Goal: Task Accomplishment & Management: Use online tool/utility

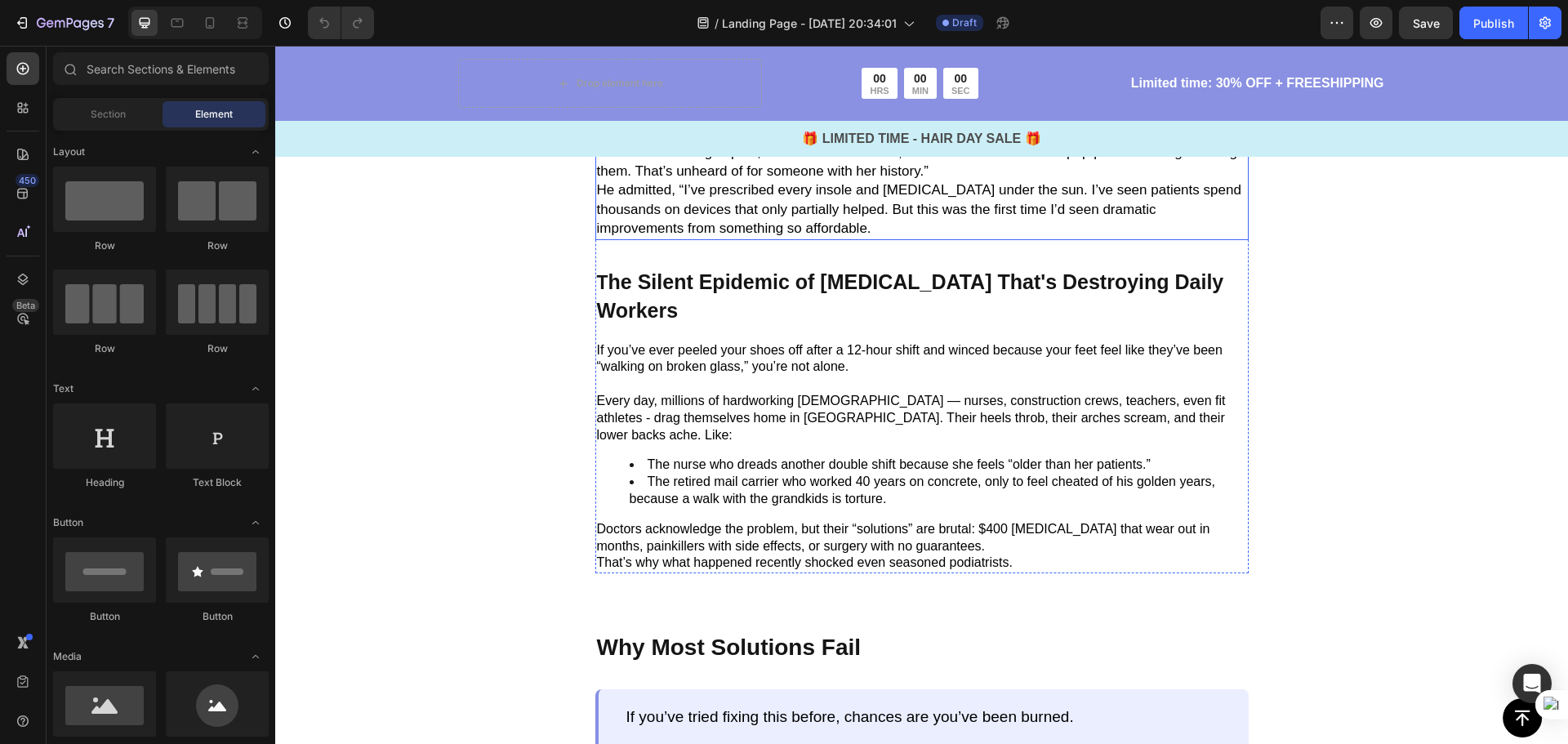
scroll to position [1306, 0]
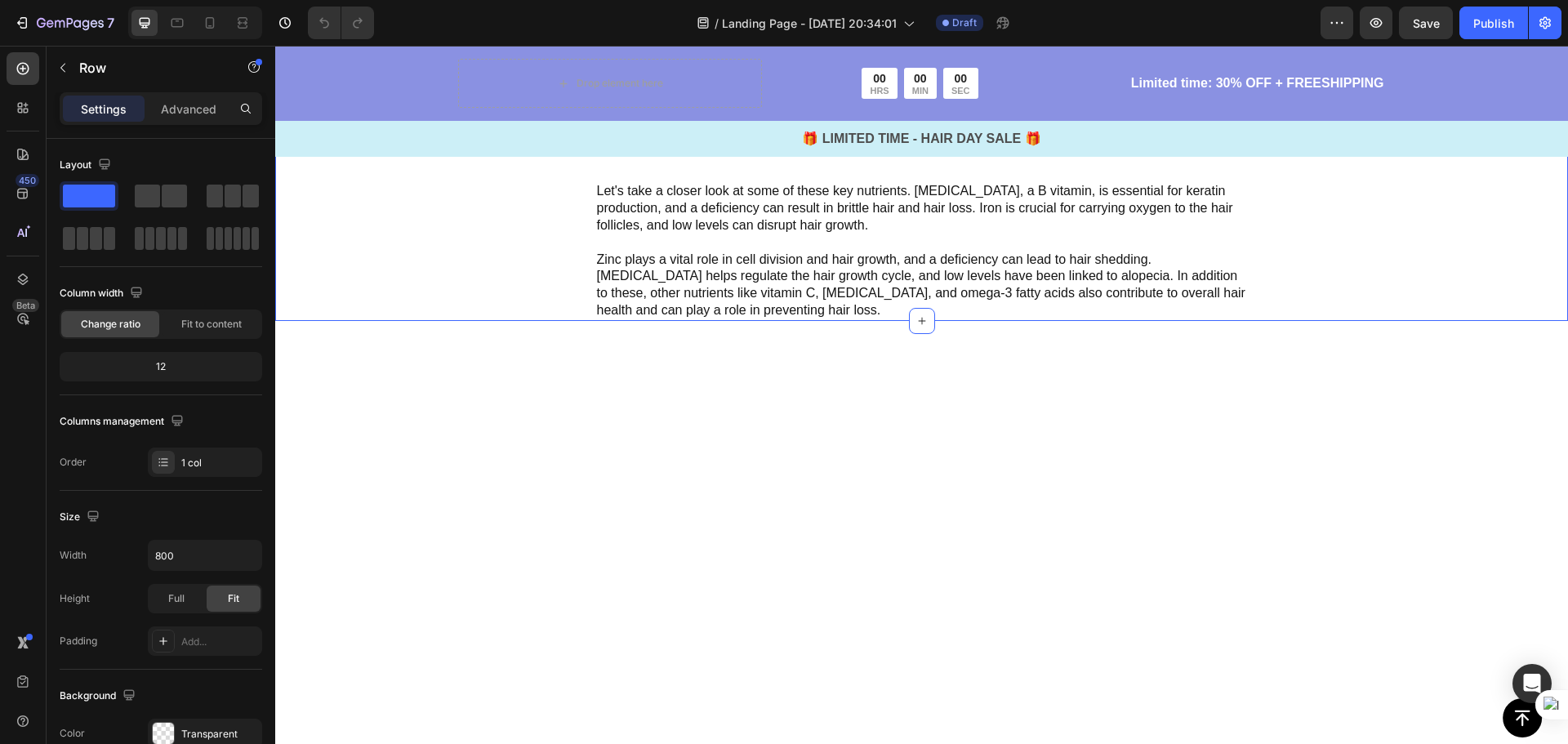
scroll to position [2204, 0]
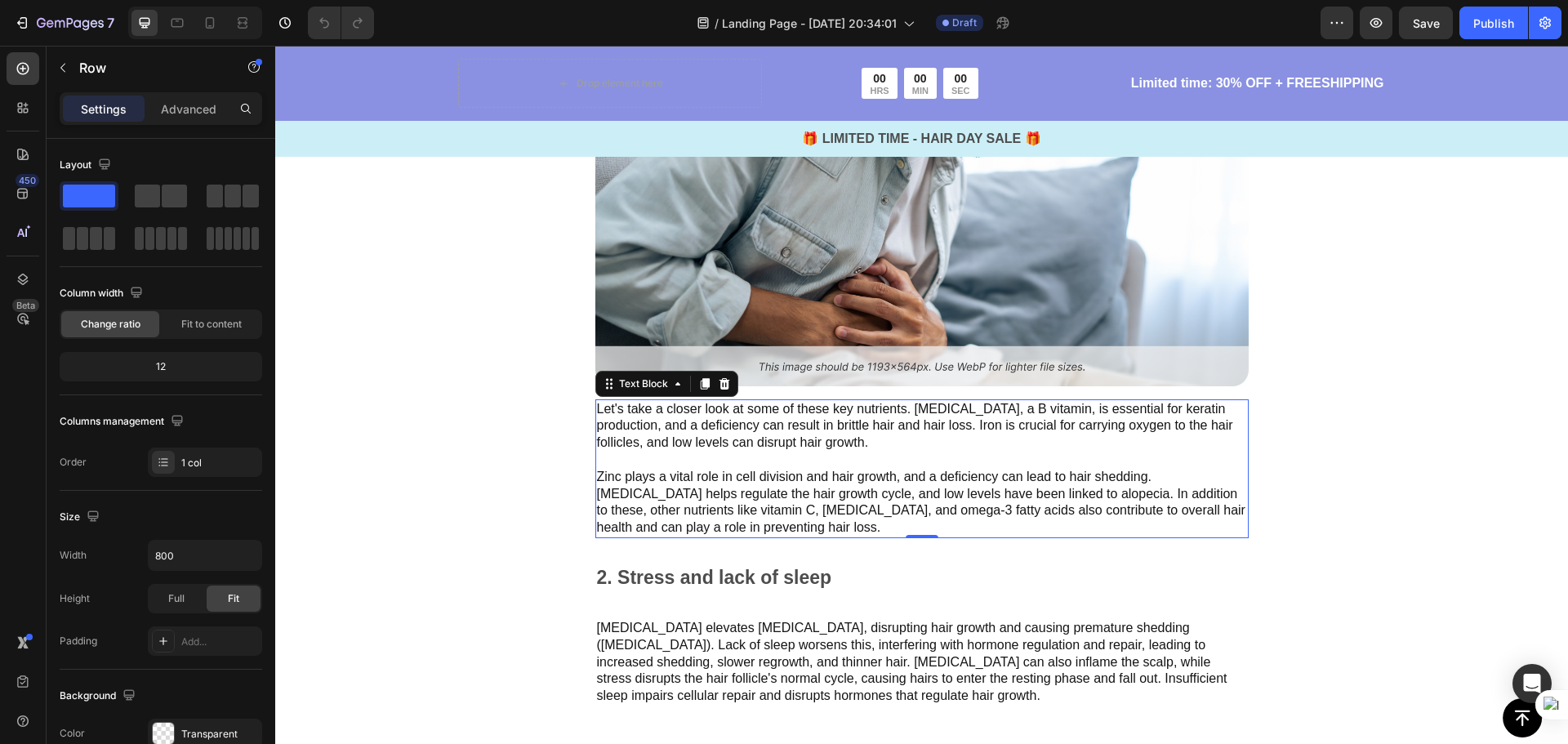
click at [854, 434] on p "Let's take a closer look at some of these key nutrients. [MEDICAL_DATA], a B vi…" at bounding box center [922, 468] width 651 height 136
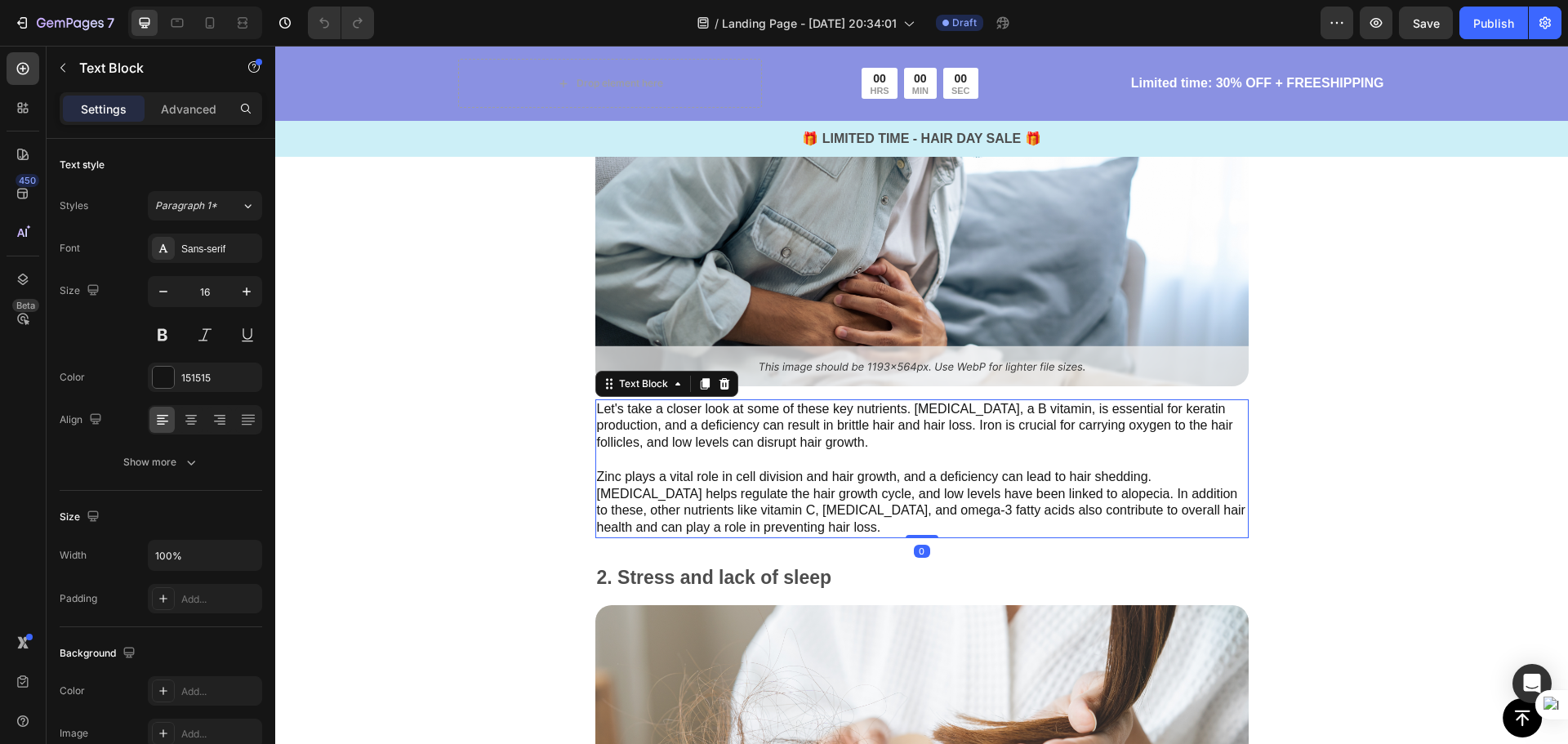
click at [722, 519] on p "Let's take a closer look at some of these key nutrients. [MEDICAL_DATA], a B vi…" at bounding box center [922, 468] width 651 height 136
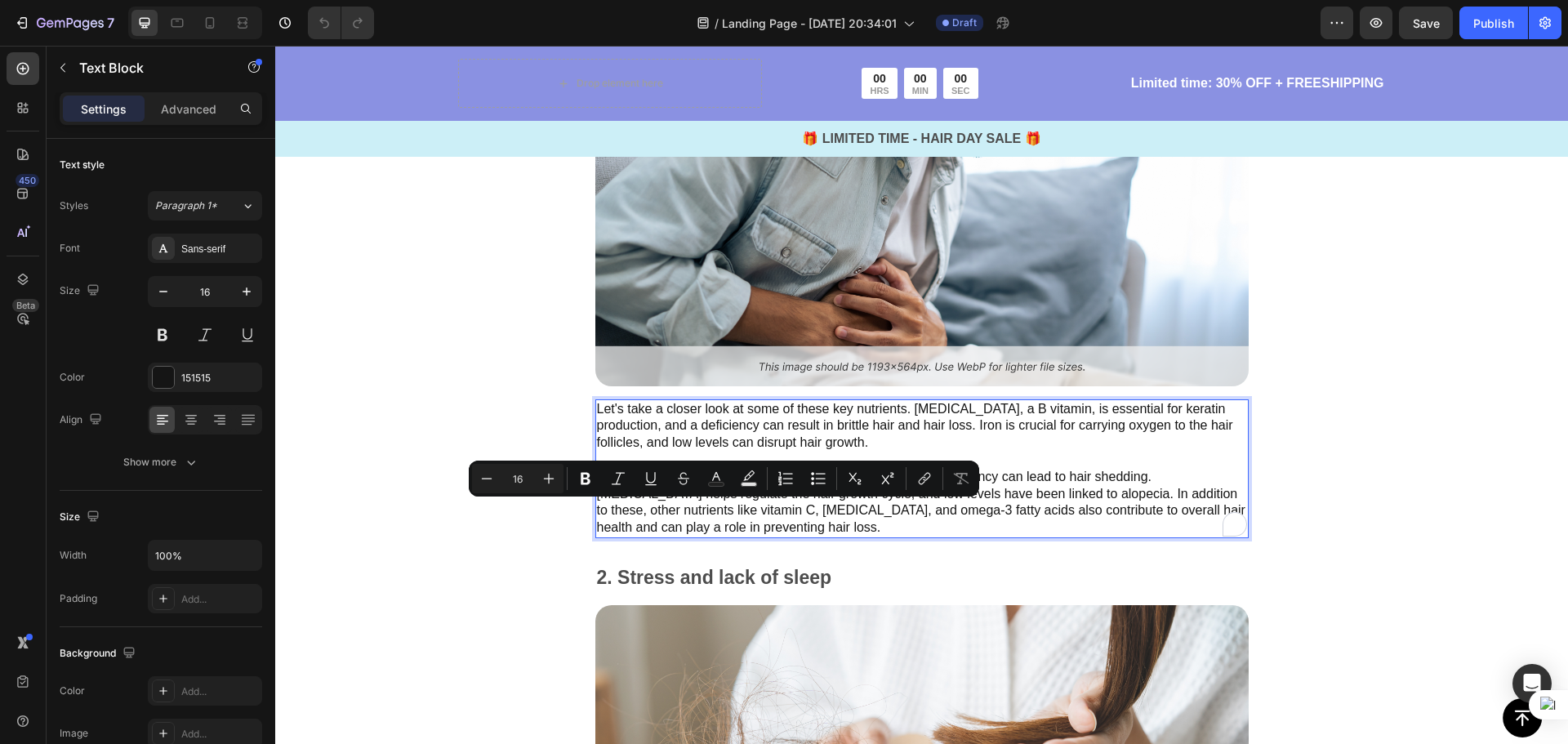
click at [718, 520] on p "Let's take a closer look at some of these key nutrients. [MEDICAL_DATA], a B vi…" at bounding box center [922, 468] width 651 height 136
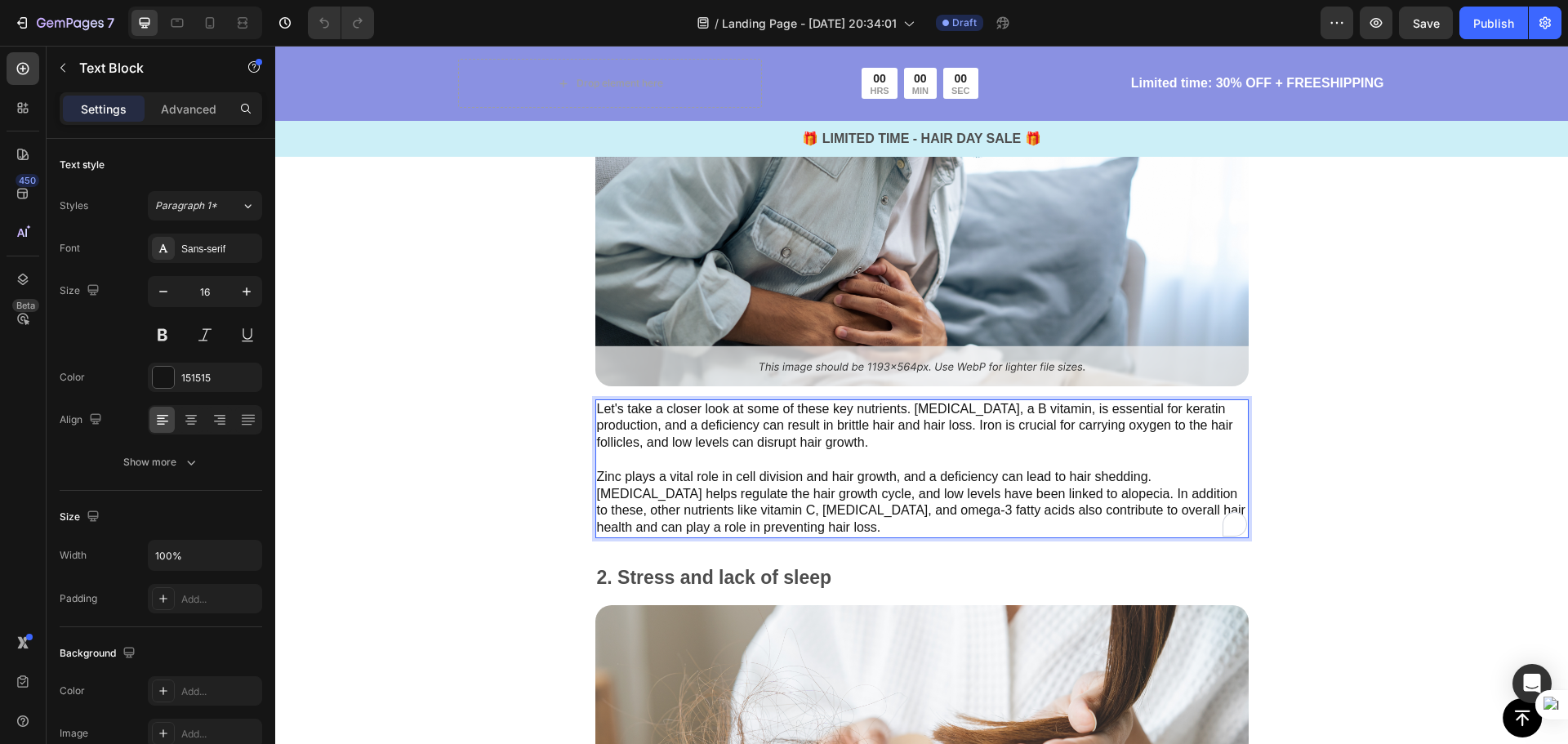
click at [718, 520] on p "Let's take a closer look at some of these key nutrients. [MEDICAL_DATA], a B vi…" at bounding box center [922, 468] width 651 height 136
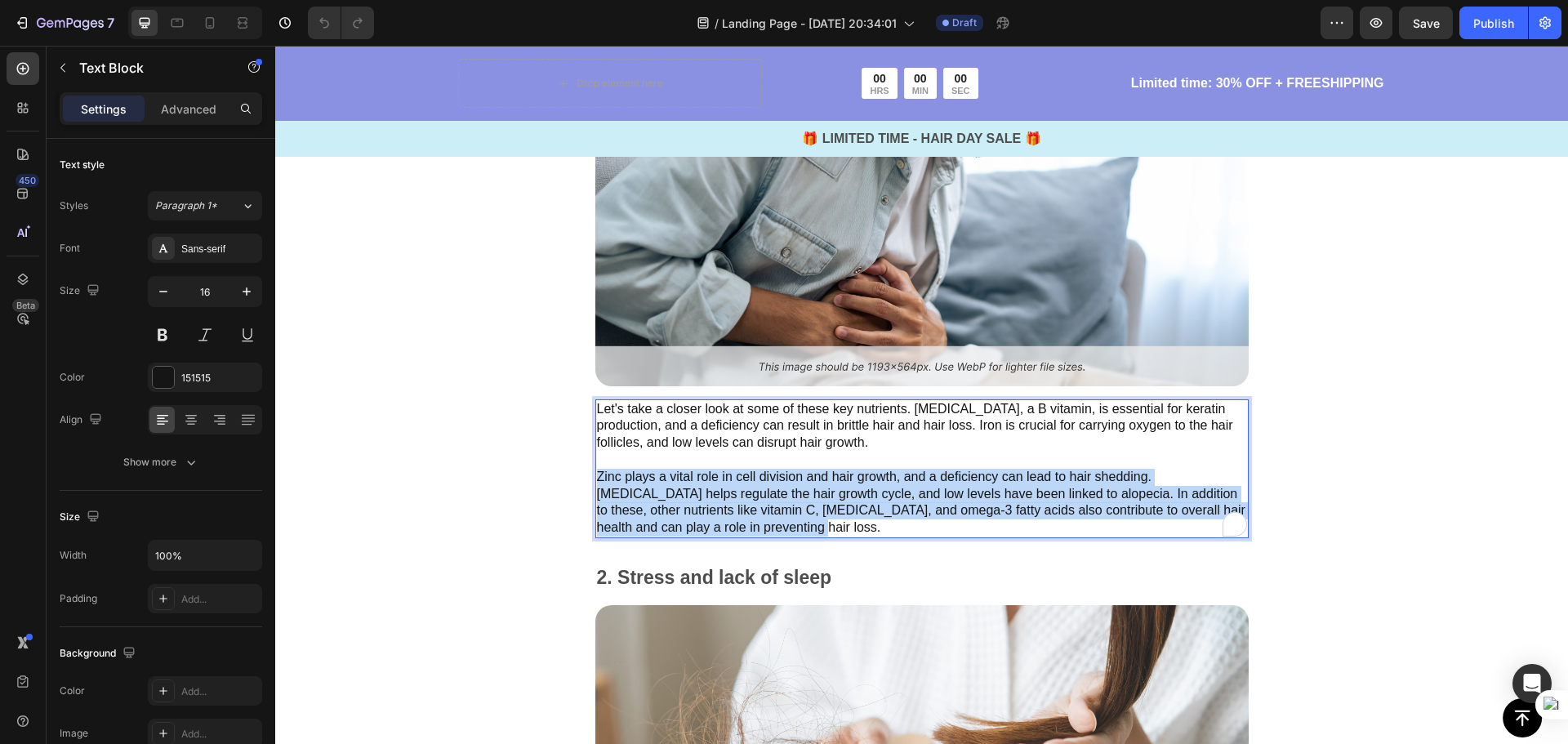
click at [718, 520] on p "Let's take a closer look at some of these key nutrients. [MEDICAL_DATA], a B vi…" at bounding box center [922, 468] width 651 height 136
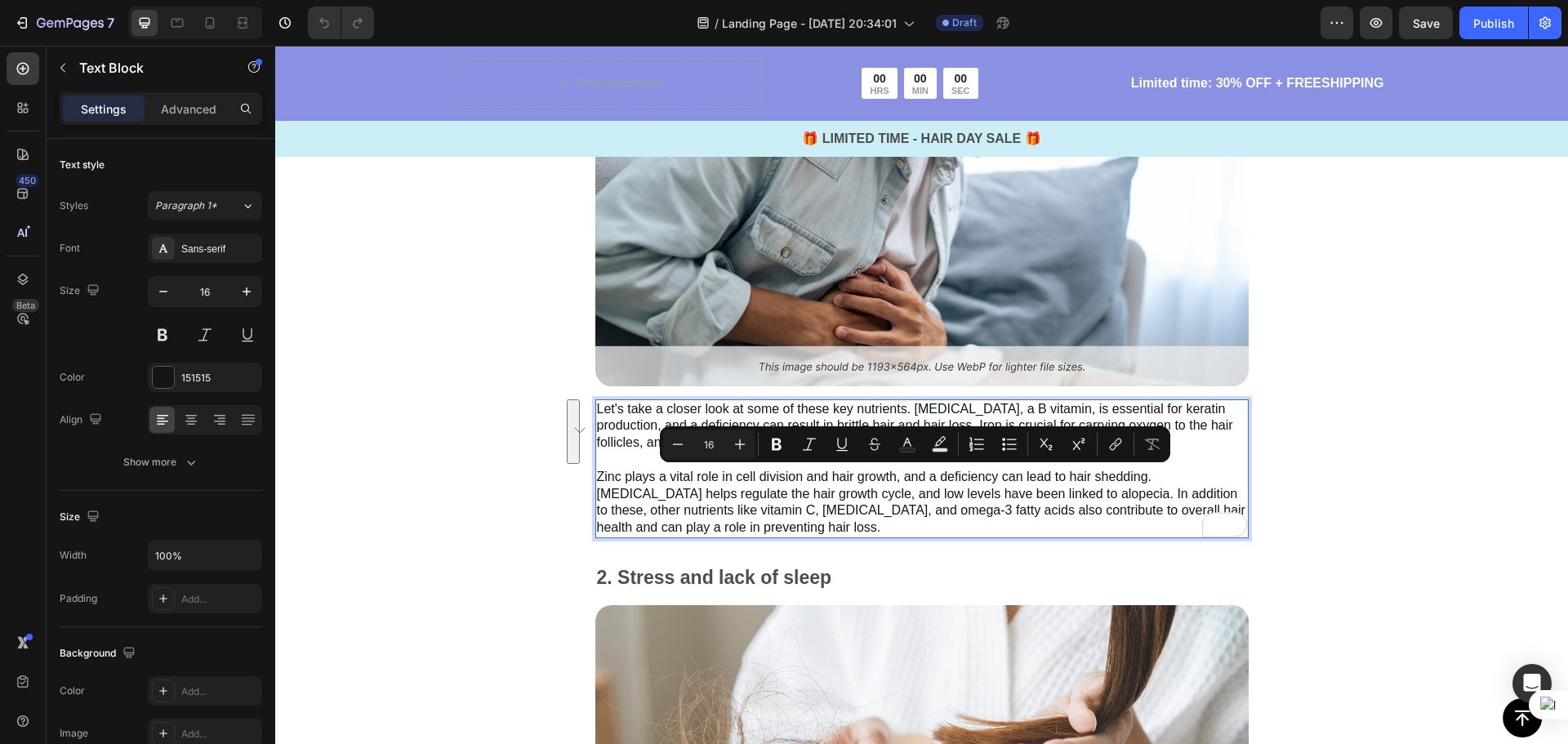
click at [599, 401] on p "Let's take a closer look at some of these key nutrients. [MEDICAL_DATA], a B vi…" at bounding box center [922, 468] width 651 height 136
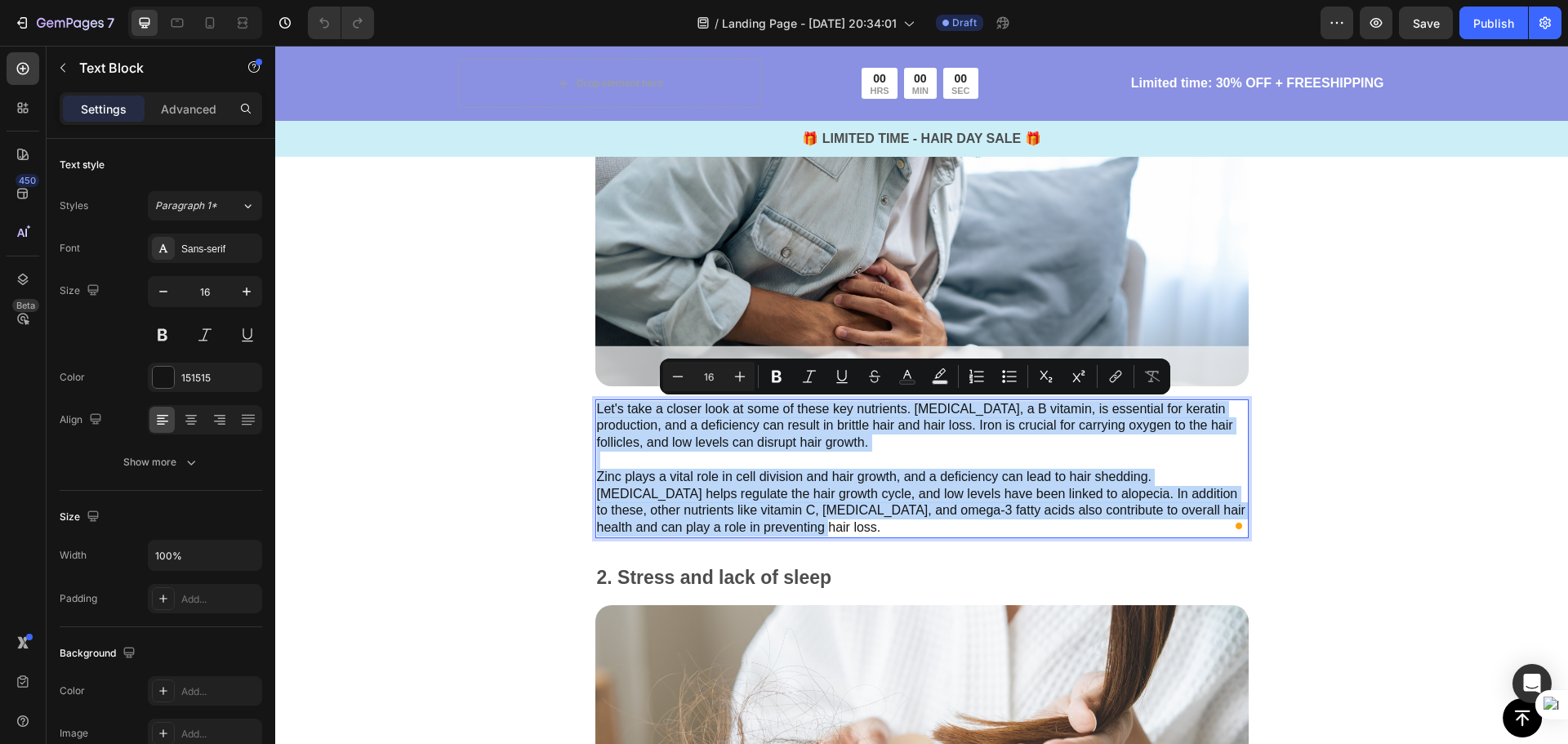
drag, startPoint x: 594, startPoint y: 407, endPoint x: 836, endPoint y: 520, distance: 267.1
click at [836, 520] on p "Let's take a closer look at some of these key nutrients. [MEDICAL_DATA], a B vi…" at bounding box center [922, 468] width 651 height 136
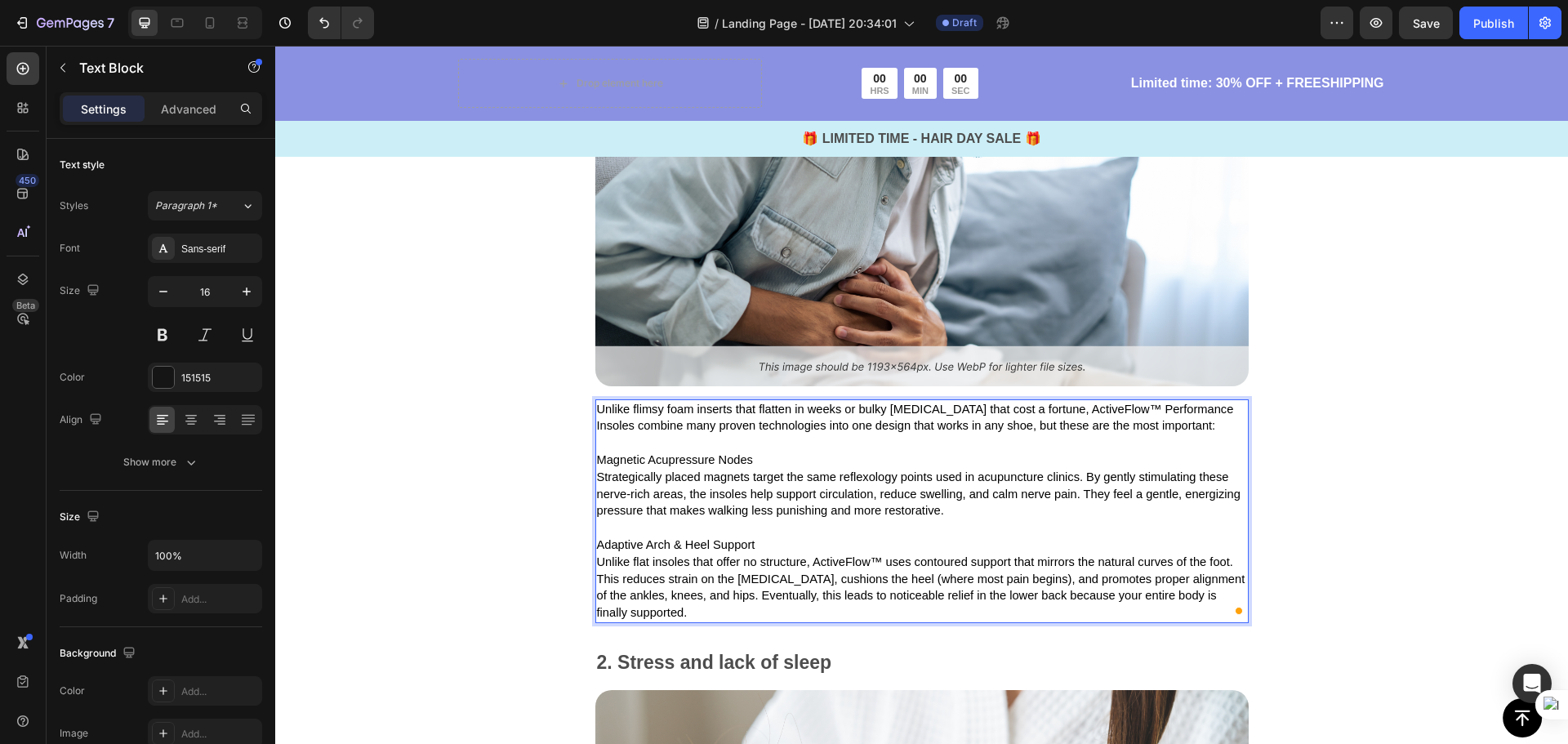
click at [695, 605] on p "Unlike flat insoles that offer no structure, ActiveFlow™ uses contoured support…" at bounding box center [922, 587] width 651 height 67
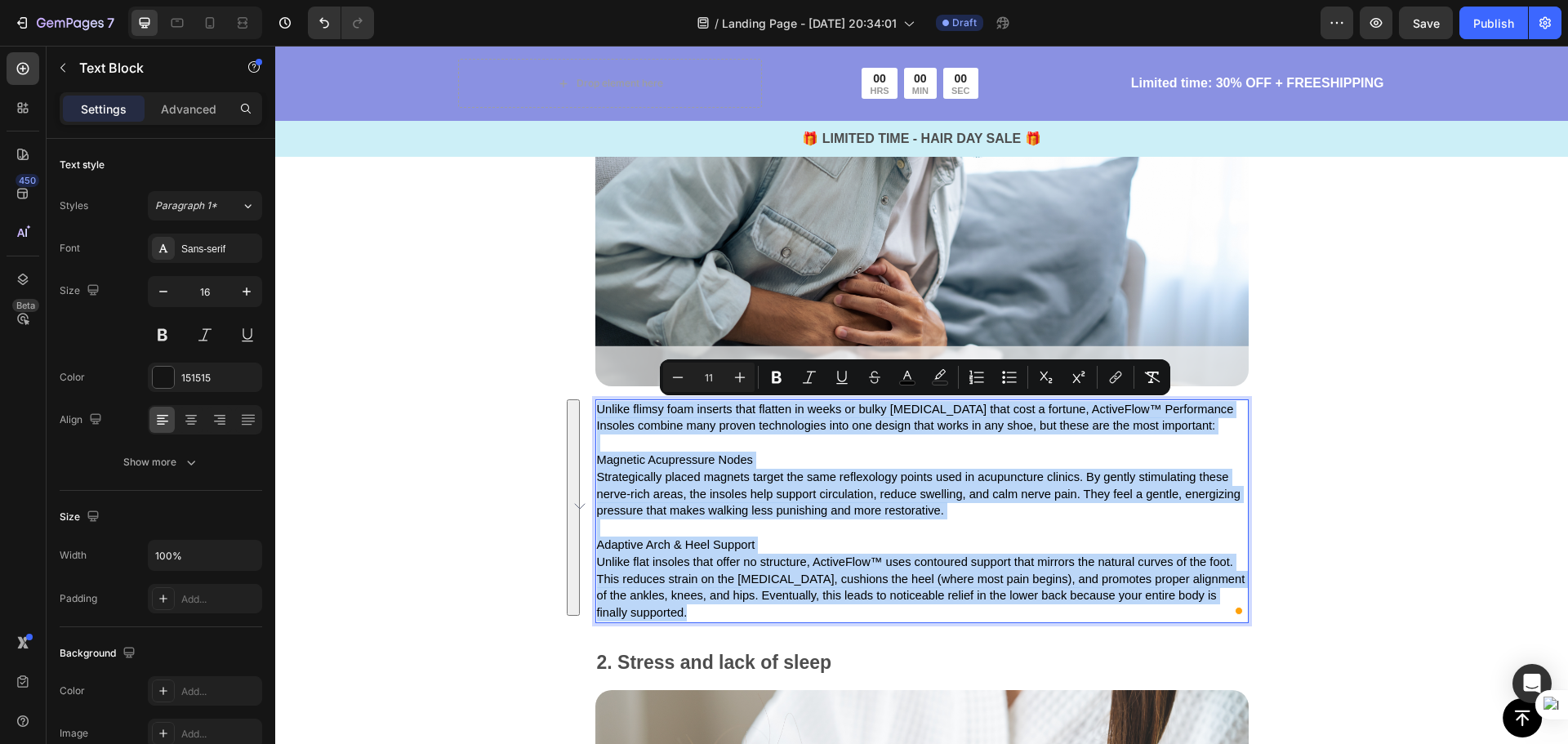
drag, startPoint x: 661, startPoint y: 609, endPoint x: 595, endPoint y: 403, distance: 216.3
click at [595, 403] on div "Unlike flimsy foam inserts that flatten in weeks or bulky [MEDICAL_DATA] that c…" at bounding box center [921, 511] width 653 height 224
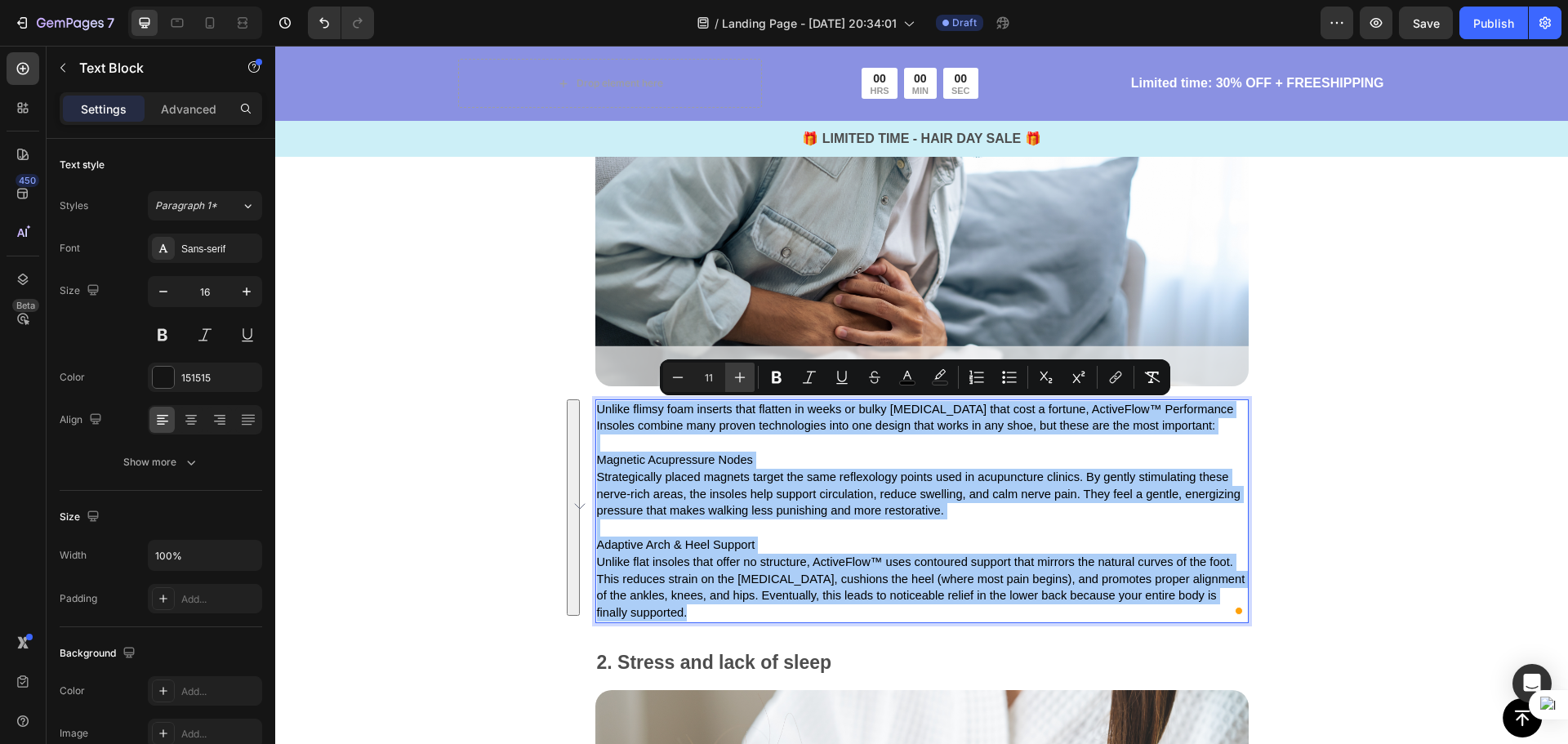
click at [748, 372] on button "Plus" at bounding box center [740, 377] width 29 height 29
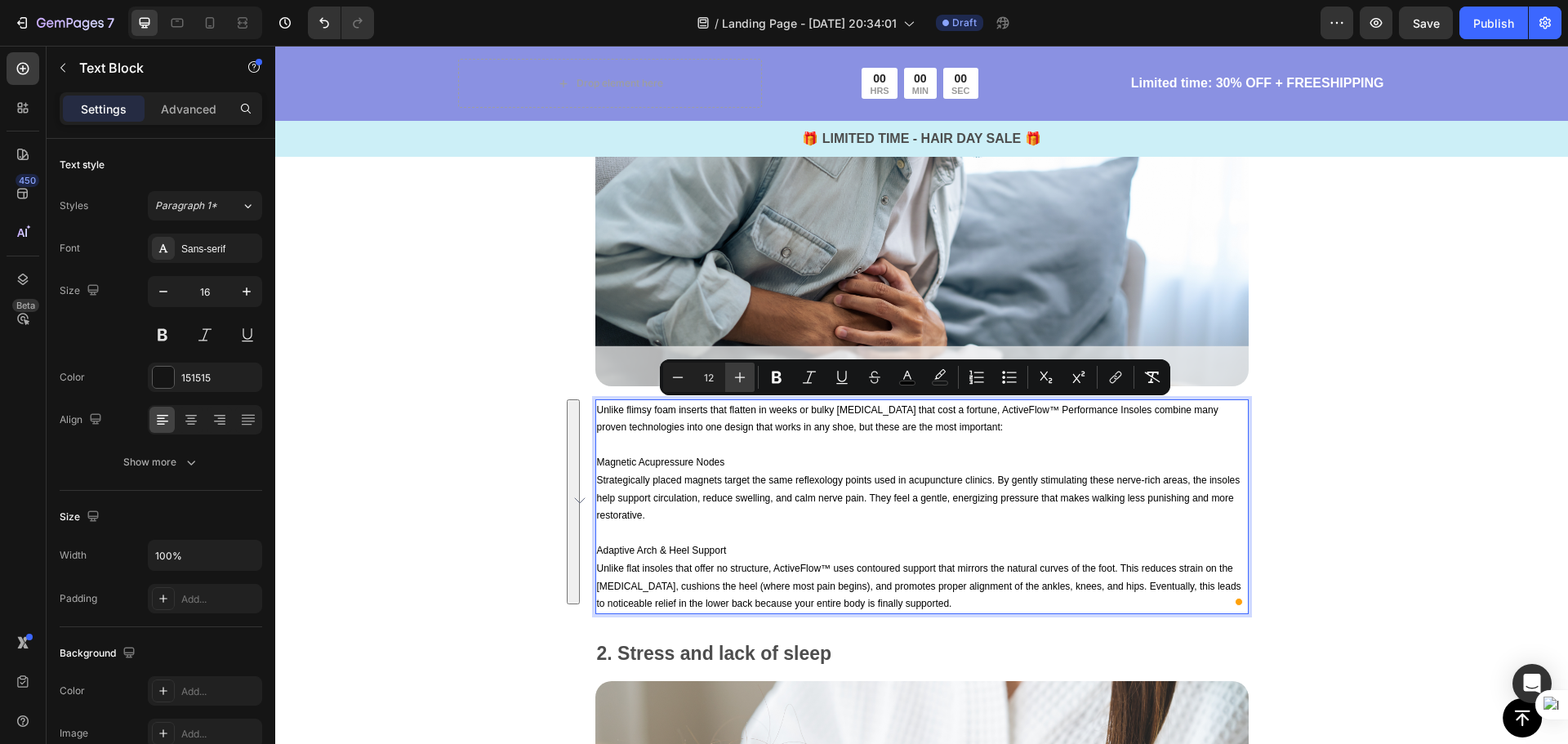
click at [748, 372] on button "Plus" at bounding box center [740, 377] width 29 height 29
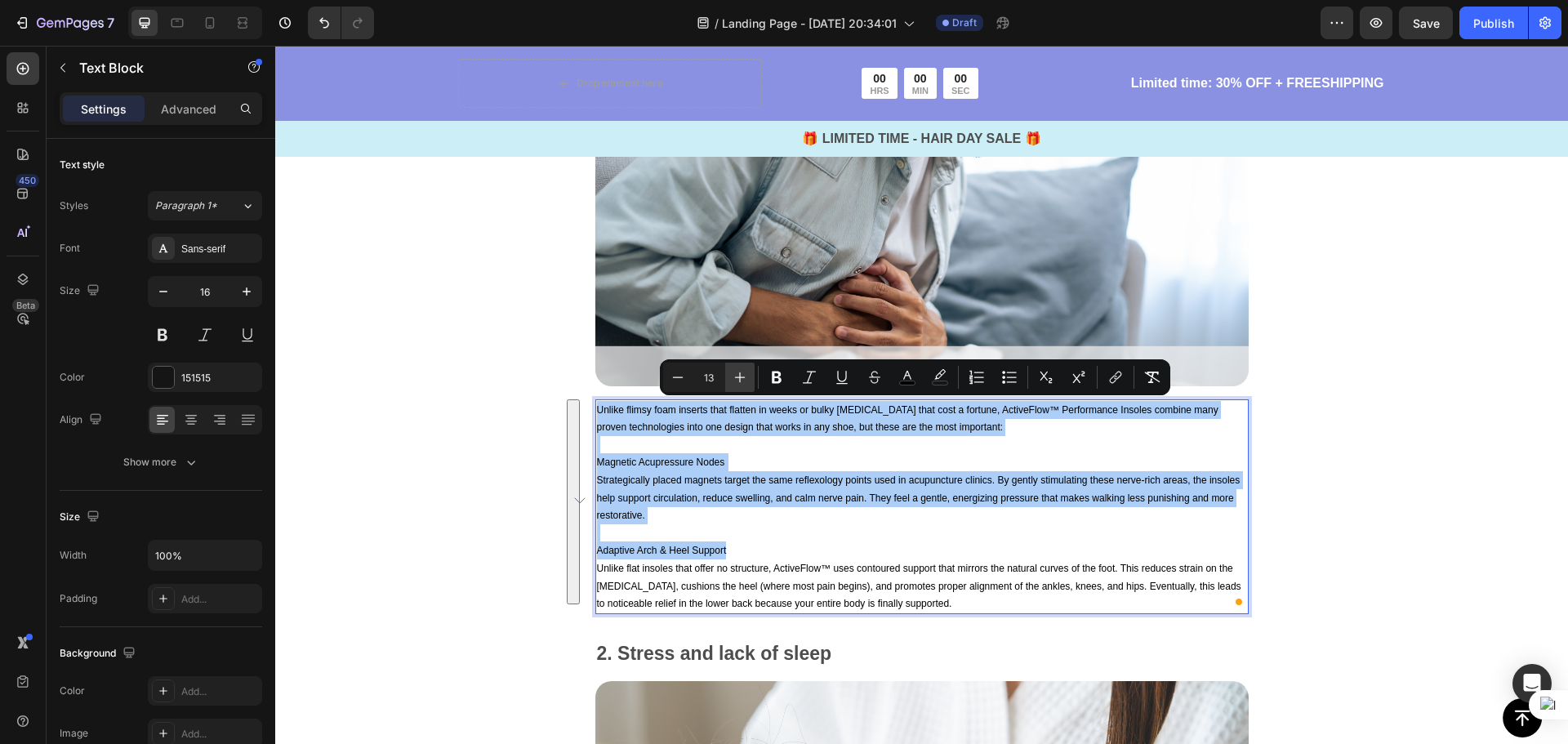
click at [748, 372] on button "Plus" at bounding box center [740, 377] width 29 height 29
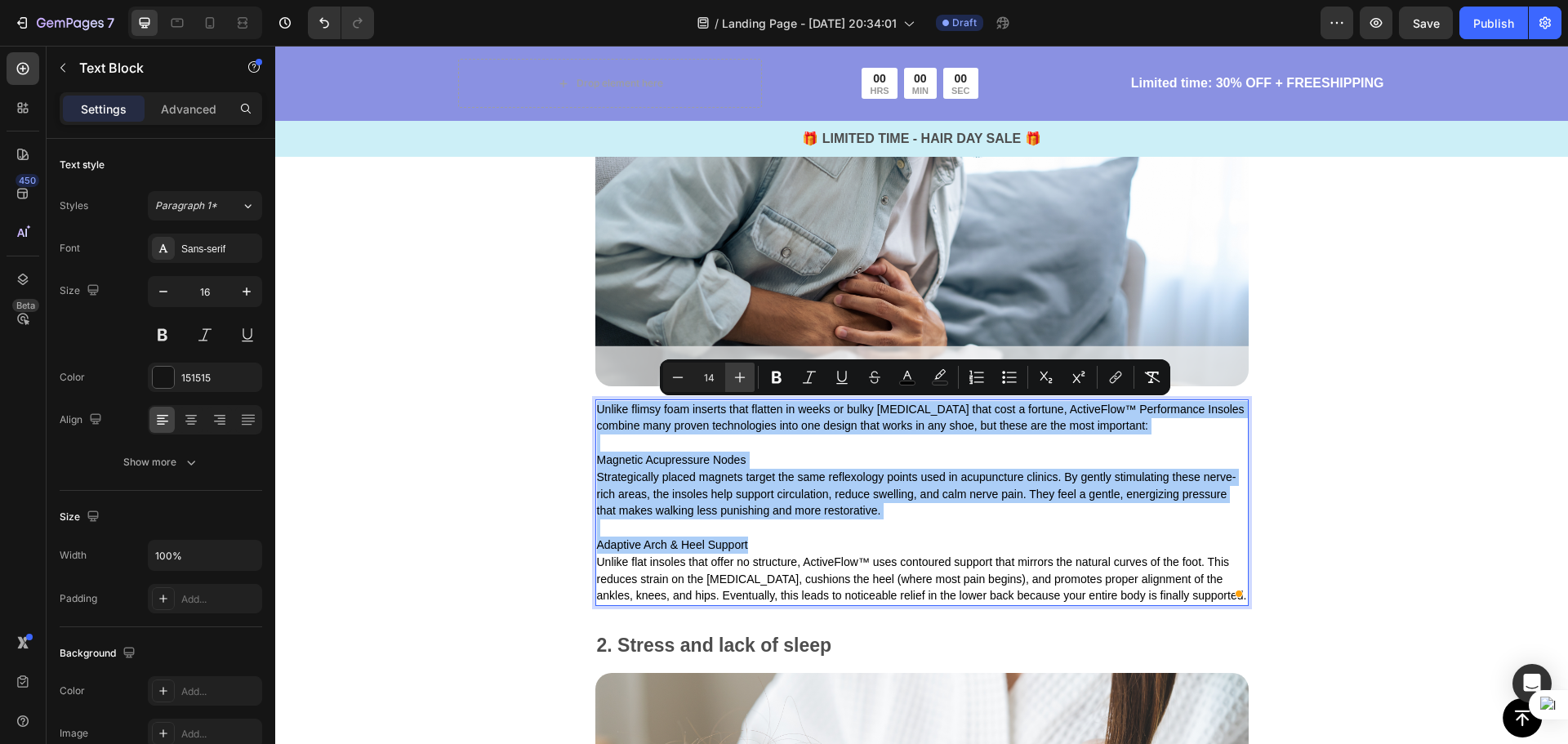
click at [748, 372] on button "Plus" at bounding box center [740, 377] width 29 height 29
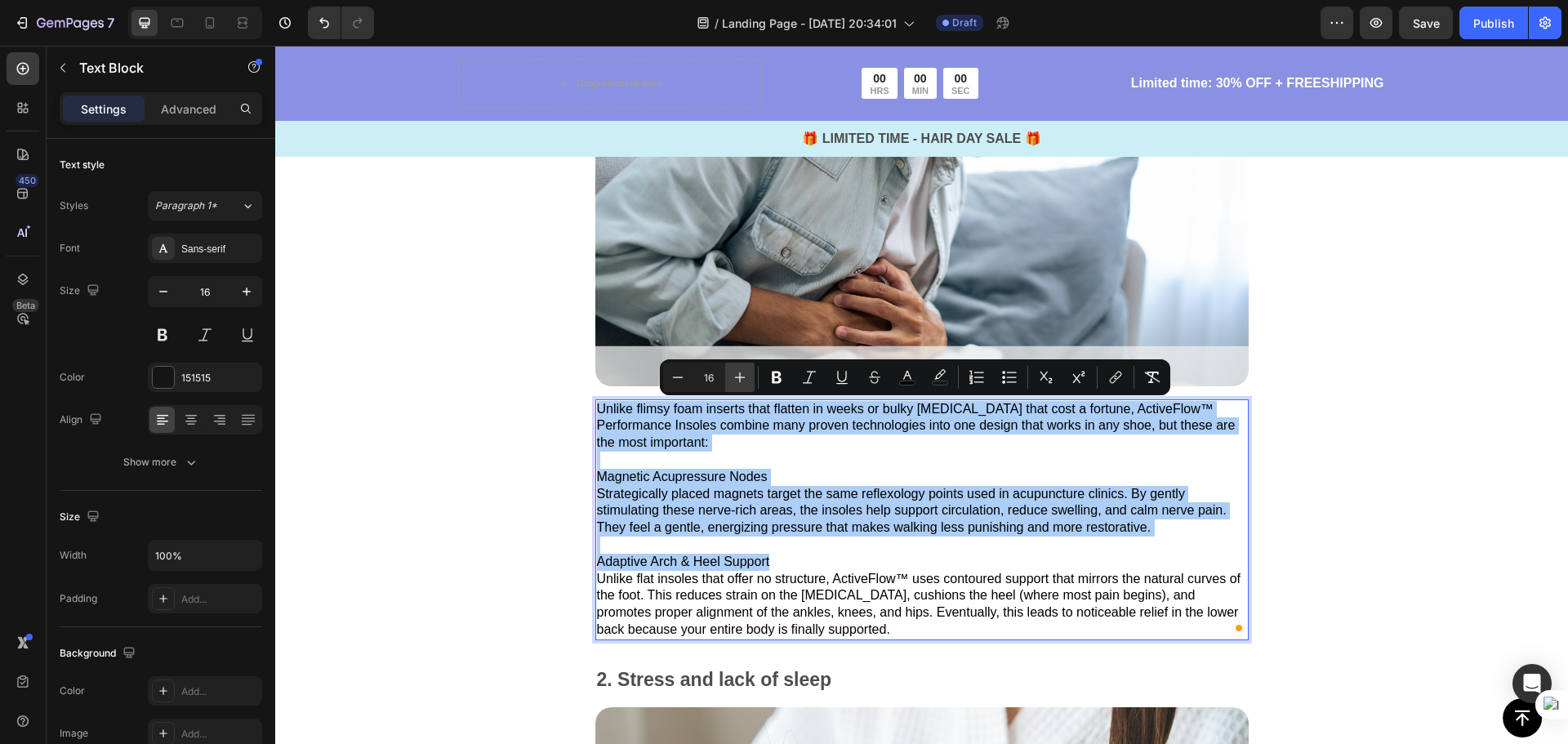
click at [745, 372] on icon "Editor contextual toolbar" at bounding box center [740, 377] width 16 height 16
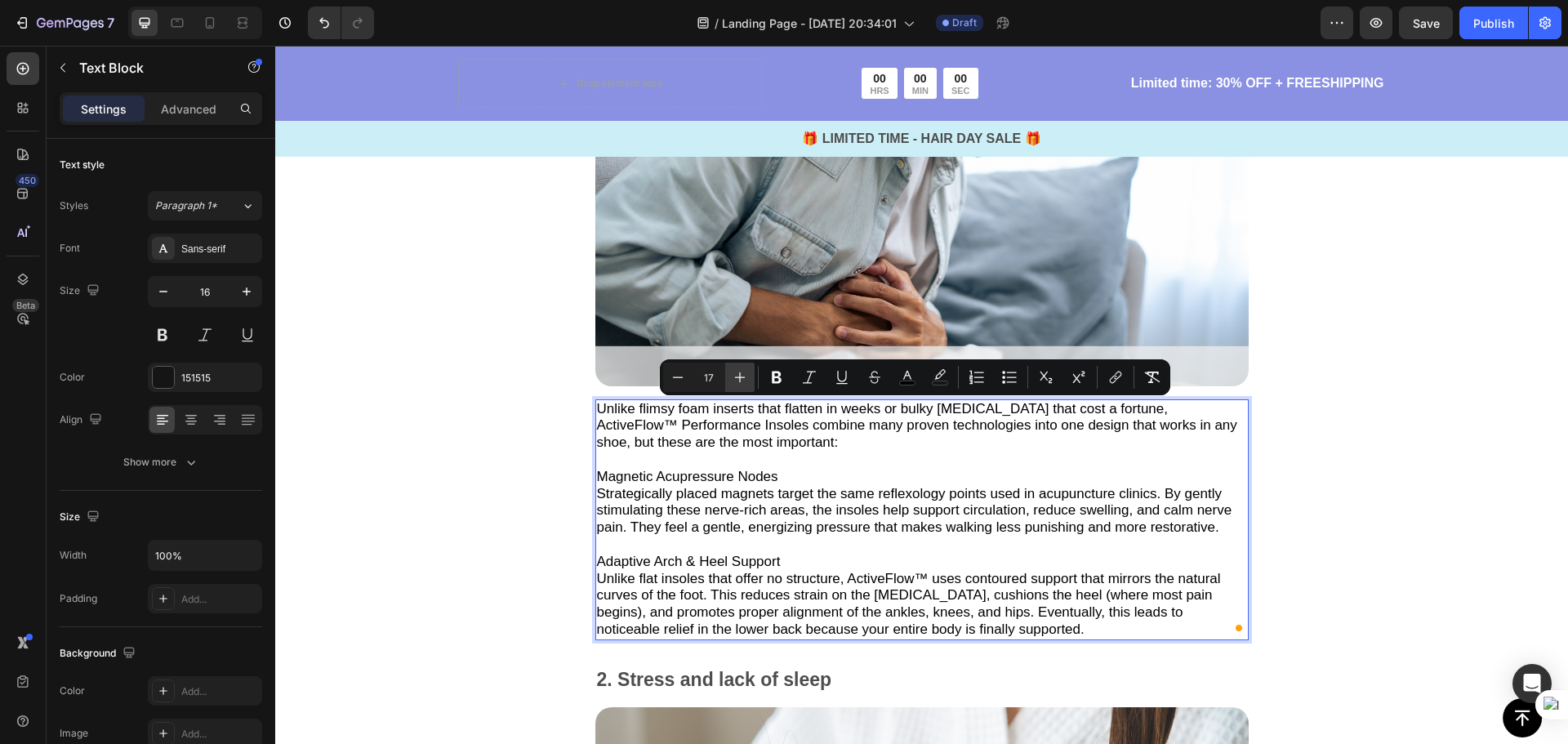
click at [745, 372] on icon "Editor contextual toolbar" at bounding box center [740, 377] width 16 height 16
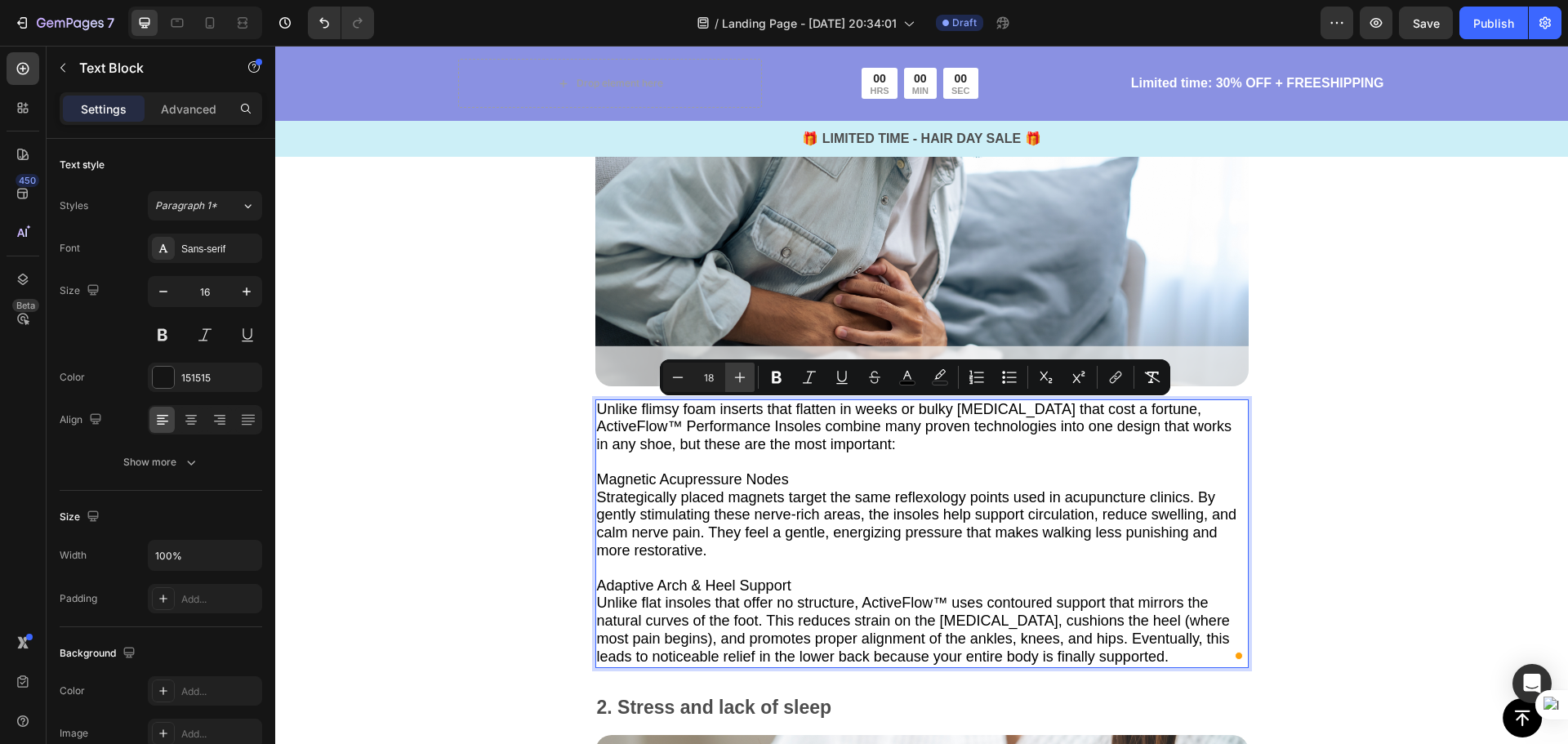
click at [745, 372] on icon "Editor contextual toolbar" at bounding box center [740, 377] width 16 height 16
type input "19"
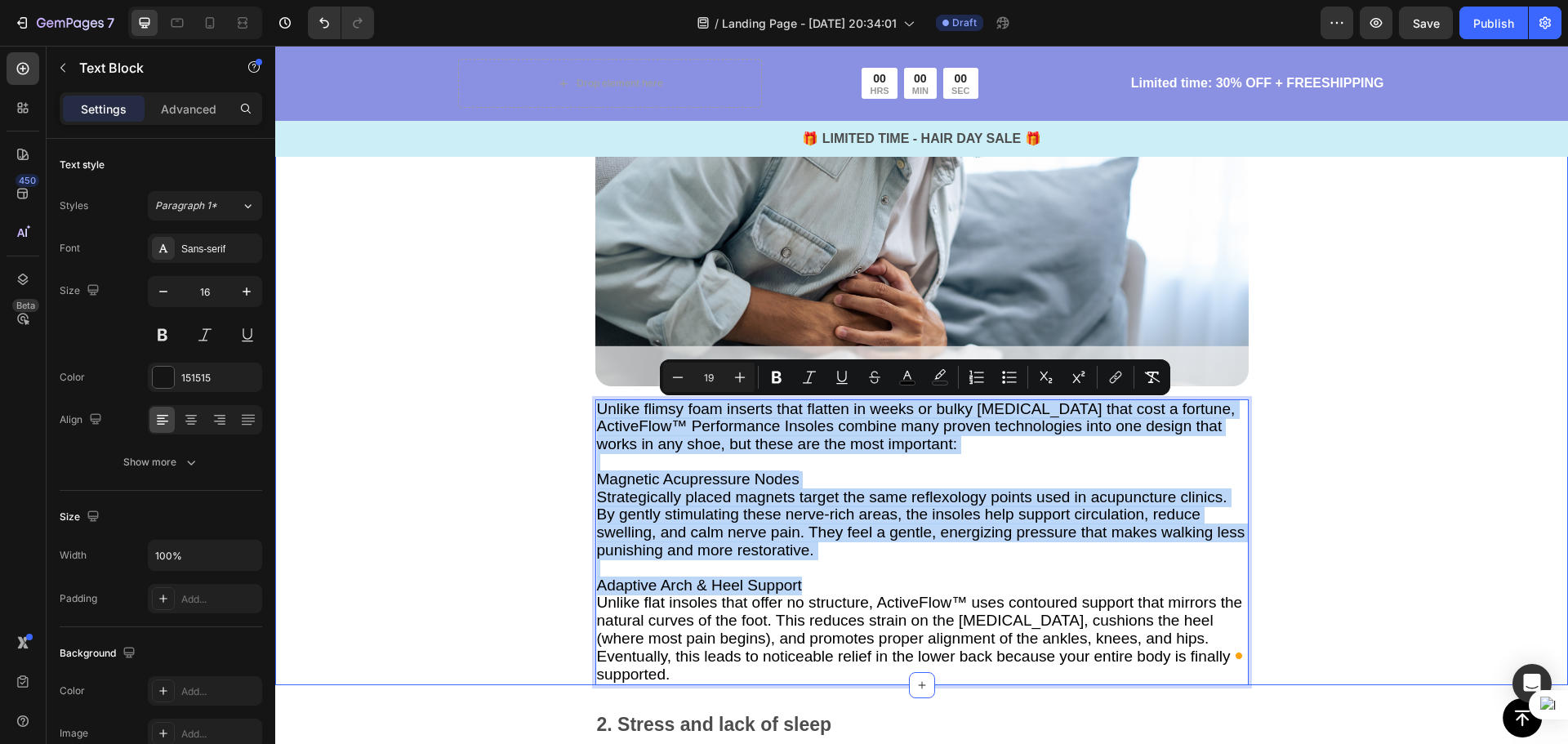
click at [1326, 500] on div "Why Most Solutions Fail Text Block If you’ve tried fixing this before, chances …" at bounding box center [921, 170] width 1293 height 1031
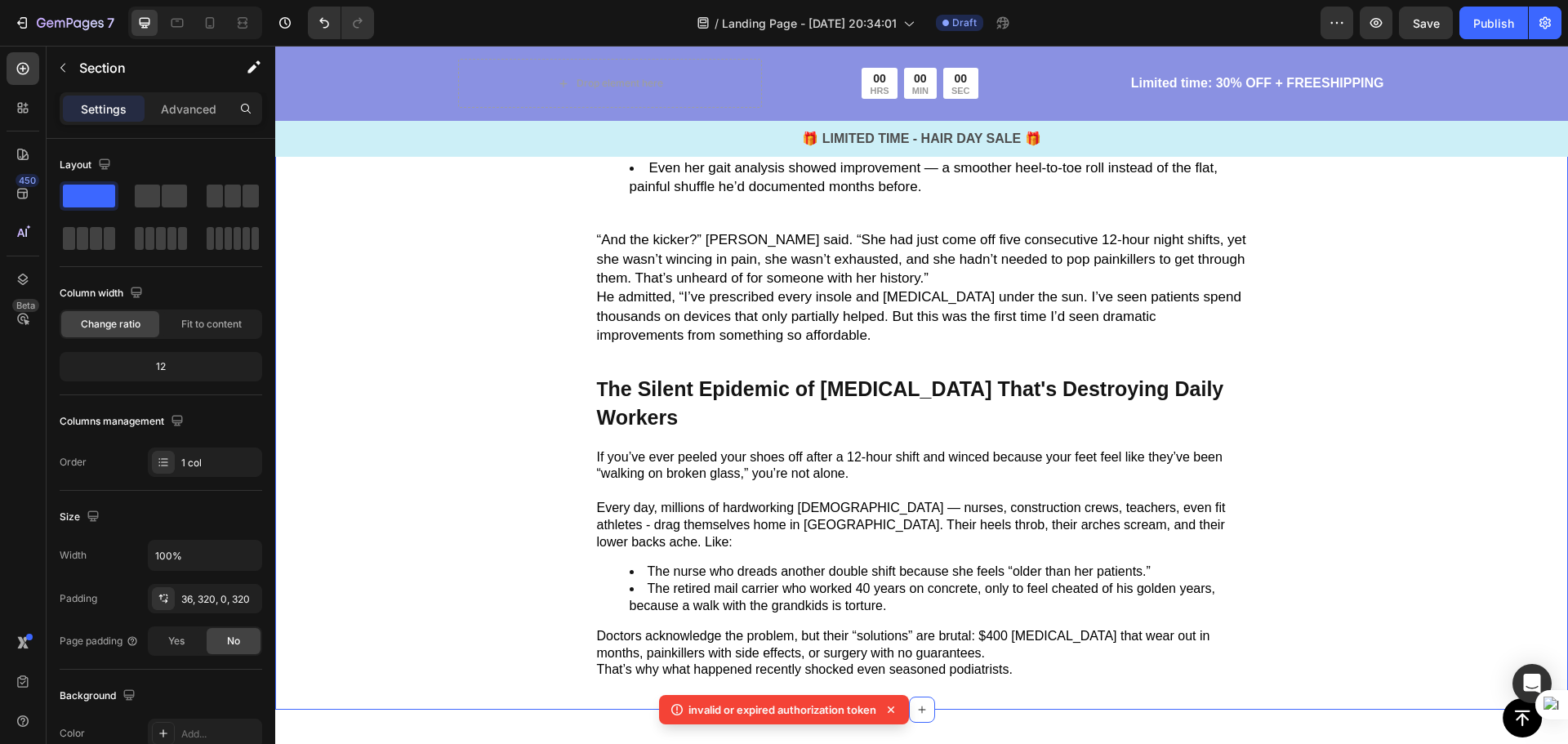
scroll to position [1207, 0]
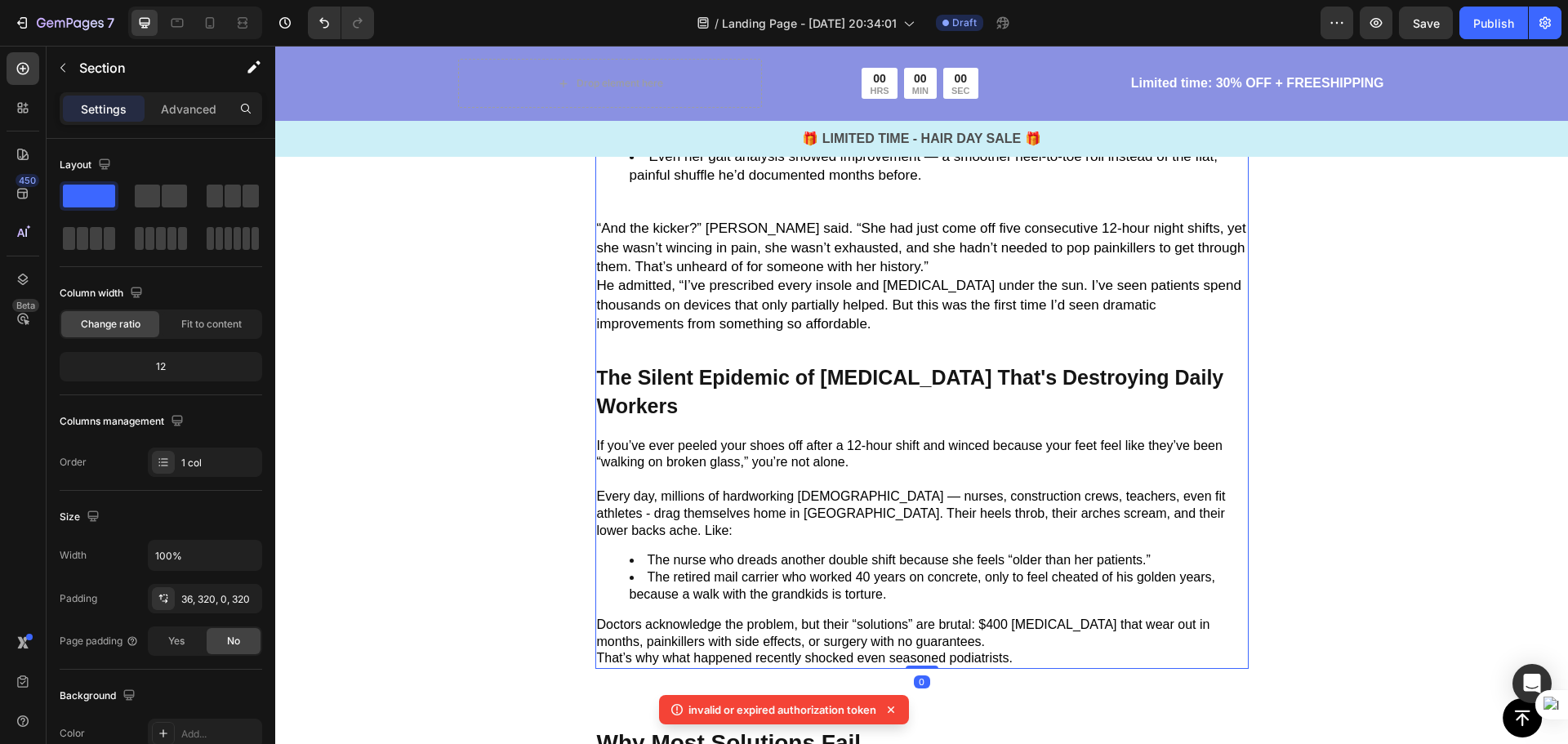
click at [928, 335] on div "Image L ast month, [PERSON_NAME], a board-certified podiatrist with over 20 yea…" at bounding box center [921, 50] width 653 height 1237
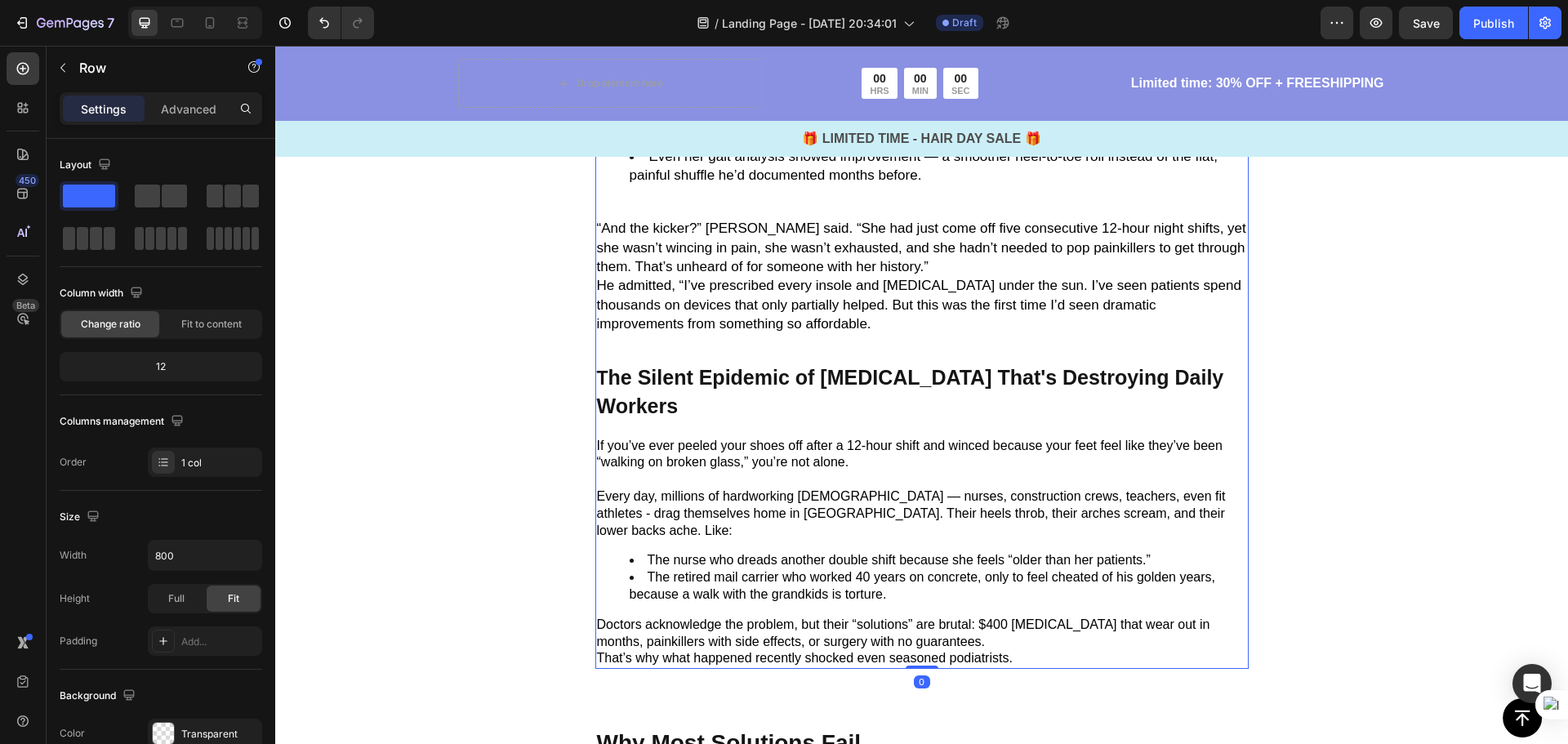
click at [907, 339] on div "Image L ast month, [PERSON_NAME], a board-certified podiatrist with over 20 yea…" at bounding box center [921, 50] width 653 height 1237
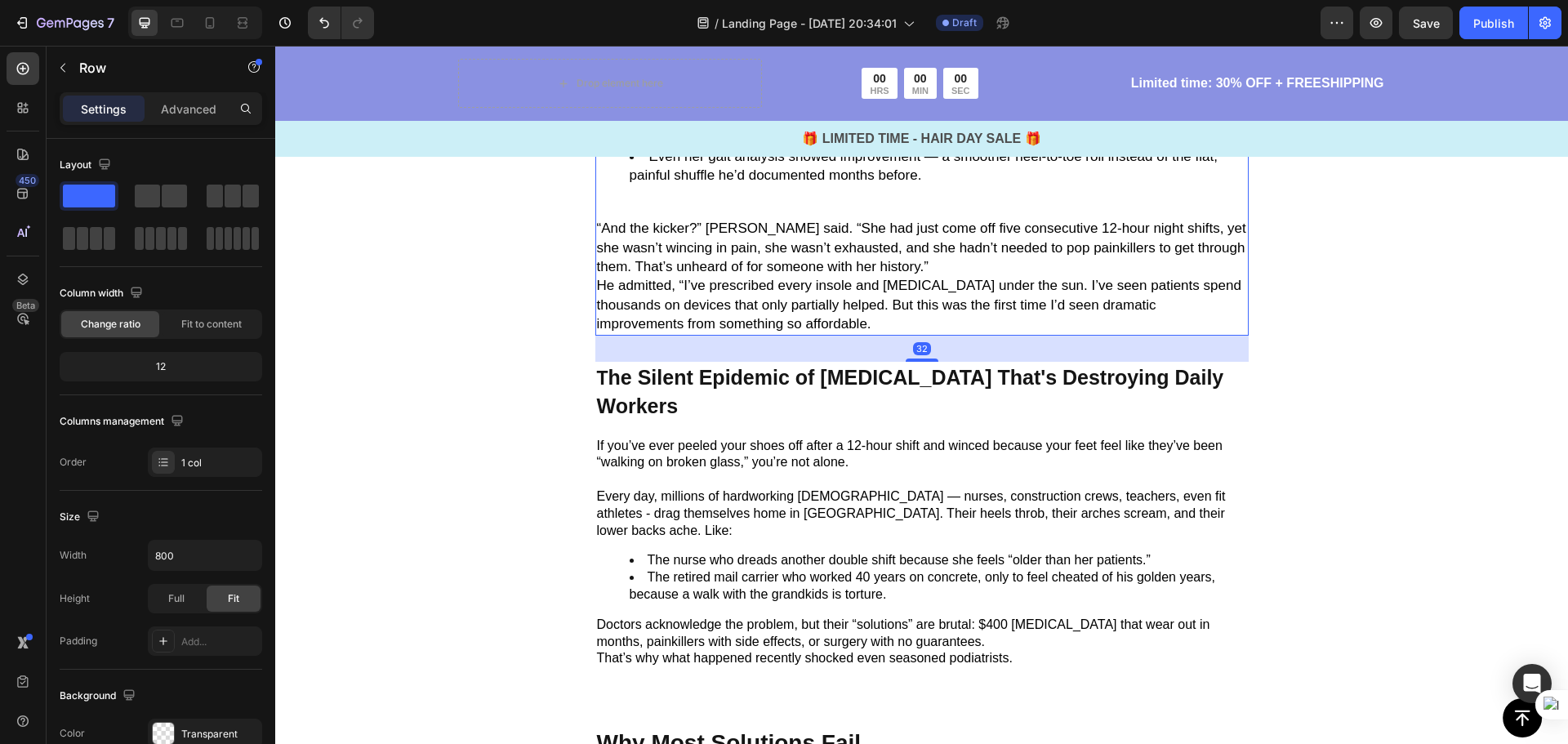
click at [920, 330] on p "He admitted, “I’ve prescribed every insole and [MEDICAL_DATA] under the sun. I’…" at bounding box center [922, 304] width 651 height 57
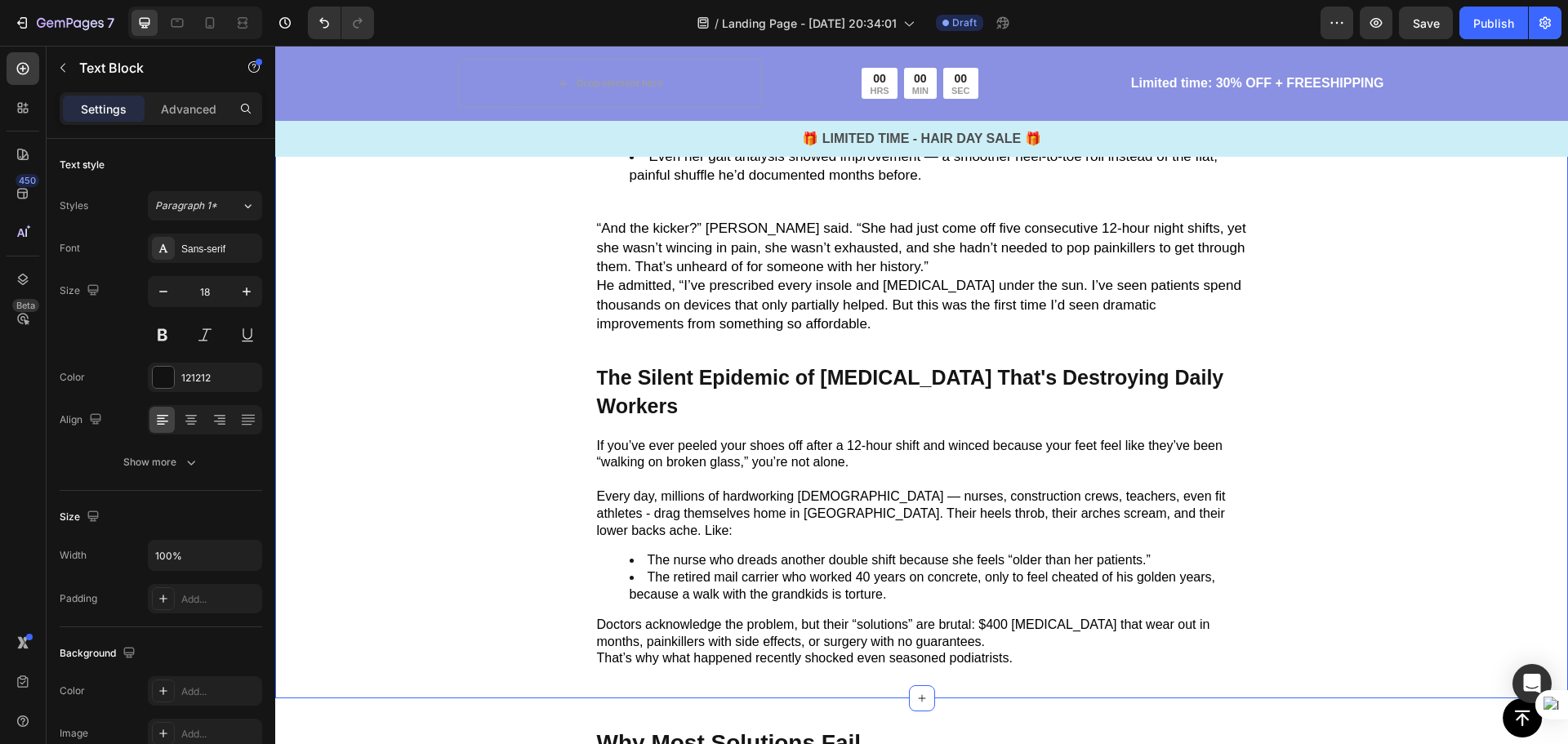
click at [1345, 325] on div "Image L ast month, [PERSON_NAME], a board-certified podiatrist with over 20 yea…" at bounding box center [921, 39] width 1293 height 1319
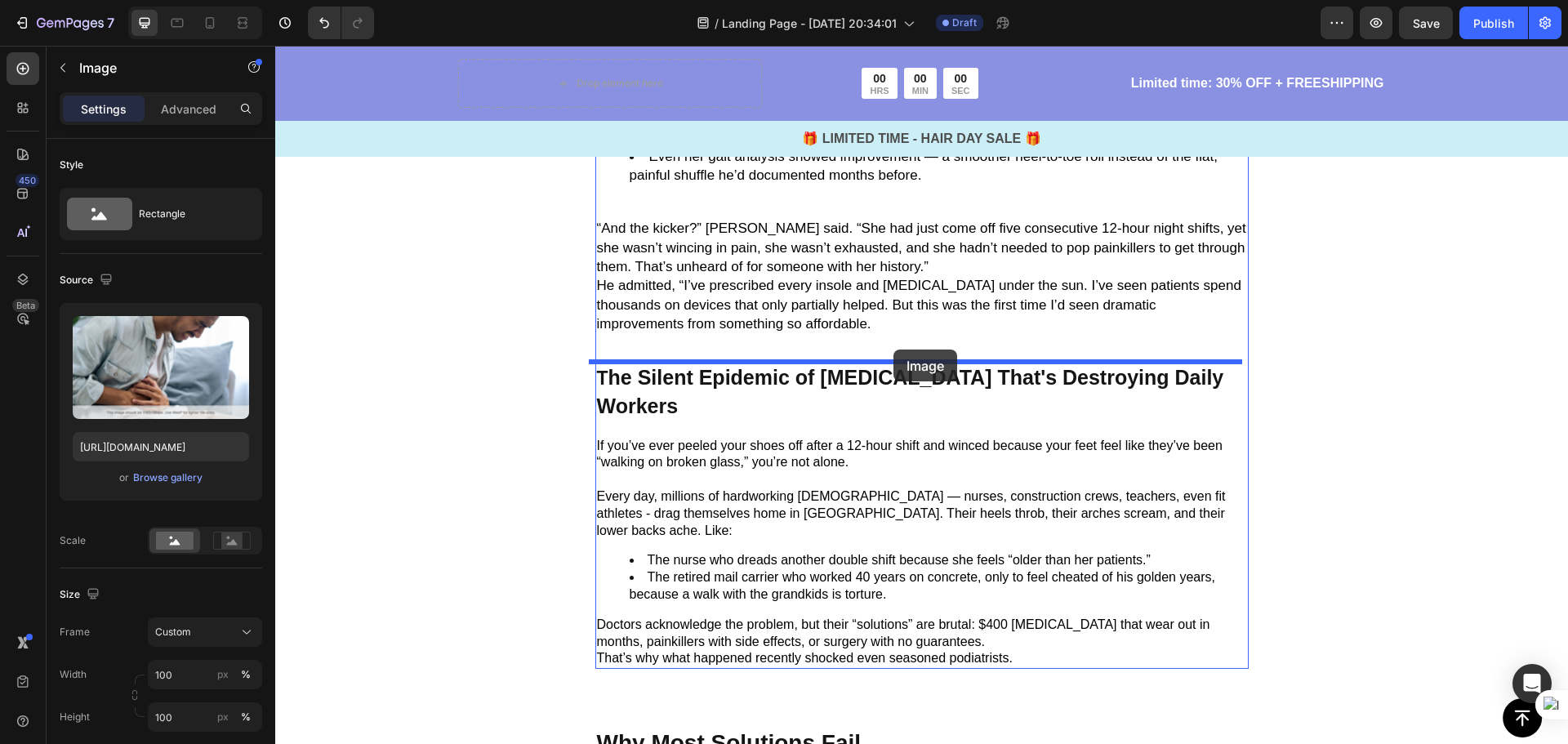
drag, startPoint x: 947, startPoint y: 476, endPoint x: 894, endPoint y: 350, distance: 136.7
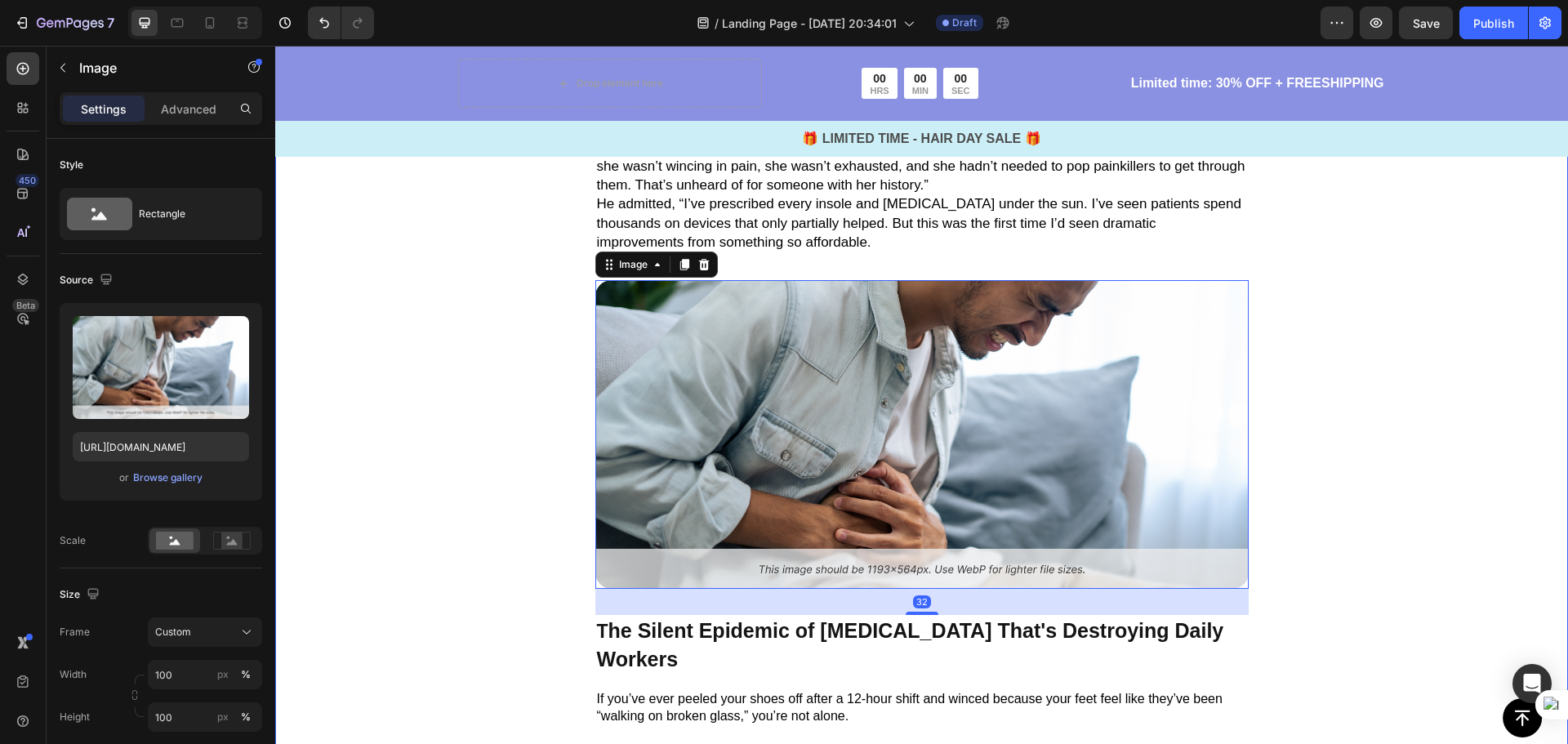
click at [1374, 422] on div "Image L ast month, [PERSON_NAME], a board-certified podiatrist with over 20 yea…" at bounding box center [921, 124] width 1293 height 1653
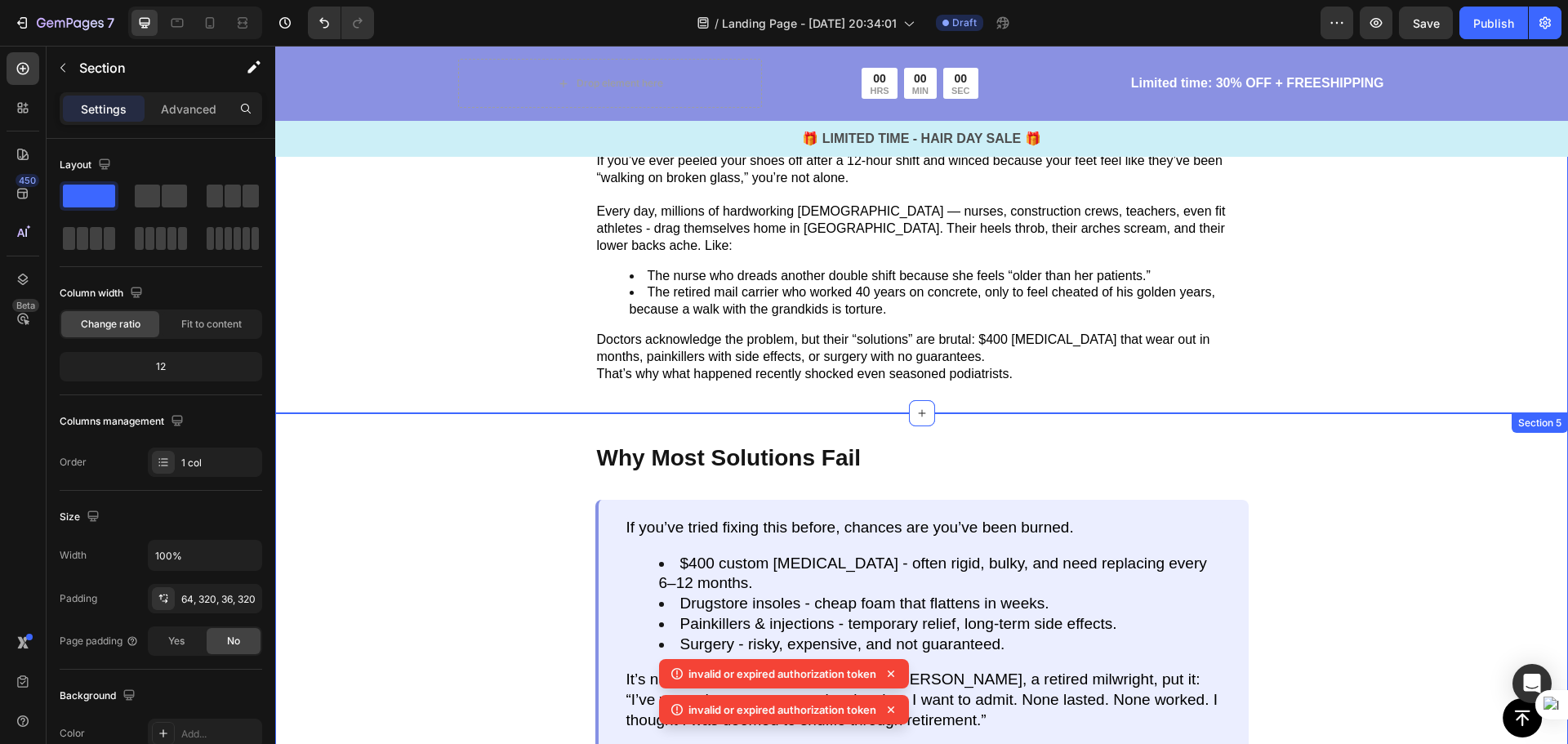
scroll to position [1778, 0]
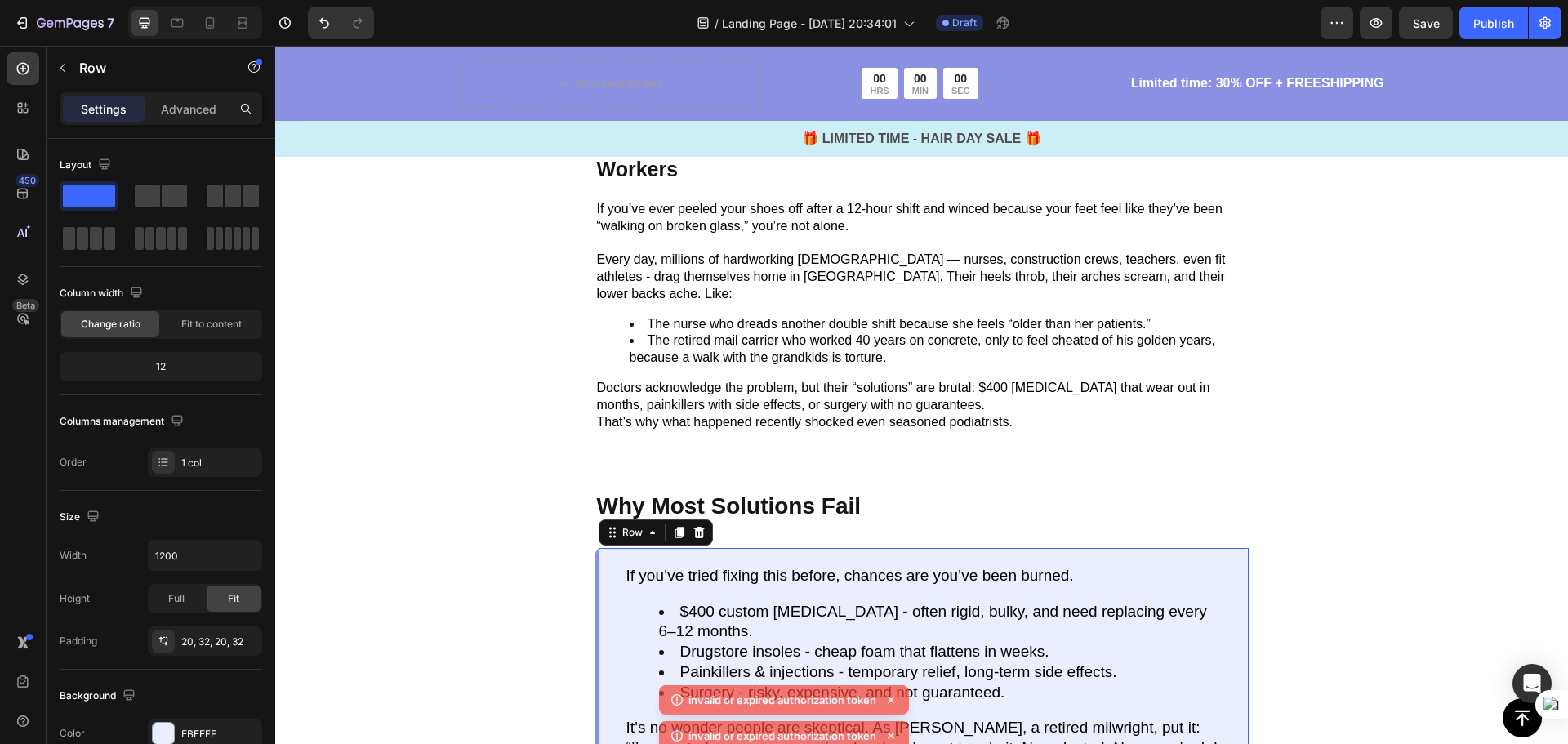
click at [1216, 553] on div "If you’ve tried fixing this before, chances are you’ve been burned. $400 custom…" at bounding box center [921, 682] width 653 height 269
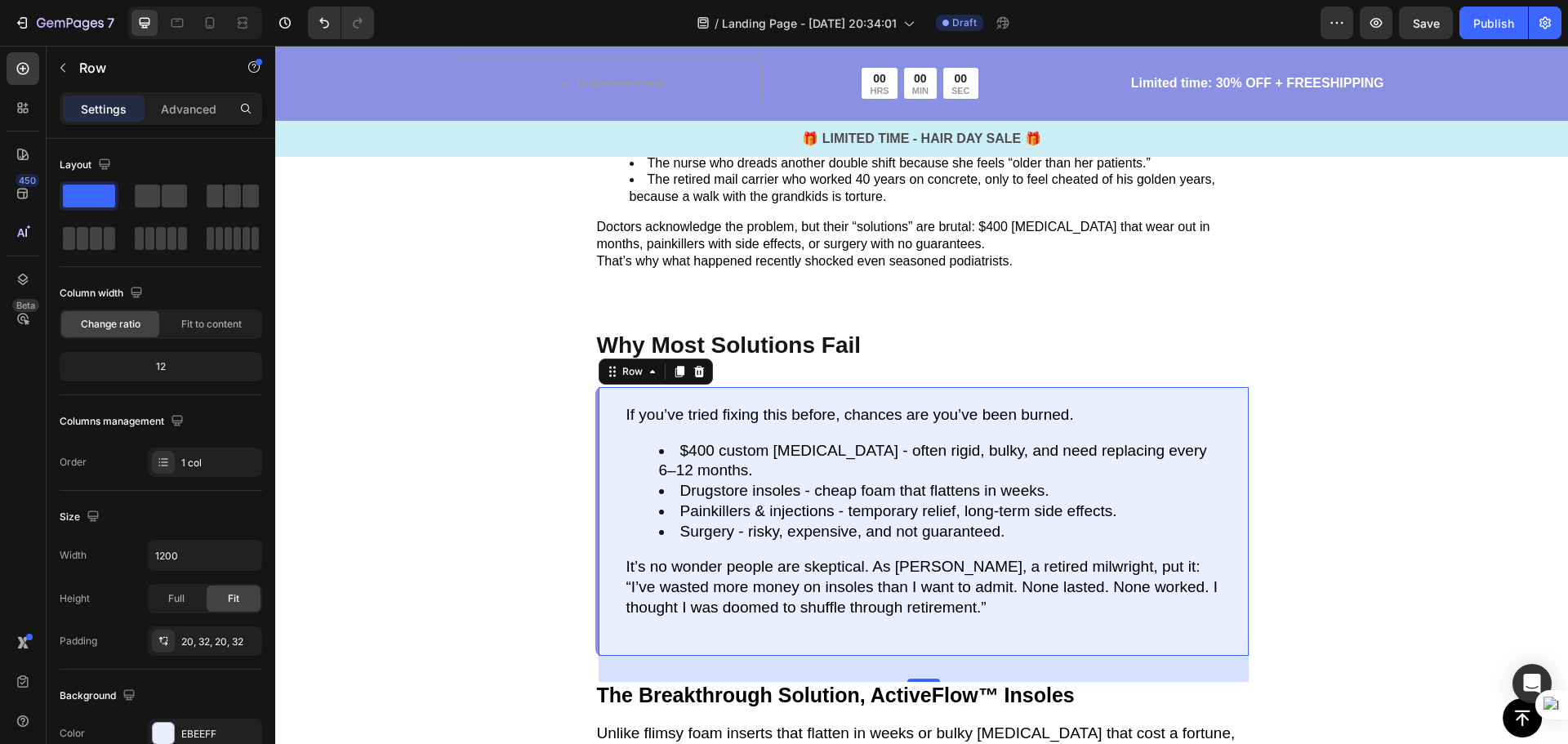
scroll to position [1942, 0]
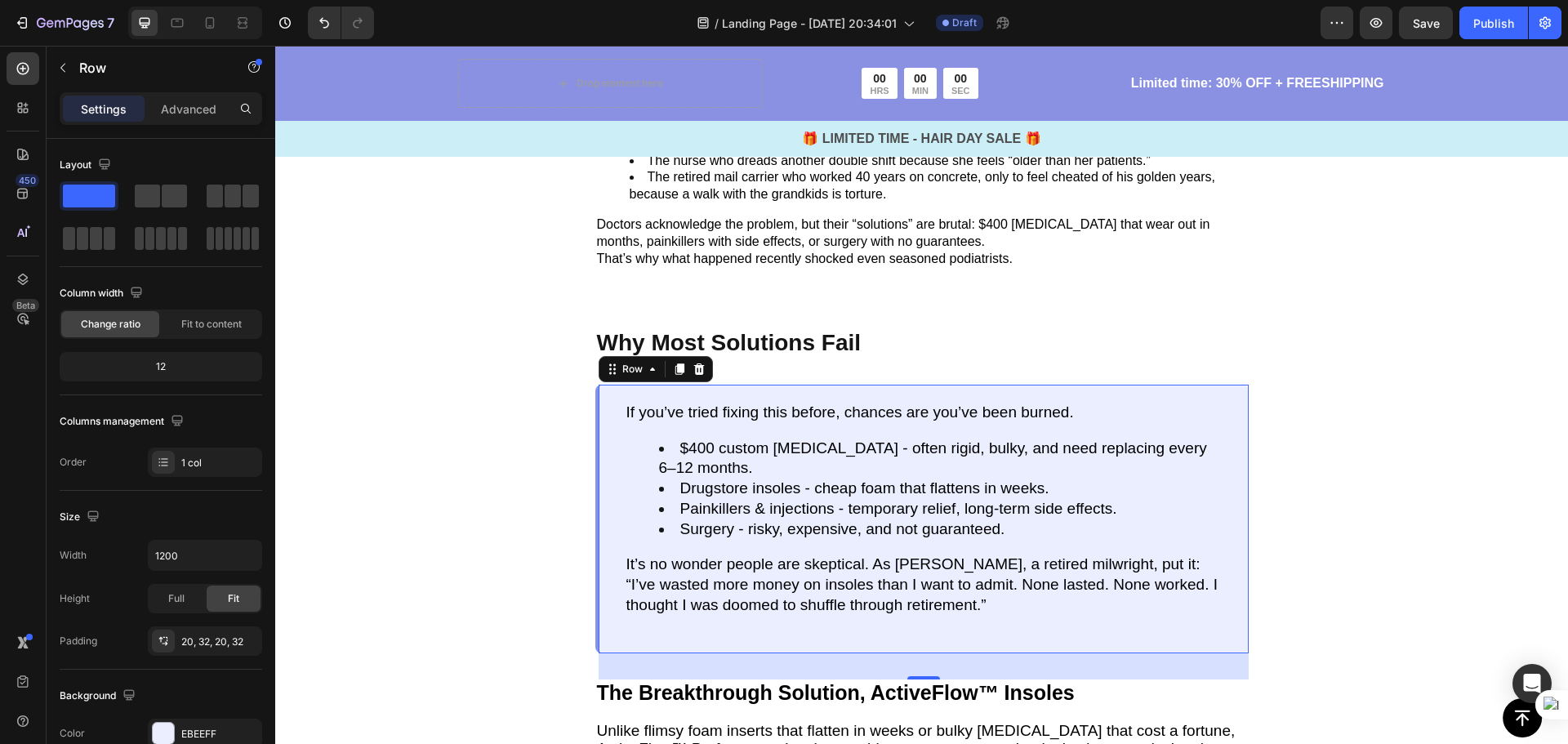
click at [600, 480] on div "If you’ve tried fixing this before, chances are you’ve been burned. $400 custom…" at bounding box center [921, 518] width 653 height 269
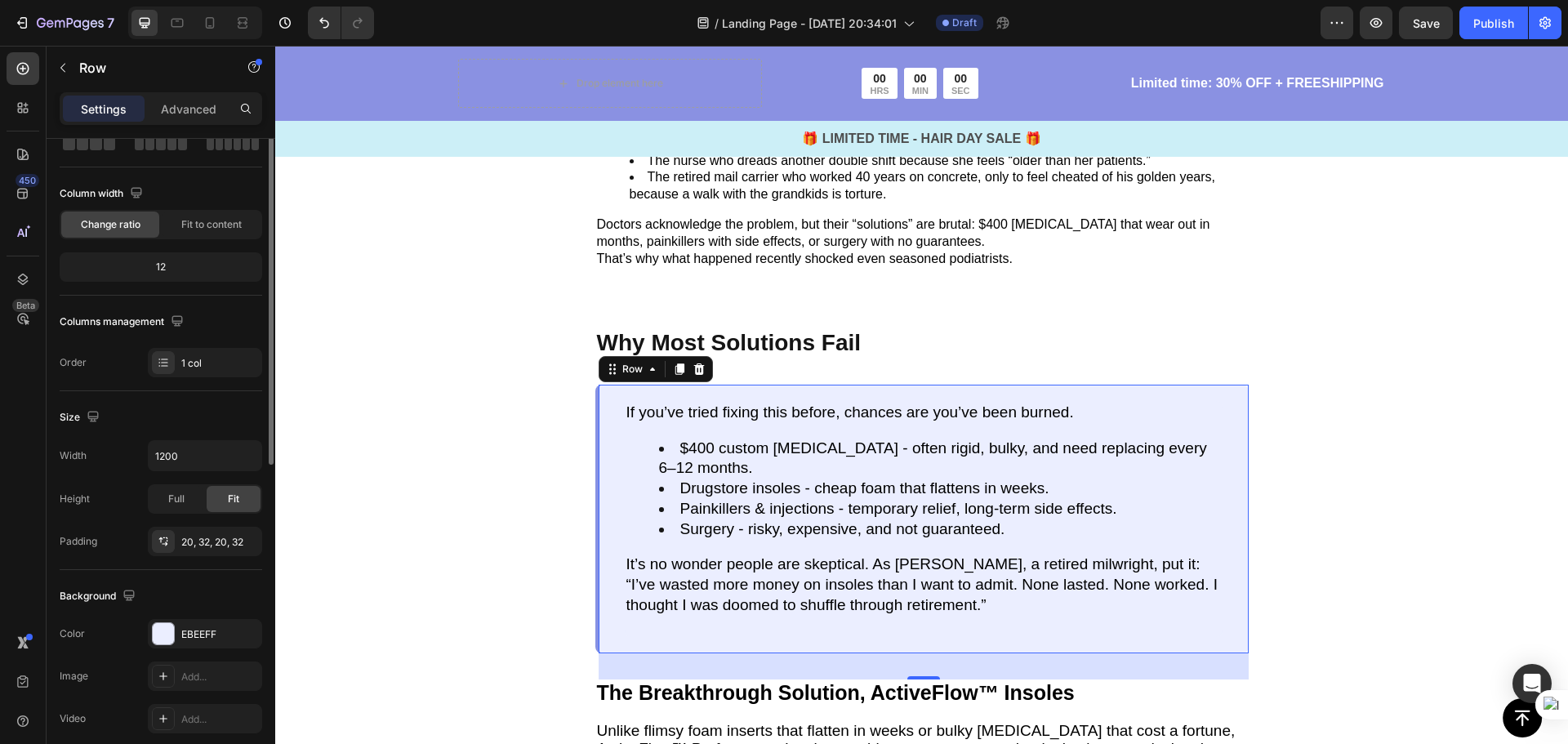
scroll to position [0, 0]
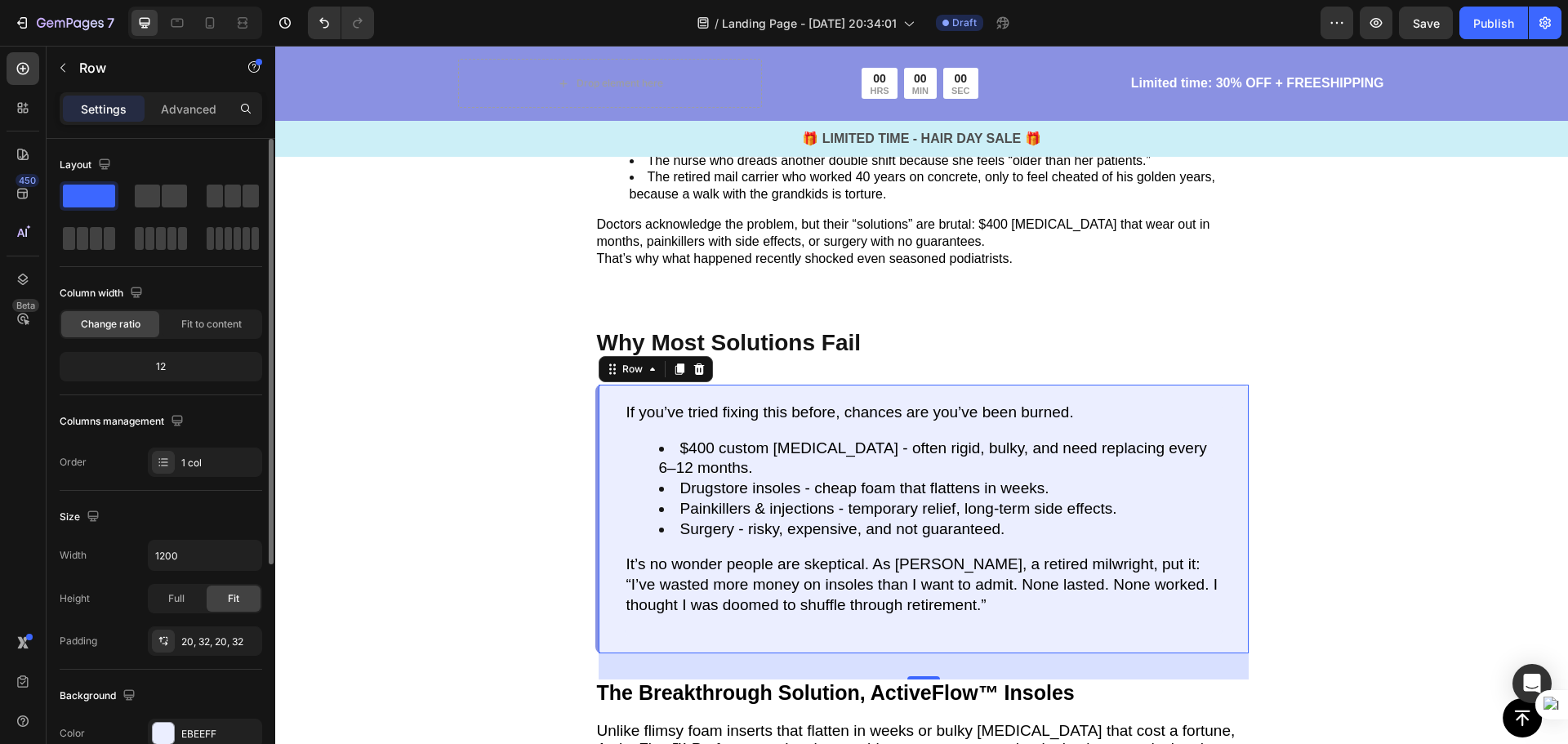
click at [97, 197] on span at bounding box center [88, 196] width 52 height 23
drag, startPoint x: 98, startPoint y: 197, endPoint x: 114, endPoint y: 201, distance: 16.5
click at [114, 201] on span at bounding box center [88, 196] width 52 height 23
click at [93, 191] on span at bounding box center [88, 196] width 52 height 23
click at [191, 110] on p "Advanced" at bounding box center [189, 108] width 56 height 17
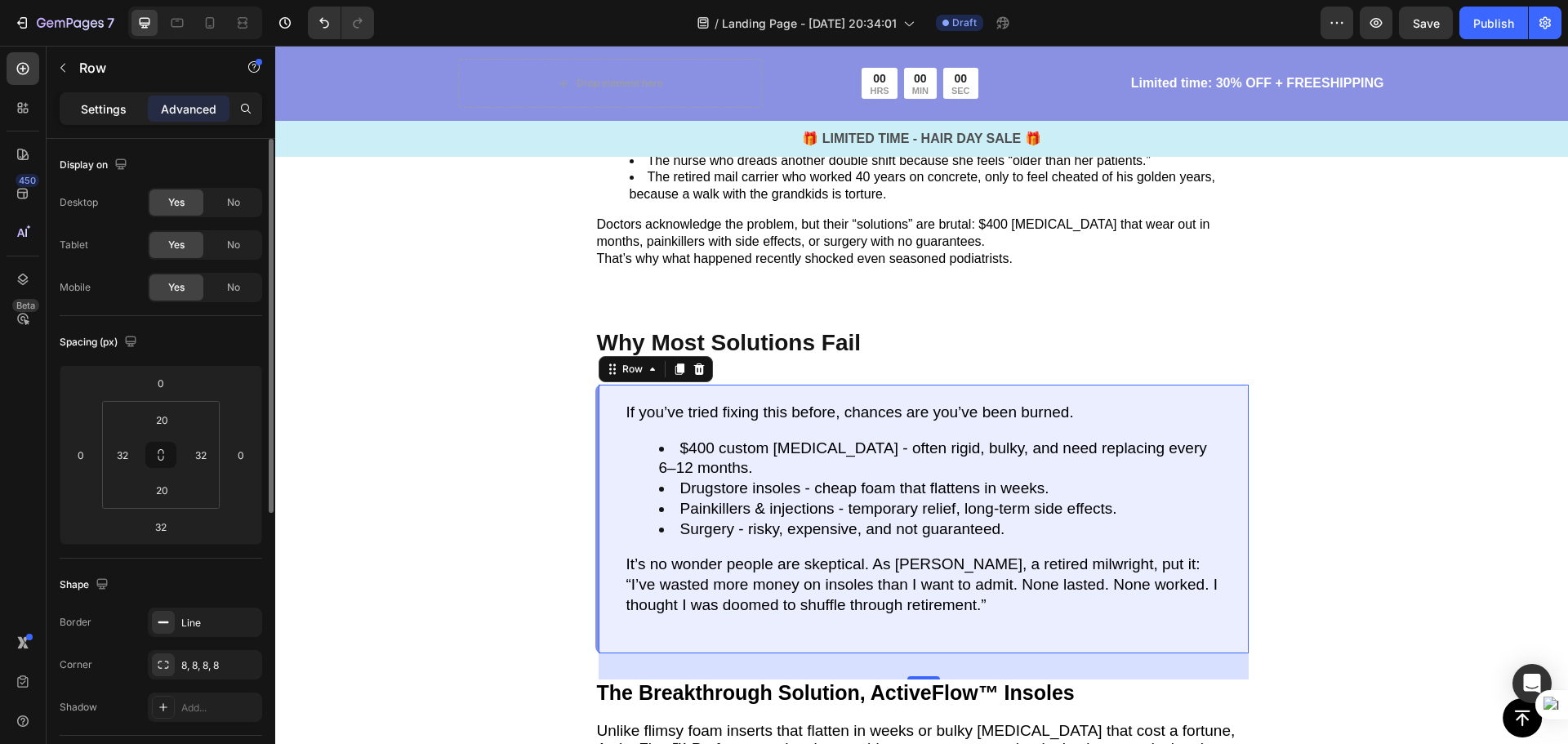
click at [97, 98] on div "Settings" at bounding box center [104, 108] width 82 height 26
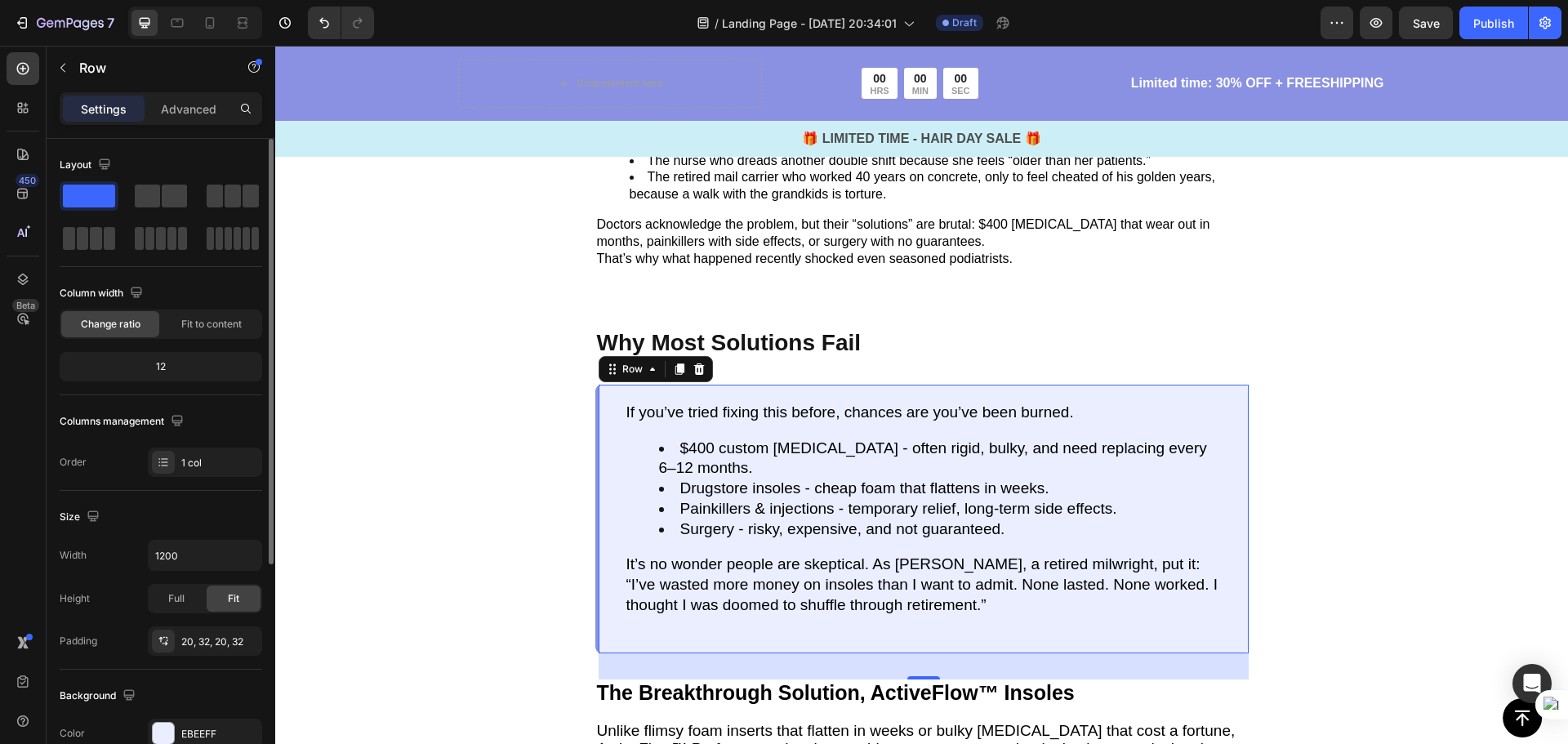
click at [87, 189] on span at bounding box center [88, 196] width 52 height 23
click at [87, 188] on span at bounding box center [88, 196] width 52 height 23
click at [87, 187] on span at bounding box center [88, 196] width 52 height 23
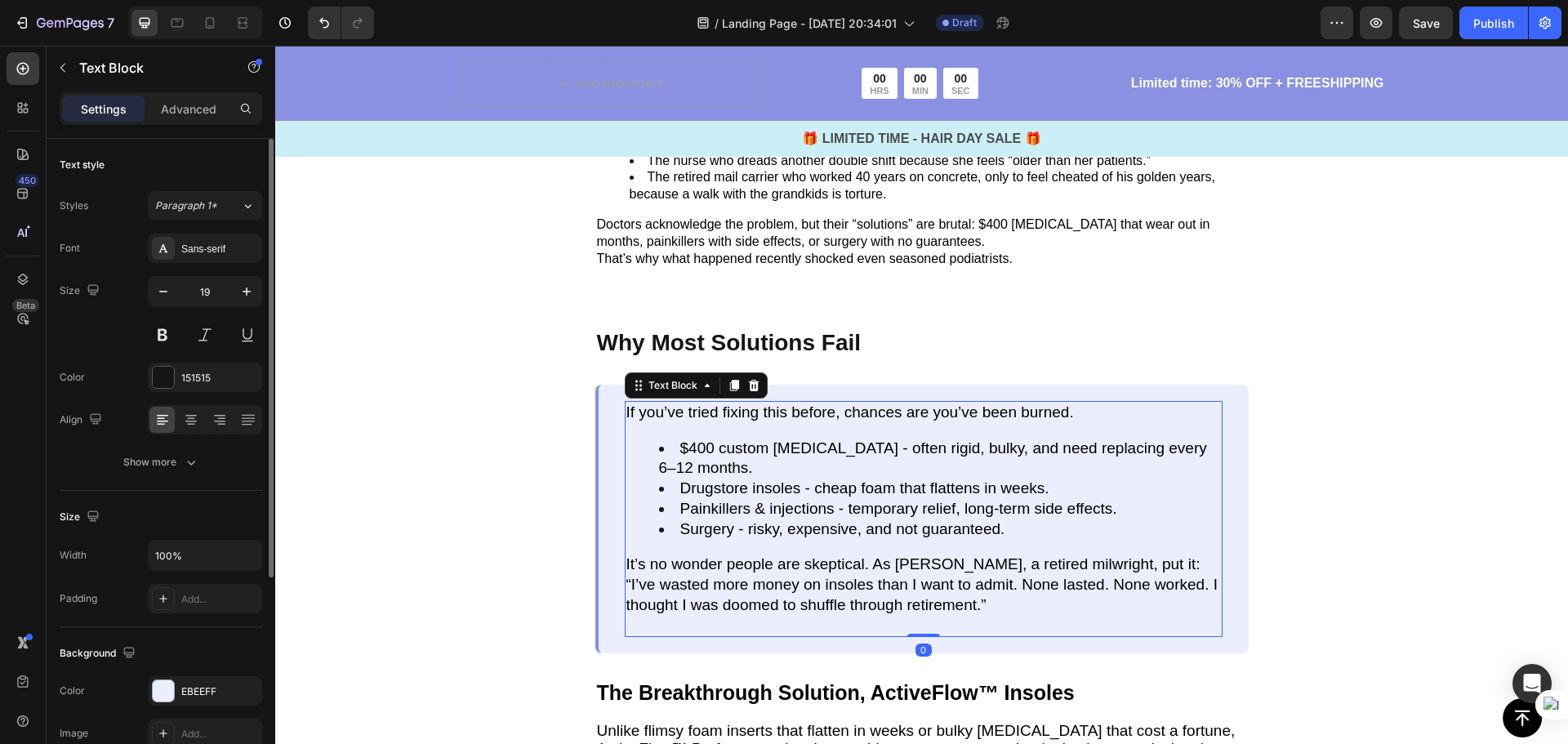
click at [783, 615] on p at bounding box center [924, 625] width 595 height 20
click at [801, 575] on p "“I’ve wasted more money on insoles than I want to admit. None lasted. None work…" at bounding box center [924, 595] width 595 height 40
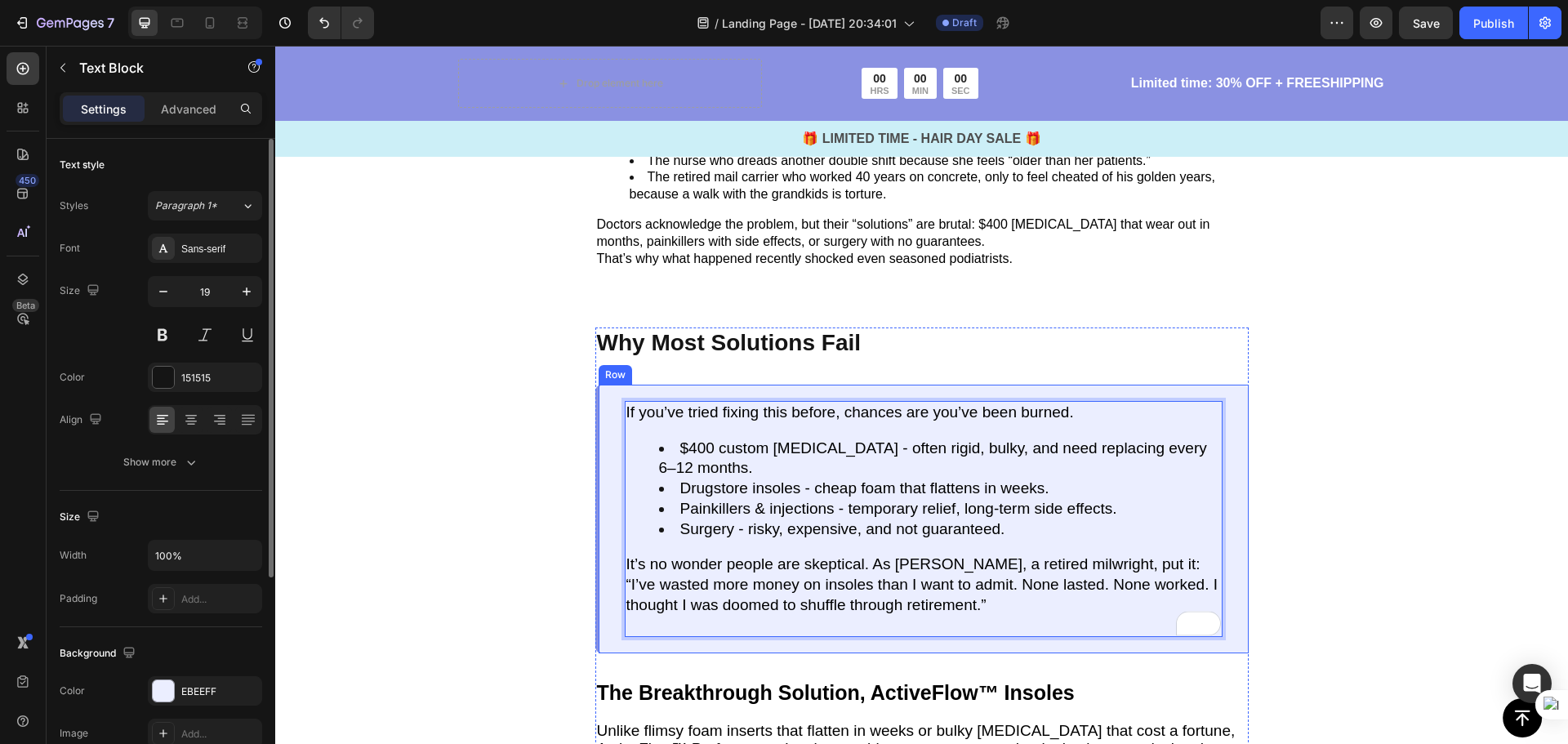
click at [1065, 592] on div "If you’ve tried fixing this before, chances are you’ve been burned. $400 custom…" at bounding box center [921, 518] width 653 height 269
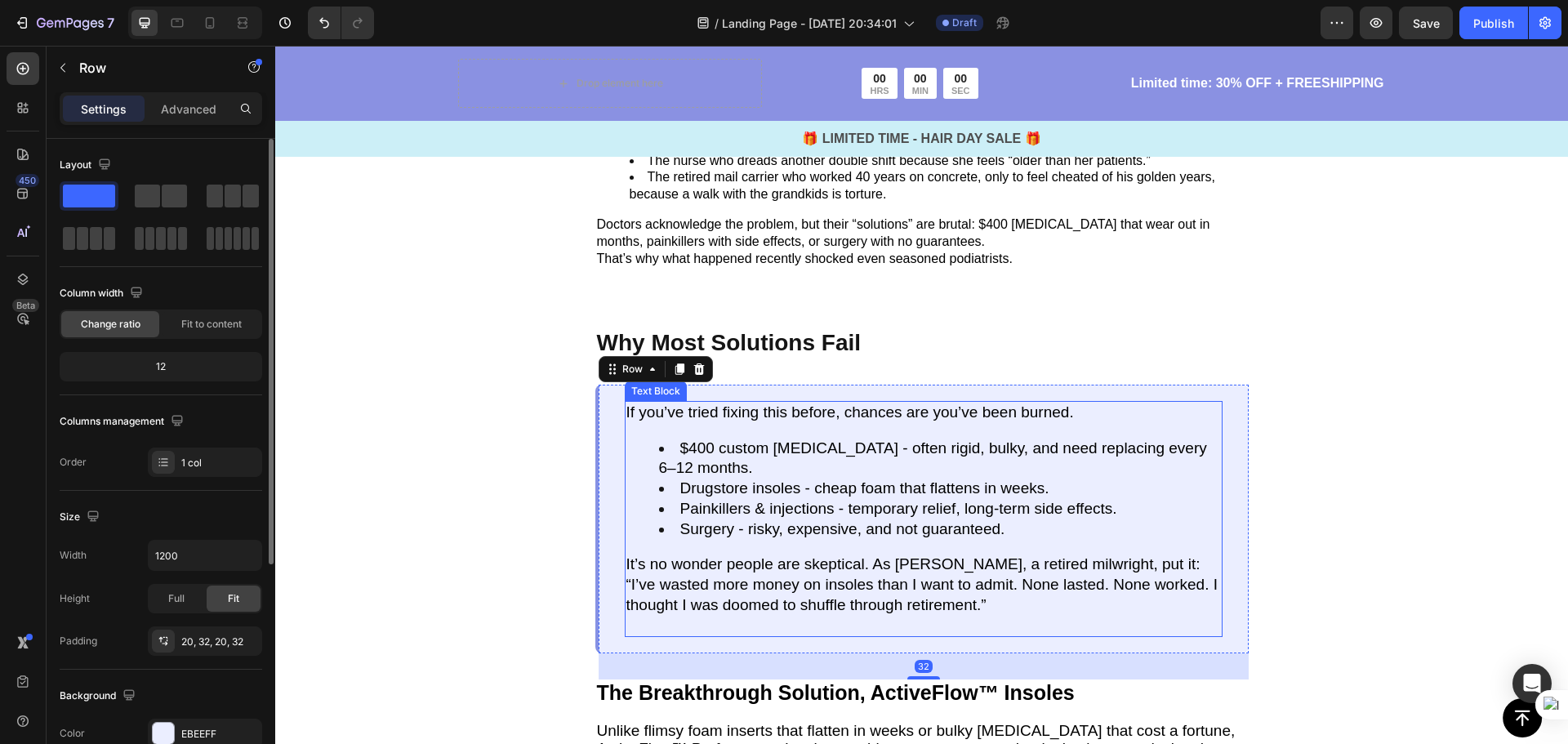
click at [1098, 615] on p "To enrich screen reader interactions, please activate Accessibility in Grammarl…" at bounding box center [924, 625] width 595 height 20
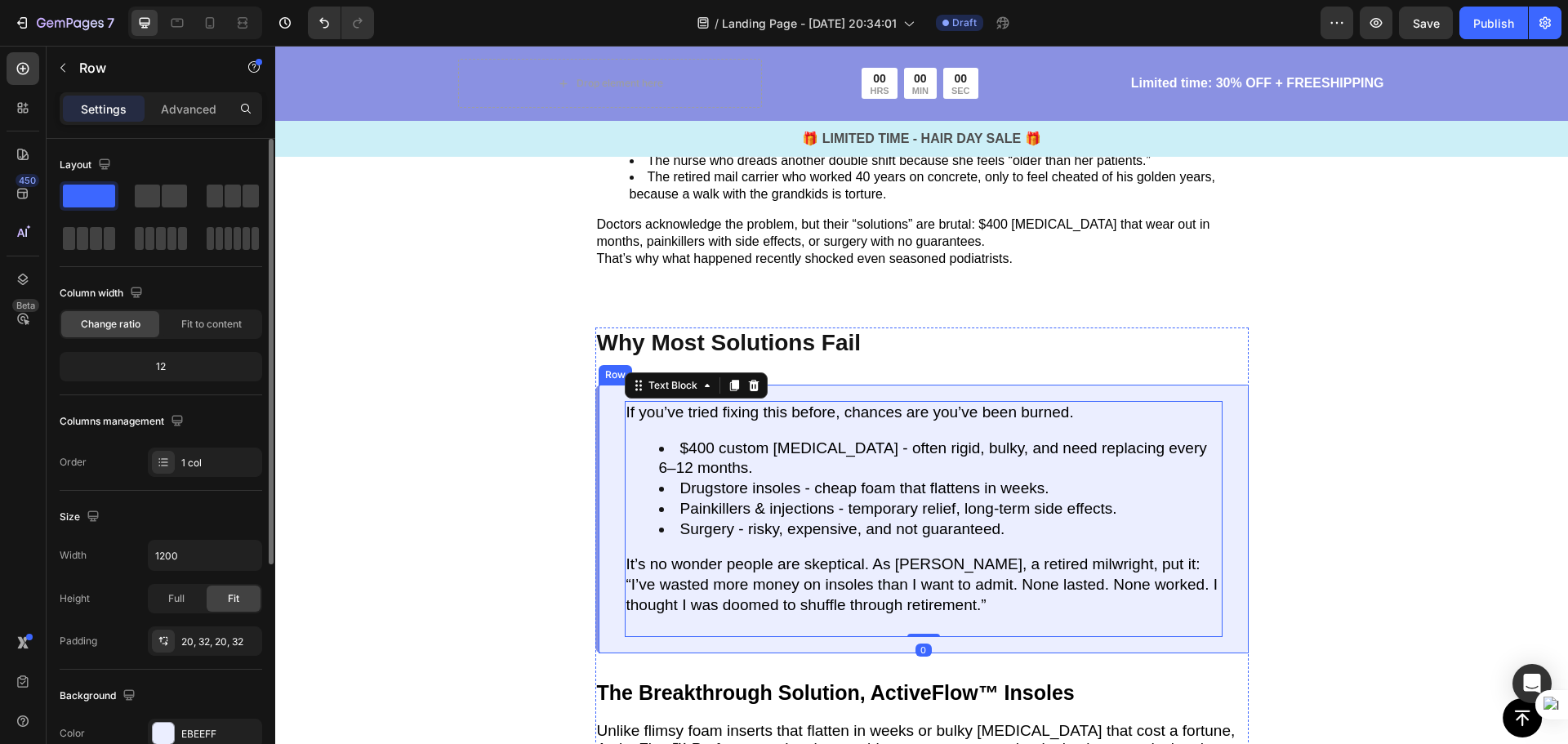
click at [1225, 587] on div "If you’ve tried fixing this before, chances are you’ve been burned. $400 custom…" at bounding box center [921, 518] width 653 height 269
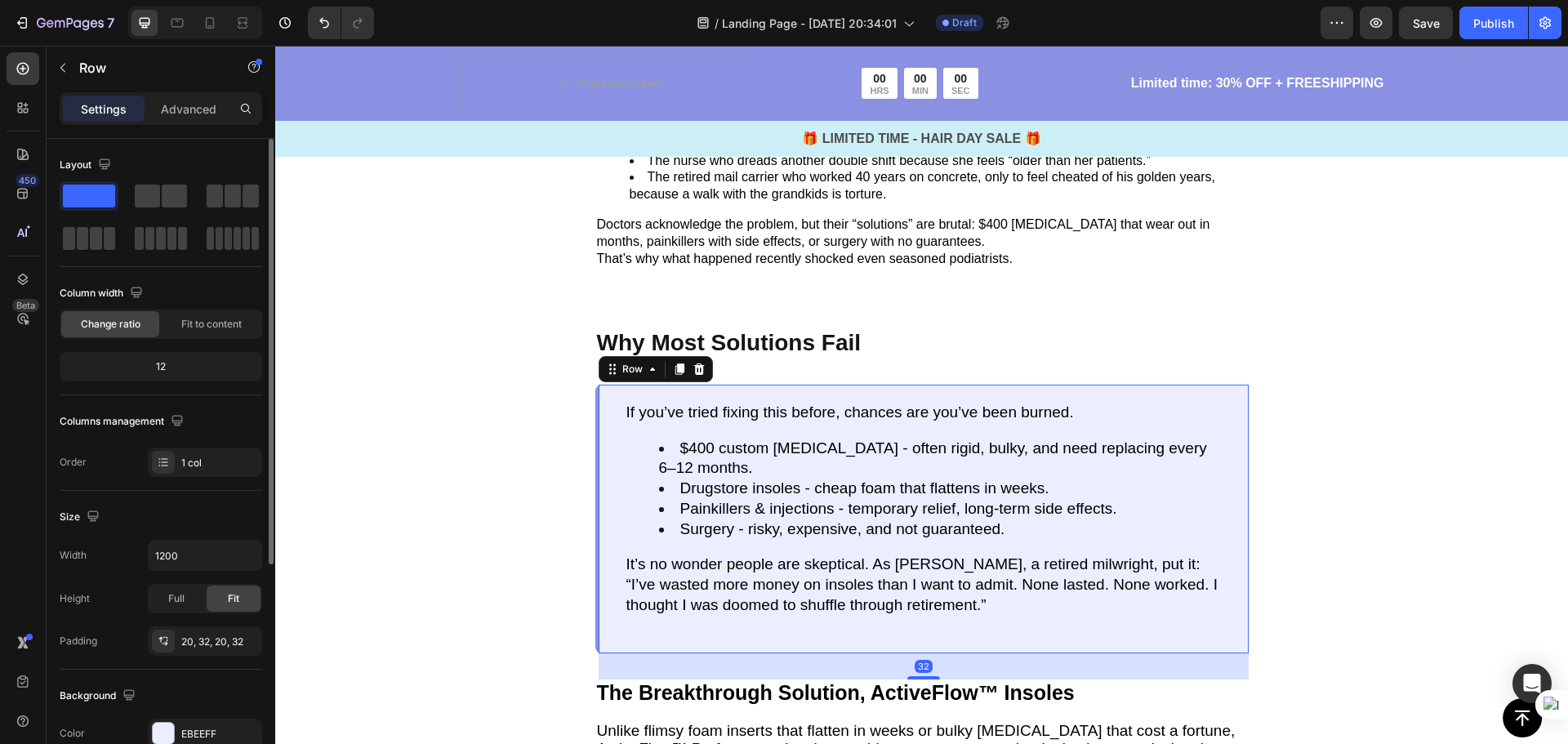
drag, startPoint x: 94, startPoint y: 194, endPoint x: 85, endPoint y: 200, distance: 10.8
click at [89, 207] on span at bounding box center [88, 196] width 52 height 23
click at [35, 189] on div "450" at bounding box center [23, 194] width 33 height 33
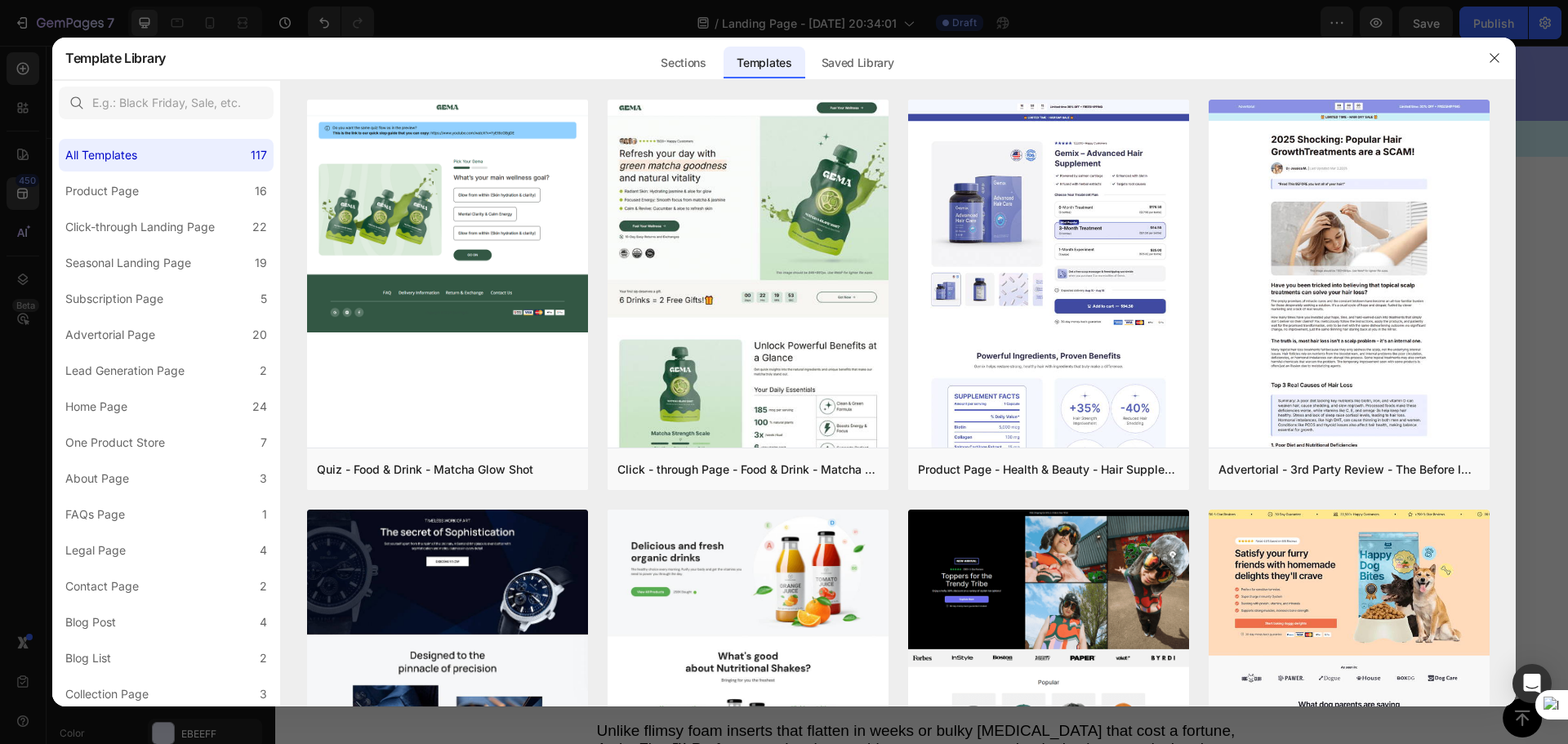
click at [15, 362] on div at bounding box center [784, 372] width 1568 height 744
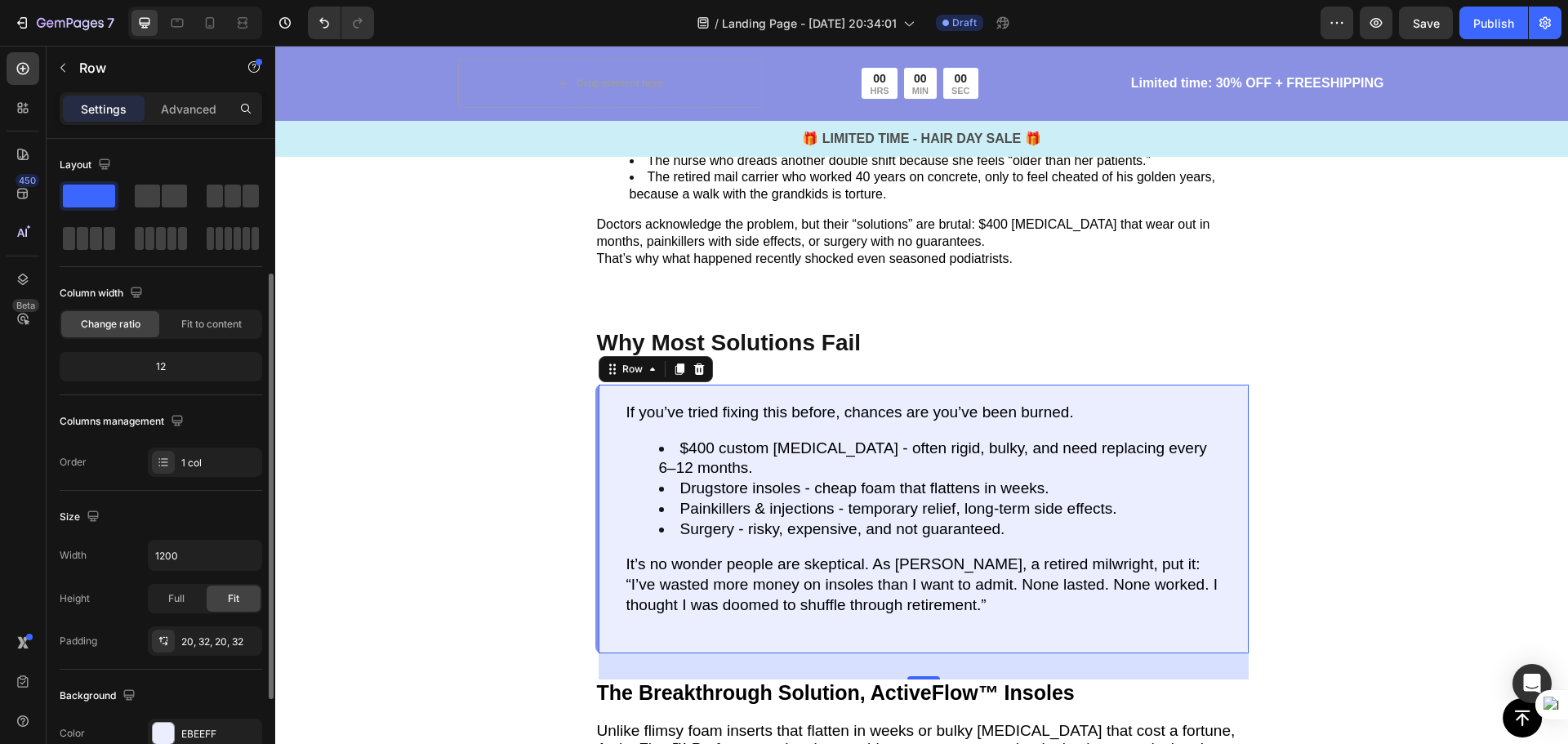
scroll to position [163, 0]
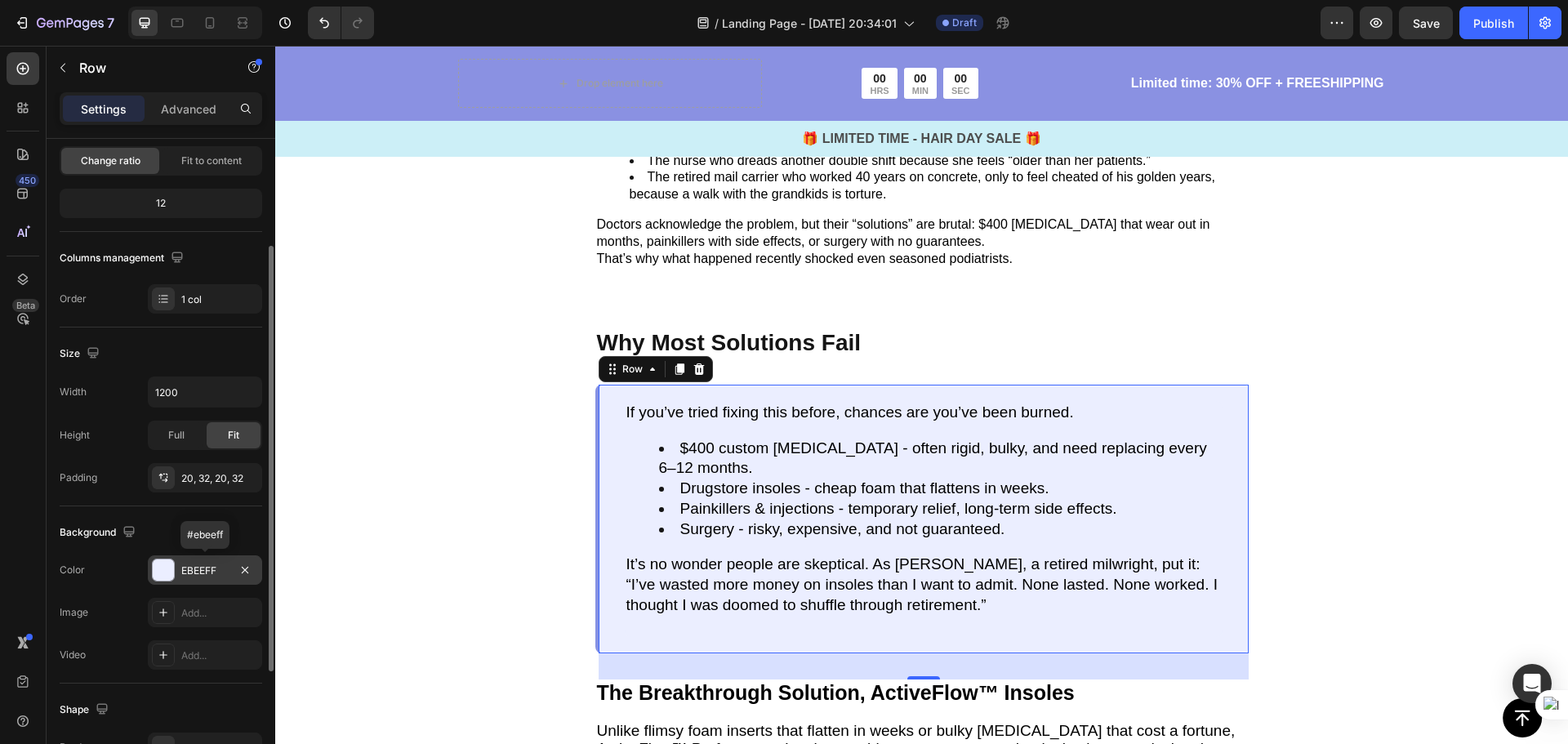
click at [165, 564] on div at bounding box center [163, 569] width 21 height 21
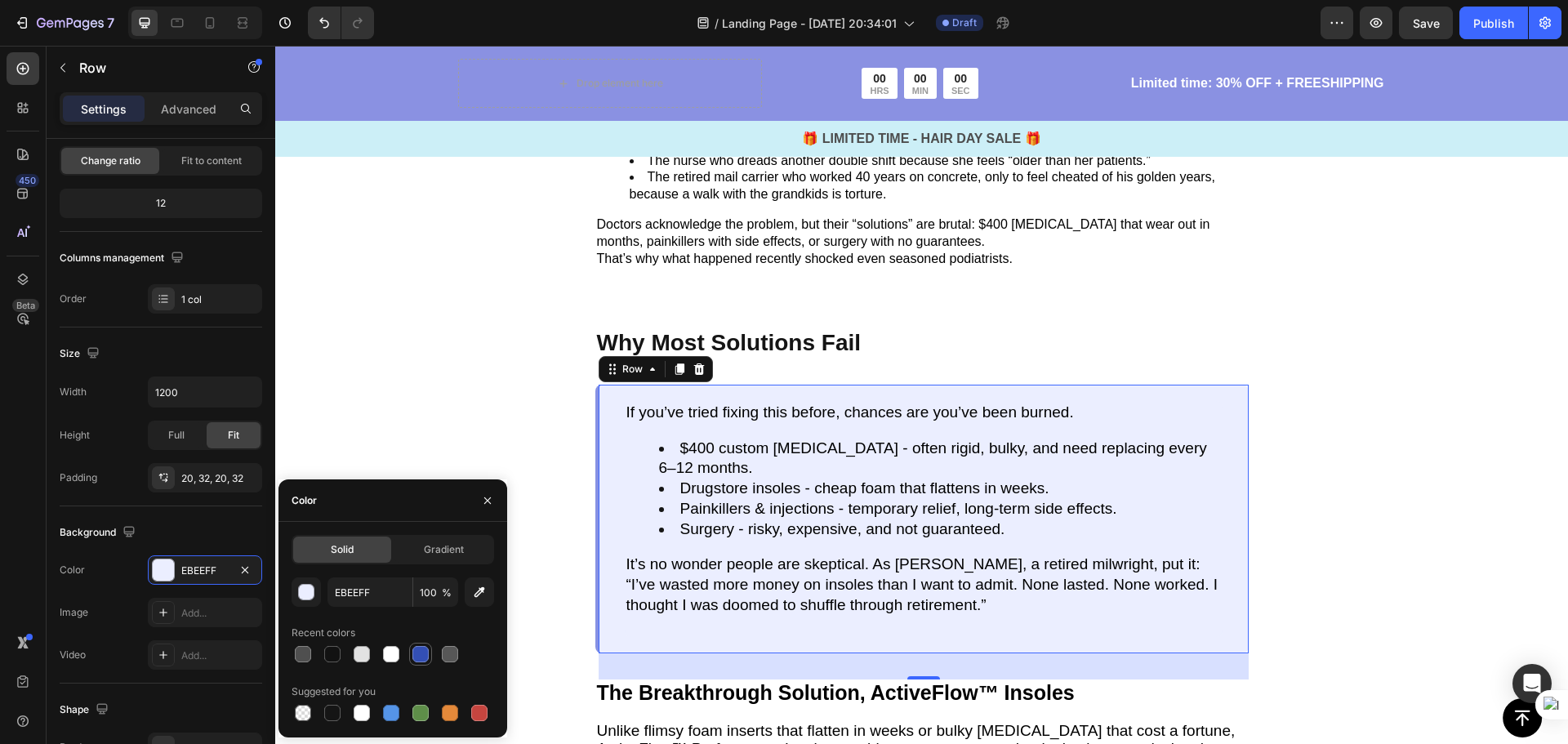
click at [414, 658] on div at bounding box center [421, 654] width 16 height 16
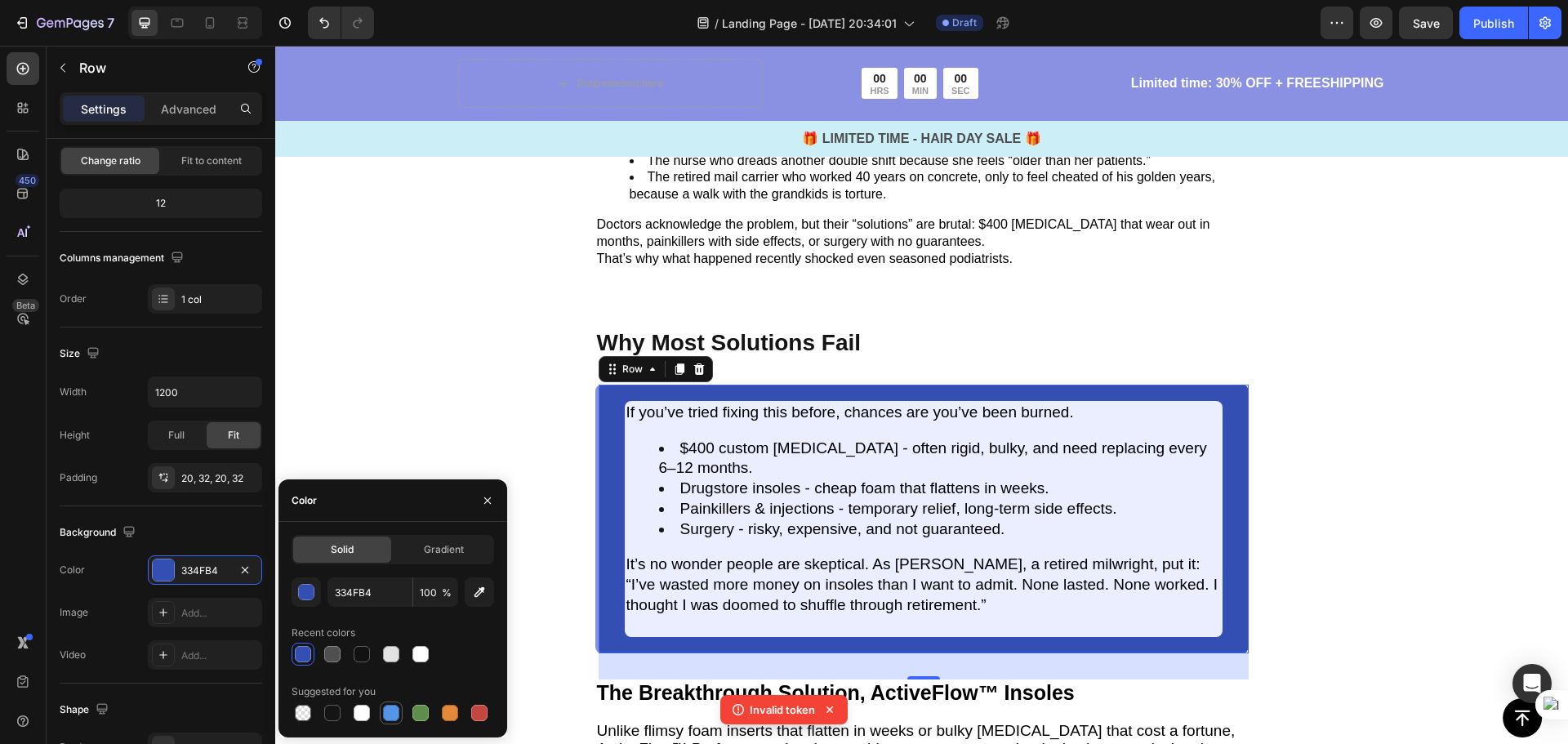
click at [393, 713] on div at bounding box center [391, 713] width 16 height 16
type input "5594E7"
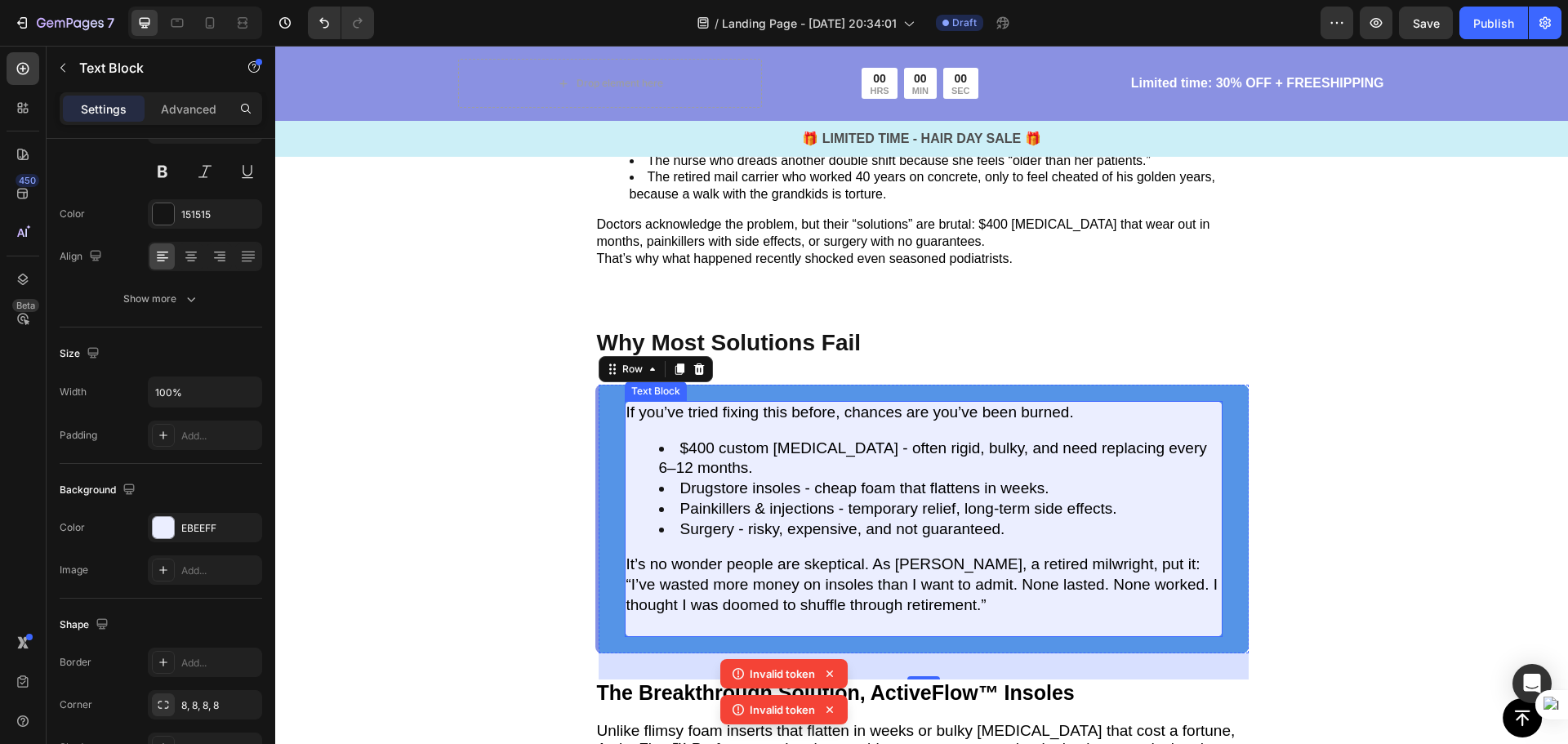
click at [709, 520] on span "Surgery - risky, expensive, and not guaranteed." at bounding box center [843, 528] width 325 height 17
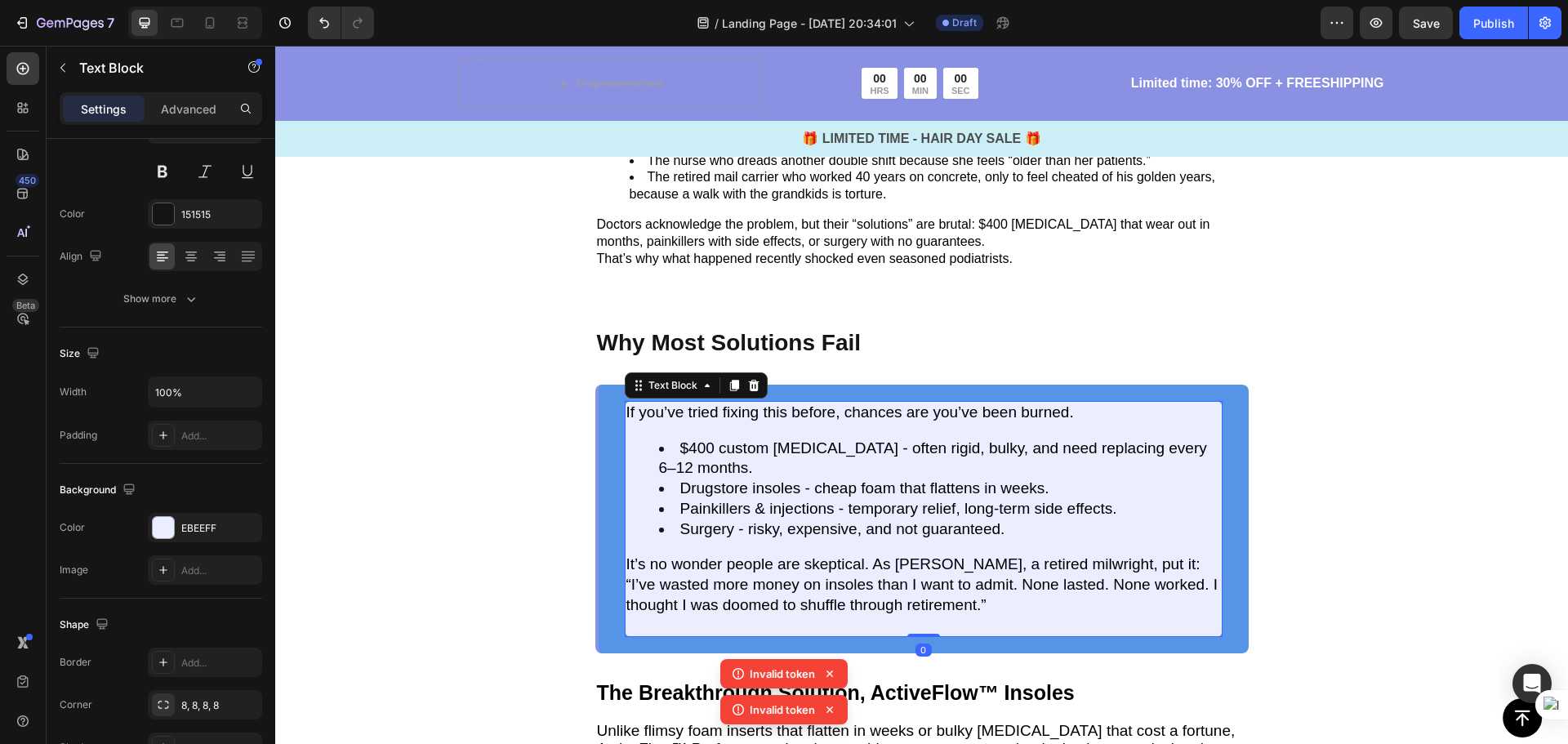
scroll to position [0, 0]
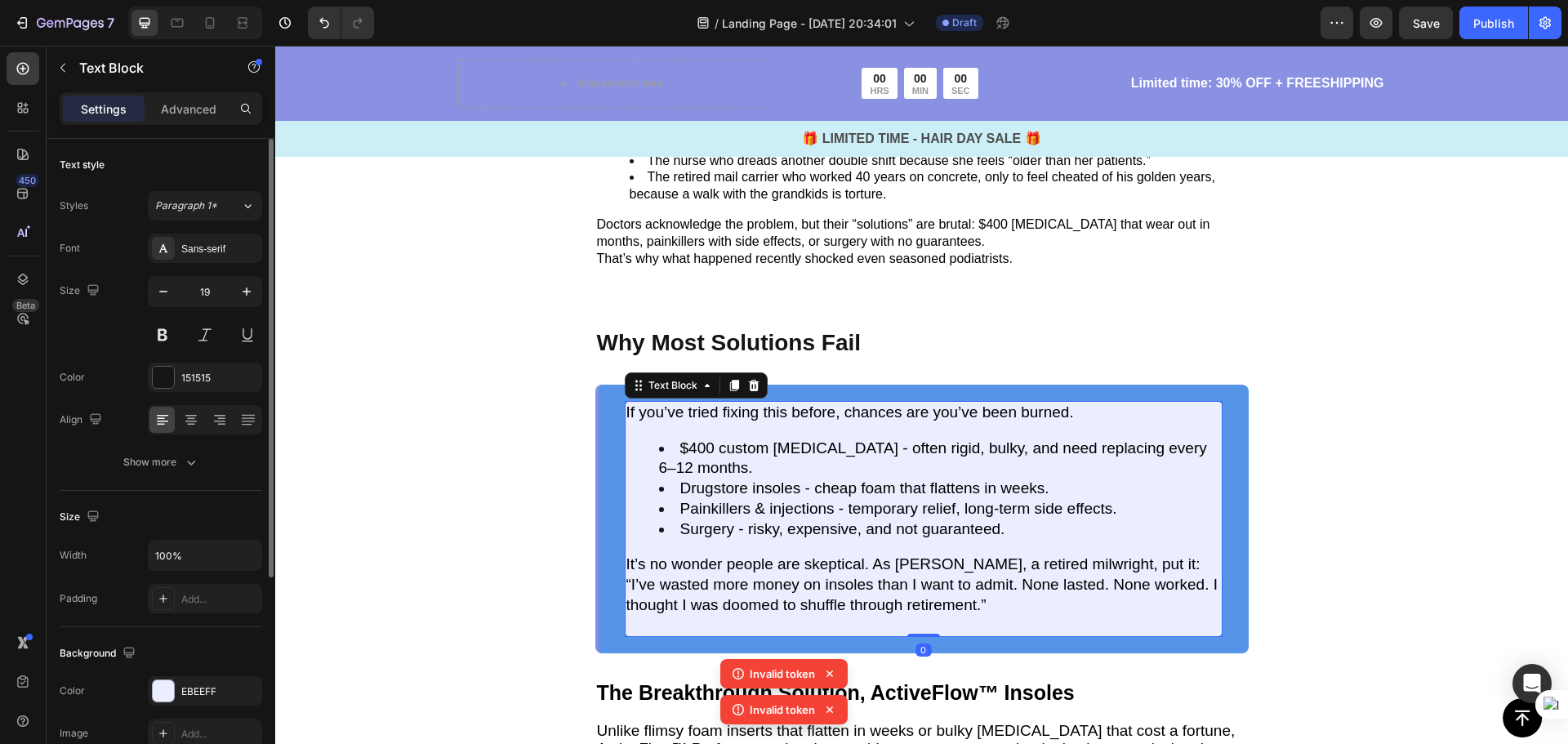
click at [707, 494] on div "If you’ve tried fixing this before, chances are you’ve been burned. $400 custom…" at bounding box center [924, 518] width 598 height 236
click at [682, 498] on div "If you’ve tried fixing this before, chances are you’ve been burned. $400 custom…" at bounding box center [924, 518] width 598 height 236
click at [641, 488] on ul "$400 custom orthotics - often rigid, bulky, and need replacing every 6–12 month…" at bounding box center [924, 488] width 595 height 101
click at [640, 438] on ul "$400 custom orthotics - often rigid, bulky, and need replacing every 6–12 month…" at bounding box center [924, 488] width 595 height 101
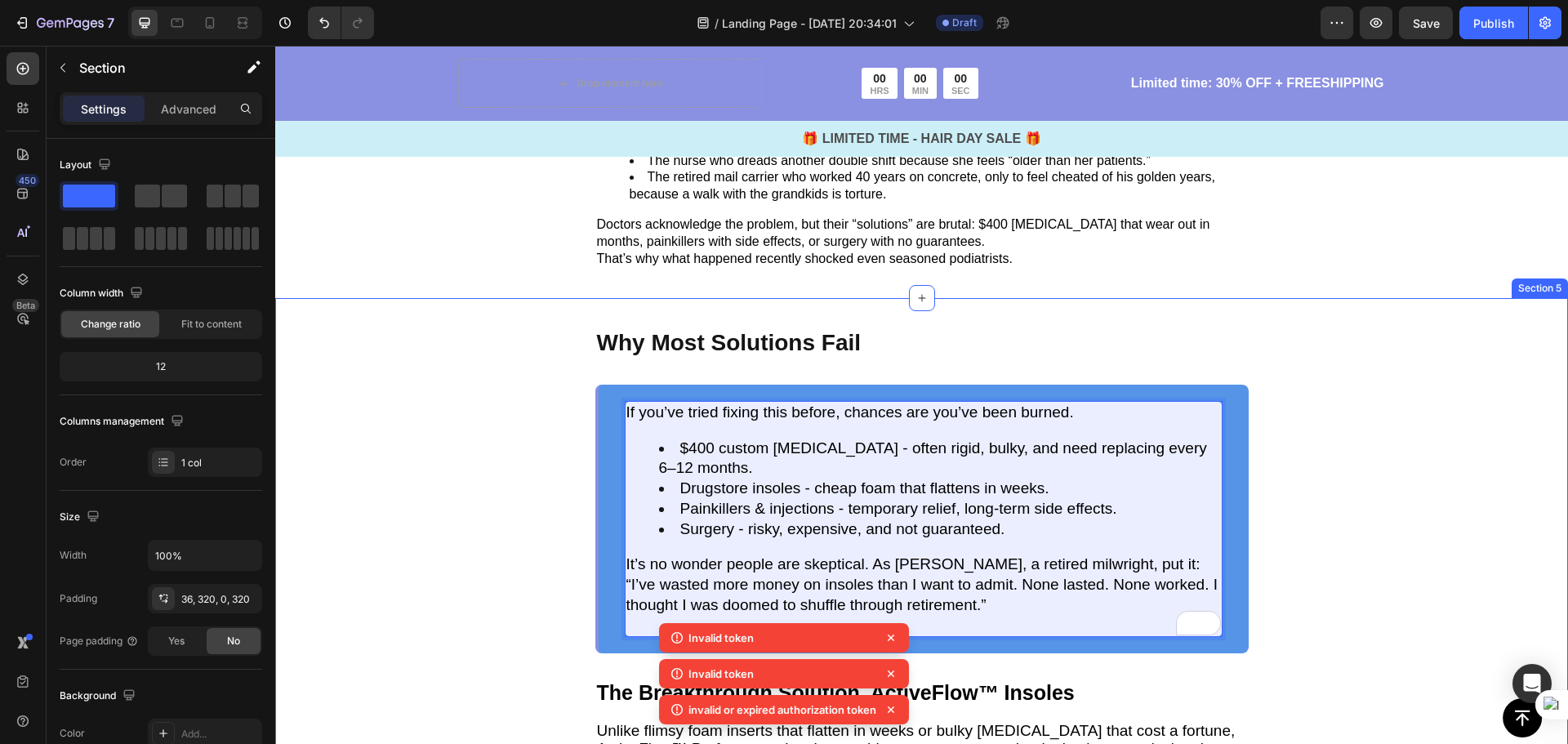
click at [1311, 497] on div "Why Most Solutions Fail Text Block If you’ve tried fixing this before, chances …" at bounding box center [921, 652] width 1293 height 708
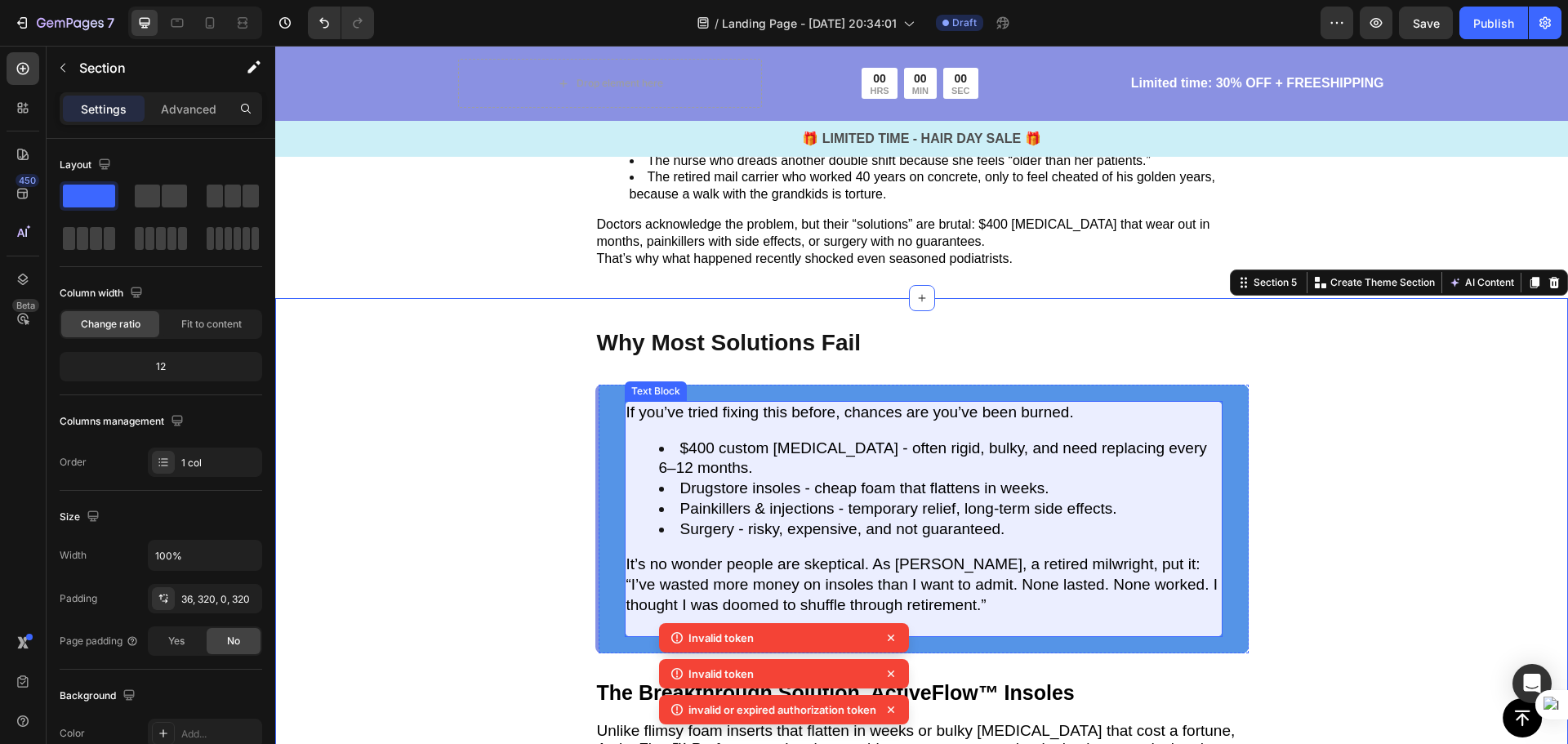
click at [1152, 499] on li "Painkillers & injections - temporary relief, long-term side effects." at bounding box center [939, 509] width 562 height 20
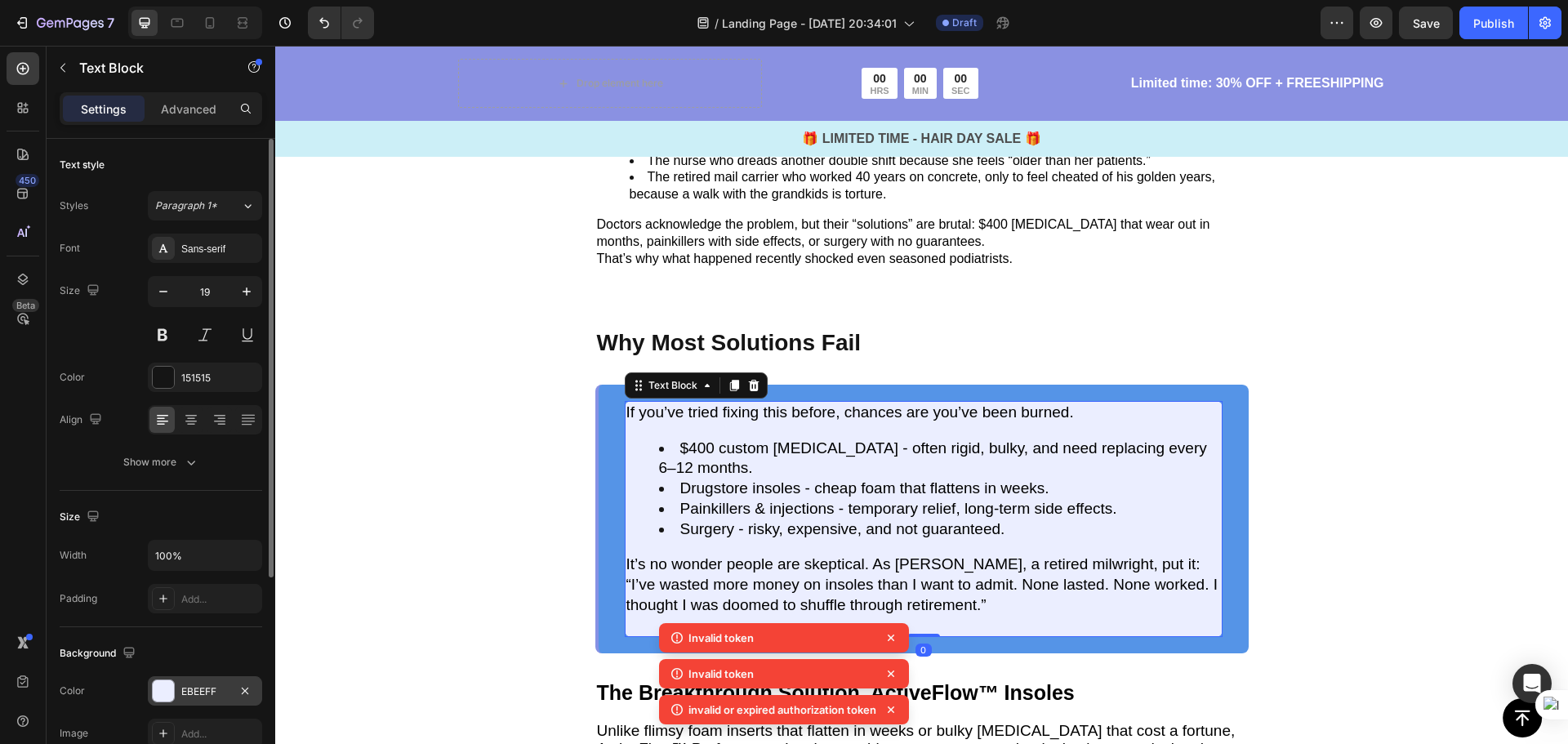
click at [180, 688] on div "EBEEFF" at bounding box center [204, 690] width 114 height 29
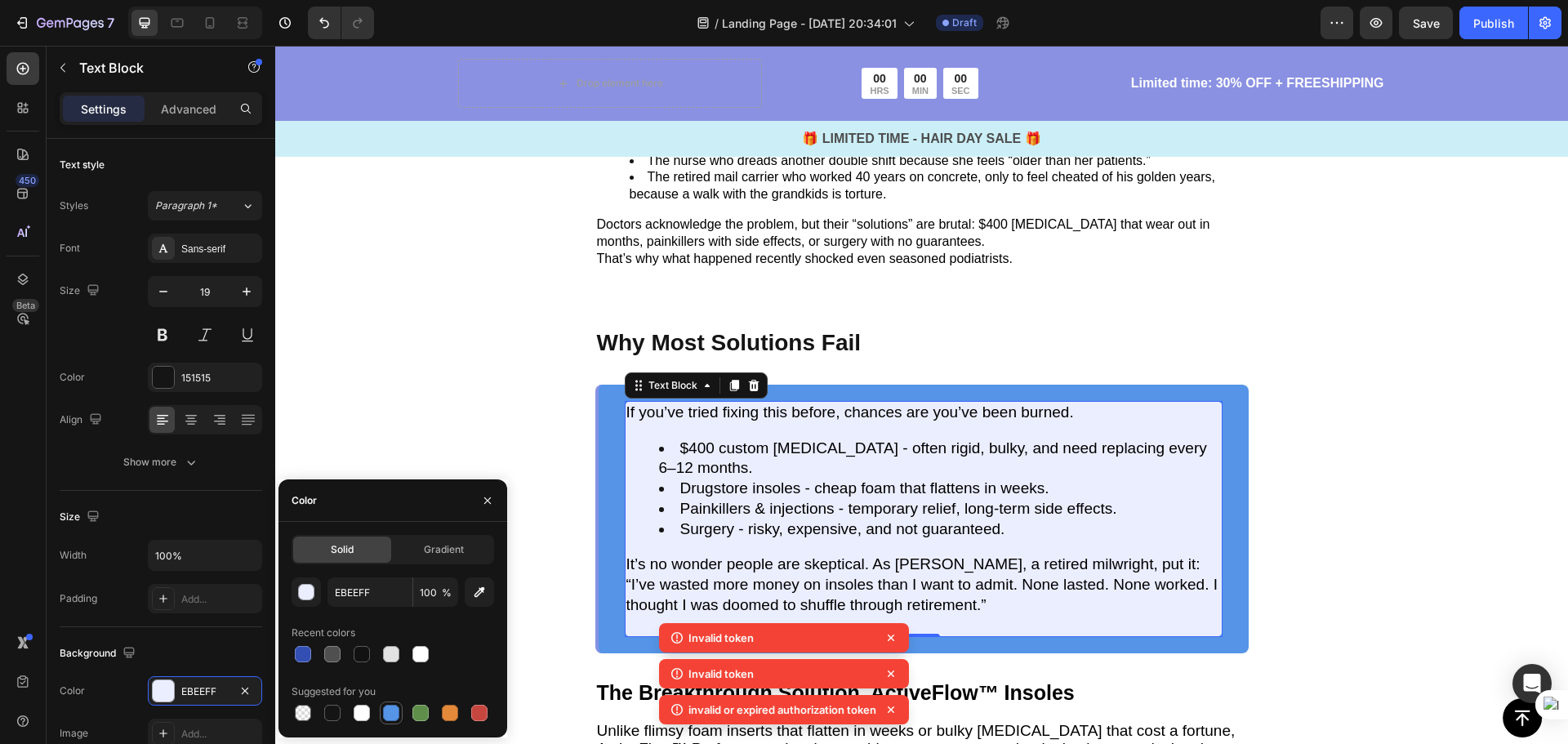
click at [386, 713] on div at bounding box center [391, 713] width 16 height 16
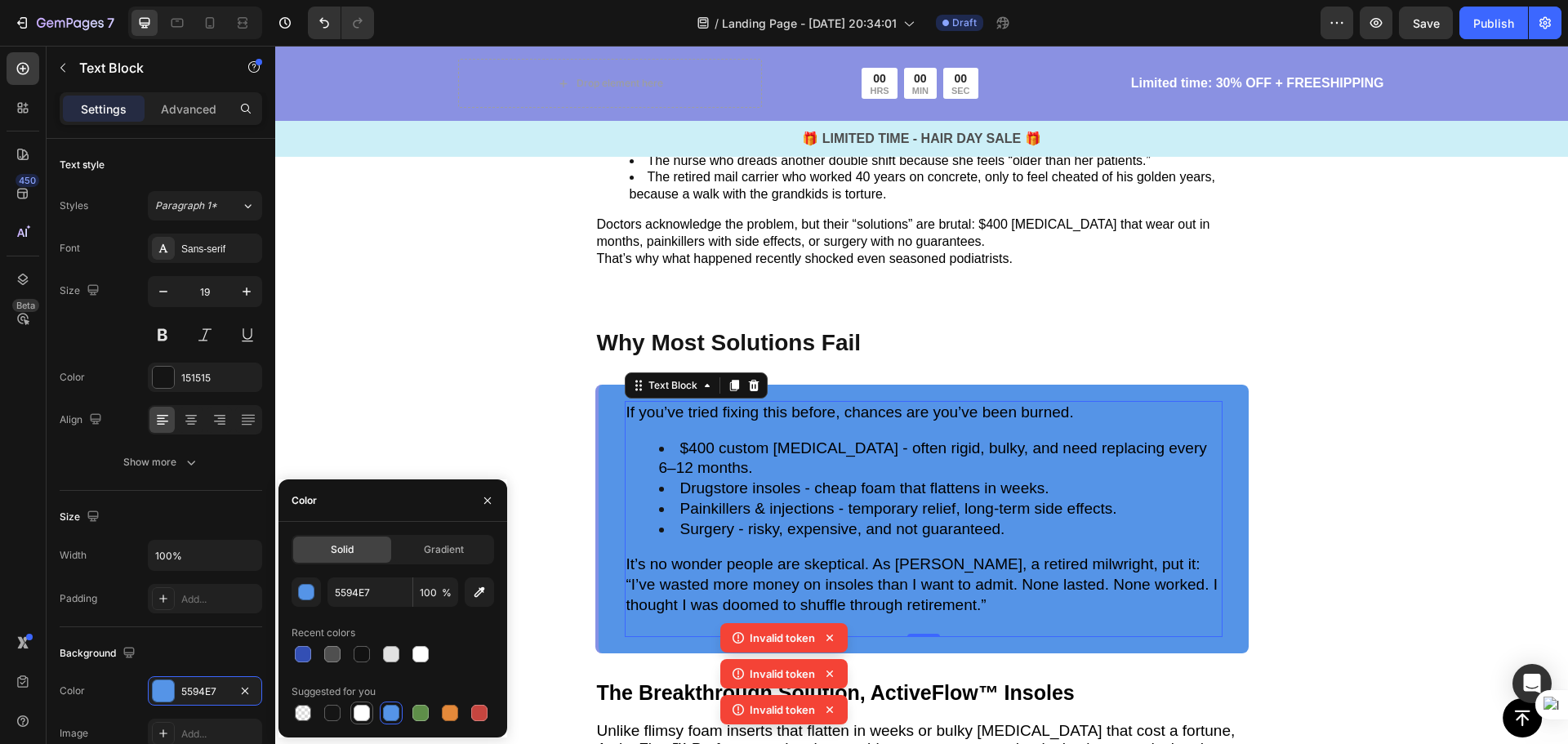
click at [364, 706] on div at bounding box center [362, 713] width 16 height 16
type input "FFFFFF"
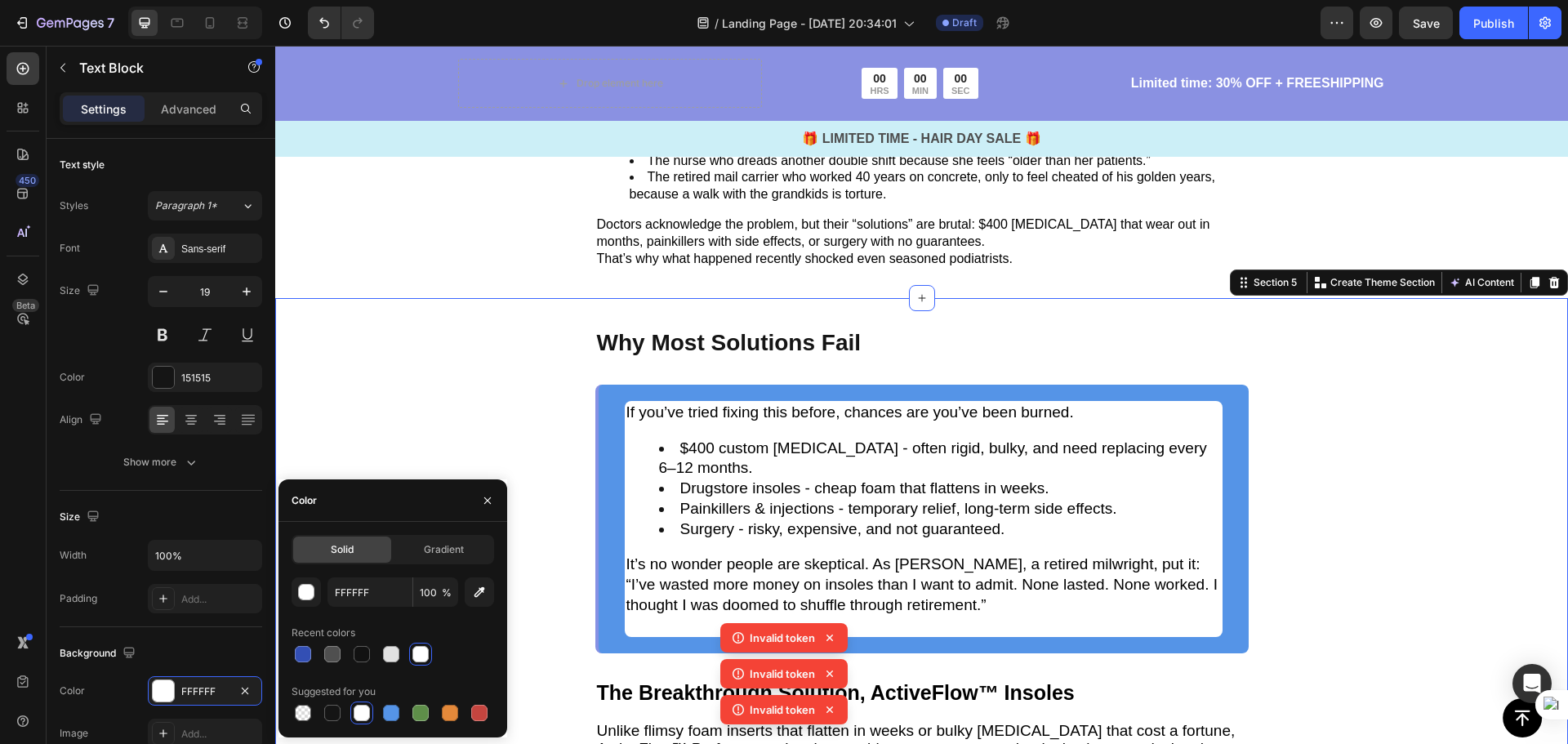
click at [1358, 457] on div "Why Most Solutions Fail Text Block If you’ve tried fixing this before, chances …" at bounding box center [921, 652] width 1293 height 708
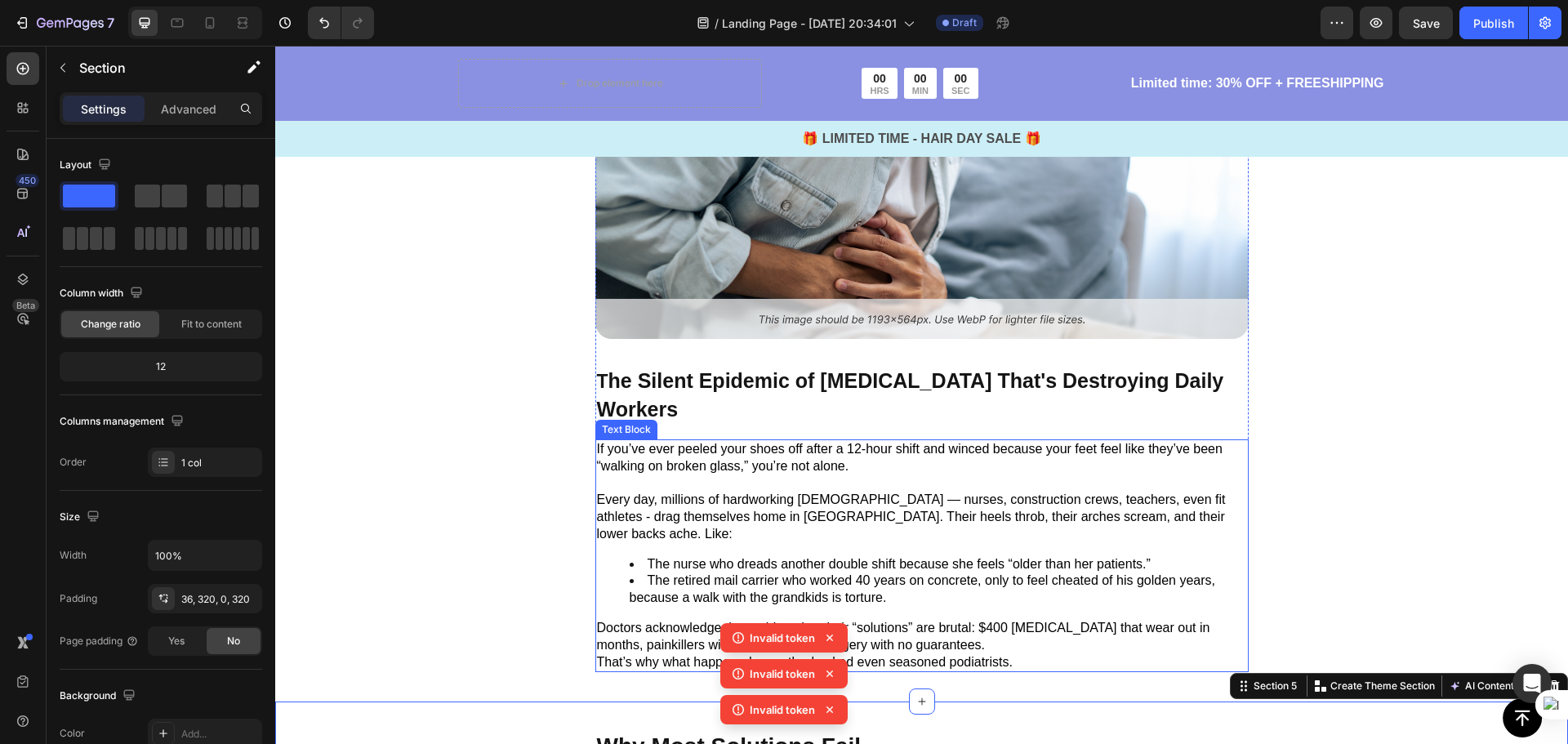
scroll to position [1533, 0]
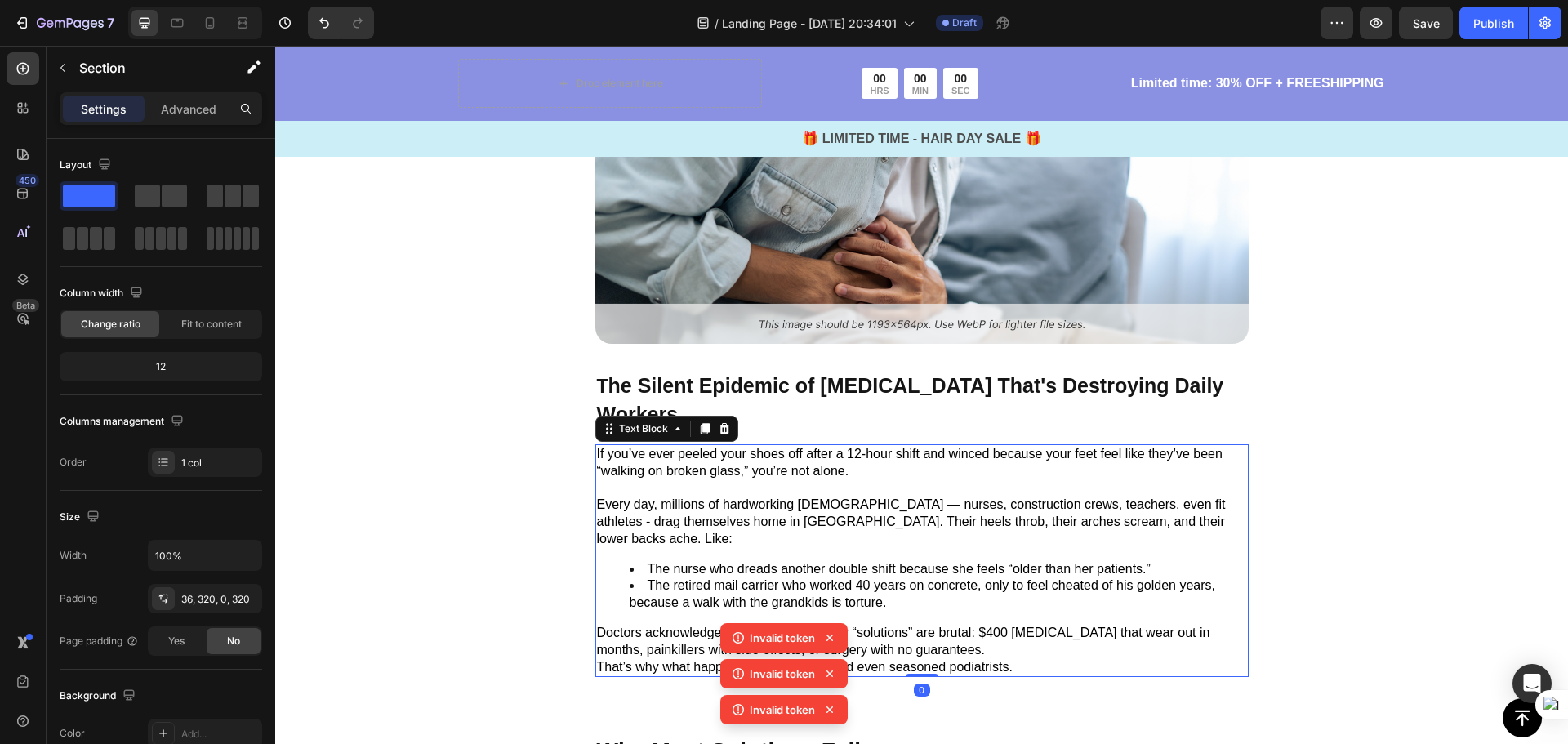
click at [1132, 448] on p "If you’ve ever peeled your shoes off after a 12-hour shift and winced because y…" at bounding box center [922, 463] width 651 height 35
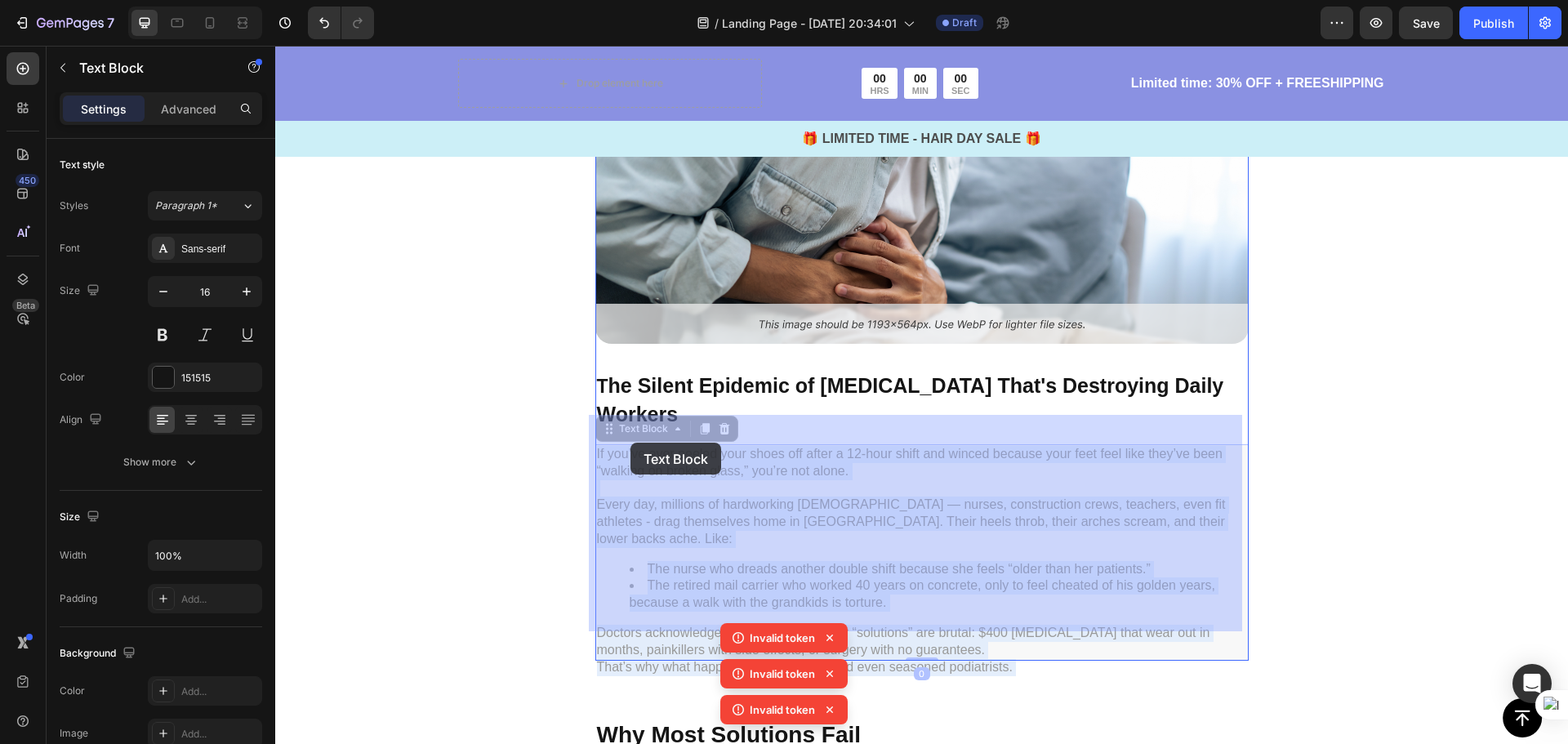
drag, startPoint x: 1033, startPoint y: 622, endPoint x: 630, endPoint y: 443, distance: 441.0
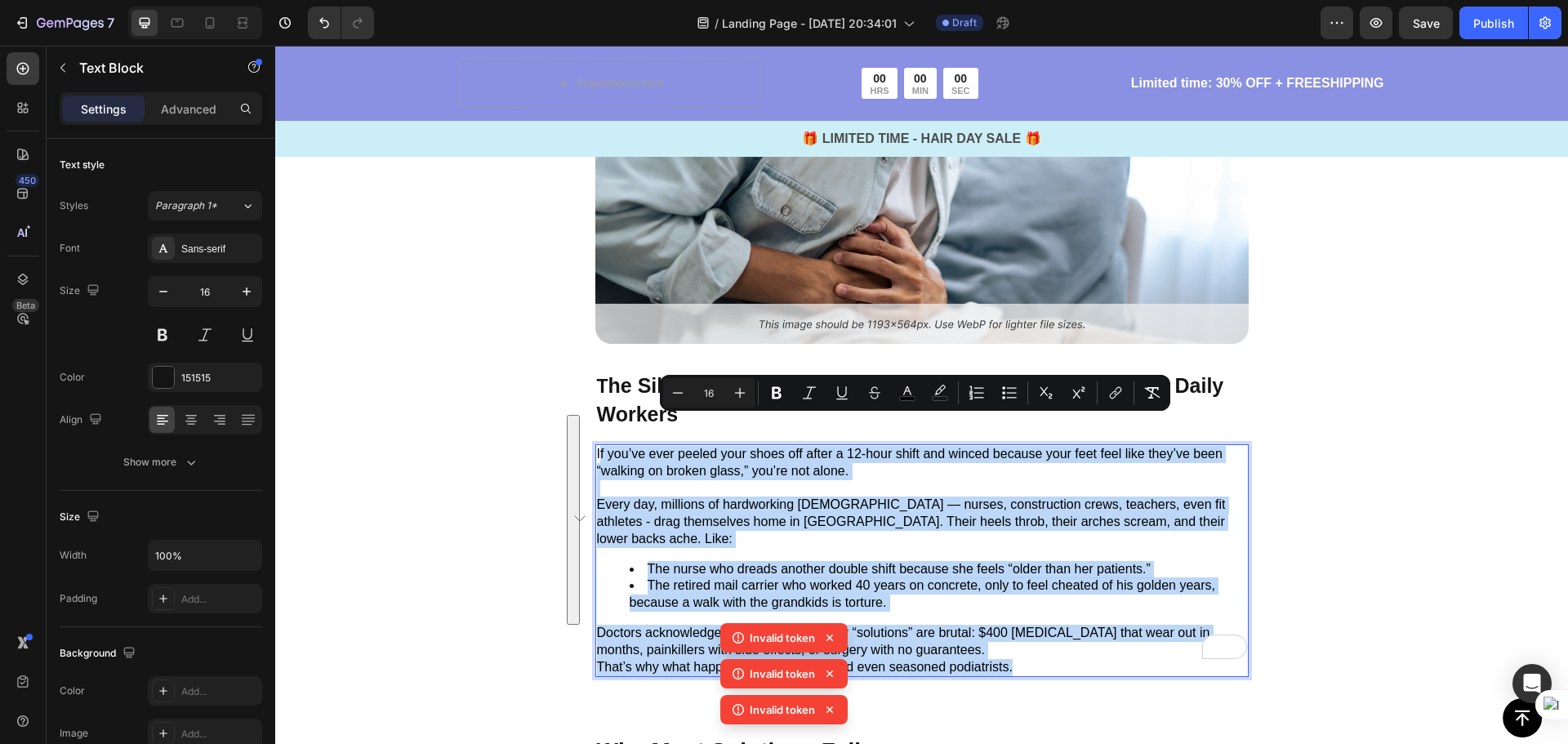
drag, startPoint x: 1015, startPoint y: 617, endPoint x: 593, endPoint y: 423, distance: 464.5
click at [999, 625] on p "Doctors acknowledge the problem, but their “solutions” are brutal: $400 orthoti…" at bounding box center [922, 642] width 651 height 35
drag, startPoint x: 1012, startPoint y: 619, endPoint x: 589, endPoint y: 423, distance: 466.2
click at [595, 444] on div "If you’ve ever peeled your shoes off after a 12-hour shift and winced because y…" at bounding box center [921, 561] width 653 height 233
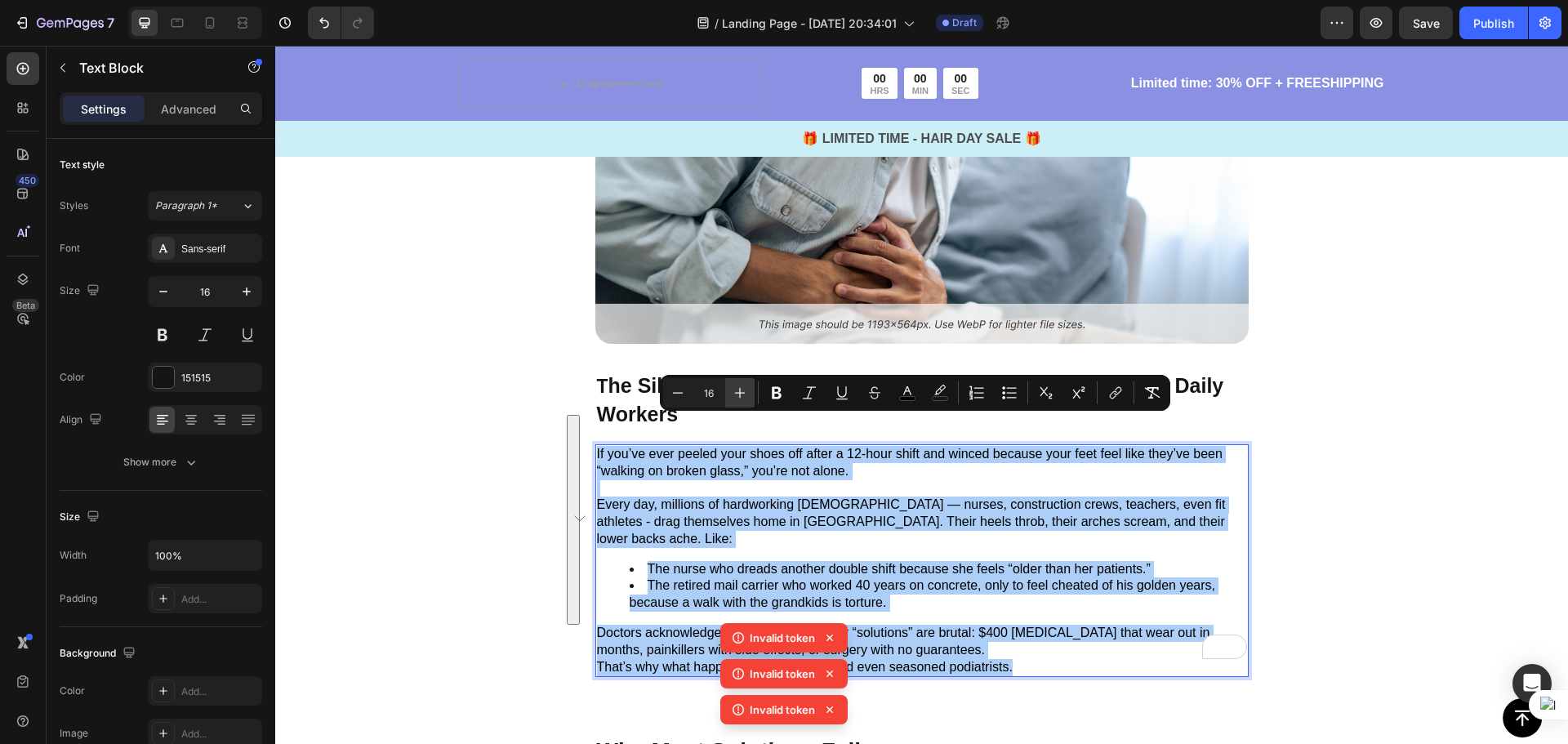
click at [745, 398] on icon "Editor contextual toolbar" at bounding box center [740, 392] width 16 height 16
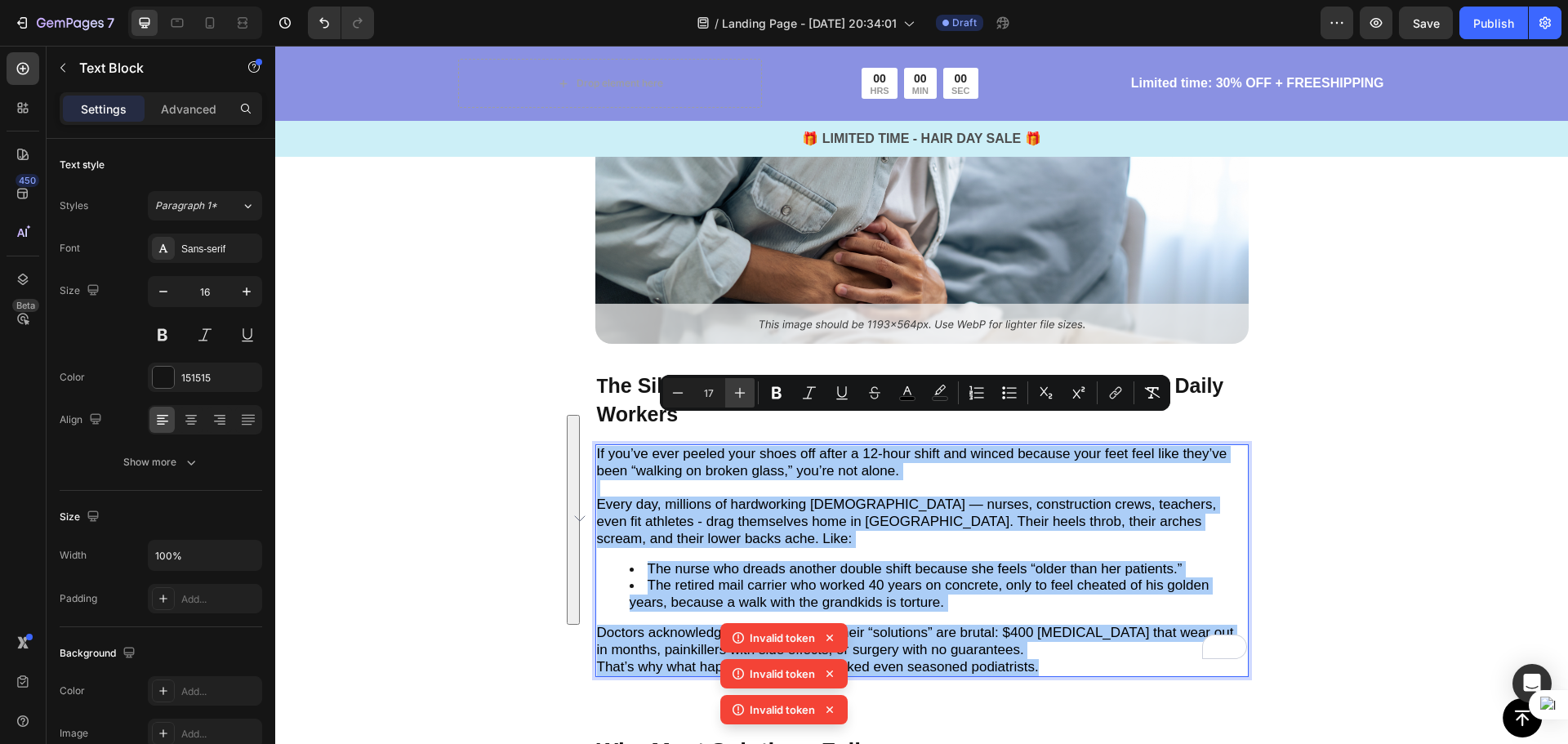
click at [745, 398] on icon "Editor contextual toolbar" at bounding box center [740, 392] width 16 height 16
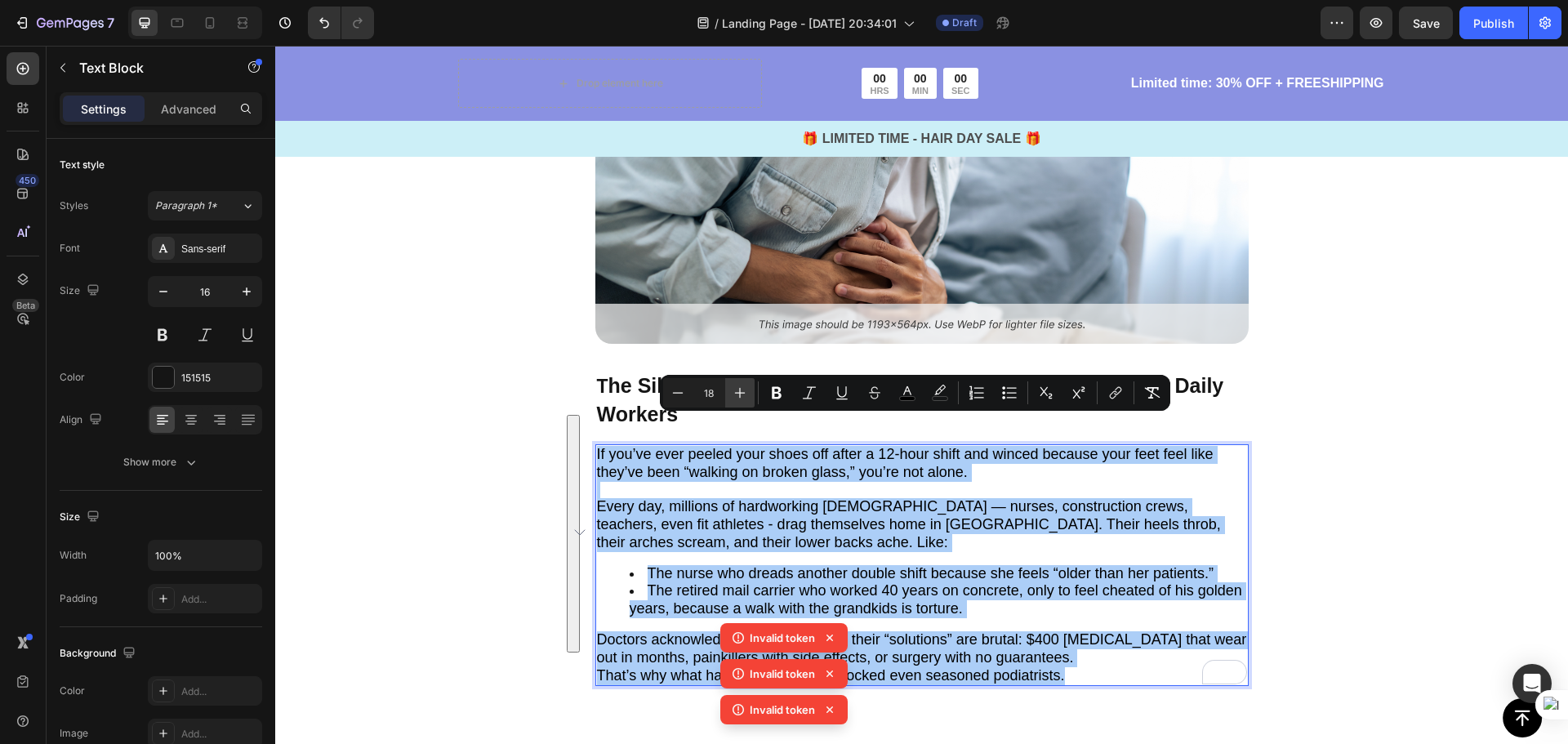
click at [745, 398] on icon "Editor contextual toolbar" at bounding box center [740, 392] width 16 height 16
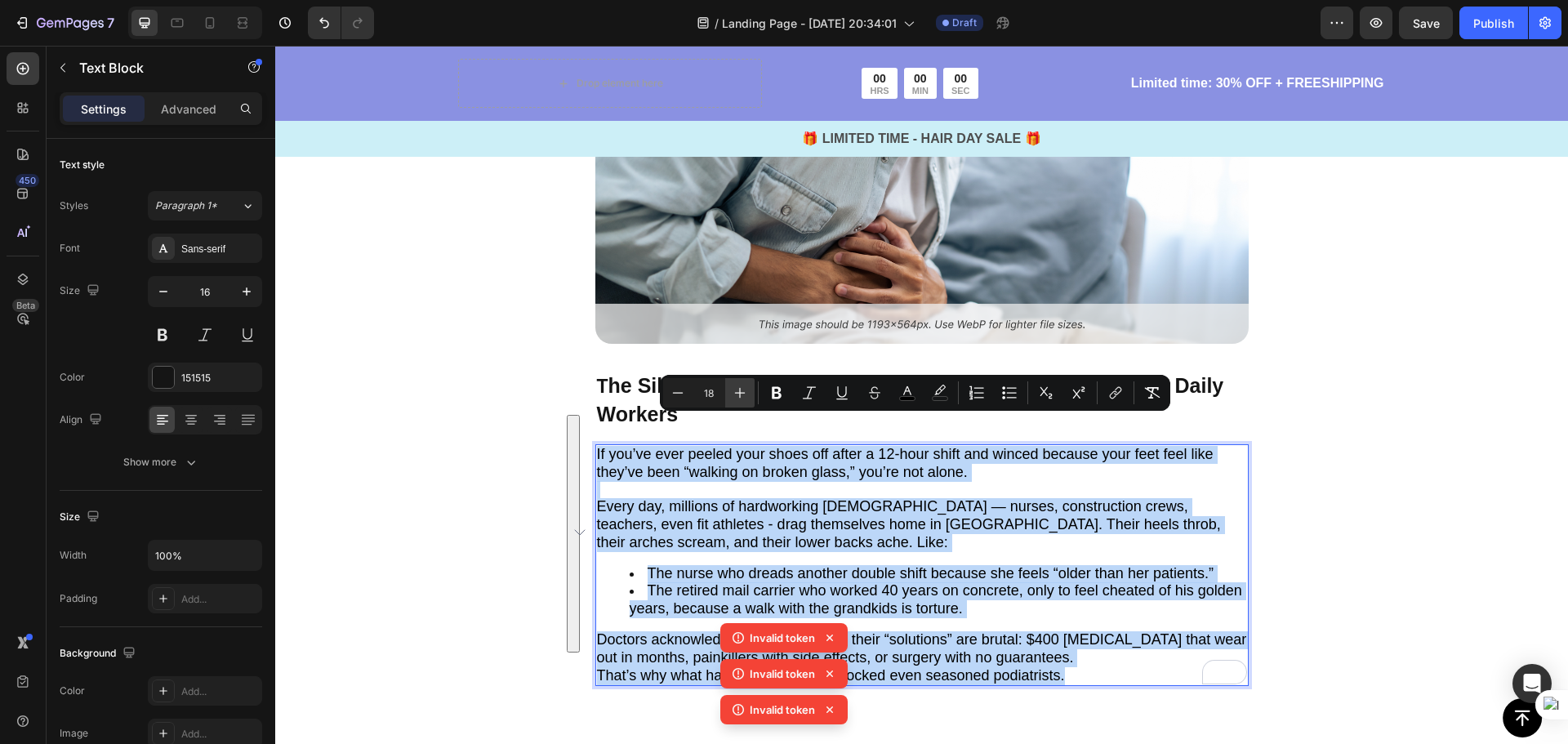
type input "19"
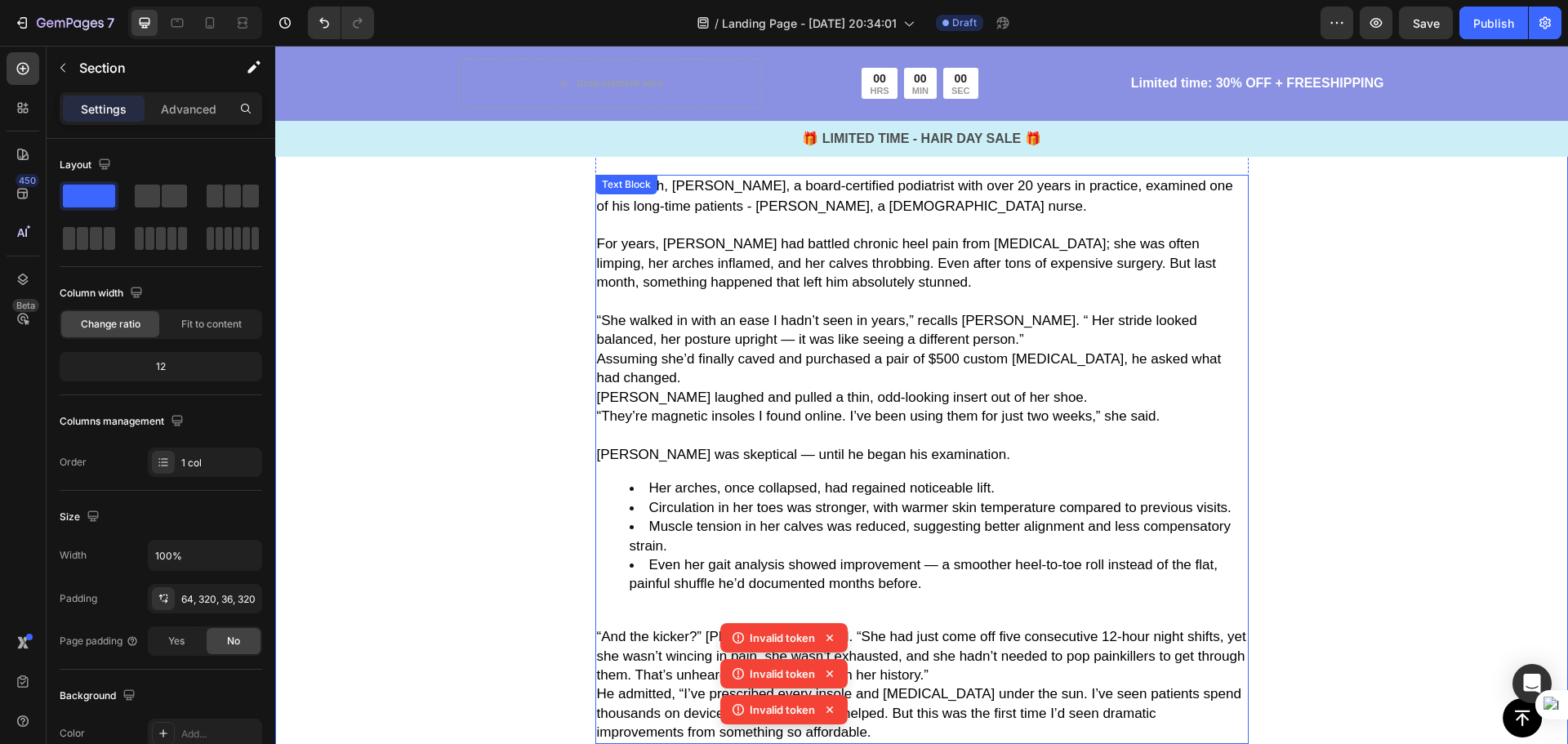
click at [1023, 487] on li "Her arches, once collapsed, had regained noticeable lift." at bounding box center [938, 487] width 618 height 19
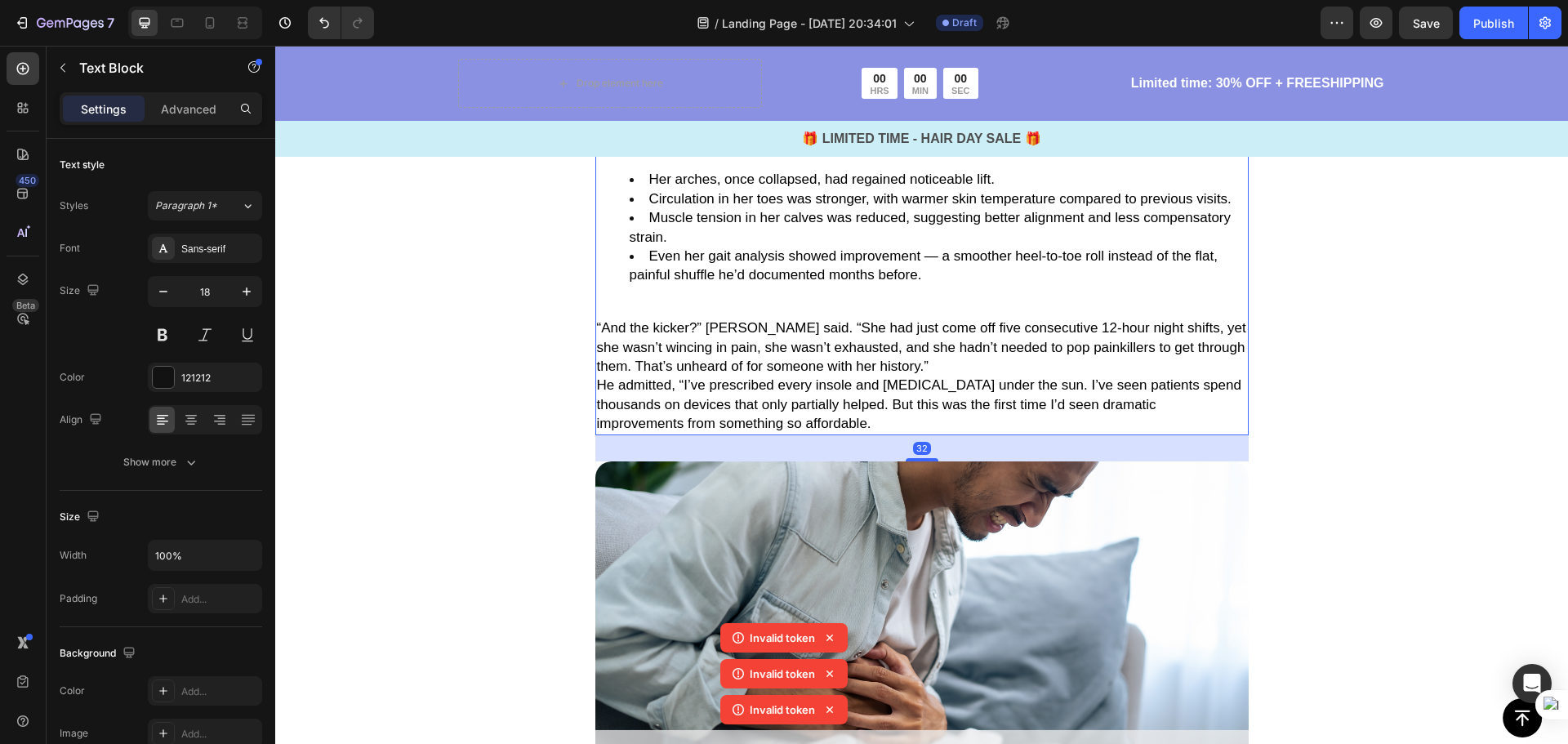
scroll to position [1125, 0]
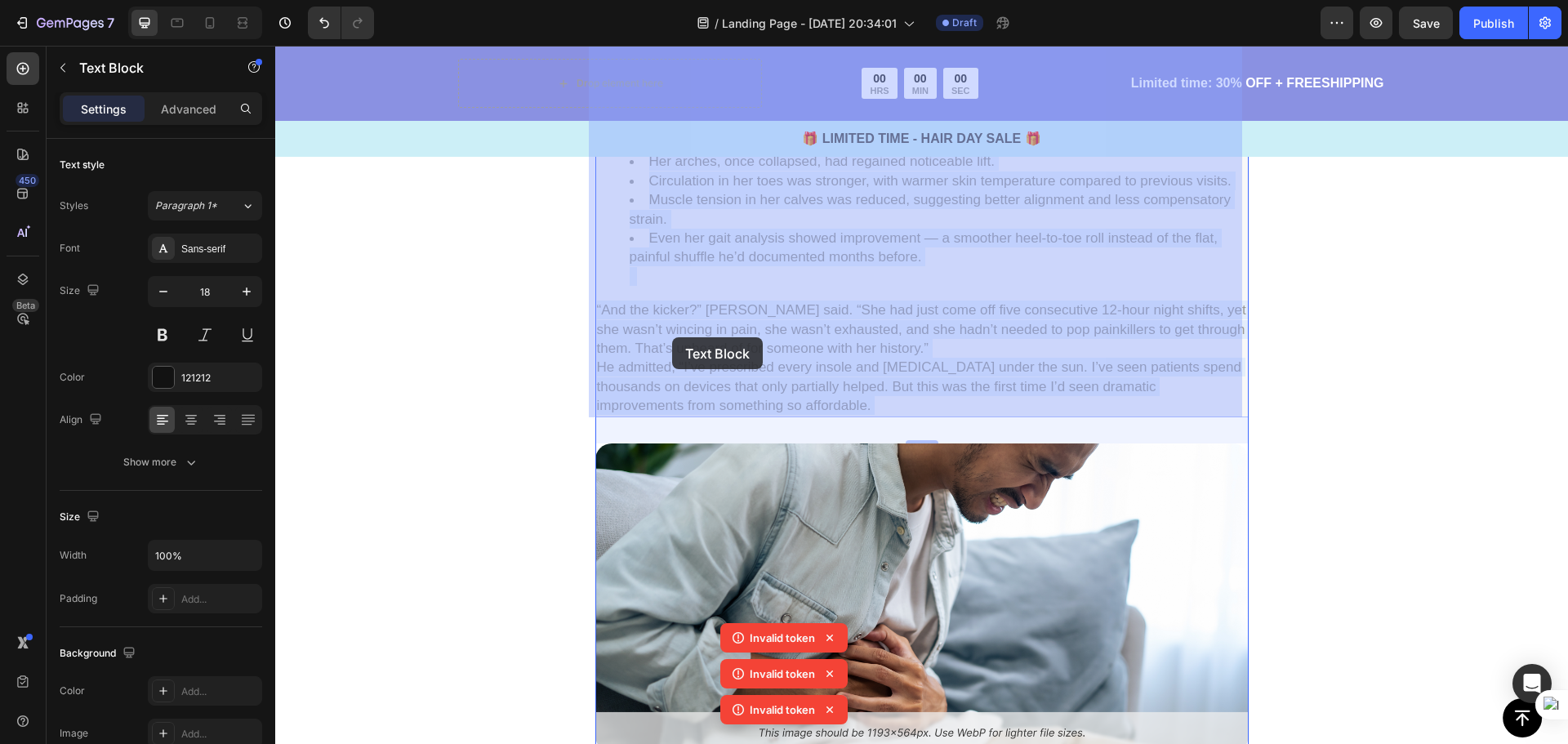
drag, startPoint x: 751, startPoint y: 403, endPoint x: 672, endPoint y: 337, distance: 102.9
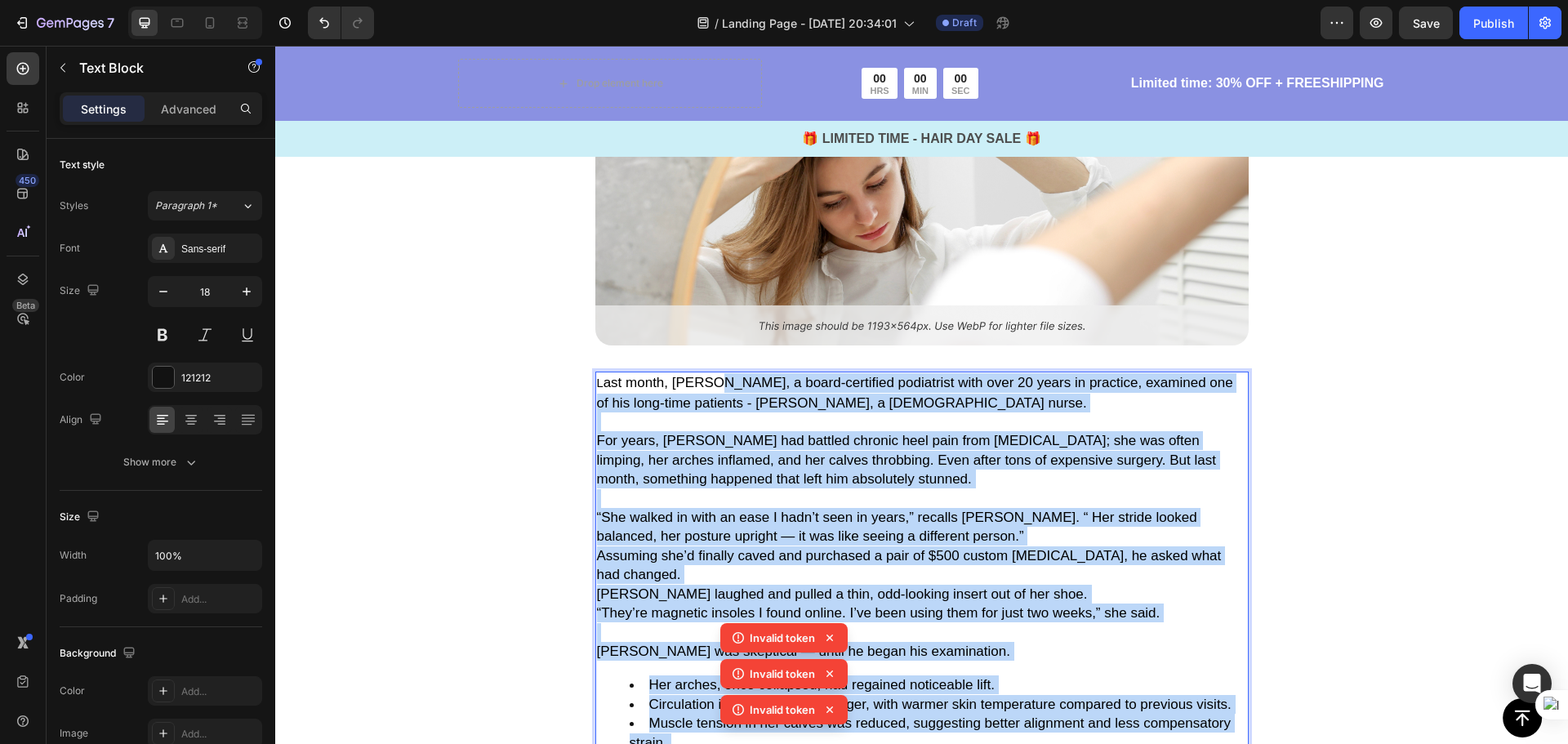
scroll to position [590, 0]
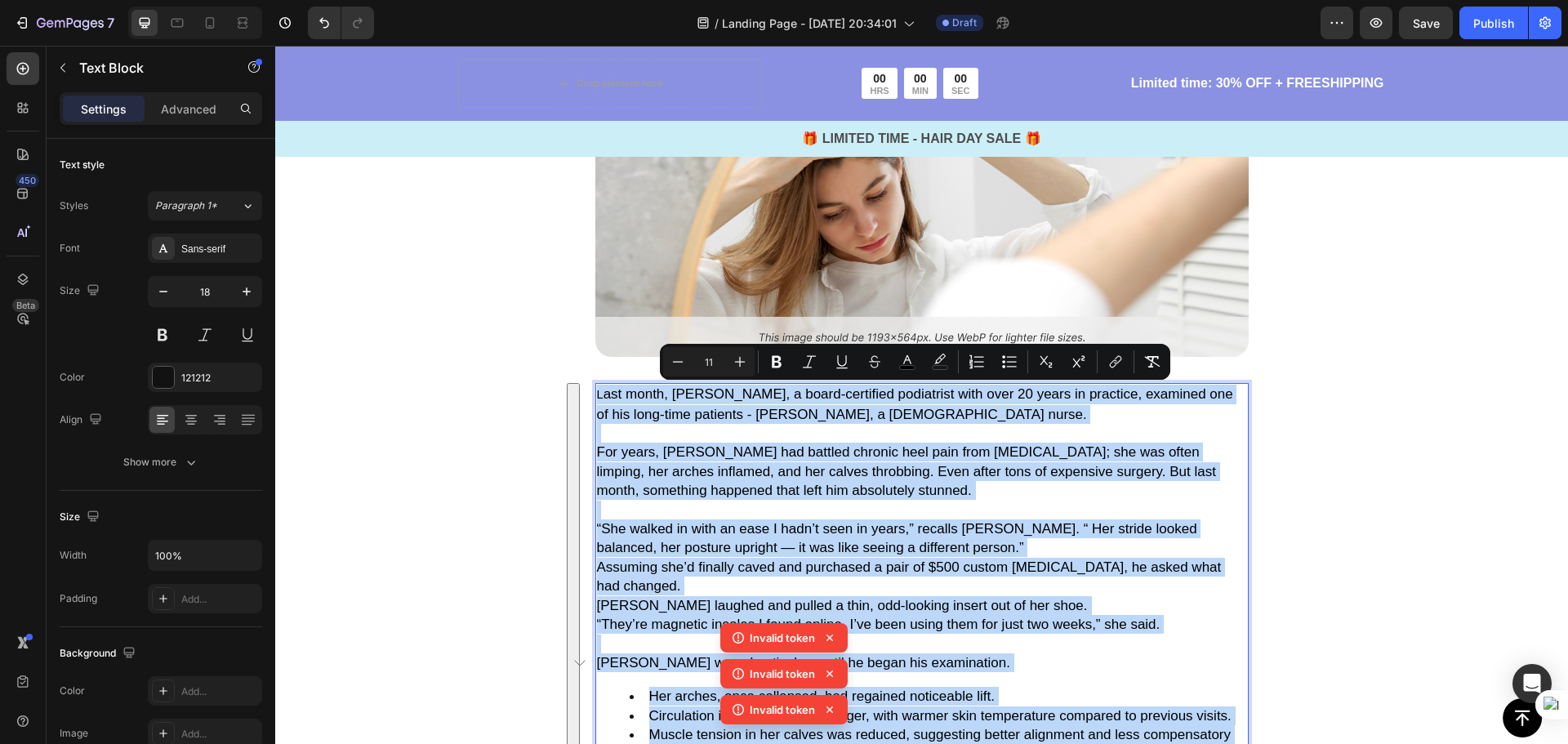
drag, startPoint x: 745, startPoint y: 403, endPoint x: 592, endPoint y: 395, distance: 153.2
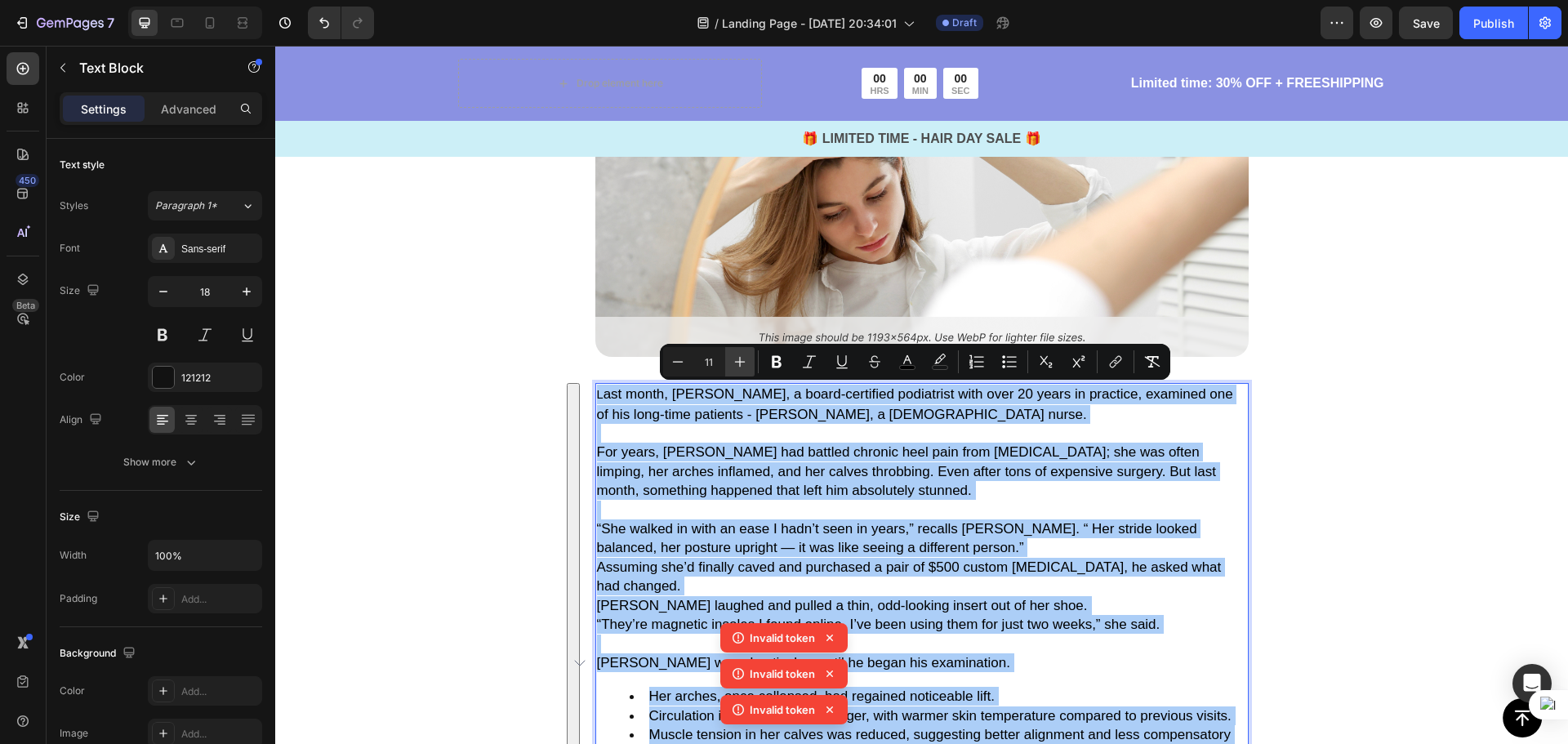
click at [739, 362] on icon "Editor contextual toolbar" at bounding box center [740, 362] width 16 height 16
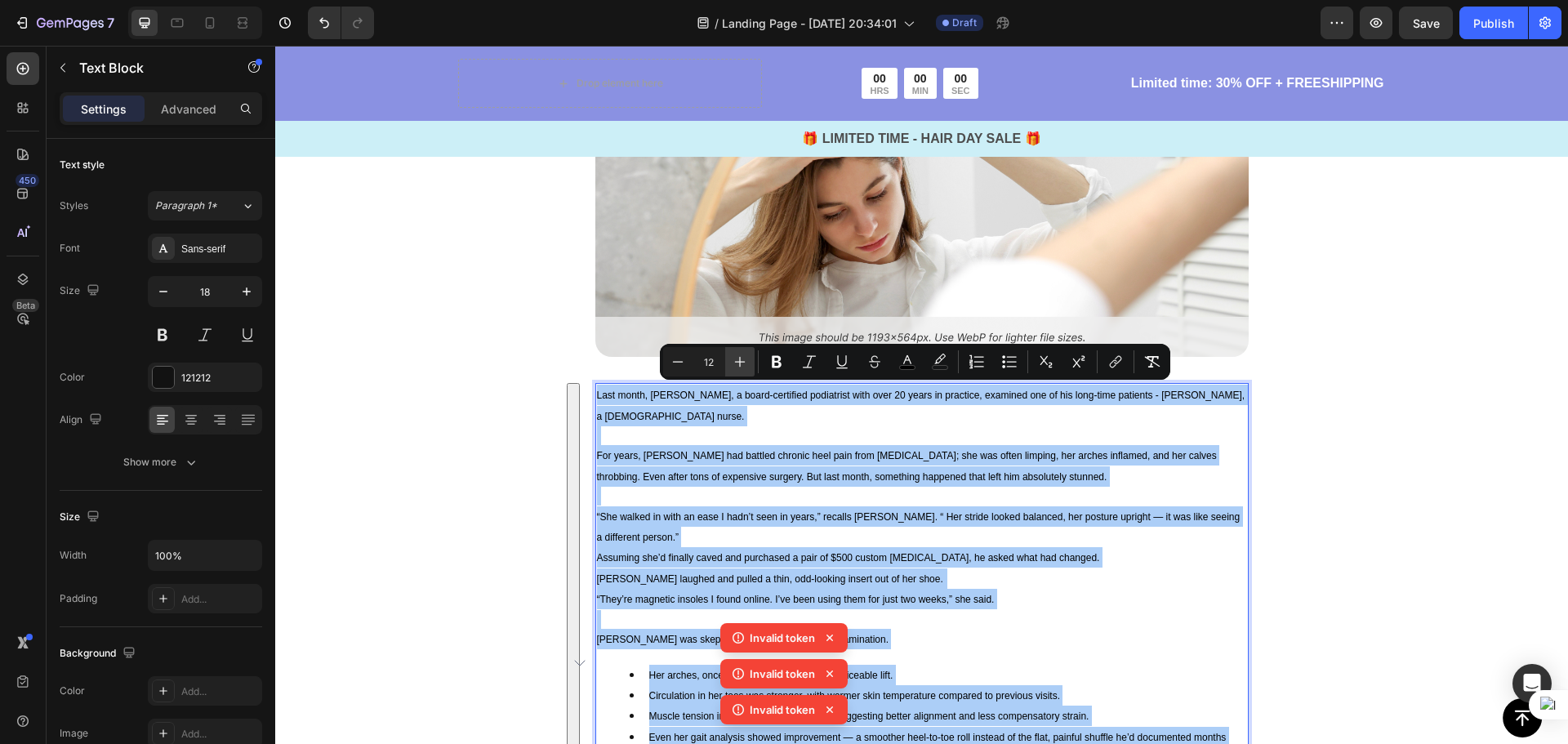
click at [739, 362] on icon "Editor contextual toolbar" at bounding box center [740, 362] width 16 height 16
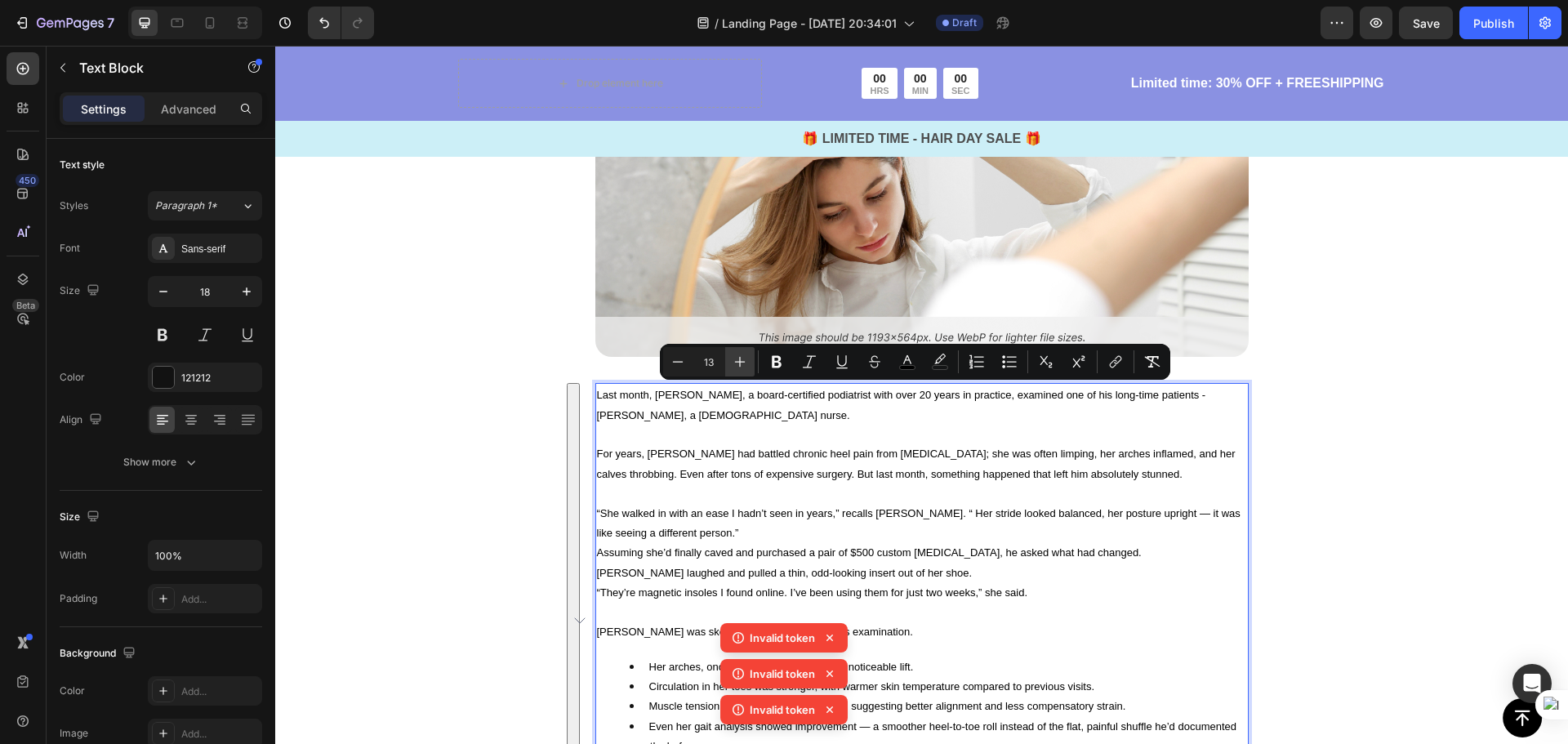
click at [739, 362] on icon "Editor contextual toolbar" at bounding box center [740, 362] width 16 height 16
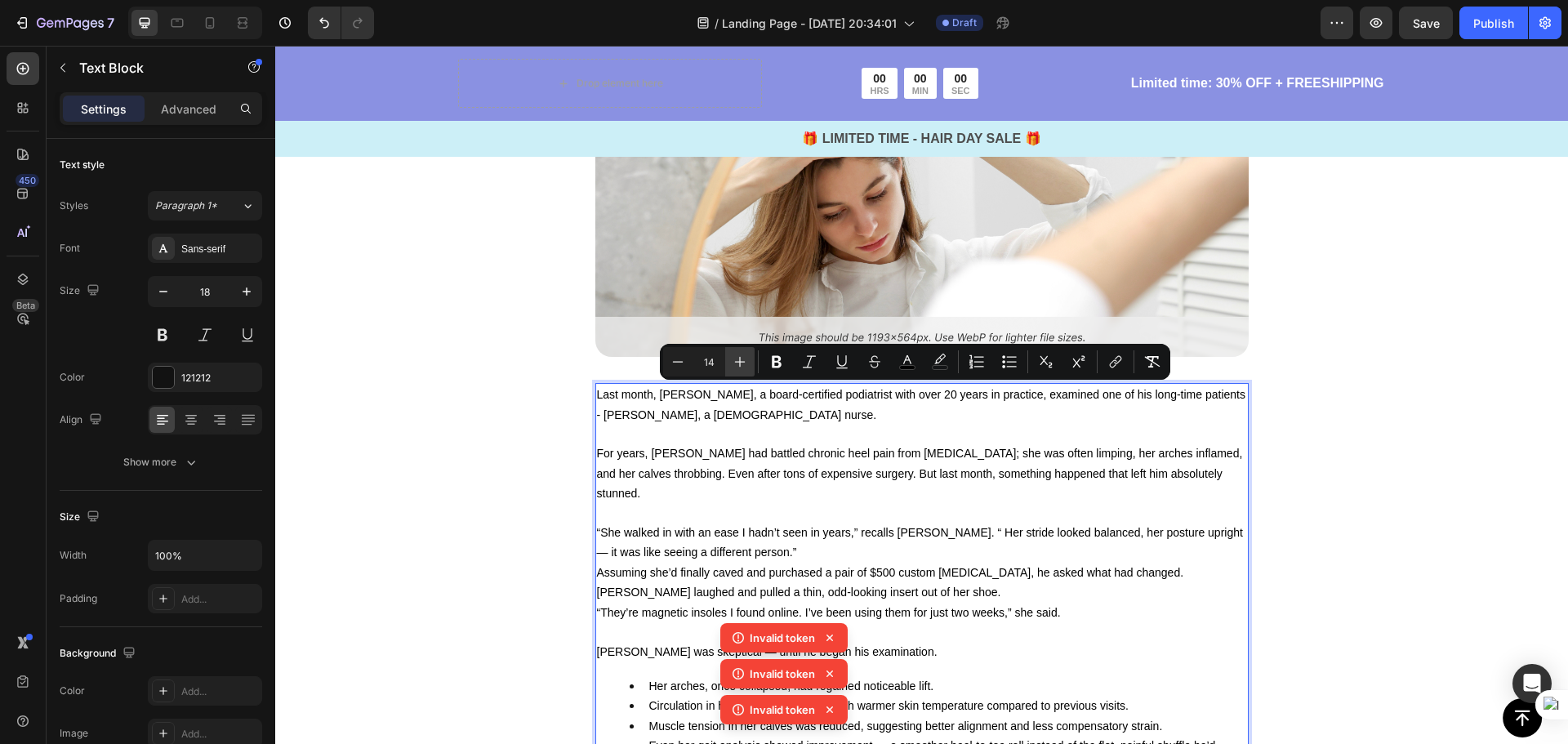
click at [739, 362] on icon "Editor contextual toolbar" at bounding box center [740, 362] width 16 height 16
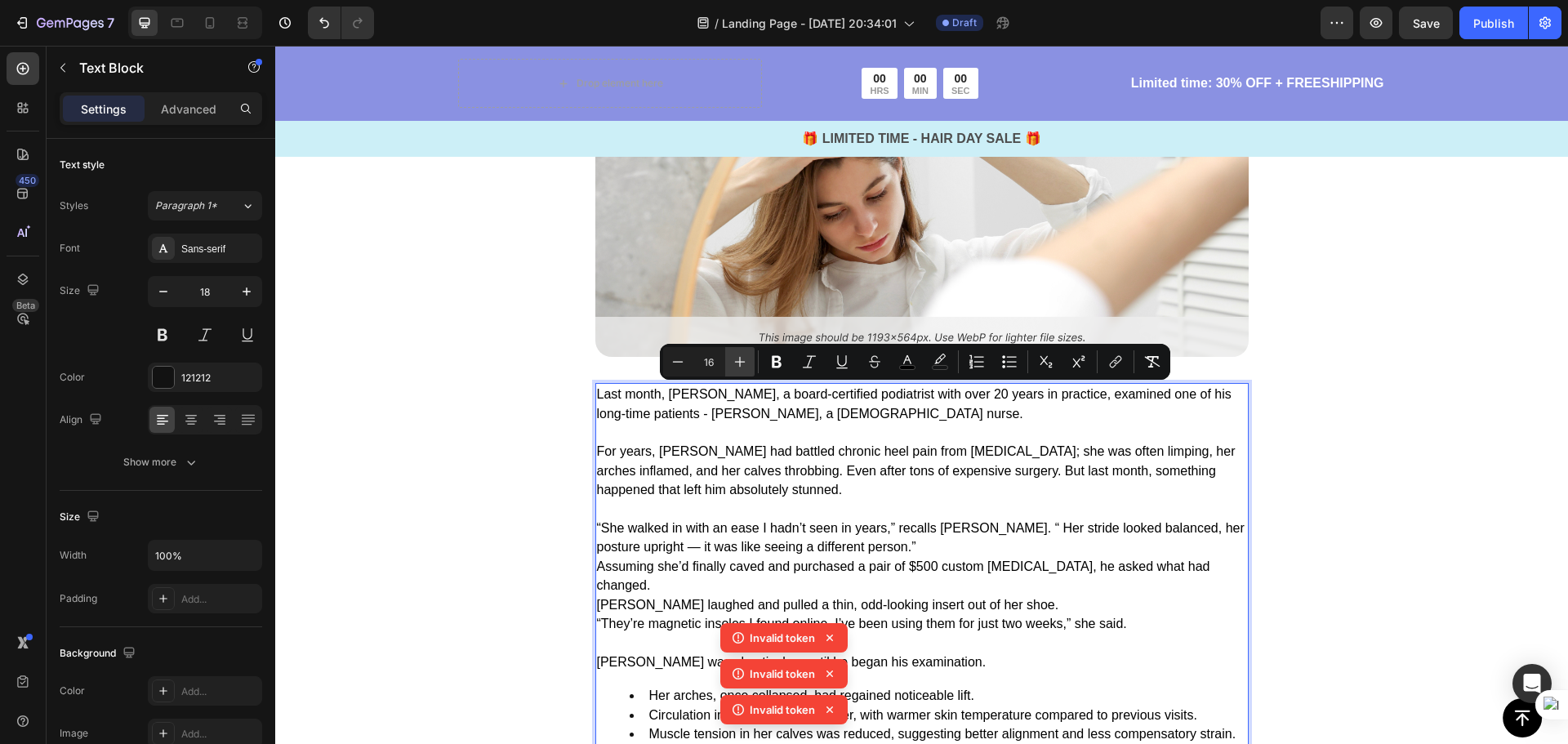
click at [739, 362] on icon "Editor contextual toolbar" at bounding box center [740, 362] width 16 height 16
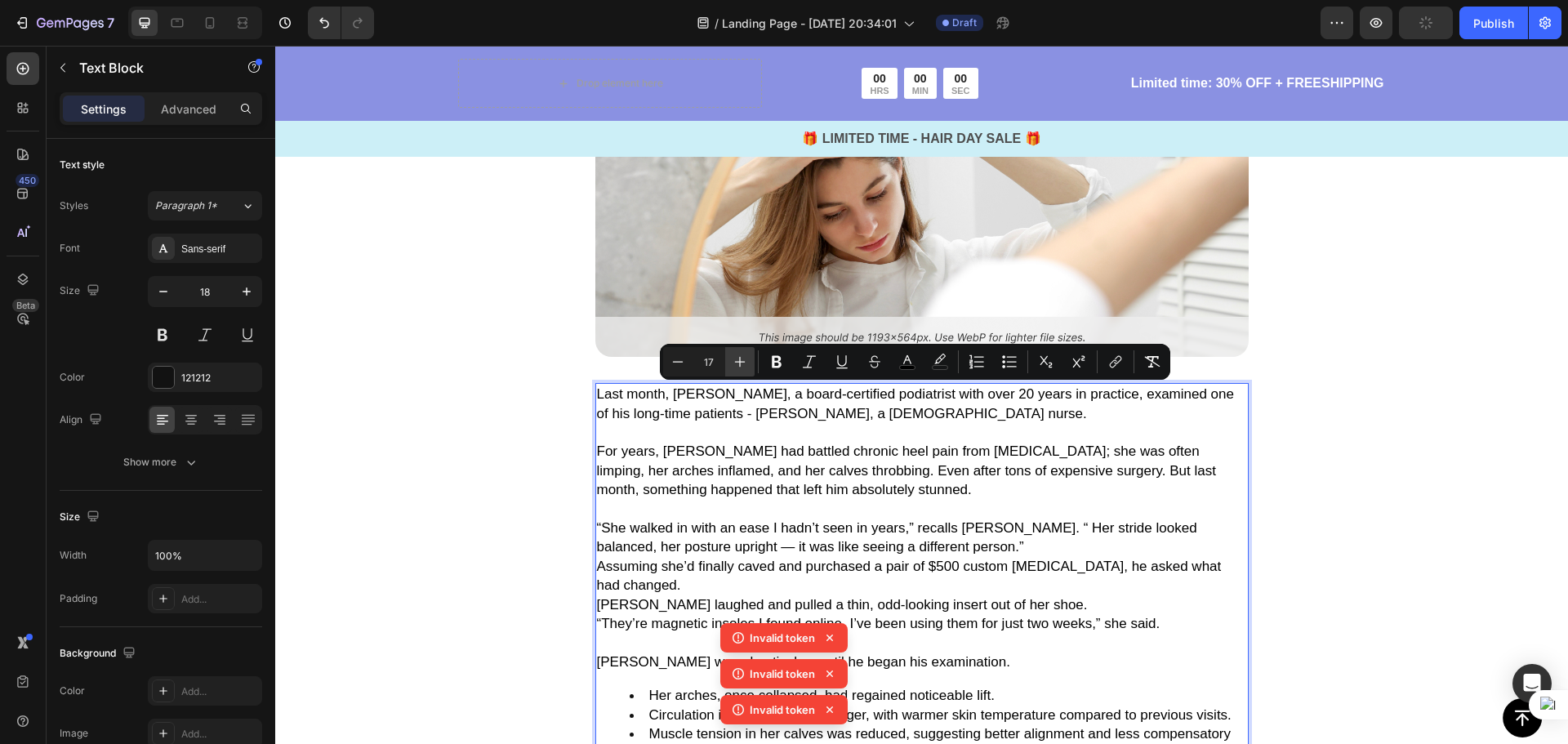
click at [739, 362] on icon "Editor contextual toolbar" at bounding box center [740, 362] width 16 height 16
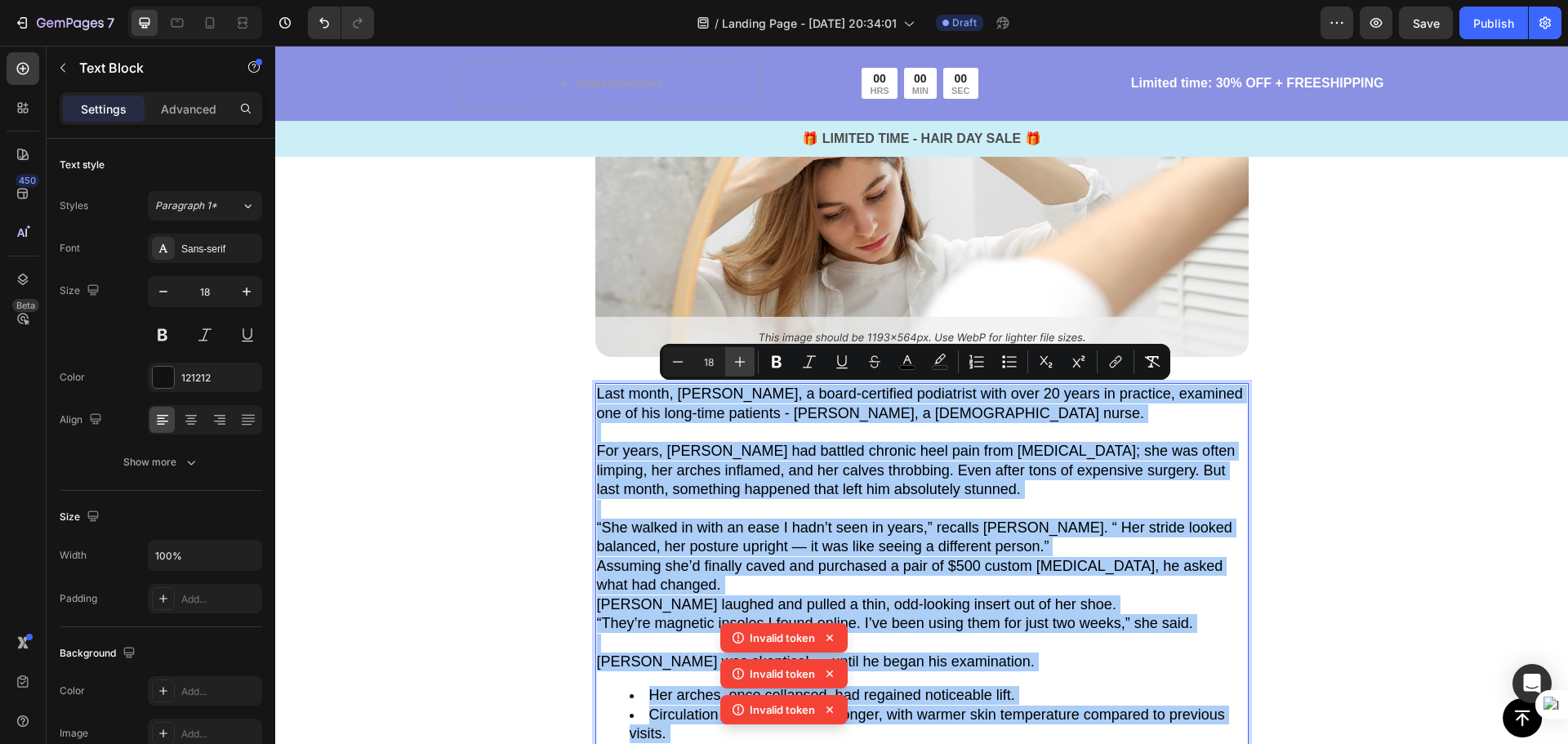
click at [739, 362] on icon "Editor contextual toolbar" at bounding box center [740, 362] width 16 height 16
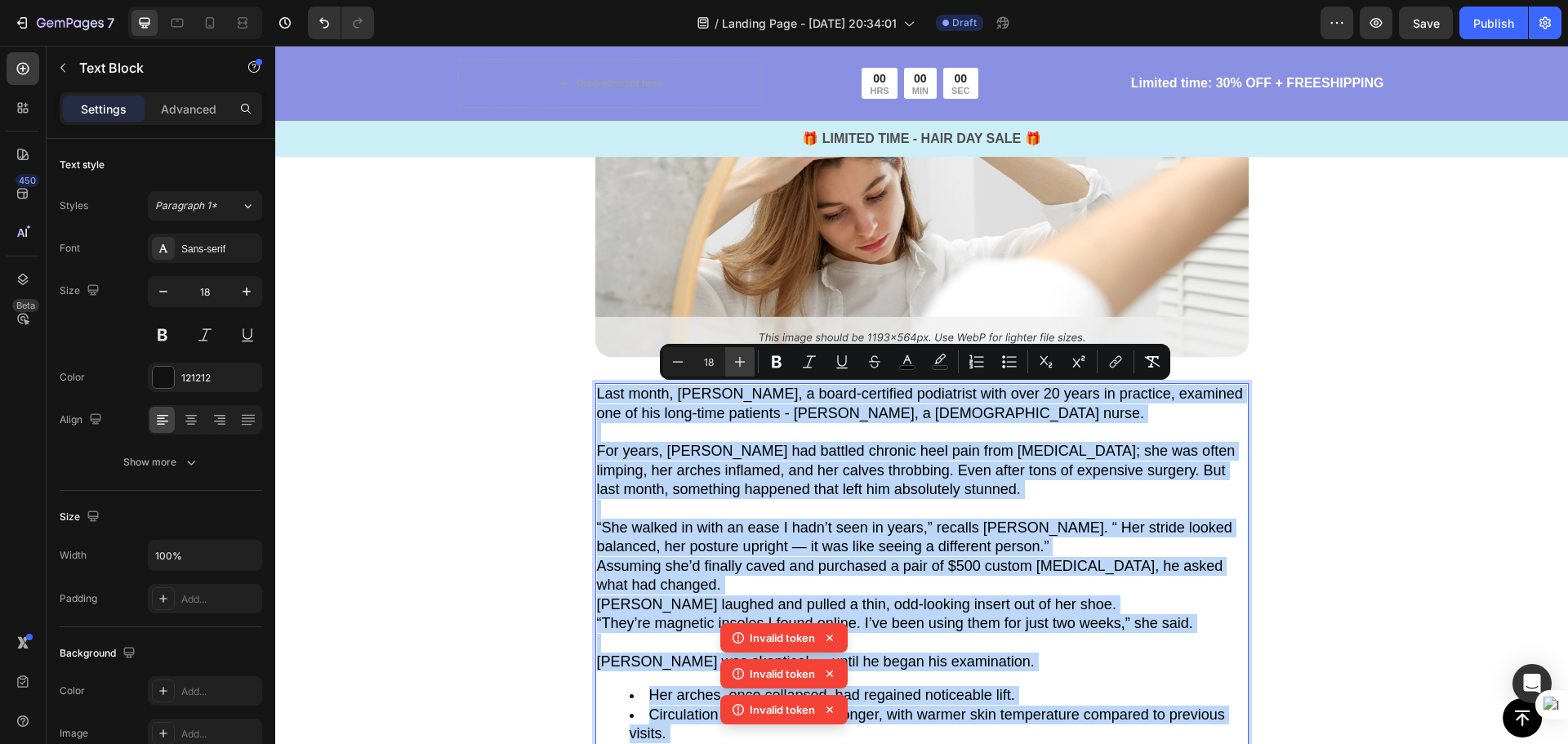
type input "19"
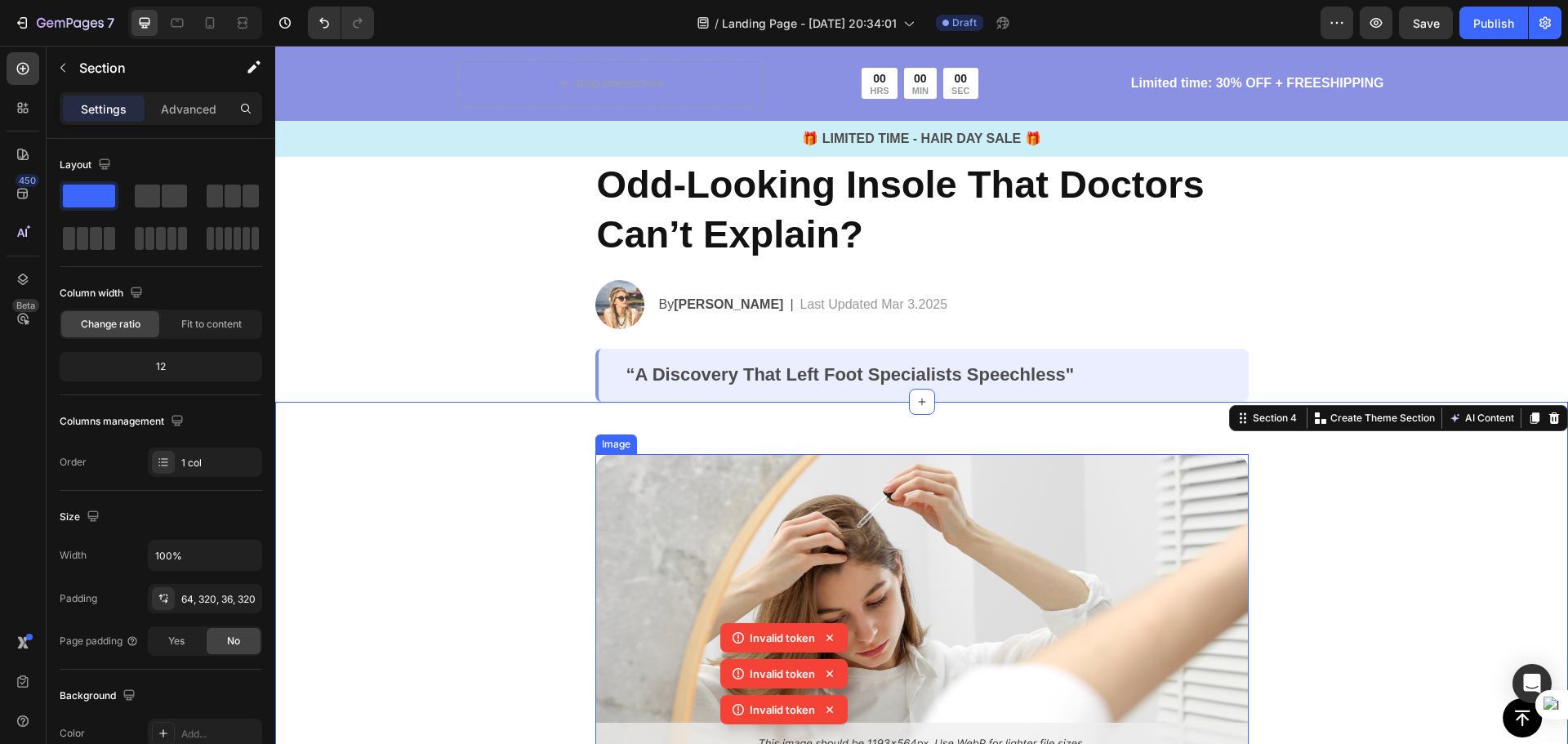
scroll to position [264, 0]
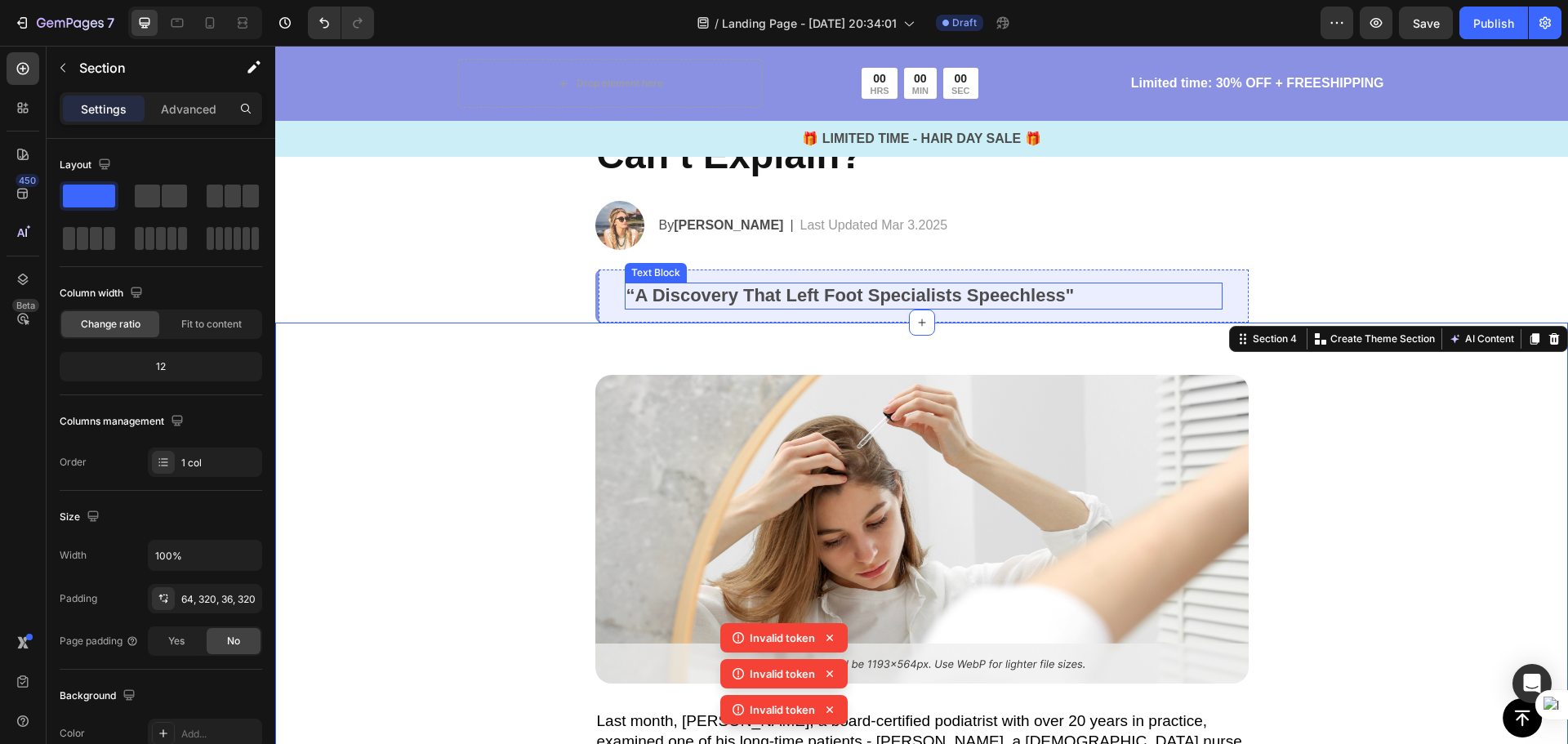
click at [1143, 290] on p "“A Discovery That Left Foot Specialists Speechless"" at bounding box center [924, 296] width 595 height 24
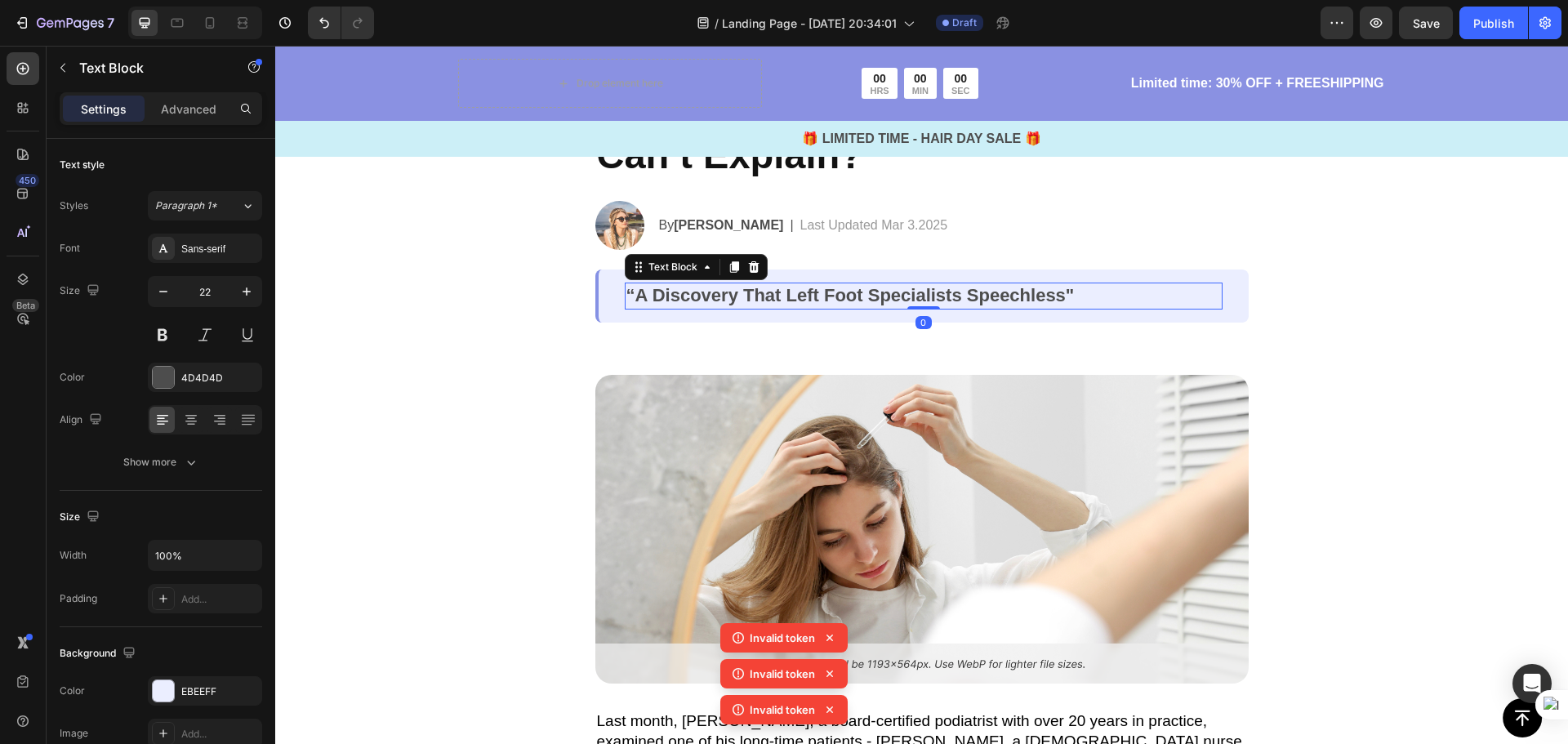
click at [1166, 296] on p "“A Discovery That Left Foot Specialists Speechless"" at bounding box center [924, 296] width 595 height 24
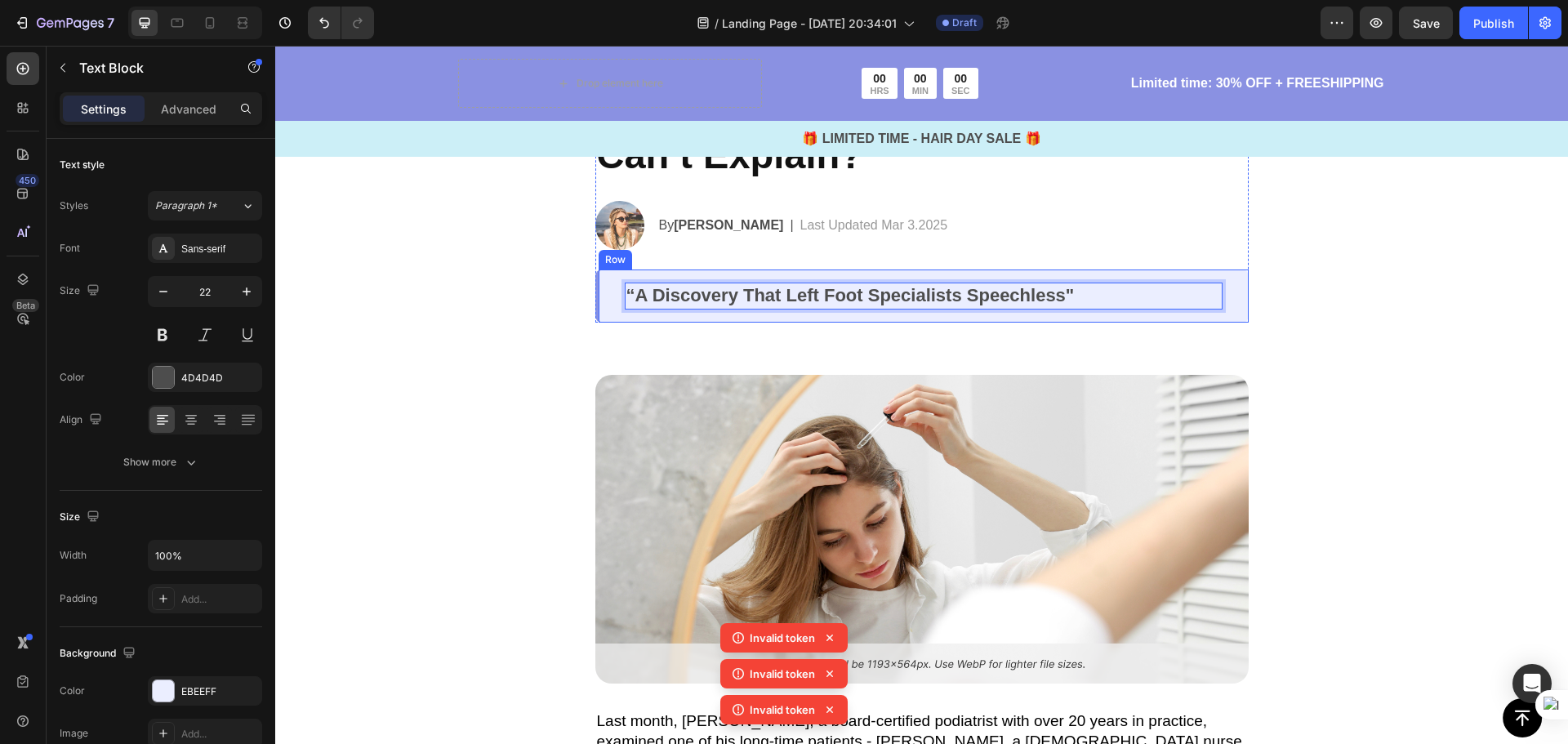
click at [1226, 301] on div "“A Discovery That Left Foot Specialists Speechless" Text Block 0 Row" at bounding box center [921, 296] width 653 height 53
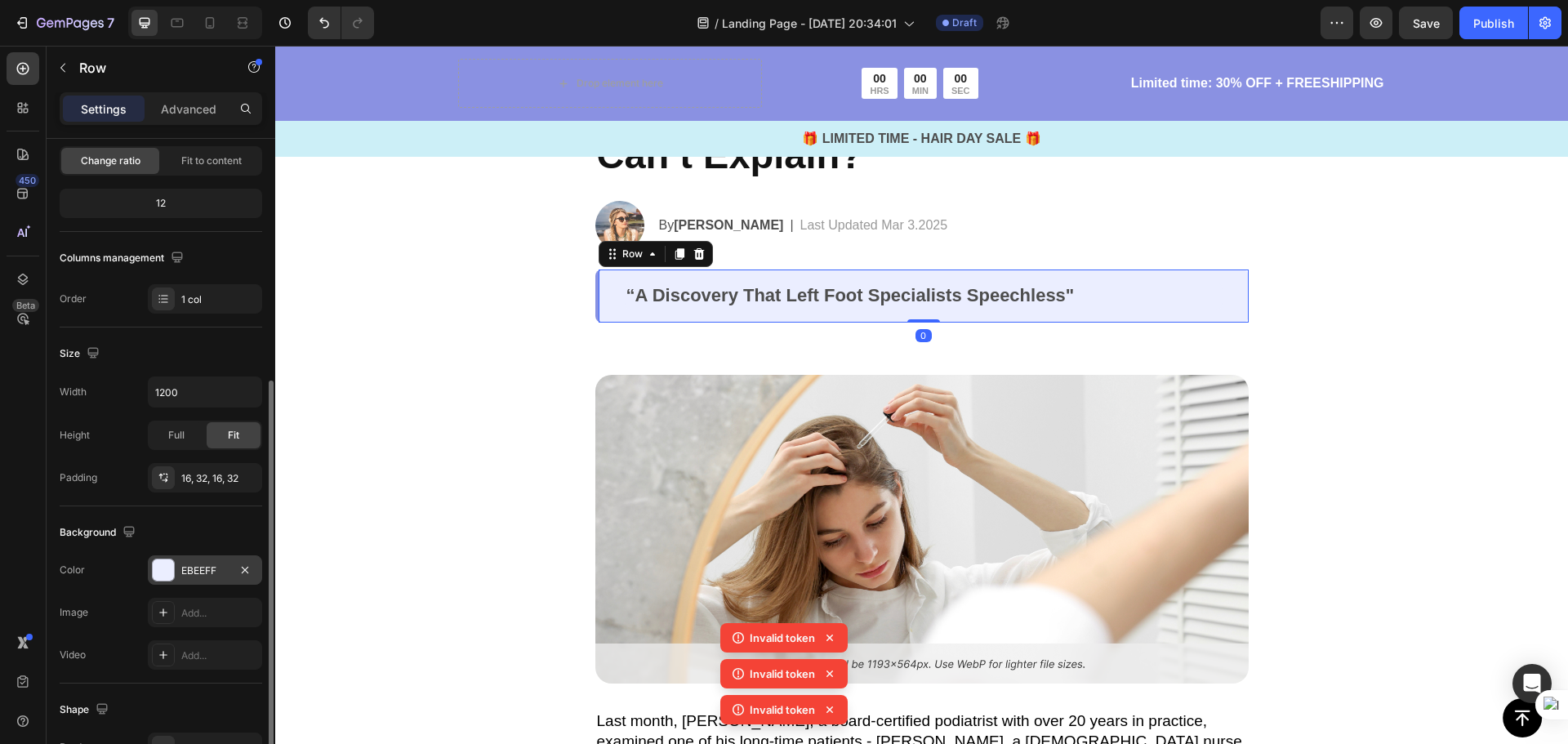
scroll to position [327, 0]
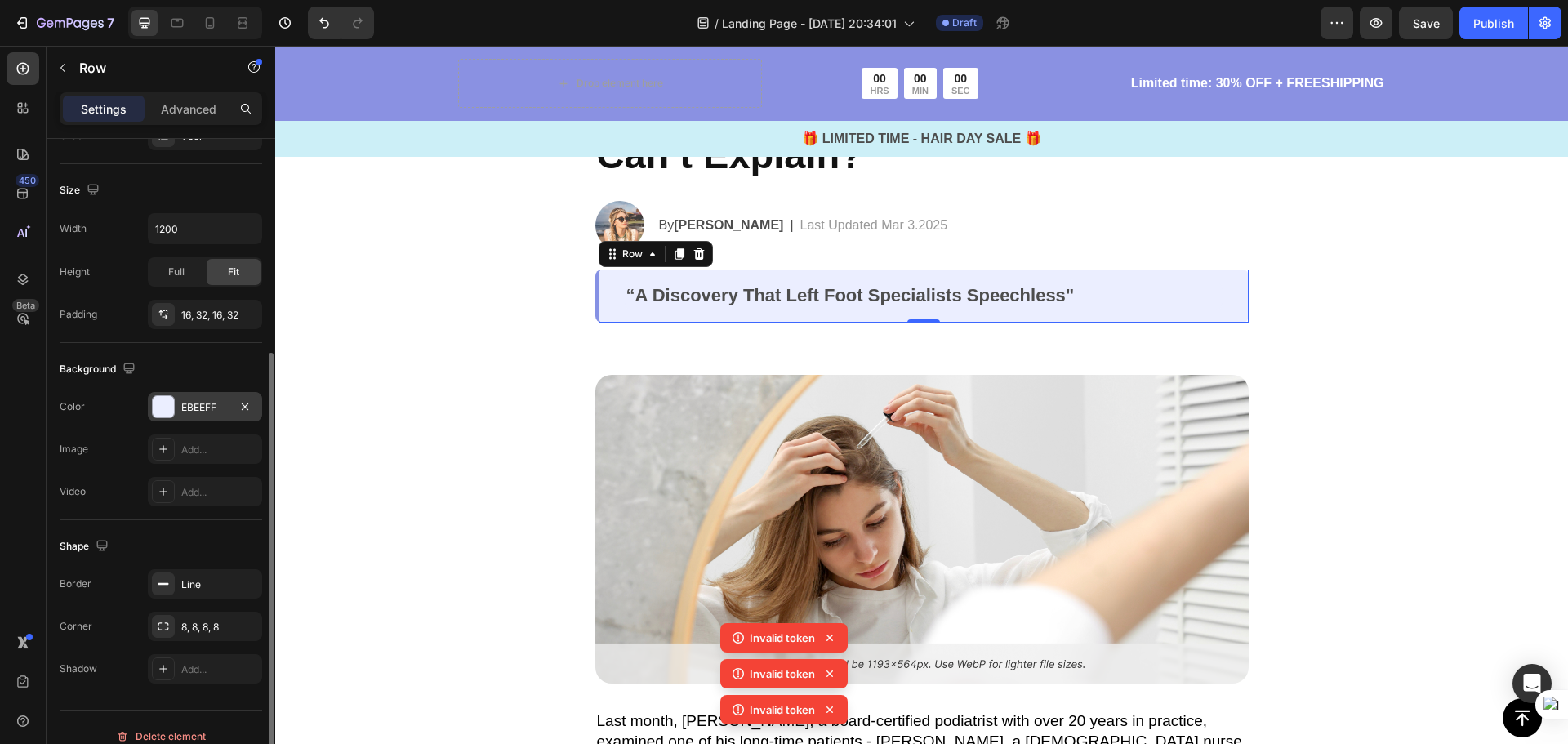
click at [170, 411] on div at bounding box center [163, 406] width 21 height 21
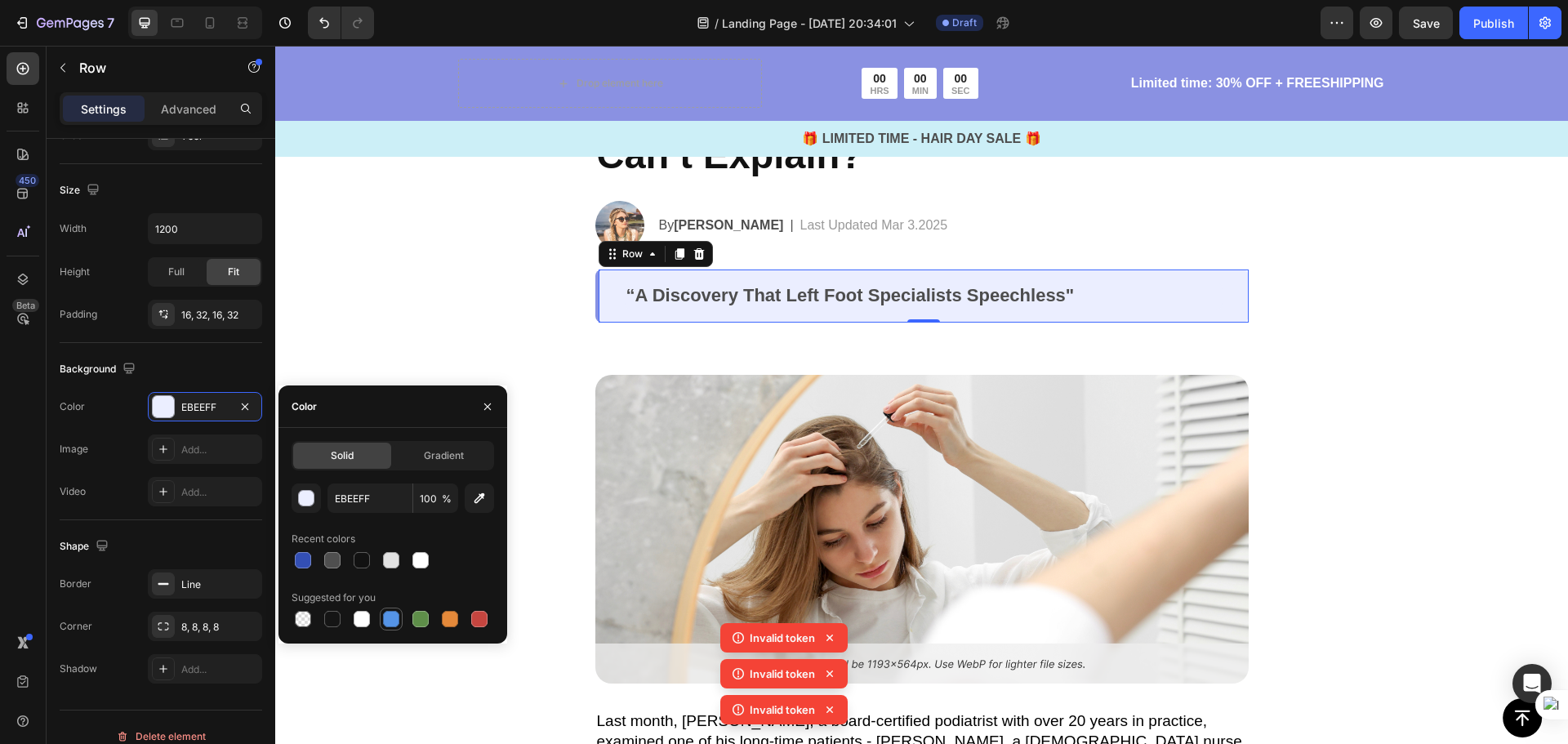
click at [390, 619] on div at bounding box center [391, 619] width 16 height 16
type input "5594E7"
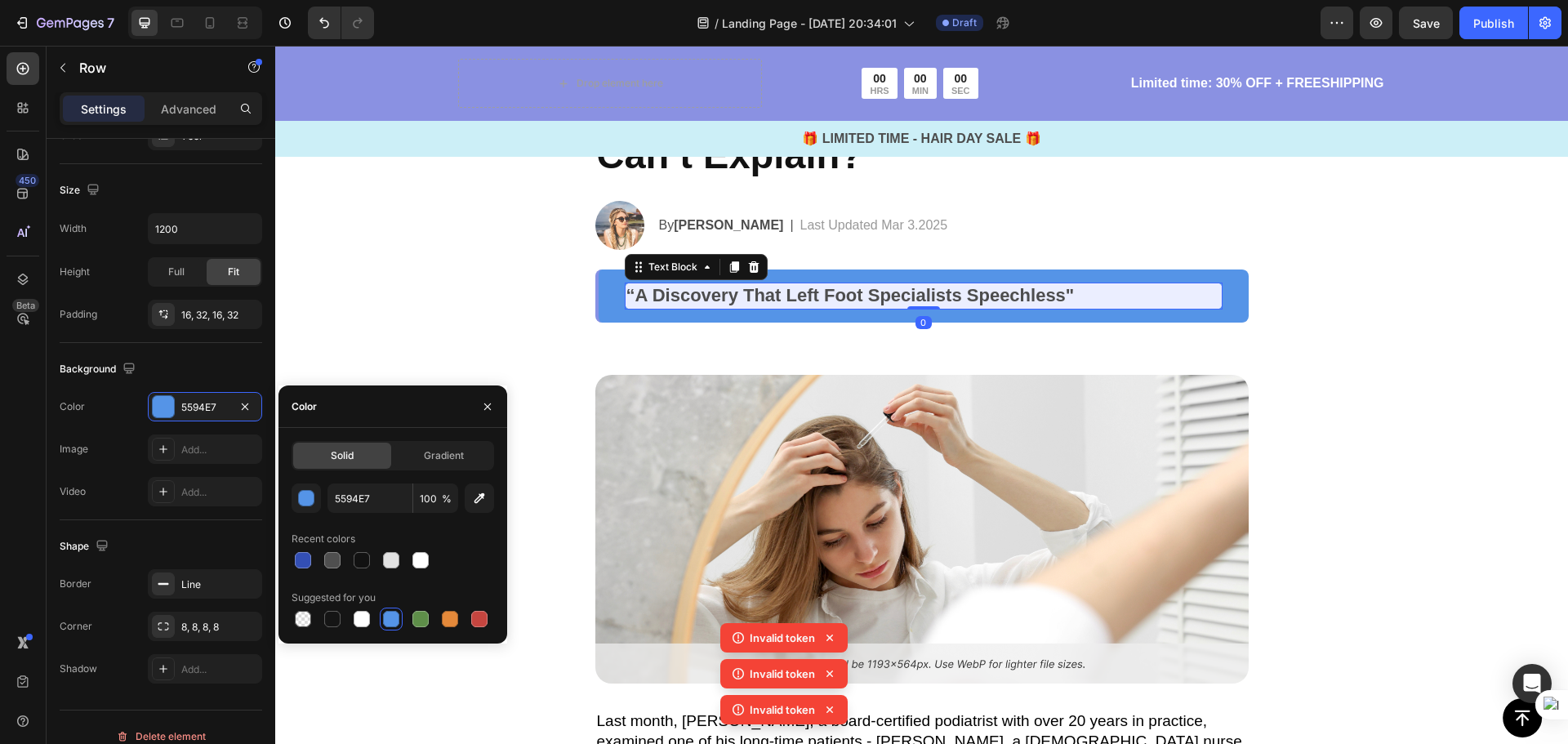
click at [1082, 302] on p "“A Discovery That Left Foot Specialists Speechless"" at bounding box center [924, 296] width 595 height 24
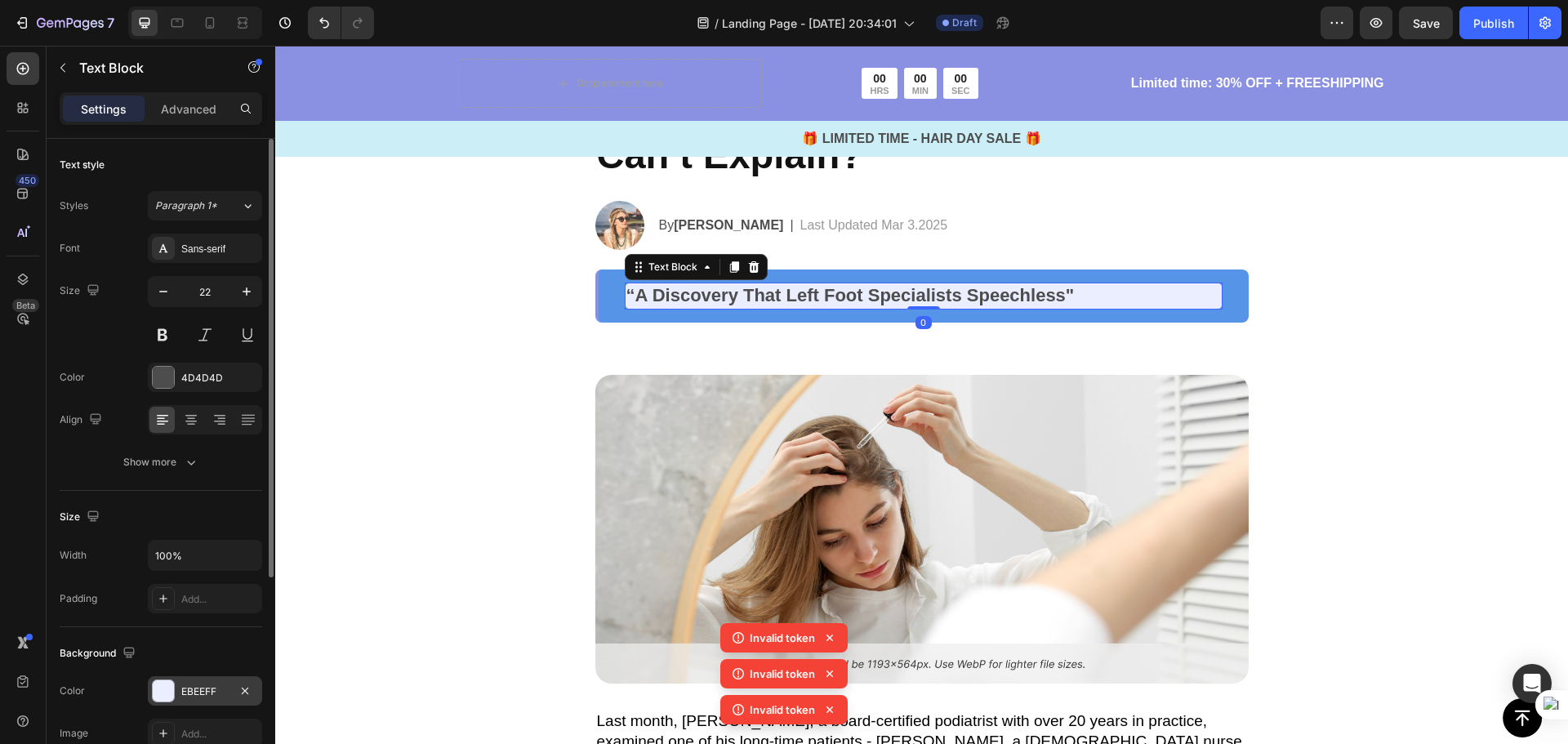
click at [197, 691] on div "EBEEFF" at bounding box center [205, 691] width 47 height 15
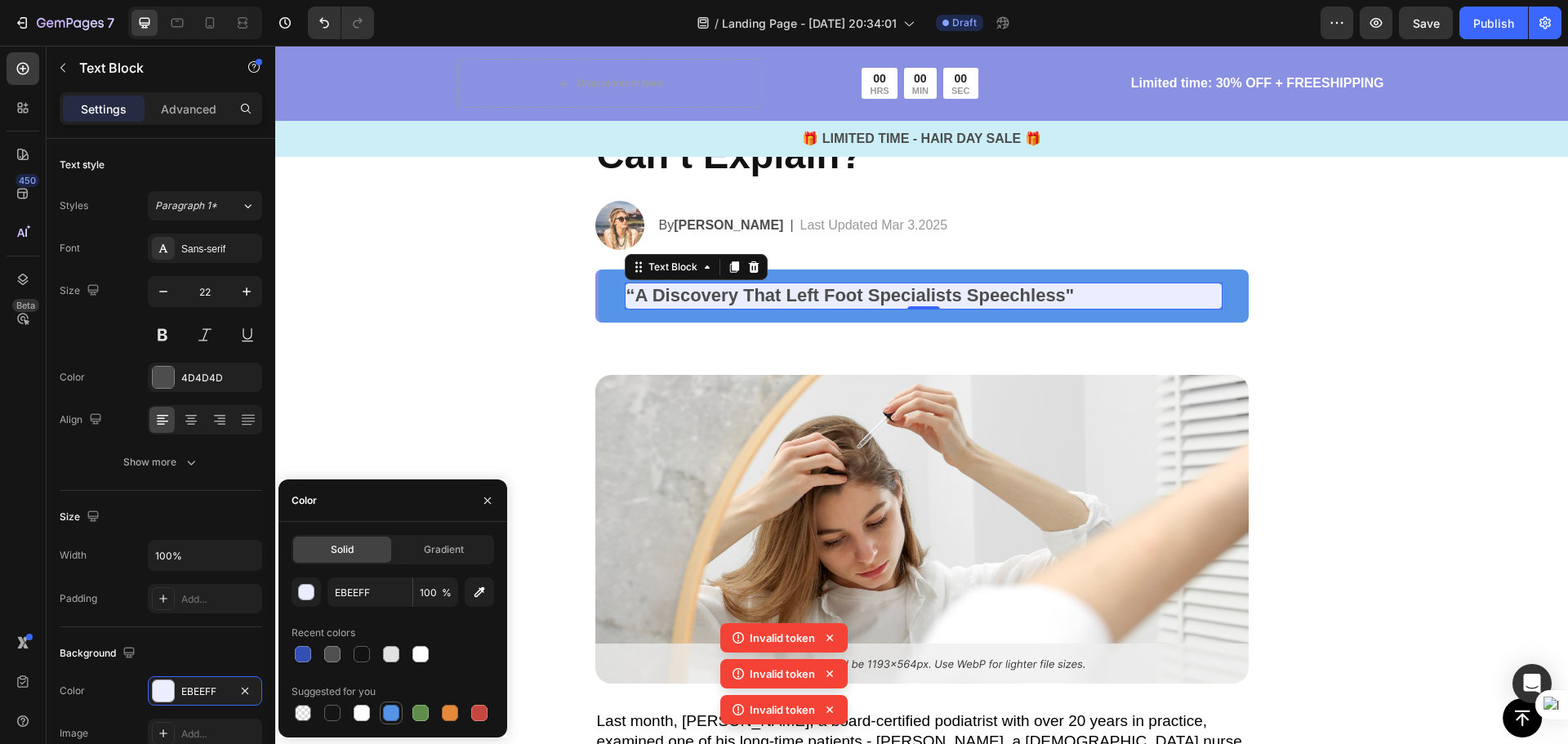
click at [391, 709] on div at bounding box center [391, 713] width 16 height 16
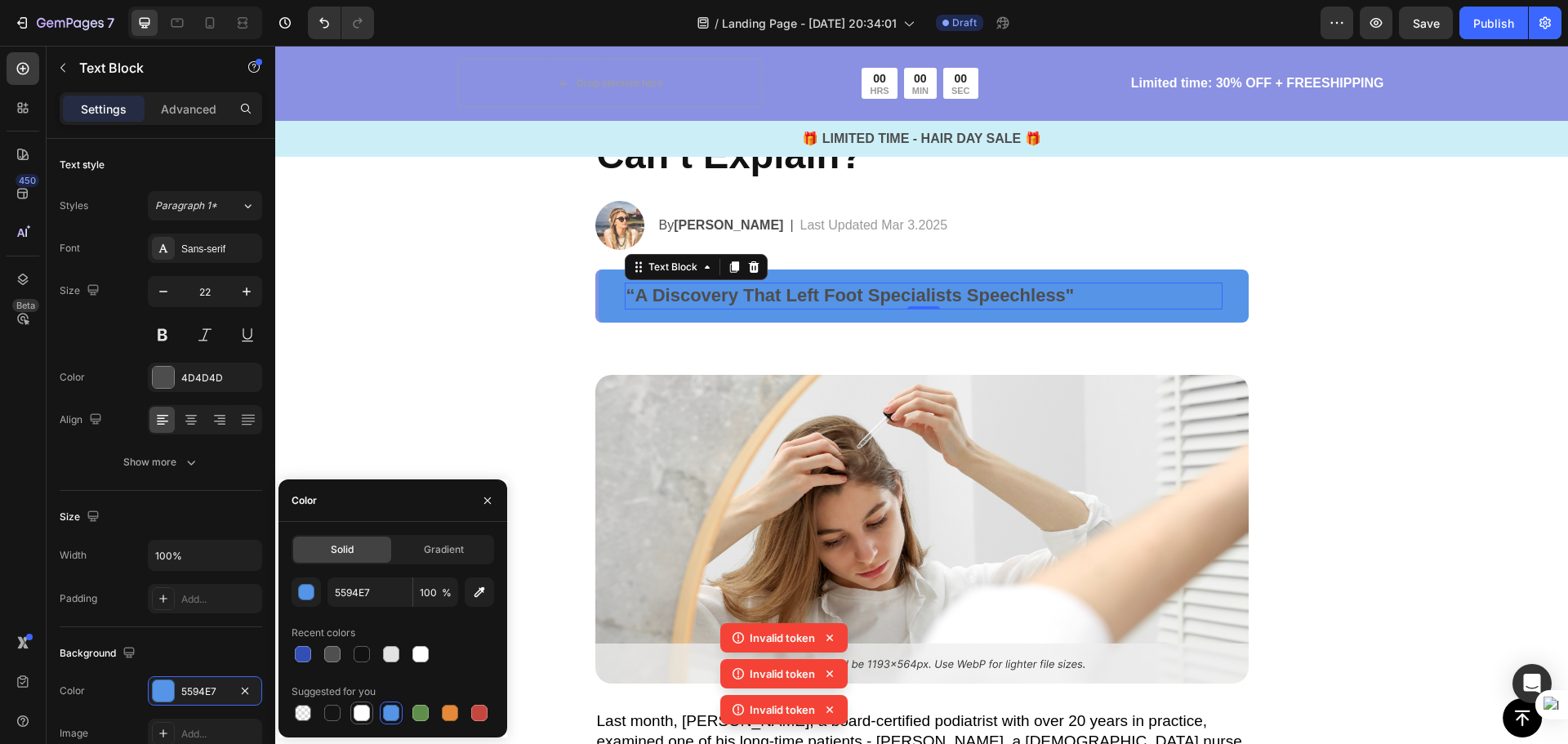
click at [364, 708] on div at bounding box center [362, 713] width 16 height 16
type input "FFFFFF"
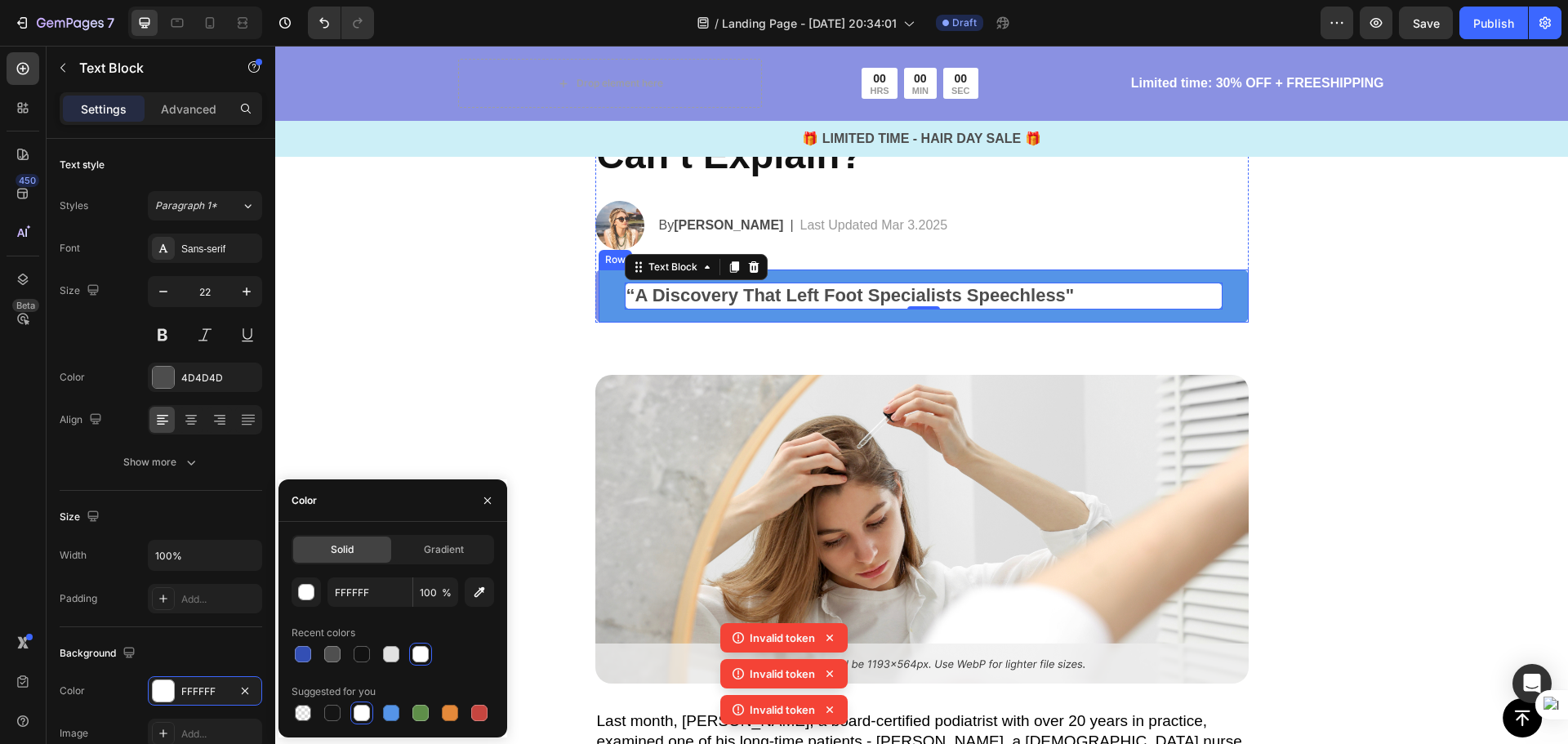
click at [610, 304] on div "“A Discovery That Left Foot Specialists Speechless" Text Block 0 Row" at bounding box center [921, 296] width 653 height 53
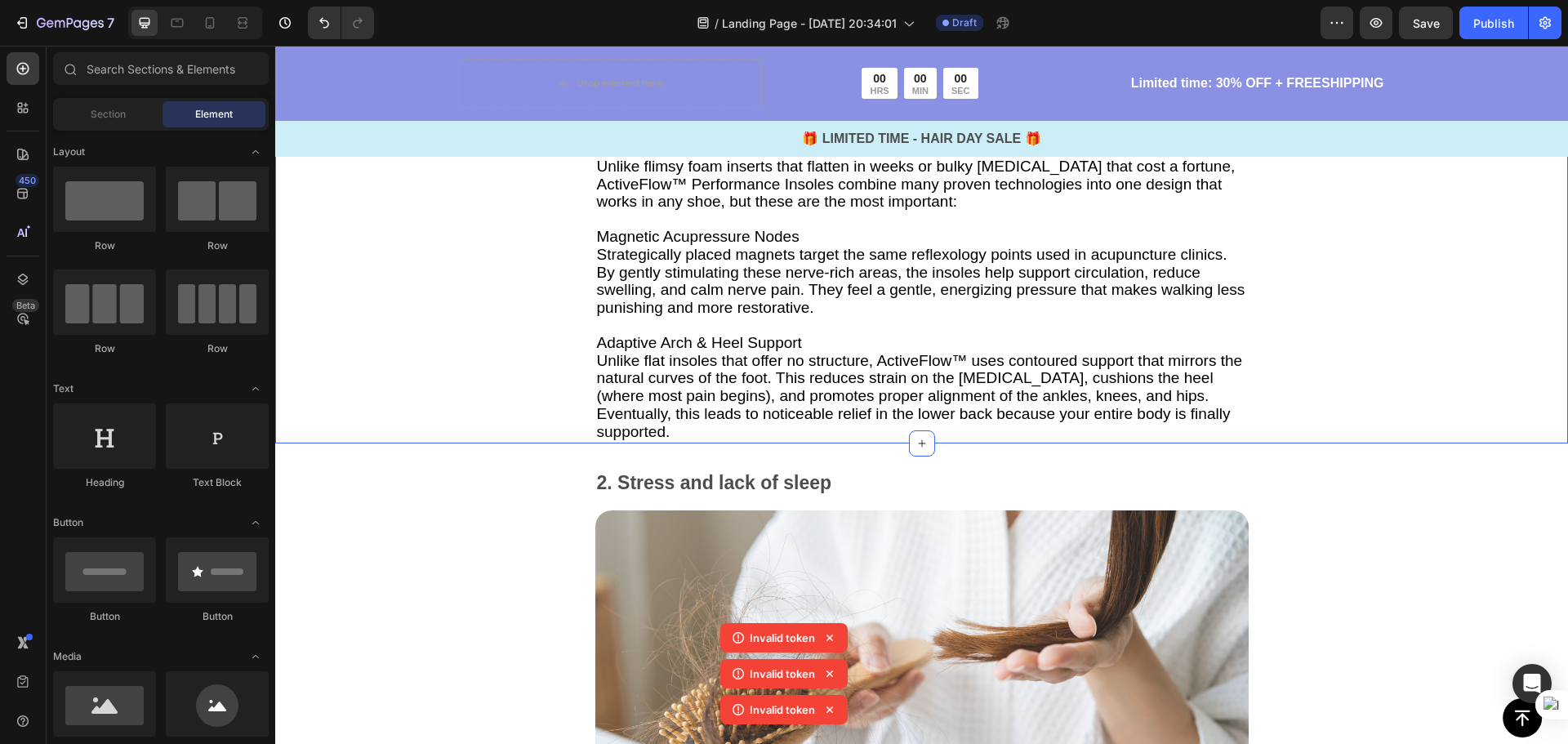
scroll to position [2531, 0]
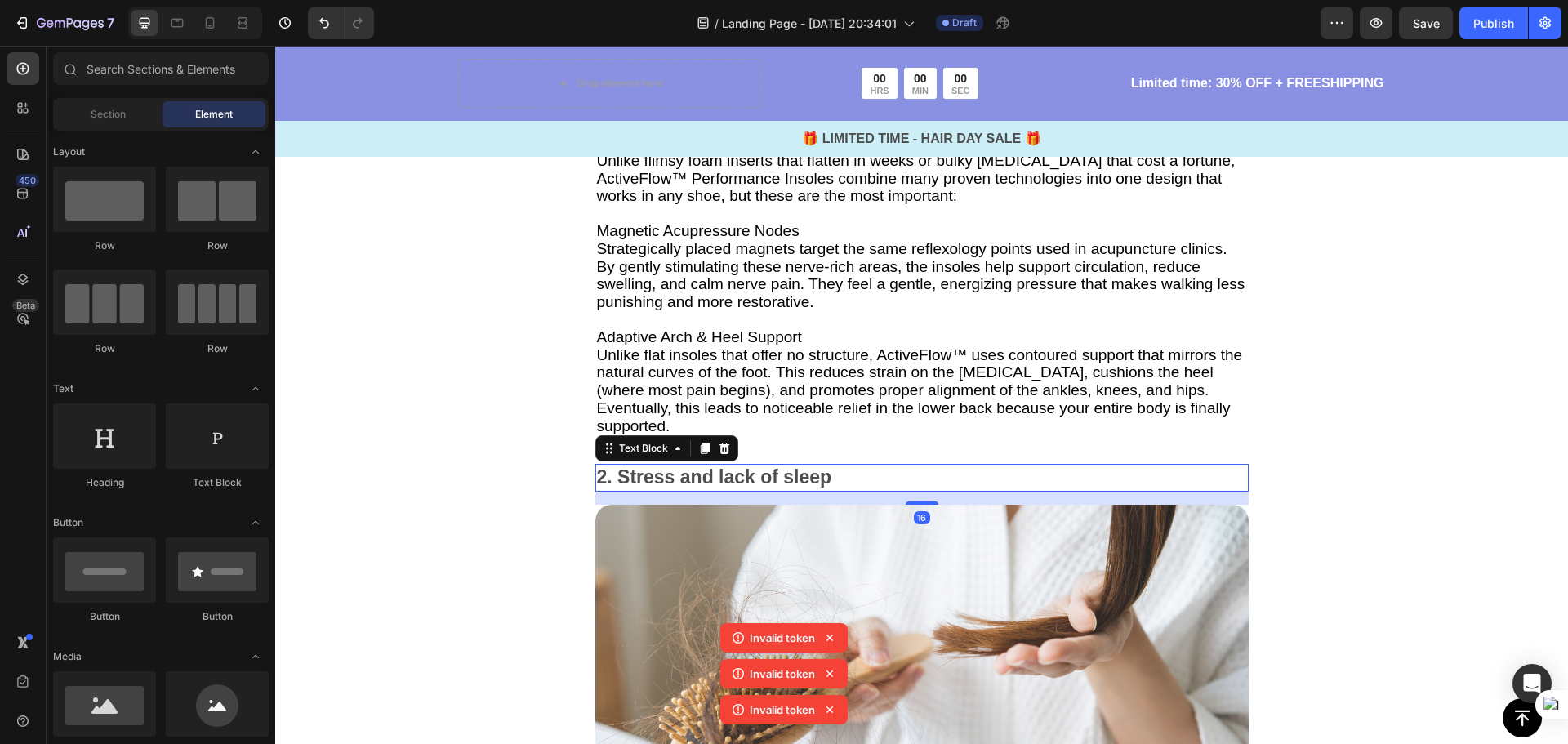
click at [804, 465] on p "2. Stress and lack of sleep" at bounding box center [922, 477] width 651 height 25
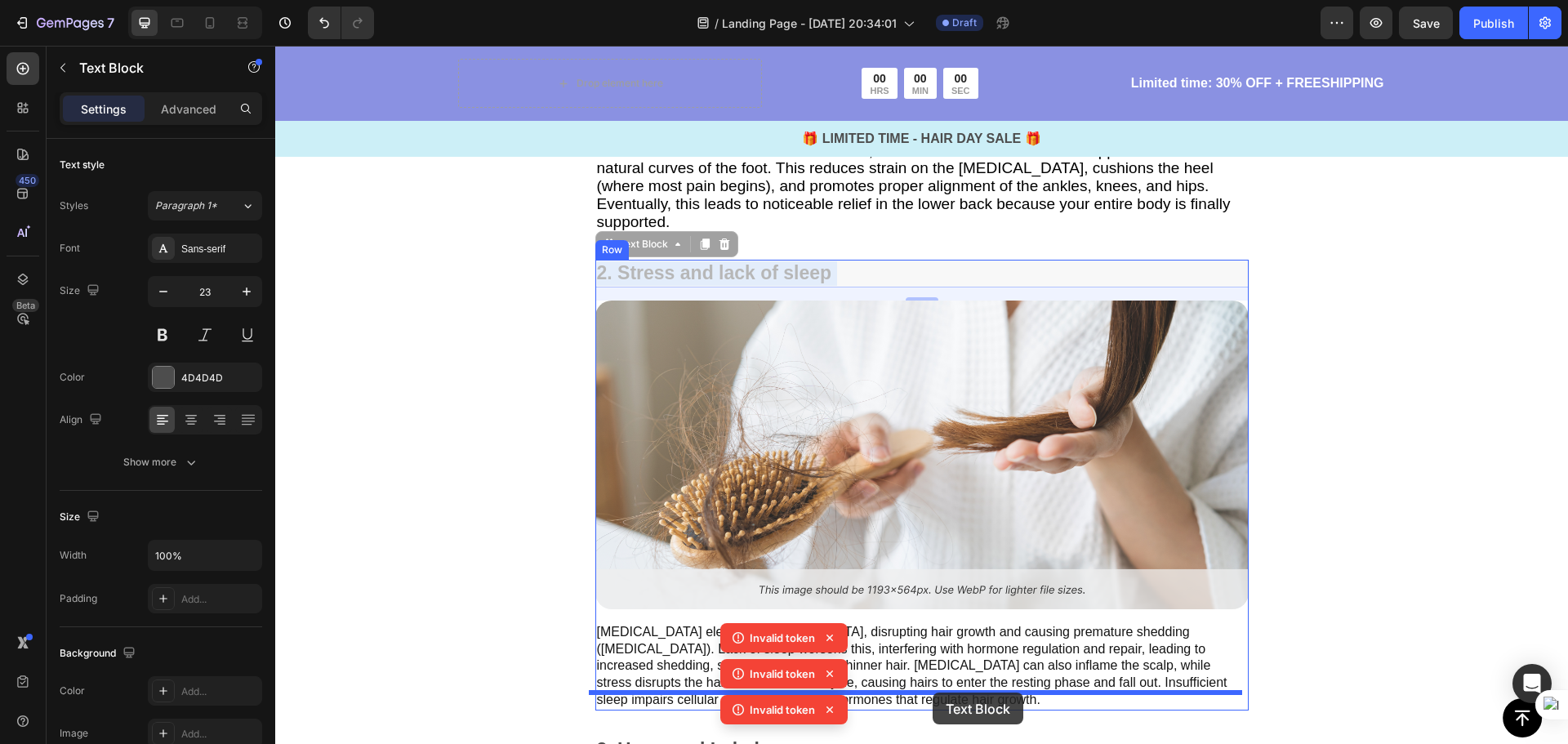
scroll to position [2752, 0]
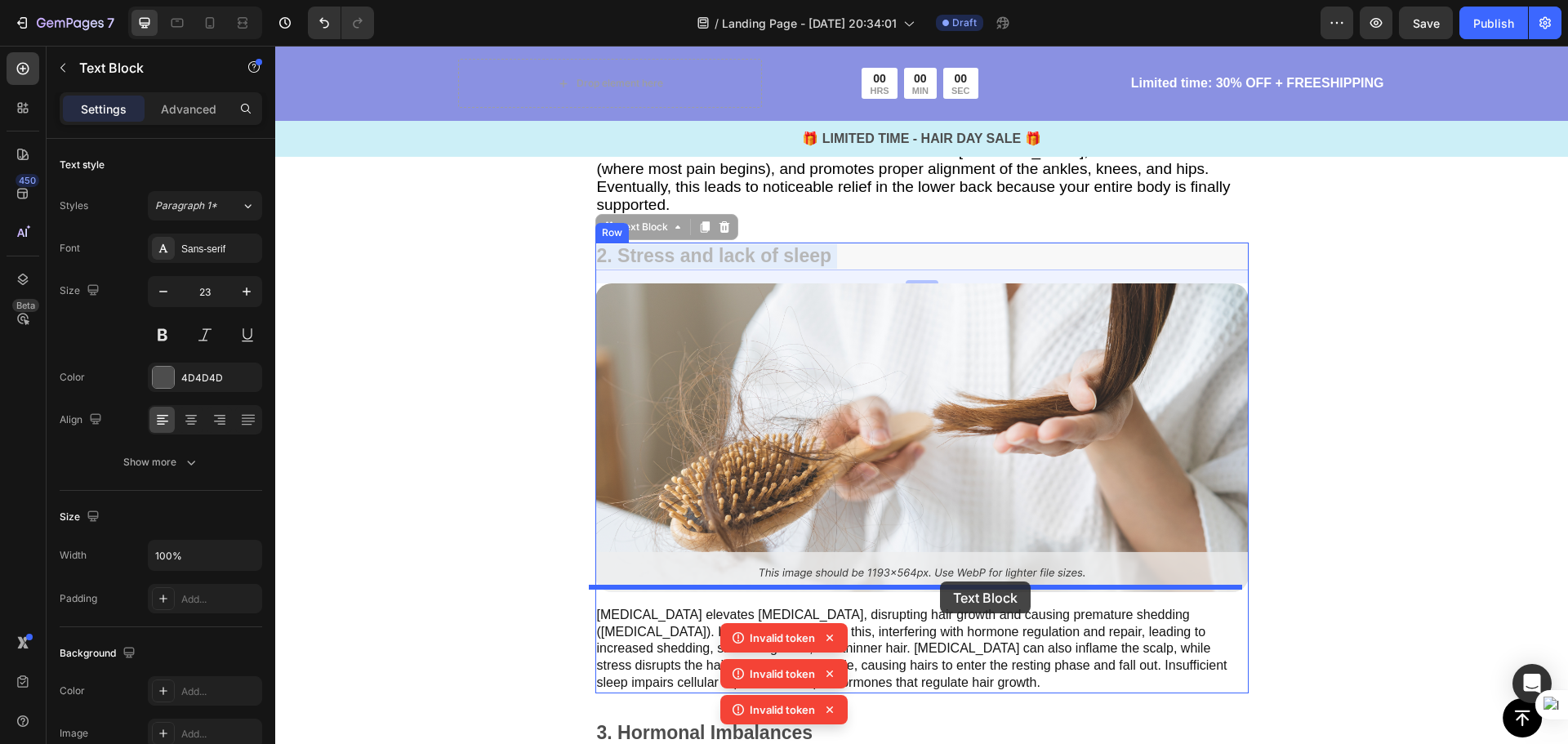
drag, startPoint x: 840, startPoint y: 376, endPoint x: 938, endPoint y: 579, distance: 225.4
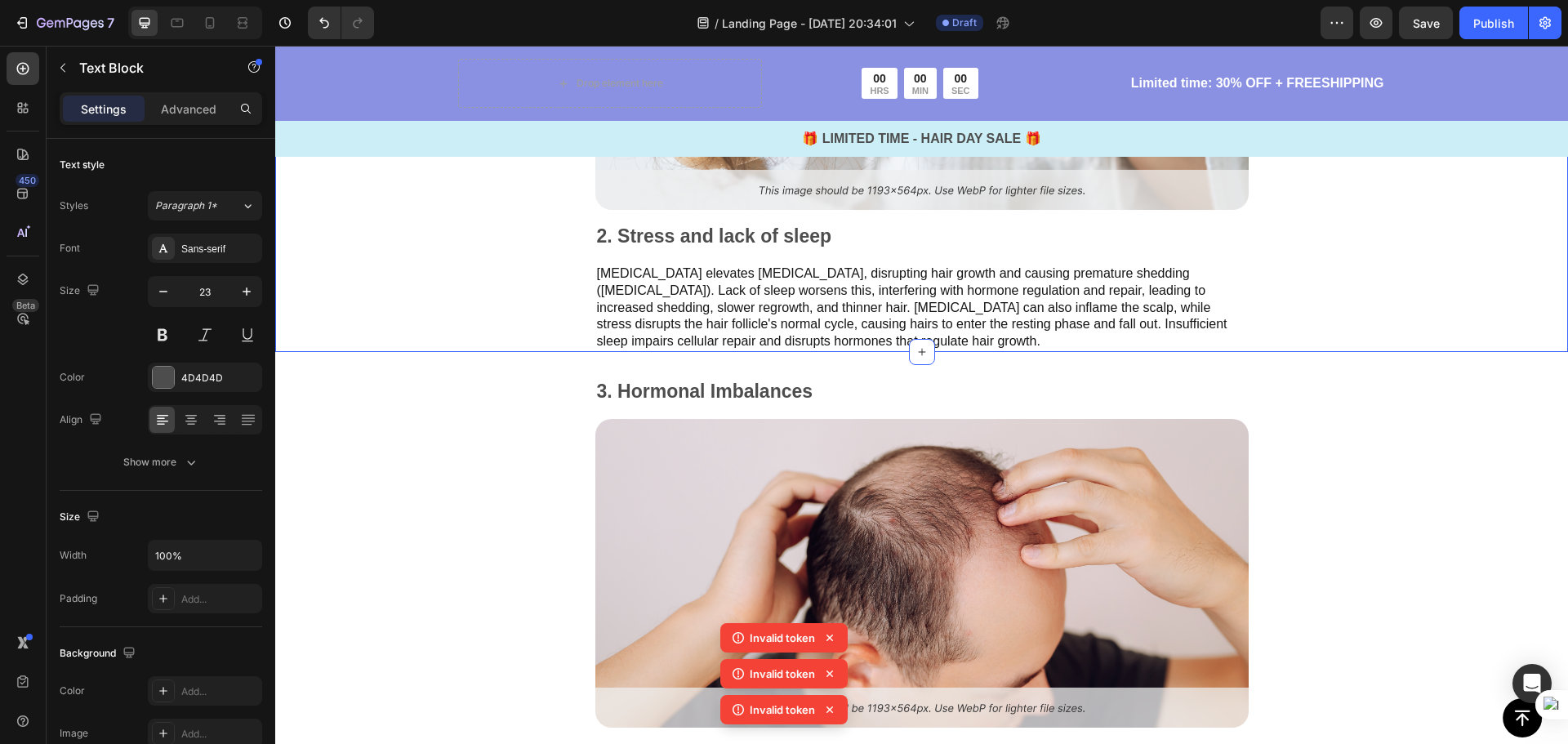
scroll to position [3078, 0]
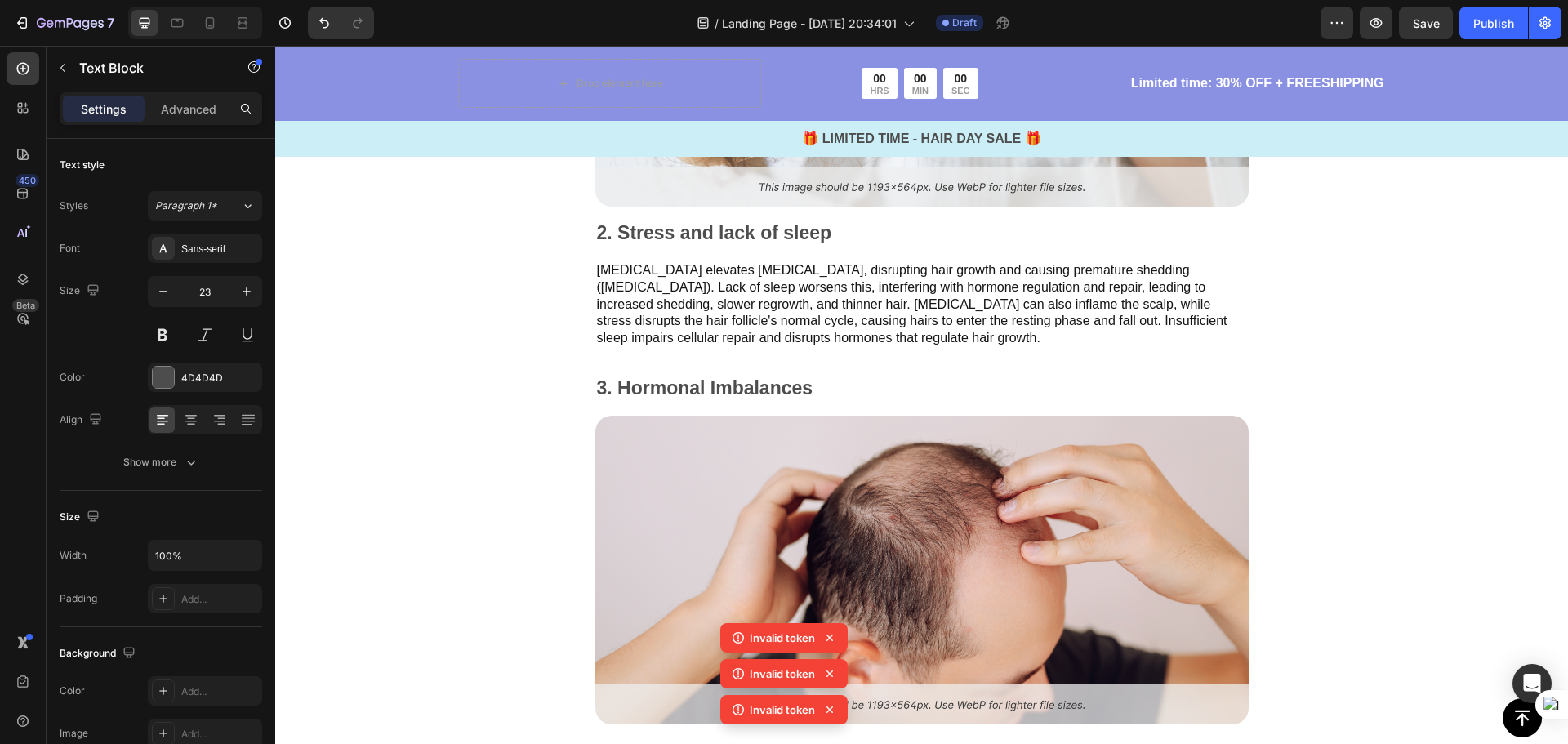
click at [801, 232] on p "2. Stress and lack of sleep" at bounding box center [922, 233] width 651 height 25
click at [828, 232] on p "2. Stress and lack of sleep" at bounding box center [922, 233] width 651 height 25
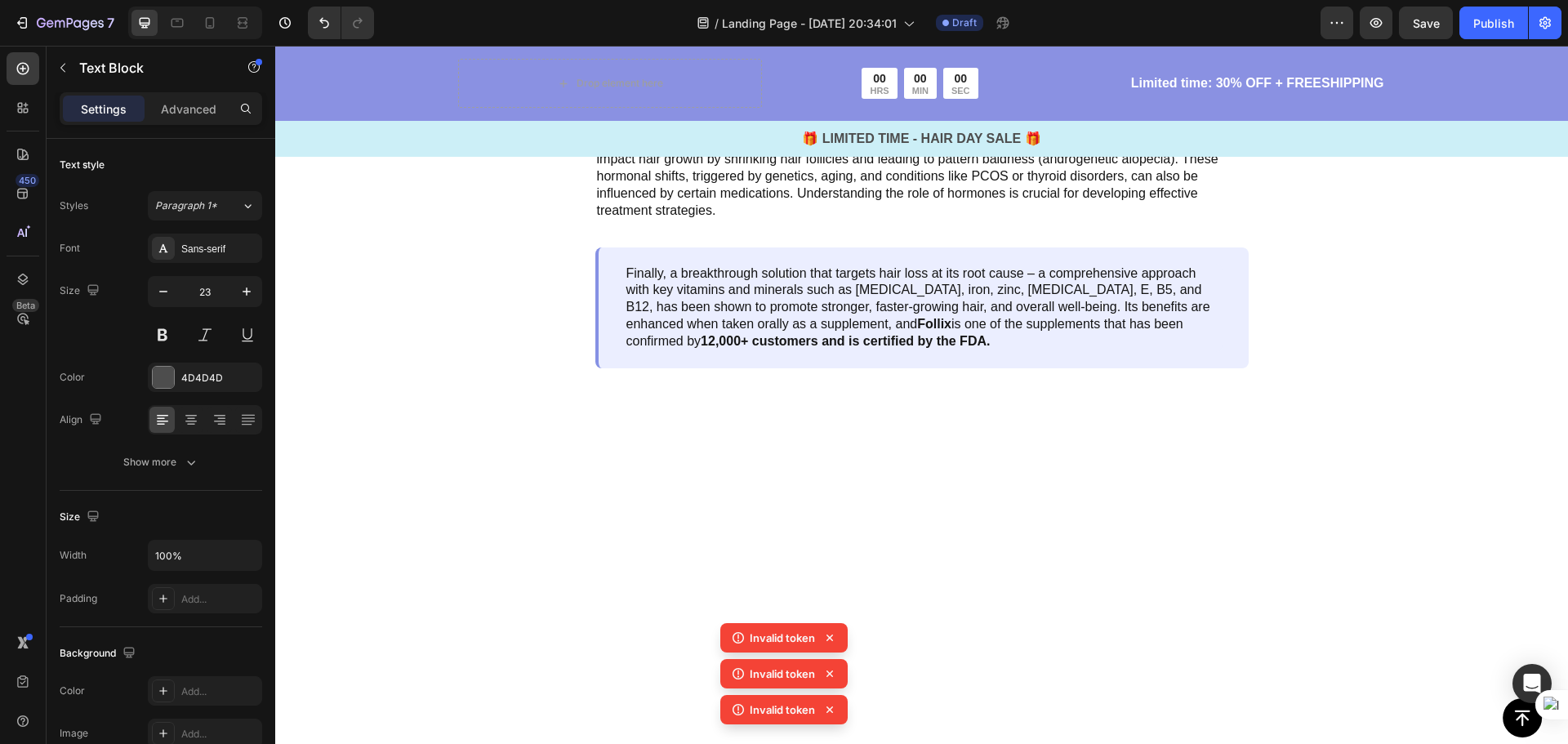
scroll to position [3078, 0]
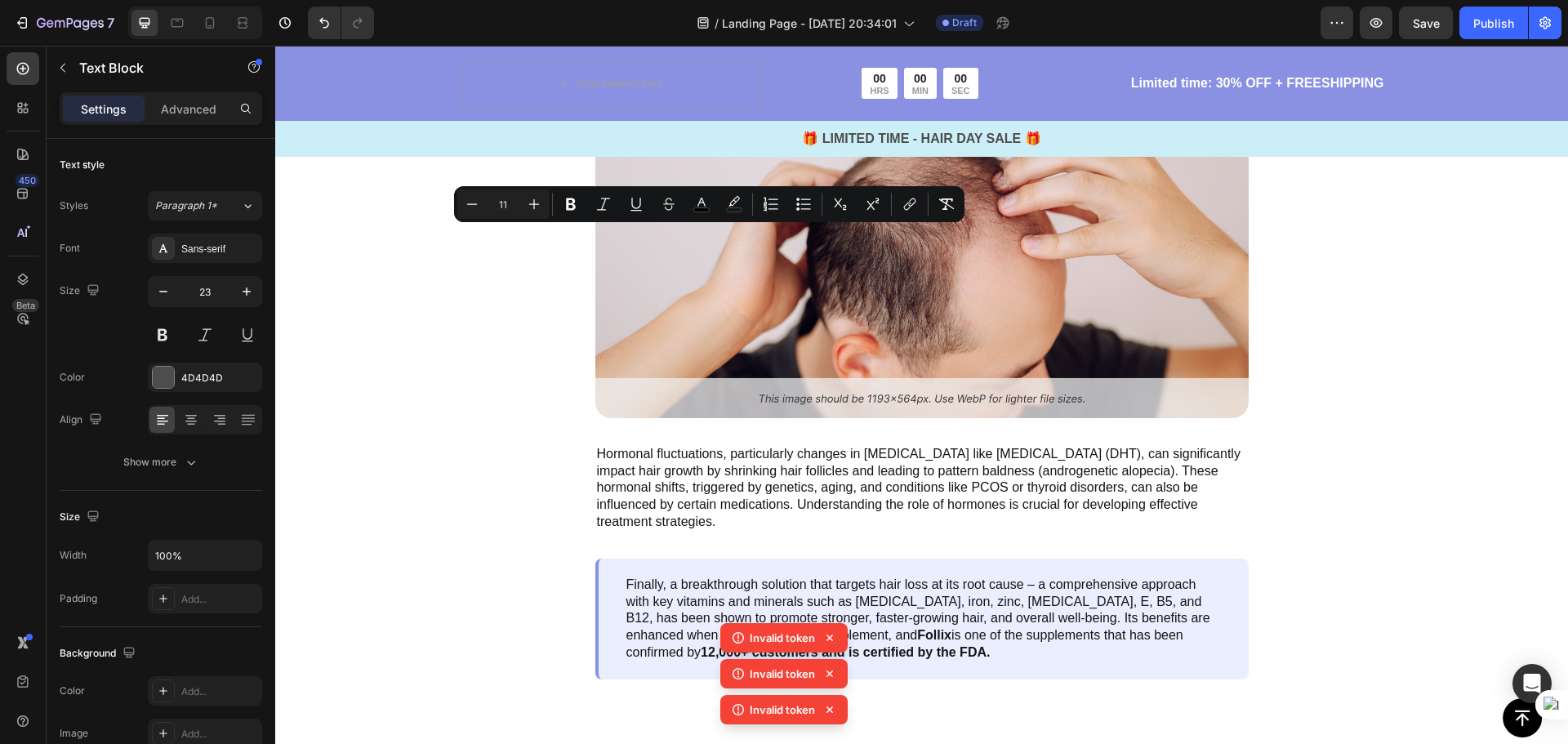
drag, startPoint x: 833, startPoint y: 232, endPoint x: 594, endPoint y: 231, distance: 239.0
click at [534, 201] on icon "Editor contextual toolbar" at bounding box center [535, 205] width 11 height 11
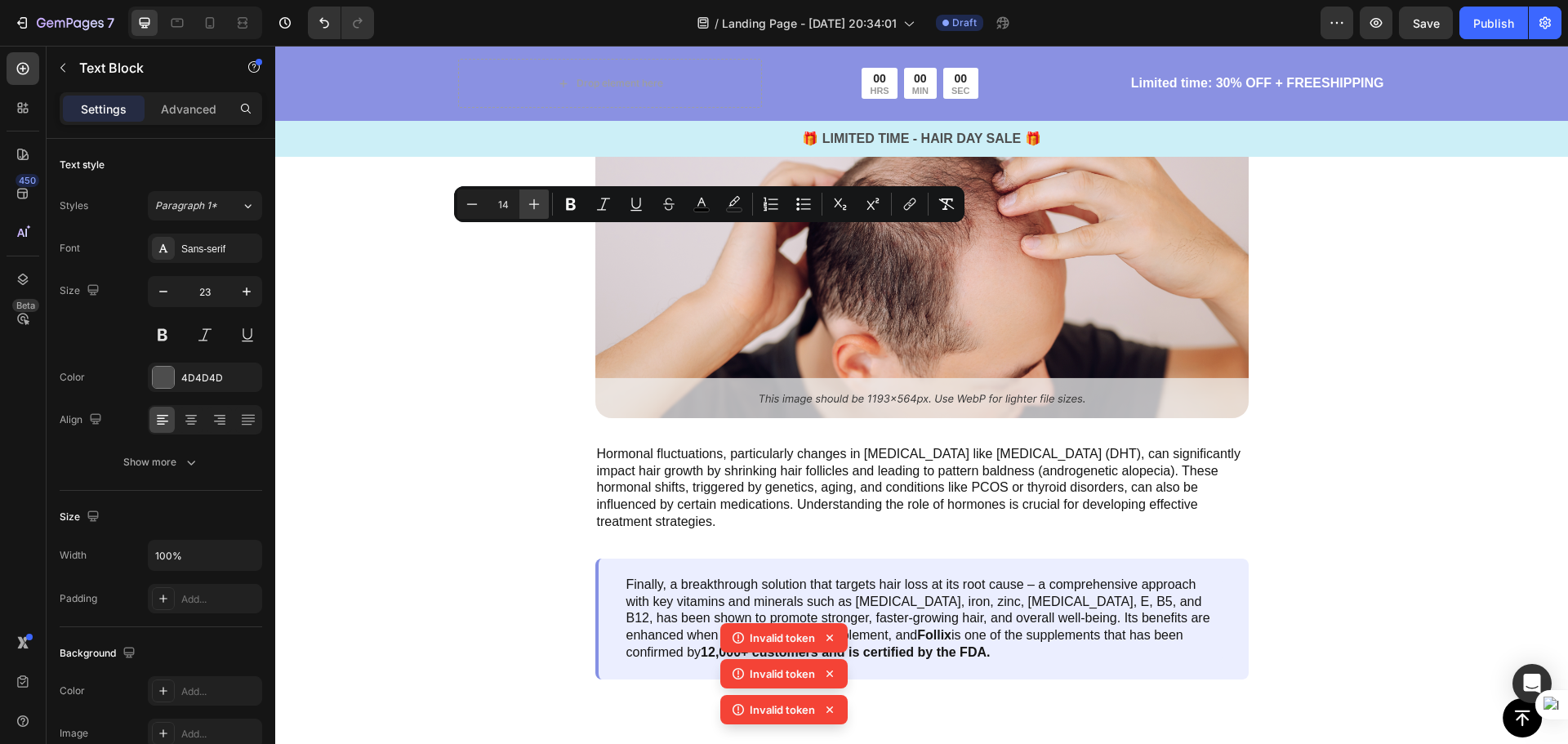
click at [534, 201] on icon "Editor contextual toolbar" at bounding box center [535, 205] width 11 height 11
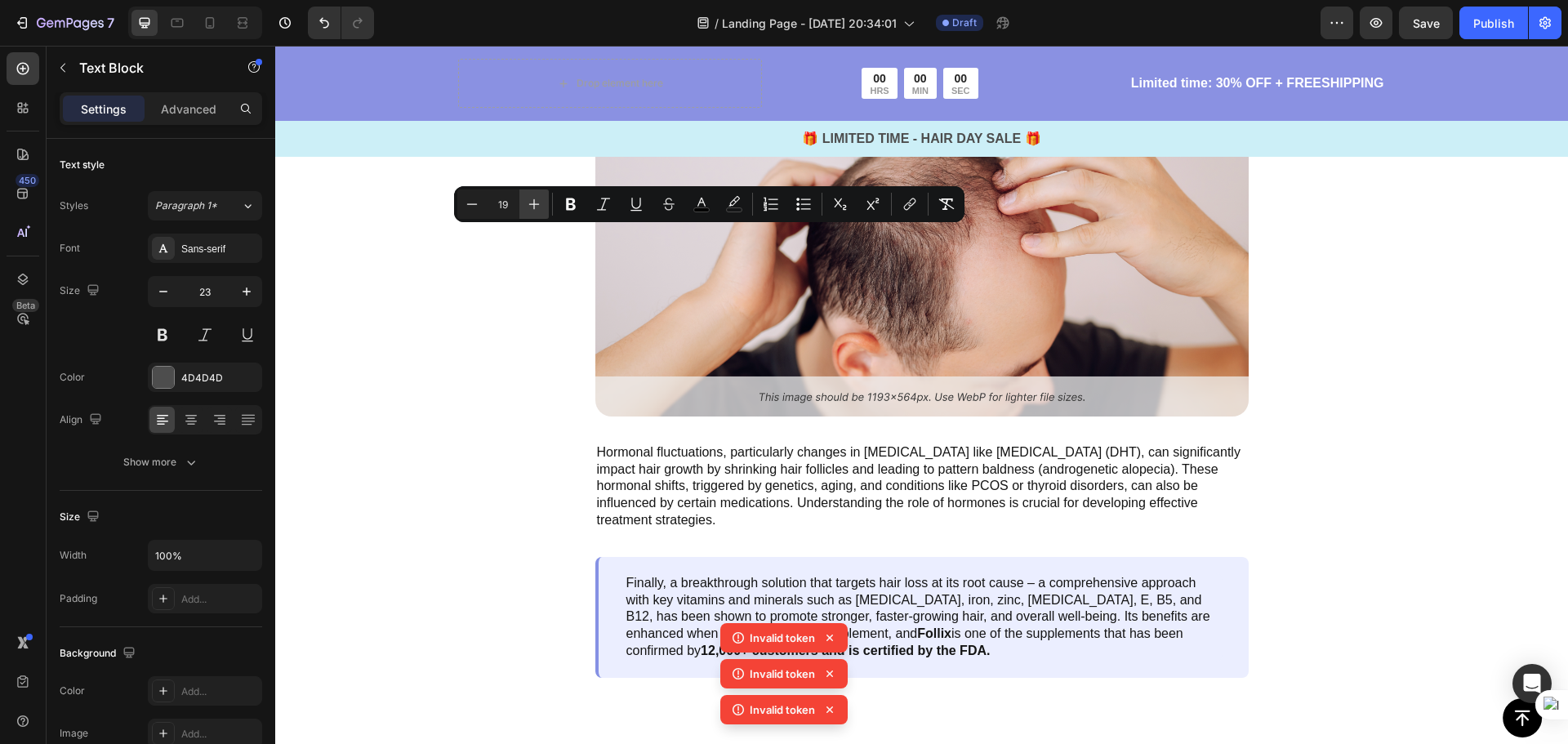
click at [534, 201] on icon "Editor contextual toolbar" at bounding box center [535, 205] width 11 height 11
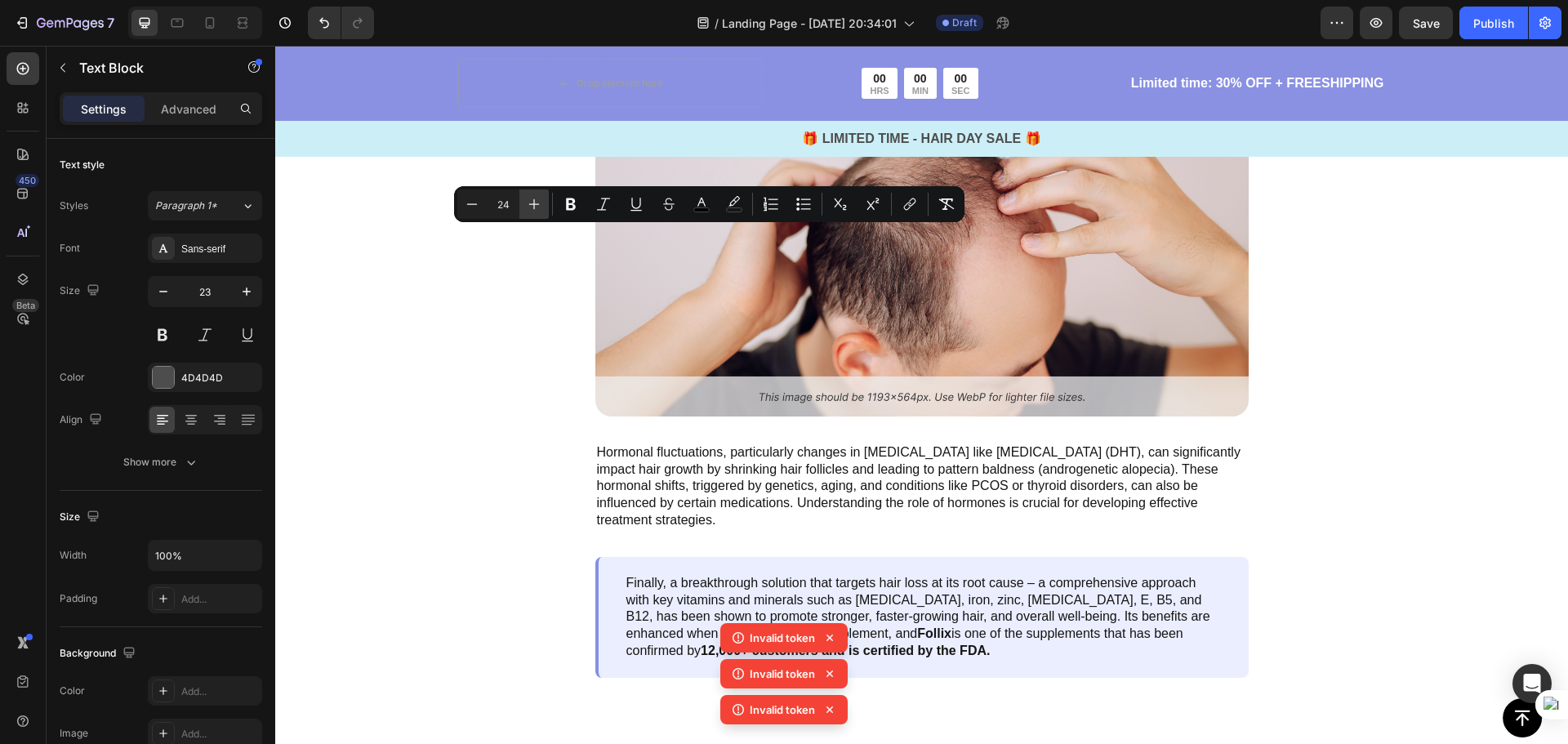
click at [534, 201] on icon "Editor contextual toolbar" at bounding box center [535, 205] width 11 height 11
type input "27"
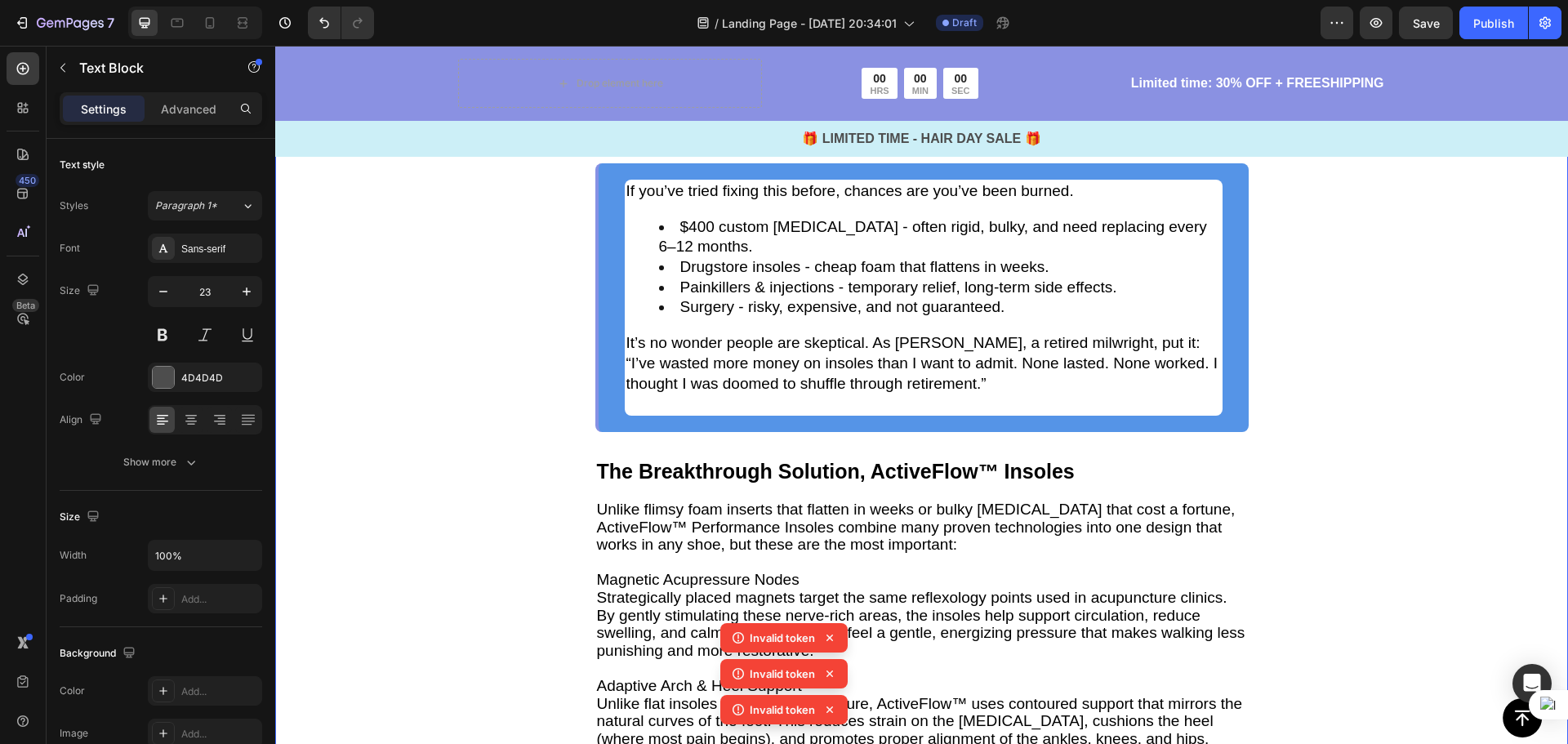
scroll to position [2180, 0]
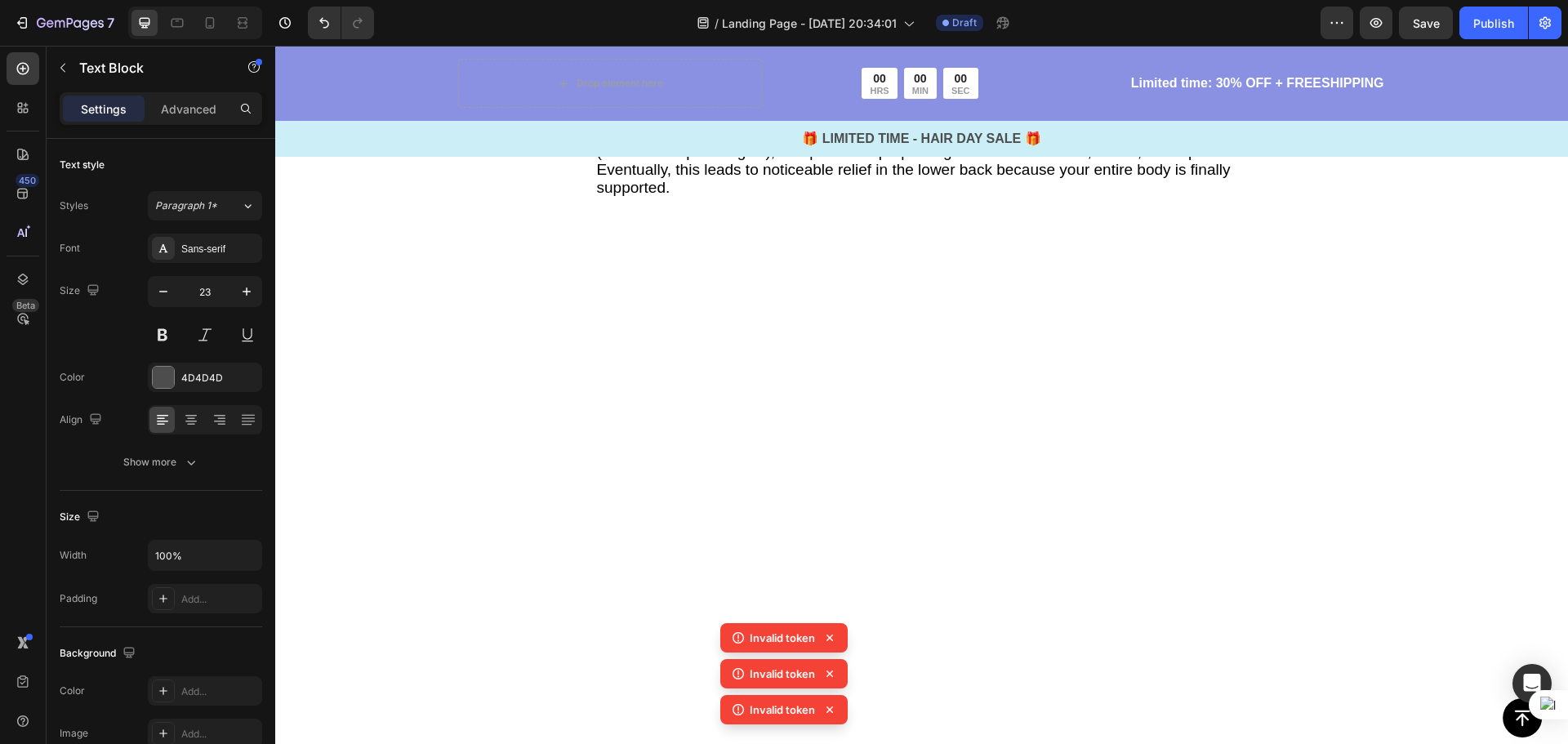
drag, startPoint x: 1069, startPoint y: 475, endPoint x: 596, endPoint y: 468, distance: 473.1
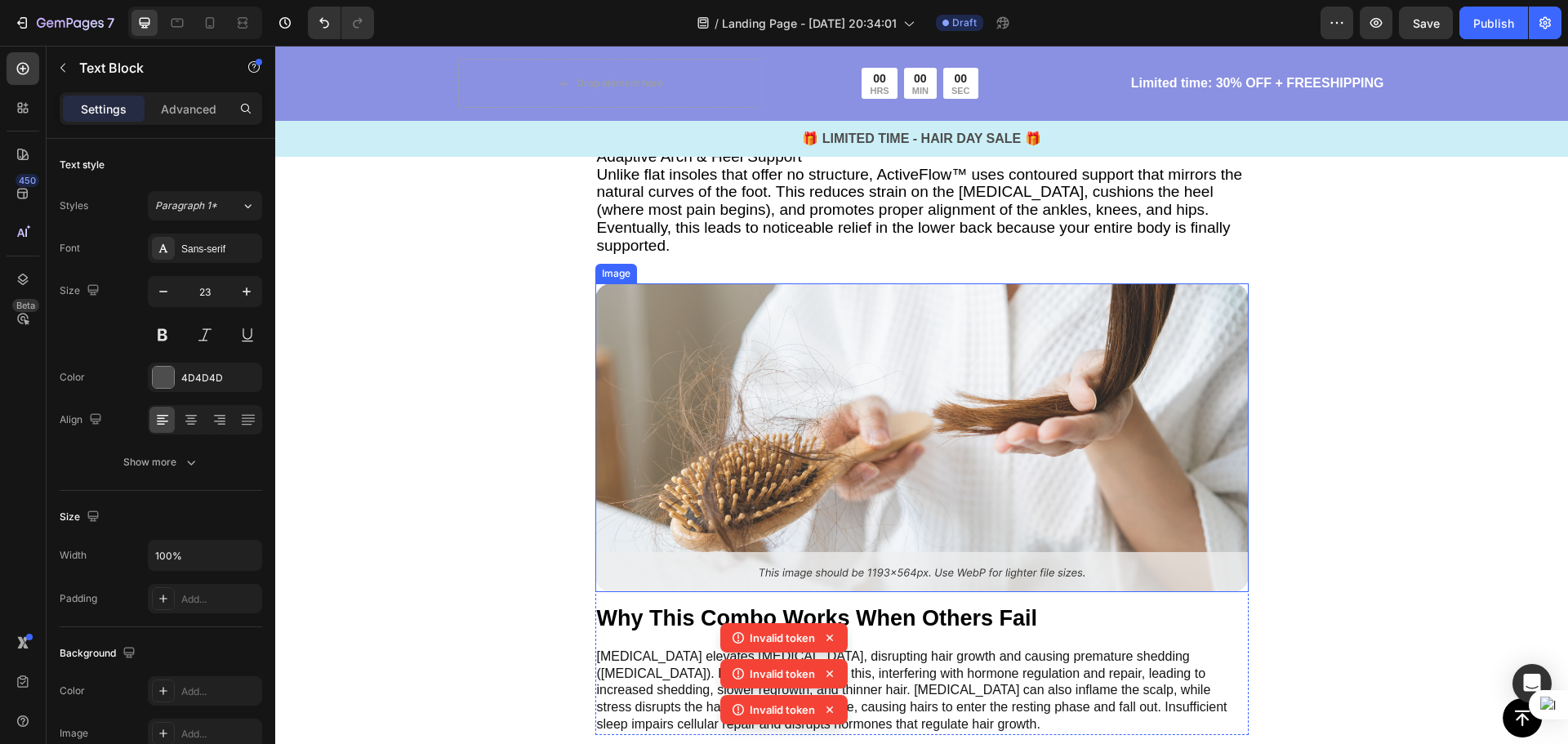
scroll to position [2833, 0]
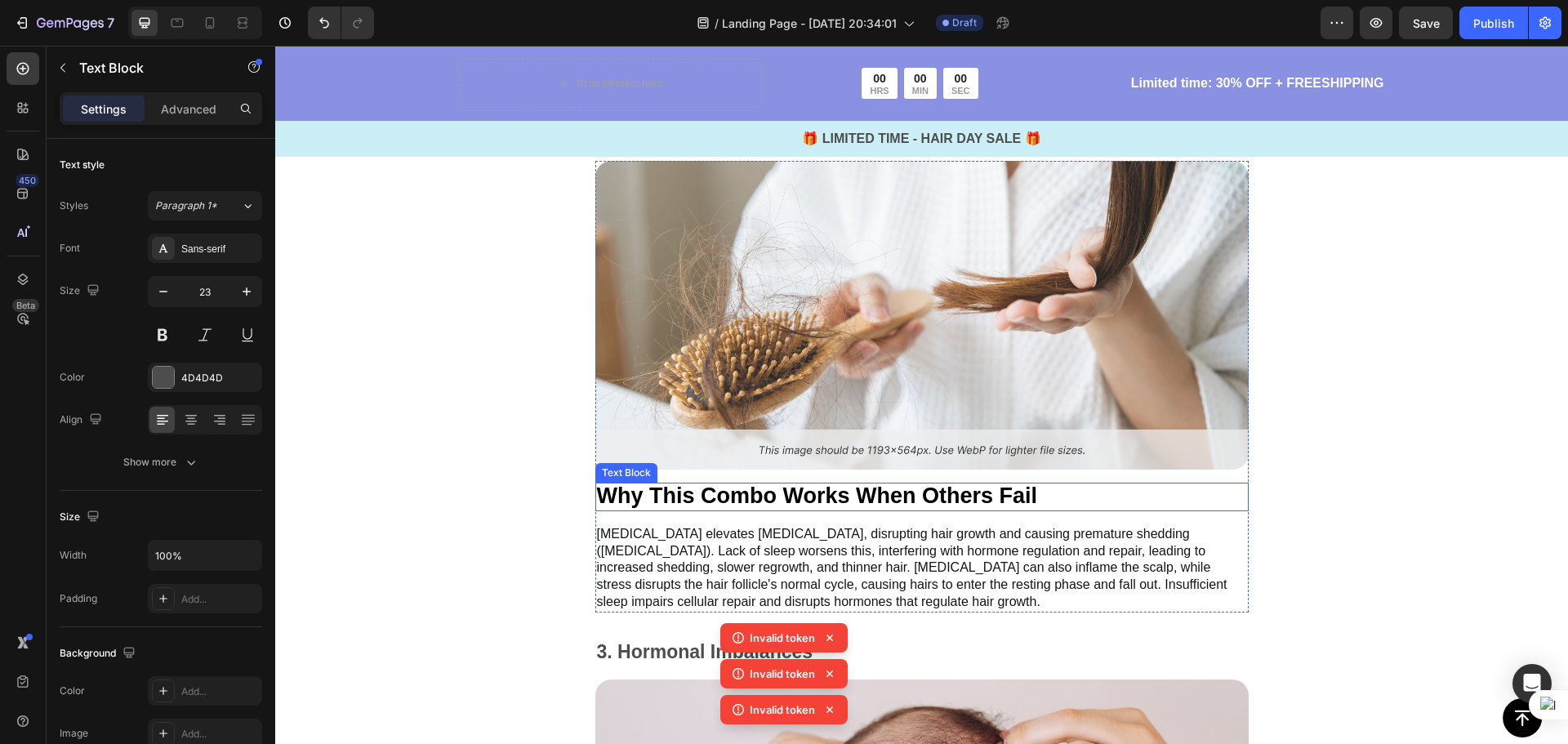
click at [1032, 484] on p "Why This Combo Works When Others Fail" at bounding box center [922, 497] width 651 height 25
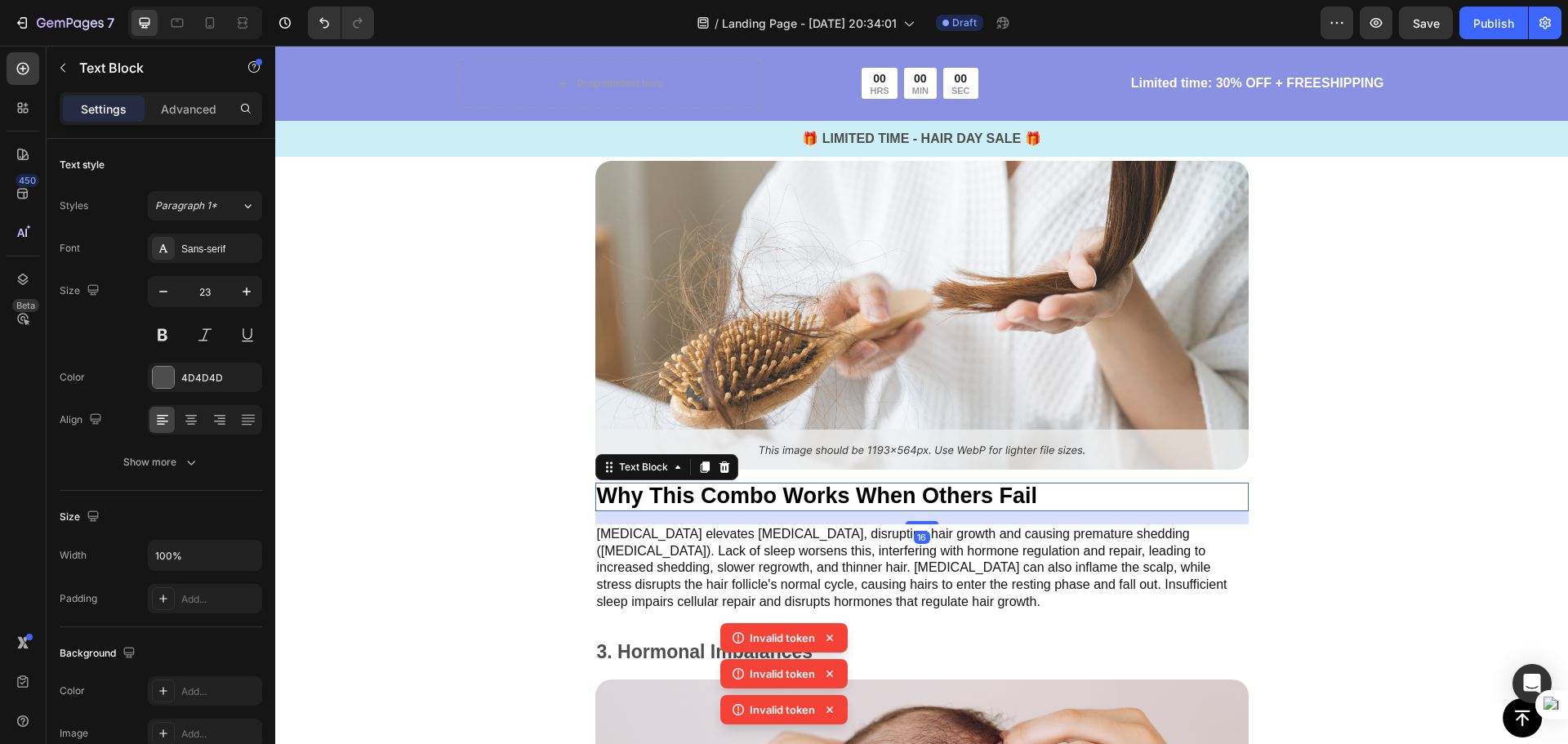
click at [1030, 484] on span "Why This Combo Works When Others Fail" at bounding box center [817, 495] width 441 height 25
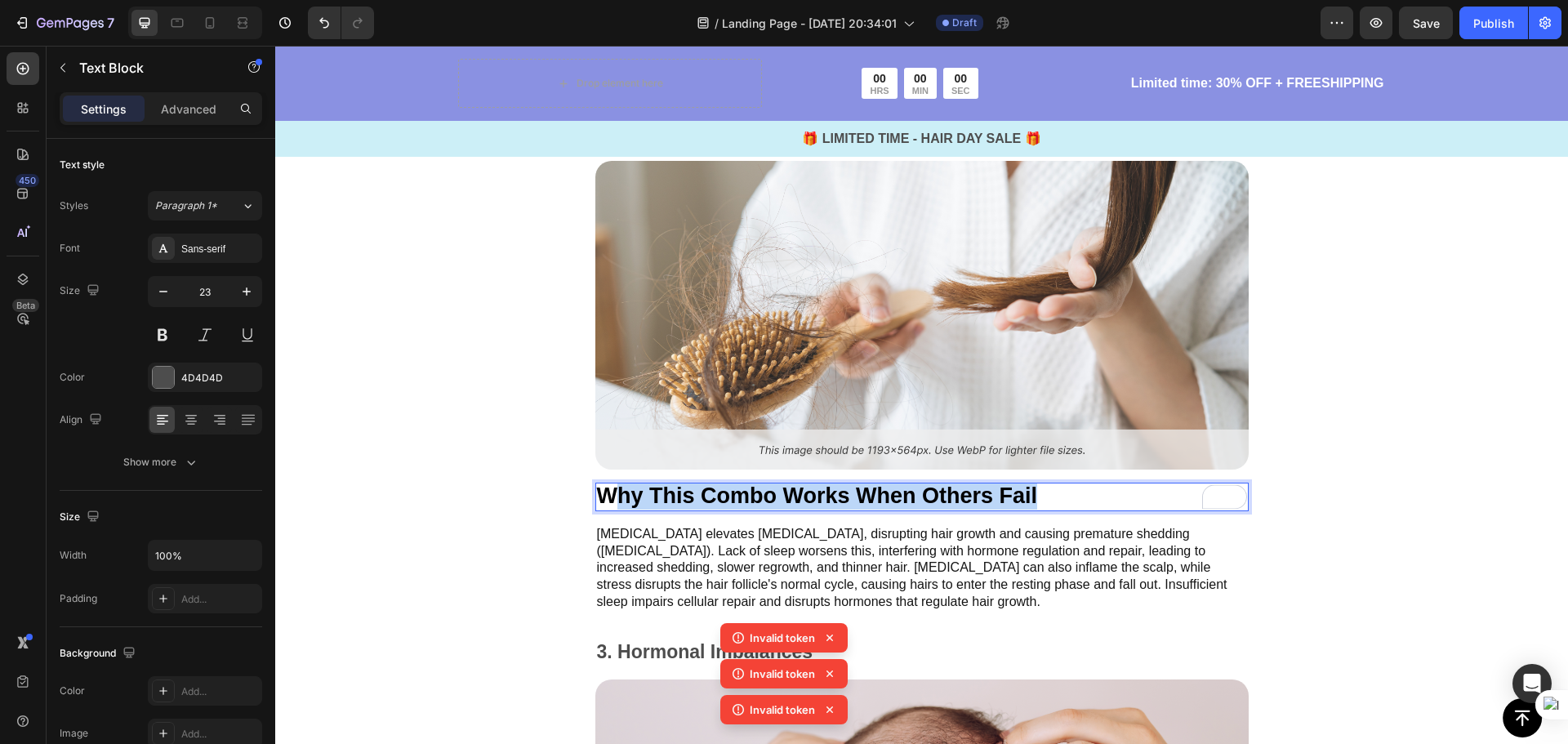
drag, startPoint x: 1039, startPoint y: 481, endPoint x: 603, endPoint y: 475, distance: 436.0
click at [603, 484] on p "Why This Combo Works When Others Fail" at bounding box center [922, 497] width 651 height 25
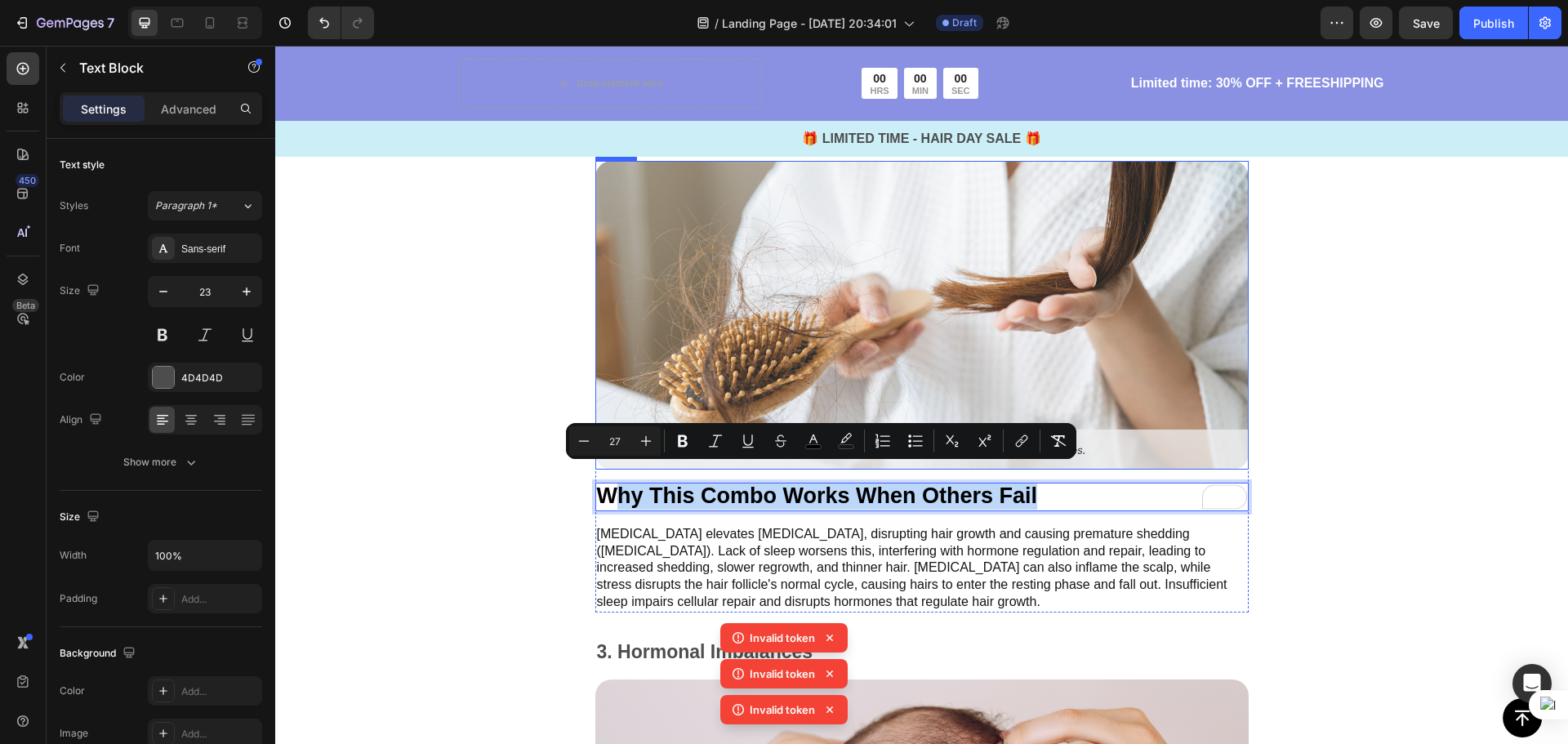
click at [1318, 400] on div "Image Why This Combo Works When Others Fail Text Block 16 Chronic stress elevat…" at bounding box center [921, 387] width 1293 height 452
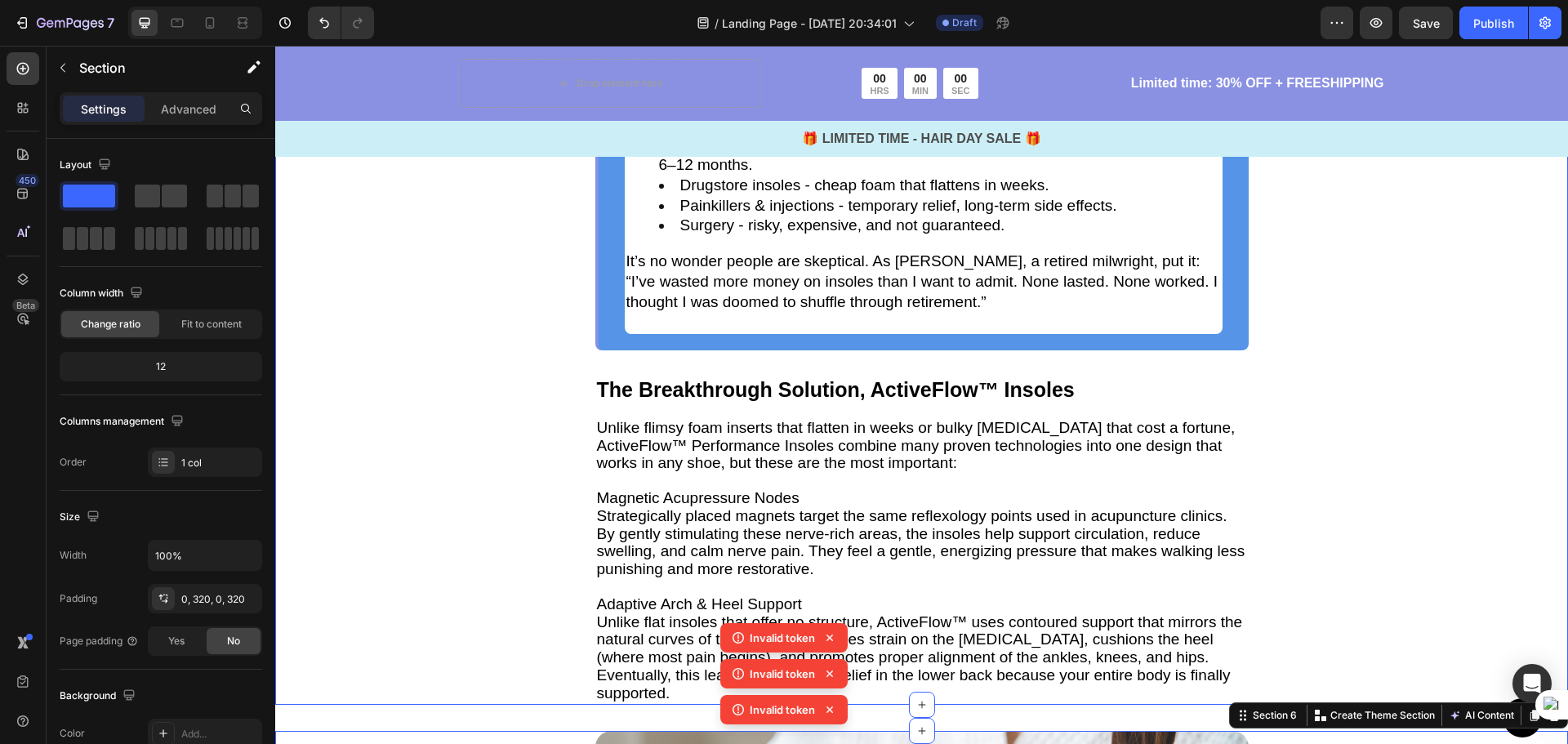
scroll to position [2262, 0]
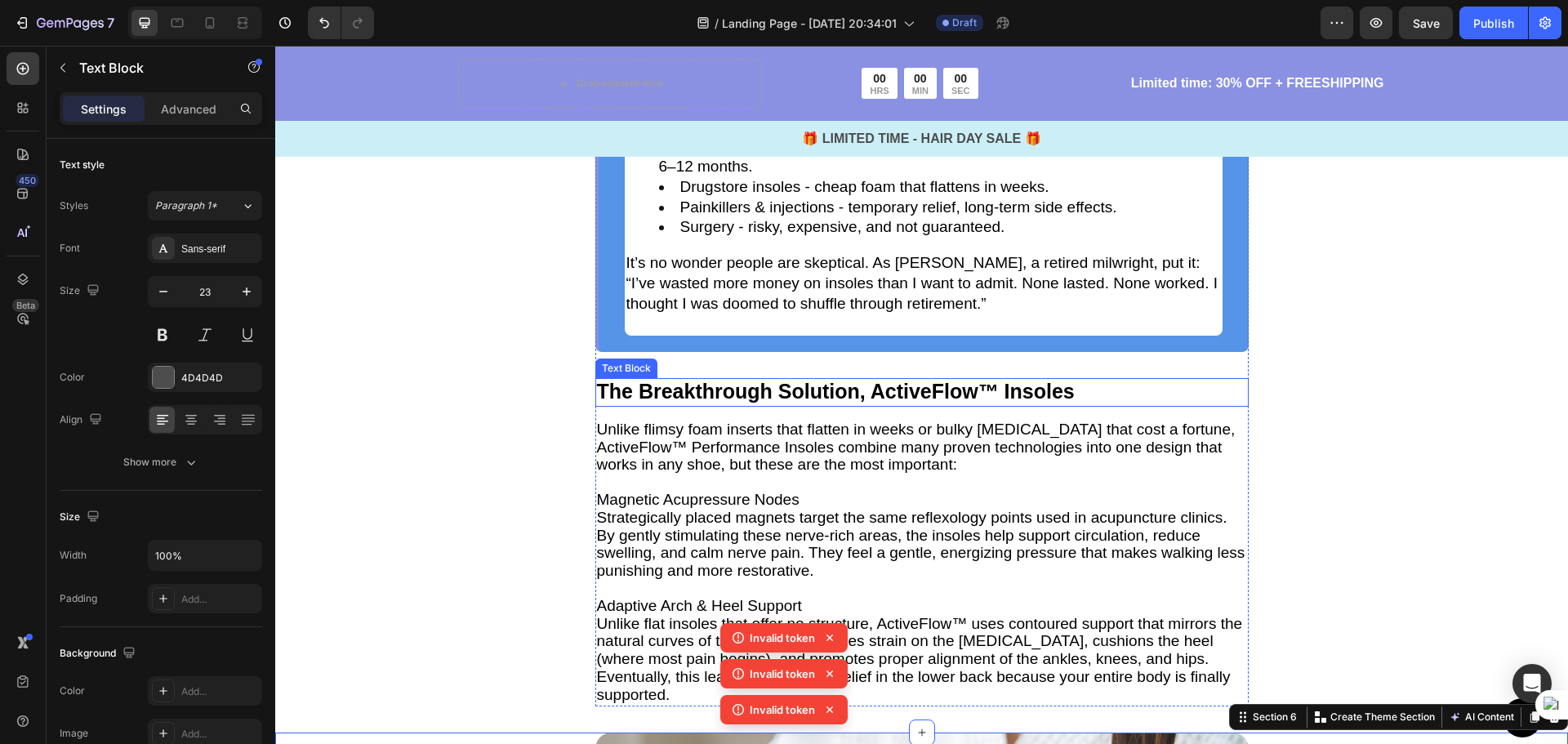
click at [1086, 396] on p "The Breakthrough Solution, ActiveFlow™ Insoles" at bounding box center [922, 392] width 651 height 25
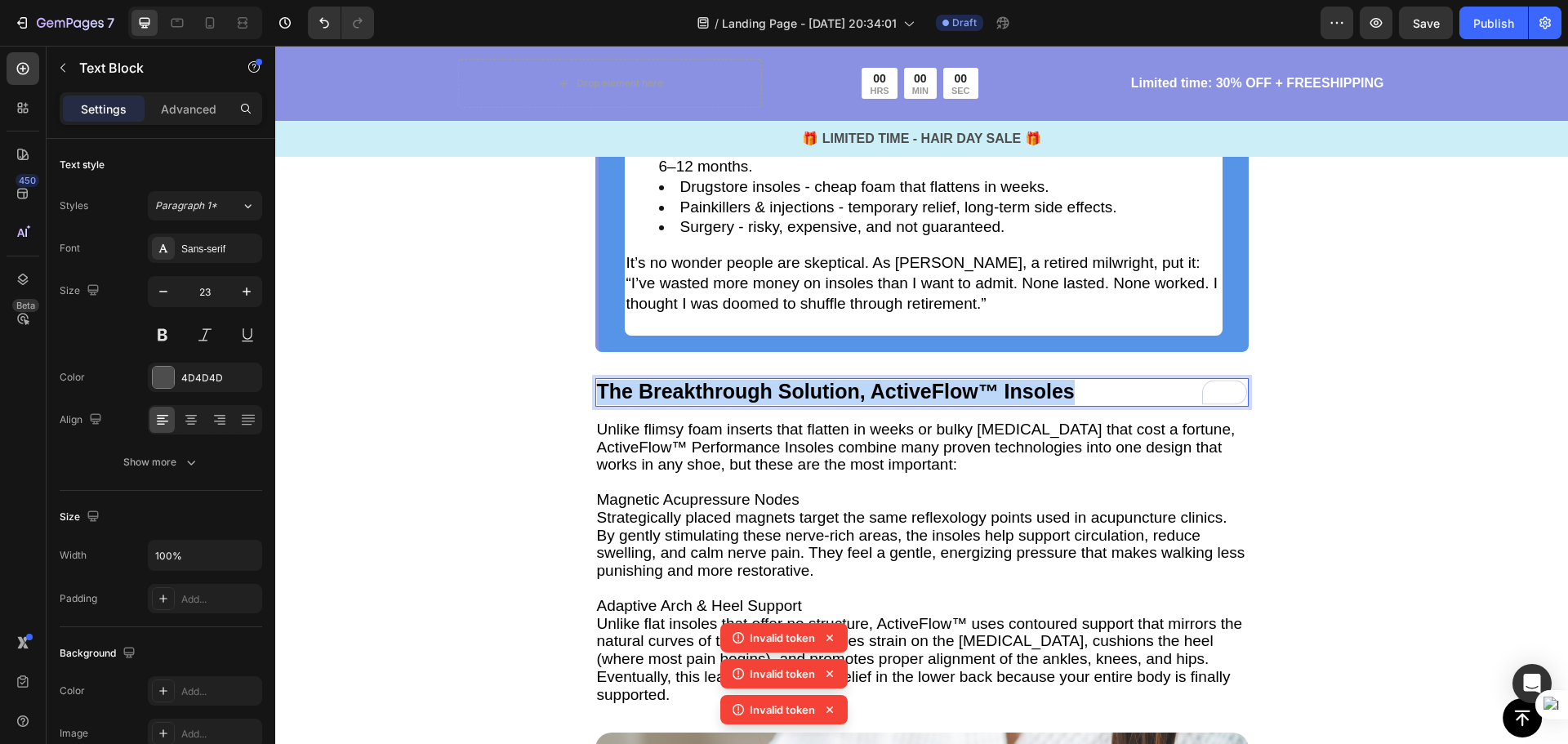
drag, startPoint x: 1072, startPoint y: 387, endPoint x: 595, endPoint y: 382, distance: 477.0
click at [597, 382] on p "The Breakthrough Solution, ActiveFlow™ Insoles" at bounding box center [922, 392] width 651 height 25
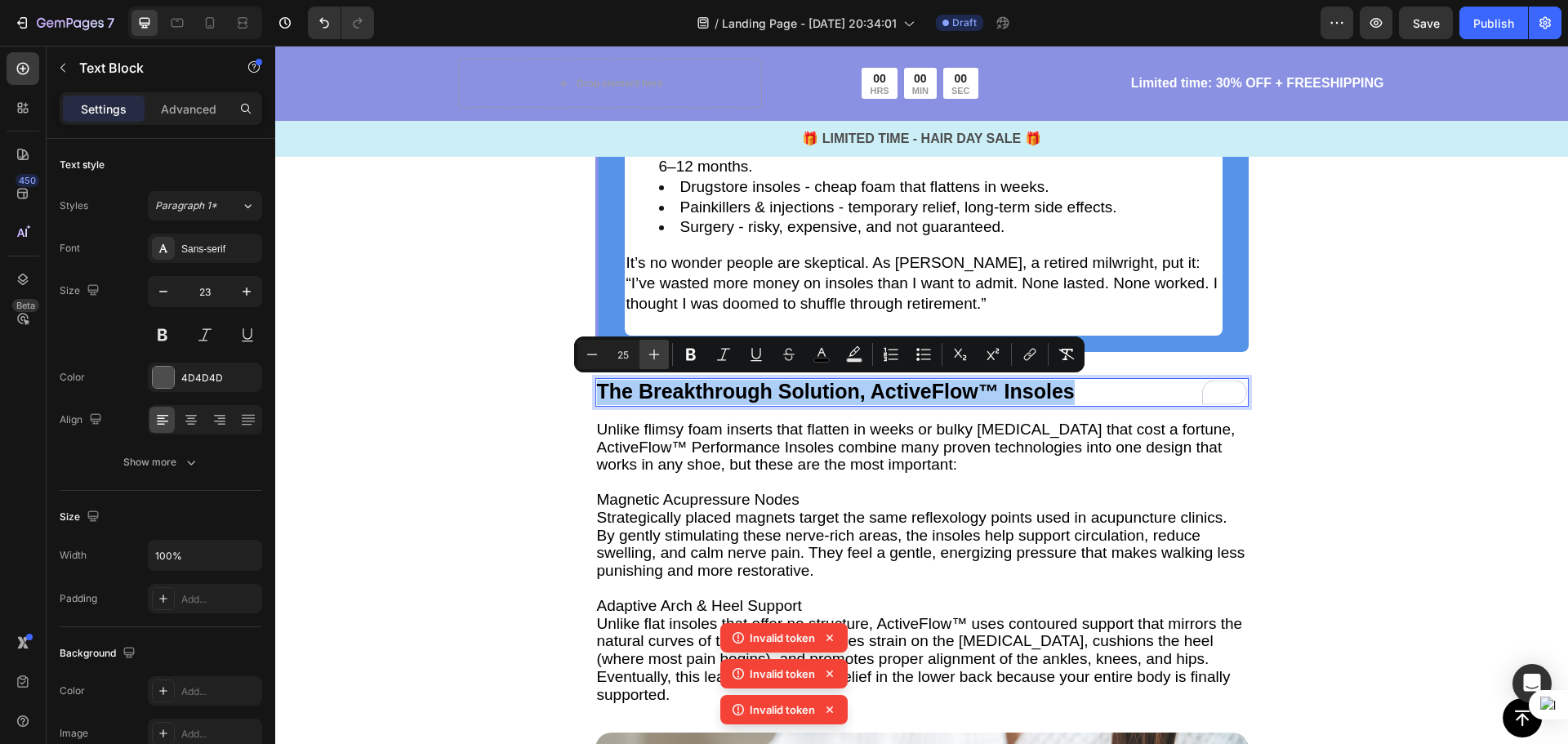
click at [659, 355] on icon "Editor contextual toolbar" at bounding box center [654, 354] width 16 height 16
type input "27"
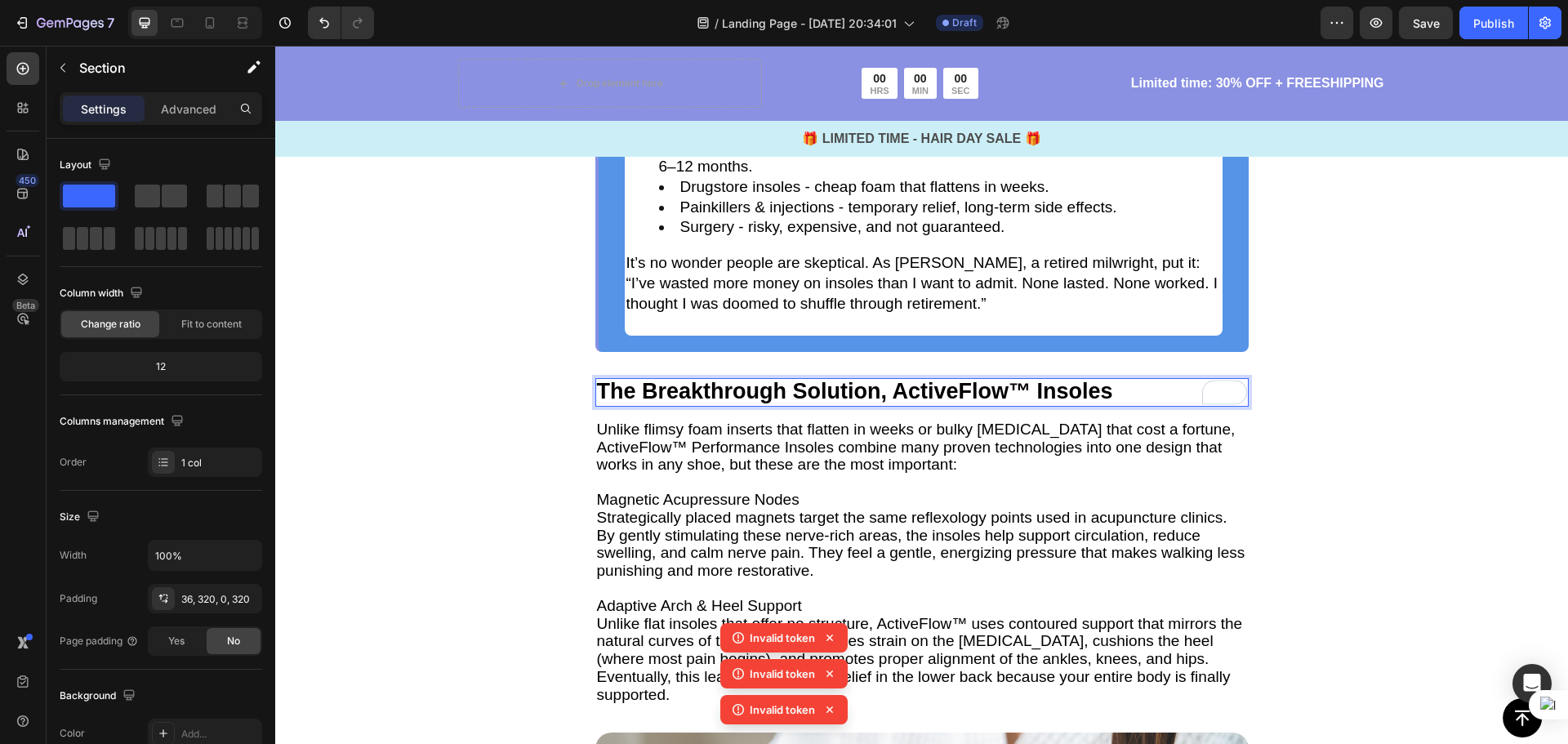
click at [1283, 411] on div "Why Most Solutions Fail Text Block If you’ve tried fixing this before, chances …" at bounding box center [921, 366] width 770 height 679
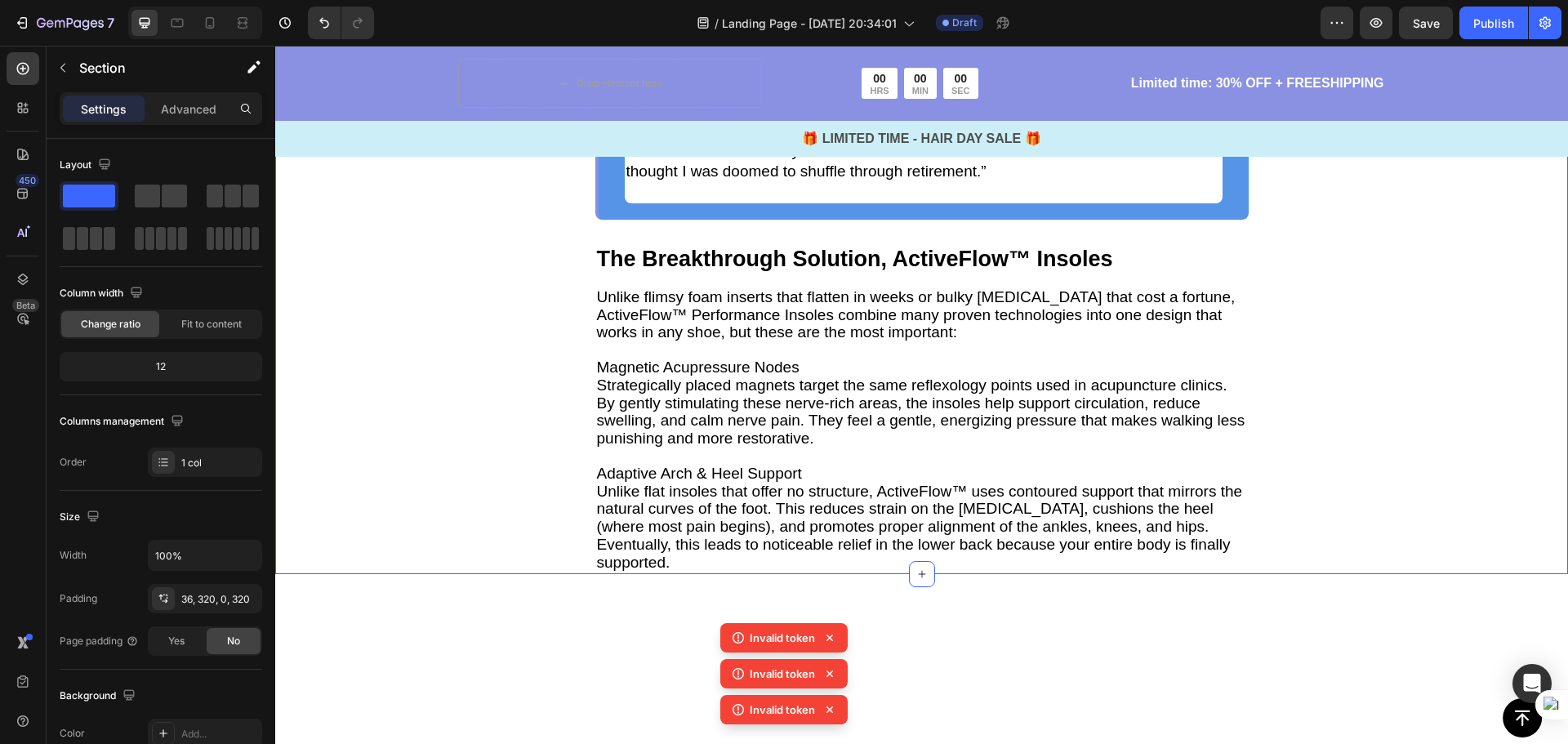
scroll to position [1772, 0]
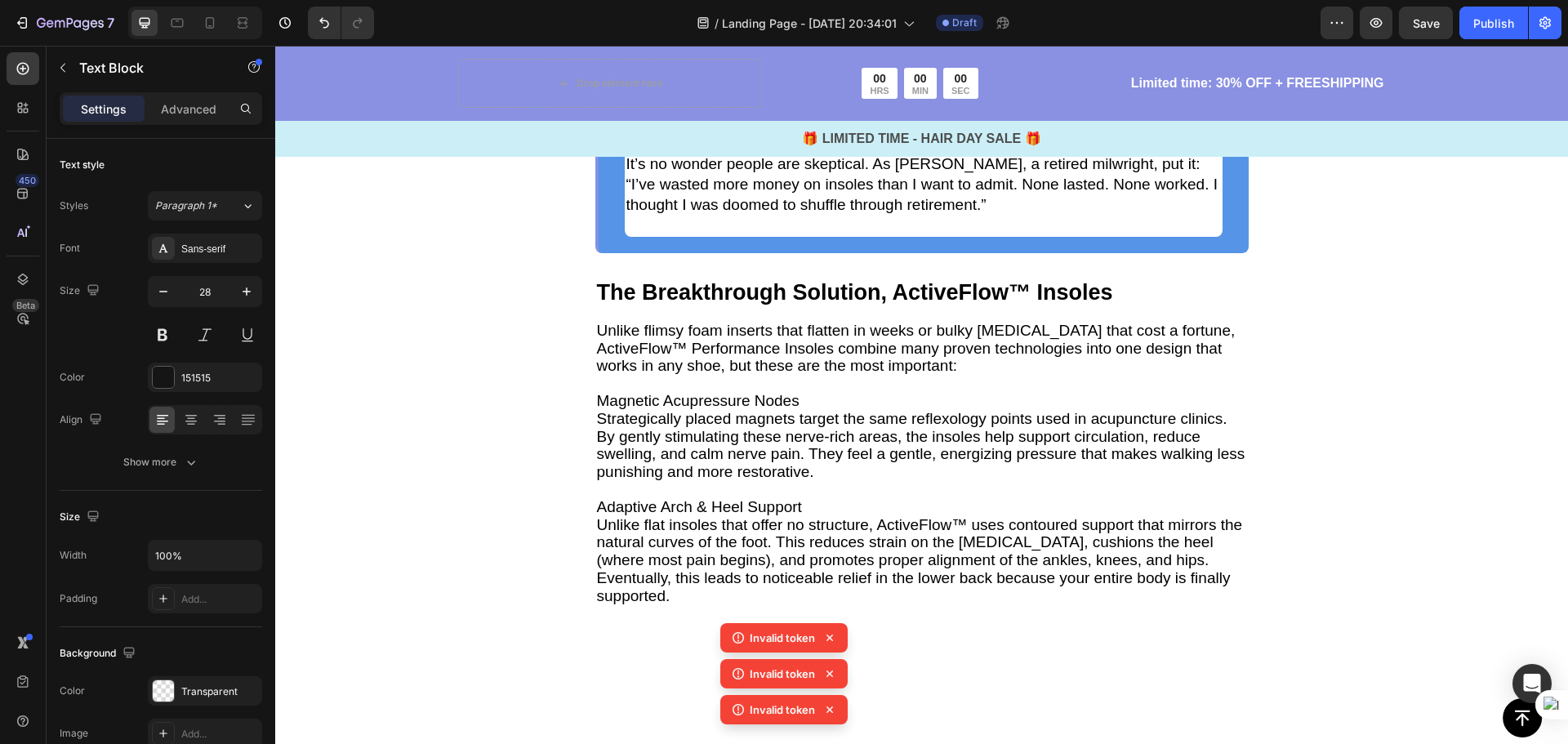
drag, startPoint x: 856, startPoint y: 529, endPoint x: 870, endPoint y: 529, distance: 14.0
drag, startPoint x: 873, startPoint y: 529, endPoint x: 598, endPoint y: 516, distance: 275.3
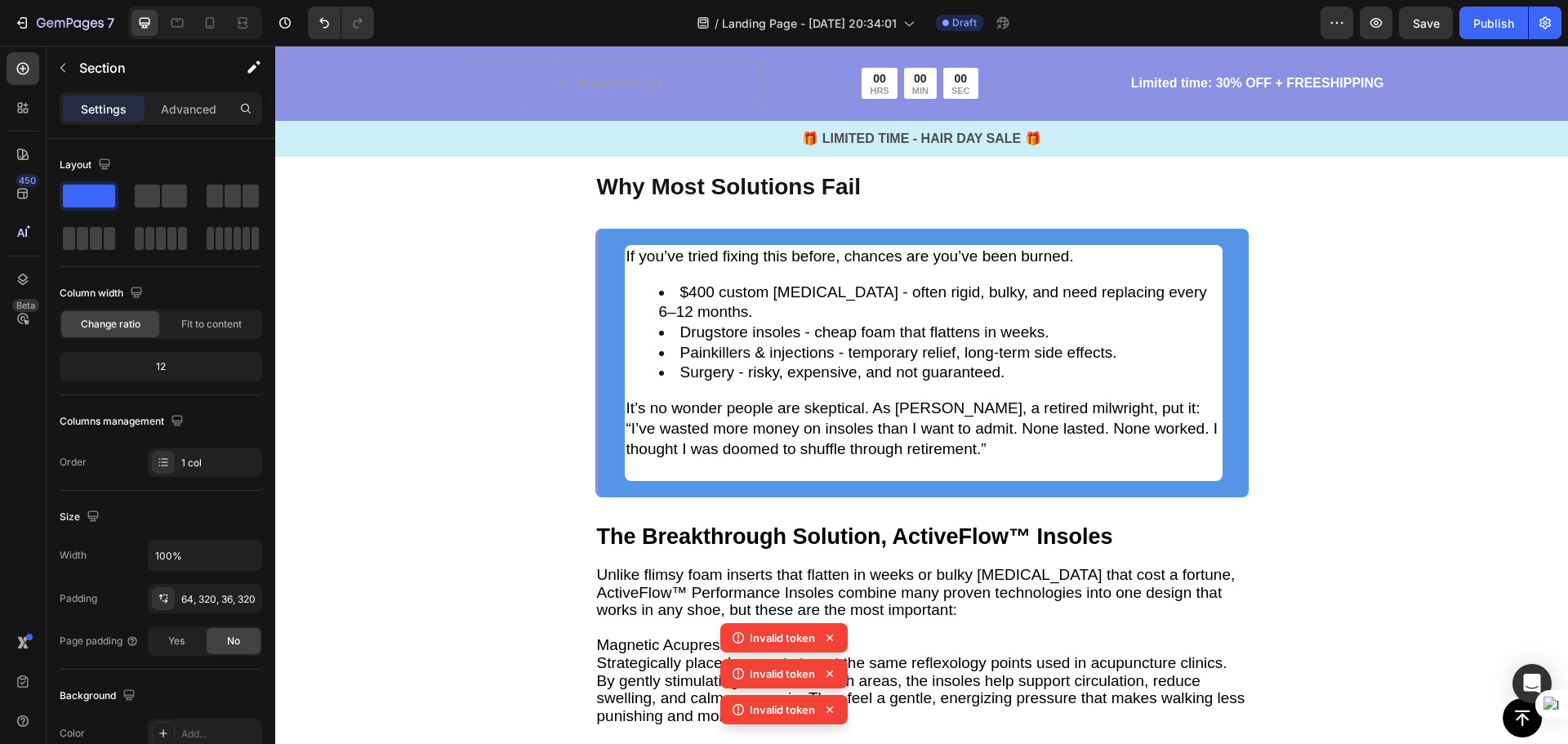
scroll to position [1527, 0]
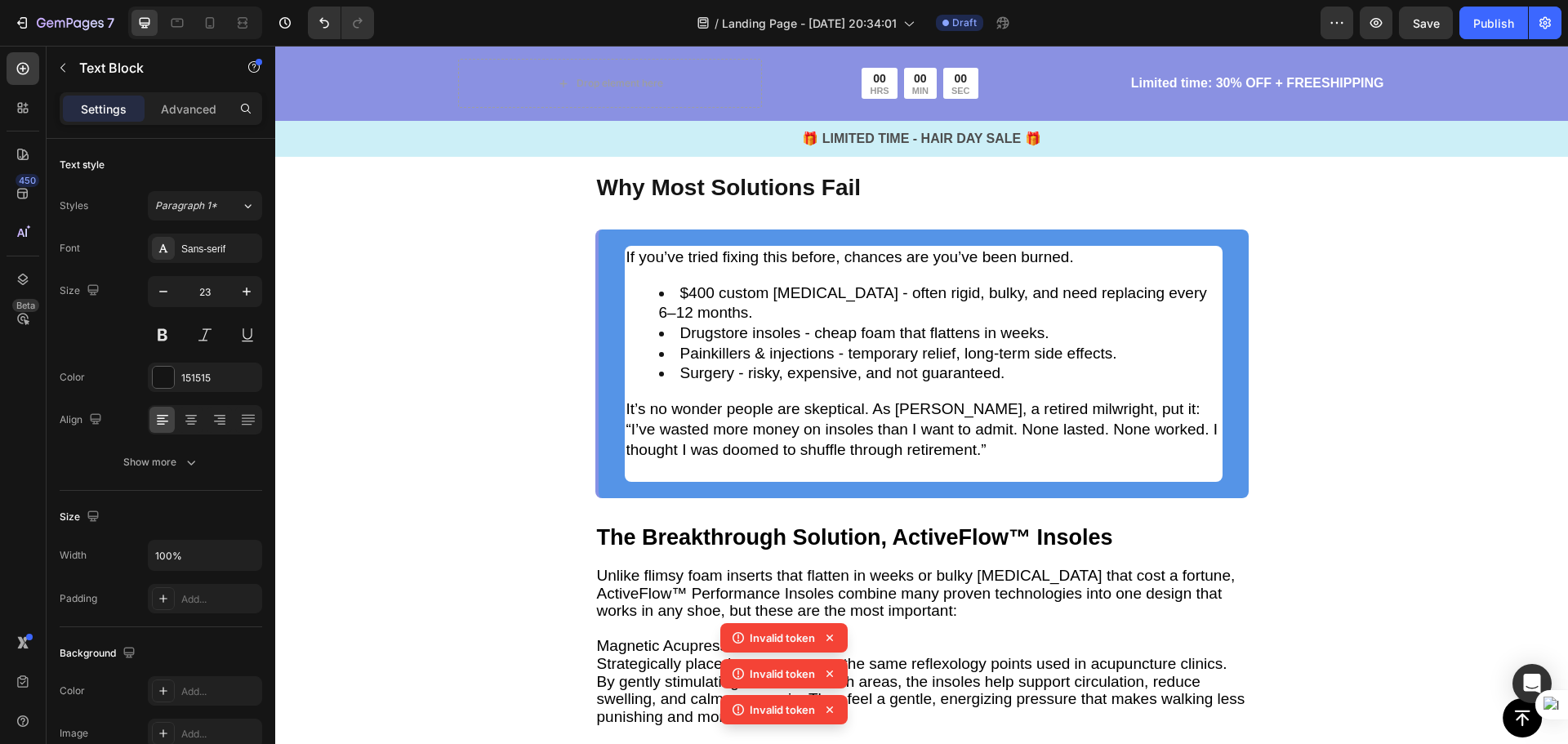
drag, startPoint x: 1225, startPoint y: 430, endPoint x: 595, endPoint y: 423, distance: 630.0
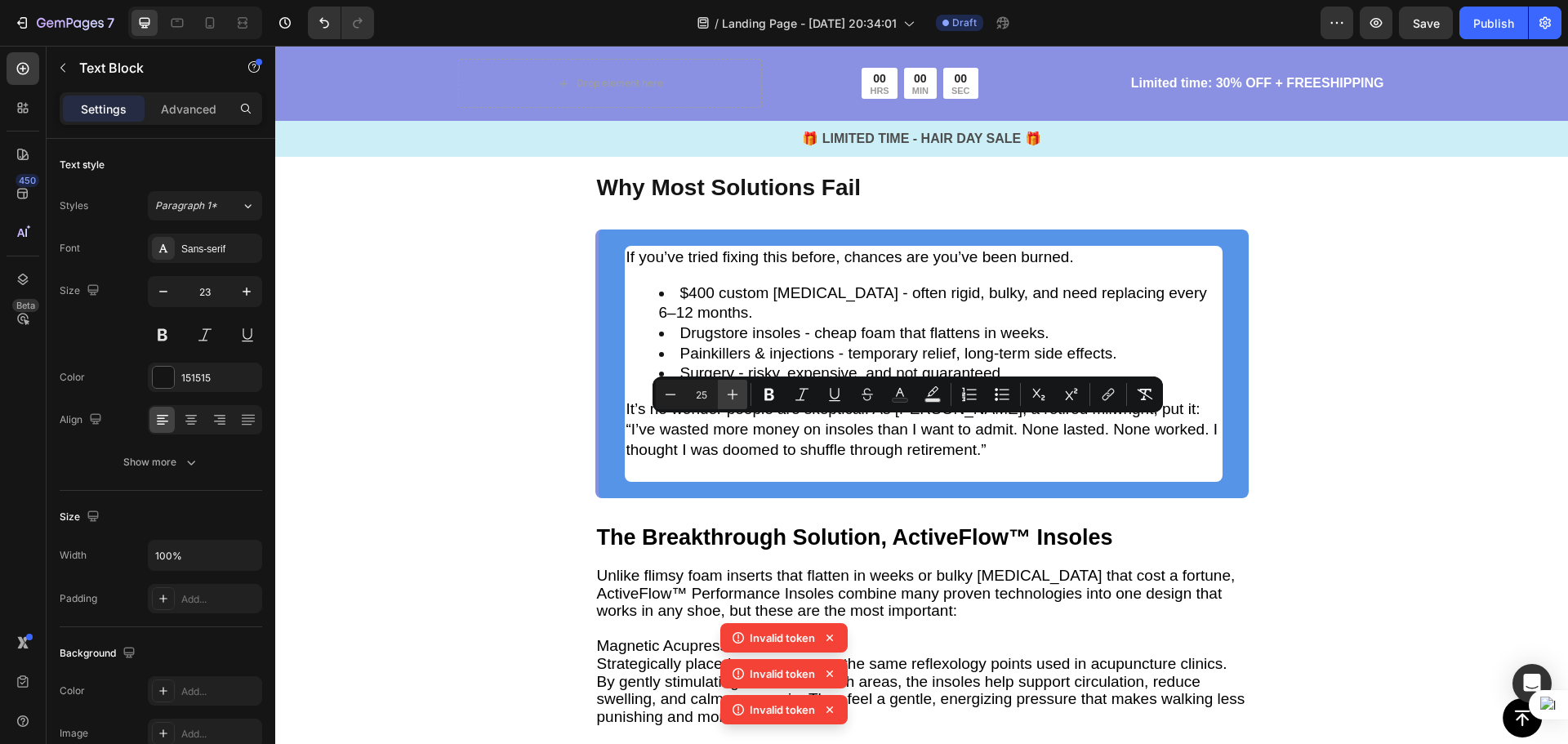
click at [732, 396] on icon "Editor contextual toolbar" at bounding box center [733, 394] width 16 height 16
type input "28"
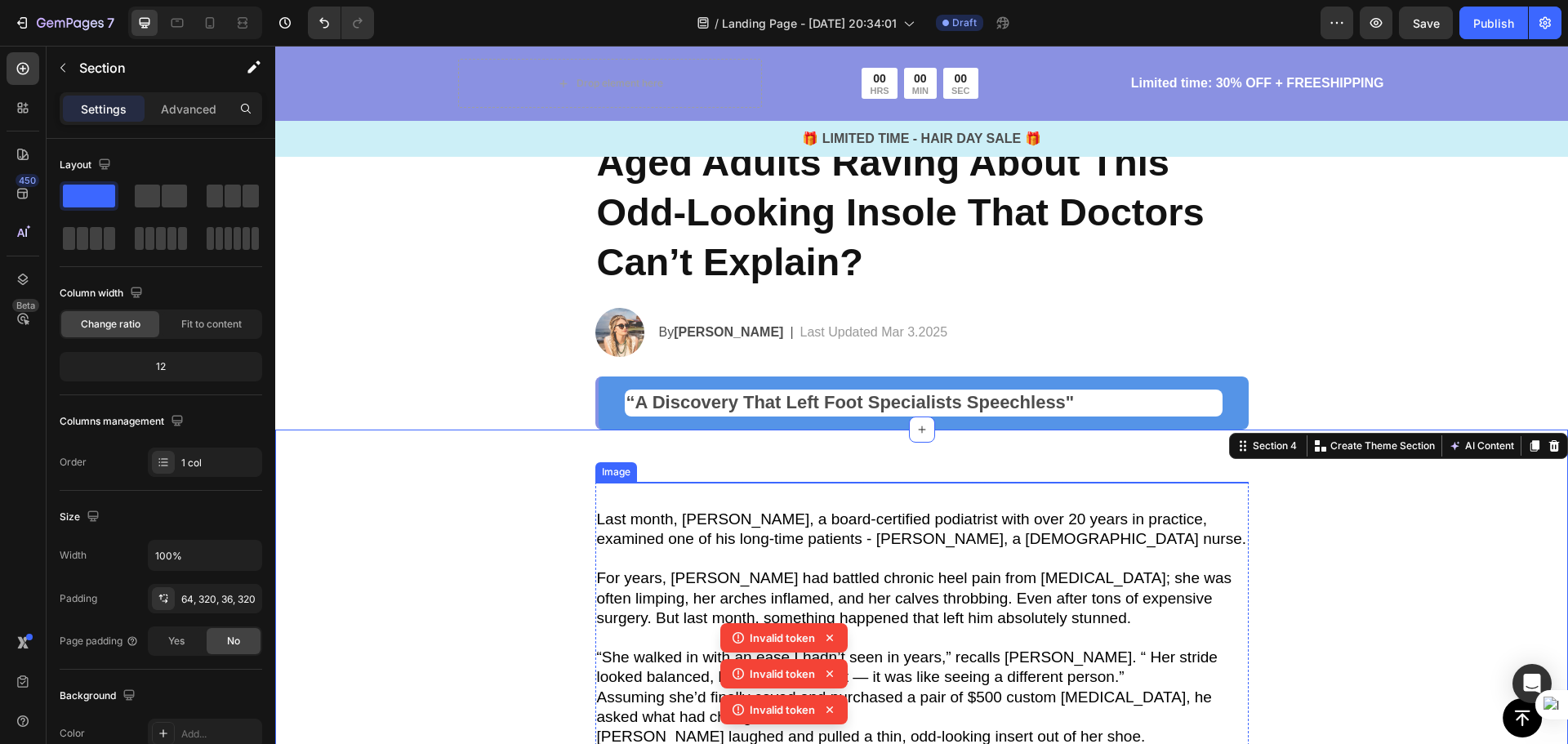
scroll to position [139, 0]
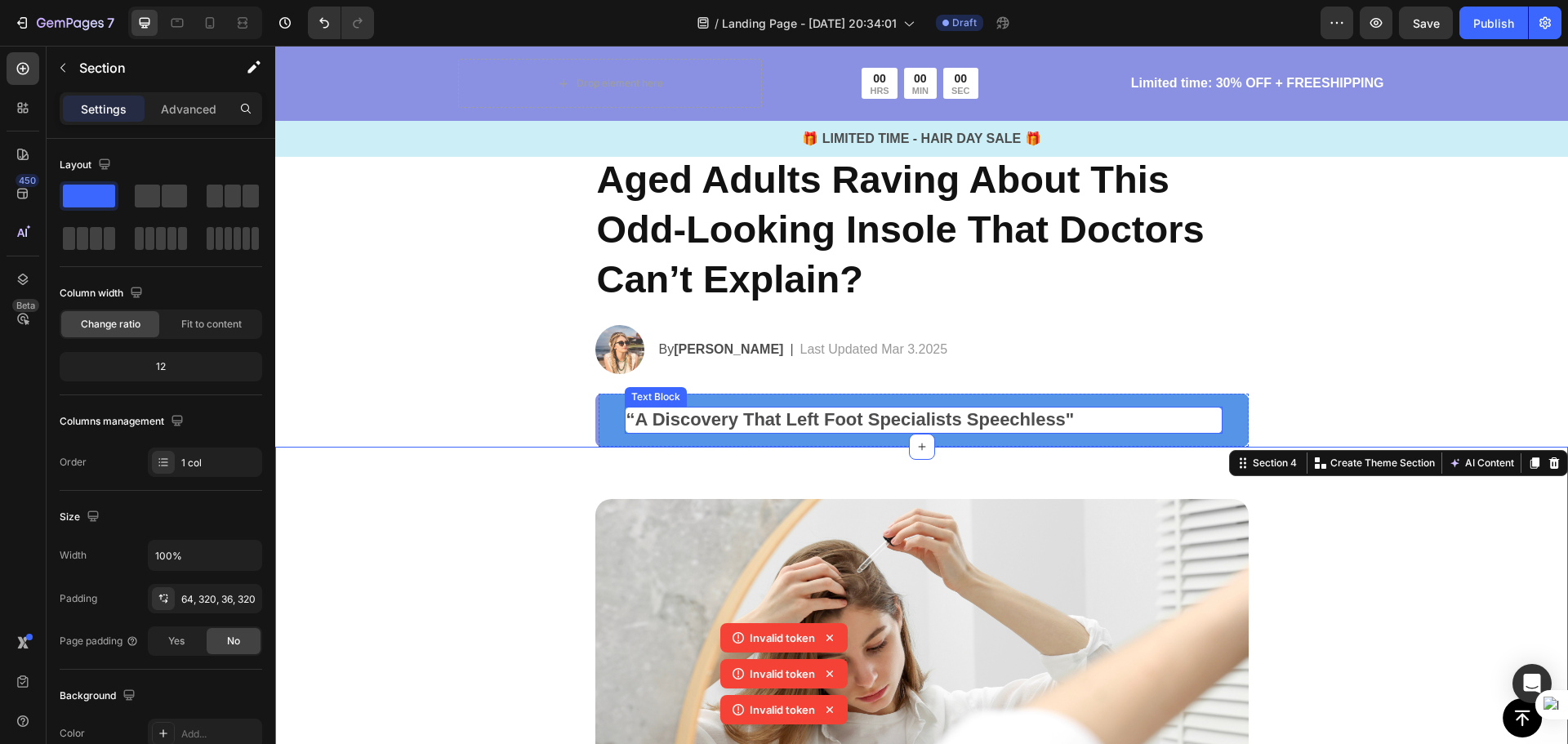
click at [1065, 423] on p "“A Discovery That Left Foot Specialists Speechless"" at bounding box center [924, 420] width 595 height 24
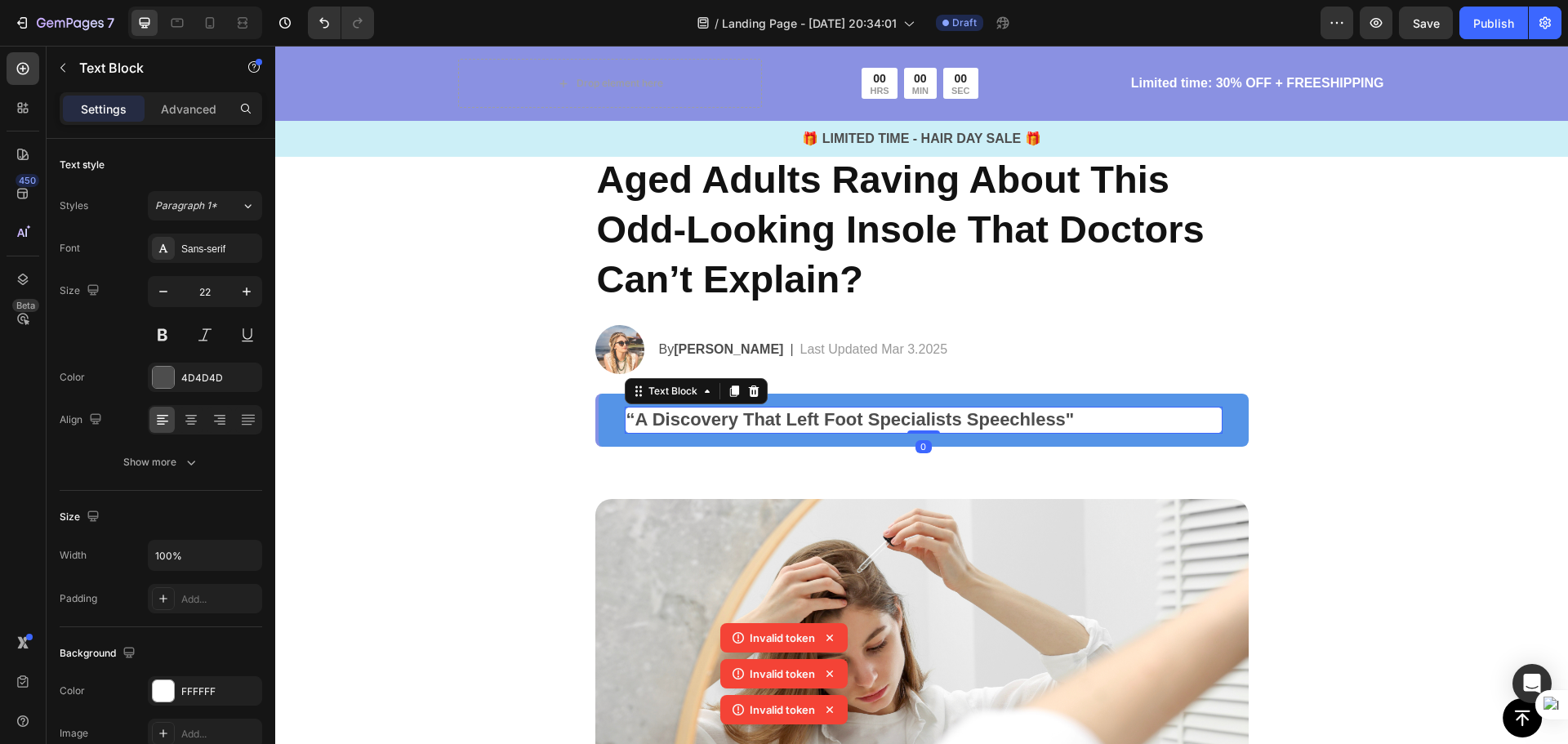
click at [1081, 422] on p "“A Discovery That Left Foot Specialists Speechless"" at bounding box center [924, 420] width 595 height 24
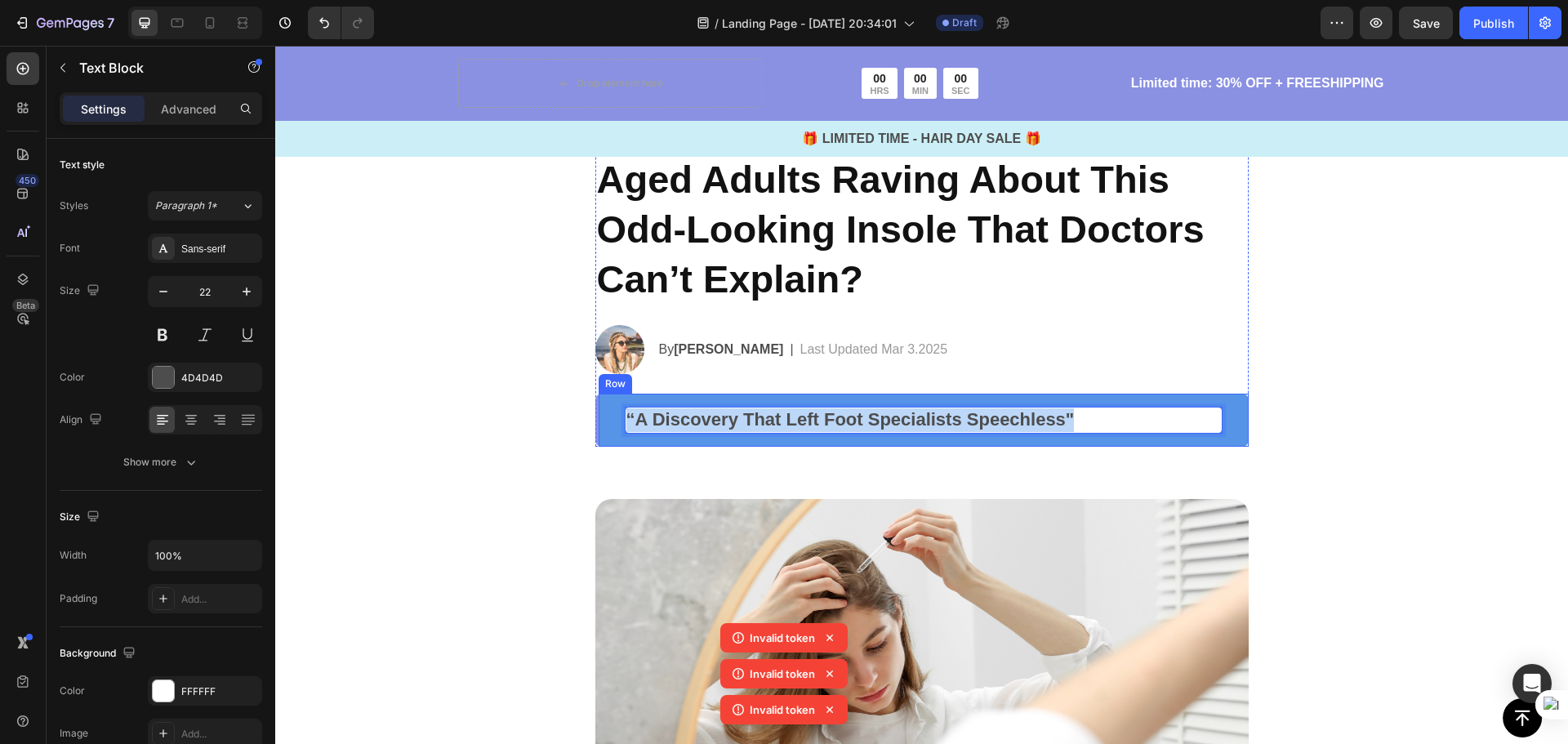
drag, startPoint x: 1084, startPoint y: 417, endPoint x: 624, endPoint y: 398, distance: 460.4
click at [624, 398] on div "“A Discovery That Left Foot Specialists Speechless" Text Block 0 Row" at bounding box center [921, 420] width 653 height 53
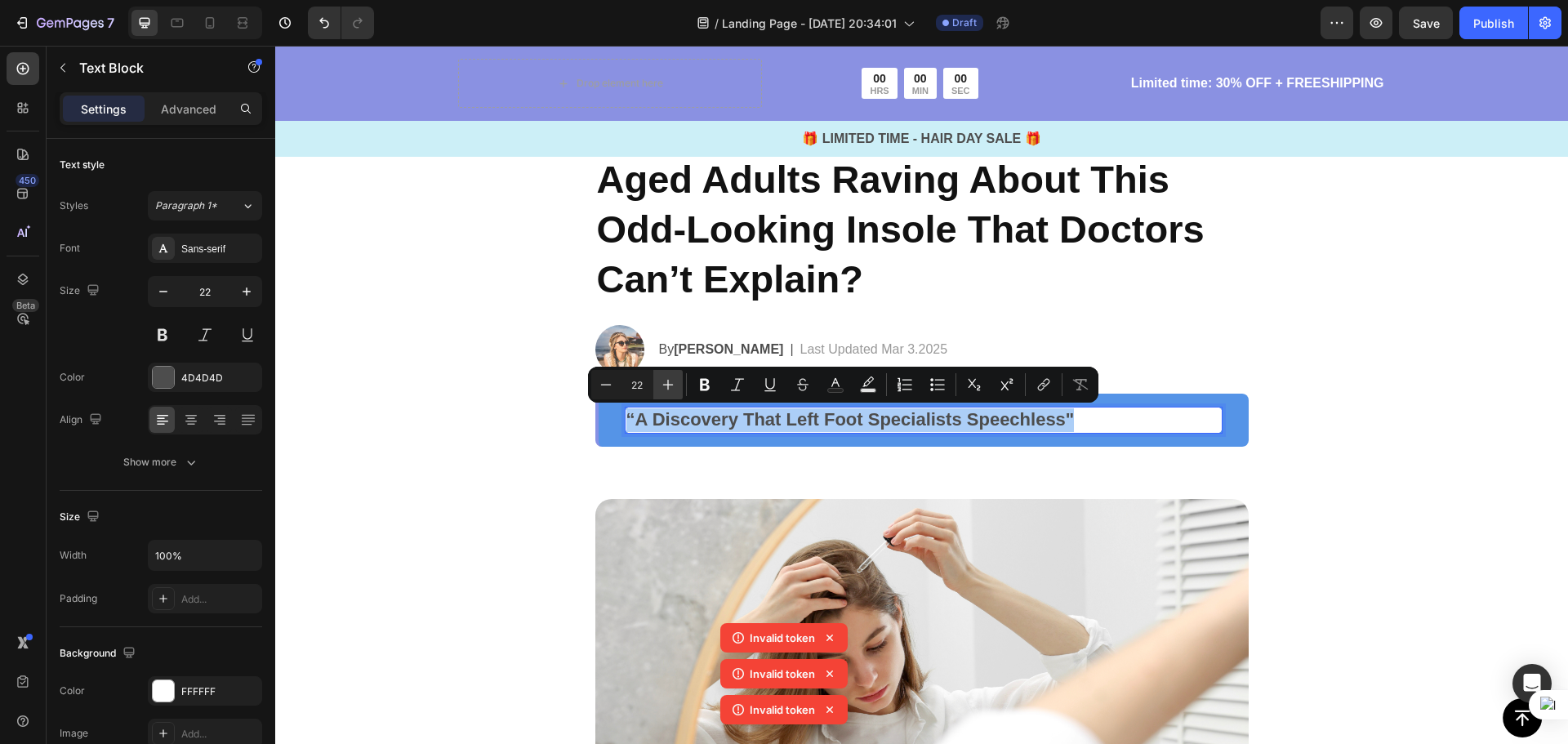
click at [674, 383] on icon "Editor contextual toolbar" at bounding box center [668, 384] width 16 height 16
type input "23"
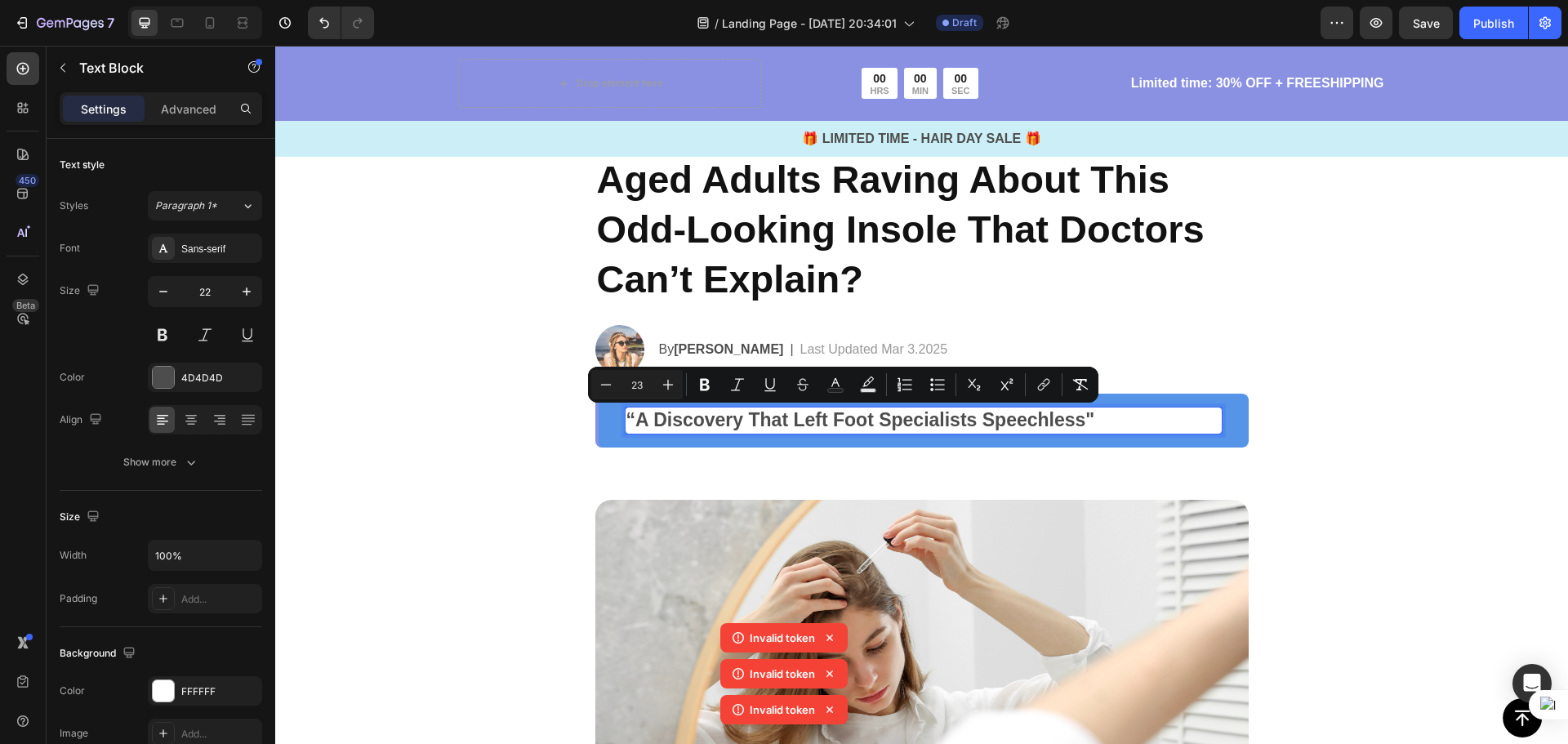
click at [1249, 411] on section "Why Are Thousands of Middle-Aged Adults Raving About This Odd-Looking Insole Th…" at bounding box center [922, 250] width 680 height 397
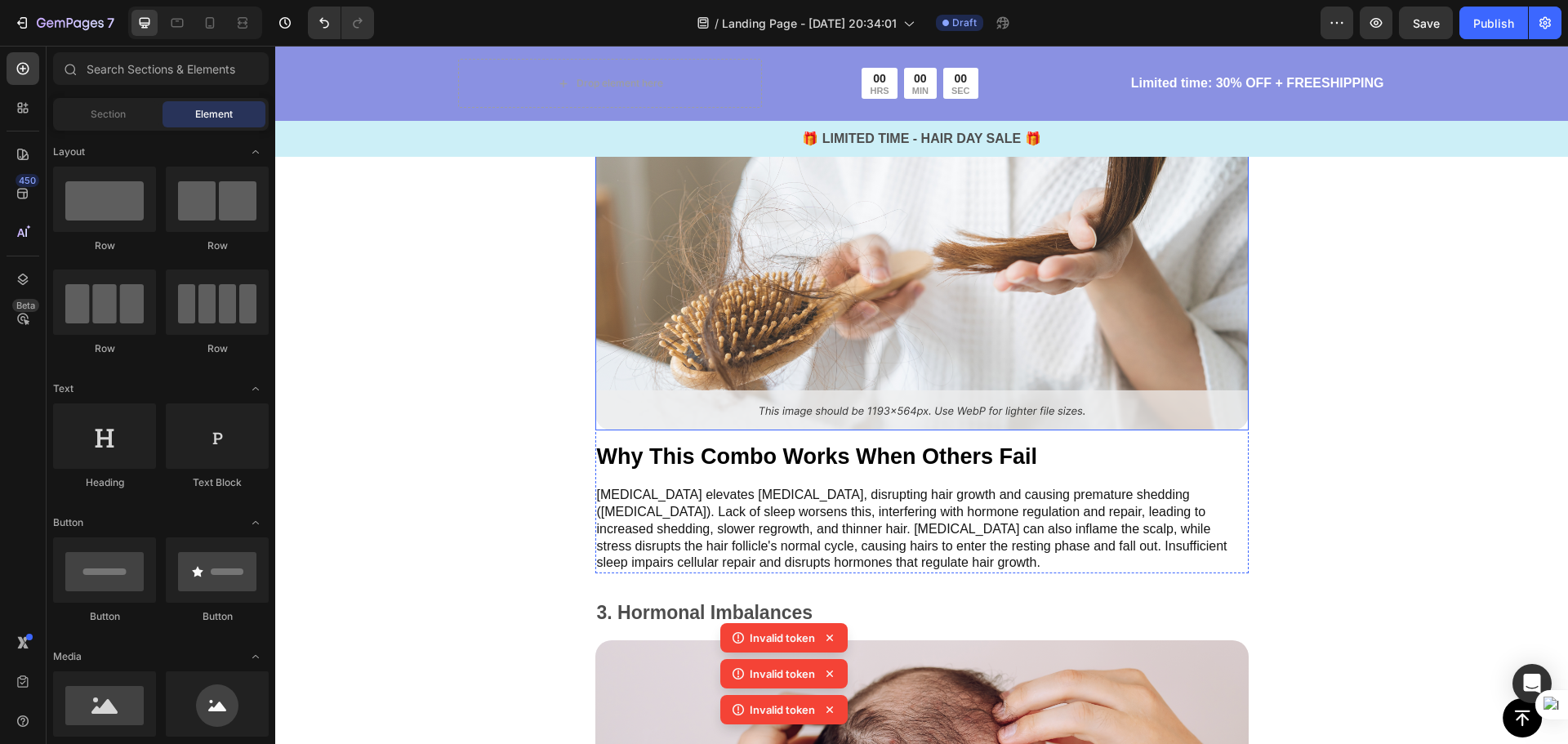
scroll to position [2915, 0]
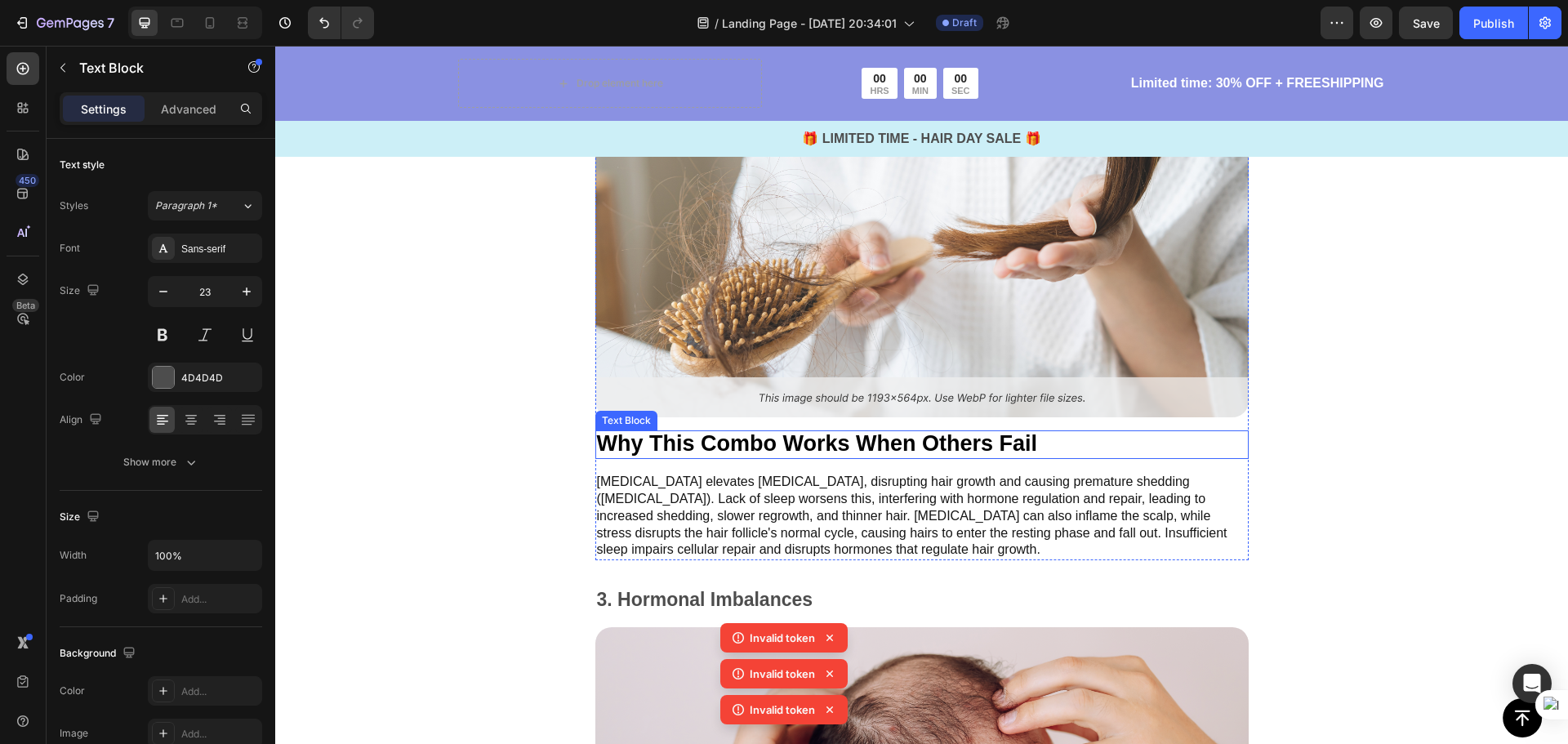
click at [1026, 431] on span "Why This Combo Works When Others Fail" at bounding box center [817, 443] width 441 height 25
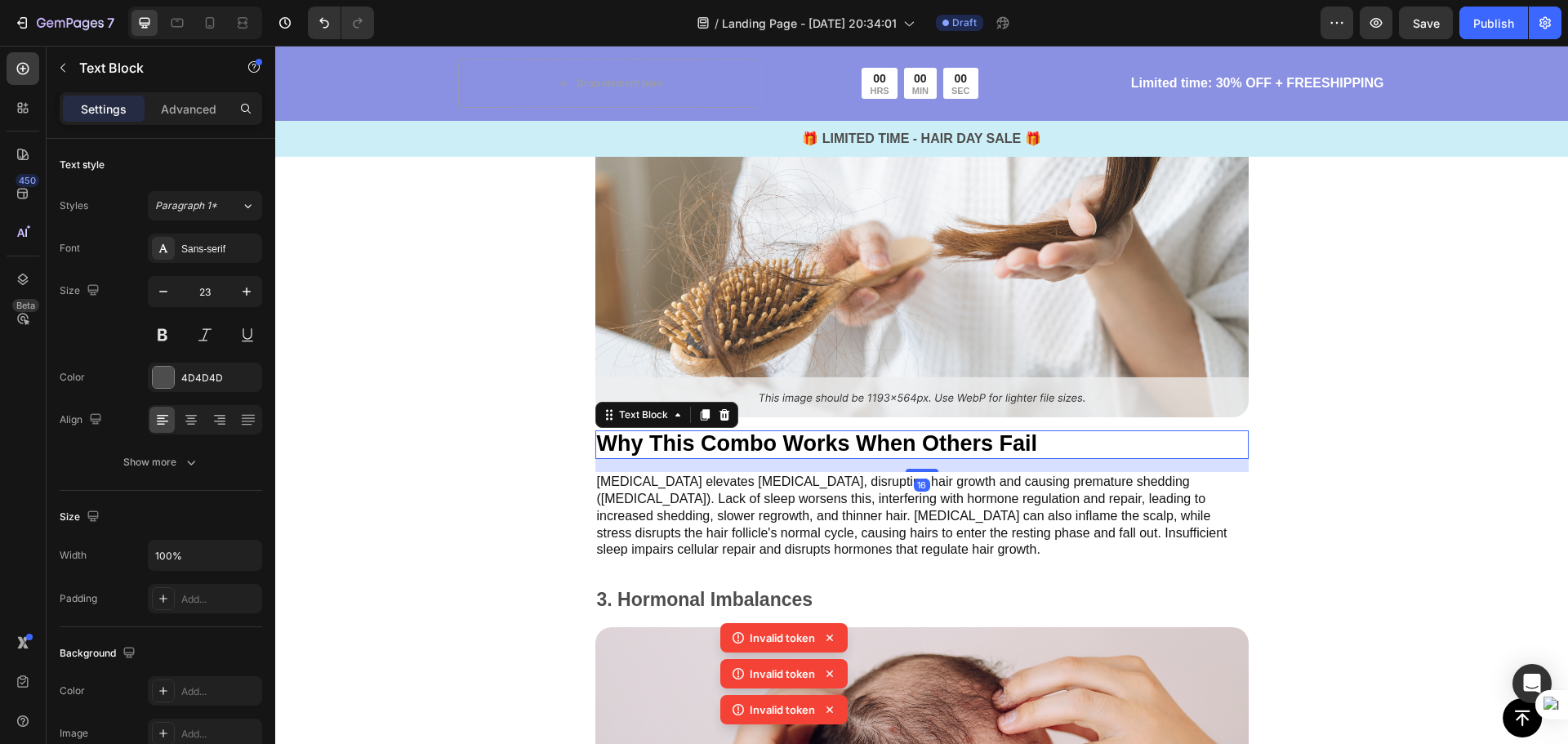
click at [1041, 432] on p "Why This Combo Works When Others Fail" at bounding box center [922, 444] width 651 height 25
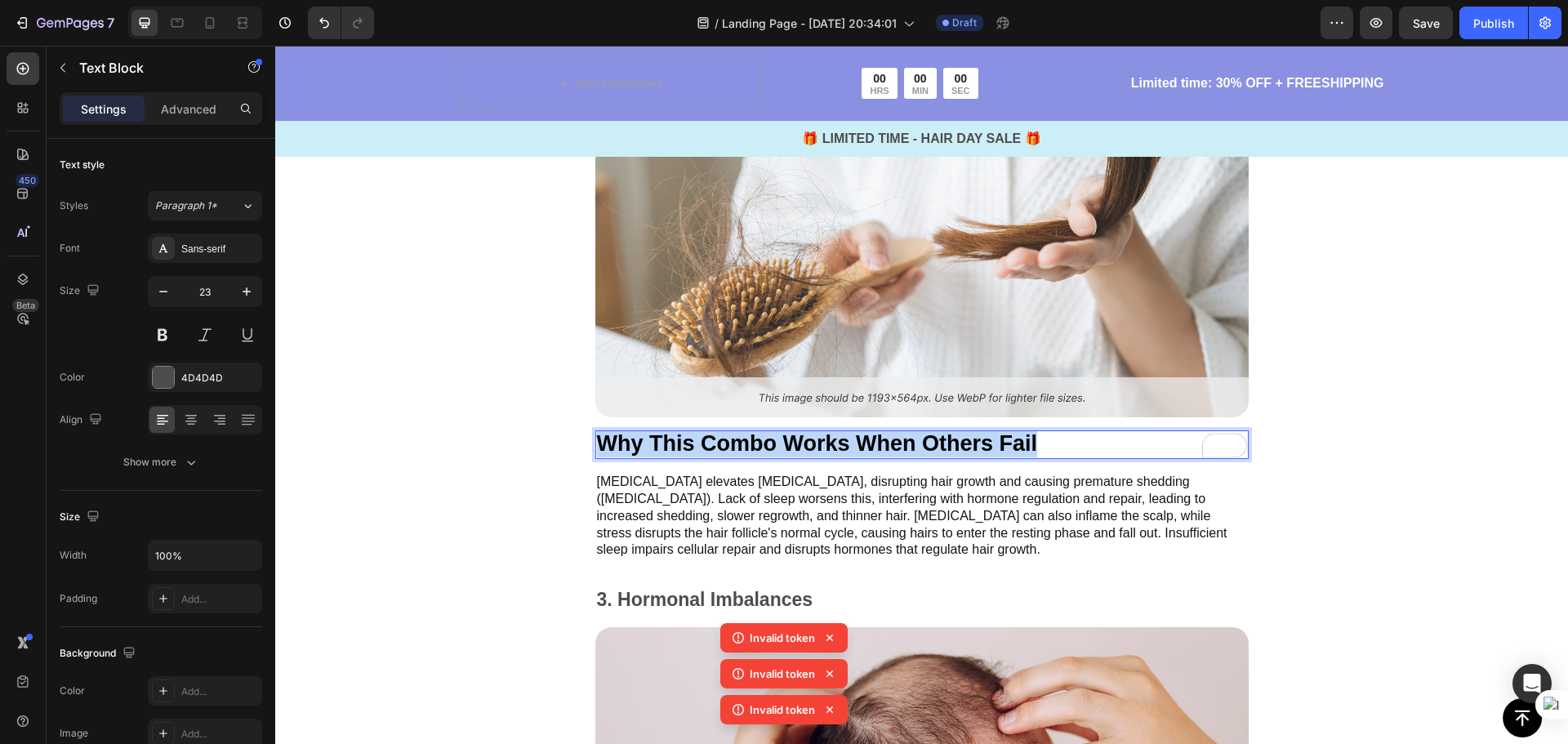
drag, startPoint x: 1041, startPoint y: 426, endPoint x: 610, endPoint y: 423, distance: 431.0
click at [597, 432] on p "Why This Combo Works When Others Fail" at bounding box center [922, 444] width 651 height 25
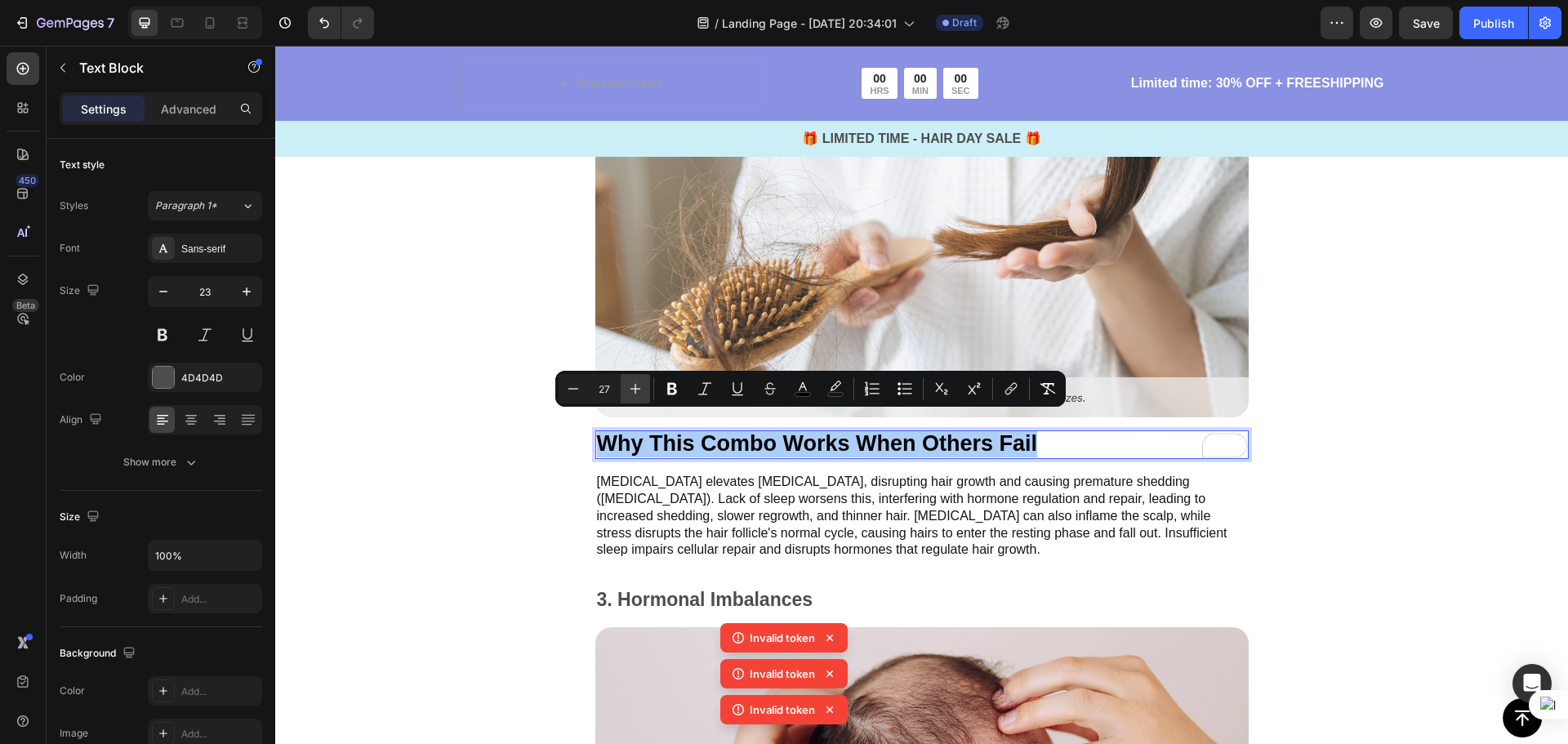
click at [639, 389] on icon "Editor contextual toolbar" at bounding box center [636, 389] width 11 height 11
type input "28"
click at [1289, 407] on div "Image Why This Combo Works When Others Fail Text Block 16 Chronic stress elevat…" at bounding box center [921, 334] width 770 height 453
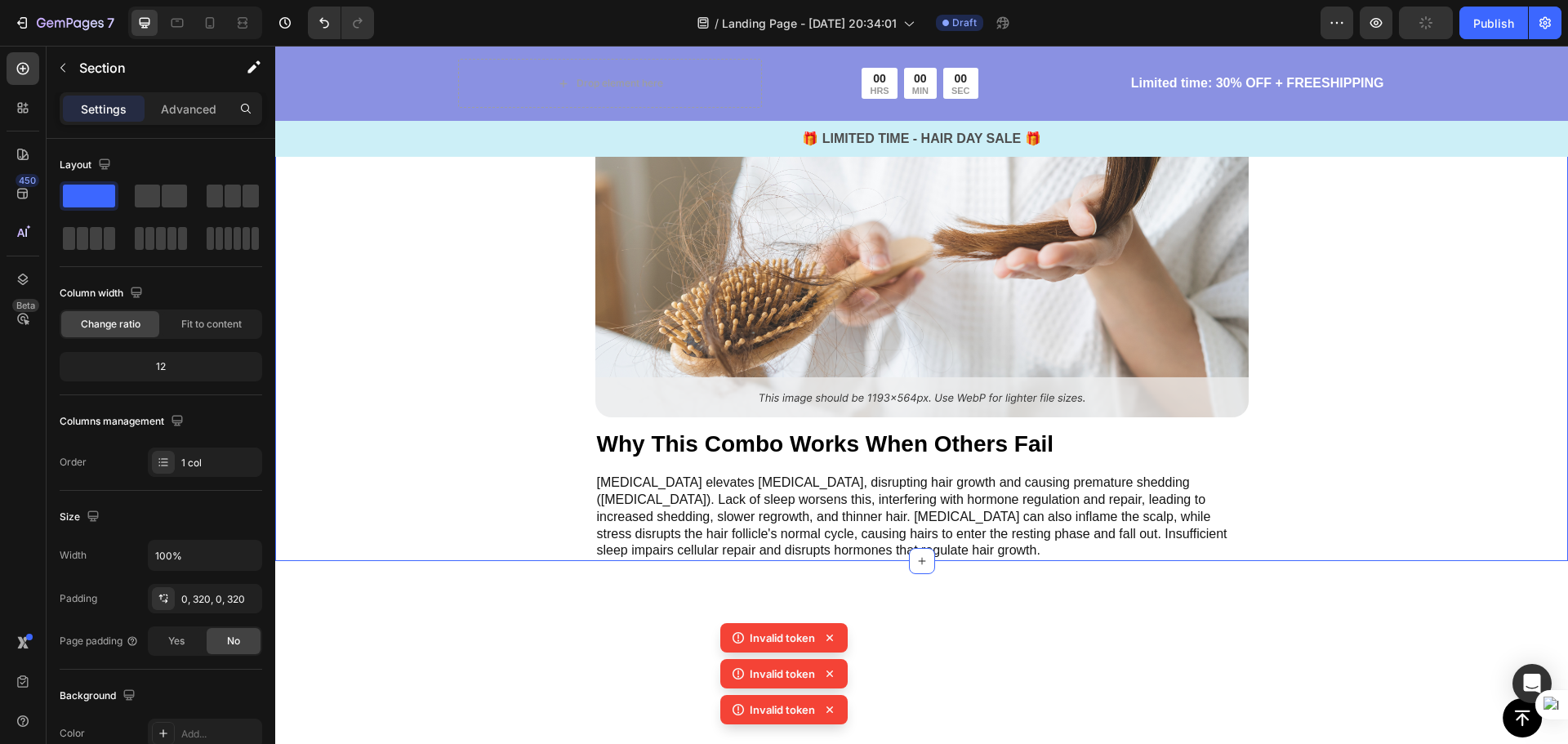
scroll to position [2344, 0]
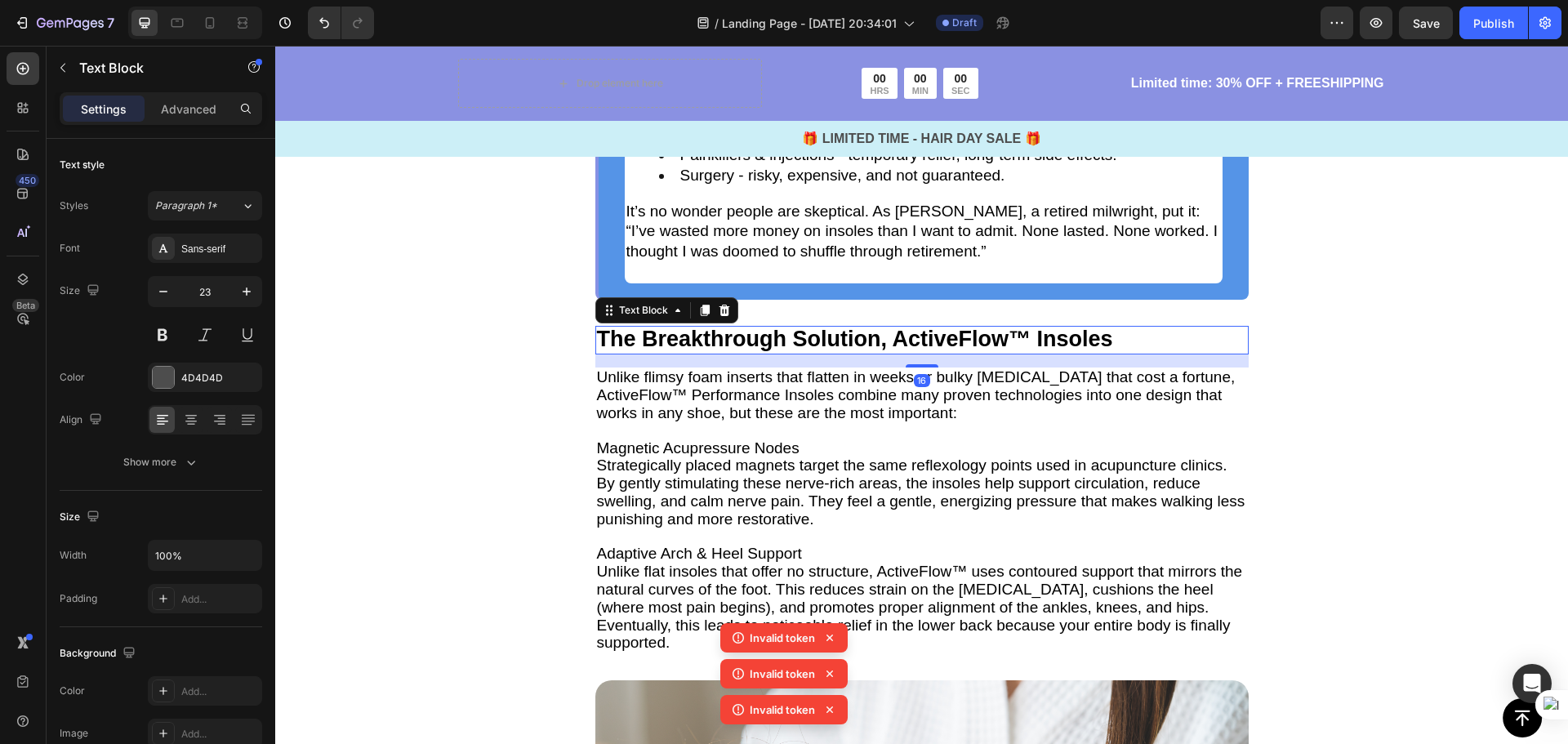
drag, startPoint x: 1007, startPoint y: 341, endPoint x: 1100, endPoint y: 341, distance: 93.0
click at [1008, 341] on span "The Breakthrough Solution, ActiveFlow™ Insoles" at bounding box center [855, 339] width 517 height 25
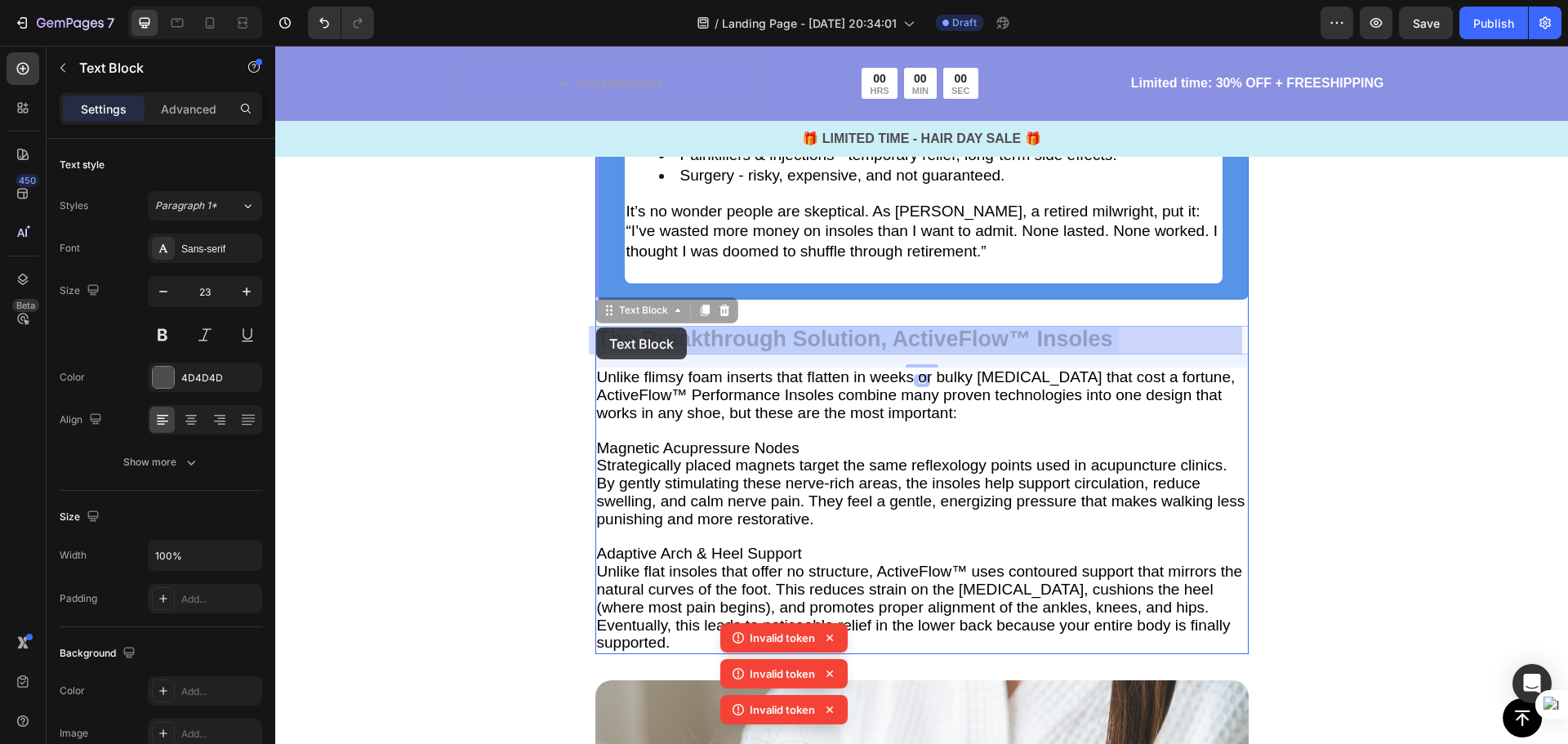
drag, startPoint x: 1118, startPoint y: 338, endPoint x: 596, endPoint y: 327, distance: 522.1
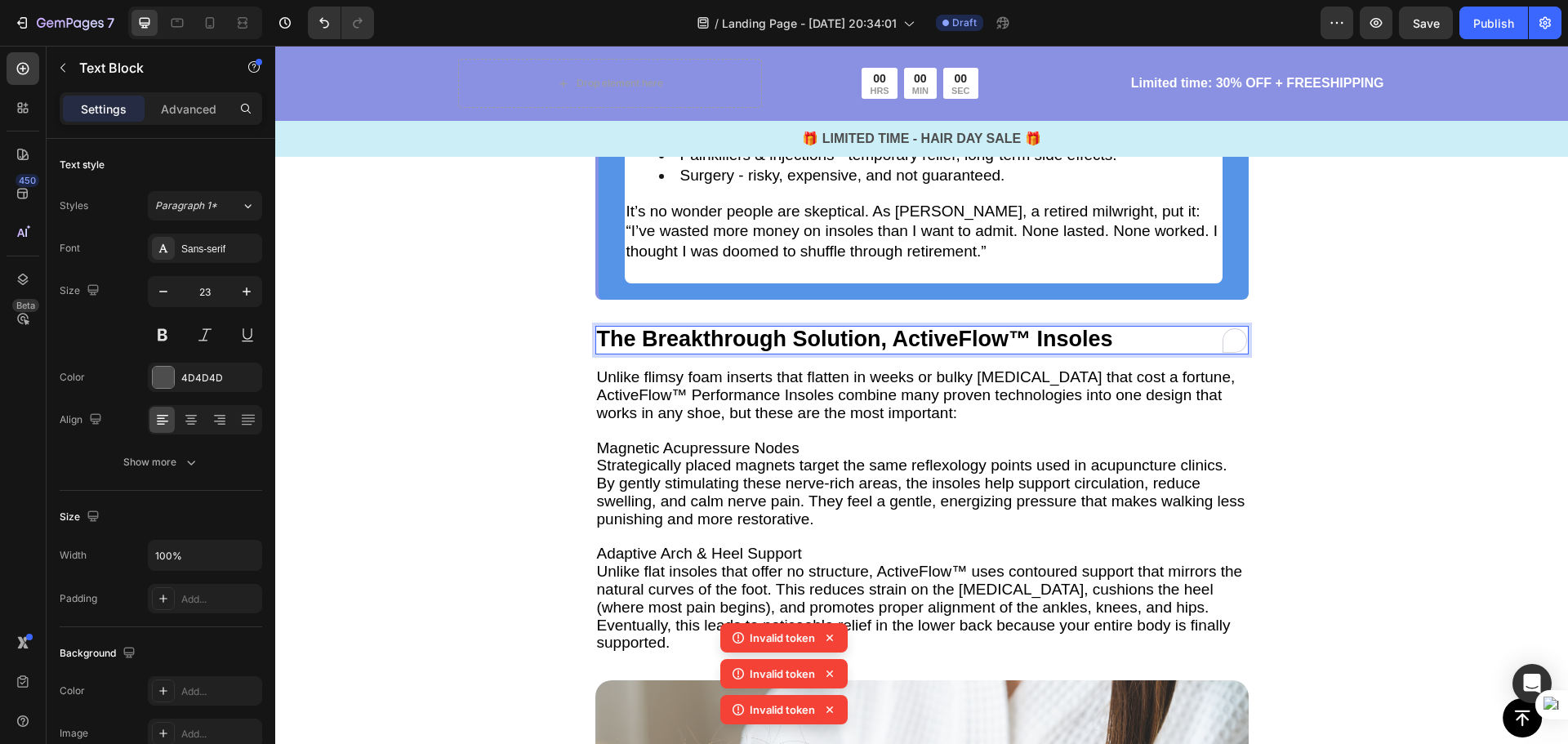
click at [1116, 336] on p "The Breakthrough Solution, ActiveFlow™ Insoles" at bounding box center [922, 340] width 651 height 25
drag, startPoint x: 1116, startPoint y: 336, endPoint x: 596, endPoint y: 337, distance: 520.0
click at [597, 337] on p "The Breakthrough Solution, ActiveFlow™ Insoles" at bounding box center [922, 340] width 651 height 25
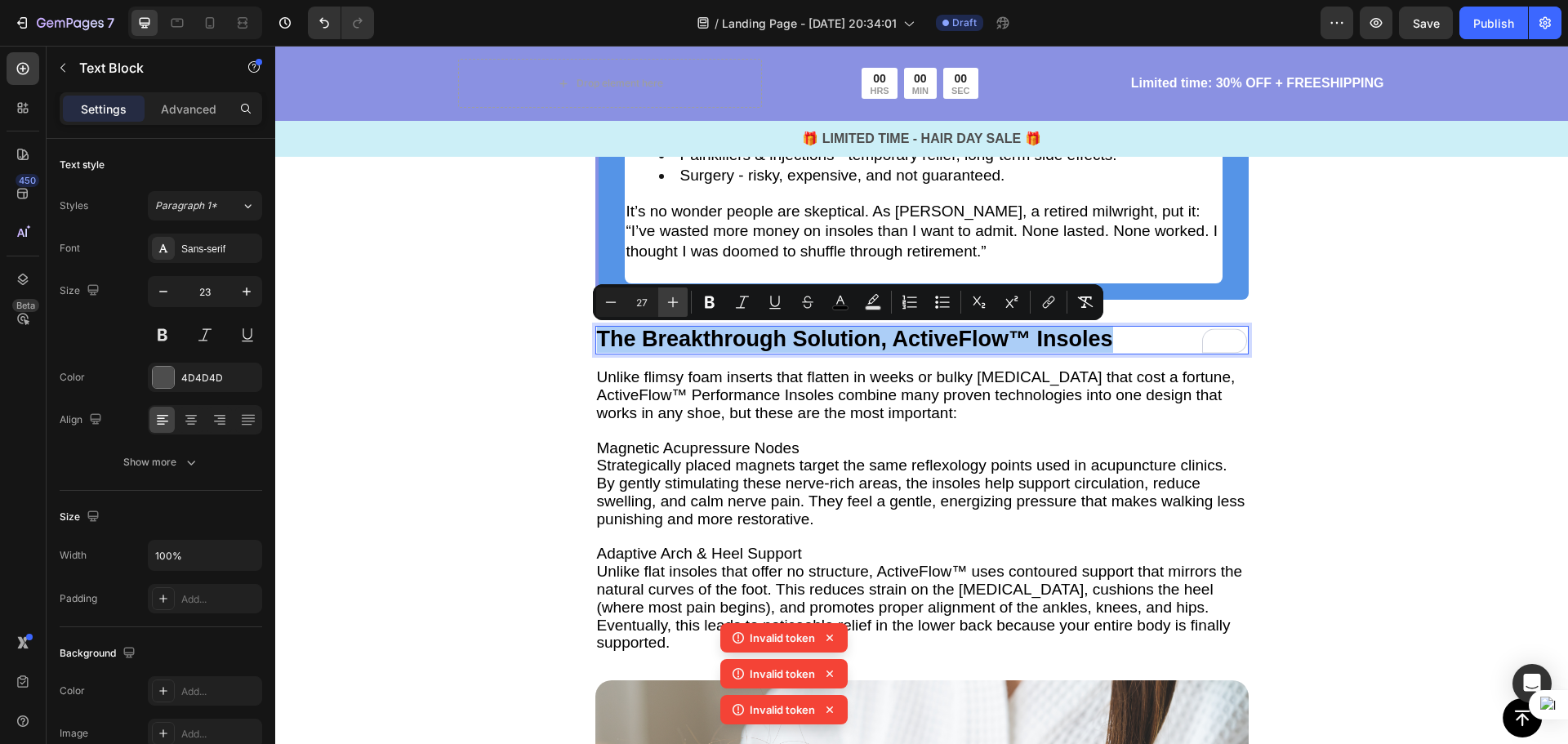
click at [678, 297] on icon "Editor contextual toolbar" at bounding box center [673, 302] width 16 height 16
type input "28"
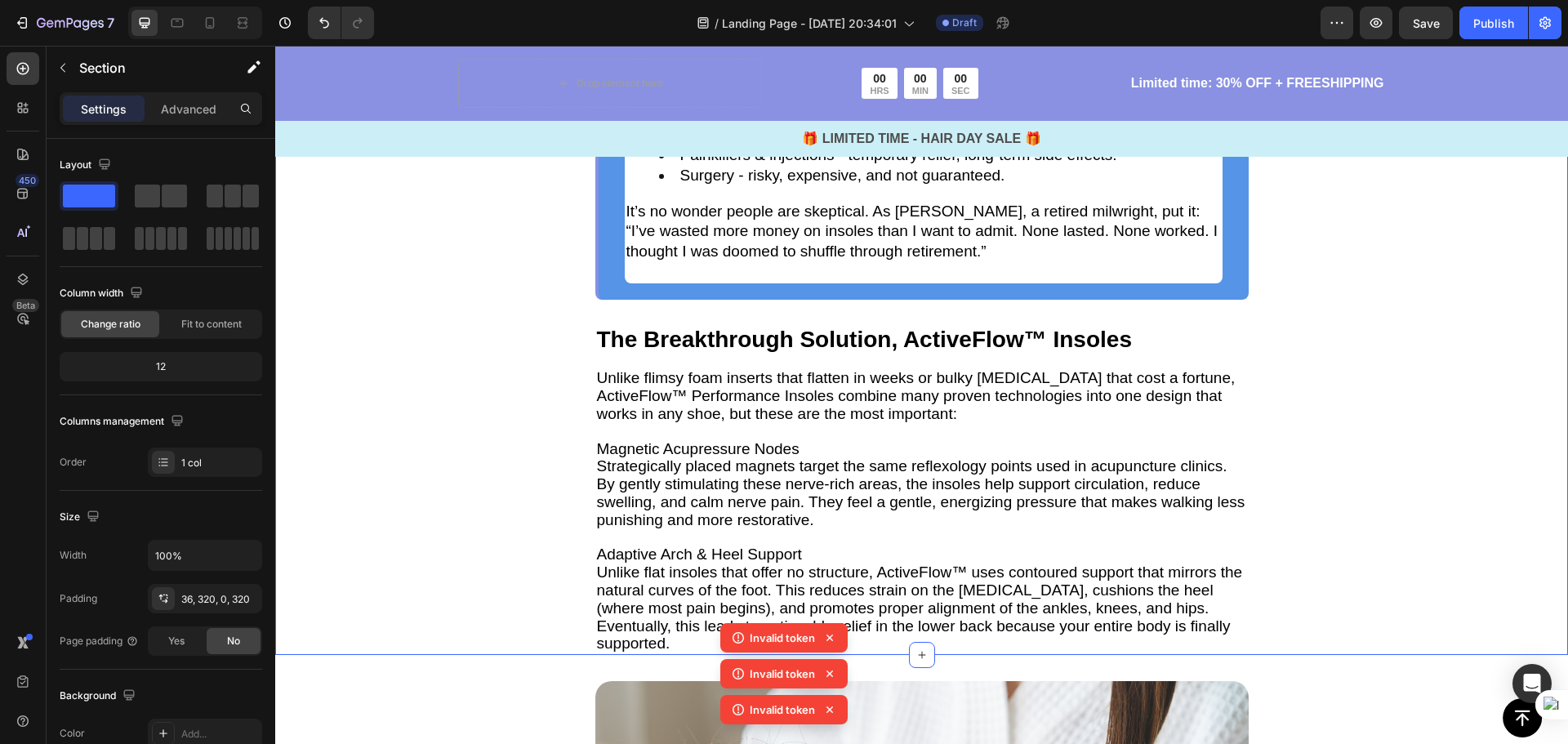
click at [1384, 479] on div "Why Most Solutions Fail Text Block If you’ve tried fixing this before, chances …" at bounding box center [921, 300] width 1293 height 709
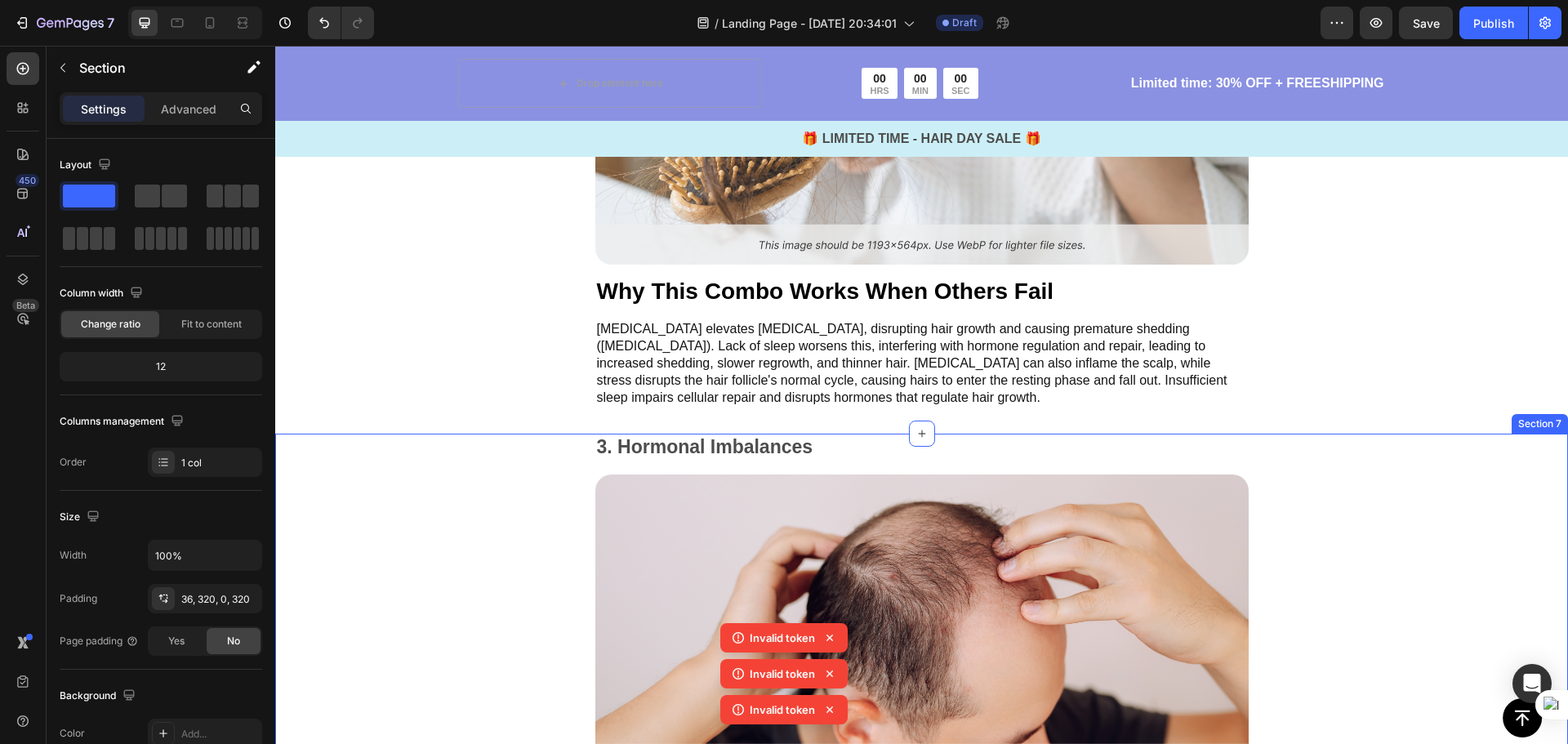
scroll to position [2997, 0]
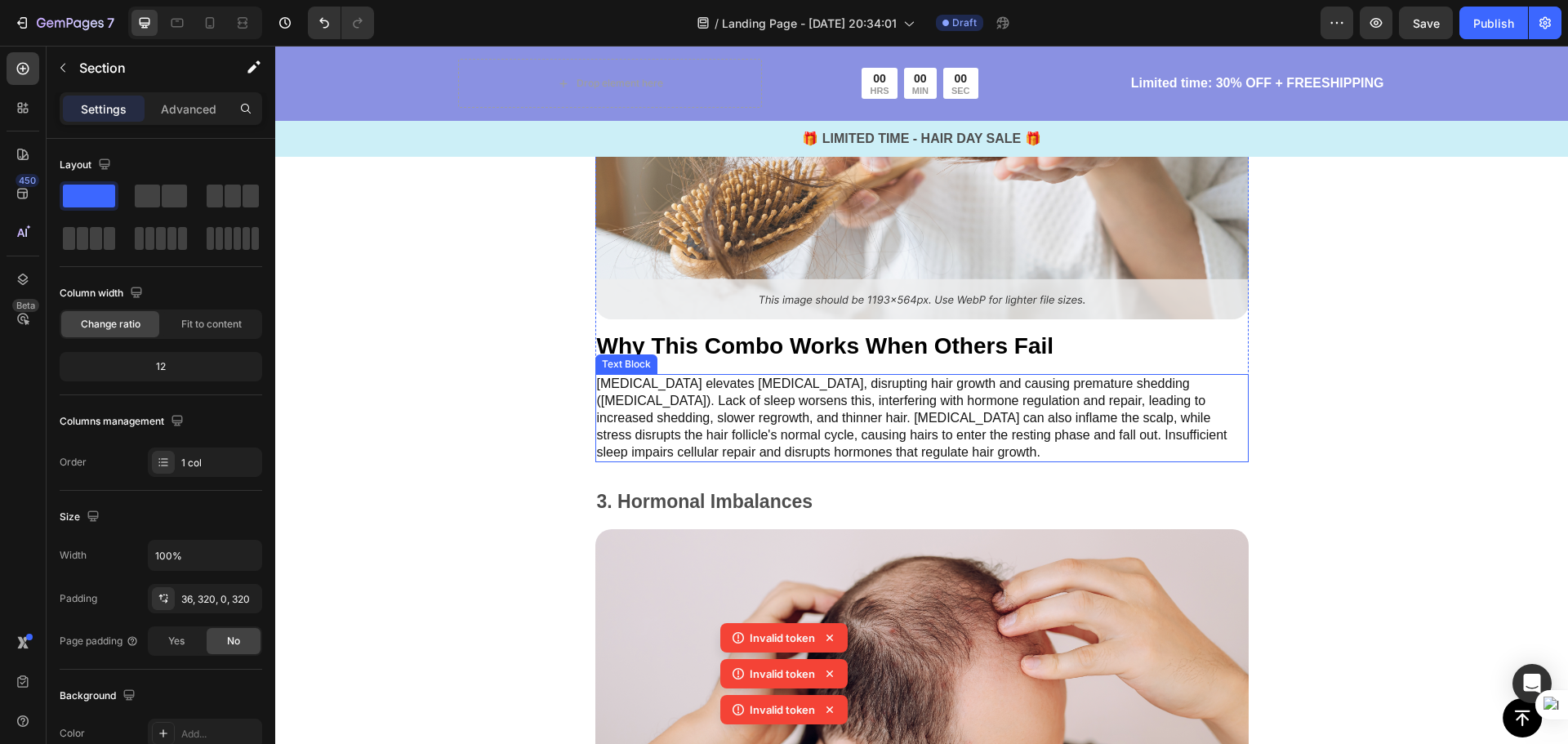
click at [812, 390] on p "[MEDICAL_DATA] elevates [MEDICAL_DATA], disrupting hair growth and causing prem…" at bounding box center [922, 417] width 651 height 85
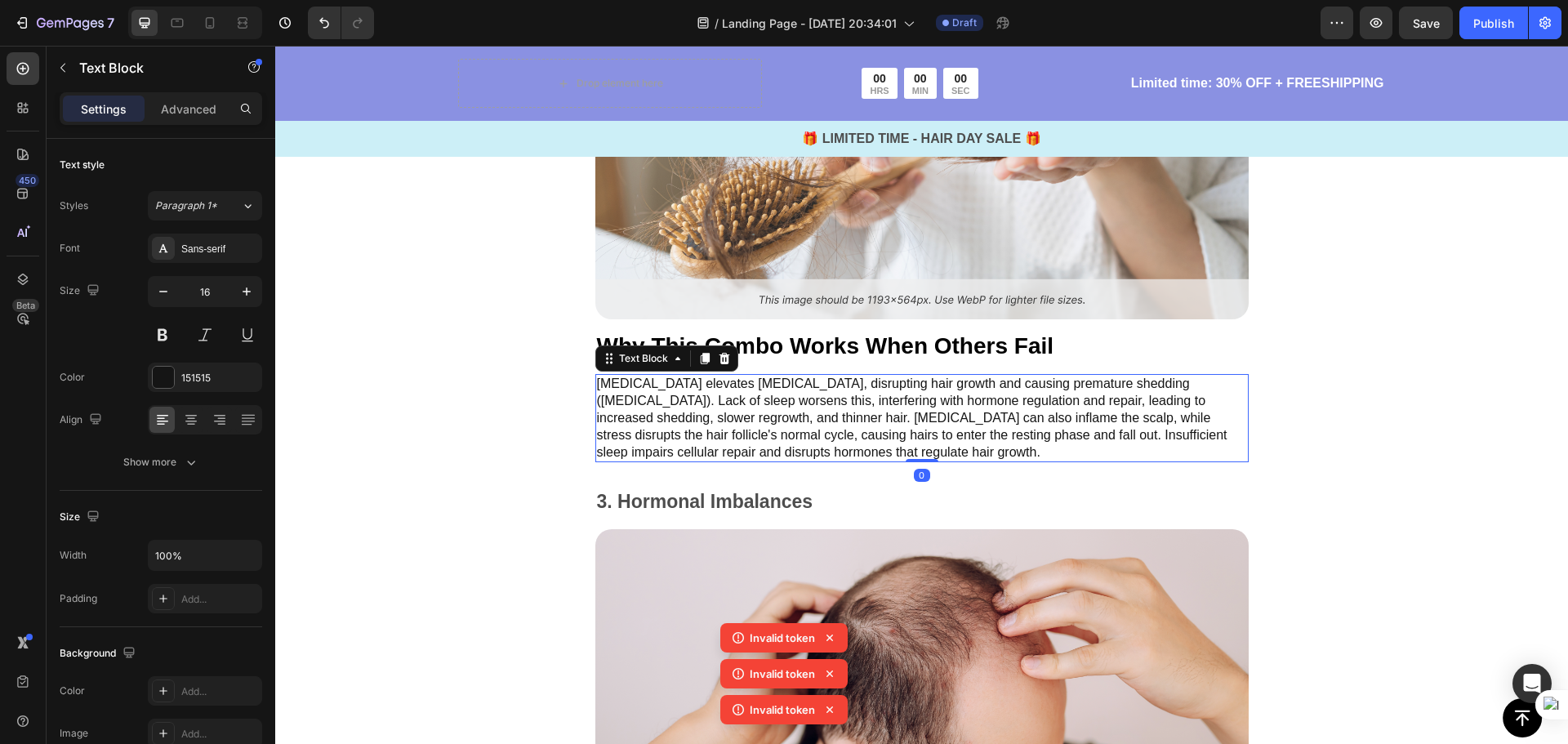
click at [826, 454] on p "[MEDICAL_DATA] elevates [MEDICAL_DATA], disrupting hair growth and causing prem…" at bounding box center [922, 417] width 651 height 85
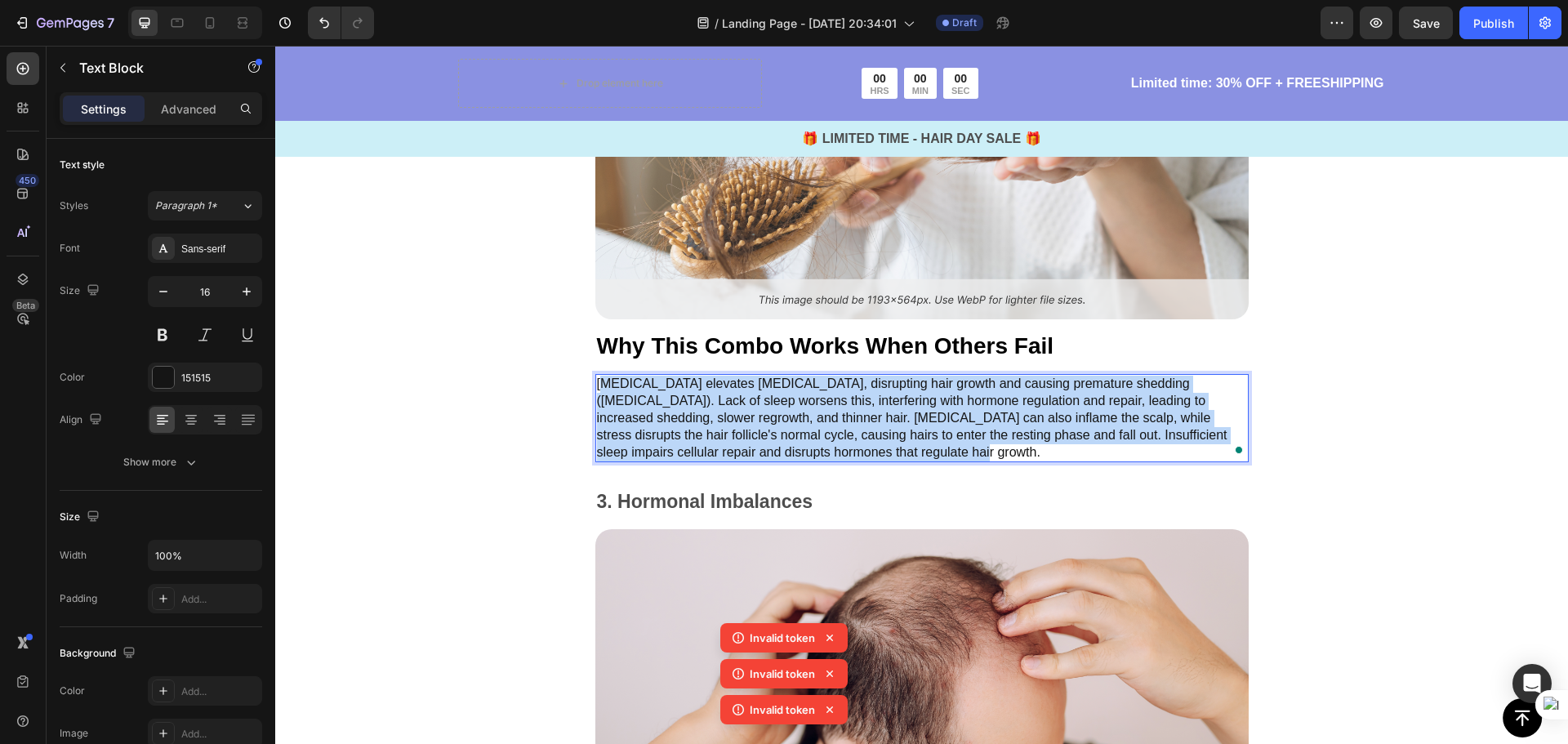
drag, startPoint x: 812, startPoint y: 450, endPoint x: 597, endPoint y: 382, distance: 225.5
click at [597, 382] on p "[MEDICAL_DATA] elevates [MEDICAL_DATA], disrupting hair growth and causing prem…" at bounding box center [922, 417] width 651 height 85
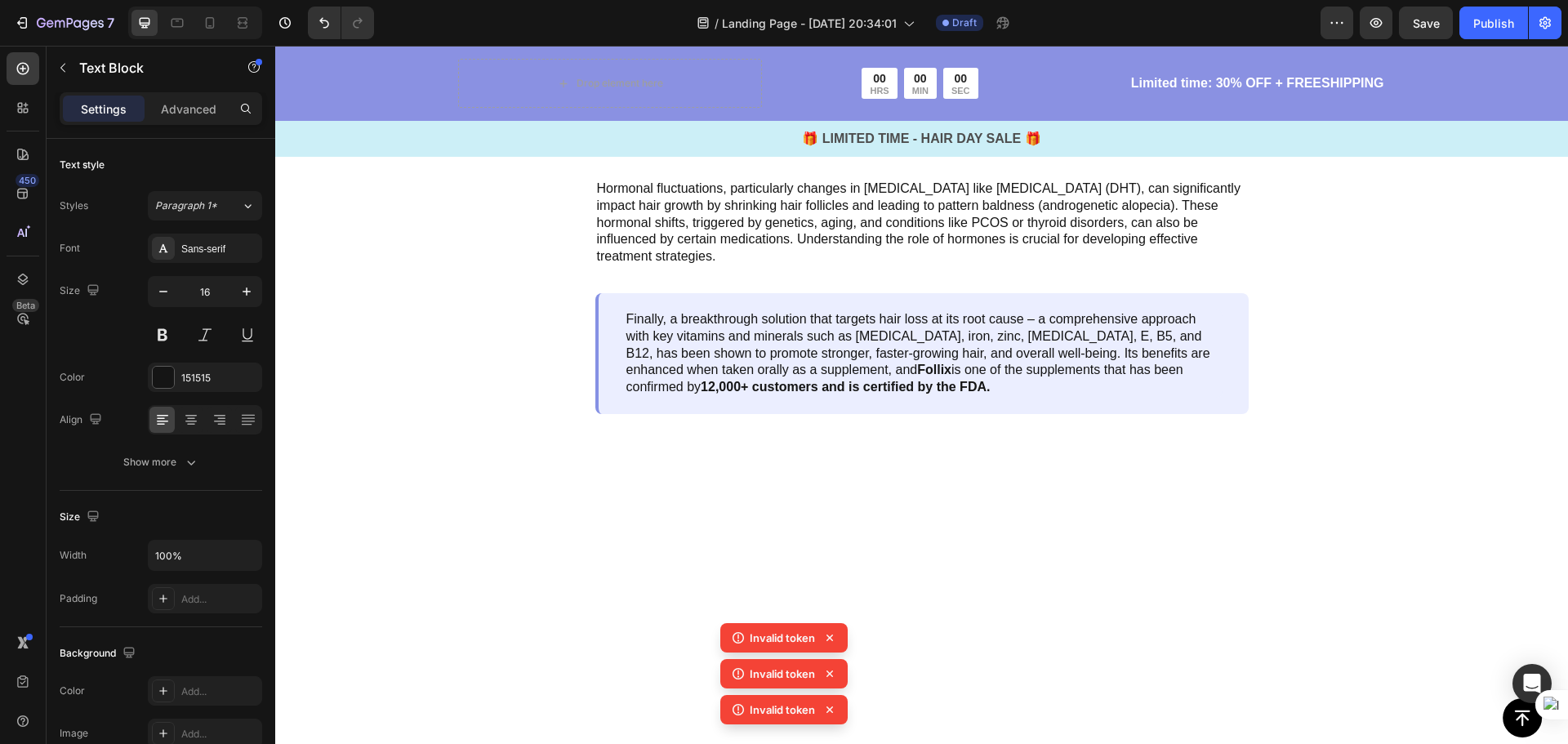
scroll to position [2997, 0]
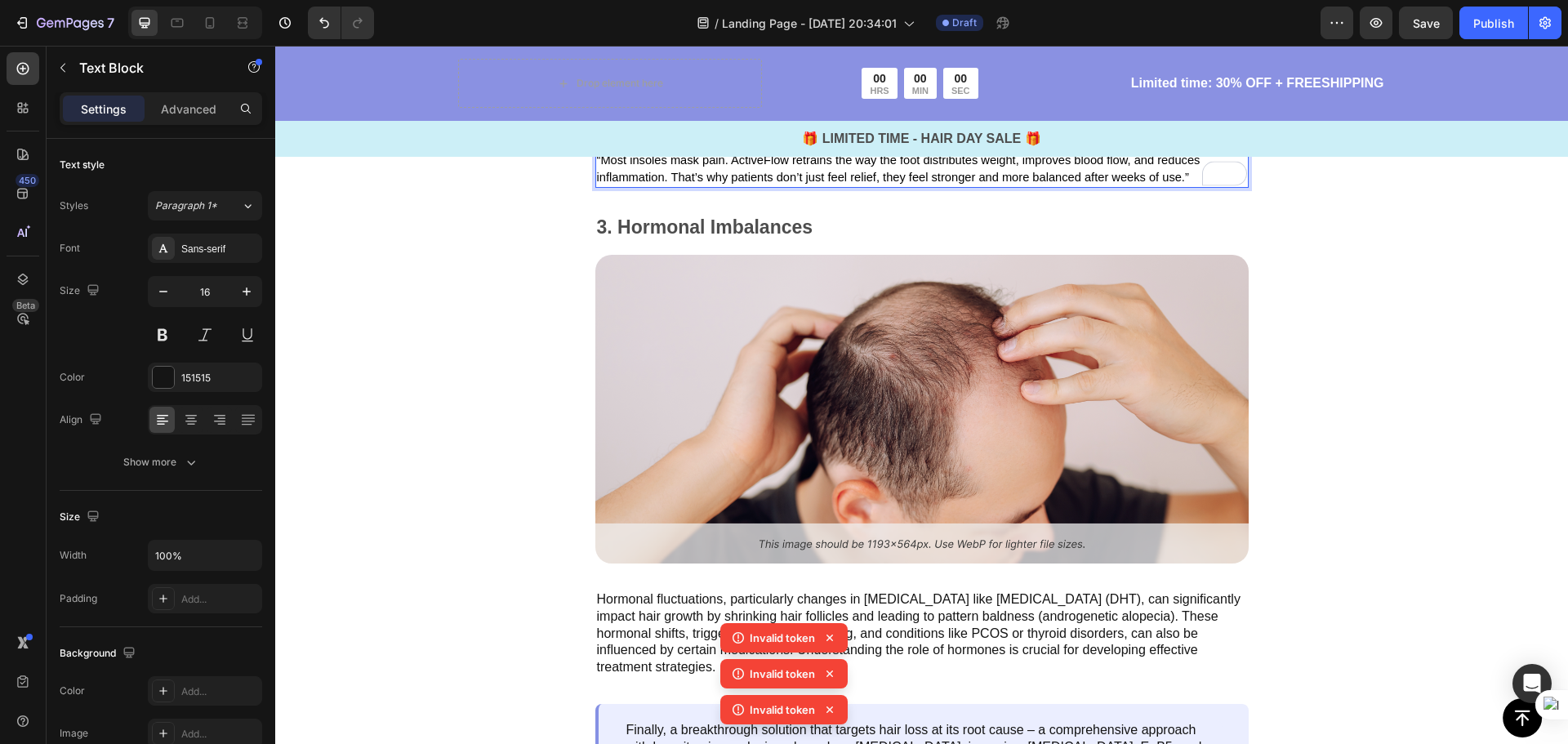
click at [1184, 186] on p "“Most insoles mask pain. ActiveFlow retrains the way the foot distributes weigh…" at bounding box center [922, 169] width 651 height 35
click at [1188, 186] on p "“Most insoles mask pain. ActiveFlow retrains the way the foot distributes weigh…" at bounding box center [922, 169] width 651 height 35
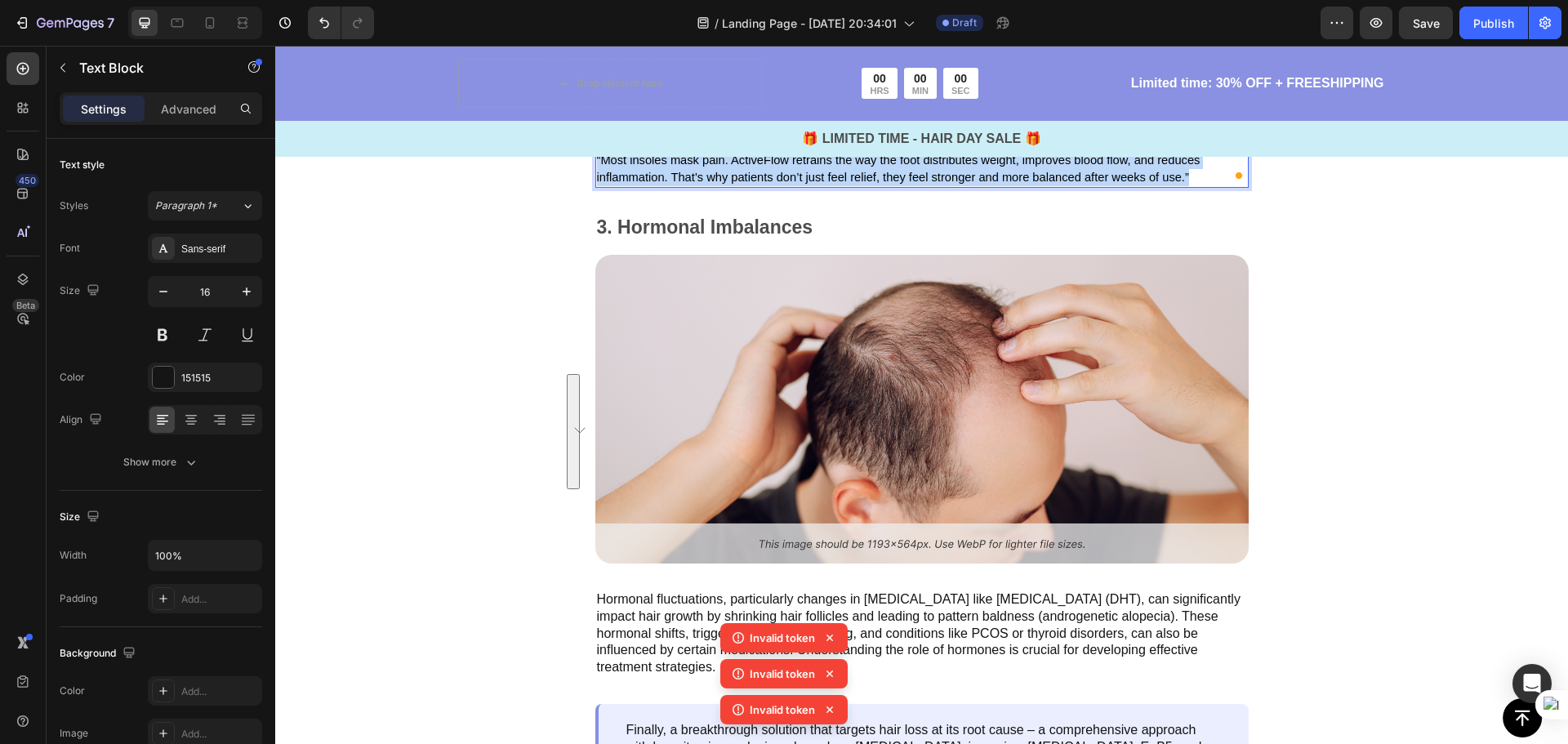
drag, startPoint x: 1187, startPoint y: 484, endPoint x: 598, endPoint y: 375, distance: 599.0
click at [595, 188] on div "According to biomechanics experts, the true causes of foot pain are circulation…" at bounding box center [921, 127] width 653 height 122
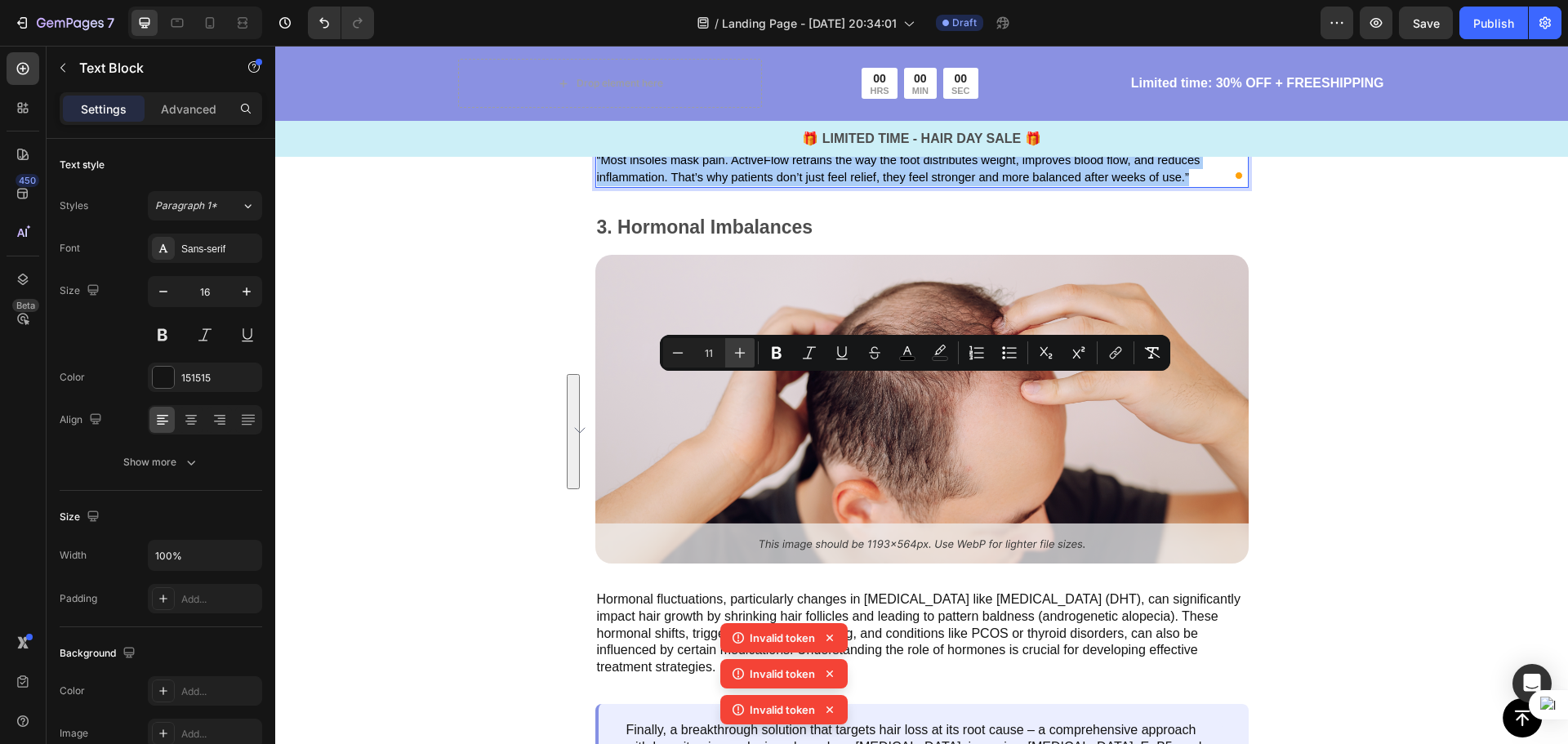
click at [738, 349] on icon "Editor contextual toolbar" at bounding box center [740, 352] width 16 height 16
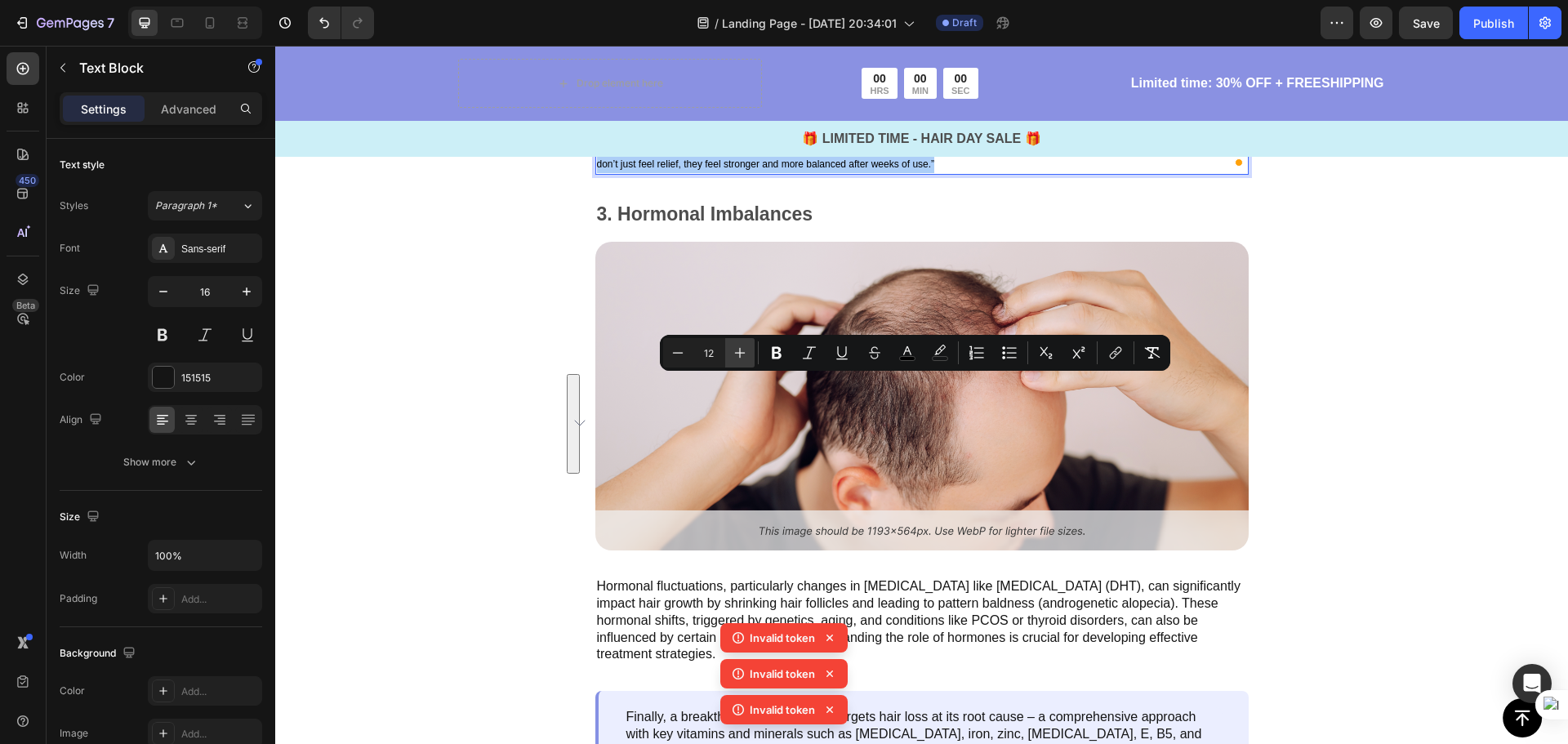
click at [738, 349] on icon "Editor contextual toolbar" at bounding box center [740, 352] width 16 height 16
click at [737, 349] on icon "Editor contextual toolbar" at bounding box center [740, 352] width 16 height 16
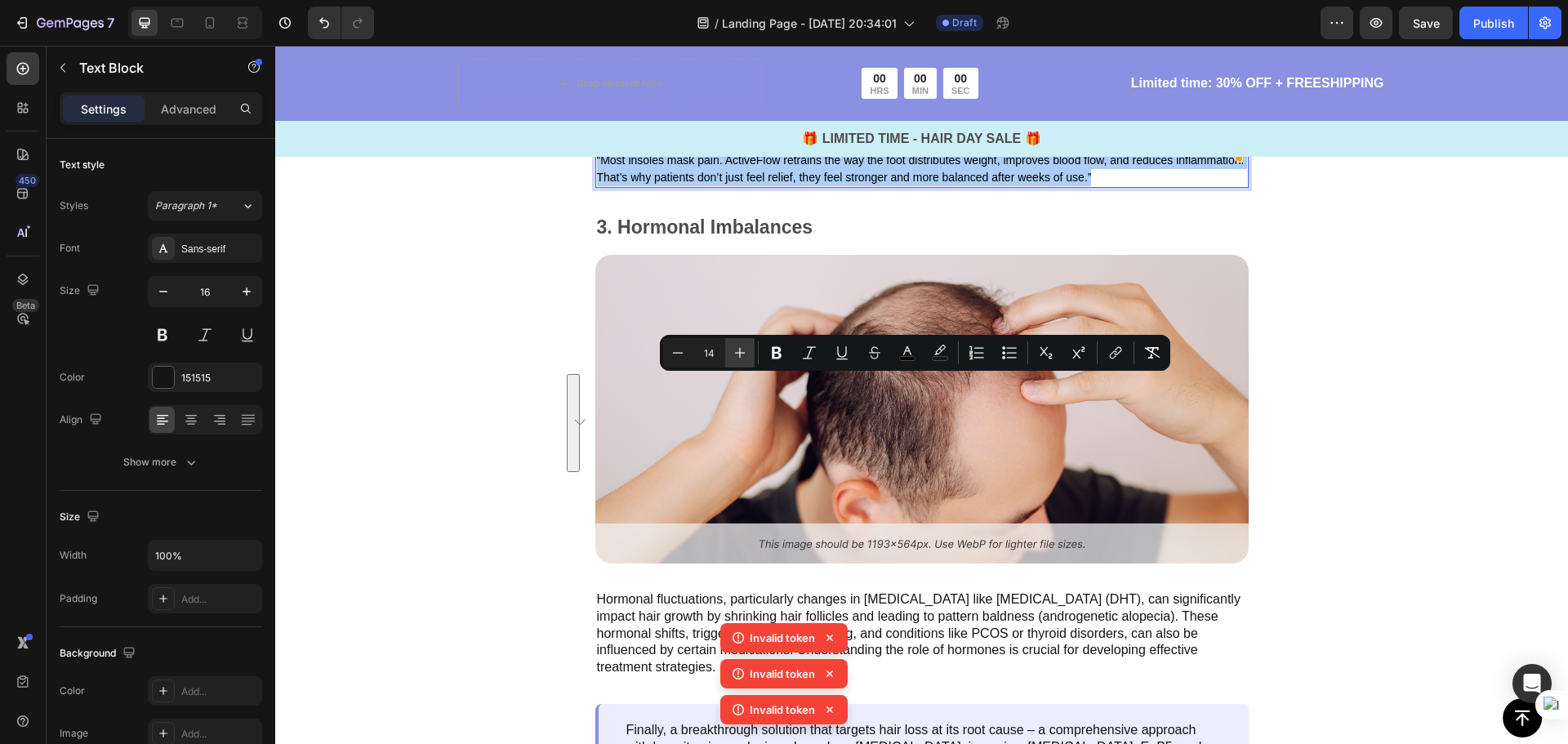
click at [737, 349] on icon "Editor contextual toolbar" at bounding box center [740, 352] width 16 height 16
click at [736, 349] on icon "Editor contextual toolbar" at bounding box center [740, 352] width 16 height 16
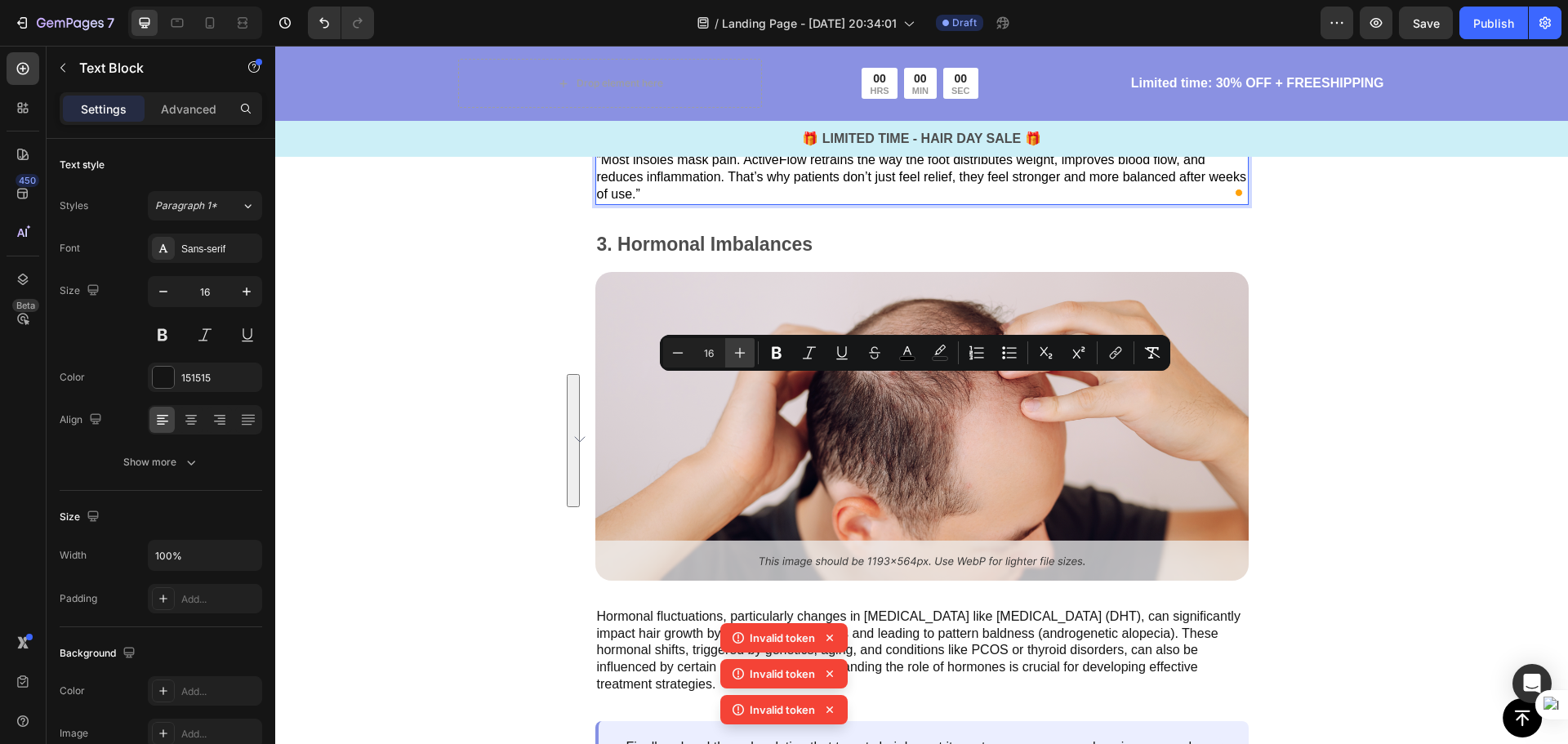
click at [736, 349] on icon "Editor contextual toolbar" at bounding box center [740, 352] width 16 height 16
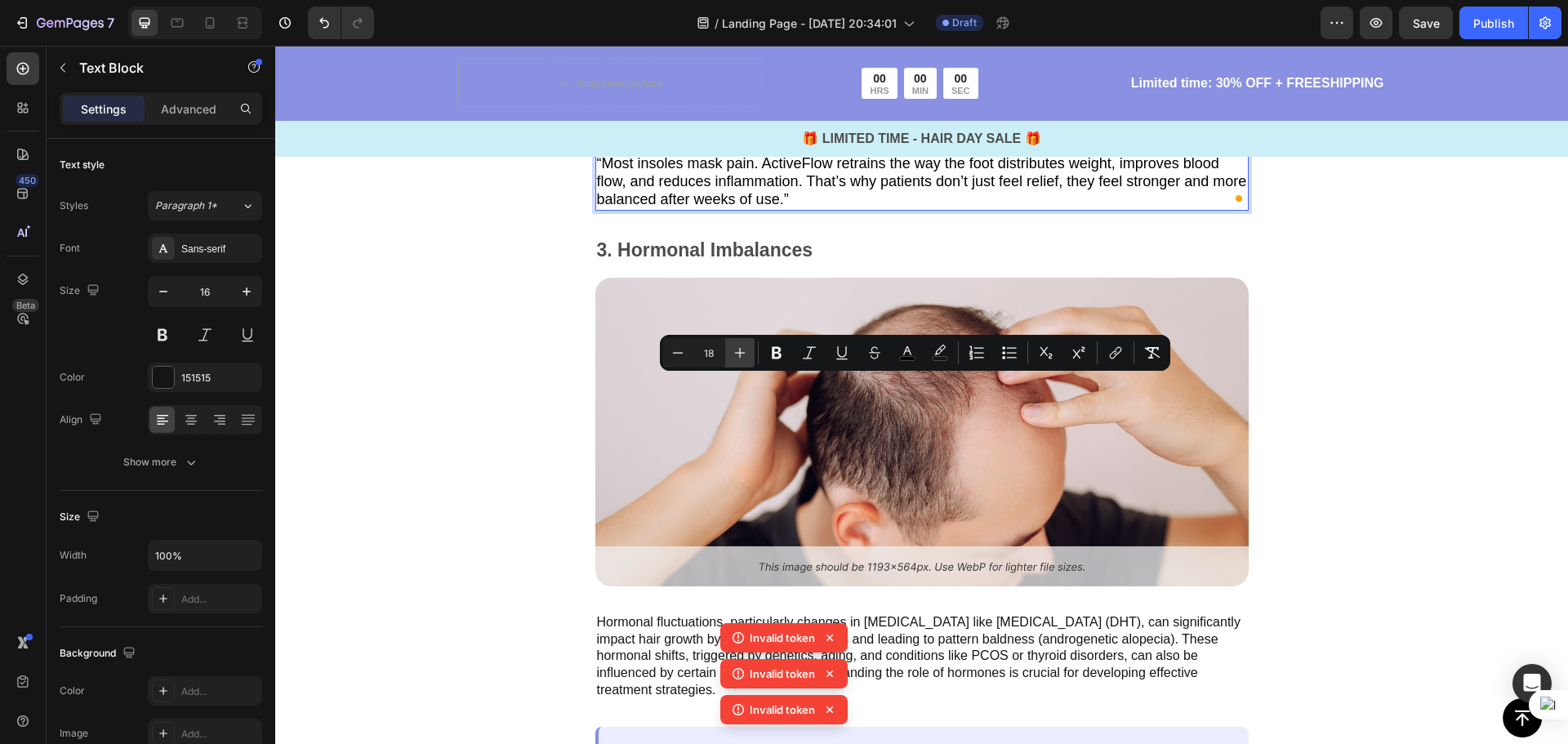
click at [735, 349] on icon "Editor contextual toolbar" at bounding box center [740, 352] width 16 height 16
type input "19"
click at [1362, 209] on div "Image Why This Combo Works When Others Fail Text Block According to biomechanic…" at bounding box center [921, 110] width 1293 height 200
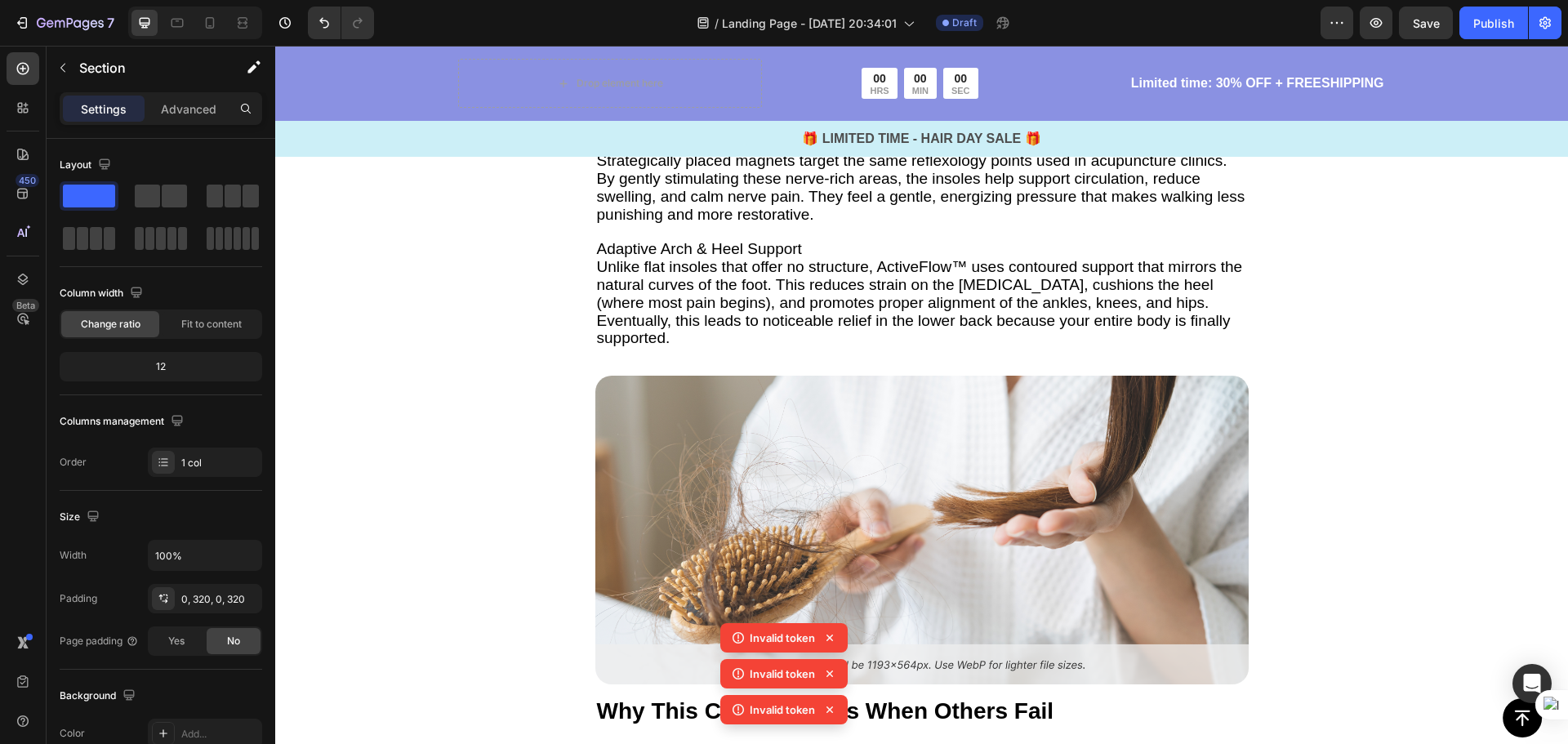
scroll to position [2425, 0]
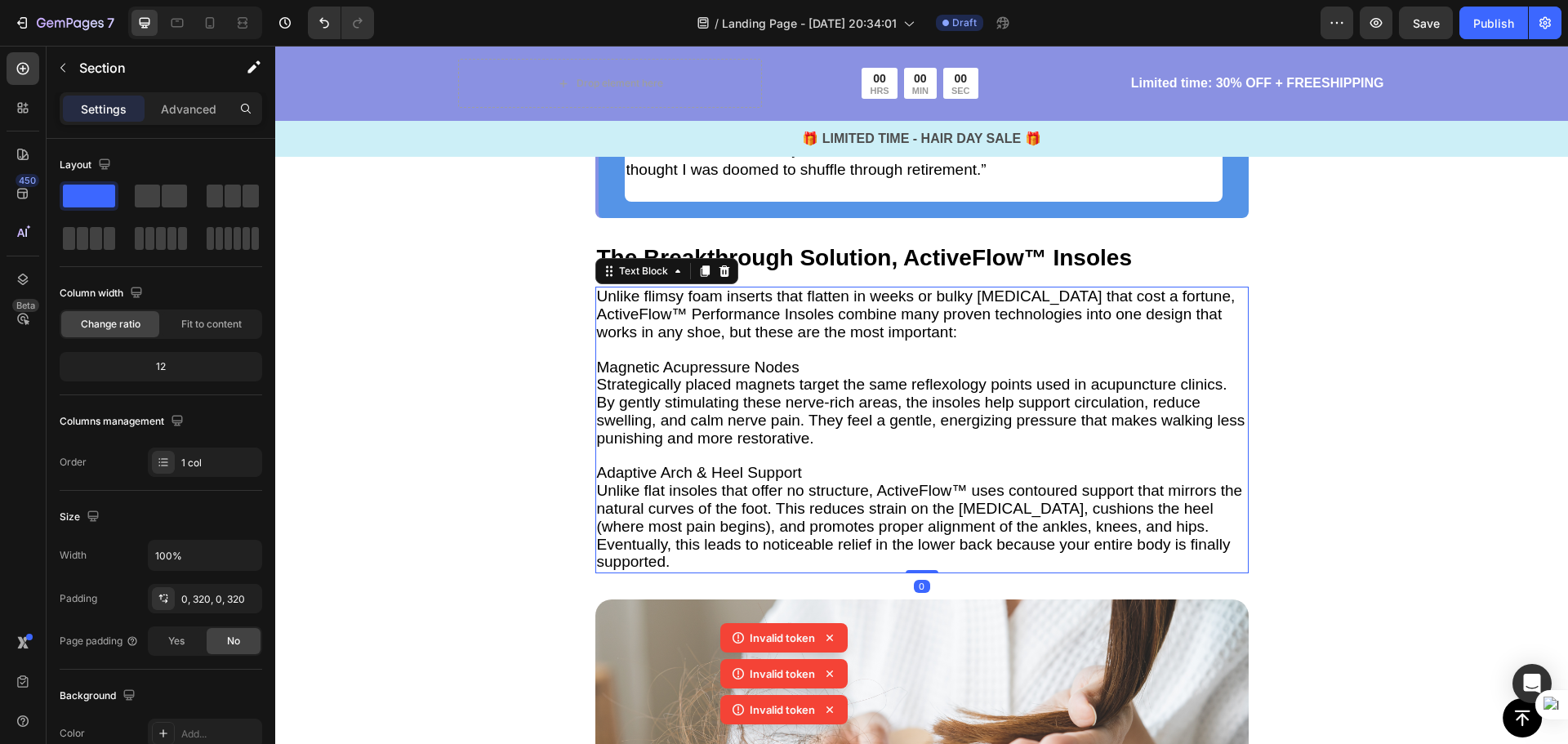
click at [973, 453] on p at bounding box center [922, 456] width 651 height 17
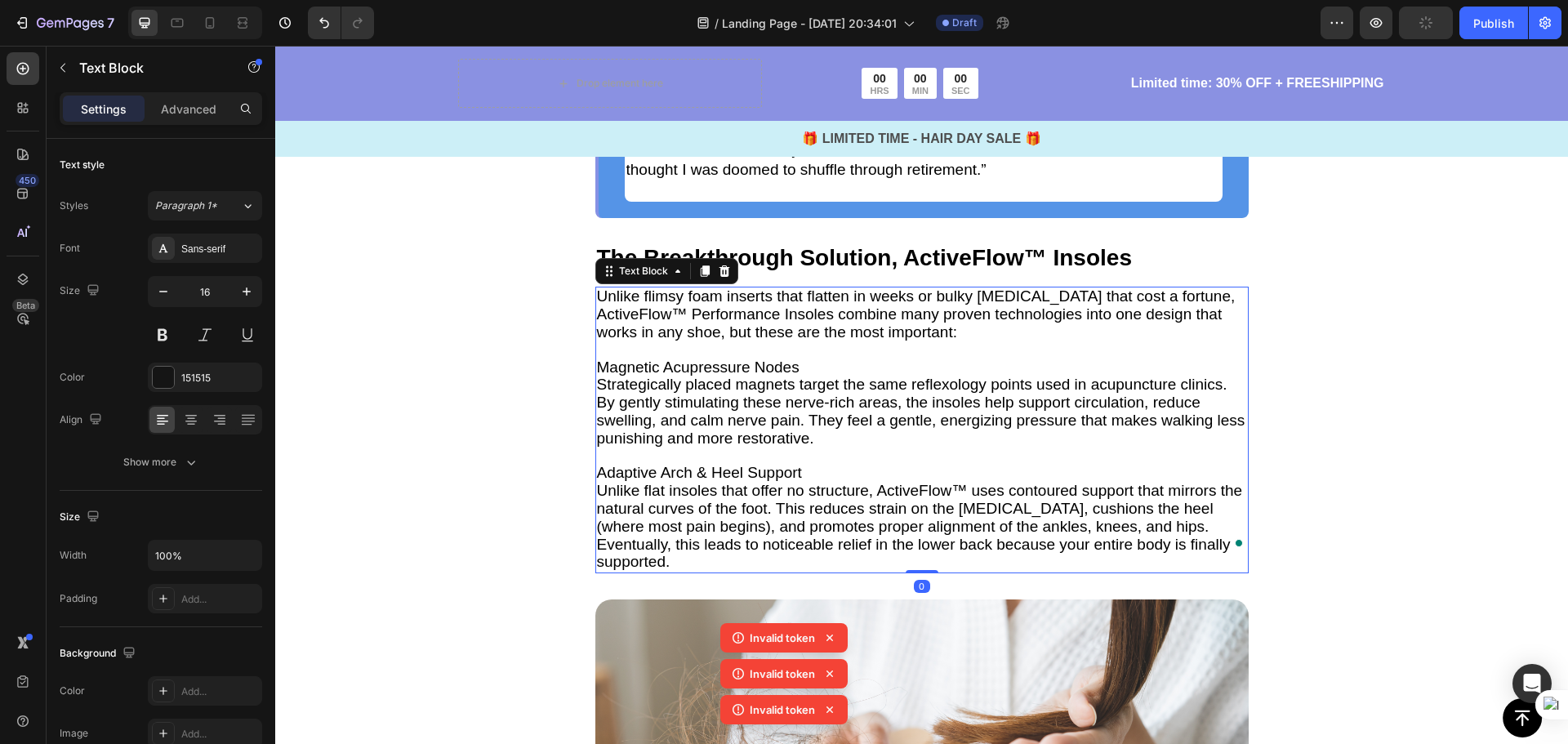
click at [1045, 515] on span "Unlike flat insoles that offer no structure, ActiveFlow™ uses contoured support…" at bounding box center [919, 525] width 646 height 88
click at [1063, 515] on span "Unlike flat insoles that offer no structure, ActiveFlow™ uses contoured support…" at bounding box center [919, 525] width 646 height 88
click at [1110, 525] on span "Unlike flat insoles that offer no structure, ActiveFlow™ uses contoured support…" at bounding box center [919, 525] width 646 height 88
click at [990, 417] on span "Strategically placed magnets target the same reflexology points used in acupunc…" at bounding box center [921, 410] width 649 height 70
drag, startPoint x: 1009, startPoint y: 413, endPoint x: 953, endPoint y: 412, distance: 56.0
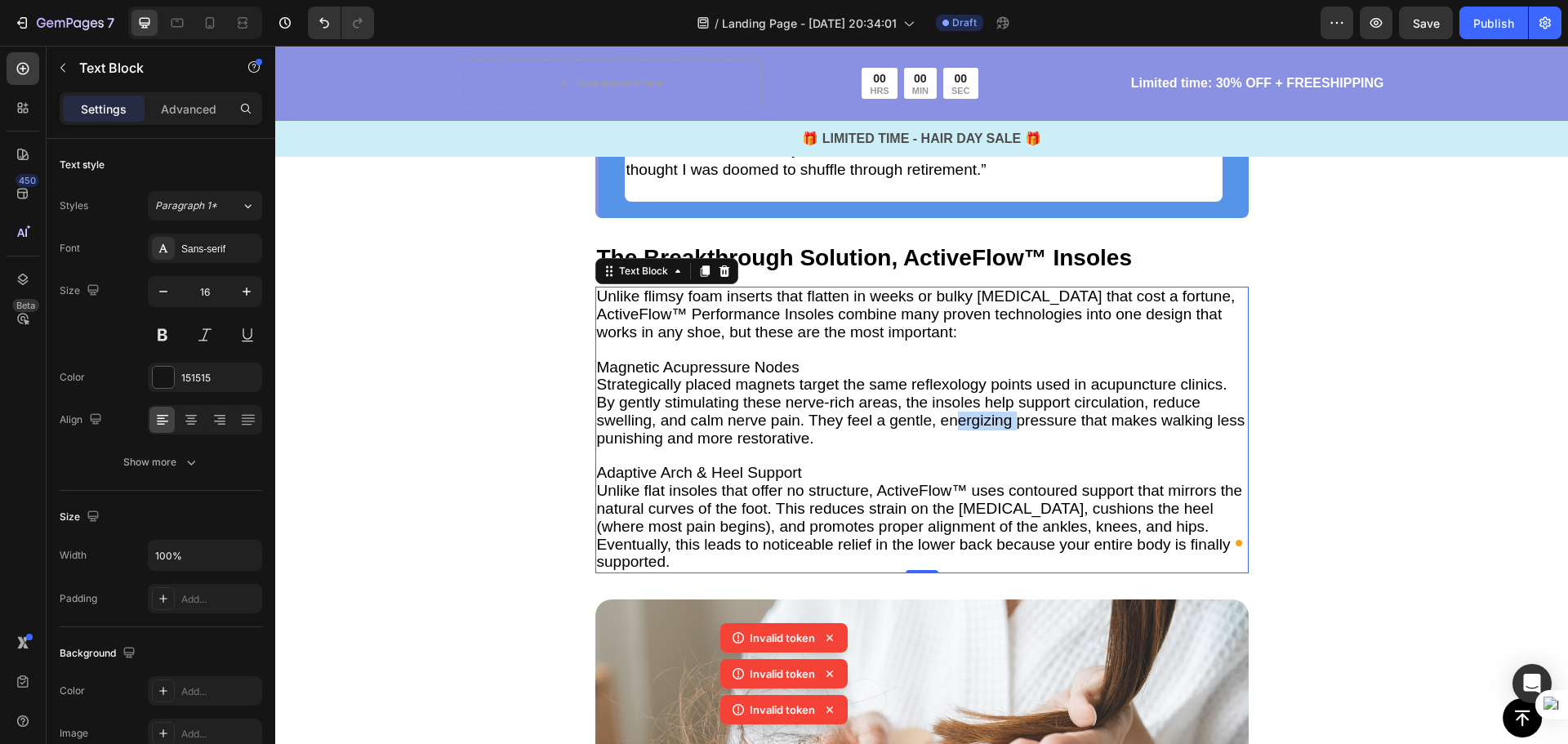
click at [953, 412] on span "Strategically placed magnets target the same reflexology points used in acupunc…" at bounding box center [921, 410] width 649 height 70
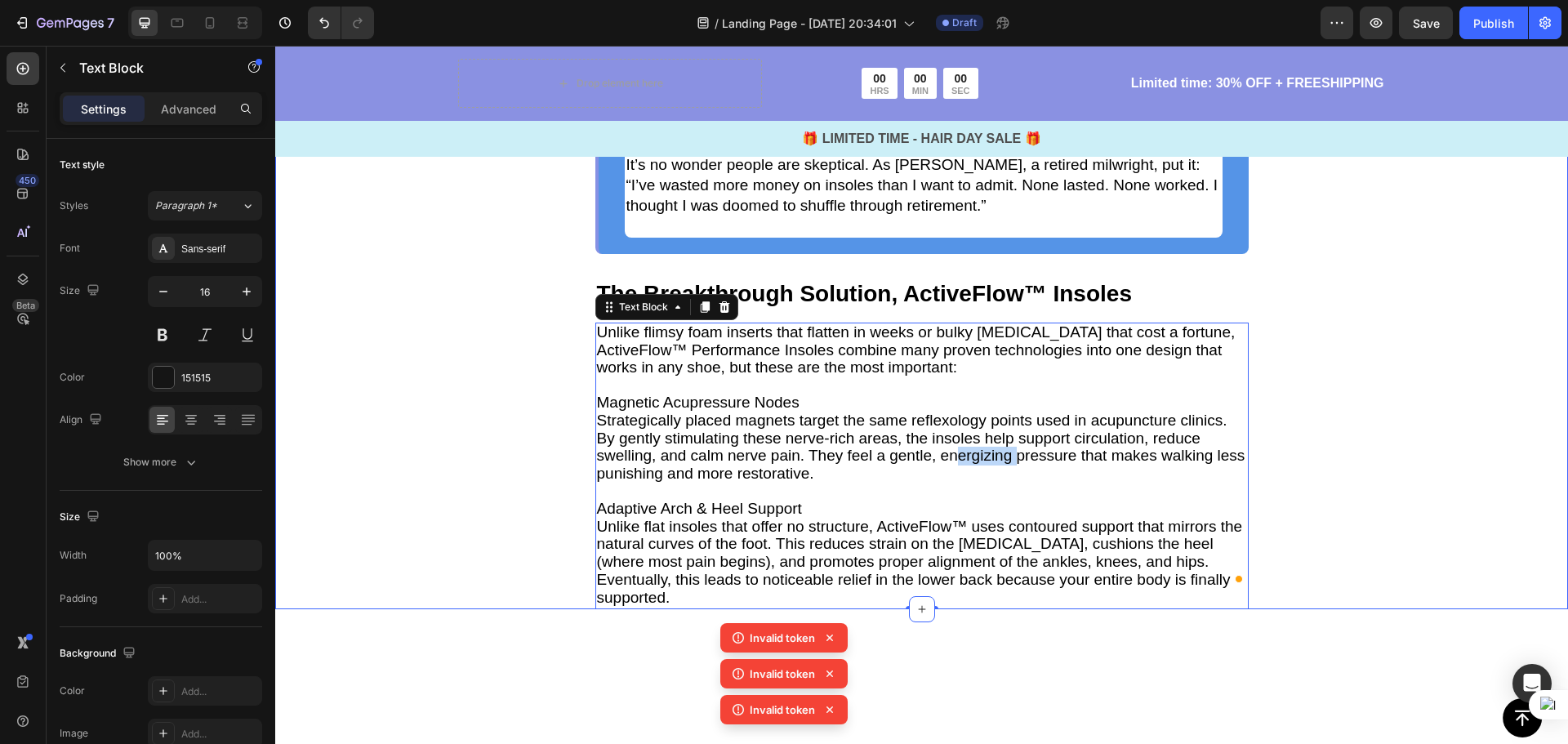
scroll to position [2017, 0]
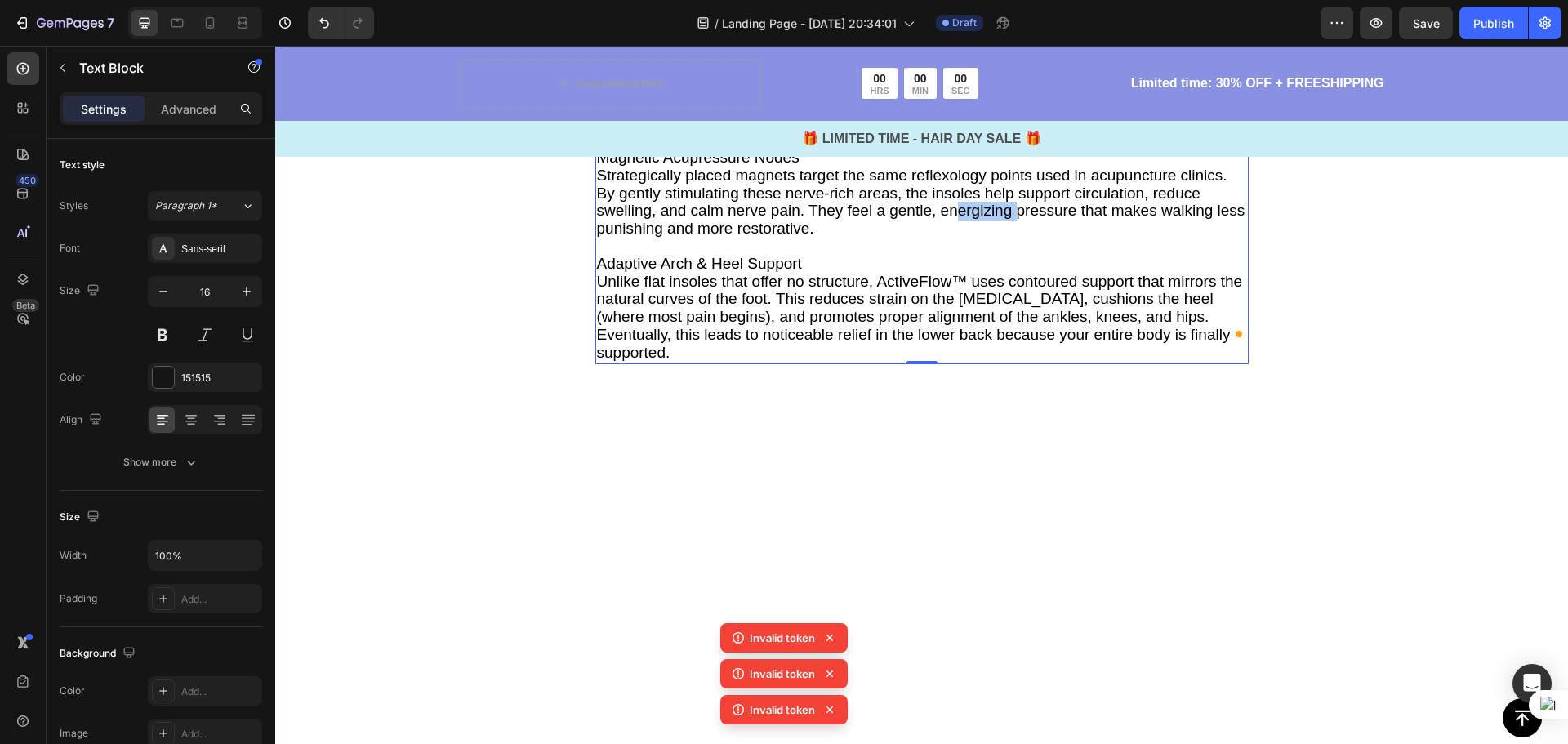
drag, startPoint x: 991, startPoint y: 477, endPoint x: 939, endPoint y: 477, distance: 52.0
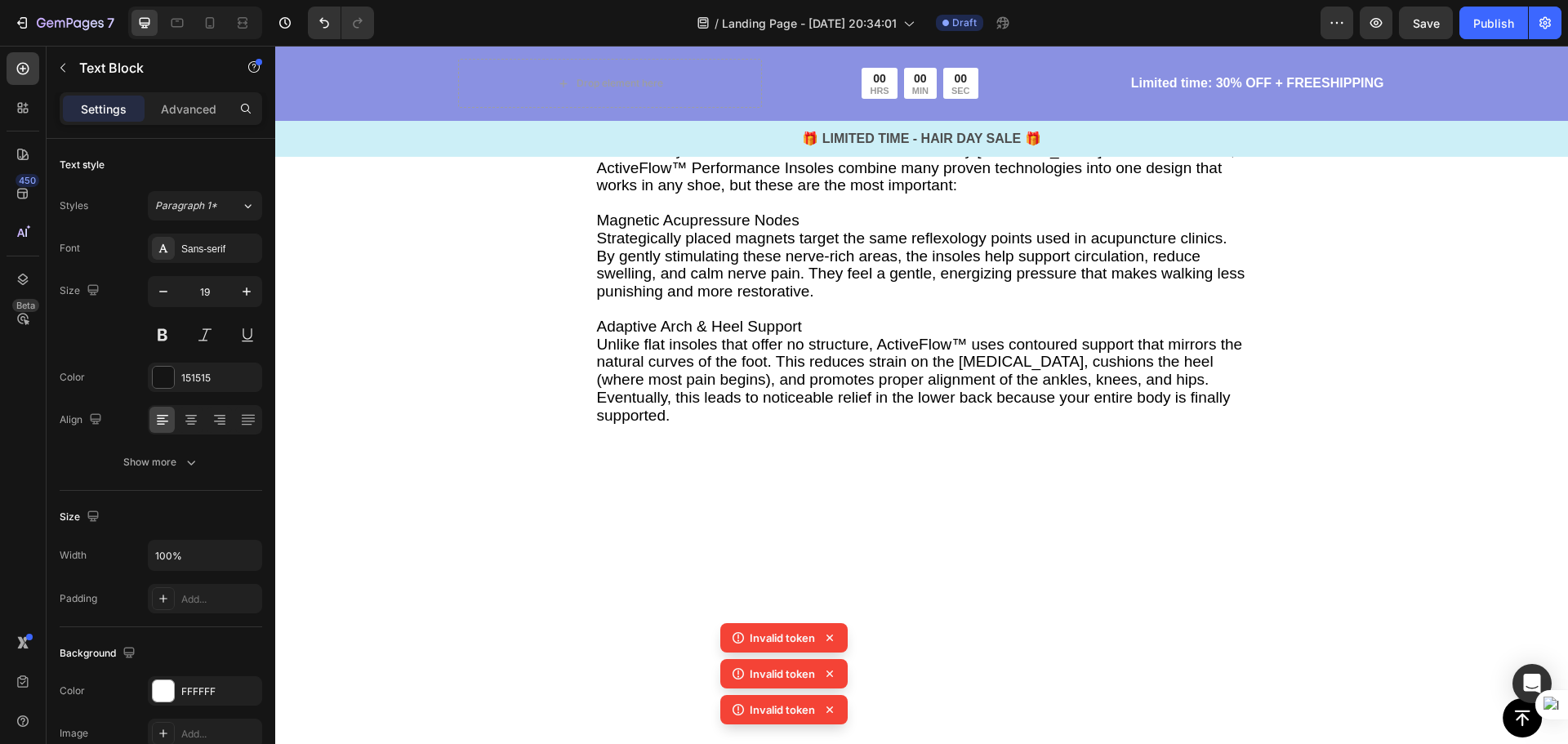
scroll to position [1772, 0]
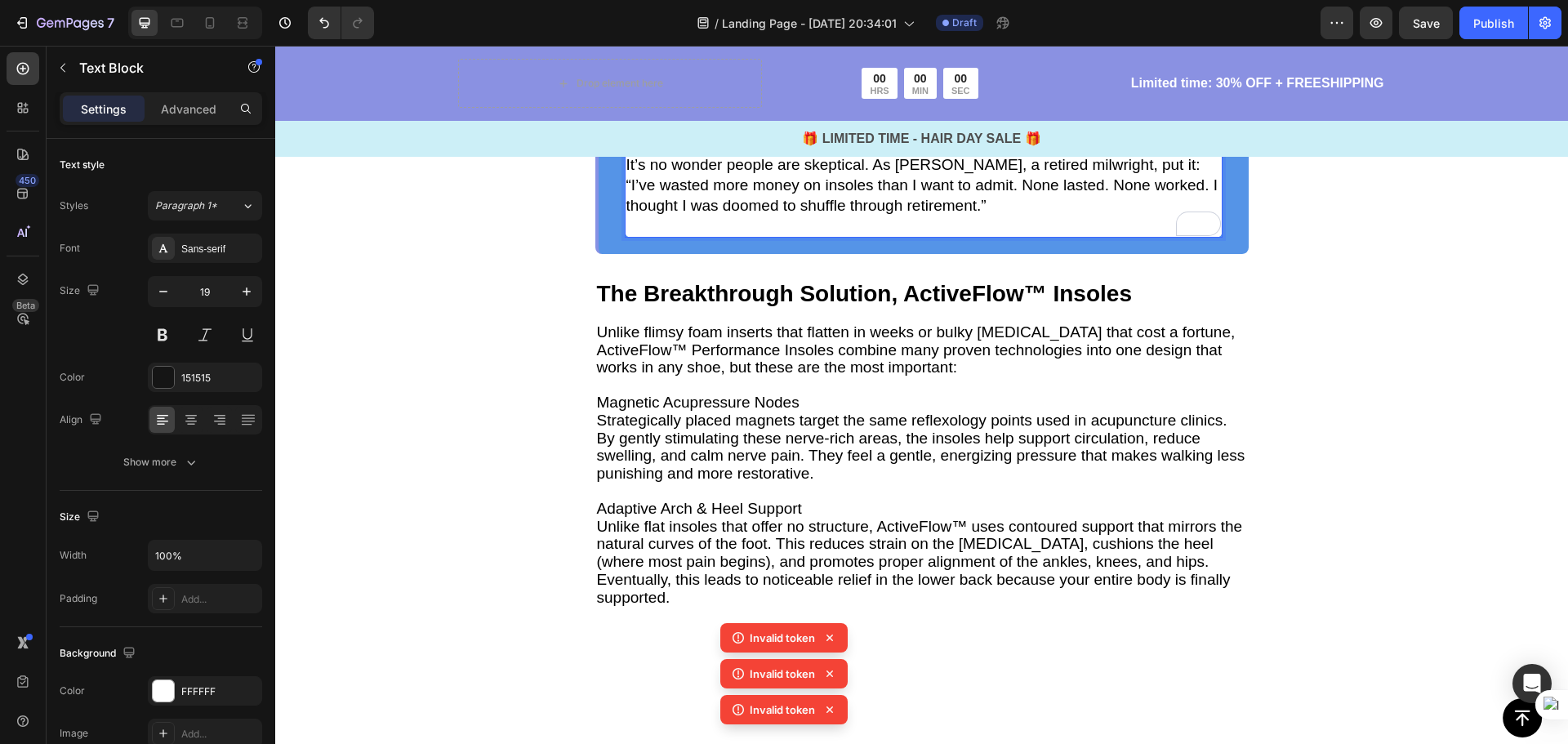
drag, startPoint x: 990, startPoint y: 445, endPoint x: 979, endPoint y: 447, distance: 11.2
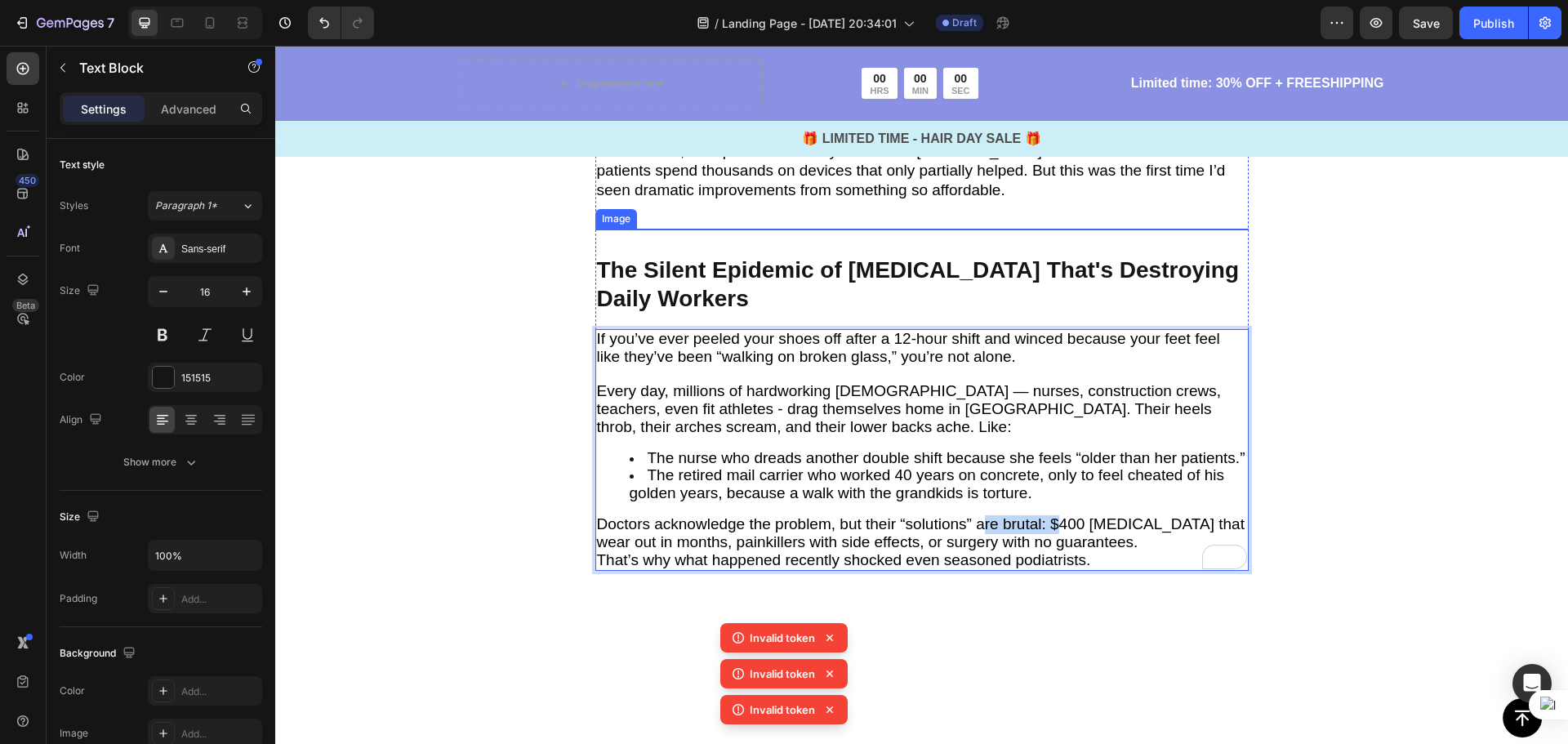
scroll to position [1037, 0]
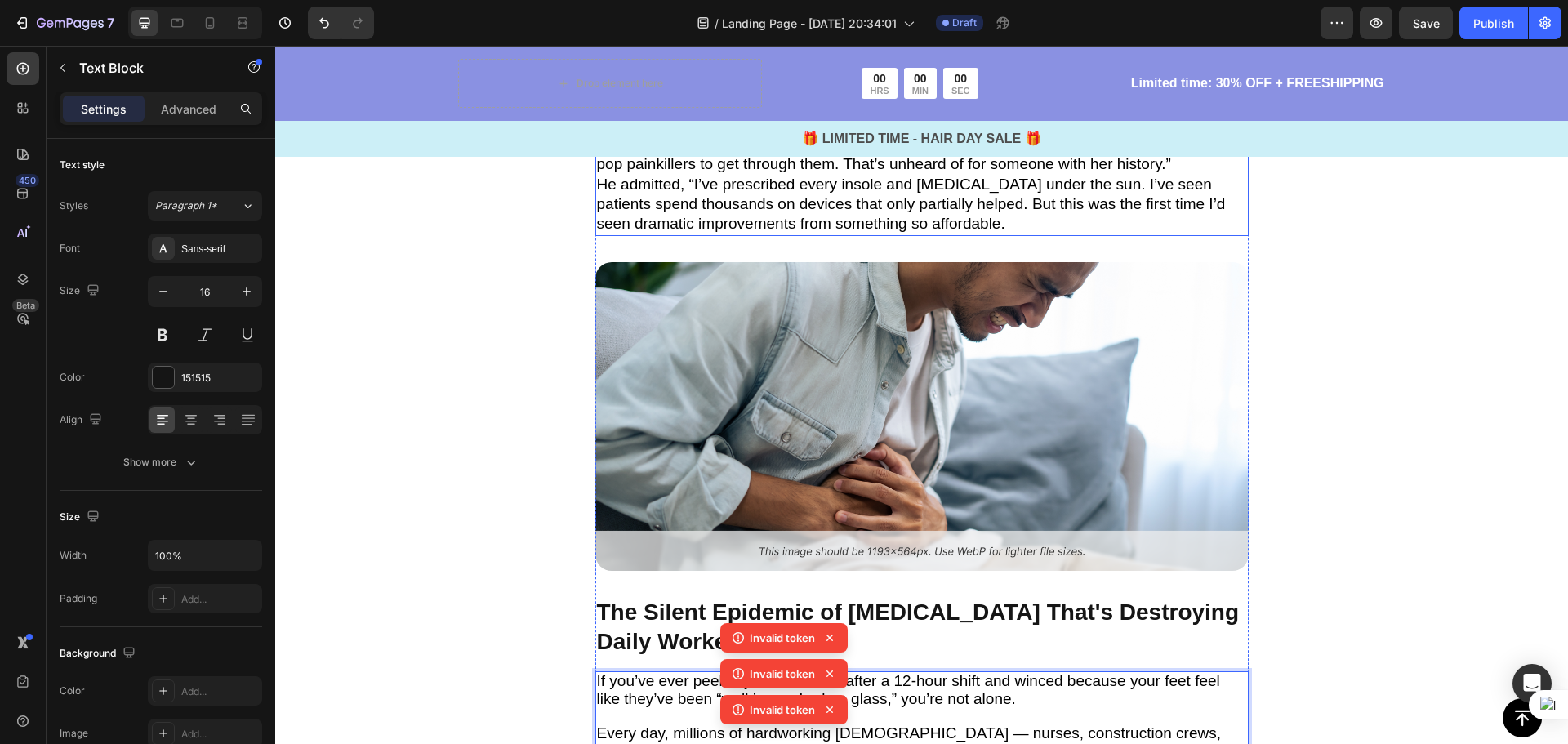
click at [968, 172] on span "“And the kicker?” [PERSON_NAME] said. “She had just come off five consecutive 1…" at bounding box center [911, 143] width 629 height 57
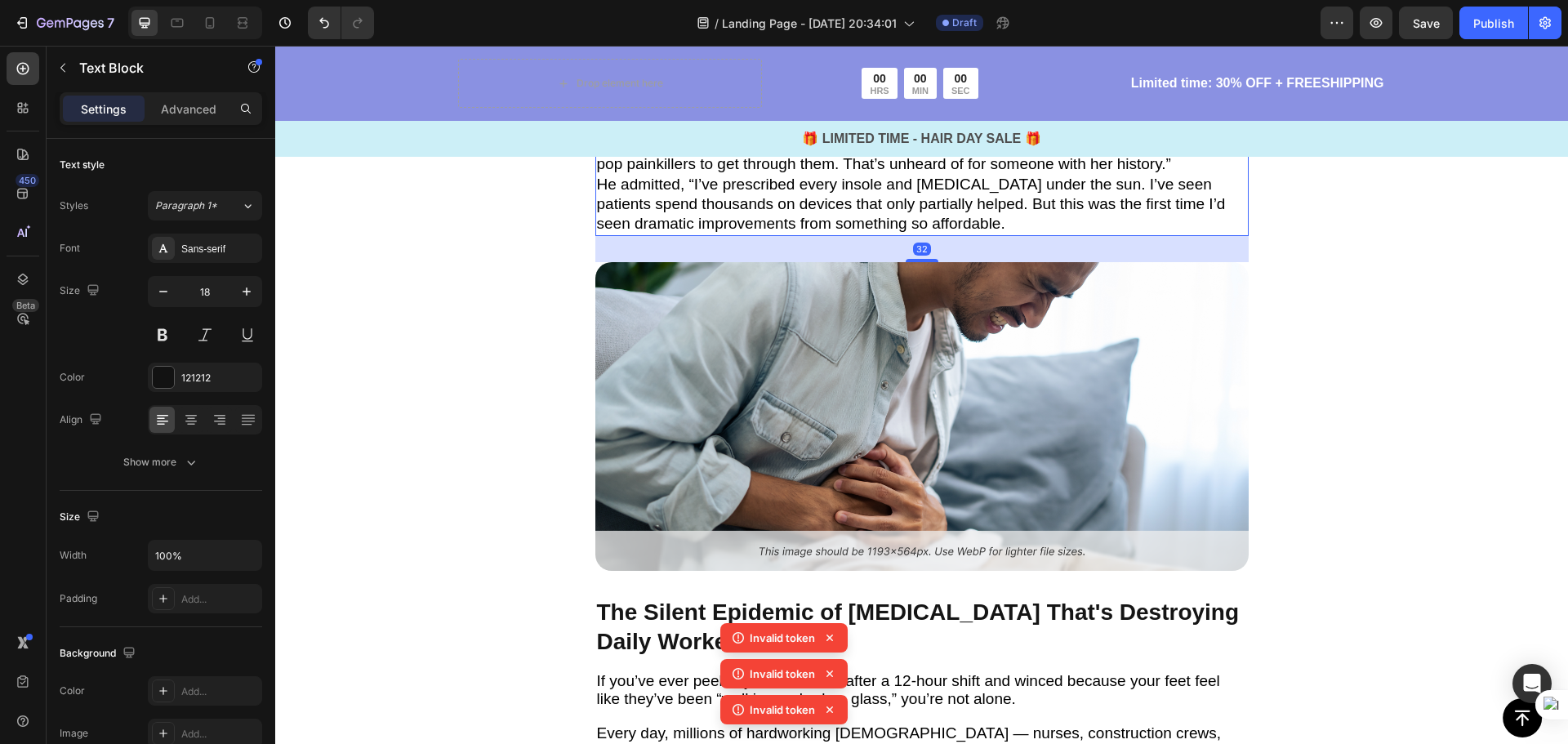
click at [1018, 172] on span "“And the kicker?” [PERSON_NAME] said. “She had just come off five consecutive 1…" at bounding box center [911, 143] width 629 height 57
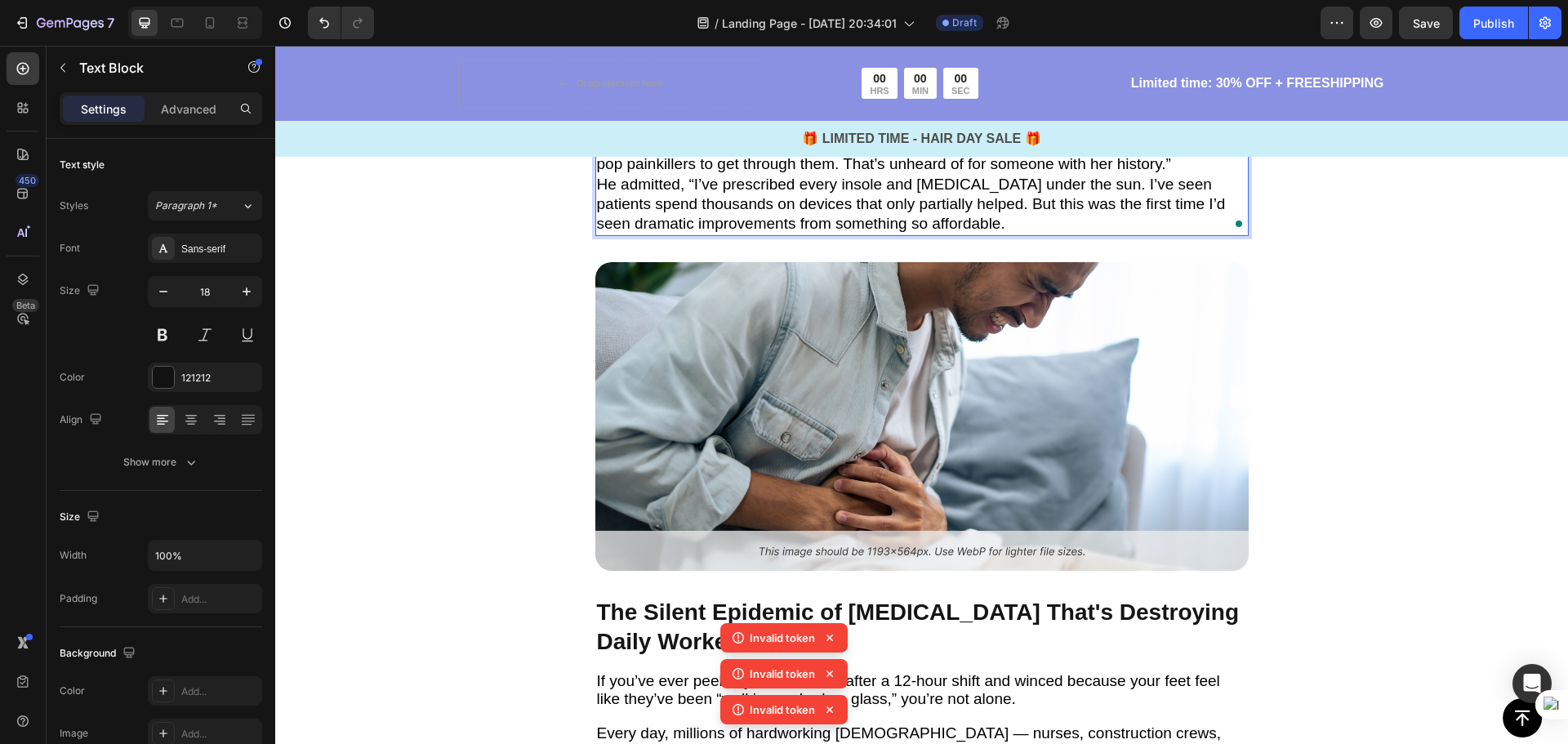
drag, startPoint x: 1028, startPoint y: 459, endPoint x: 950, endPoint y: 459, distance: 78.0
click at [950, 172] on span "“And the kicker?” [PERSON_NAME] said. “She had just come off five consecutive 1…" at bounding box center [911, 143] width 629 height 57
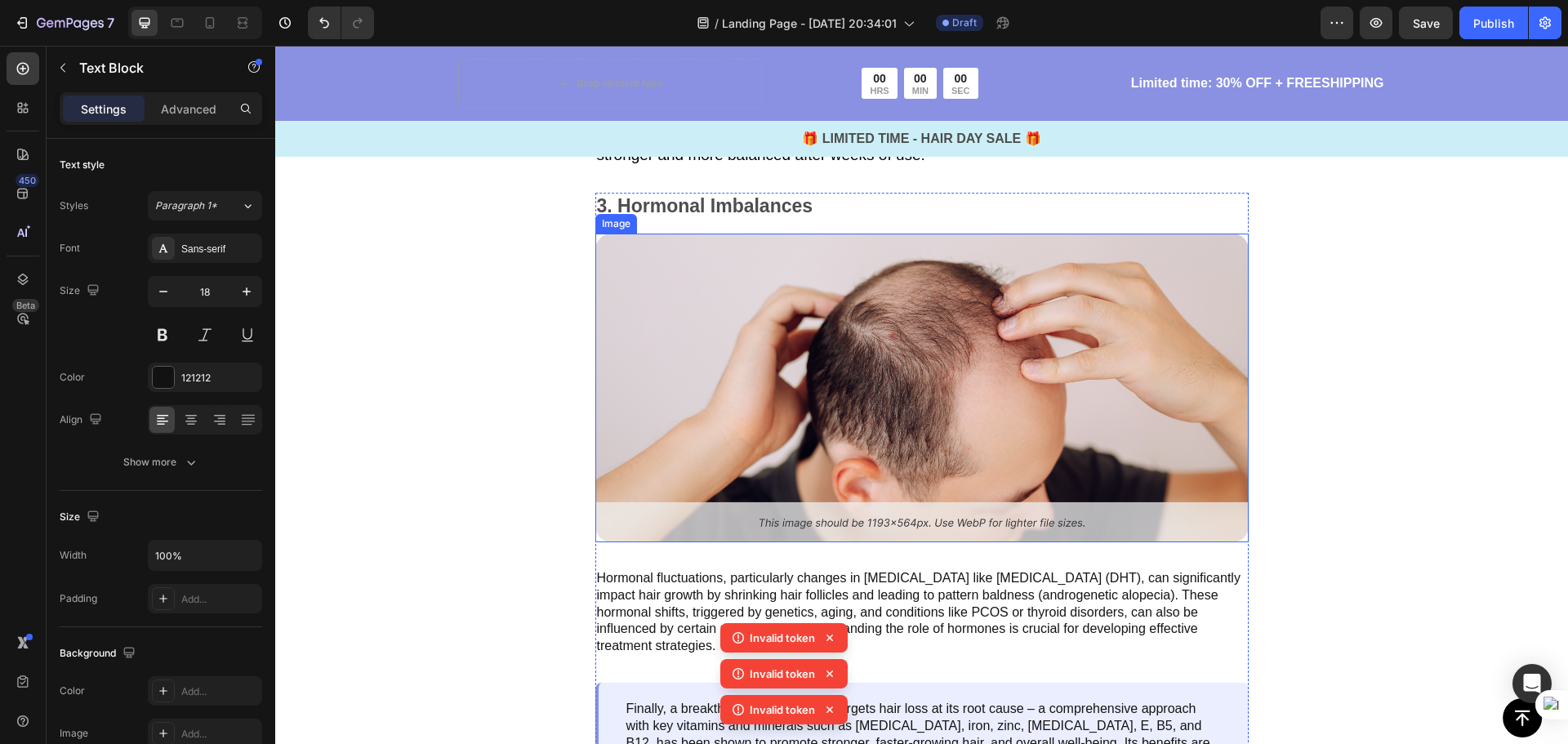
scroll to position [3511, 0]
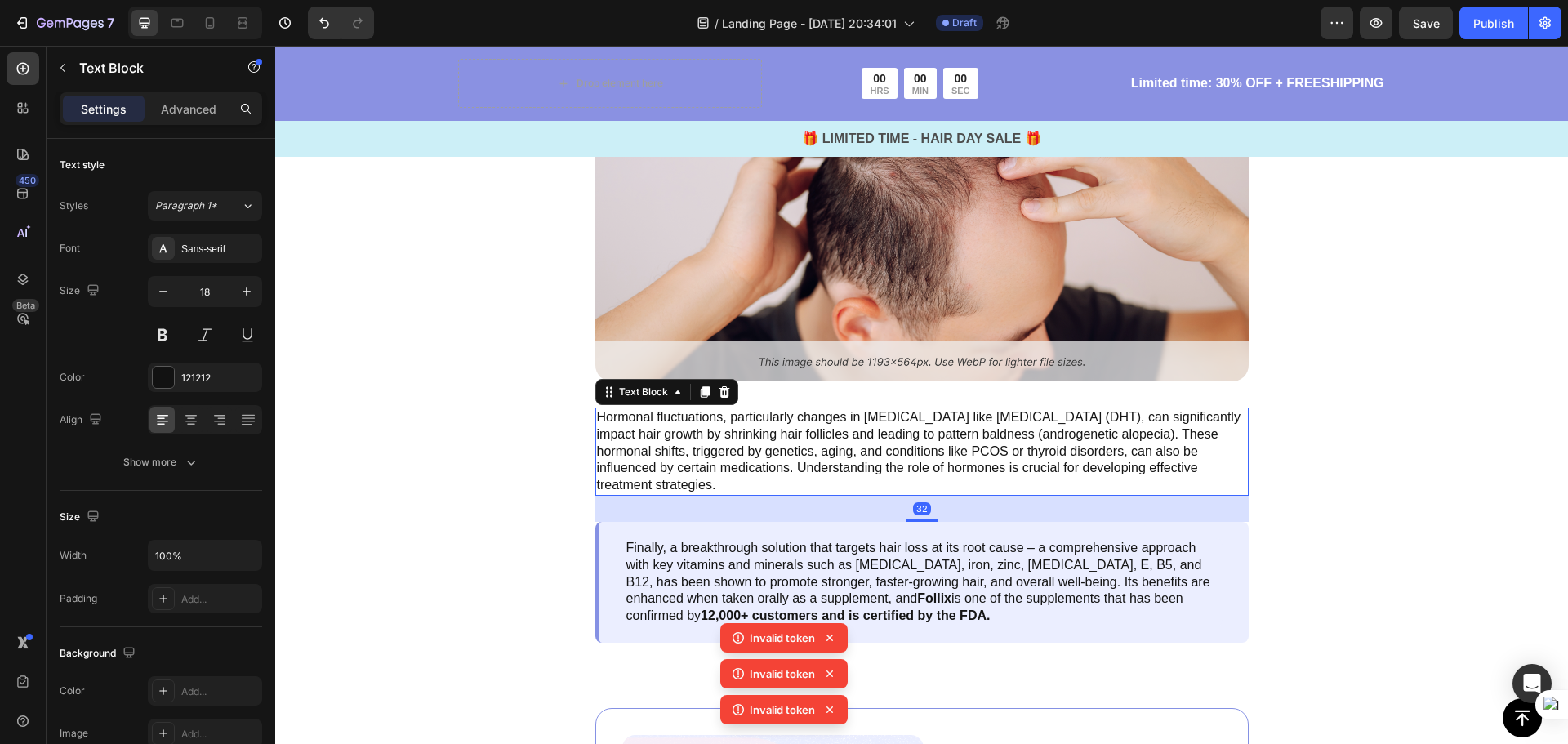
click at [792, 462] on p "Hormonal fluctuations, particularly changes in [MEDICAL_DATA] like [MEDICAL_DAT…" at bounding box center [922, 451] width 651 height 85
click at [726, 466] on p "Hormonal fluctuations, particularly changes in [MEDICAL_DATA] like [MEDICAL_DAT…" at bounding box center [922, 451] width 651 height 85
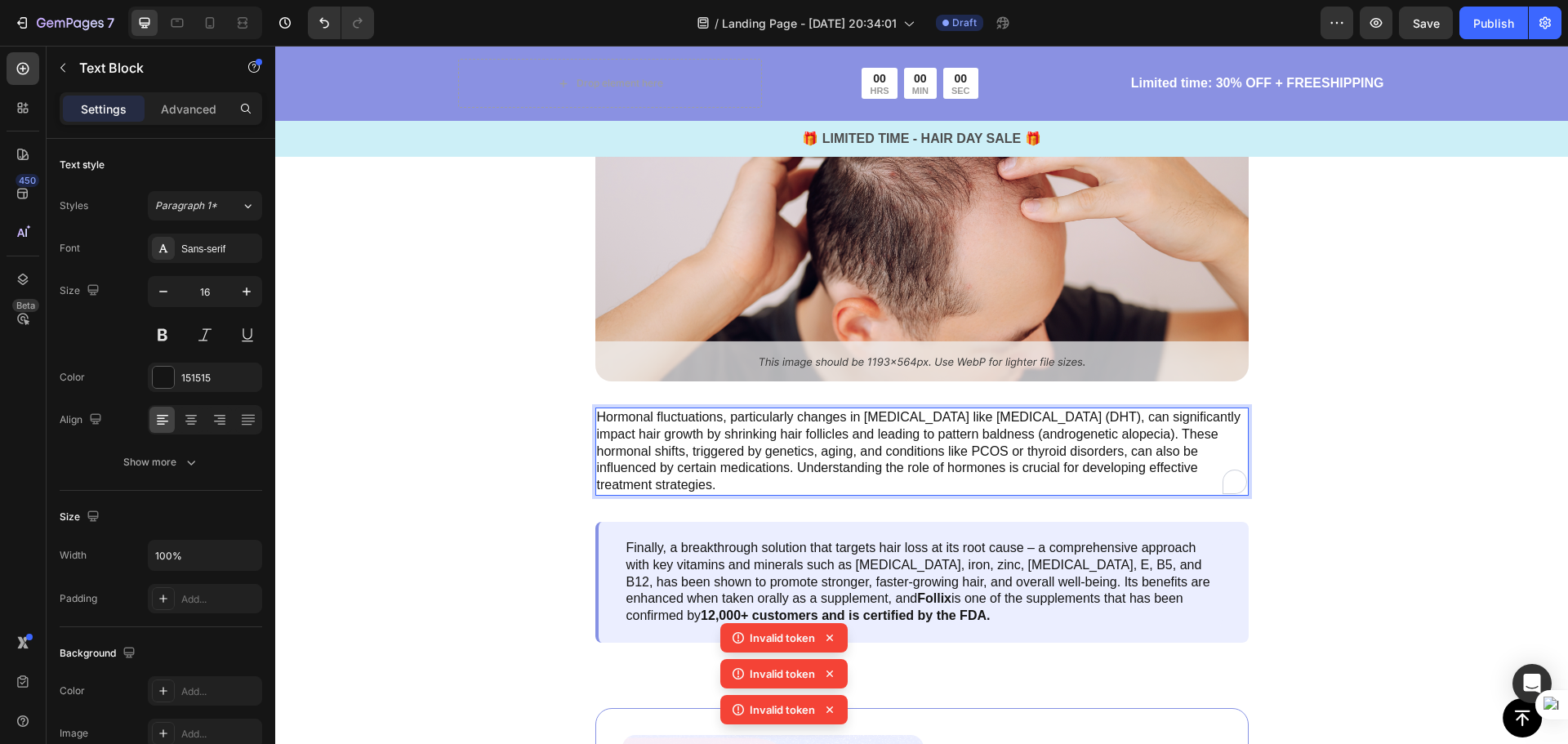
click at [713, 481] on p "Hormonal fluctuations, particularly changes in [MEDICAL_DATA] like [MEDICAL_DAT…" at bounding box center [922, 451] width 651 height 85
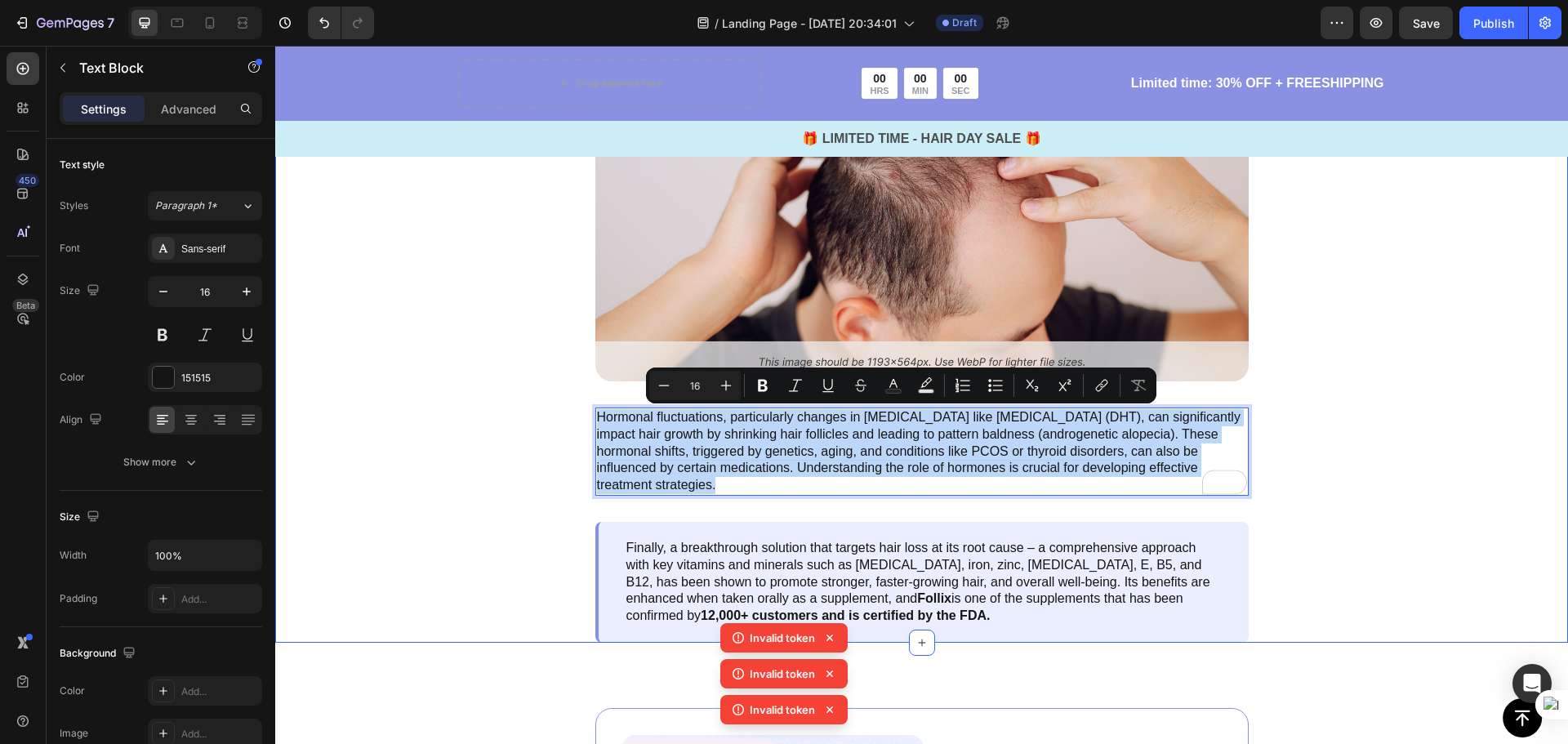
drag, startPoint x: 717, startPoint y: 484, endPoint x: 588, endPoint y: 423, distance: 142.7
click at [588, 423] on div "3. Hormonal Imbalances Text Block Image Hormonal fluctuations, particularly cha…" at bounding box center [921, 337] width 770 height 611
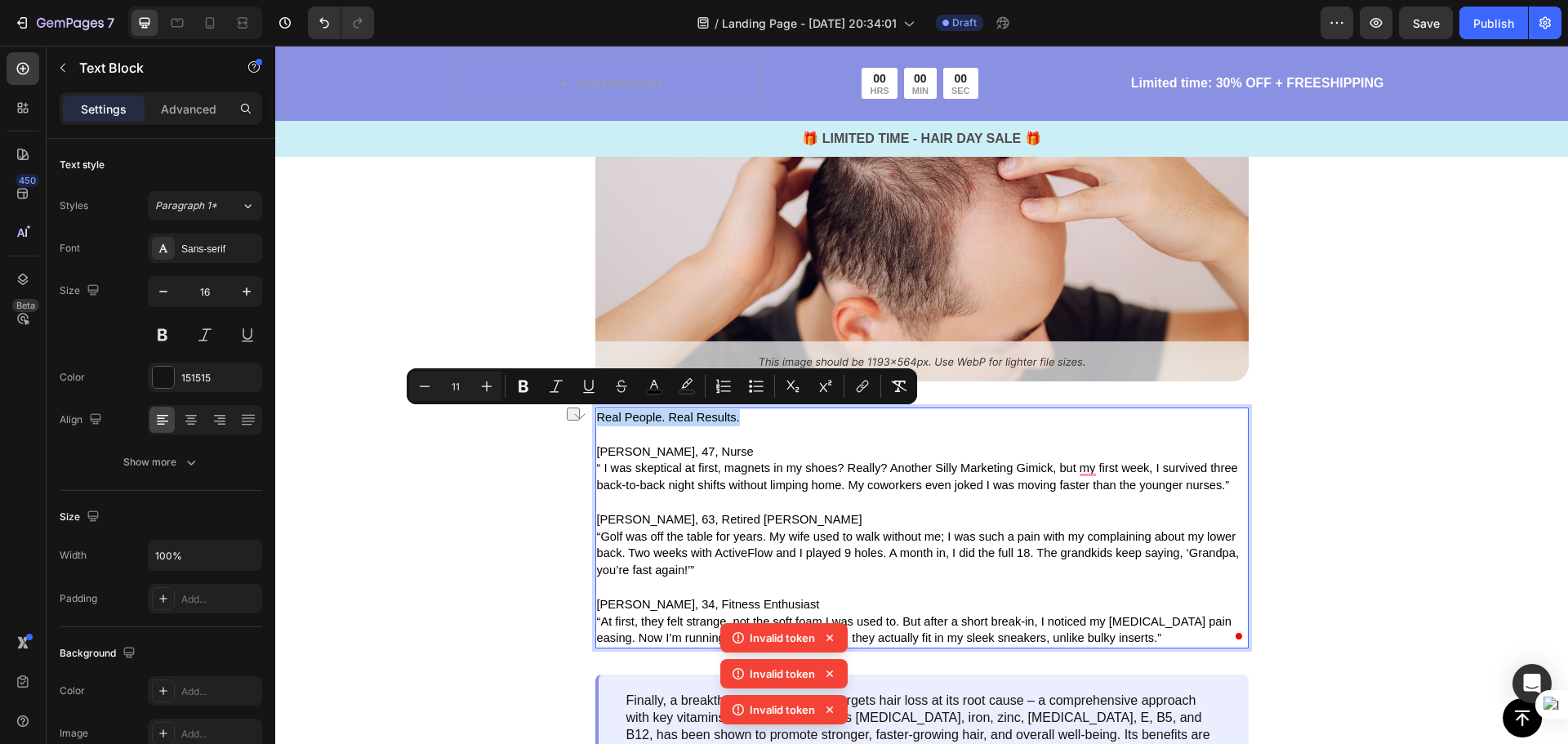
drag, startPoint x: 736, startPoint y: 419, endPoint x: 593, endPoint y: 412, distance: 143.2
click at [597, 412] on p "Real People. Real Results." at bounding box center [922, 417] width 651 height 17
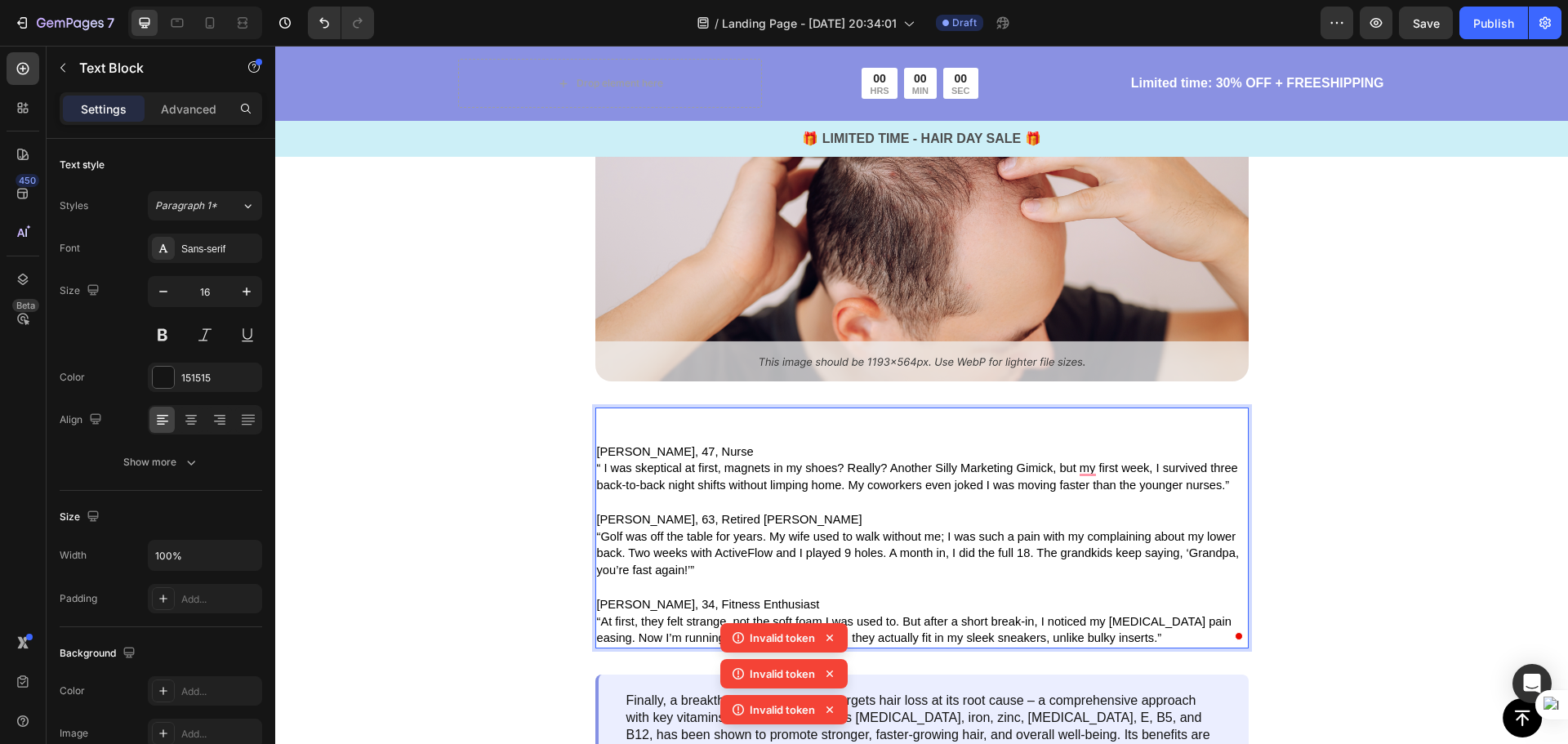
click at [602, 439] on p "To enrich screen reader interactions, please activate Accessibility in Grammarl…" at bounding box center [922, 434] width 651 height 17
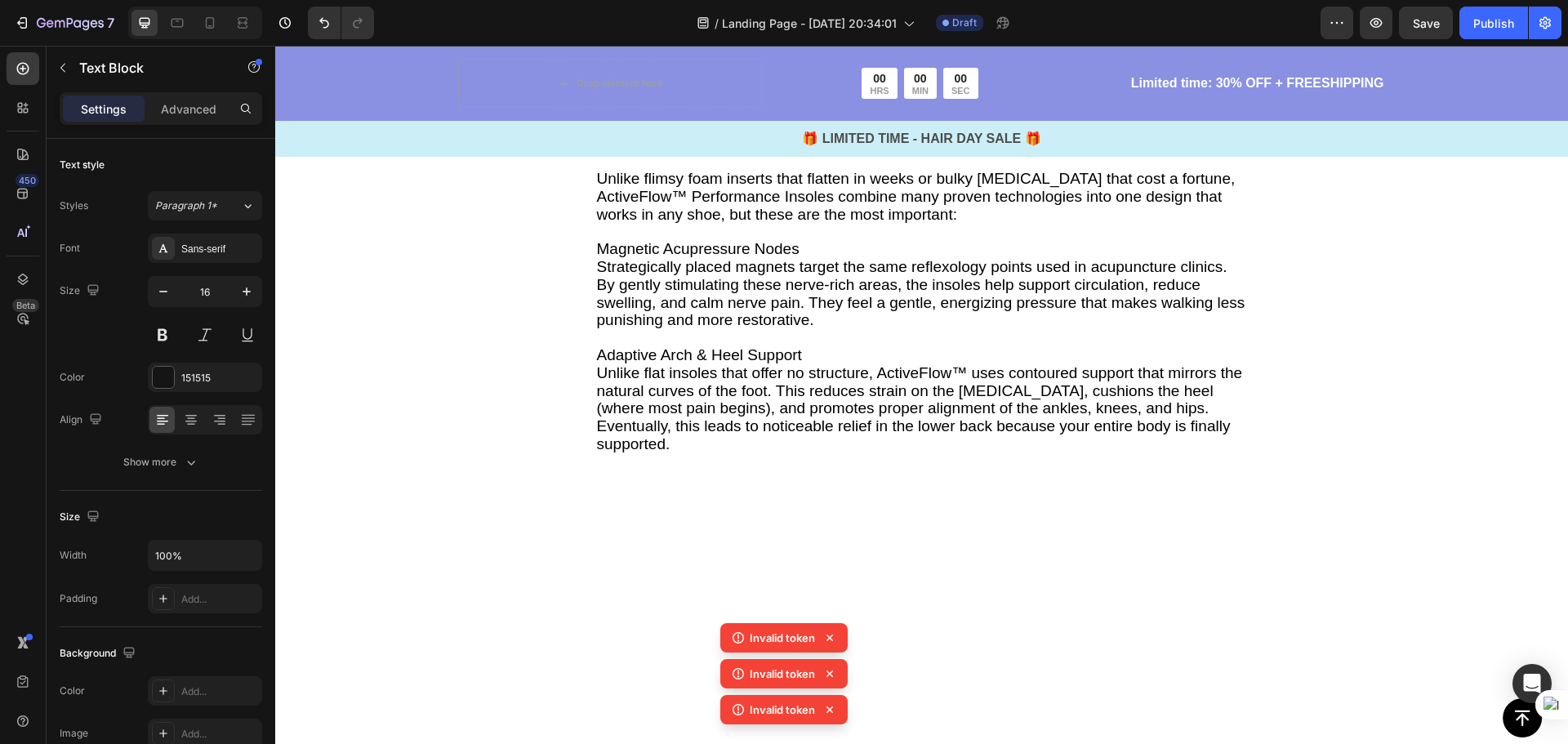
scroll to position [2449, 0]
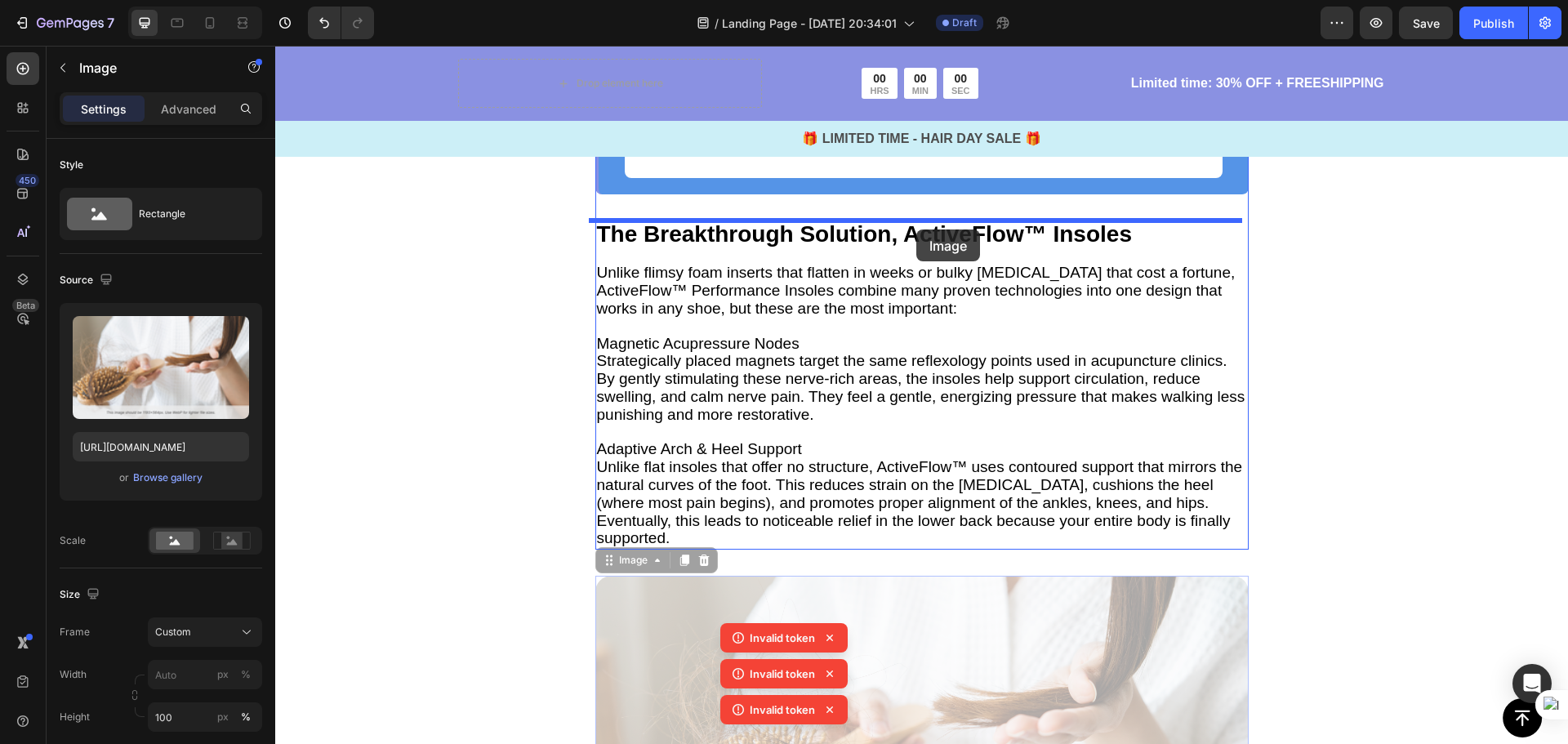
drag, startPoint x: 935, startPoint y: 648, endPoint x: 917, endPoint y: 229, distance: 419.4
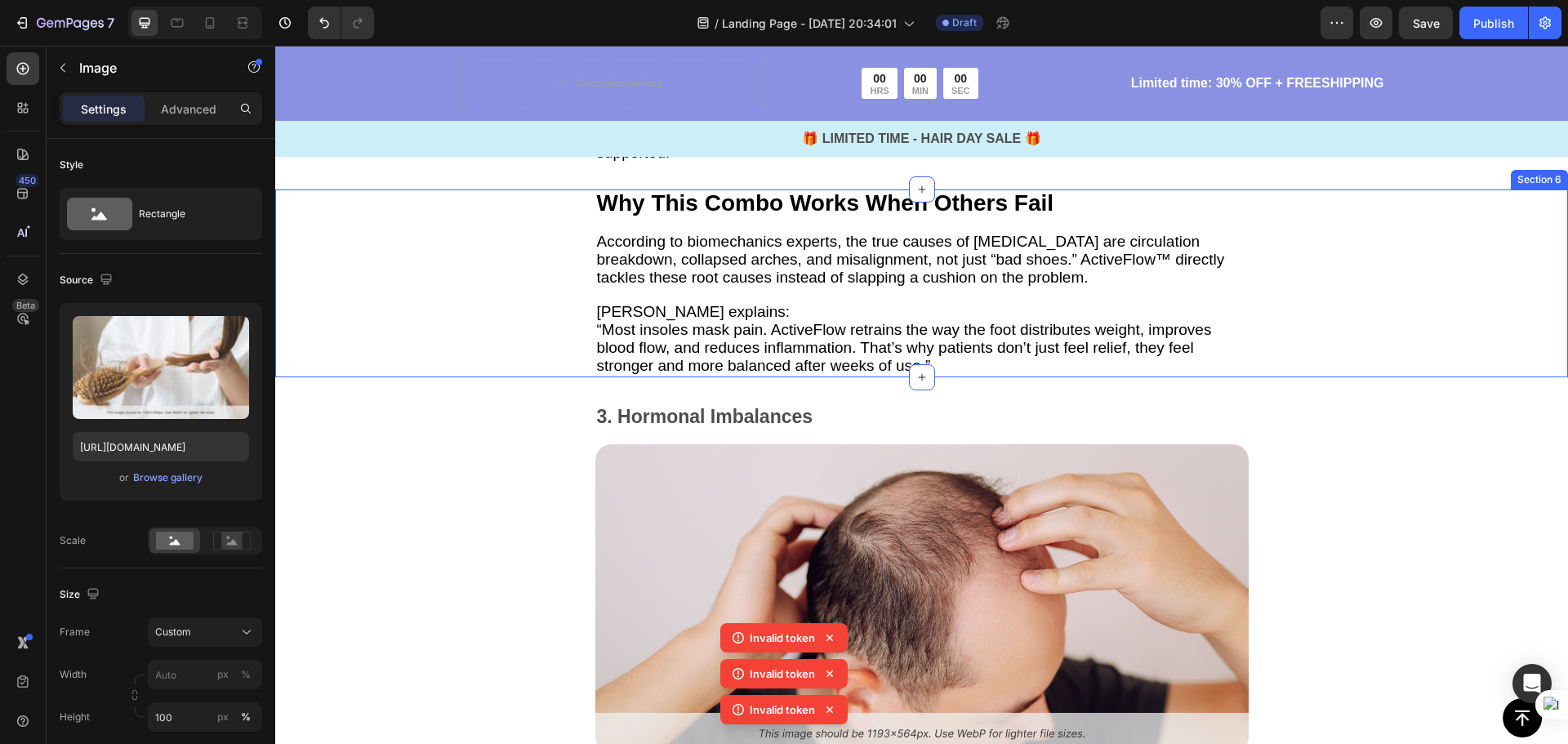
scroll to position [3184, 0]
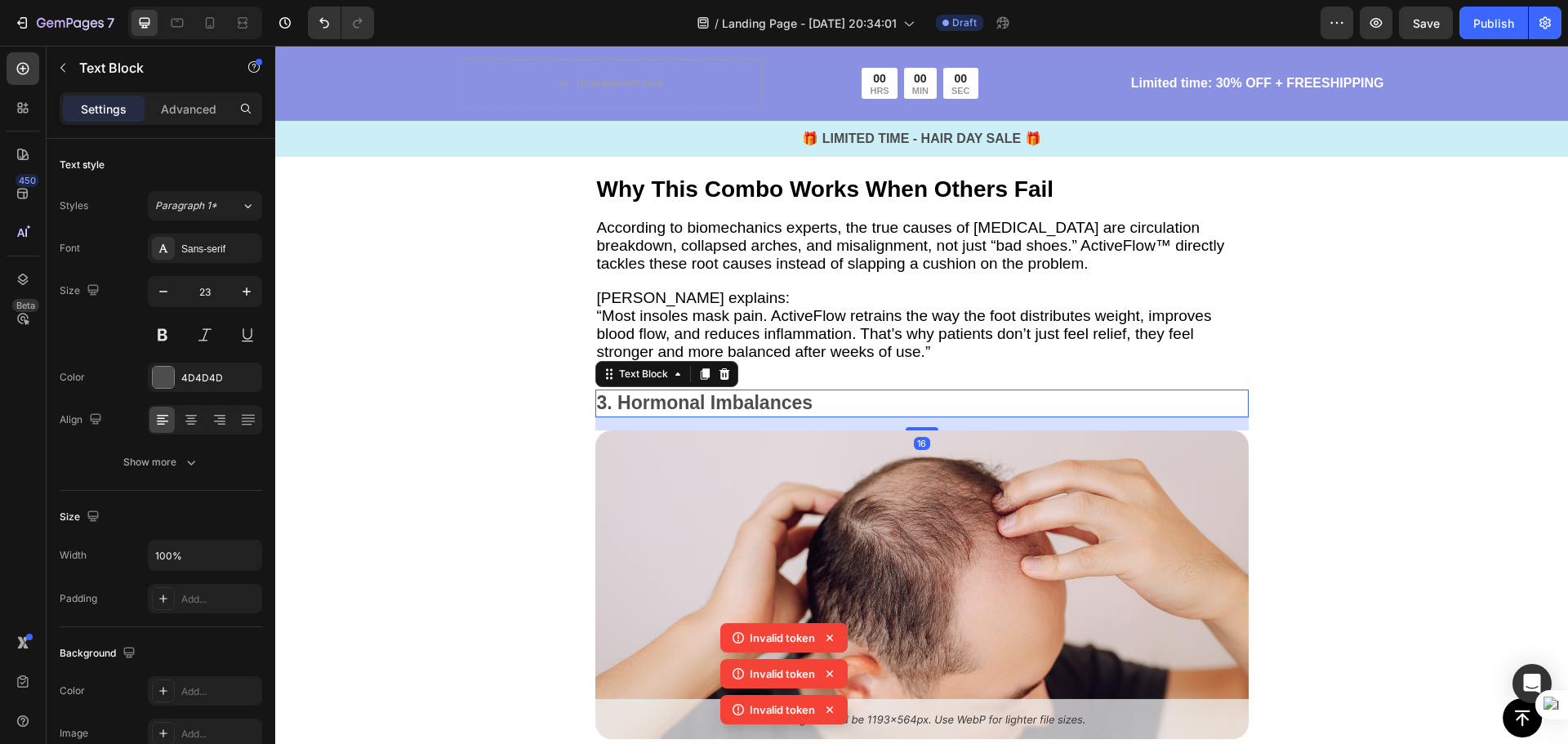
click at [849, 391] on p "3. Hormonal Imbalances" at bounding box center [922, 403] width 651 height 25
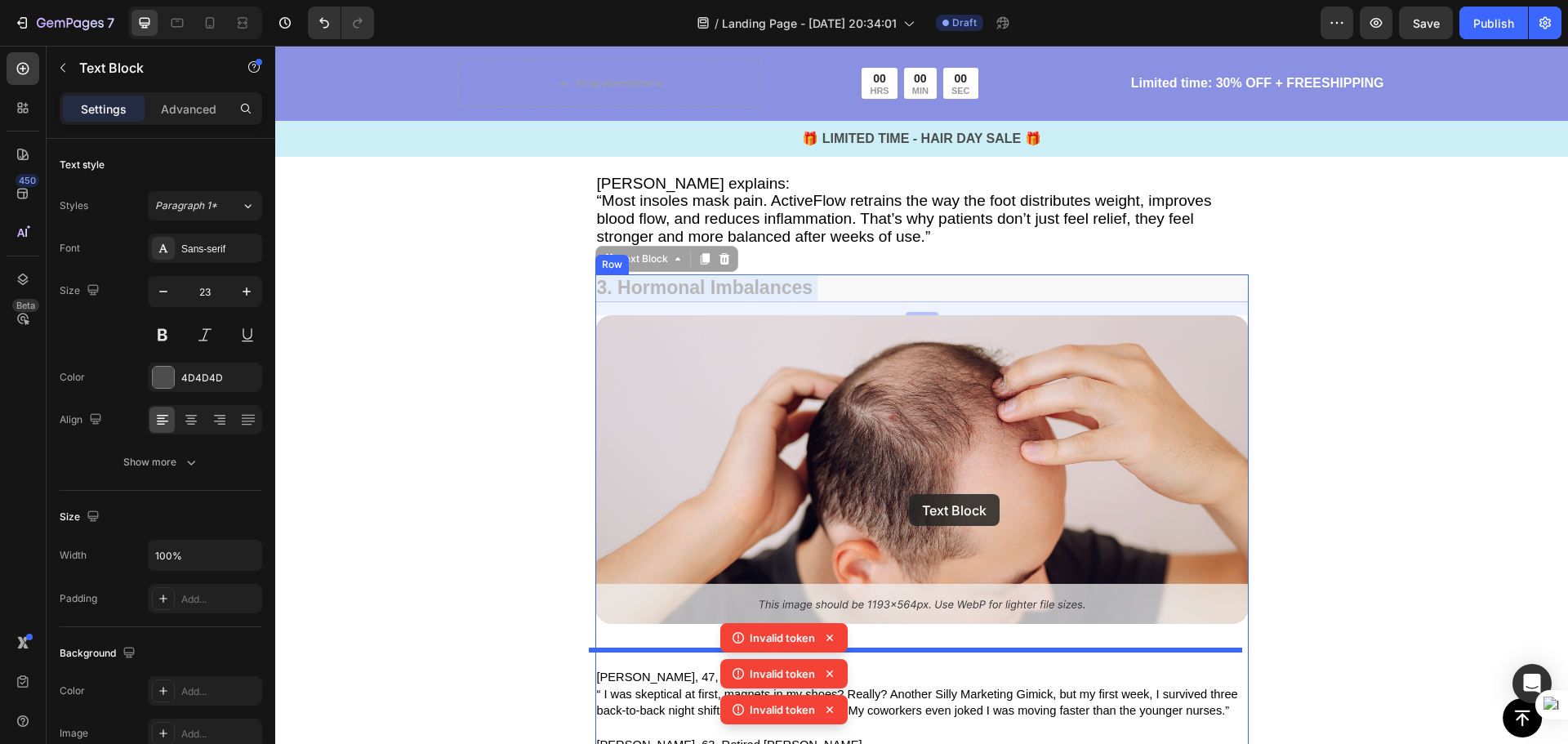
scroll to position [3347, 0]
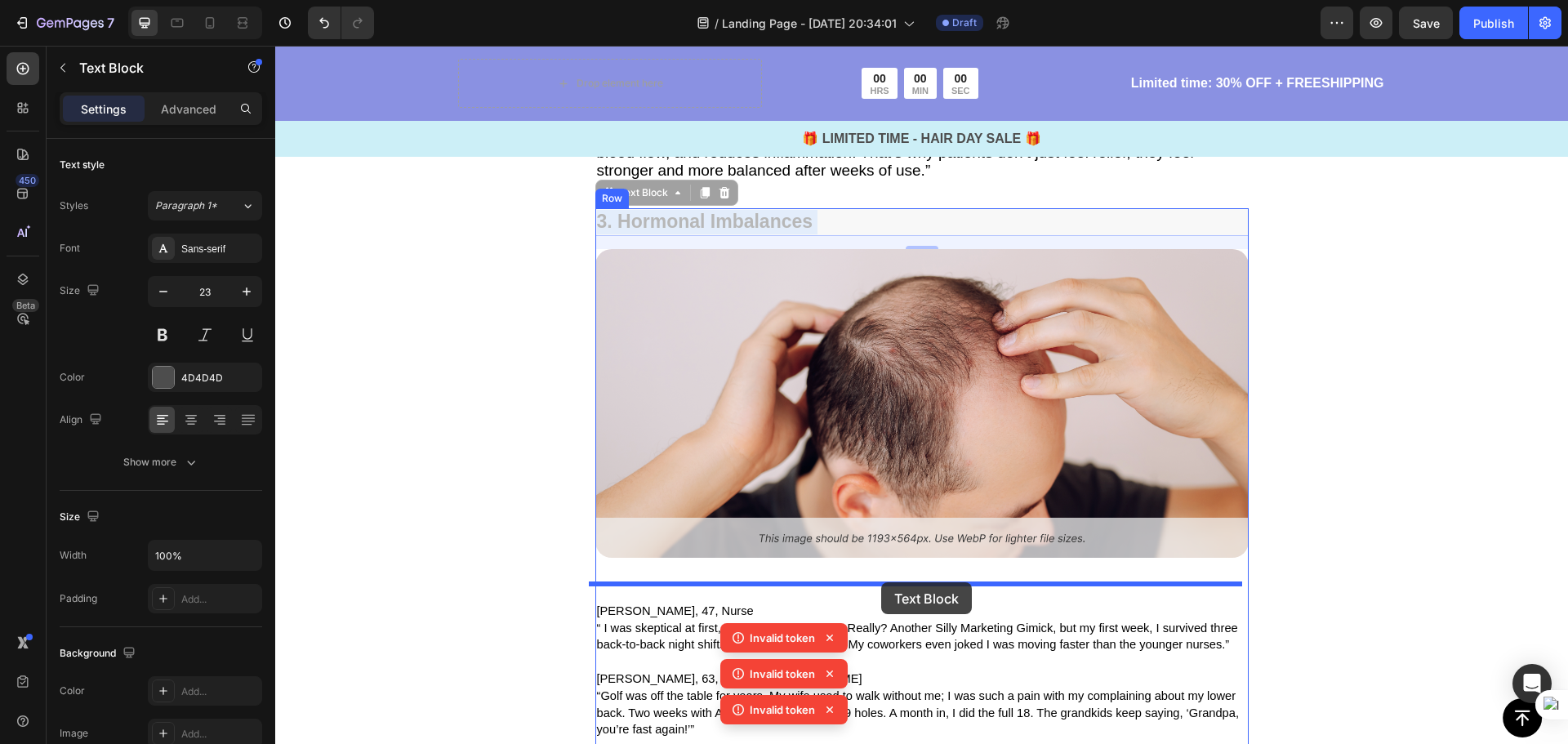
drag, startPoint x: 892, startPoint y: 383, endPoint x: 881, endPoint y: 582, distance: 199.3
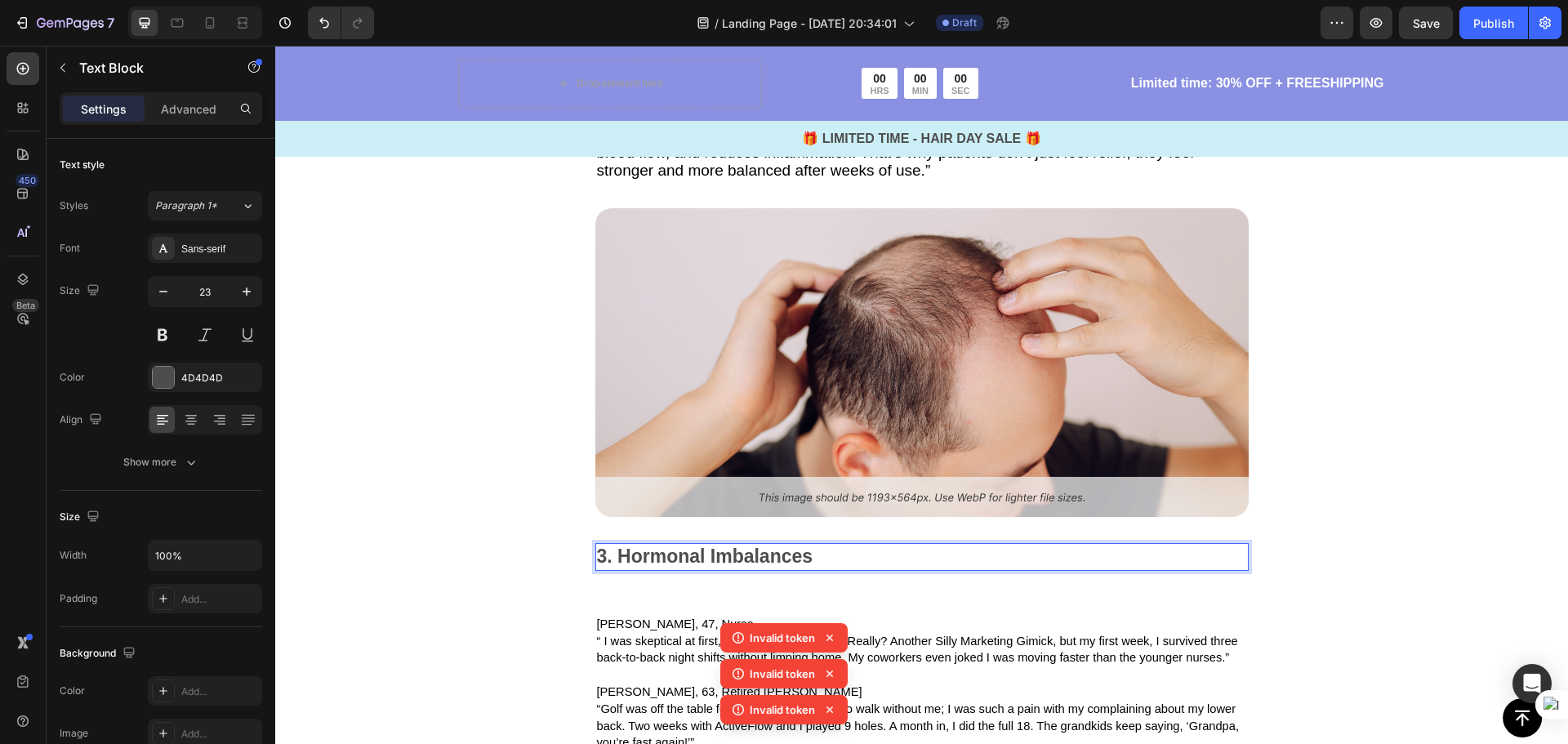
click at [956, 551] on p "3. Hormonal Imbalances" at bounding box center [922, 556] width 651 height 25
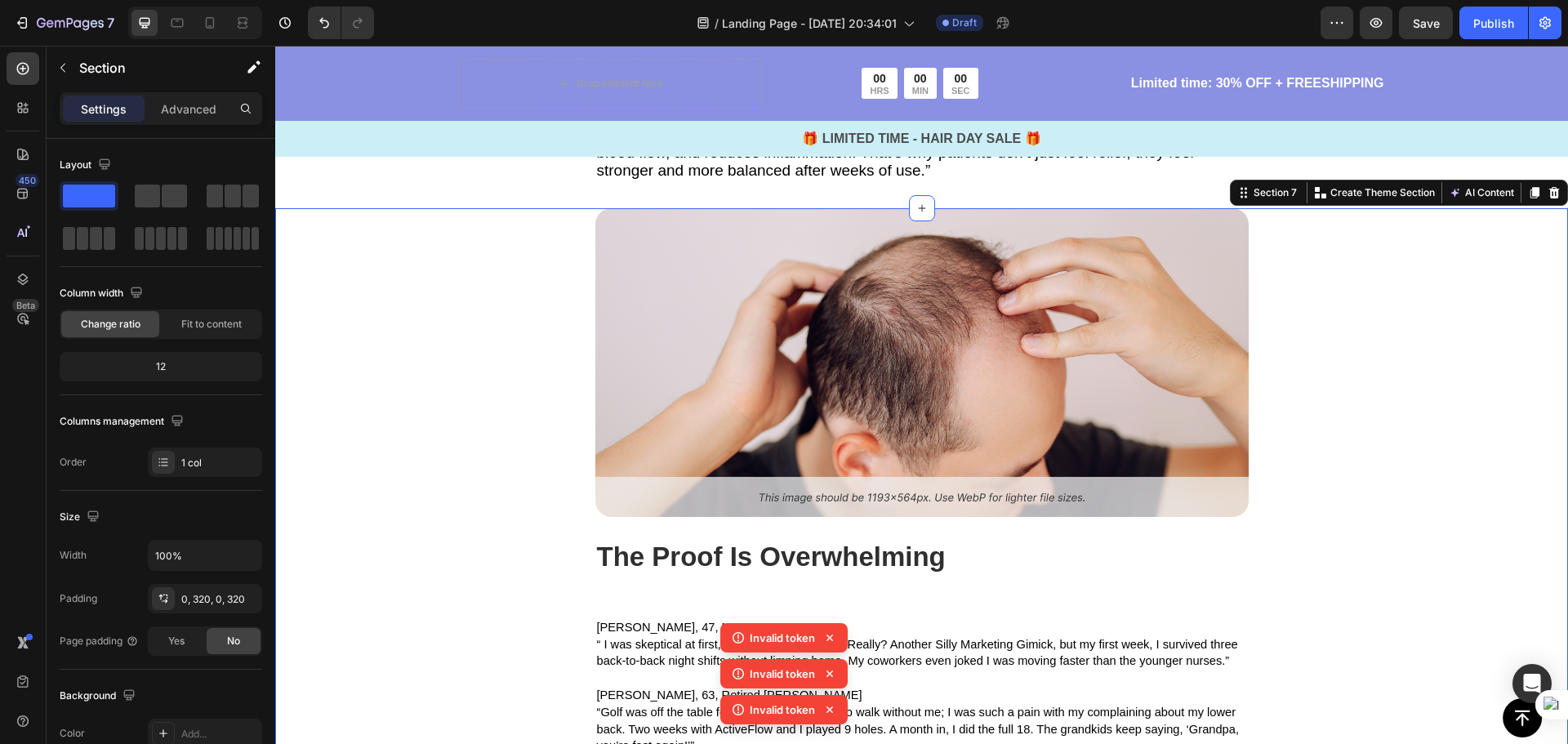
click at [1431, 508] on div "Image The Proof Is Overwhelming Text Block Linda, 47, Nurse “ I was skeptical a…" at bounding box center [921, 590] width 1293 height 763
click at [829, 583] on div "Image The Proof Is Overwhelming Text Block Linda, 47, Nurse “ I was skeptical a…" at bounding box center [921, 590] width 653 height 763
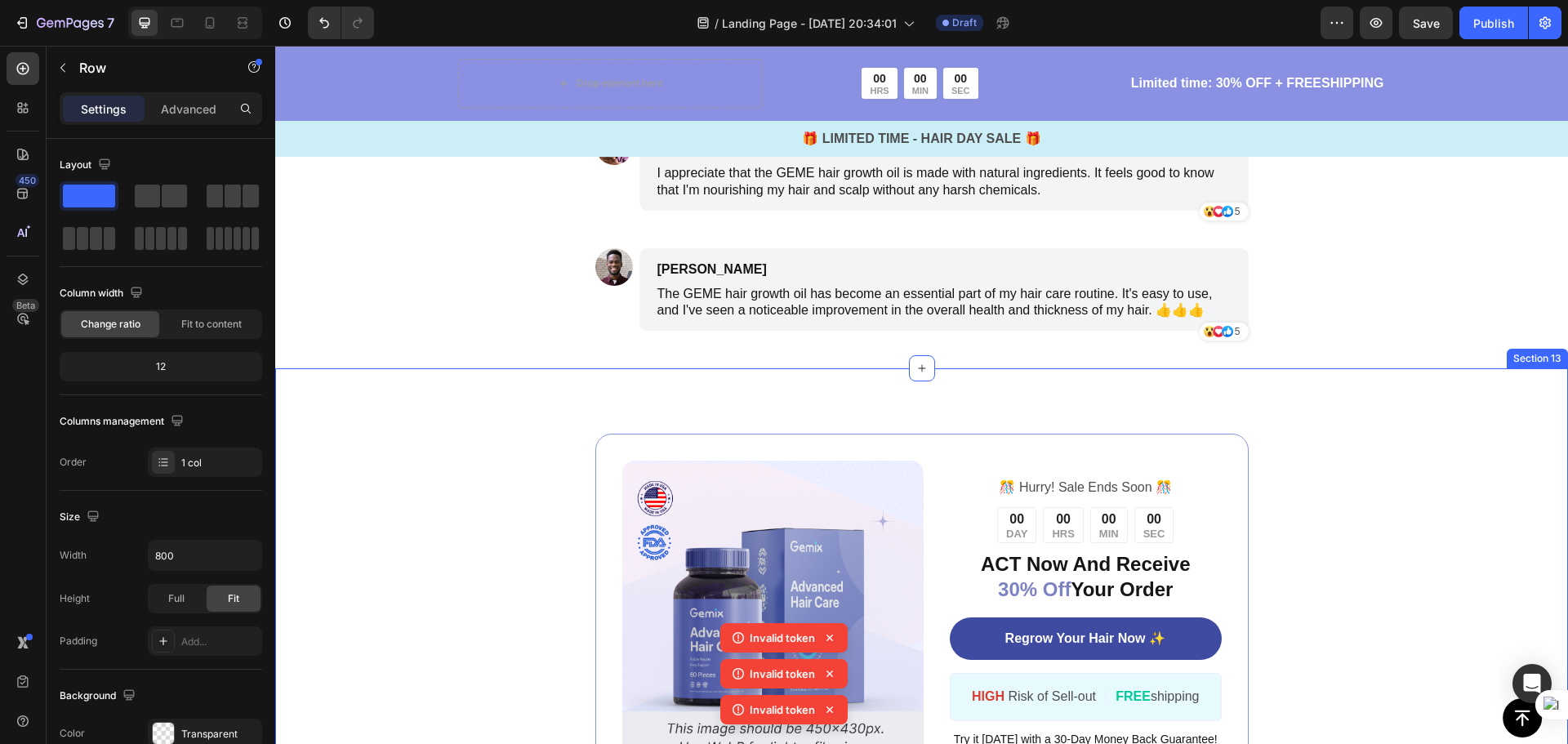
scroll to position [6859, 0]
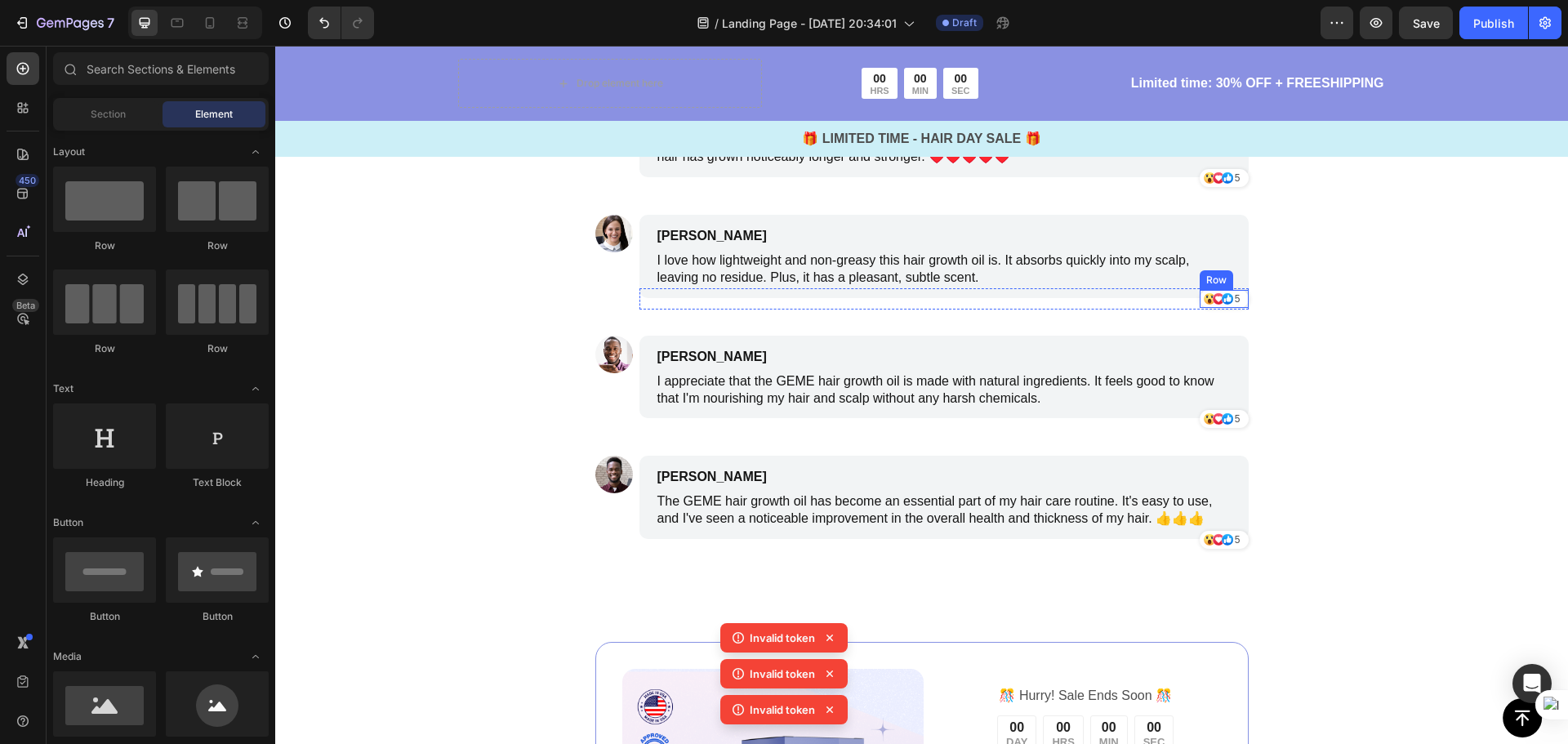
scroll to position [6532, 0]
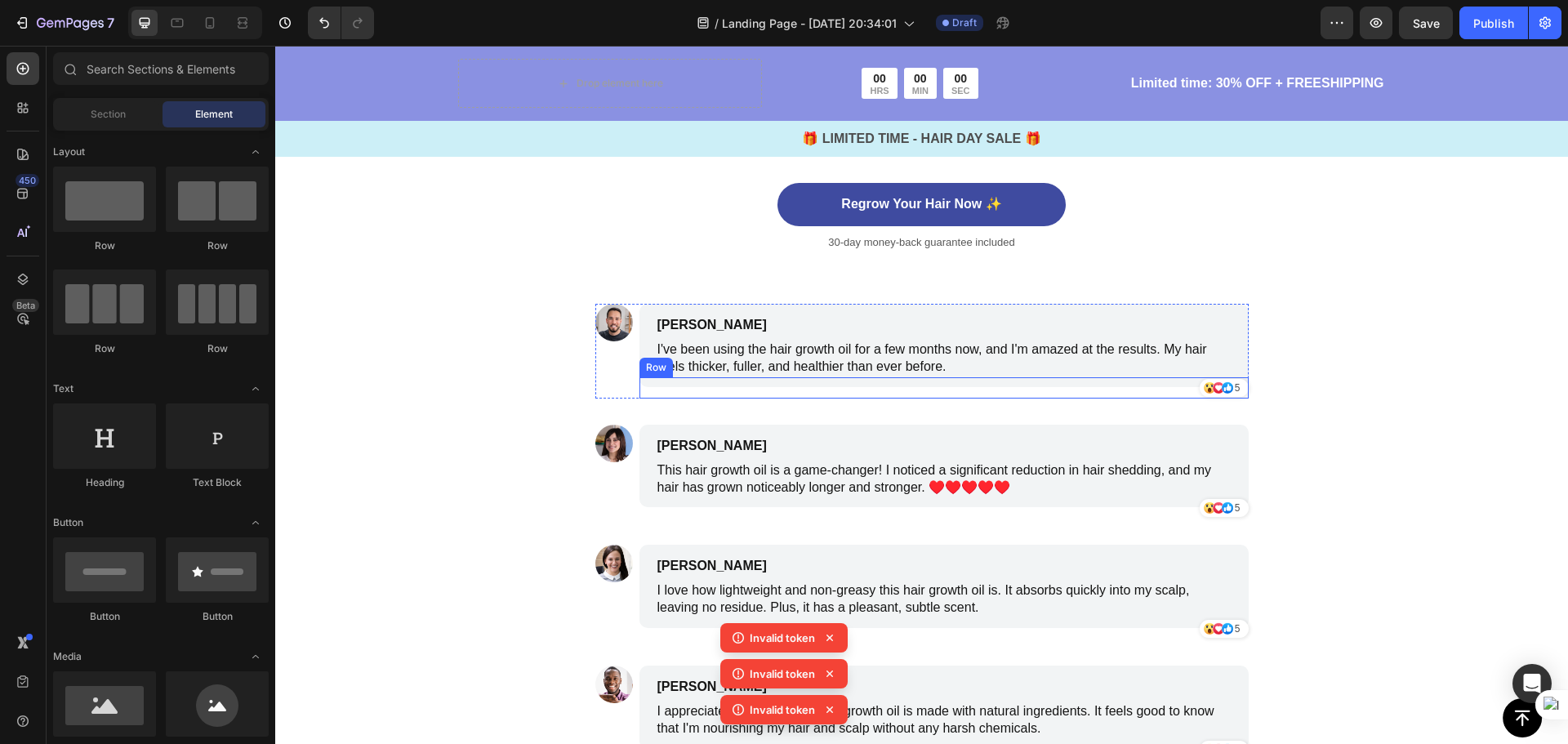
click at [1032, 389] on div "Icon Icon Icon 5 Text Block Row Row" at bounding box center [944, 387] width 610 height 21
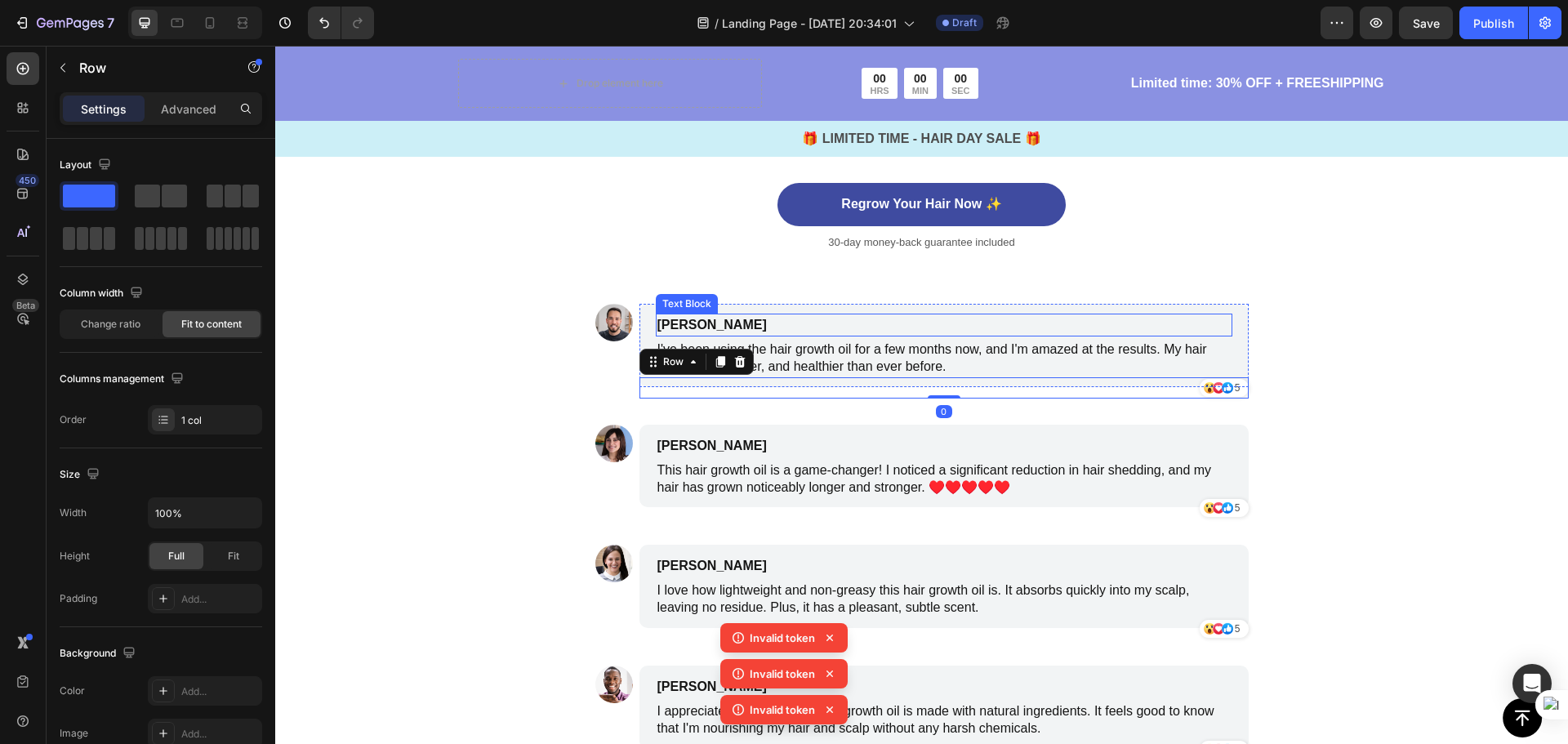
click at [1044, 314] on div "James Smith" at bounding box center [866, 324] width 422 height 23
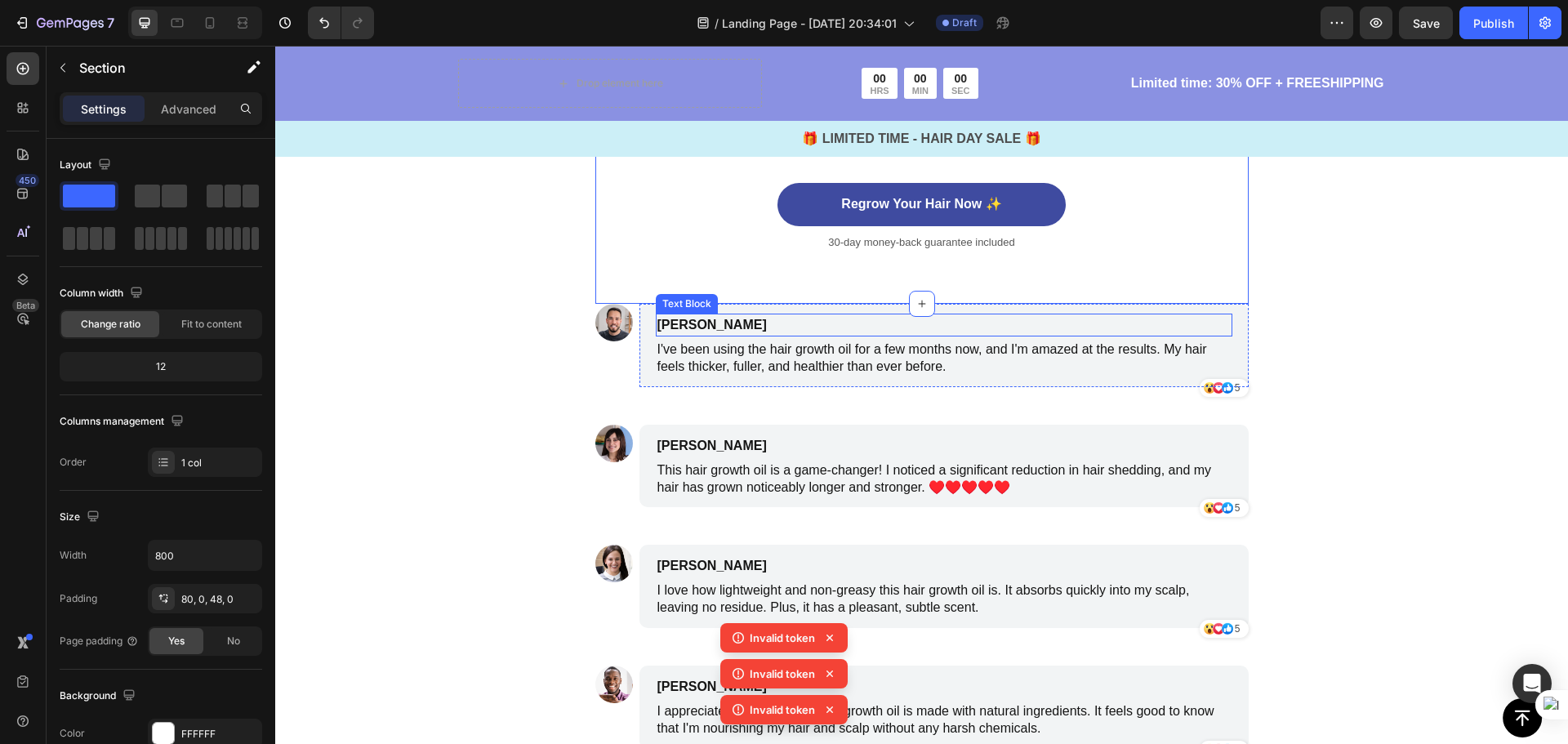
click at [657, 341] on div "I've been using the hair growth oil for a few months now, and I'm amazed at the…" at bounding box center [944, 358] width 577 height 37
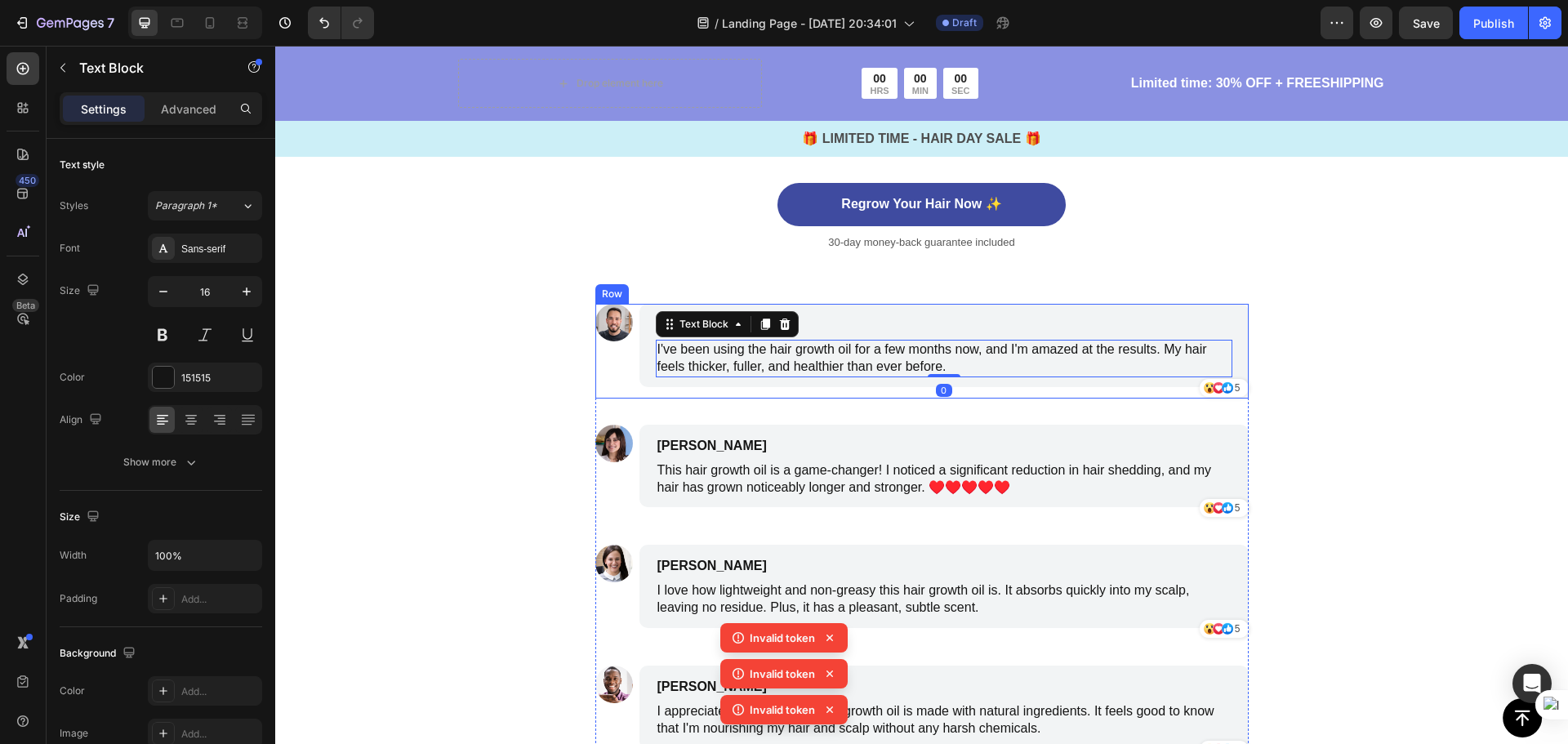
click at [595, 346] on div "Image" at bounding box center [613, 351] width 37 height 95
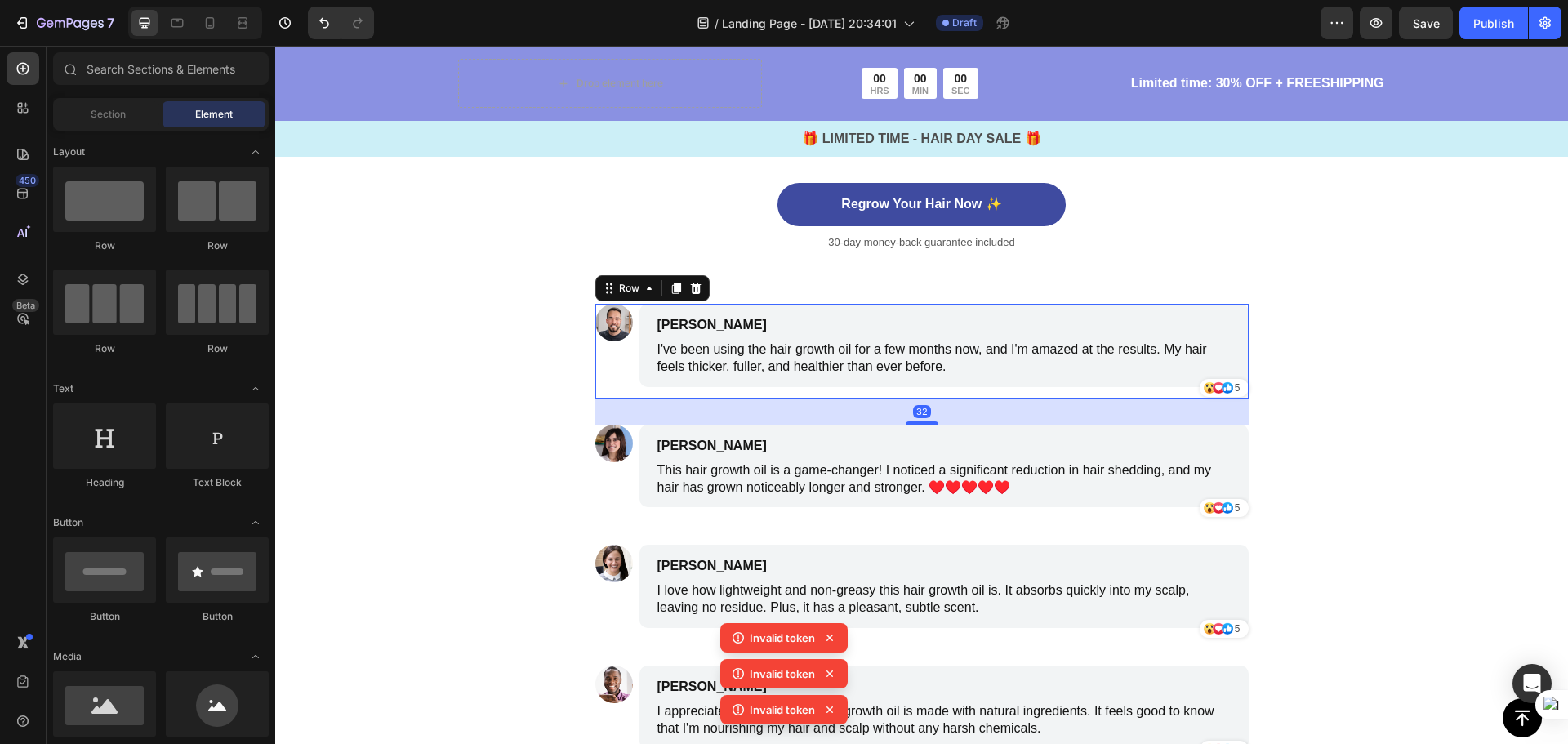
click at [582, 372] on section "Image James Smith Text Block I've been using the hair growth oil for a few mont…" at bounding box center [922, 605] width 680 height 603
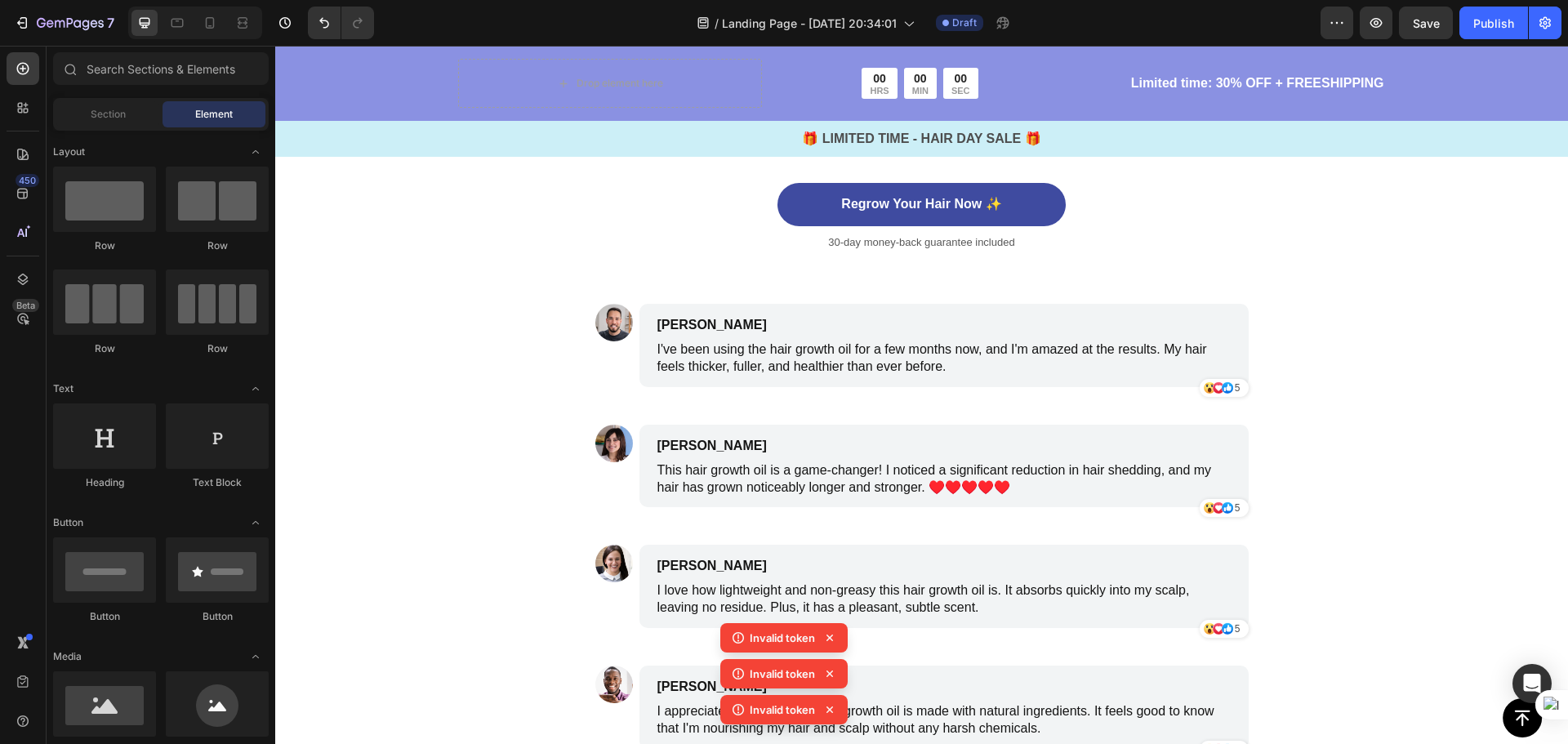
click at [582, 364] on section "Image James Smith Text Block I've been using the hair growth oil for a few mont…" at bounding box center [922, 605] width 680 height 603
click at [595, 351] on div "Image" at bounding box center [613, 351] width 37 height 95
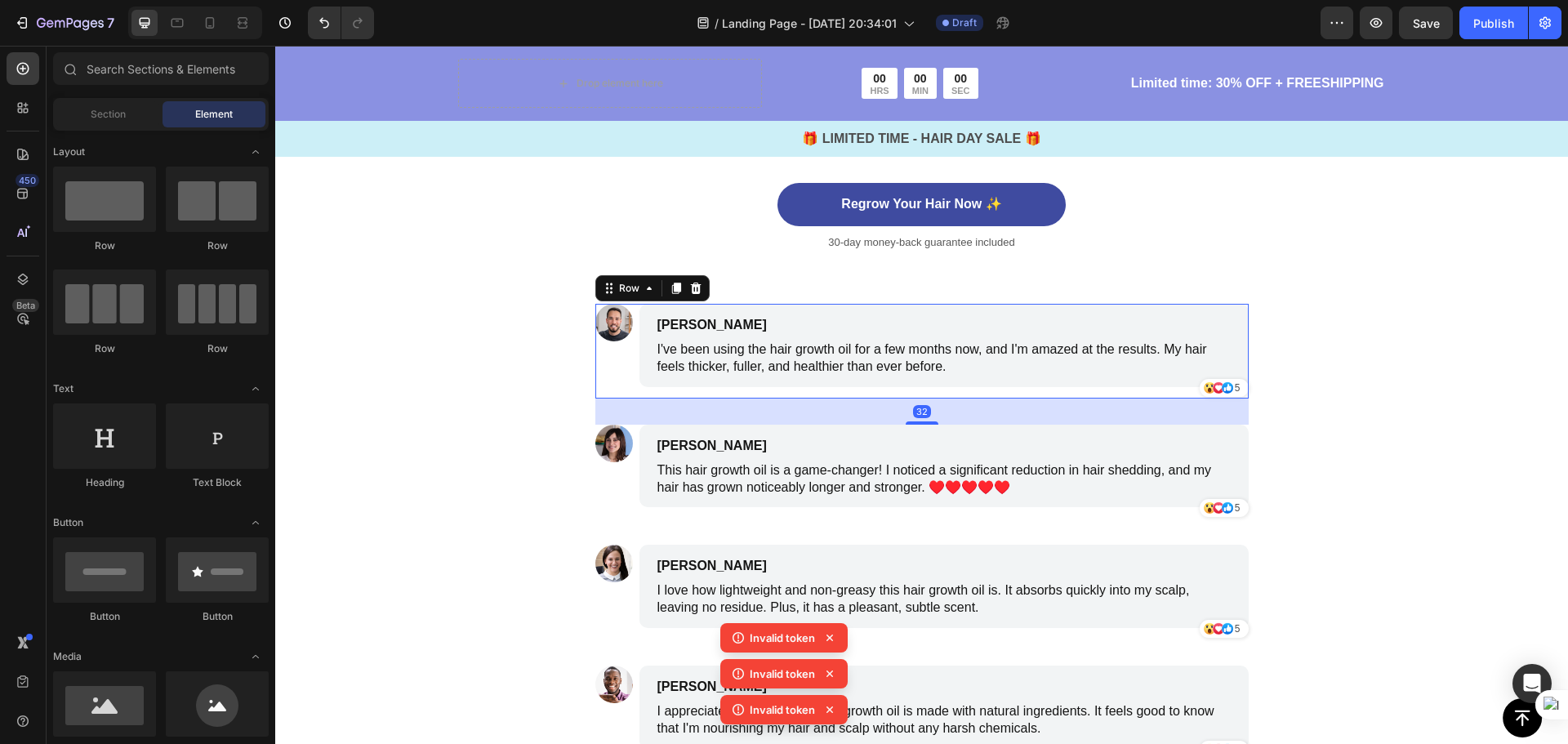
click at [582, 405] on section "Image James Smith Text Block I've been using the hair growth oil for a few mont…" at bounding box center [922, 605] width 680 height 603
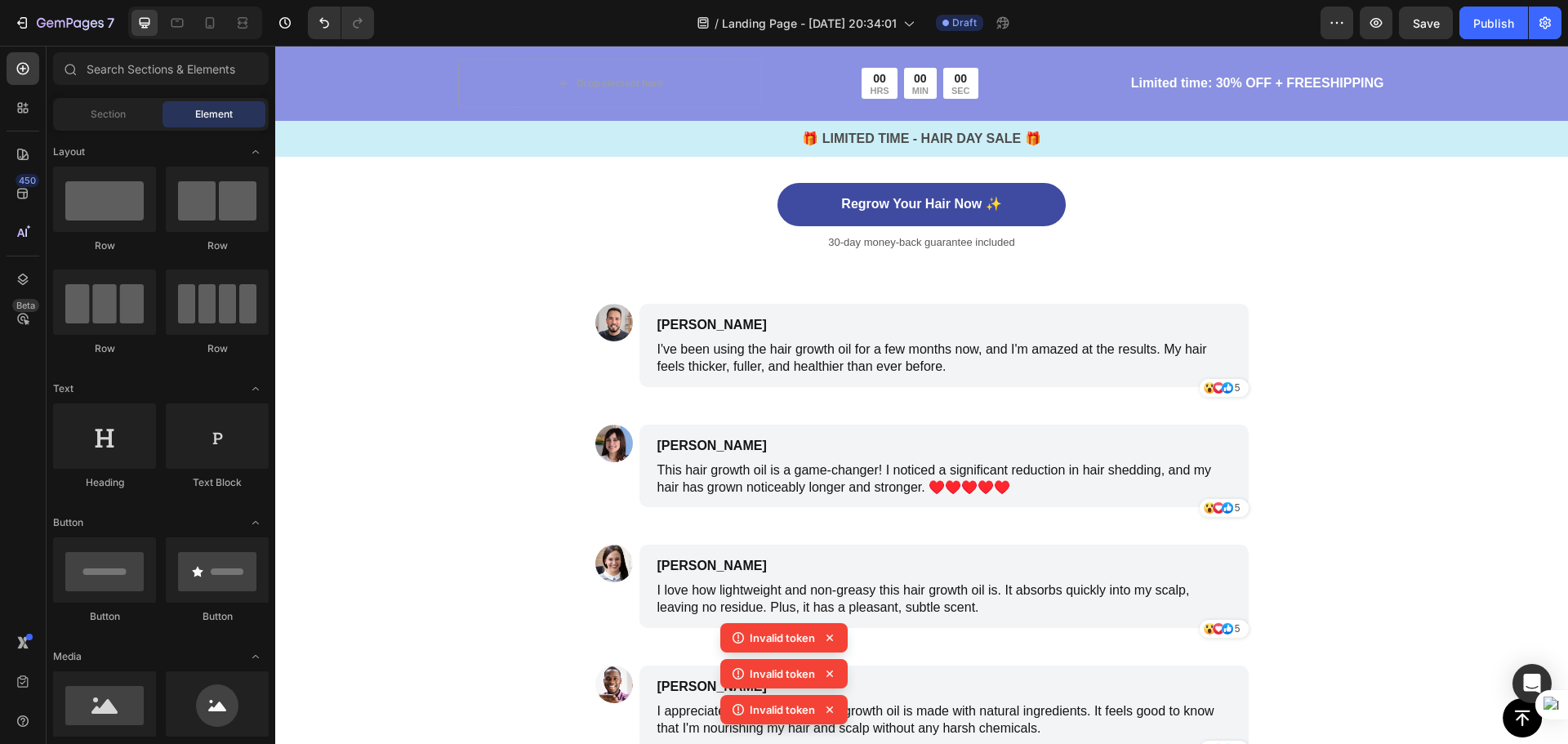
click at [595, 413] on div "Image James Smith Text Block I've been using the hair growth oil for a few mont…" at bounding box center [921, 605] width 653 height 603
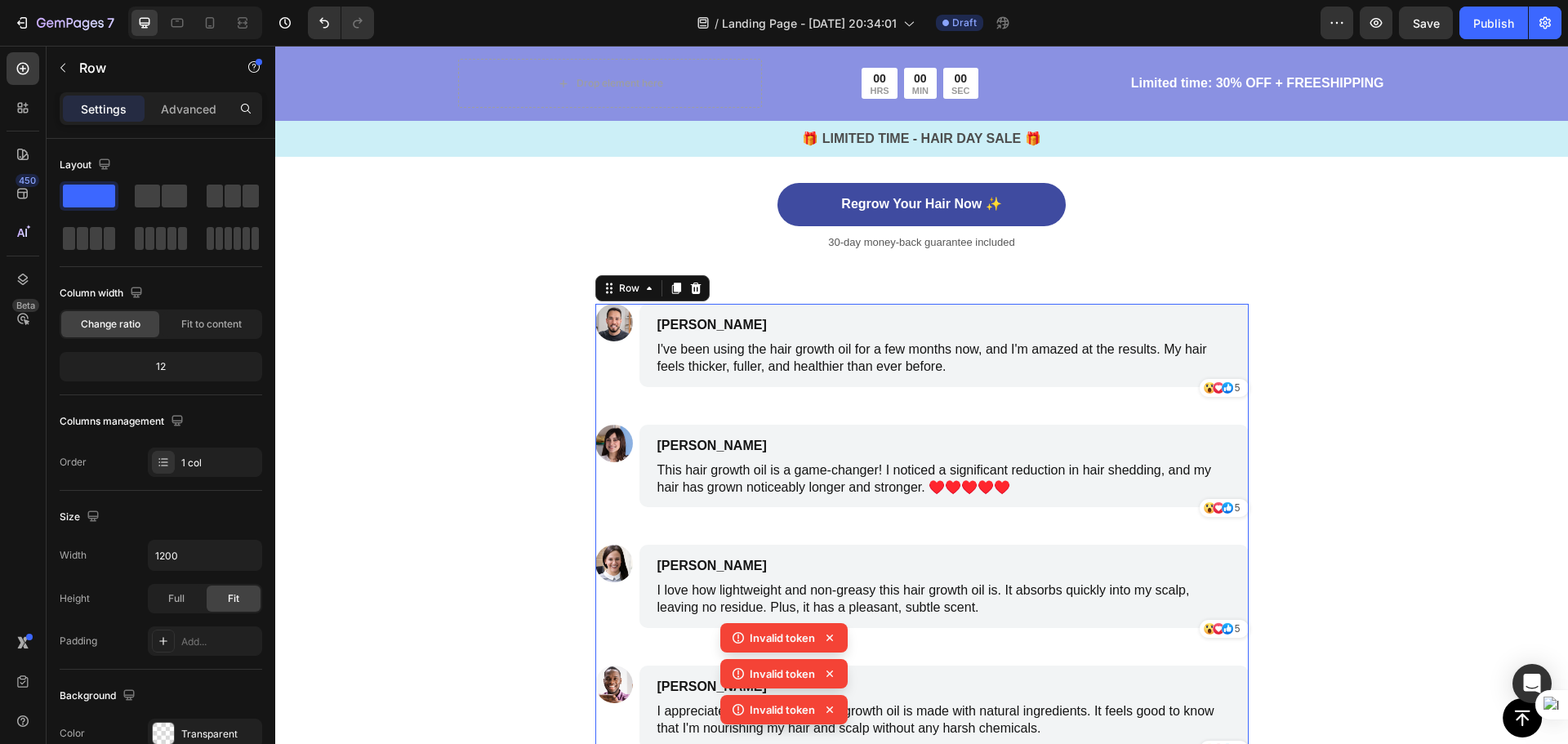
click at [595, 410] on div "Image James Smith Text Block I've been using the hair growth oil for a few mont…" at bounding box center [921, 605] width 653 height 603
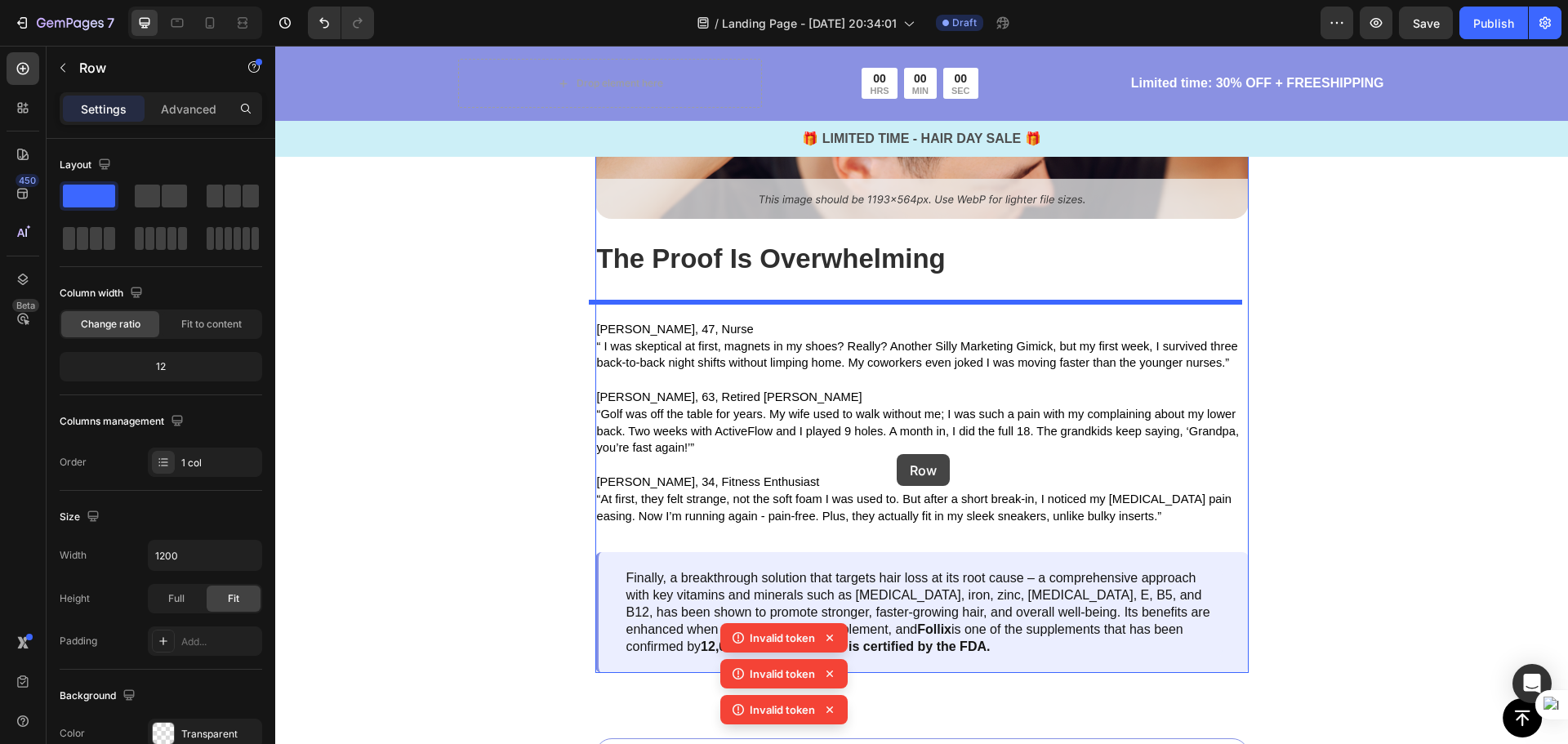
scroll to position [3675, 0]
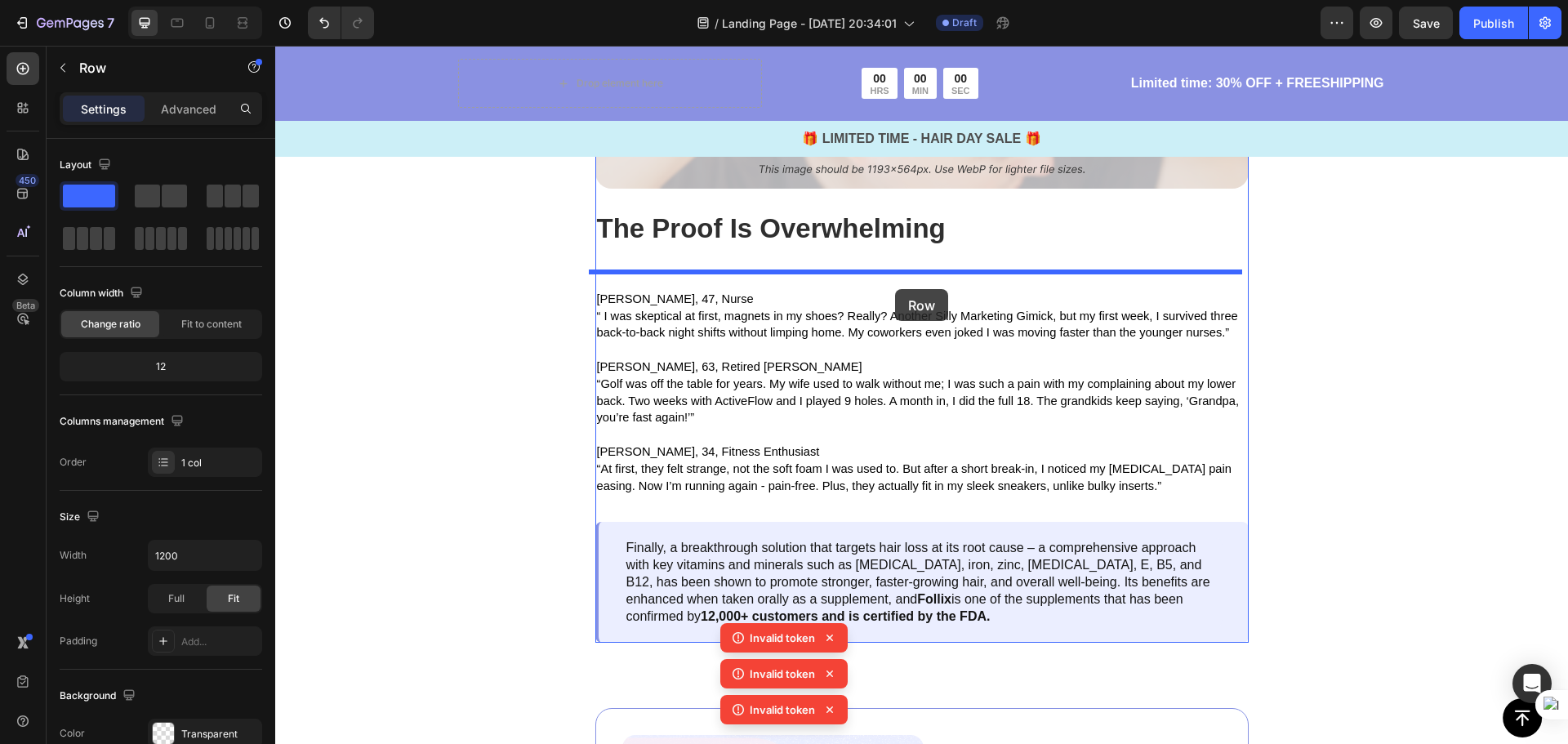
drag, startPoint x: 616, startPoint y: 398, endPoint x: 895, endPoint y: 289, distance: 299.5
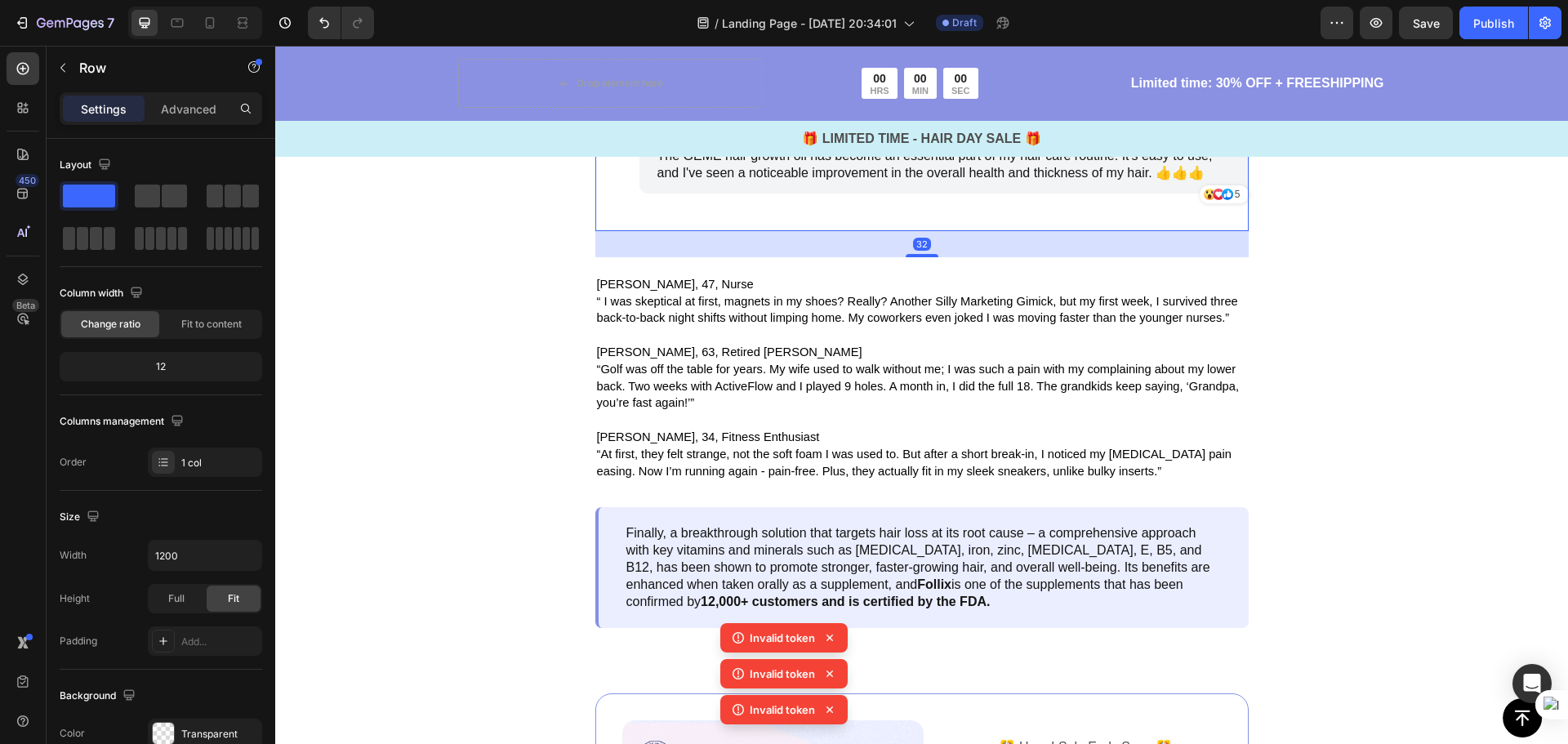
scroll to position [4328, 0]
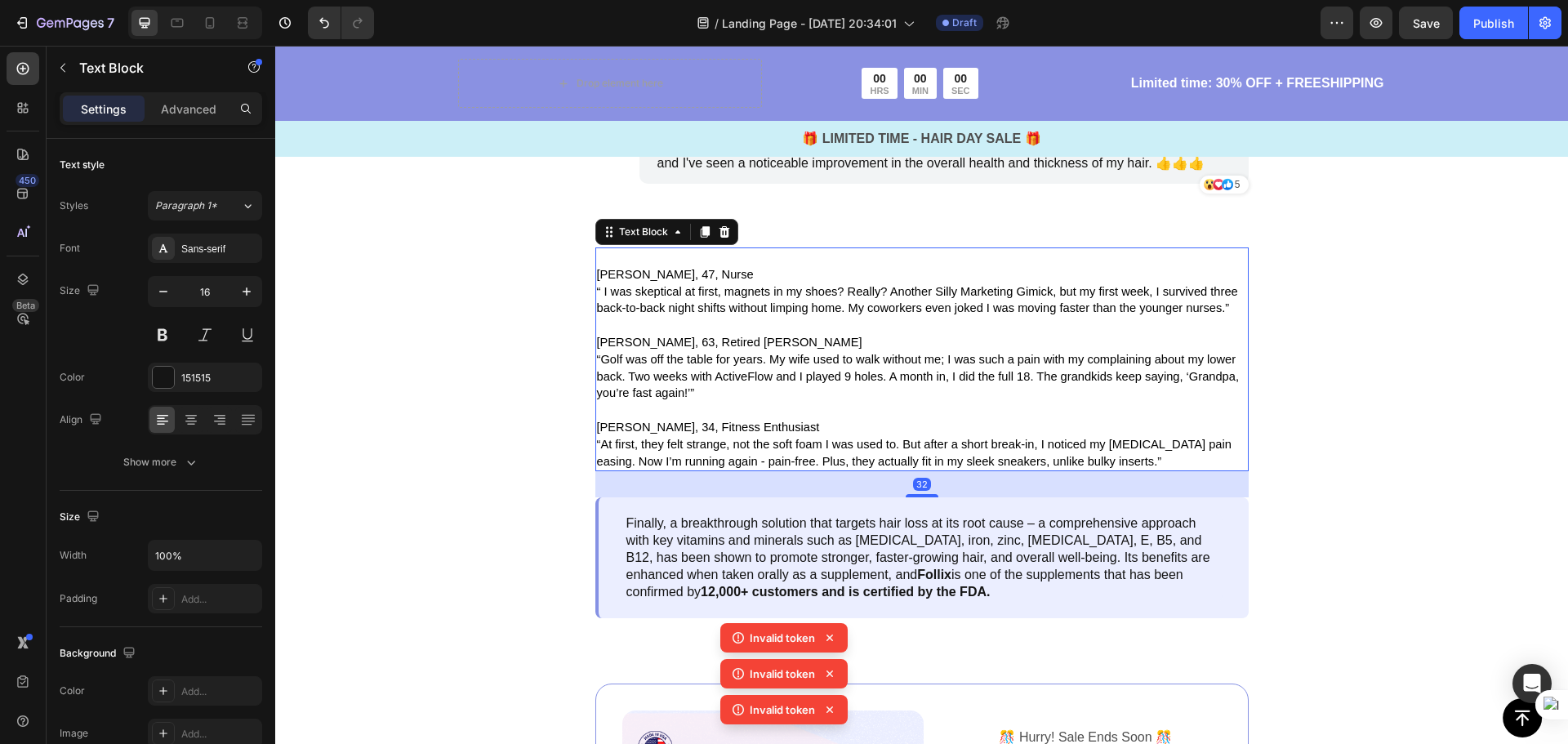
click at [687, 276] on p "[PERSON_NAME], 47, Nurse" at bounding box center [922, 274] width 651 height 17
click at [676, 271] on span "[PERSON_NAME], 47, Nurse" at bounding box center [675, 274] width 157 height 13
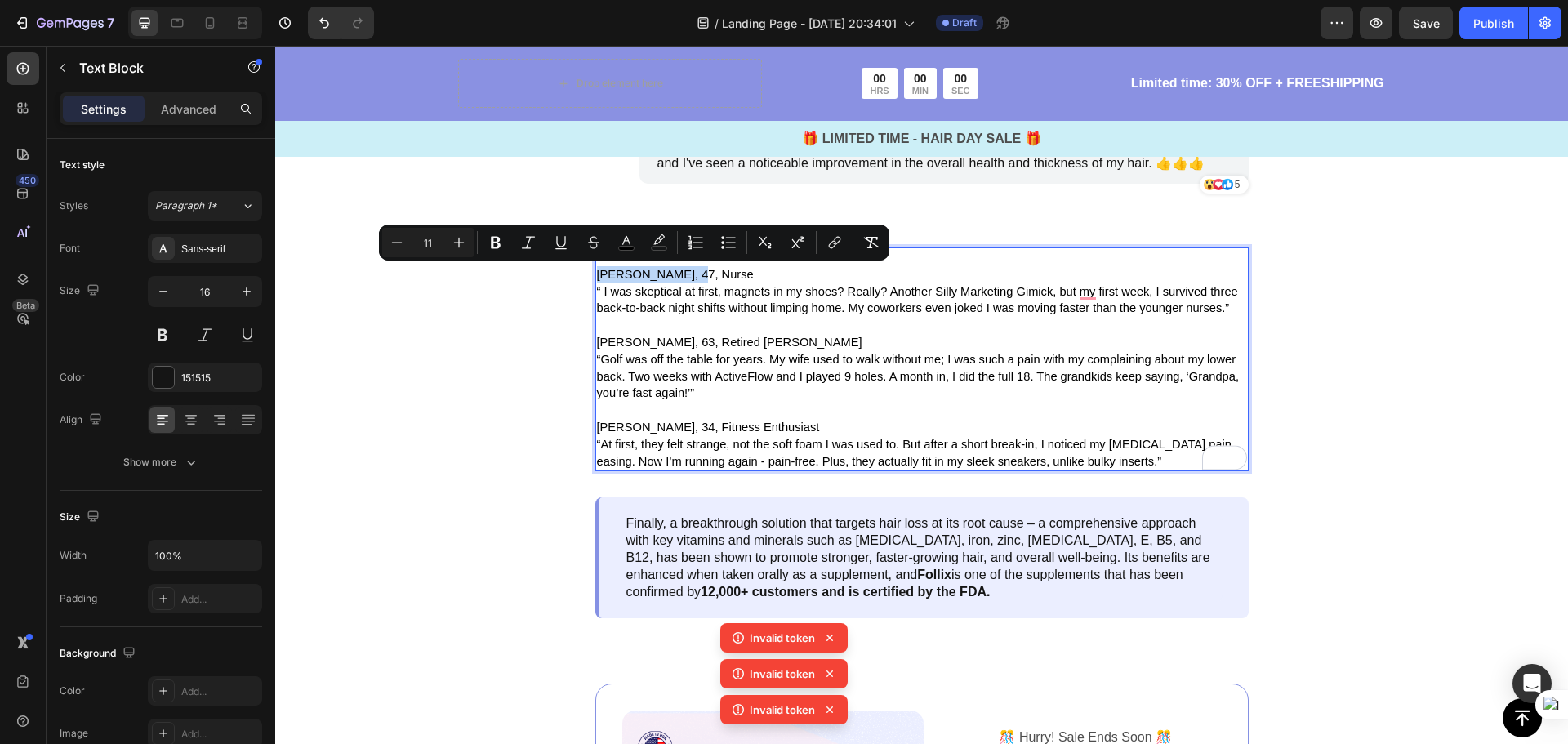
drag, startPoint x: 682, startPoint y: 275, endPoint x: 592, endPoint y: 270, distance: 90.1
click at [597, 270] on p "[PERSON_NAME], 47, Nurse" at bounding box center [922, 274] width 651 height 17
copy span "[PERSON_NAME], 47, Nurse"
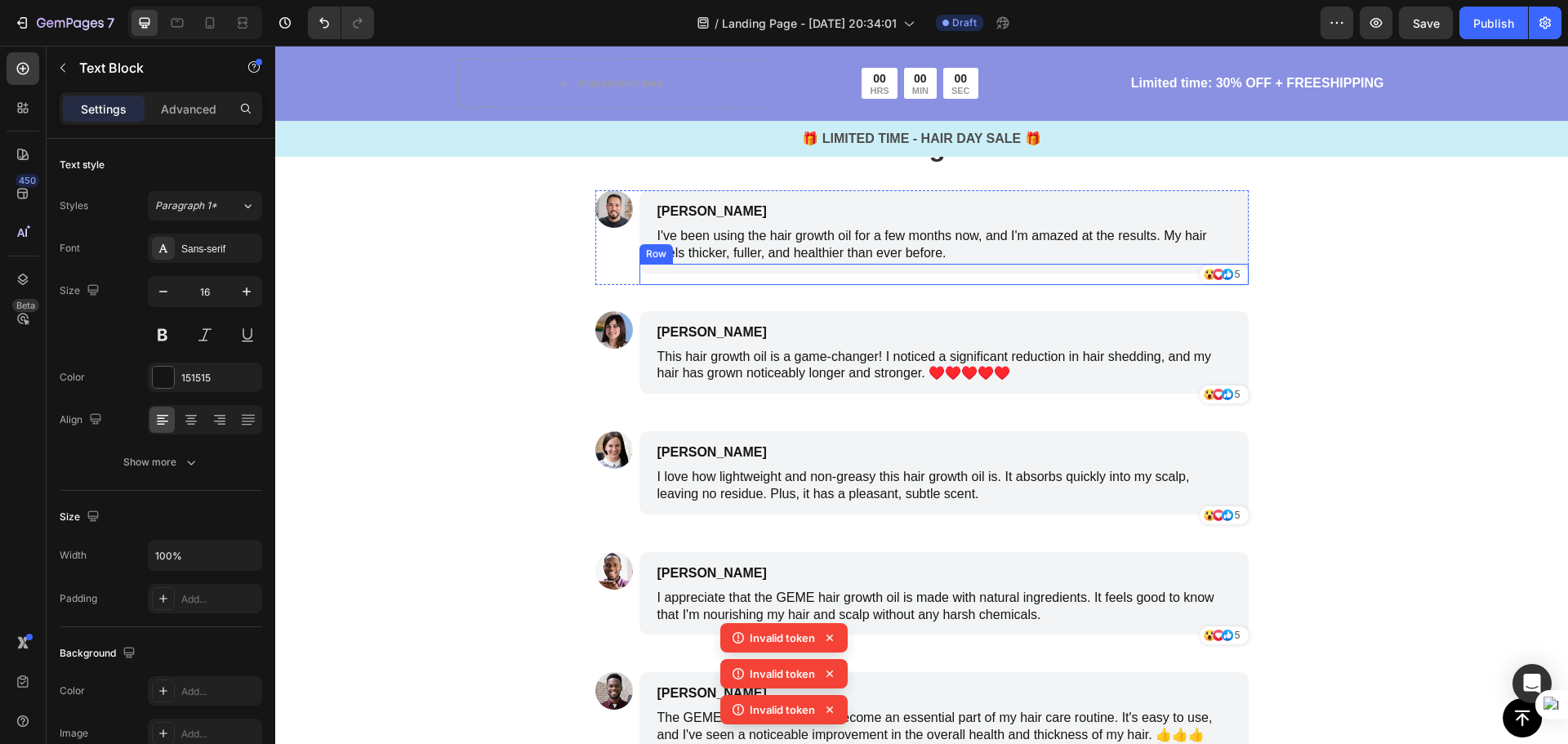
scroll to position [3675, 0]
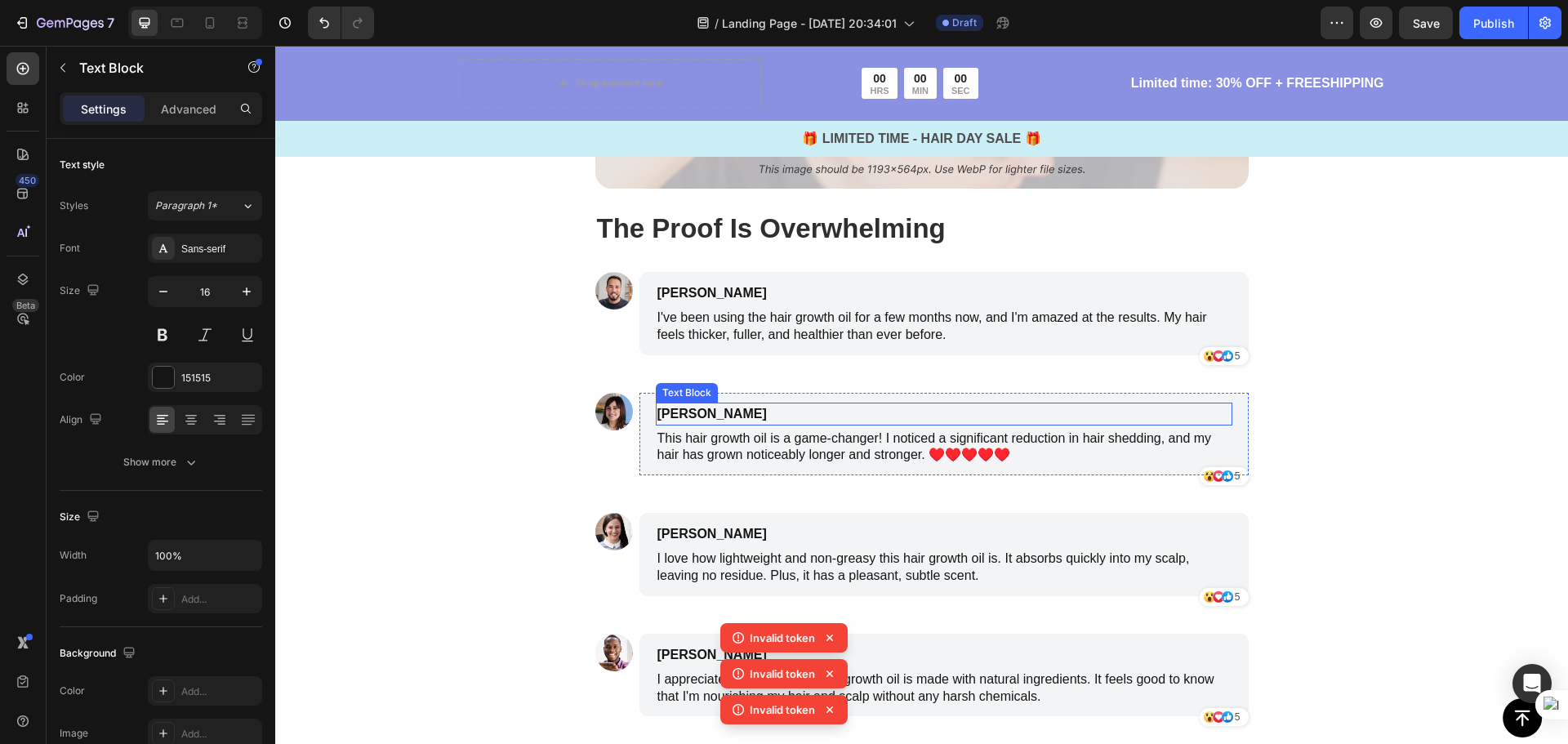
click at [764, 414] on p "Emily Johnson" at bounding box center [866, 414] width 418 height 20
click at [746, 413] on p "Emily Johnson" at bounding box center [866, 414] width 418 height 20
click at [745, 413] on p "Emily Johnson" at bounding box center [866, 414] width 418 height 20
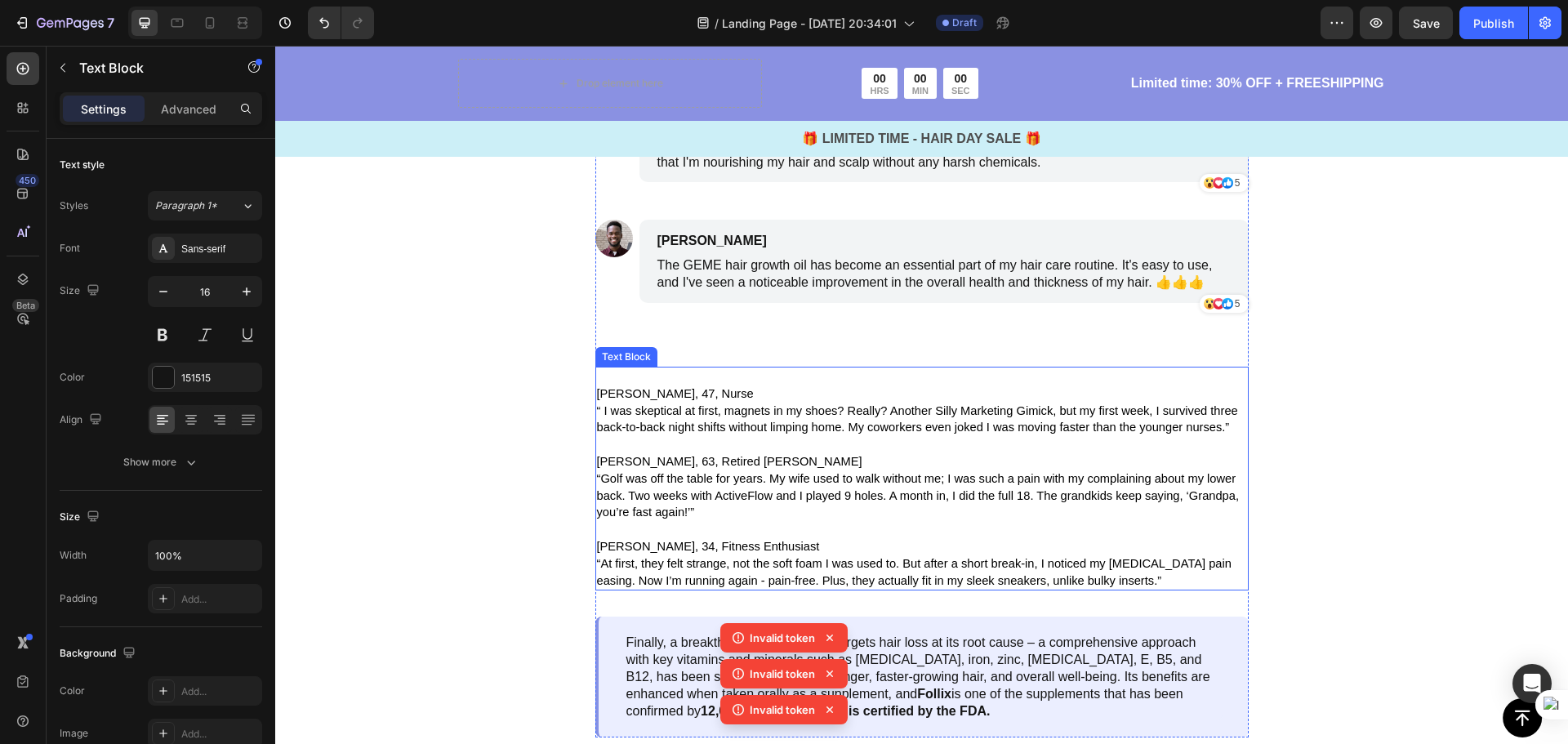
scroll to position [4246, 0]
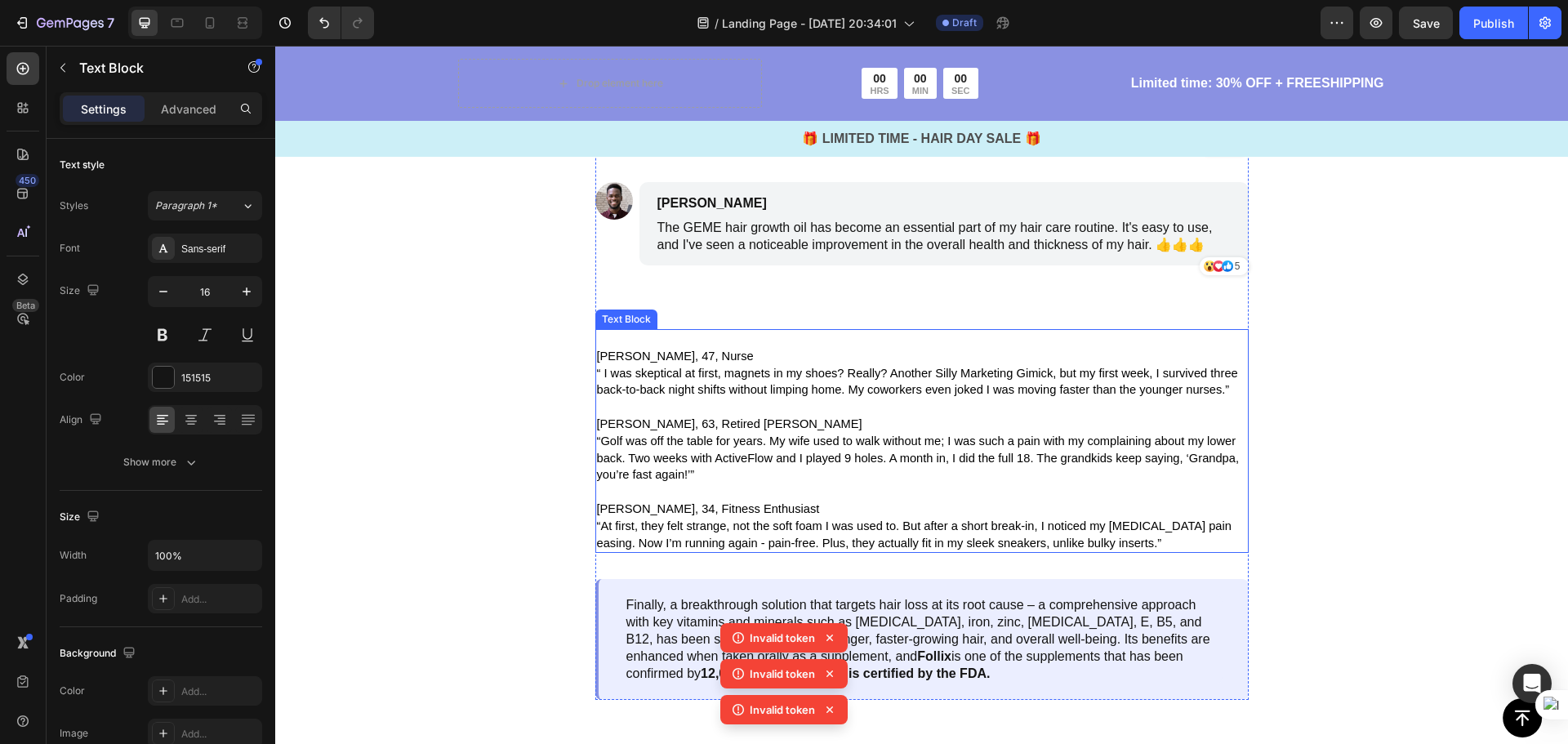
click at [684, 392] on span "“ I was skeptical at first, magnets in my shoes? Really? Another Silly Marketin…" at bounding box center [917, 381] width 641 height 30
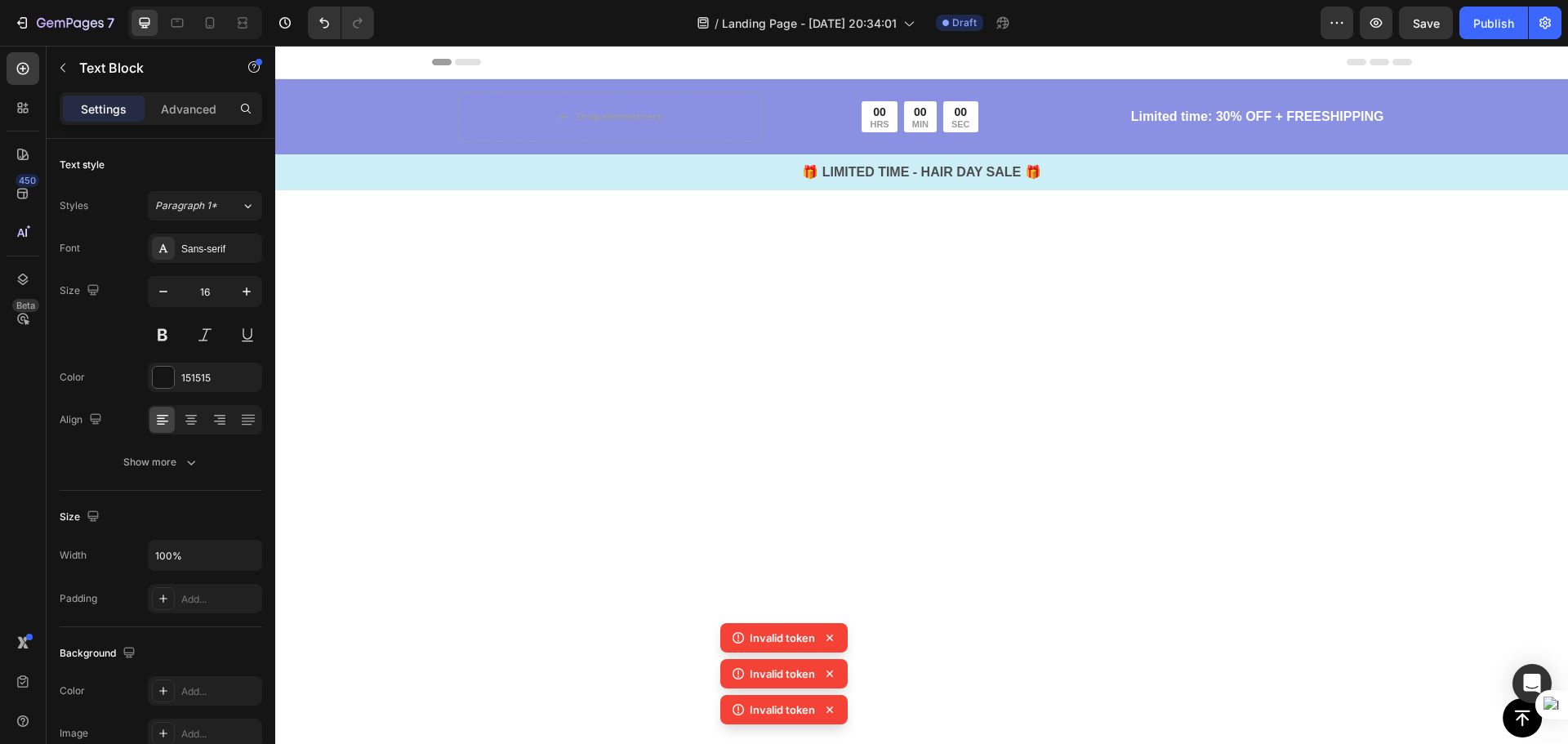
scroll to position [3675, 0]
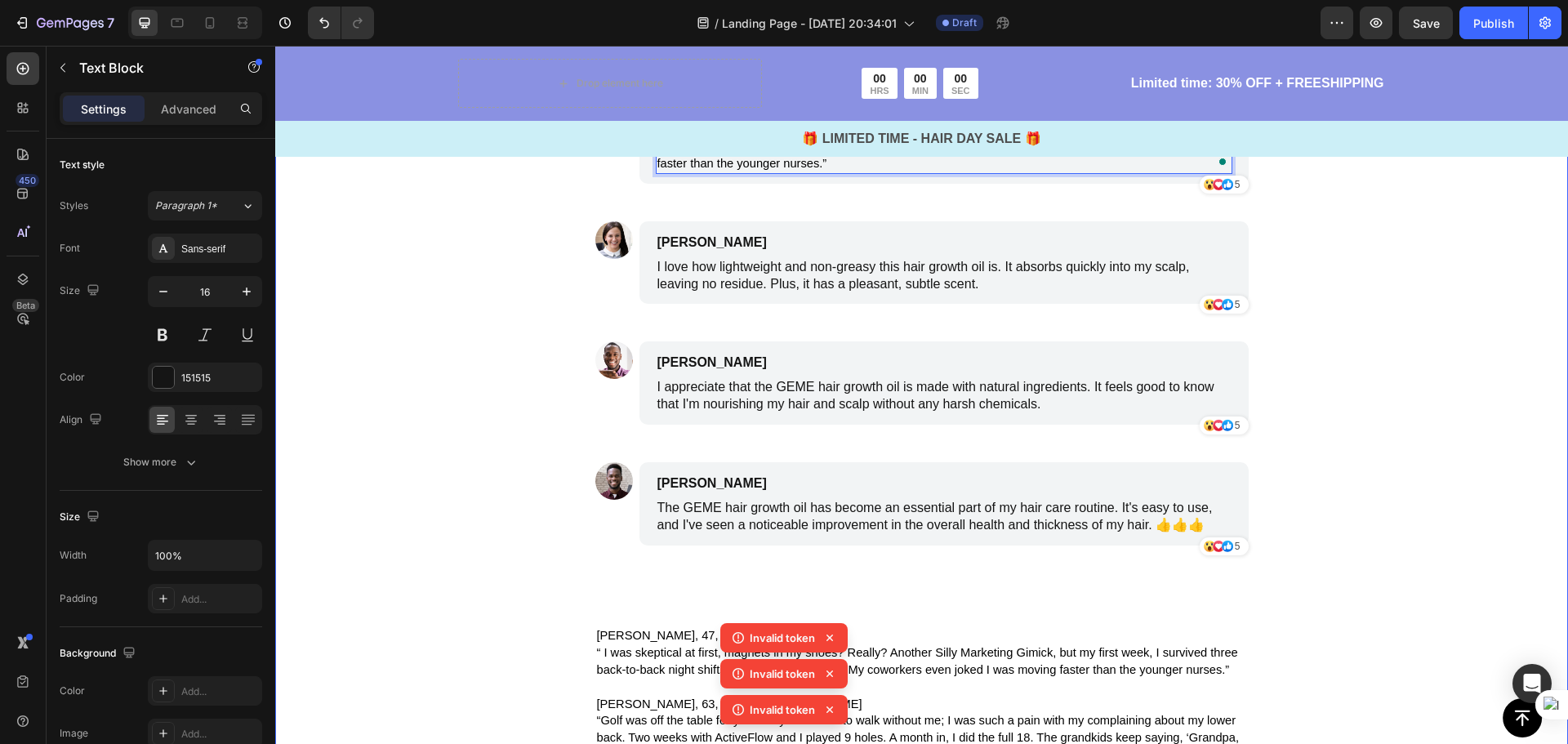
click at [1433, 480] on div "Image The Proof Is Overwhelming Text Block Image James Smith Text Block I've be…" at bounding box center [921, 429] width 1293 height 1099
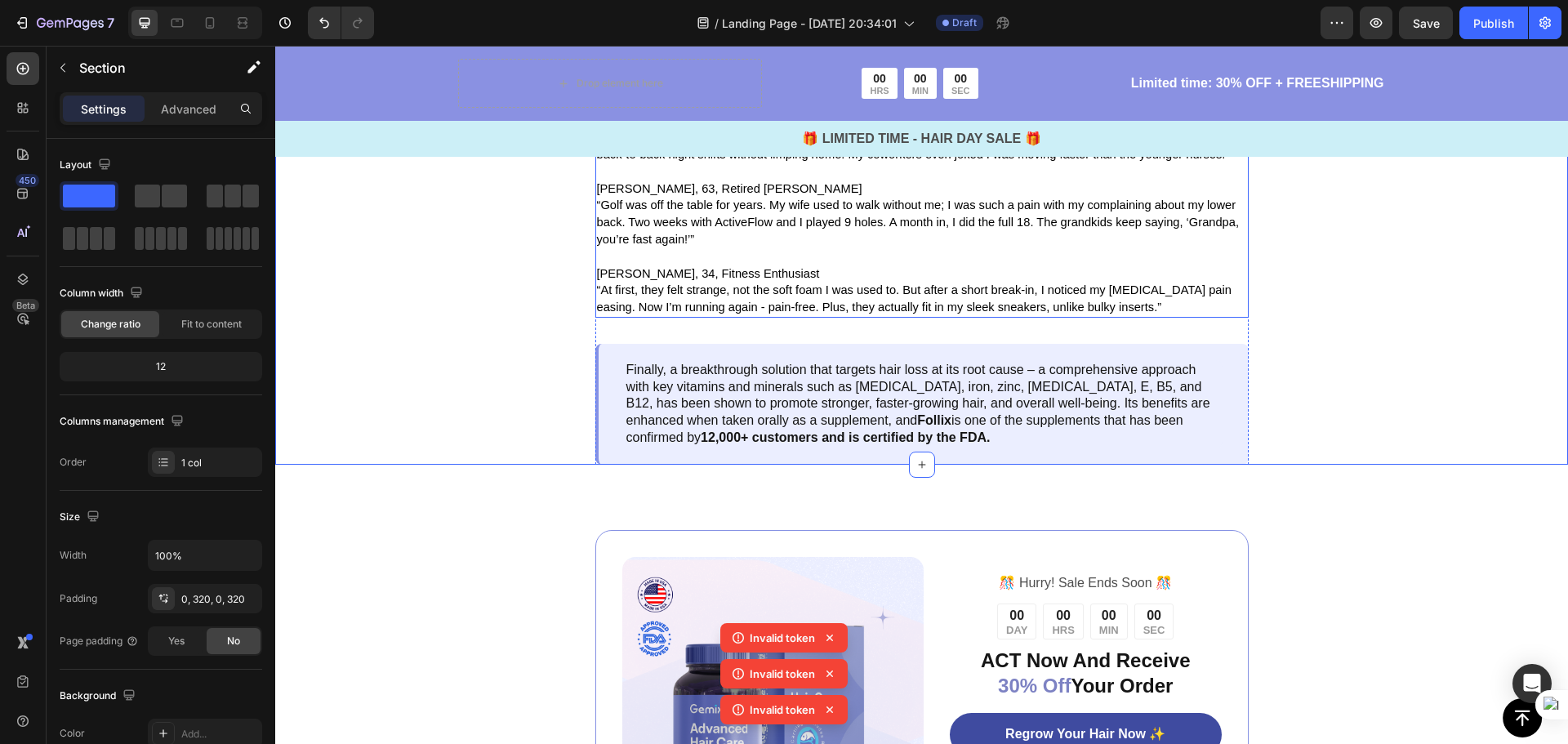
scroll to position [4246, 0]
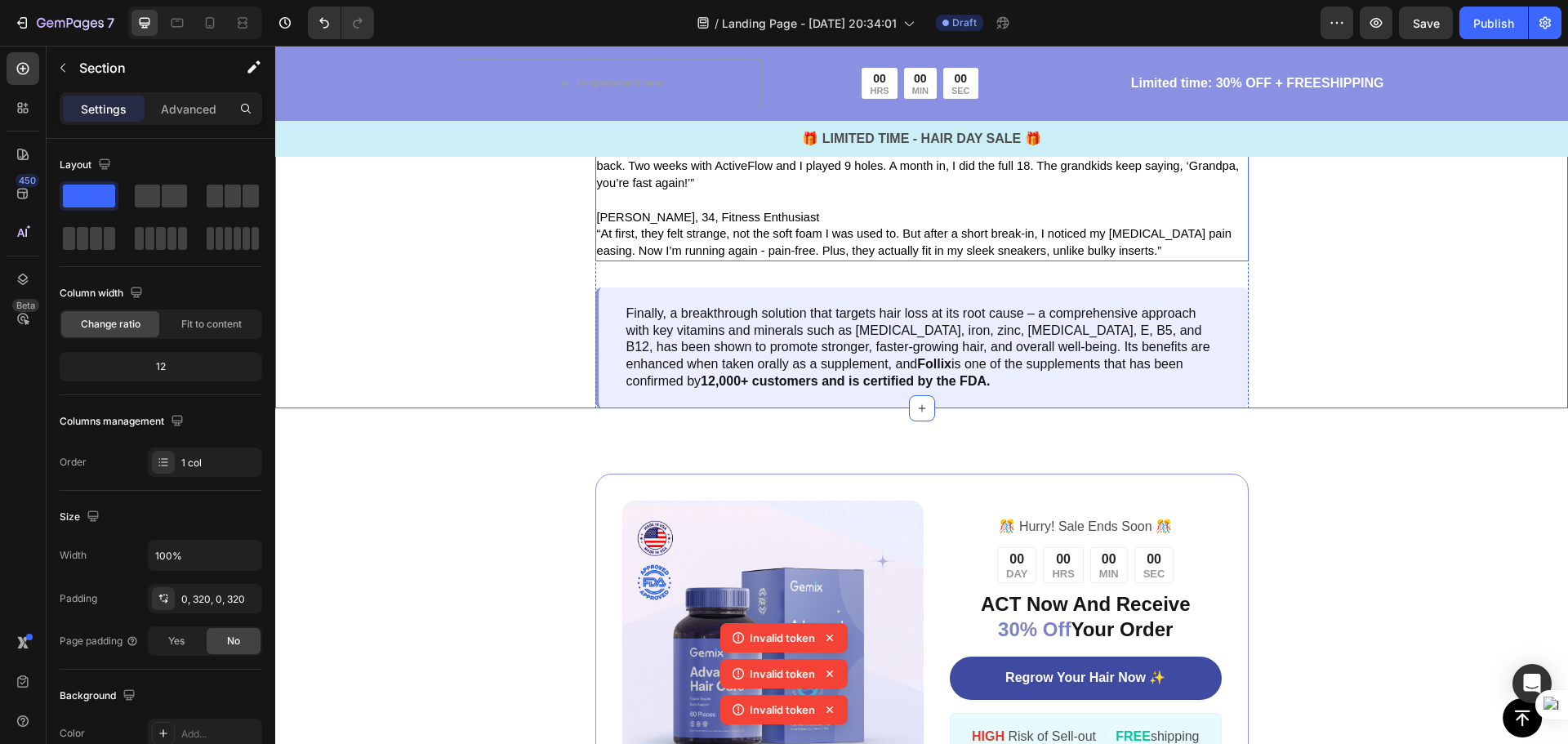
click at [692, 191] on p "“Golf was off the table for years. My wife used to walk without me; I was such …" at bounding box center [922, 166] width 651 height 51
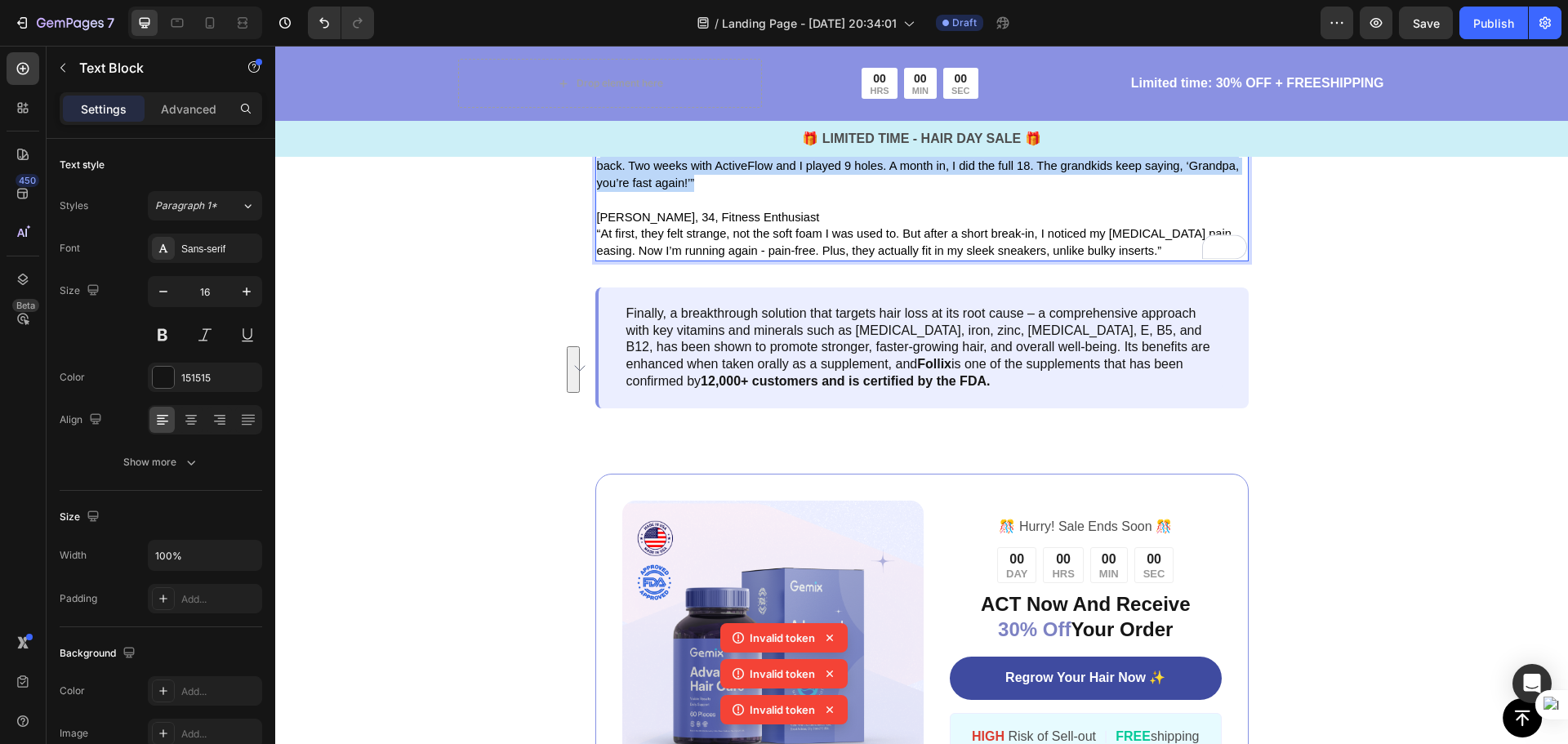
drag, startPoint x: 695, startPoint y: 493, endPoint x: 597, endPoint y: 456, distance: 104.8
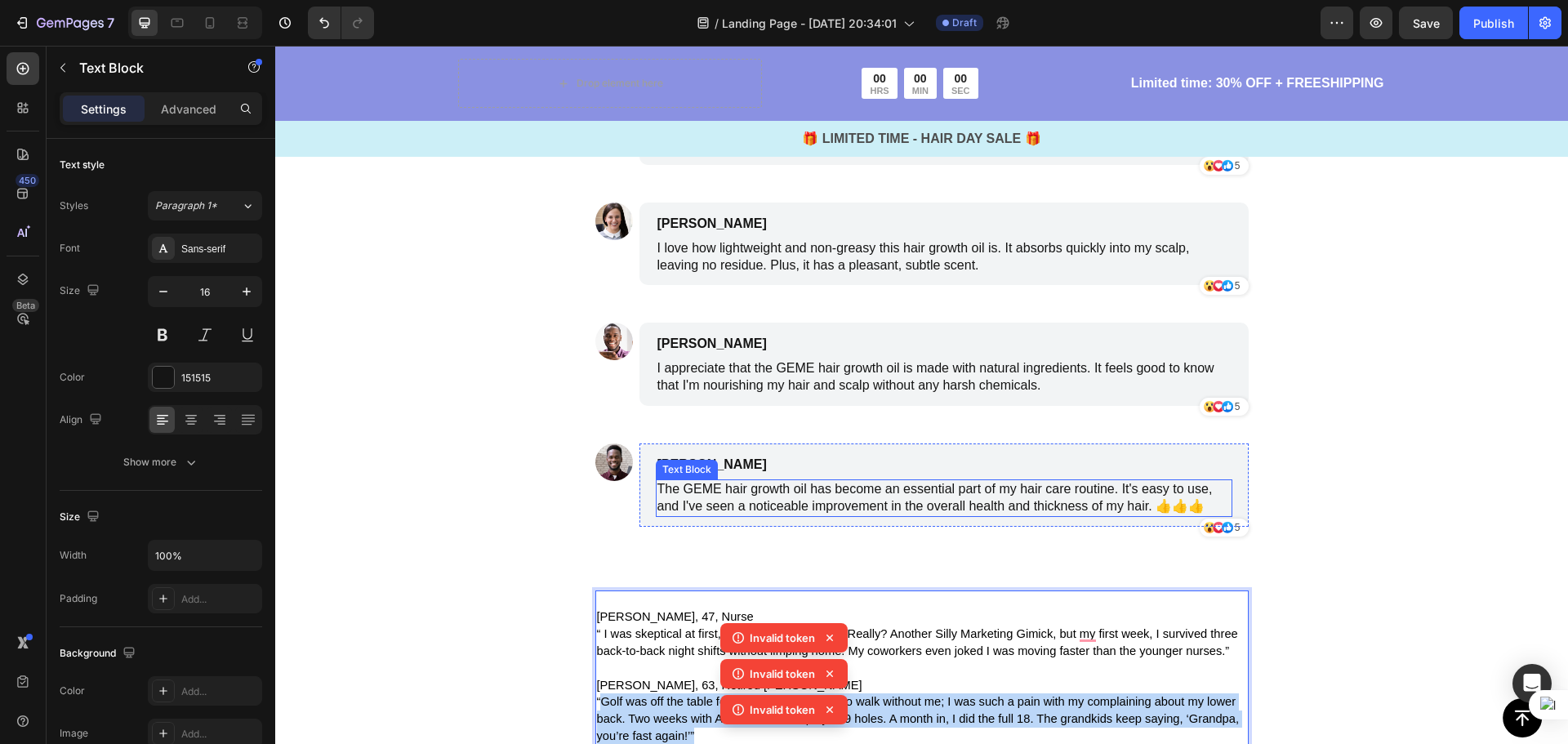
scroll to position [3675, 0]
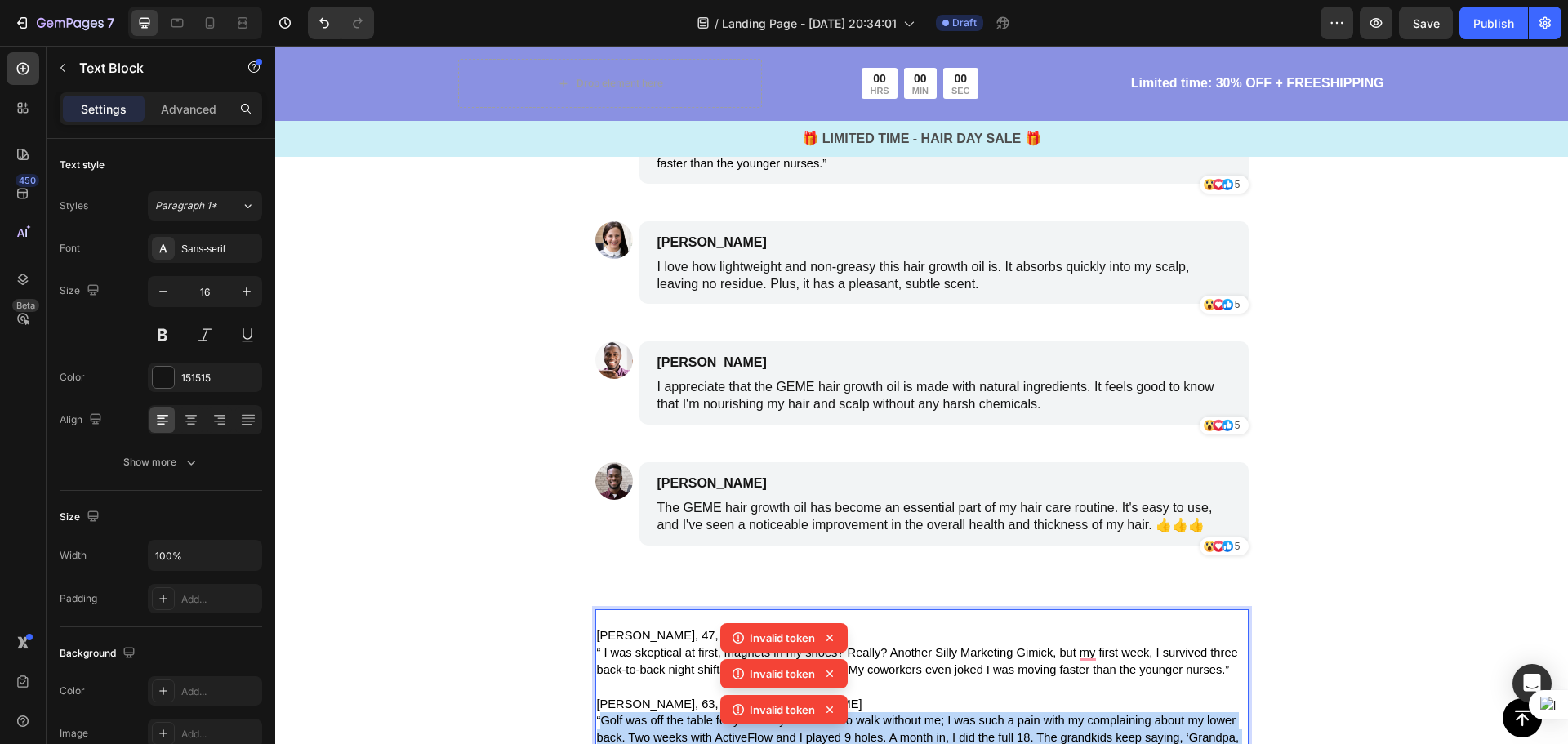
click at [887, 36] on p "I've been using the hair growth oil for a few months now, and I'm amazed at the…" at bounding box center [944, 18] width 573 height 35
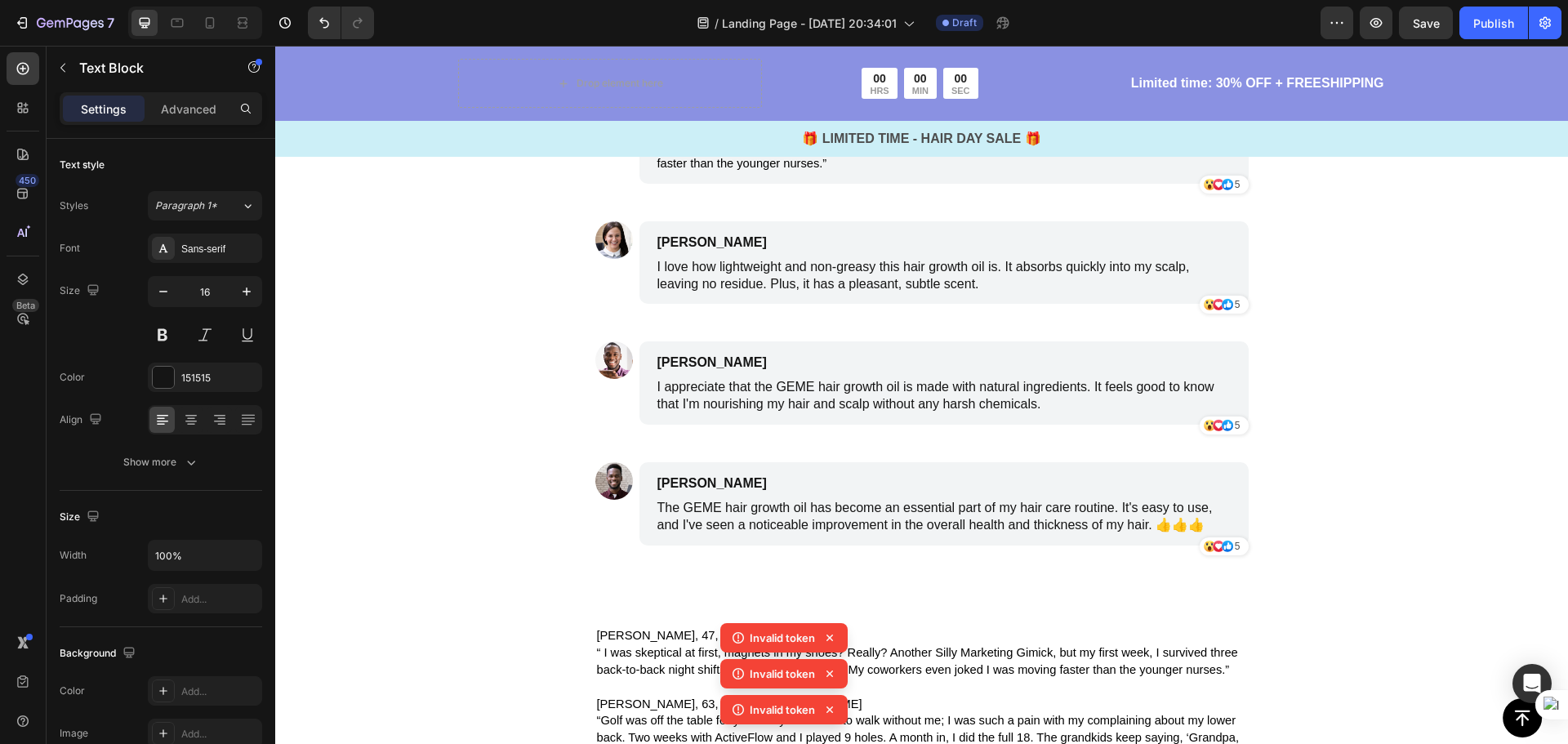
click at [943, 36] on p "I've been using the hair growth oil for a few months now, and I'm amazed at the…" at bounding box center [944, 18] width 573 height 35
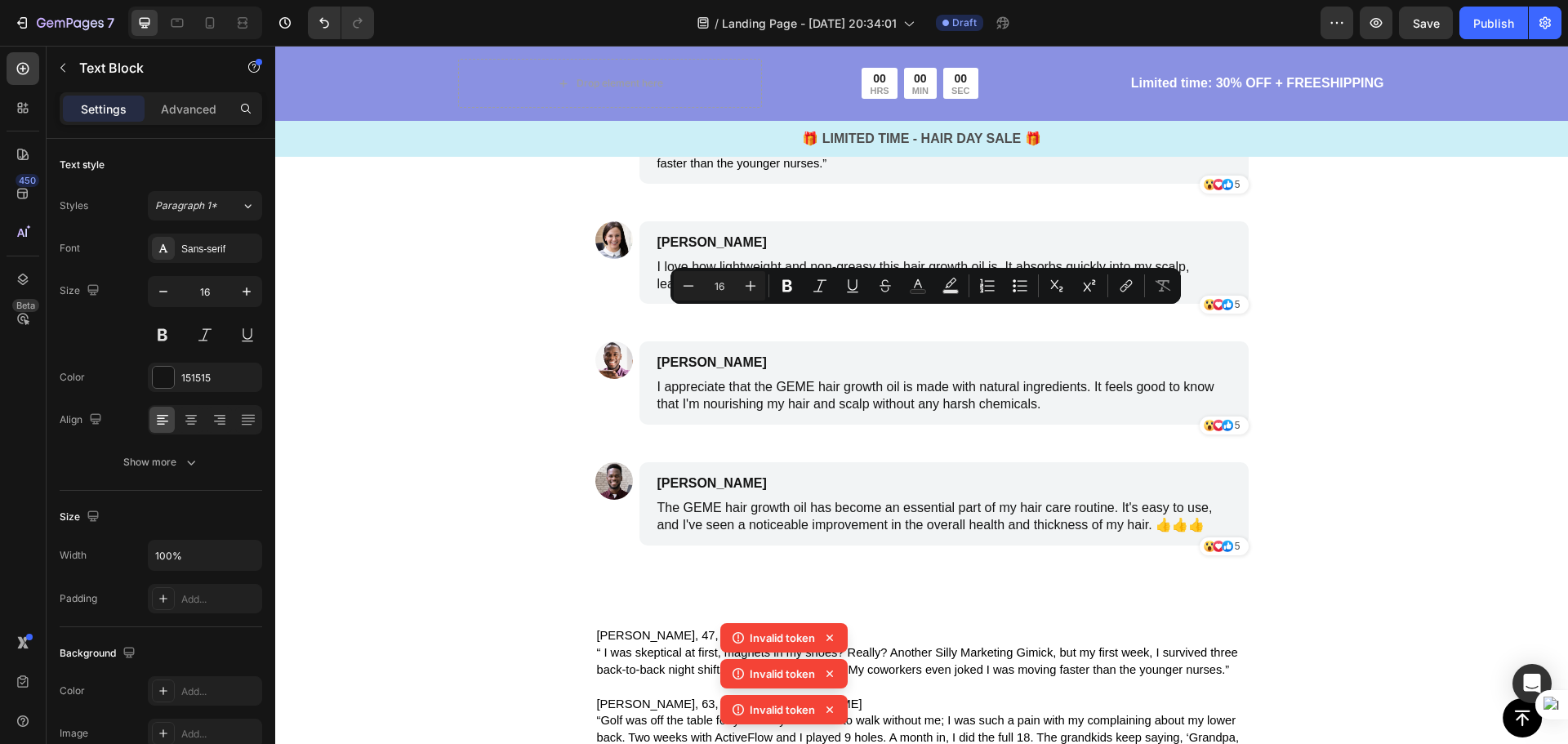
drag, startPoint x: 945, startPoint y: 335, endPoint x: 652, endPoint y: 312, distance: 293.9
click at [658, 36] on p "I've been using the hair growth oil for a few months now, and I'm amazed at the…" at bounding box center [944, 18] width 573 height 35
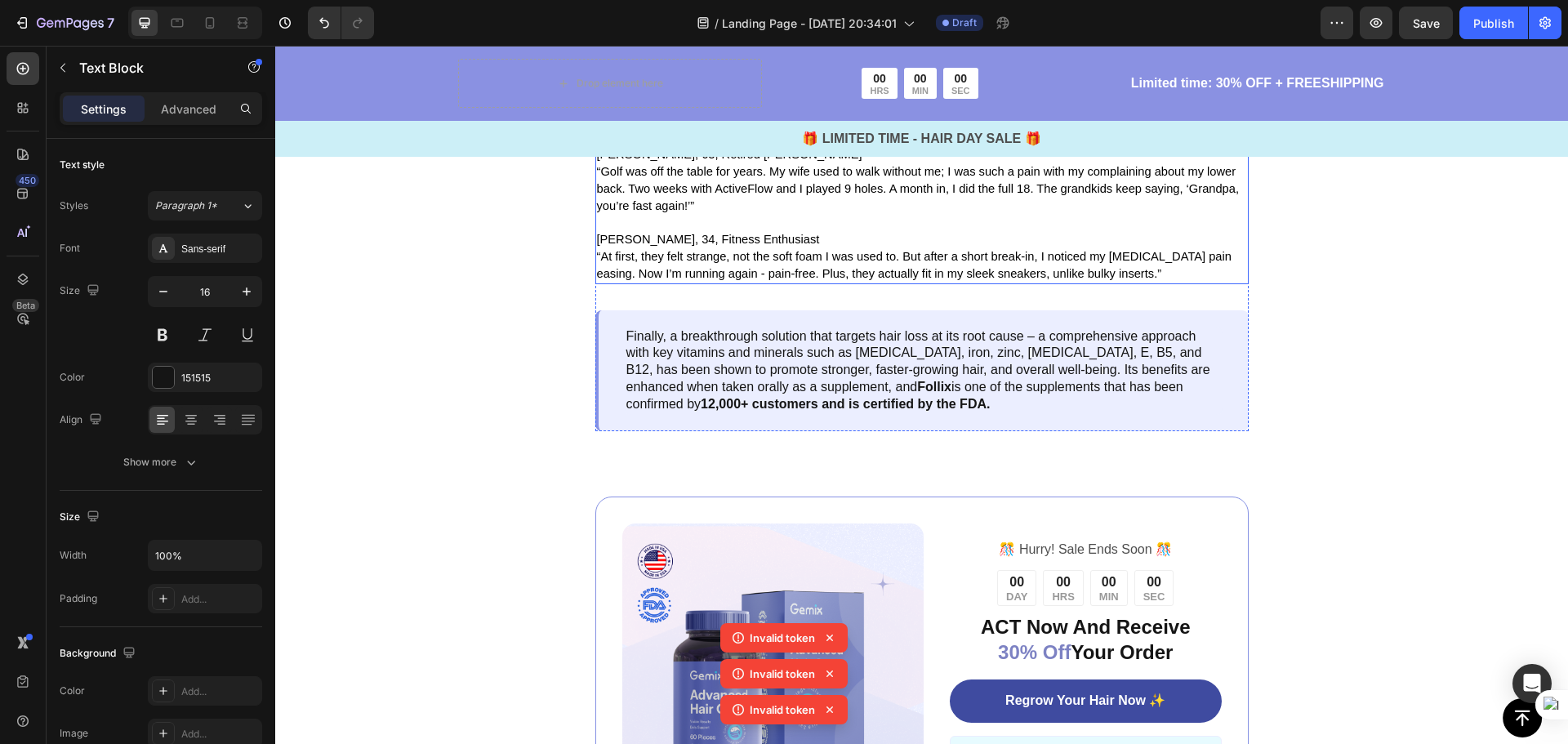
scroll to position [4246, 0]
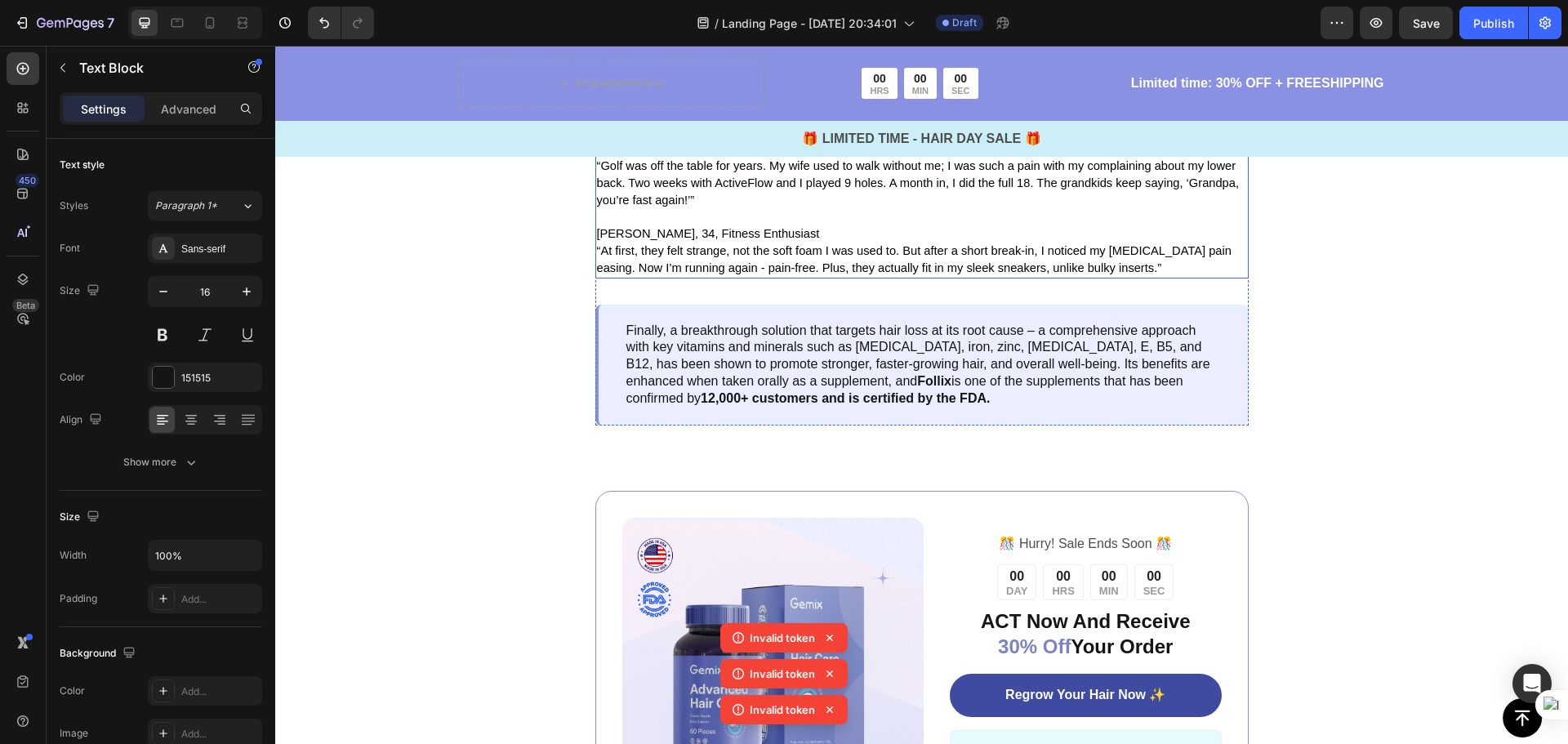
click at [645, 155] on span "George, 63, Retired Milwright" at bounding box center [729, 148] width 265 height 13
drag, startPoint x: 746, startPoint y: 455, endPoint x: 593, endPoint y: 458, distance: 153.0
click at [597, 158] on p "George, 63, Retired Milwright" at bounding box center [922, 148] width 651 height 17
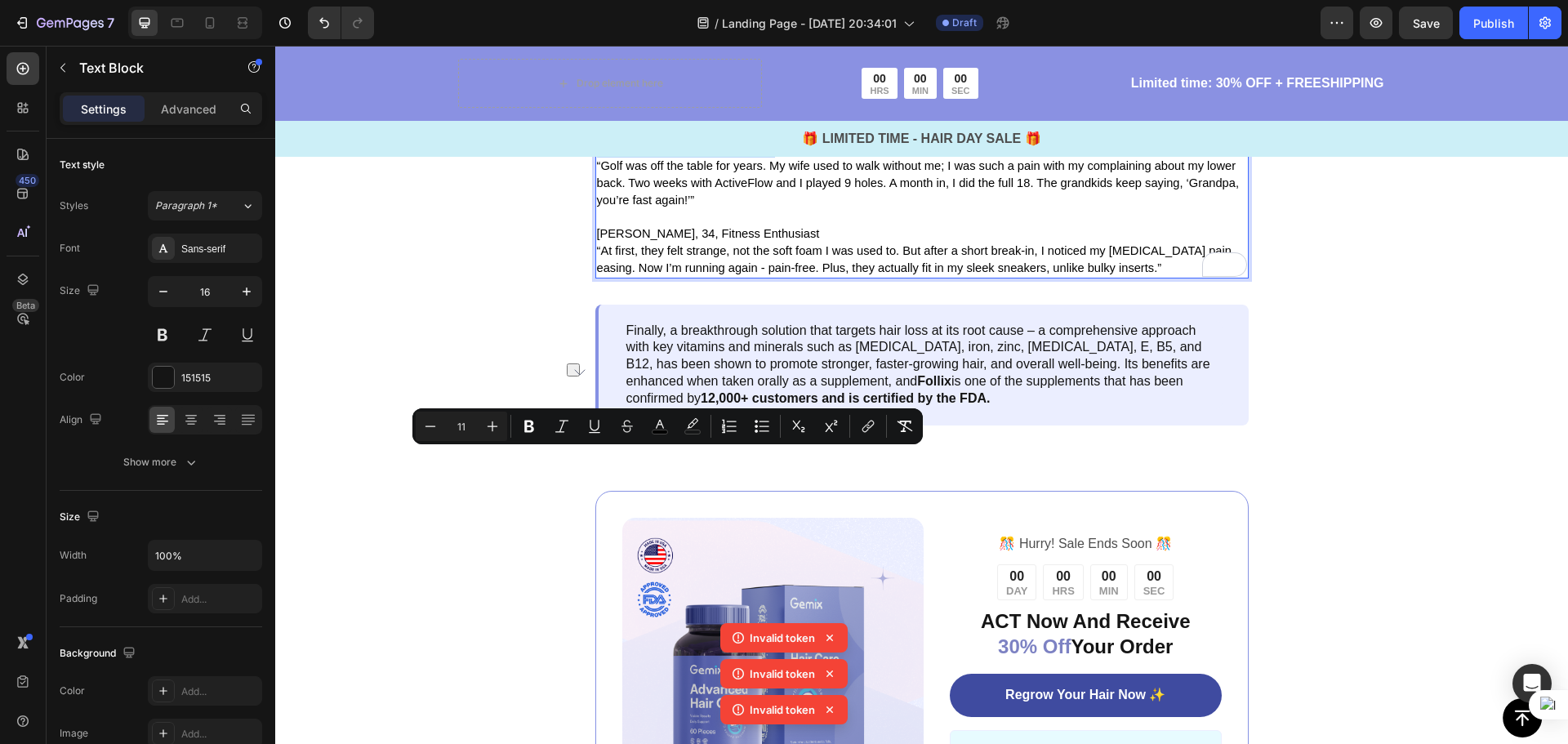
copy span "George, 63, Retired Milwright"
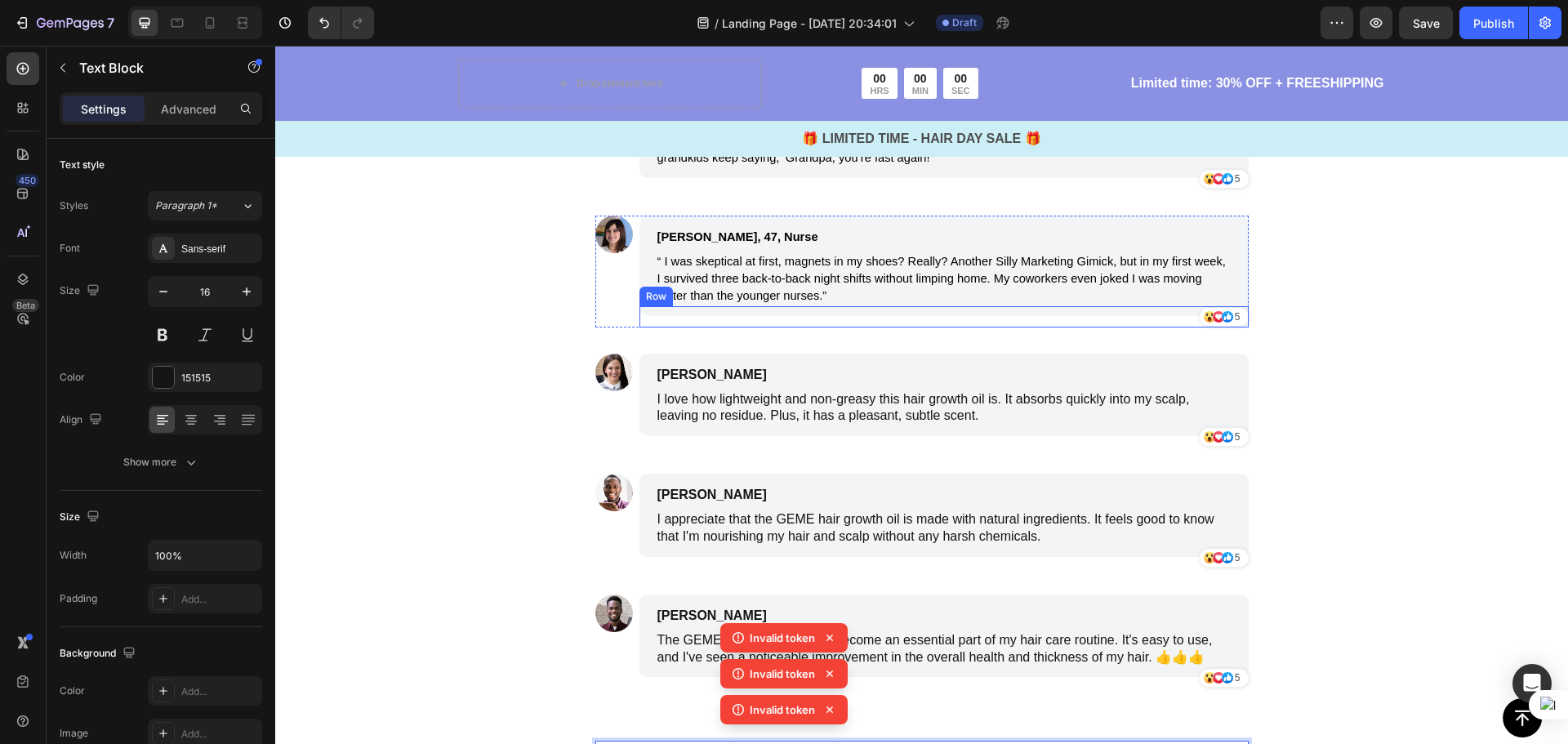
scroll to position [3511, 0]
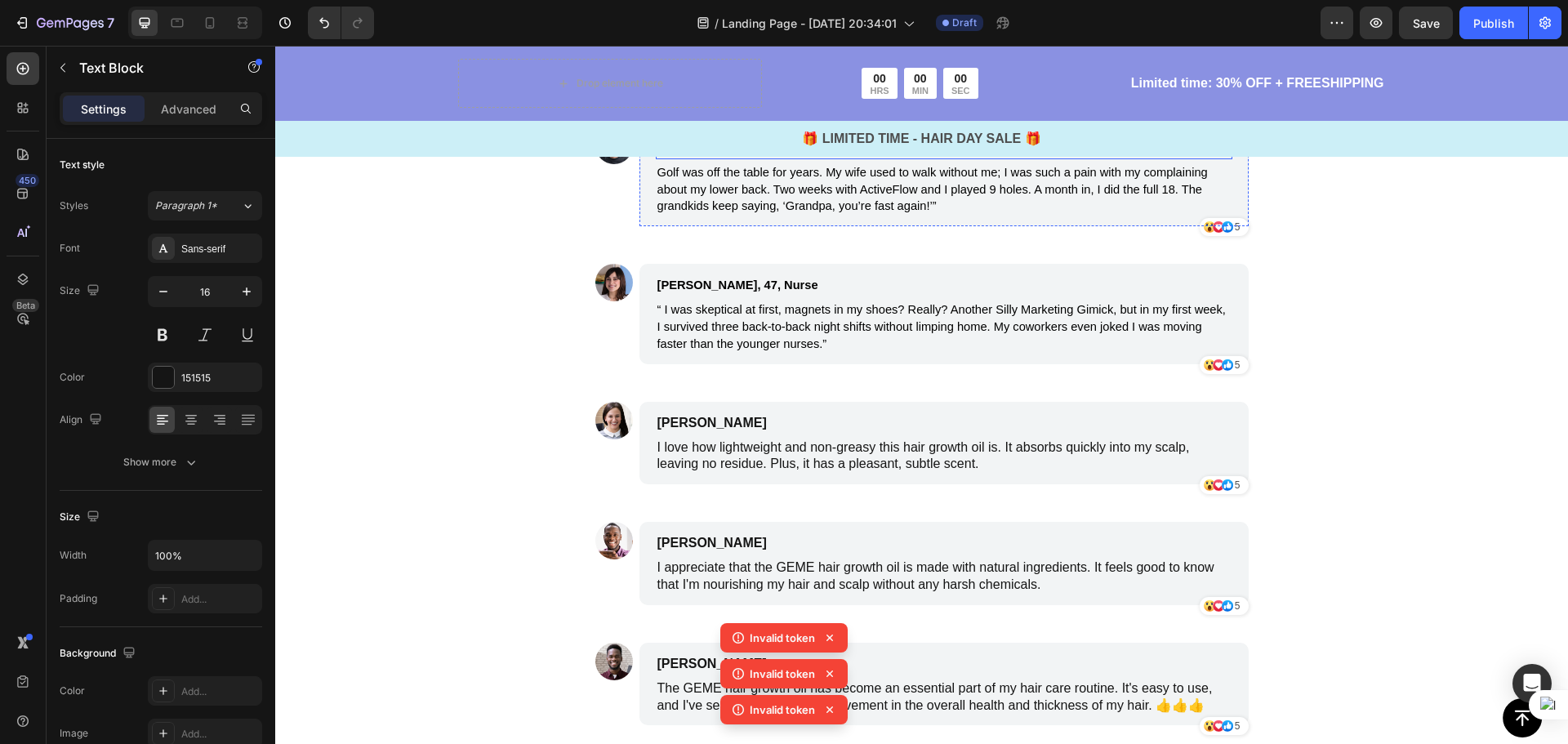
click at [747, 158] on p "James Smith" at bounding box center [866, 148] width 418 height 20
click at [746, 158] on p "James Smith" at bounding box center [866, 148] width 418 height 20
drag, startPoint x: 738, startPoint y: 454, endPoint x: 669, endPoint y: 454, distance: 69.0
click at [669, 158] on p "James Smith" at bounding box center [866, 148] width 418 height 20
click at [742, 158] on p "James Smith" at bounding box center [866, 148] width 418 height 20
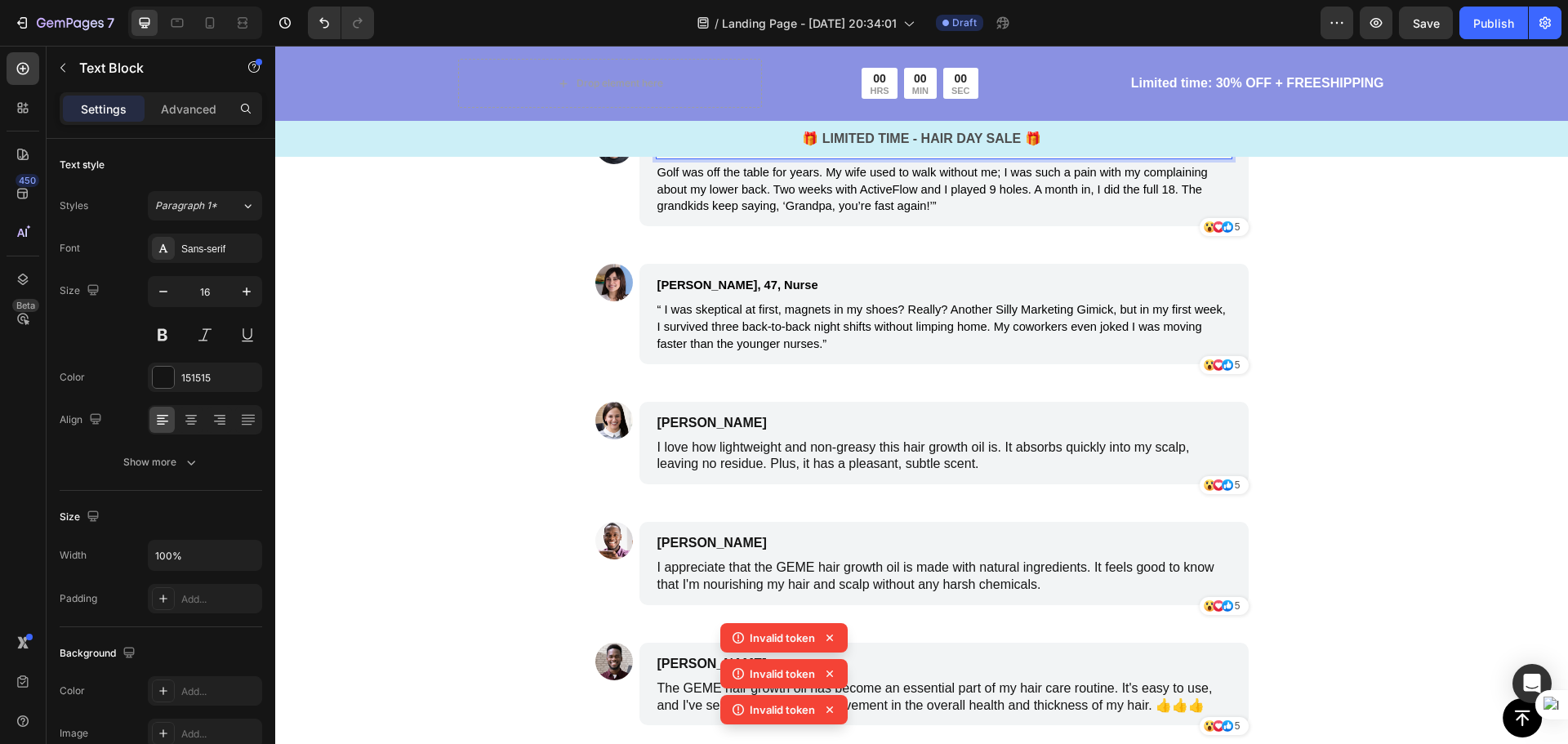
click at [733, 158] on p "James Smith" at bounding box center [866, 148] width 418 height 20
click at [733, 158] on p "James Smith" at bounding box center [866, 148] width 418 height 20
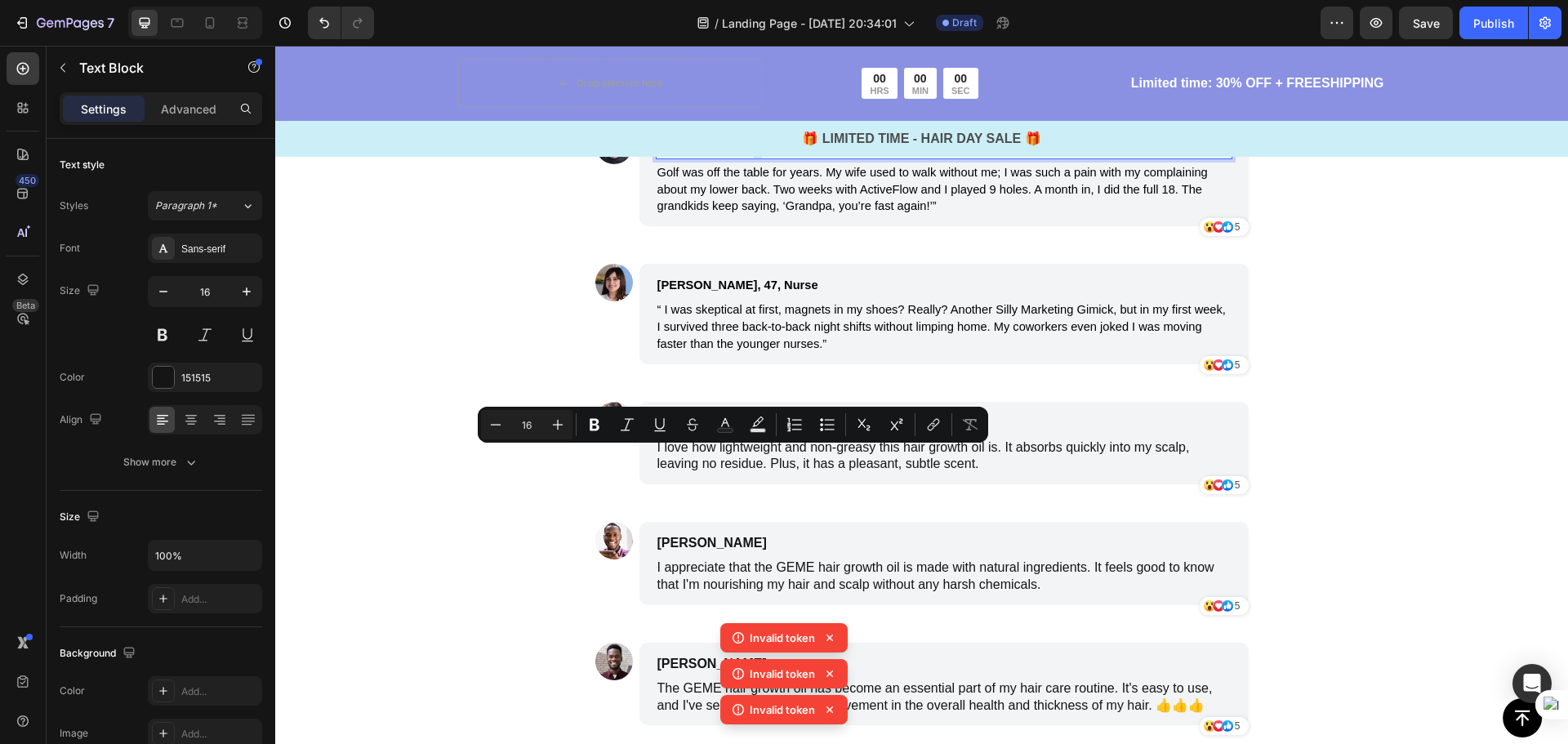
click at [731, 158] on p "James Smith" at bounding box center [866, 148] width 418 height 20
click at [737, 158] on p "James Smith" at bounding box center [866, 148] width 418 height 20
drag, startPoint x: 736, startPoint y: 457, endPoint x: 761, endPoint y: 458, distance: 25.0
click at [738, 158] on p "James Smith" at bounding box center [866, 148] width 418 height 20
click at [762, 158] on p "James Smith" at bounding box center [866, 148] width 418 height 20
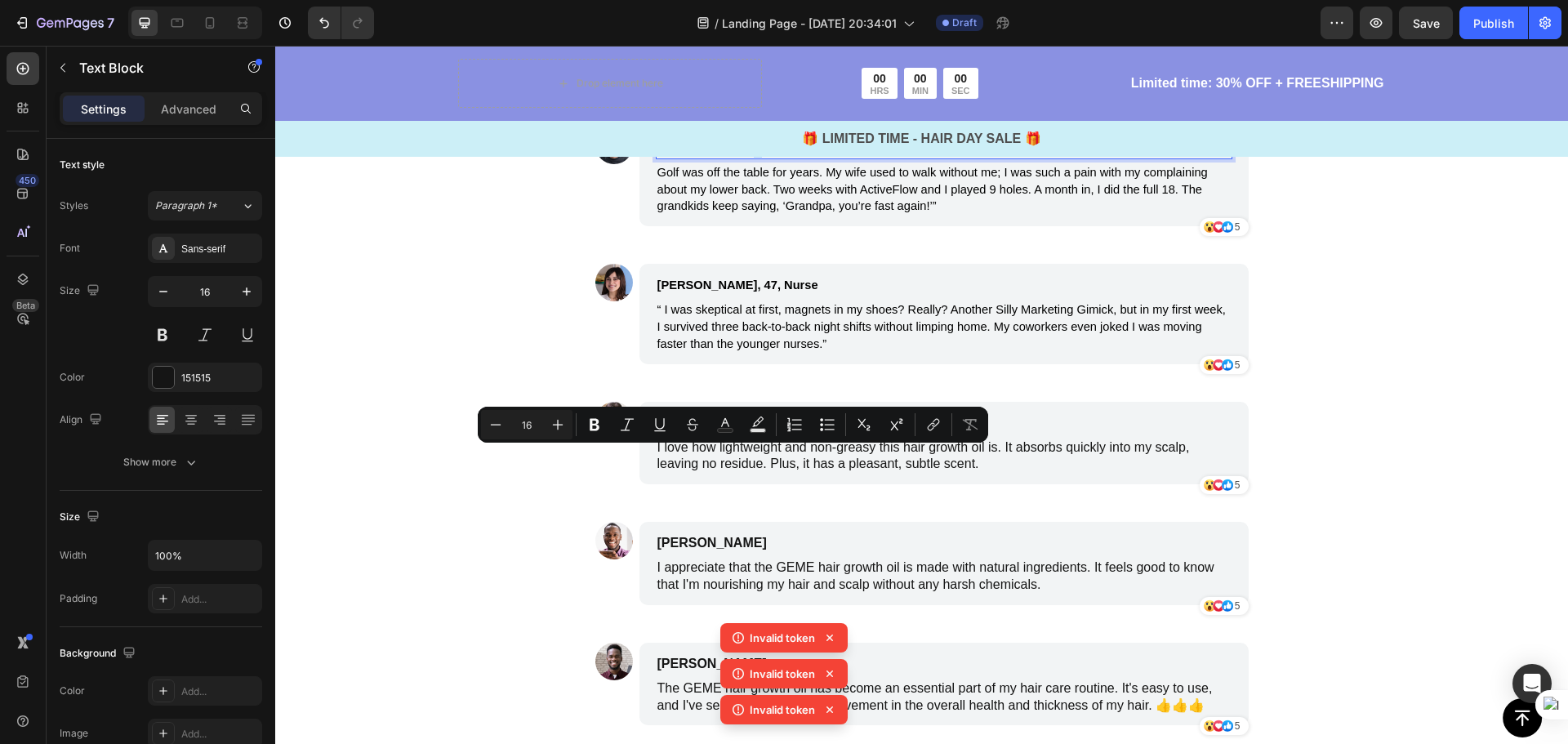
drag, startPoint x: 762, startPoint y: 458, endPoint x: 745, endPoint y: 457, distance: 17.0
click at [764, 158] on p "James Smith" at bounding box center [866, 148] width 418 height 20
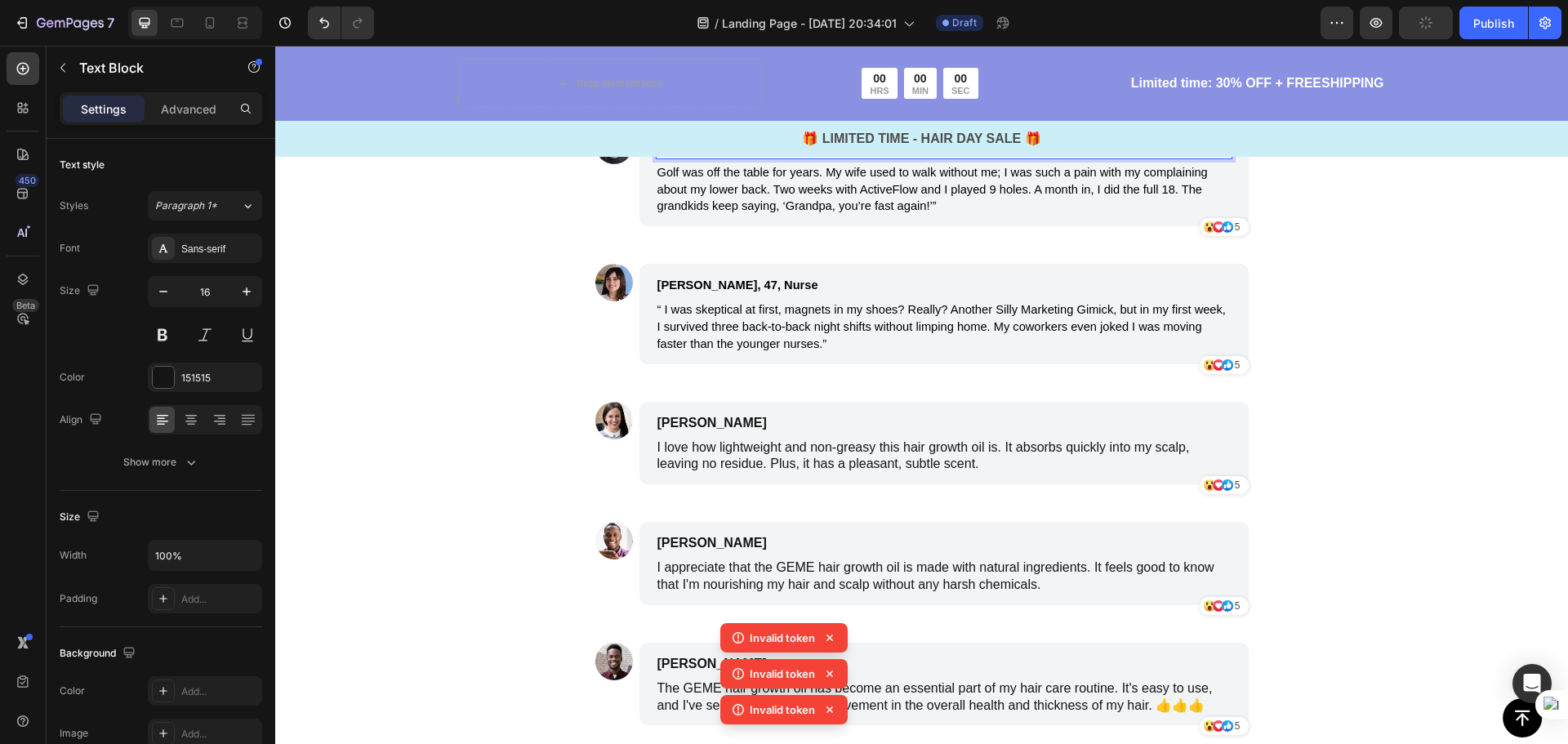
drag, startPoint x: 732, startPoint y: 454, endPoint x: 702, endPoint y: 457, distance: 30.1
click at [702, 158] on p "James Smith" at bounding box center [866, 148] width 418 height 20
click at [735, 158] on p "James Smith" at bounding box center [866, 148] width 418 height 20
click at [733, 158] on p "James Smith" at bounding box center [866, 148] width 418 height 20
drag, startPoint x: 733, startPoint y: 456, endPoint x: 667, endPoint y: 457, distance: 66.0
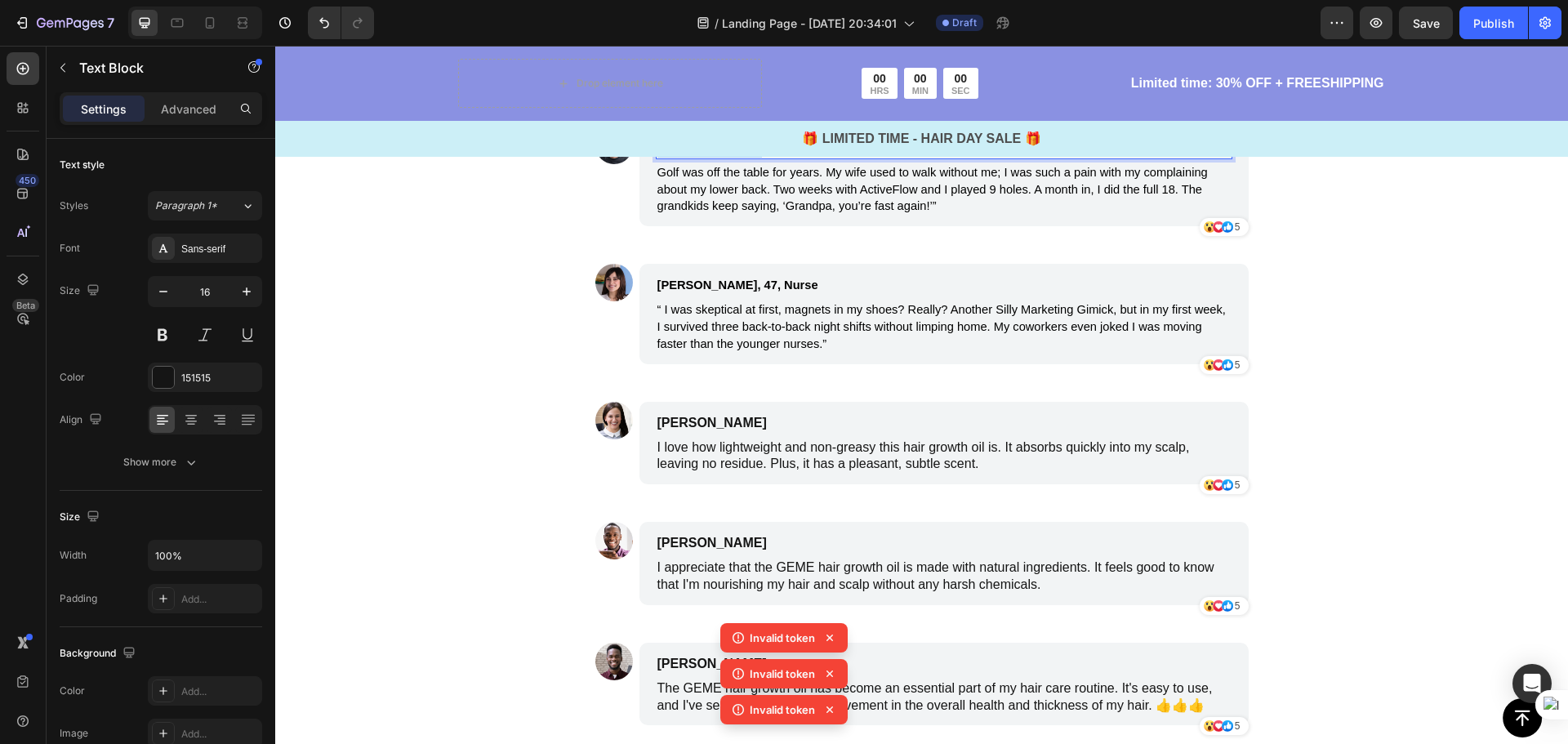
click at [667, 158] on p "James Smith" at bounding box center [866, 148] width 418 height 20
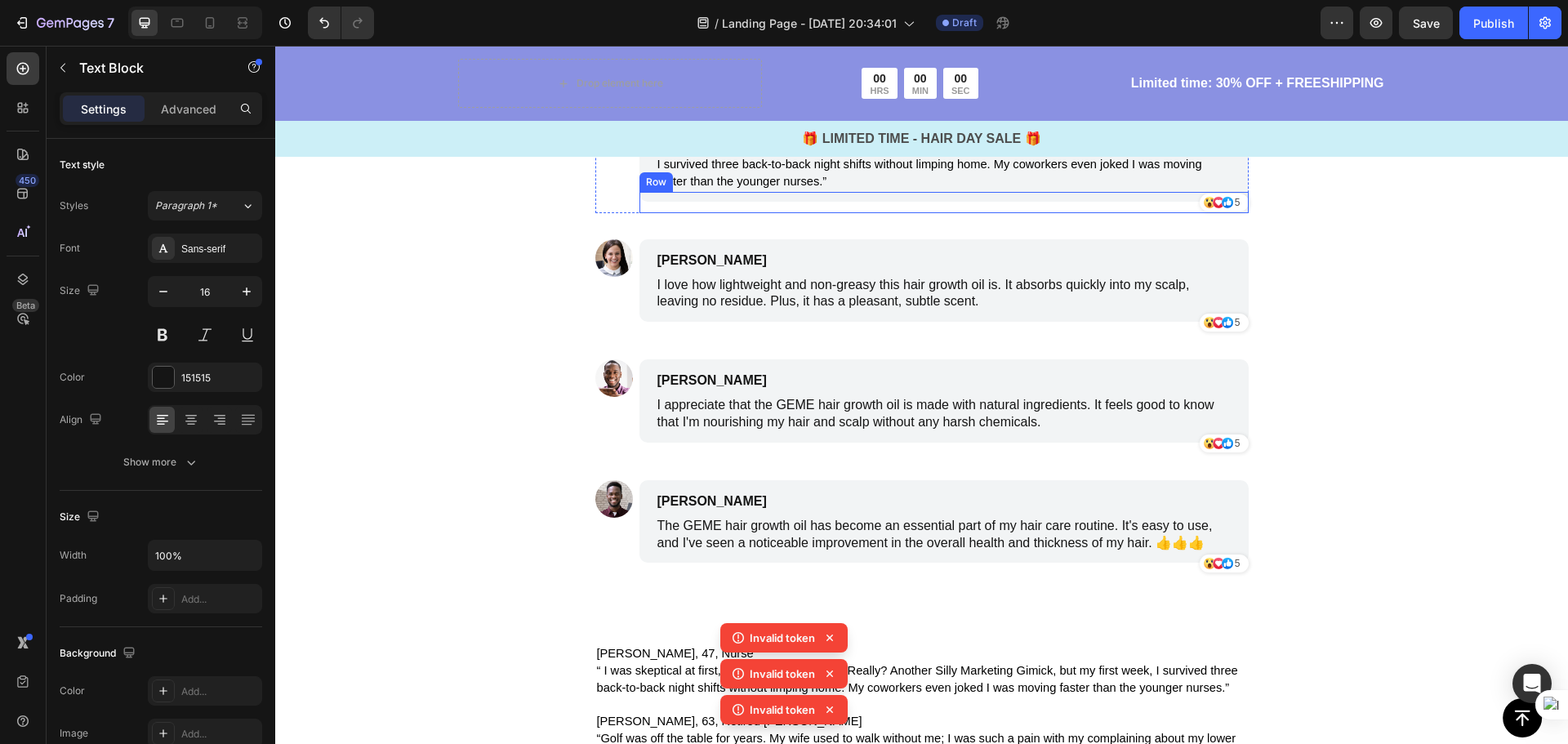
scroll to position [3675, 0]
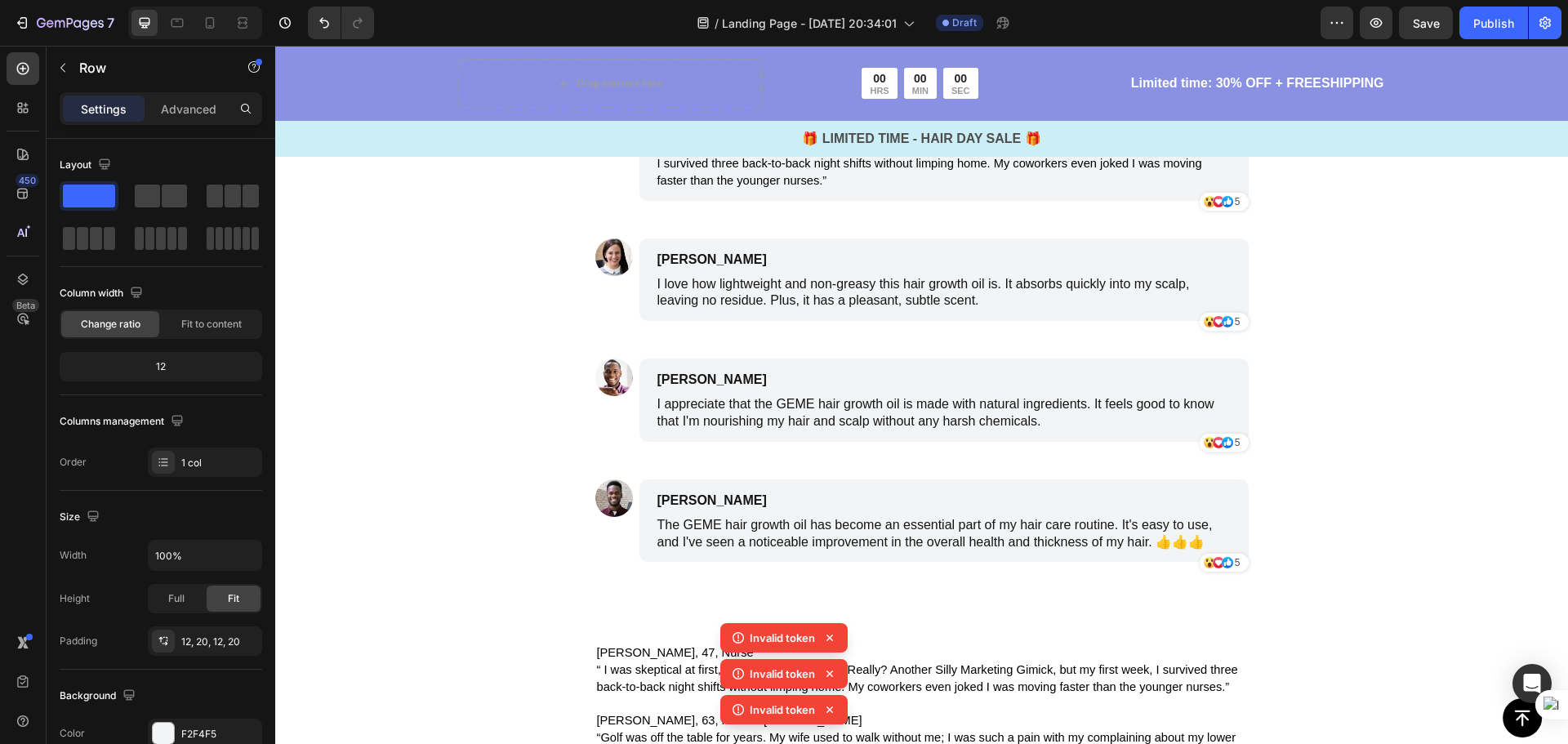
click at [1234, 63] on div "George, 63, Retired Millwright and Plumber Text Block 4 Golf was off the table …" at bounding box center [944, 13] width 610 height 99
drag, startPoint x: 1235, startPoint y: 342, endPoint x: 1230, endPoint y: 469, distance: 127.1
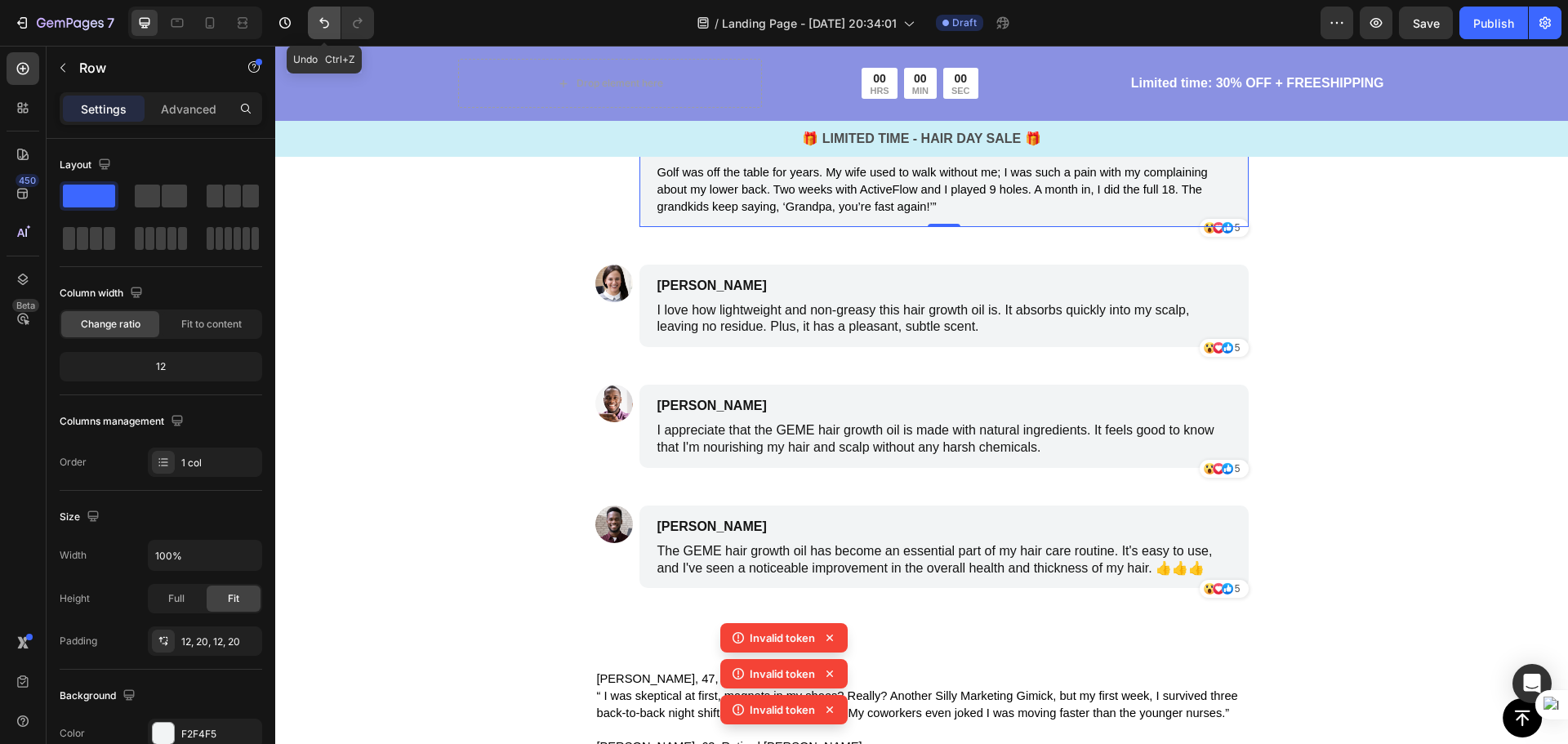
click at [329, 25] on icon "Undo/Redo" at bounding box center [324, 23] width 16 height 16
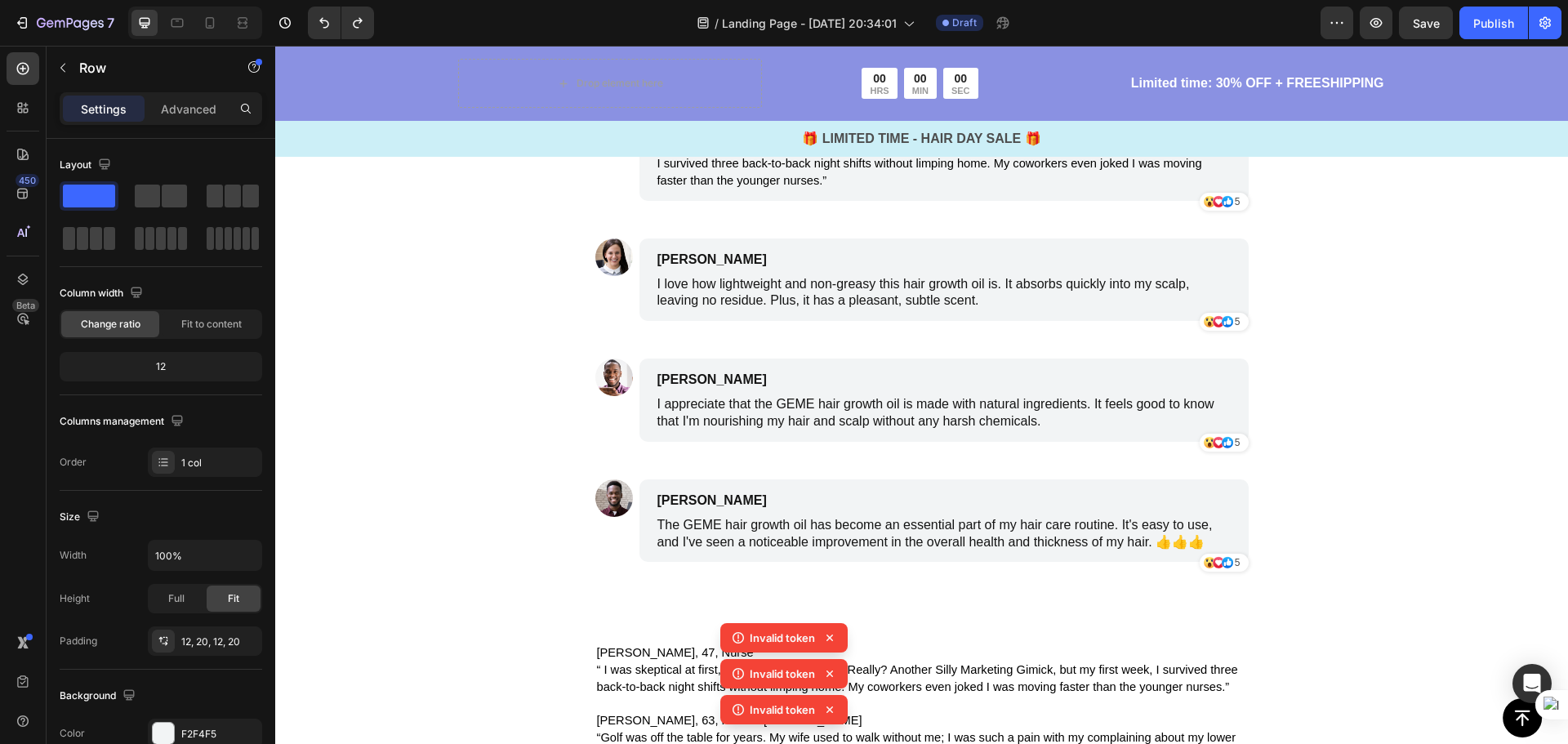
click at [1224, 51] on p "Golf was off the table for years. My wife used to walk without me; I was such a…" at bounding box center [944, 26] width 573 height 51
click at [1239, 63] on div "George, 63, Retired Millwright and Plumber Text Block Golf was off the table fo…" at bounding box center [944, 13] width 610 height 99
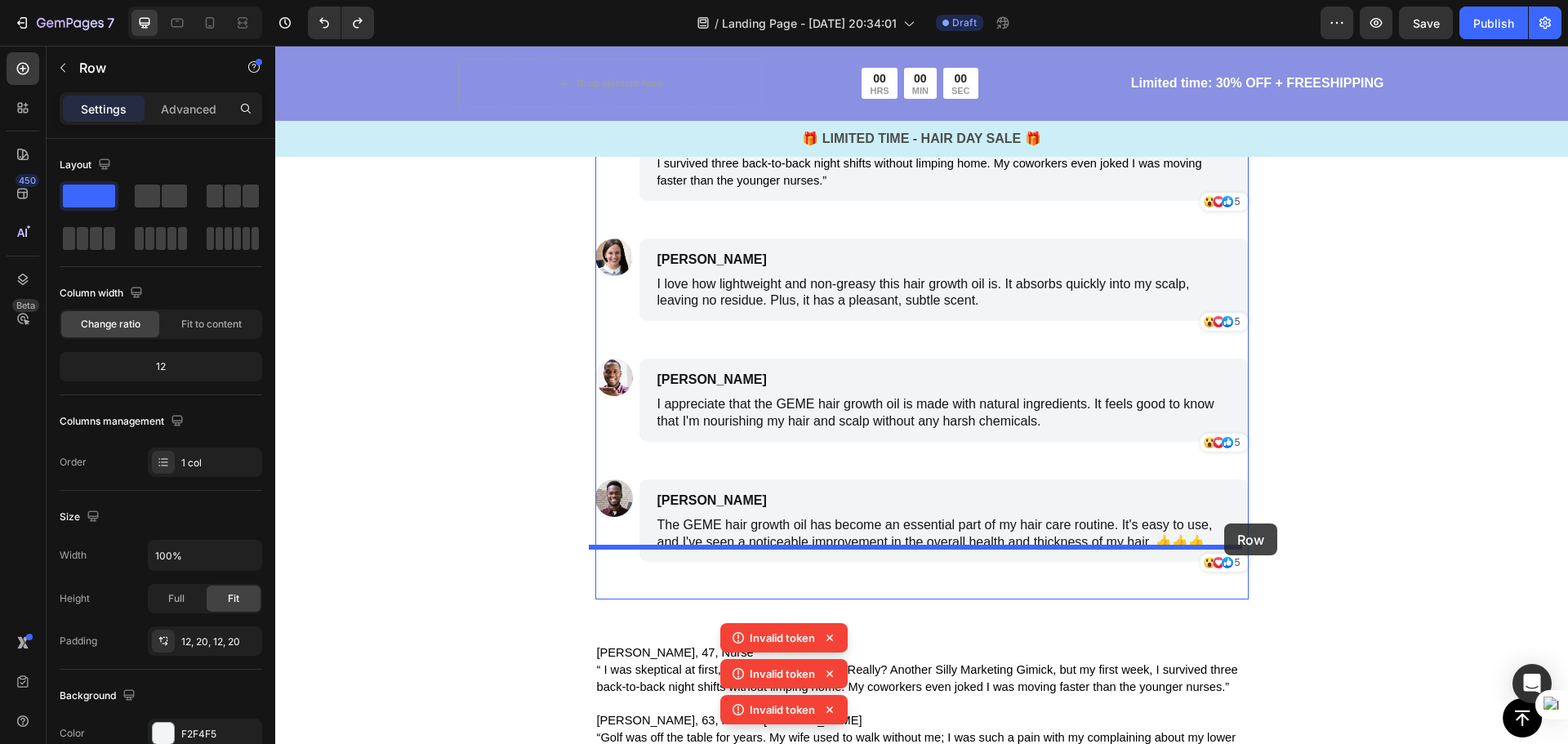
drag, startPoint x: 1239, startPoint y: 342, endPoint x: 1225, endPoint y: 524, distance: 182.5
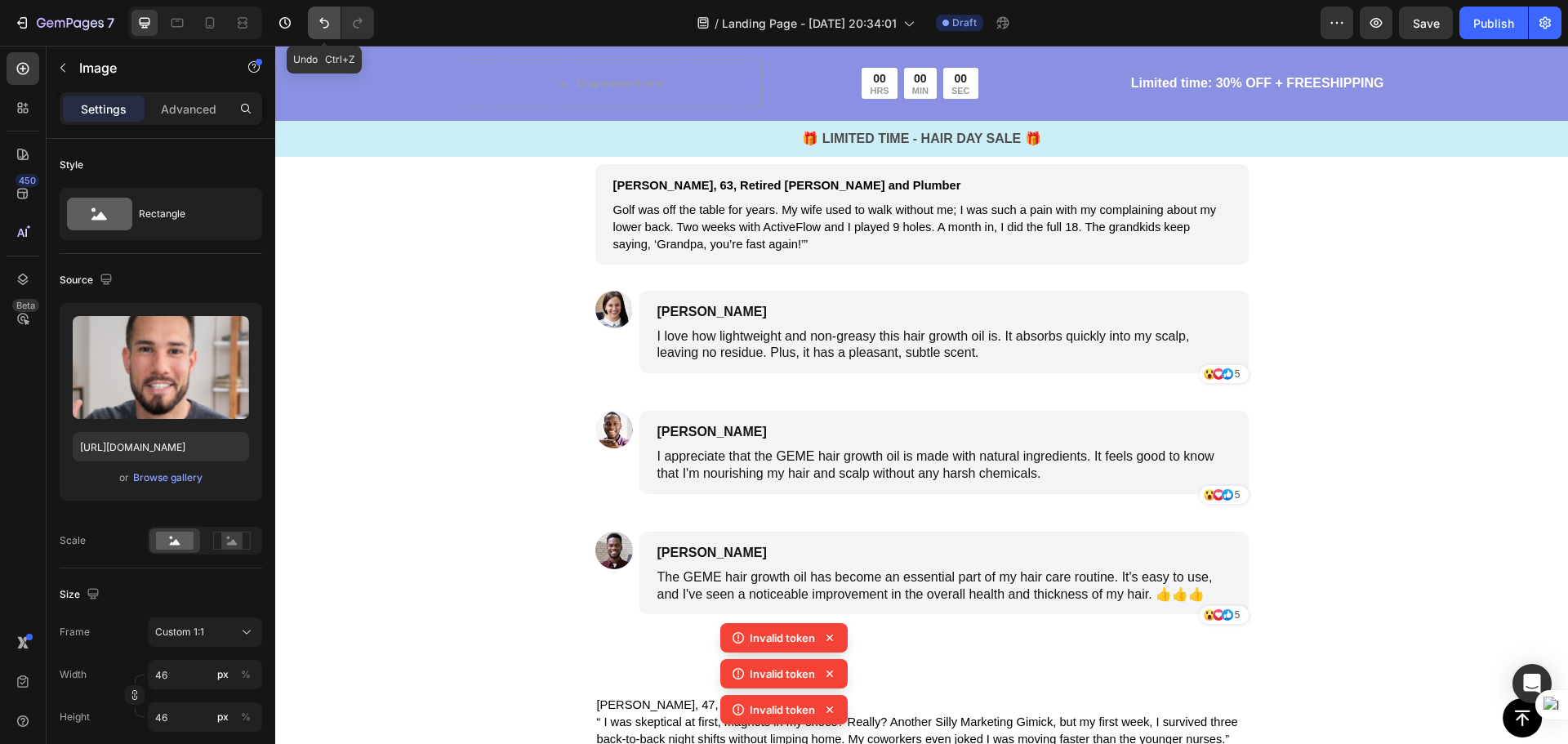
click at [308, 23] on button "Undo/Redo" at bounding box center [324, 23] width 33 height 33
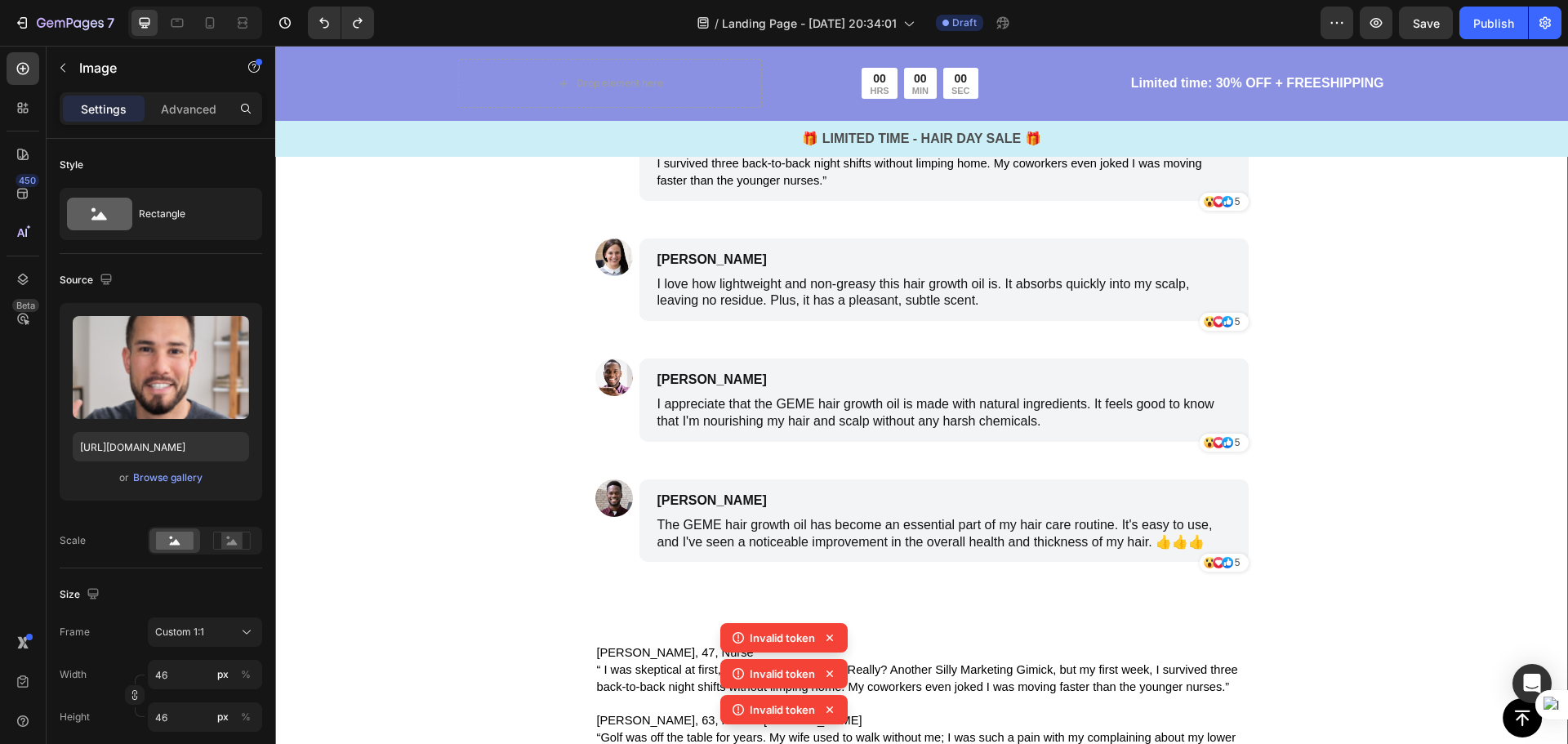
click at [588, 270] on div "Image The Proof Is Overwhelming Text Block Image 0 George, 63, Retired Millwrig…" at bounding box center [921, 438] width 770 height 1116
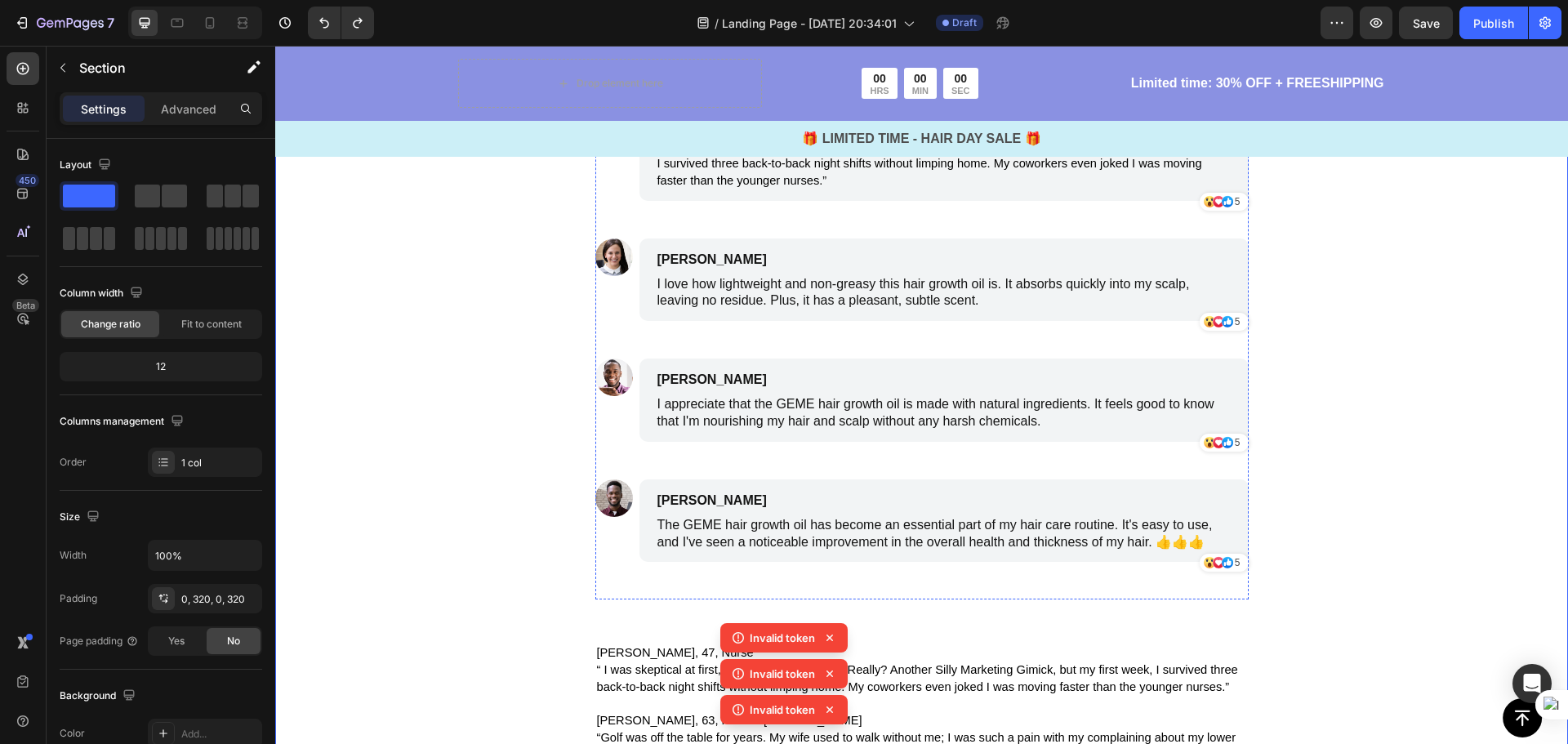
click at [603, 75] on div "Image" at bounding box center [613, 19] width 37 height 111
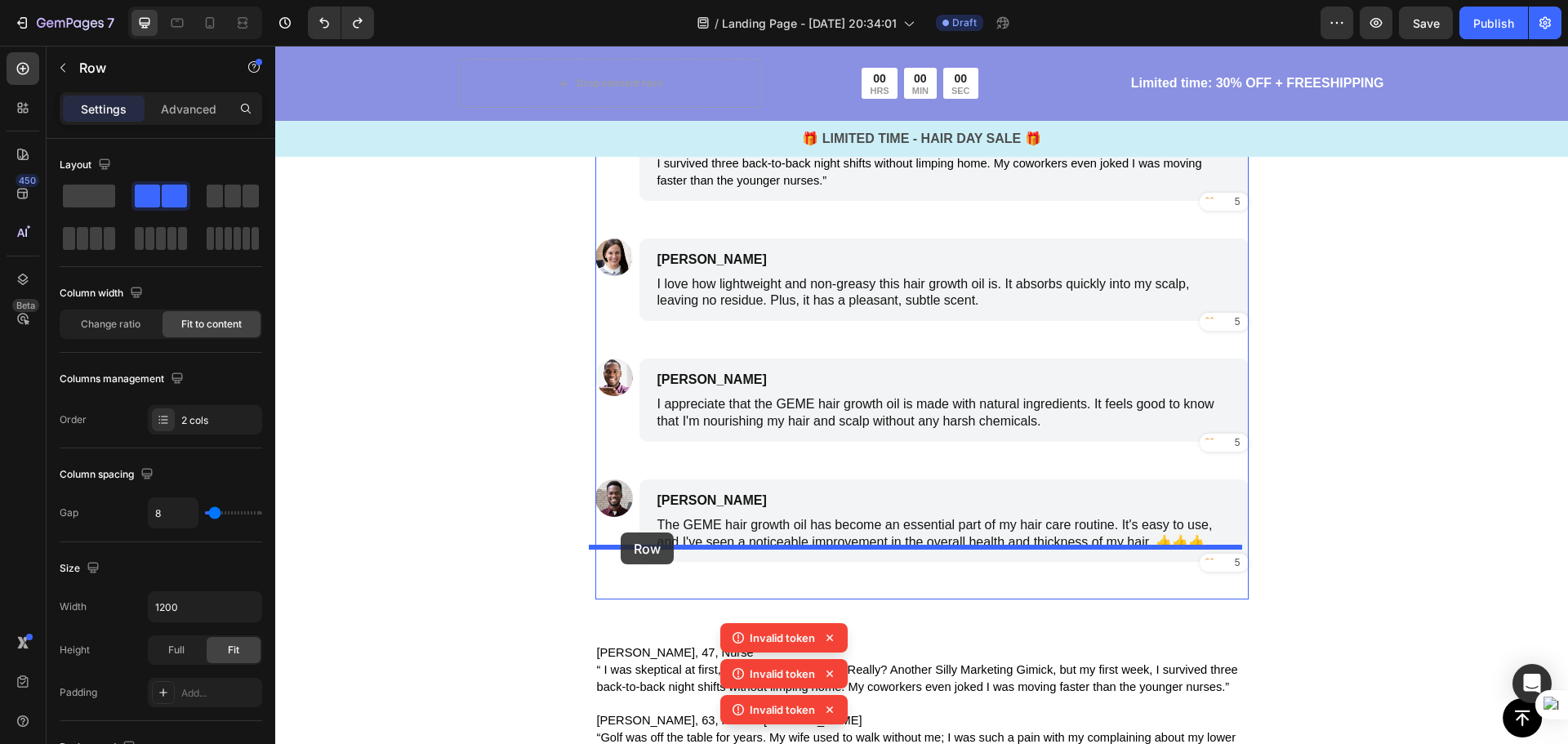
drag, startPoint x: 604, startPoint y: 259, endPoint x: 620, endPoint y: 532, distance: 273.5
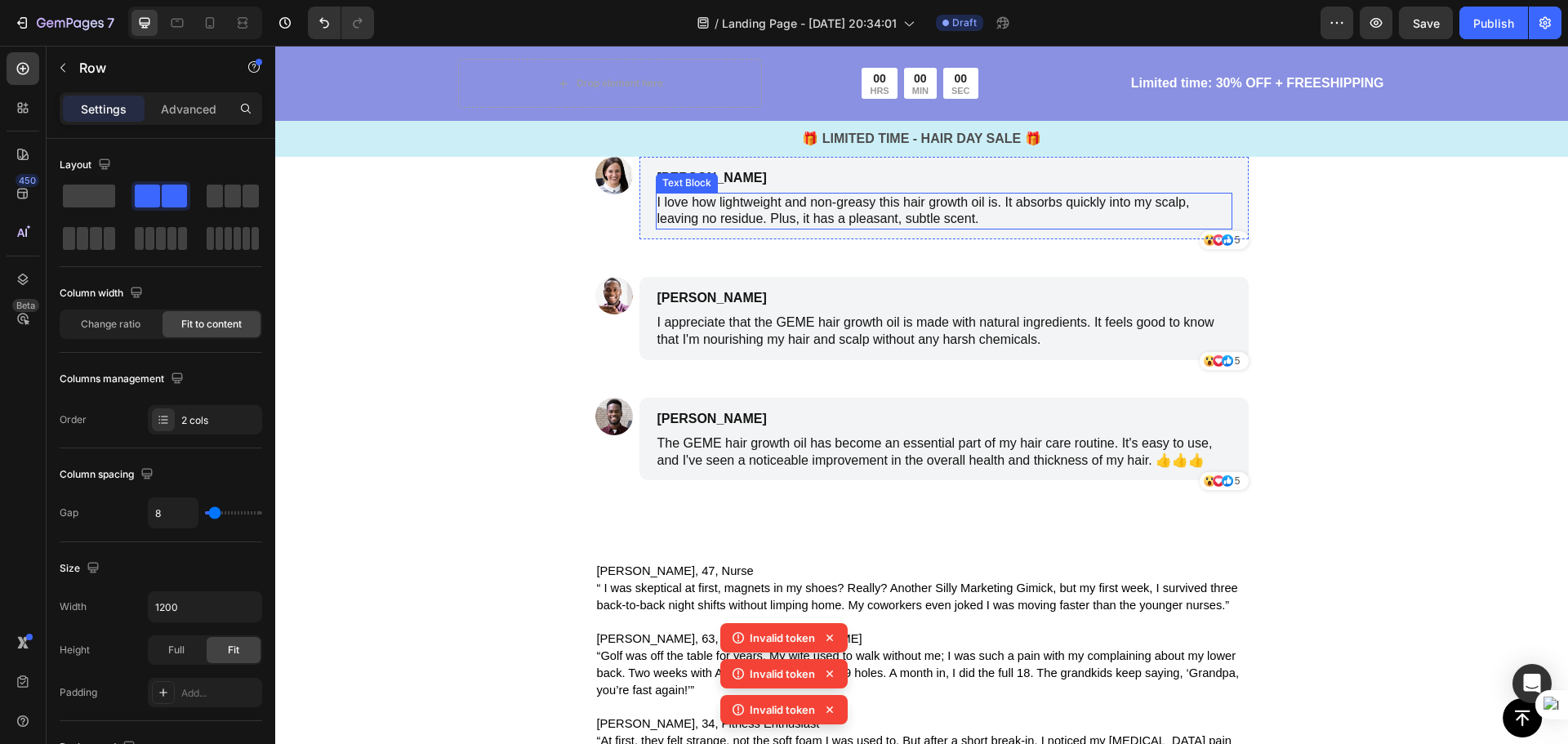
click at [810, 188] on p "James Smith" at bounding box center [866, 178] width 418 height 20
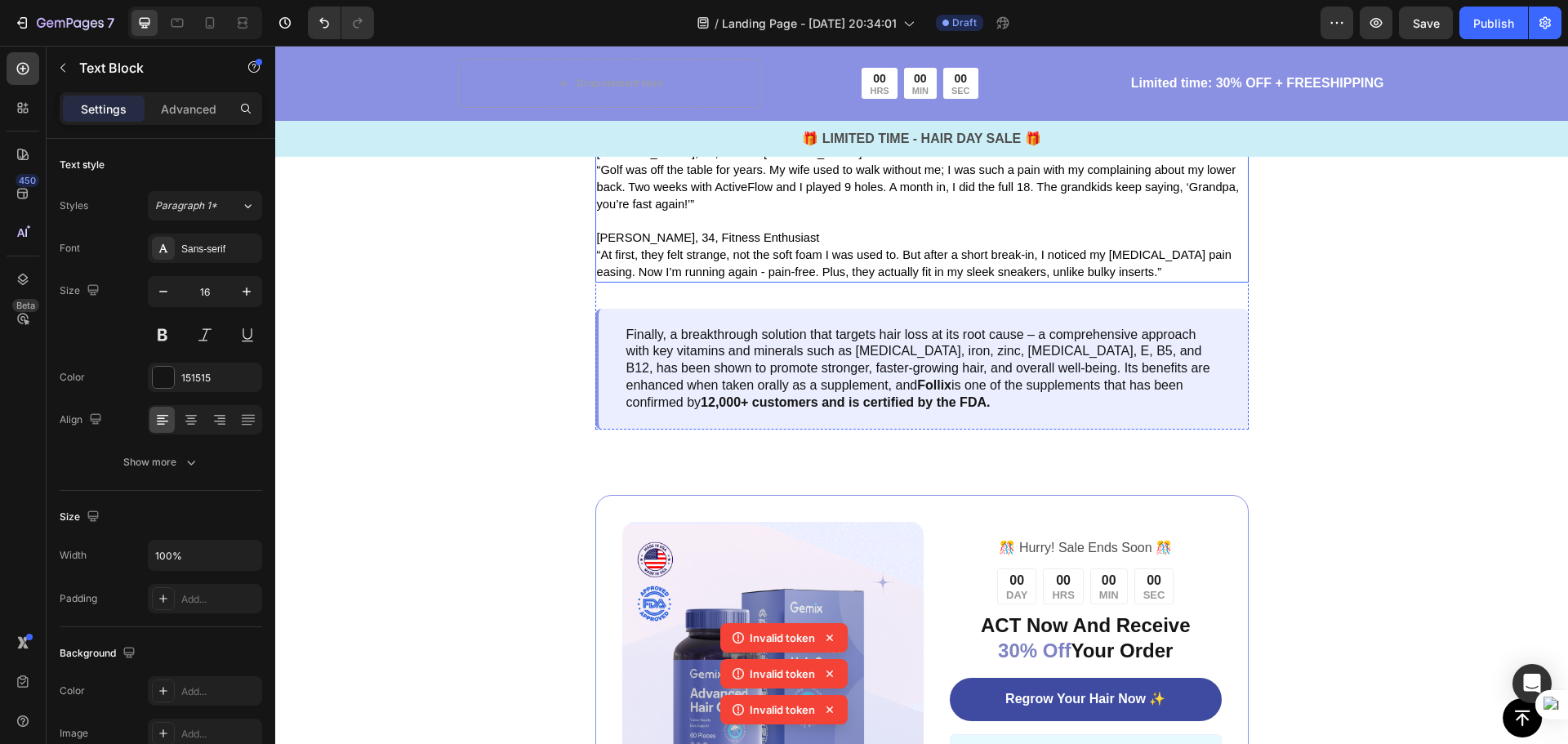
scroll to position [4246, 0]
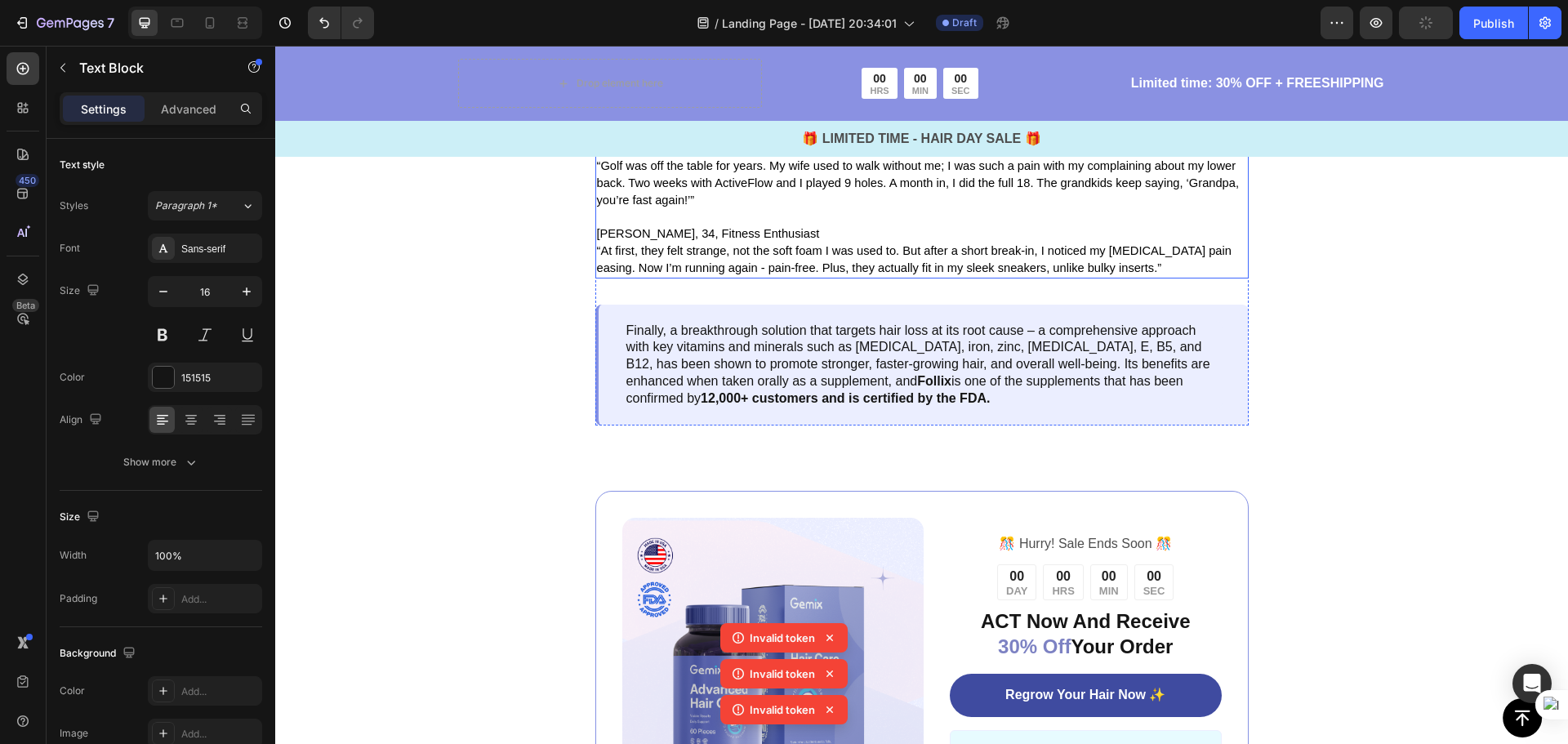
click at [682, 226] on p "To enrich screen reader interactions, please activate Accessibility in Grammarl…" at bounding box center [922, 217] width 651 height 17
drag, startPoint x: 751, startPoint y: 544, endPoint x: 762, endPoint y: 549, distance: 12.1
click at [753, 242] on p "Megan, 34, Fitness Enthusiast" at bounding box center [922, 233] width 651 height 17
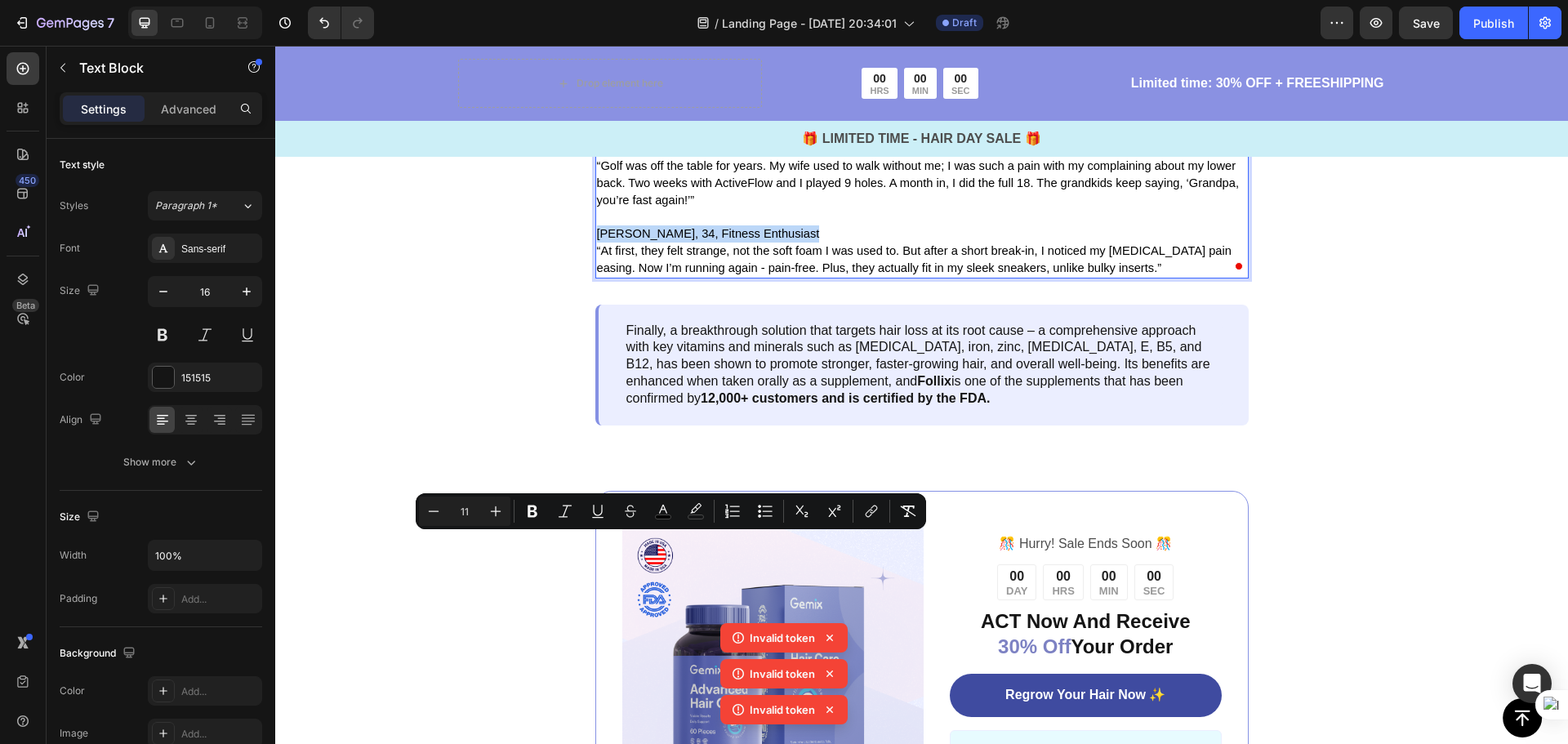
drag, startPoint x: 753, startPoint y: 544, endPoint x: 743, endPoint y: 544, distance: 10.0
click at [743, 242] on p "Megan, 34, Fitness Enthusiast" at bounding box center [922, 233] width 651 height 17
copy span "Megan, 34, Fitness Enthusiast"
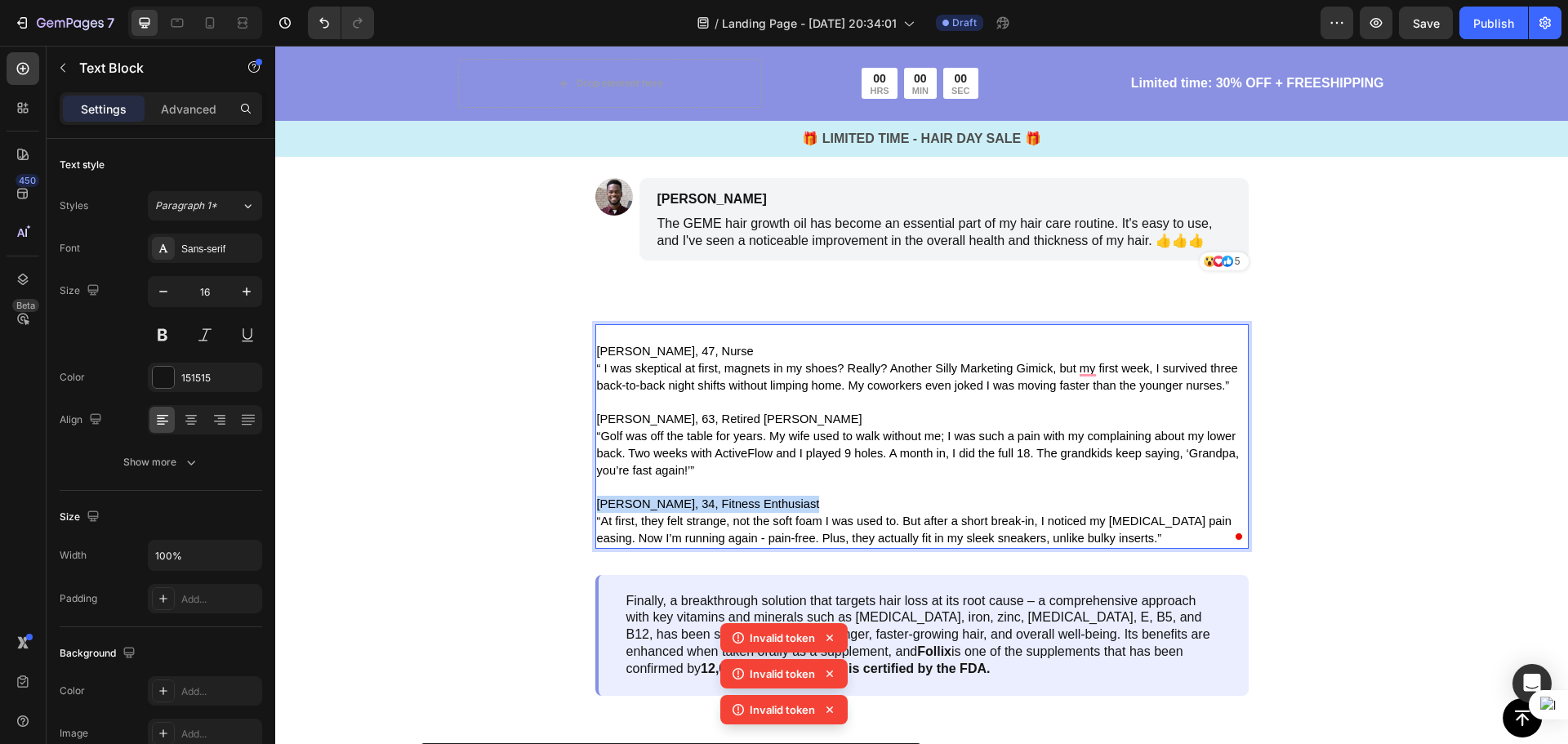
scroll to position [3920, 0]
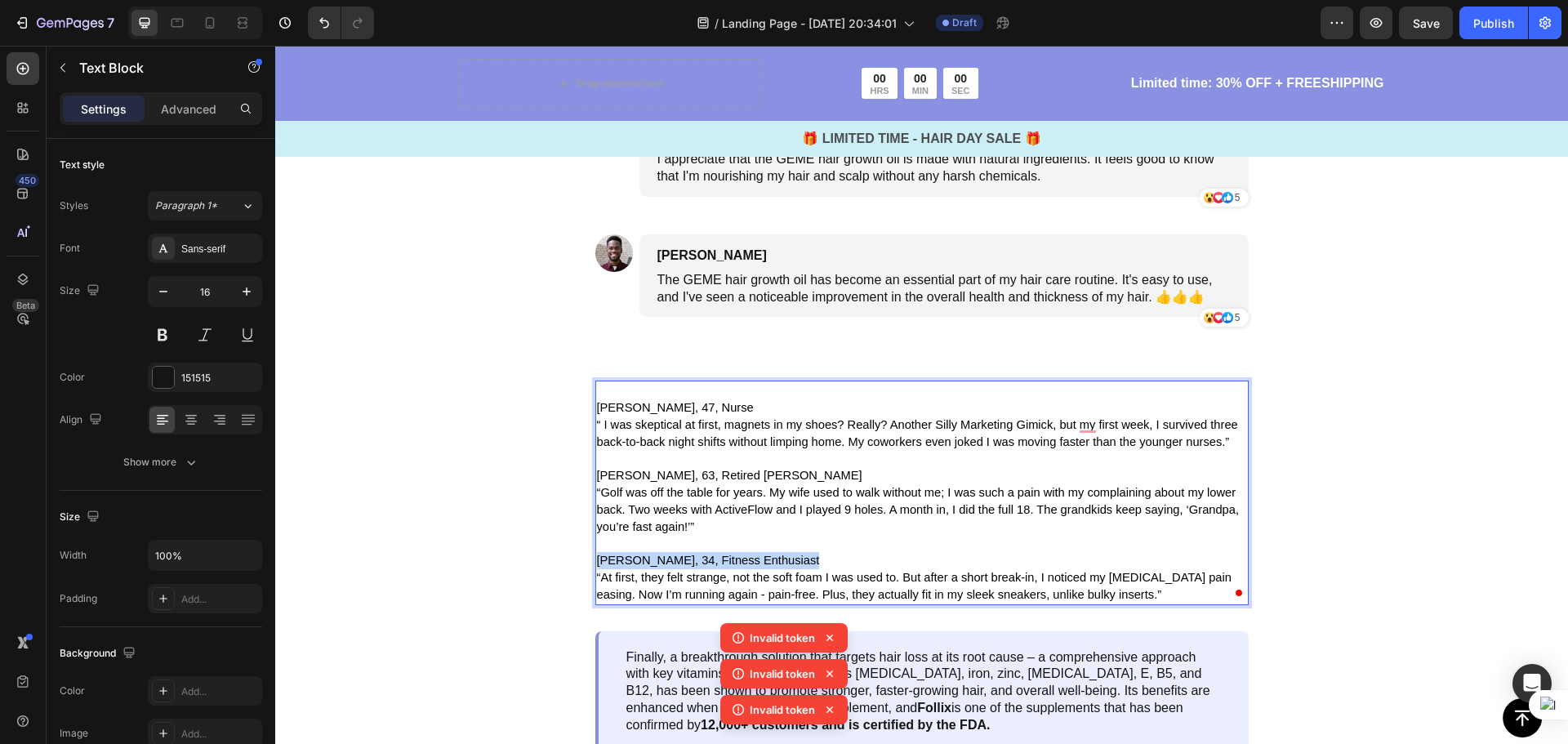
click at [739, 25] on p "James Smith" at bounding box center [866, 15] width 418 height 20
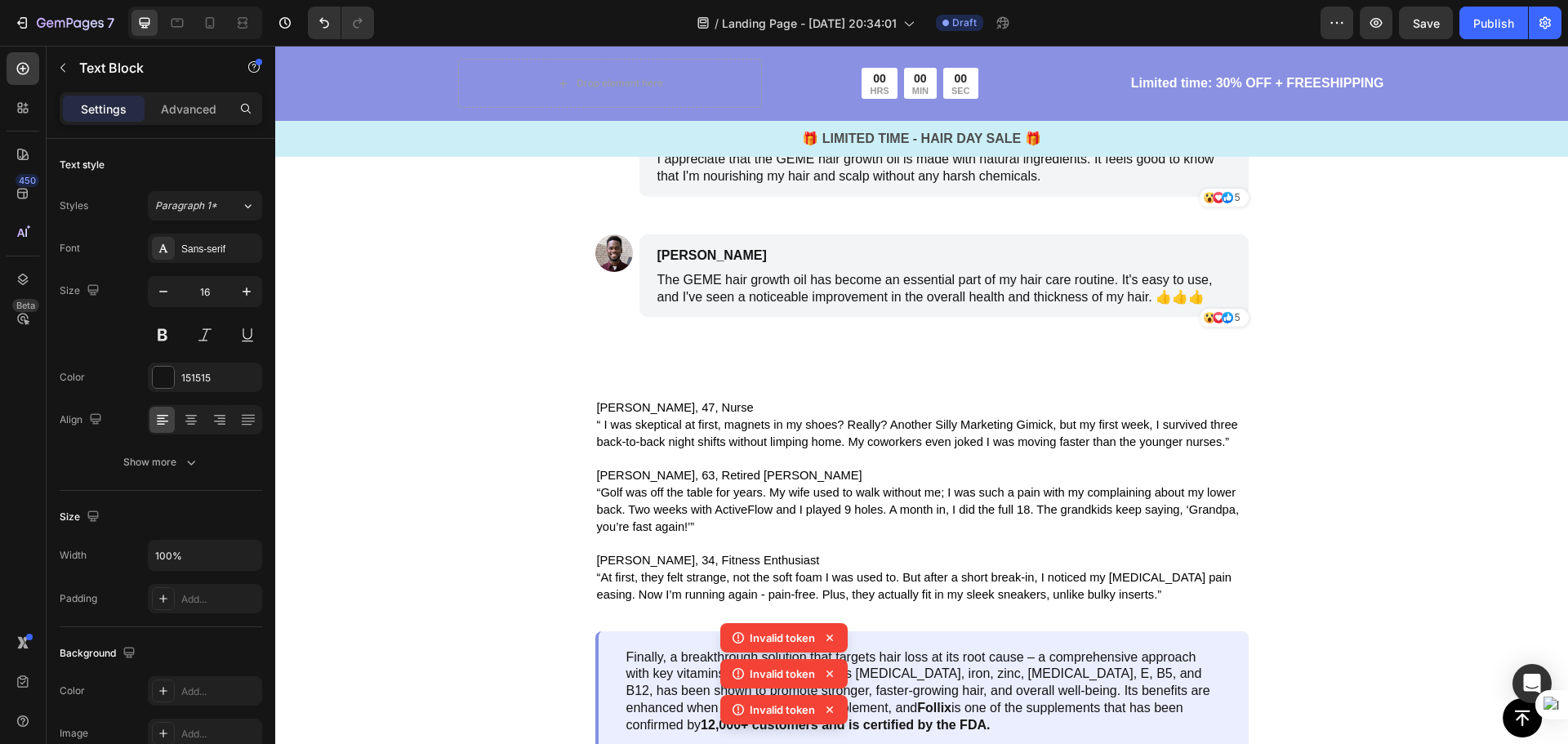
click at [747, 25] on p "James Smith" at bounding box center [866, 15] width 418 height 20
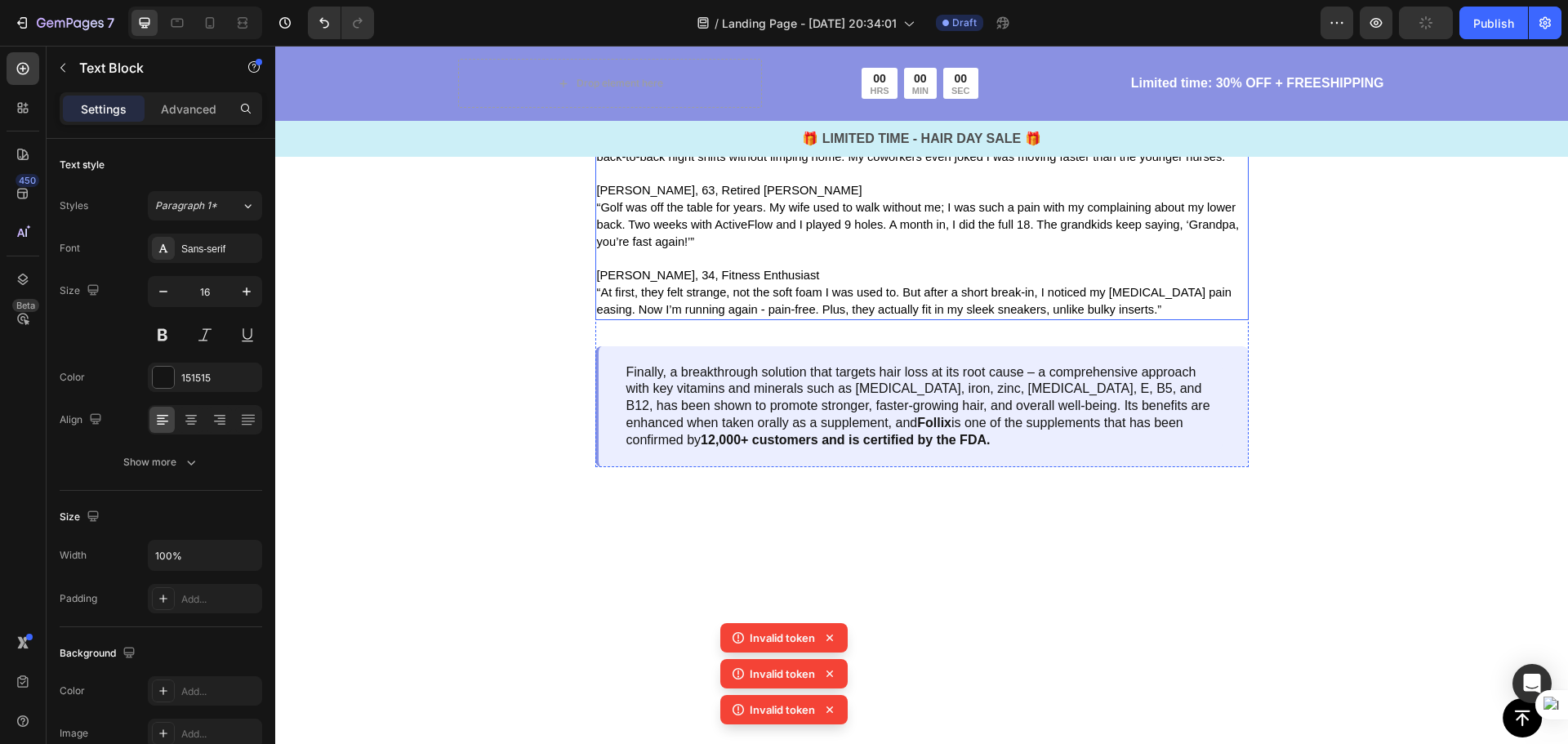
scroll to position [4246, 0]
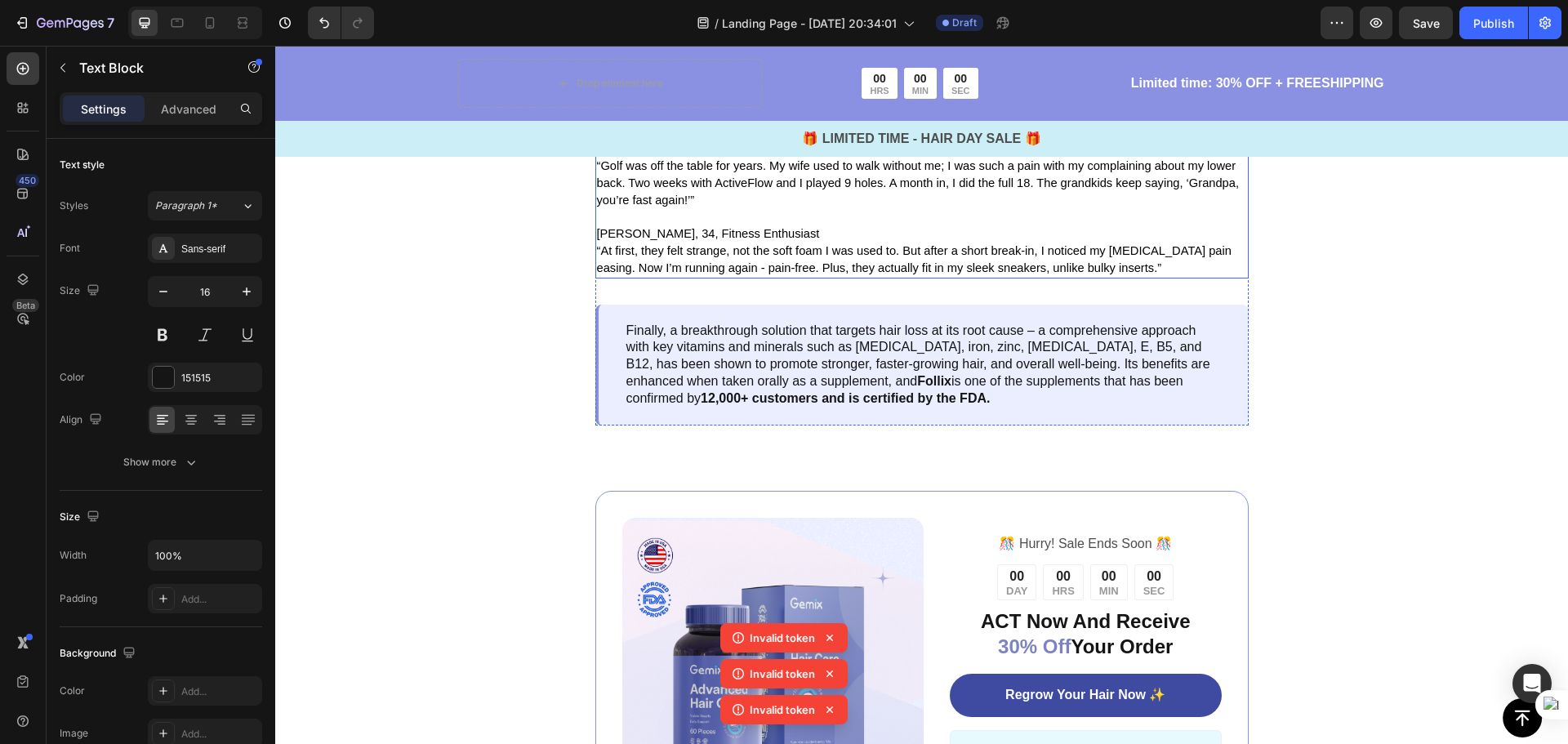
click at [789, 274] on span "“At first, they felt strange, not the soft foam I was used to. But after a shor…" at bounding box center [914, 259] width 635 height 30
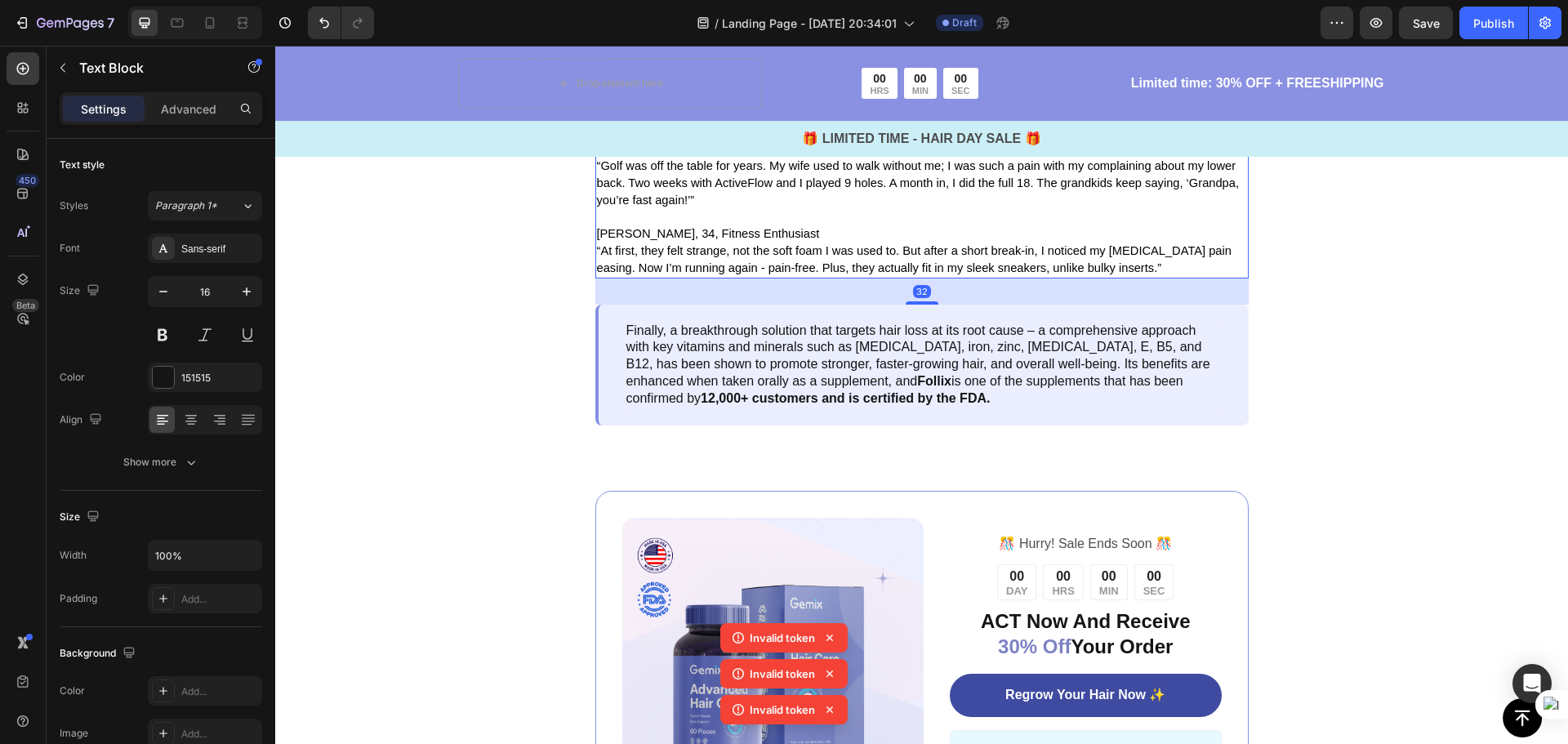
click at [595, 278] on div "Linda, 47, Nurse “ I was skeptical at first, magnets in my shoes? Really? Anoth…" at bounding box center [921, 166] width 653 height 224
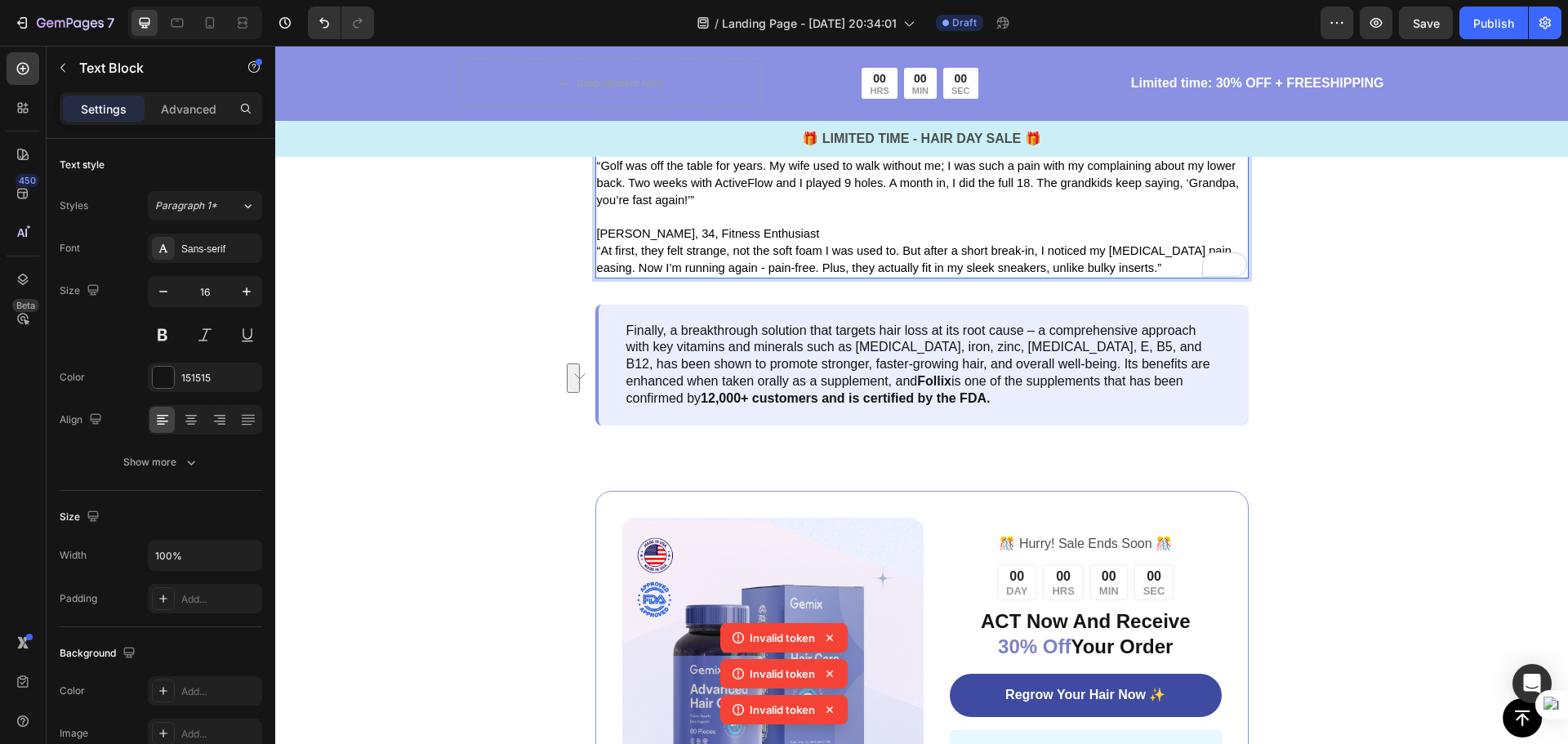
drag, startPoint x: 589, startPoint y: 559, endPoint x: 1154, endPoint y: 576, distance: 565.3
click at [1154, 274] on span "“At first, they felt strange, not the soft foam I was used to. But after a shor…" at bounding box center [914, 259] width 635 height 30
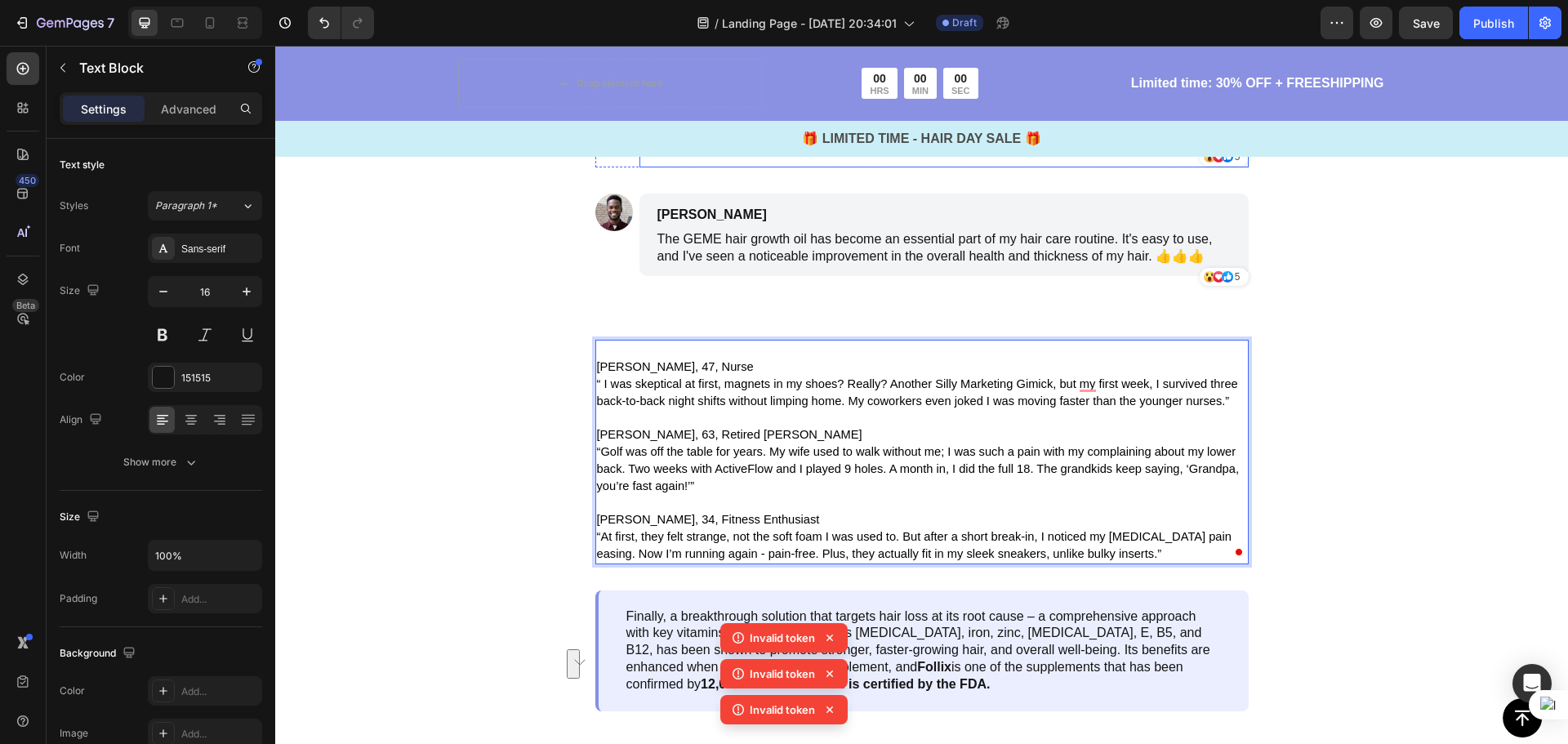
scroll to position [3838, 0]
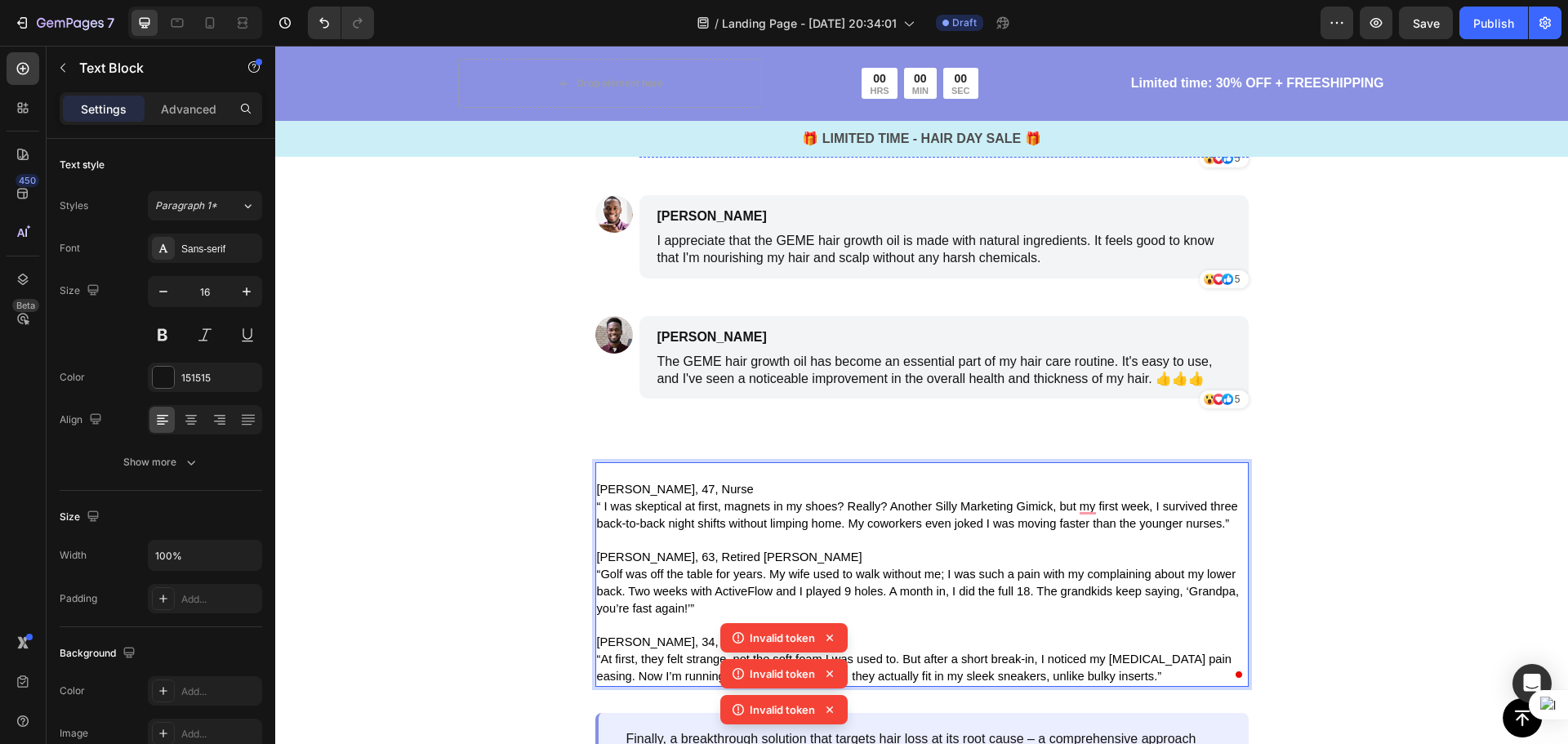
click at [886, 147] on p "I love how lightweight and non-greasy this hair growth oil is. It absorbs quick…" at bounding box center [944, 130] width 573 height 35
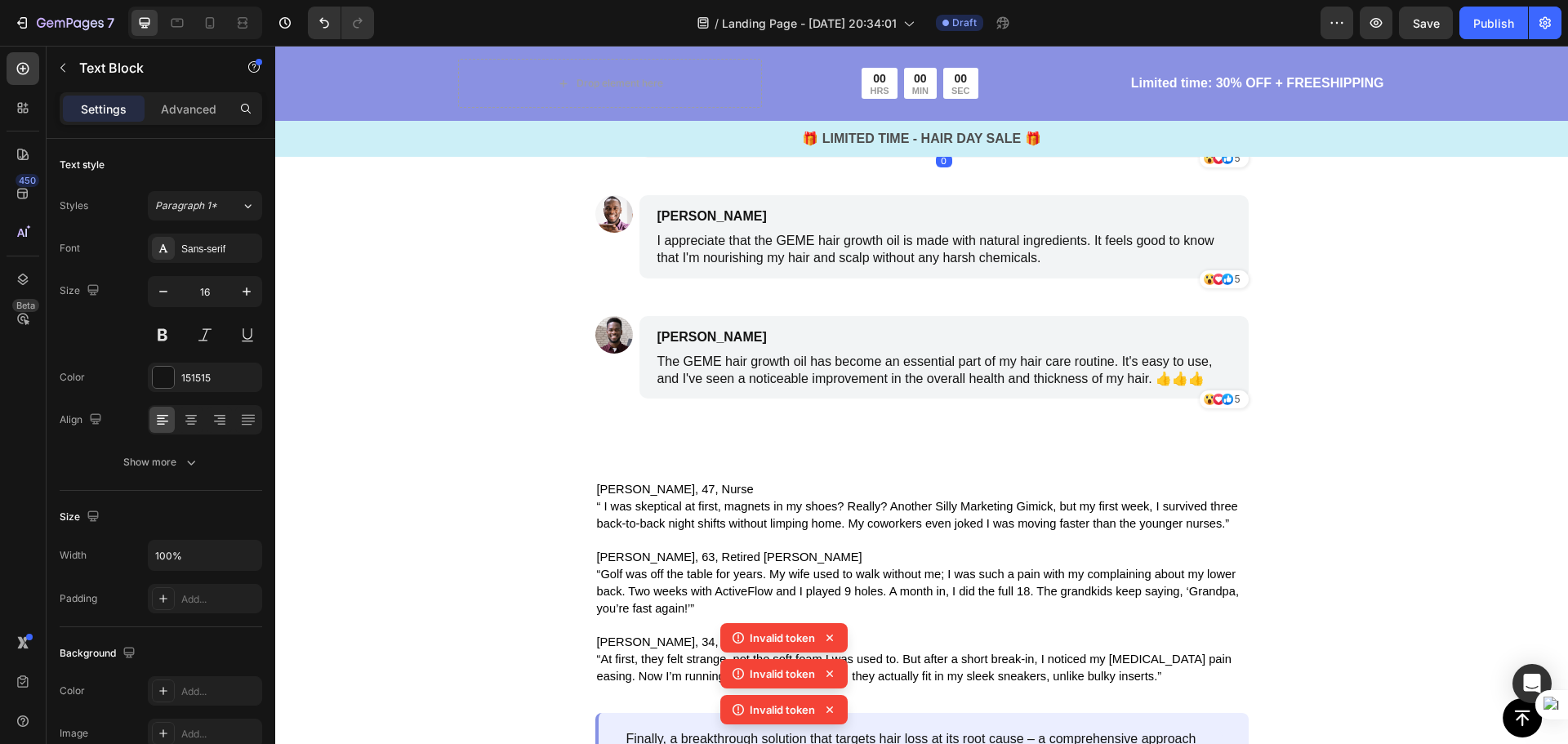
click at [987, 147] on p "I love how lightweight and non-greasy this hair growth oil is. It absorbs quick…" at bounding box center [944, 130] width 573 height 35
drag, startPoint x: 926, startPoint y: 443, endPoint x: 651, endPoint y: 424, distance: 275.7
click at [658, 147] on p "I love how lightweight and non-greasy this hair growth oil is. It absorbs quick…" at bounding box center [944, 130] width 573 height 35
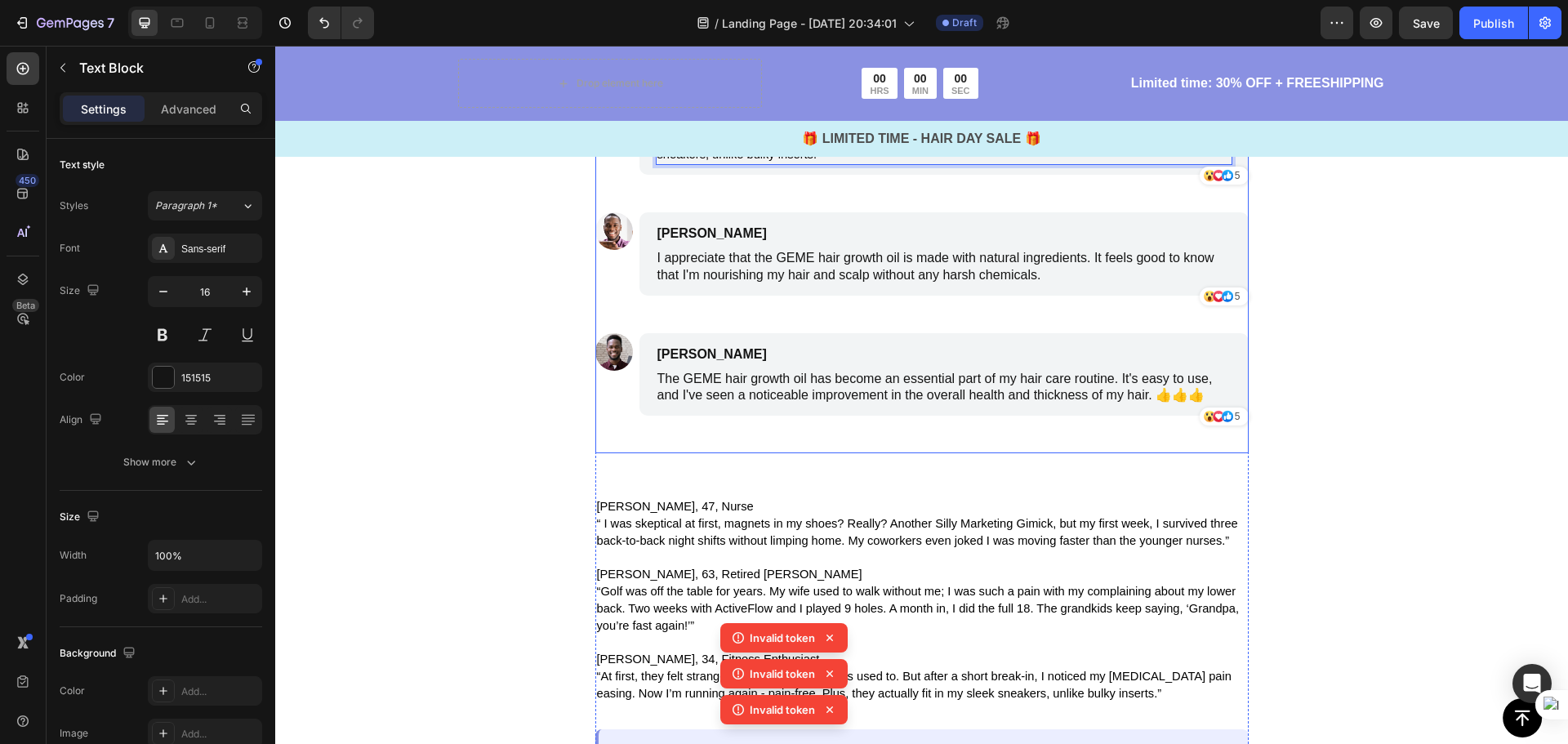
scroll to position [3920, 0]
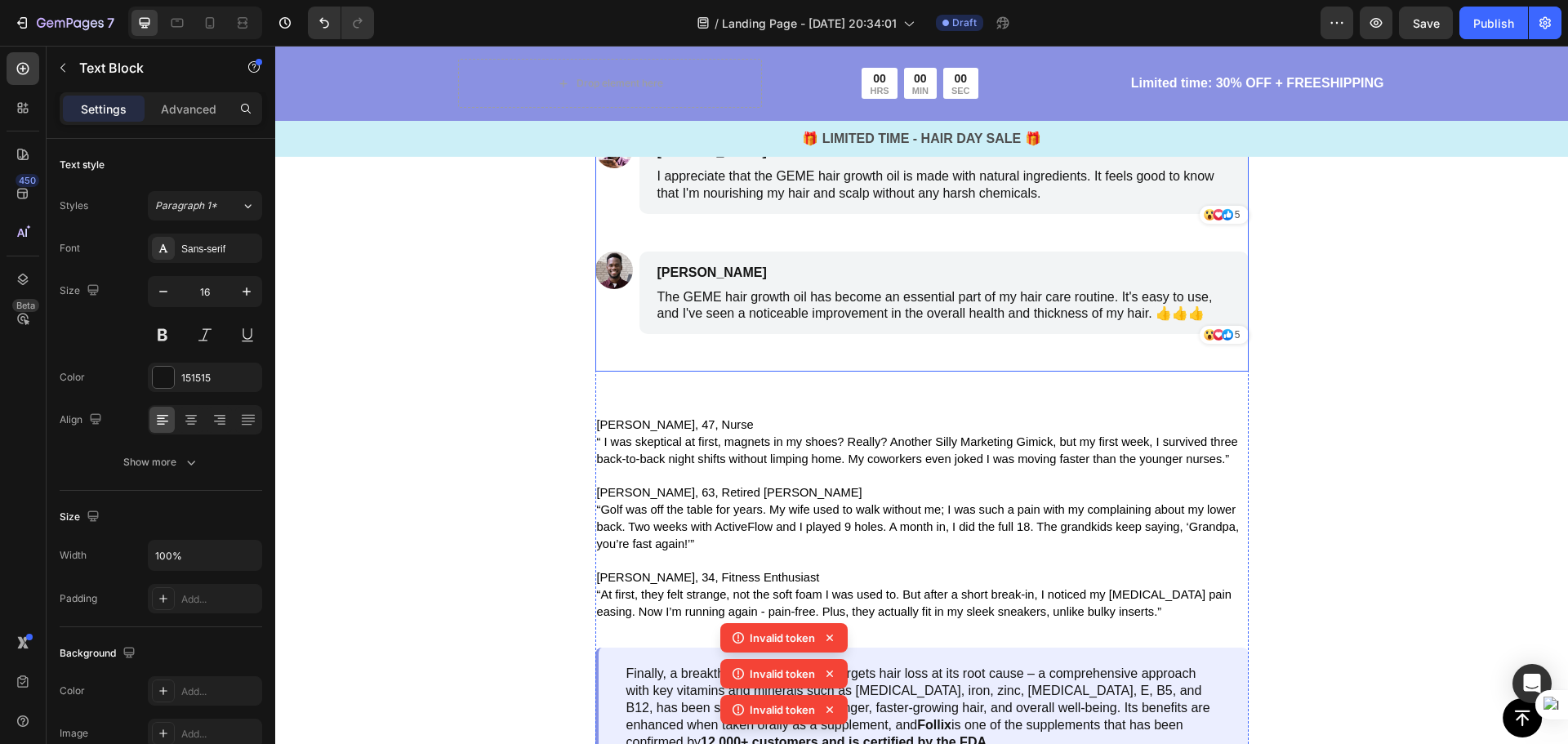
click at [1025, 372] on div "Image Linda, 47, Nurse Text Block “ I was skeptical at first, magnets in my sho…" at bounding box center [921, 45] width 653 height 653
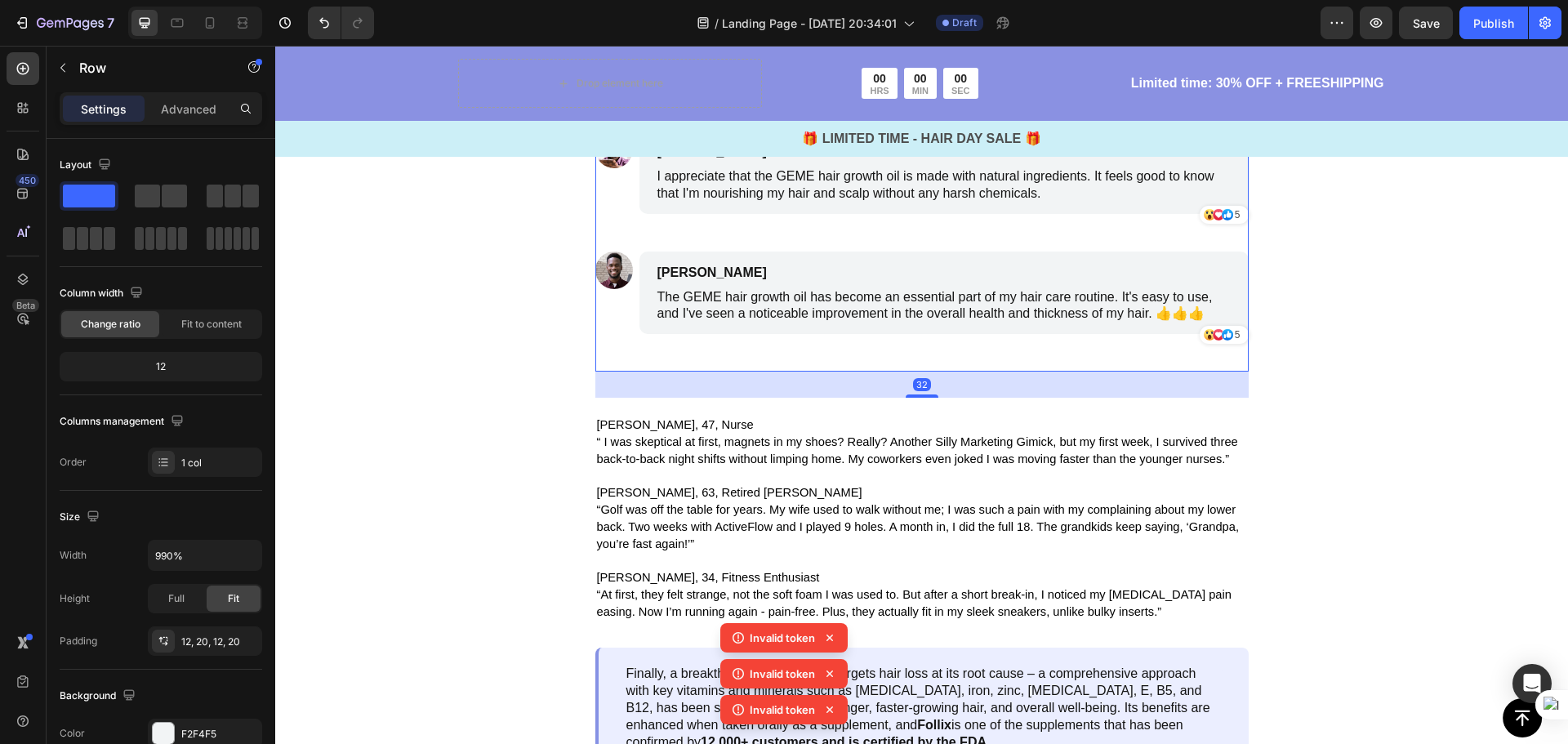
click at [1060, 214] on div "Benjamin Brown Text Block I appreciate that the GEME hair growth oil is made wi…" at bounding box center [944, 171] width 610 height 83
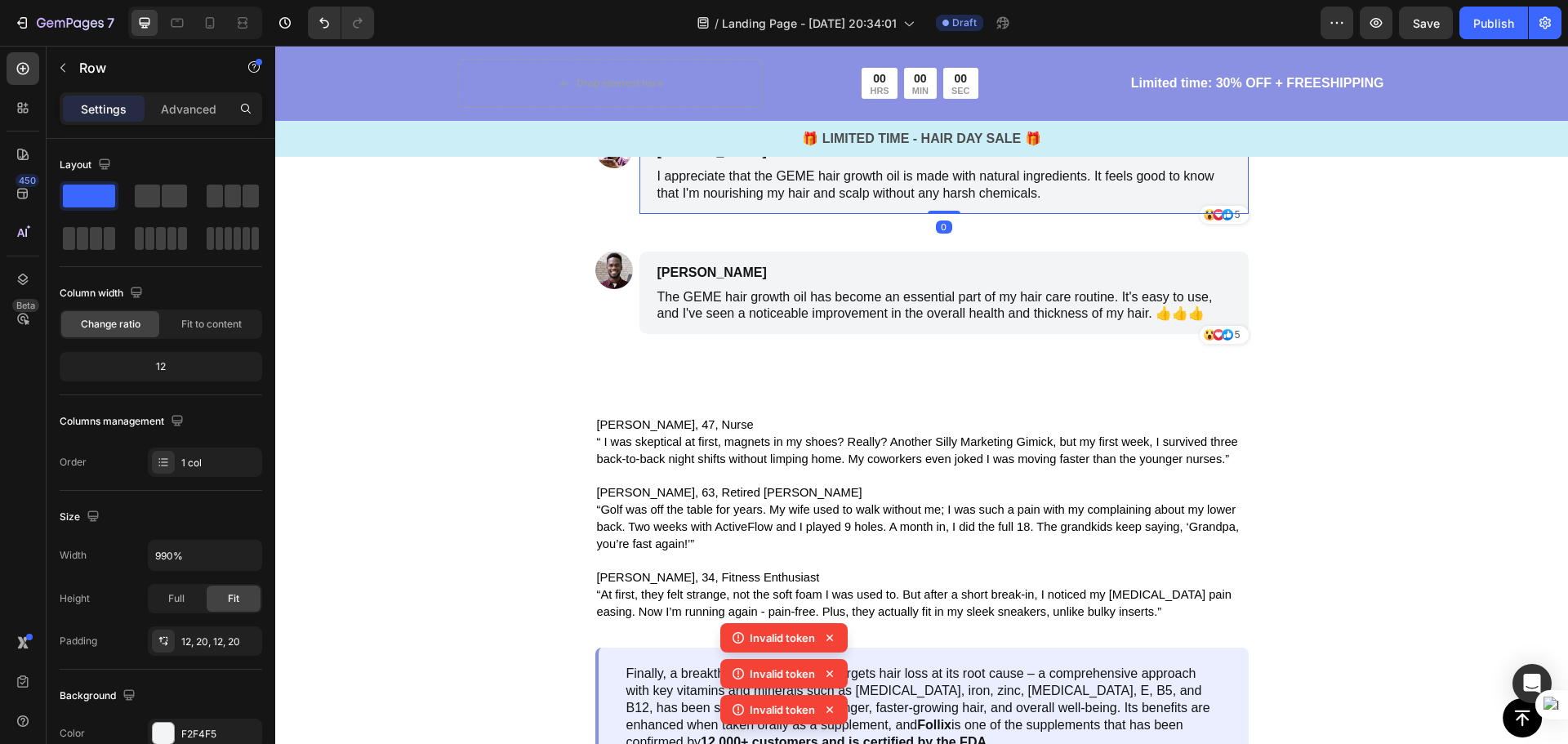
click at [737, 122] on icon at bounding box center [740, 115] width 13 height 13
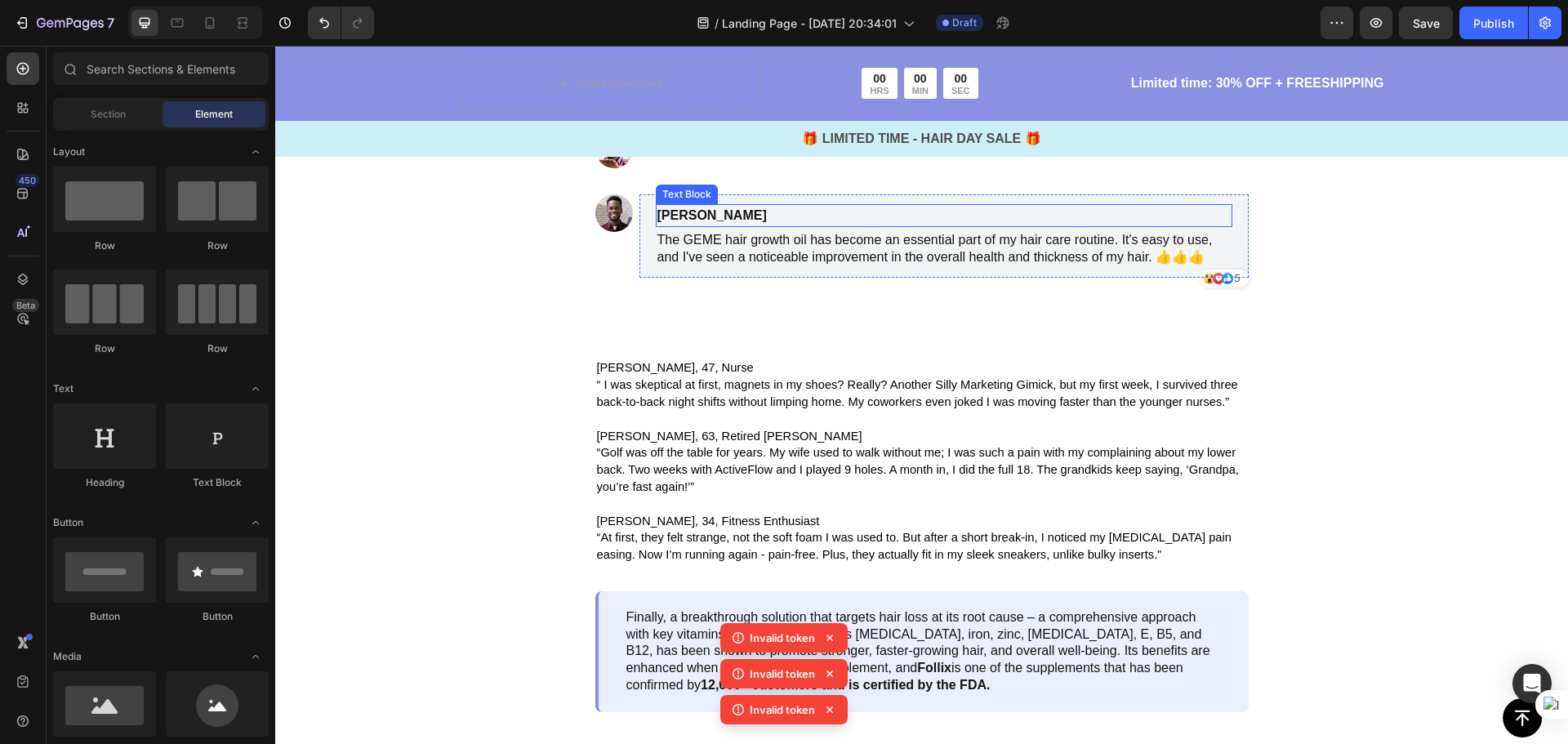
click at [805, 225] on p "Michael Miller" at bounding box center [866, 216] width 418 height 20
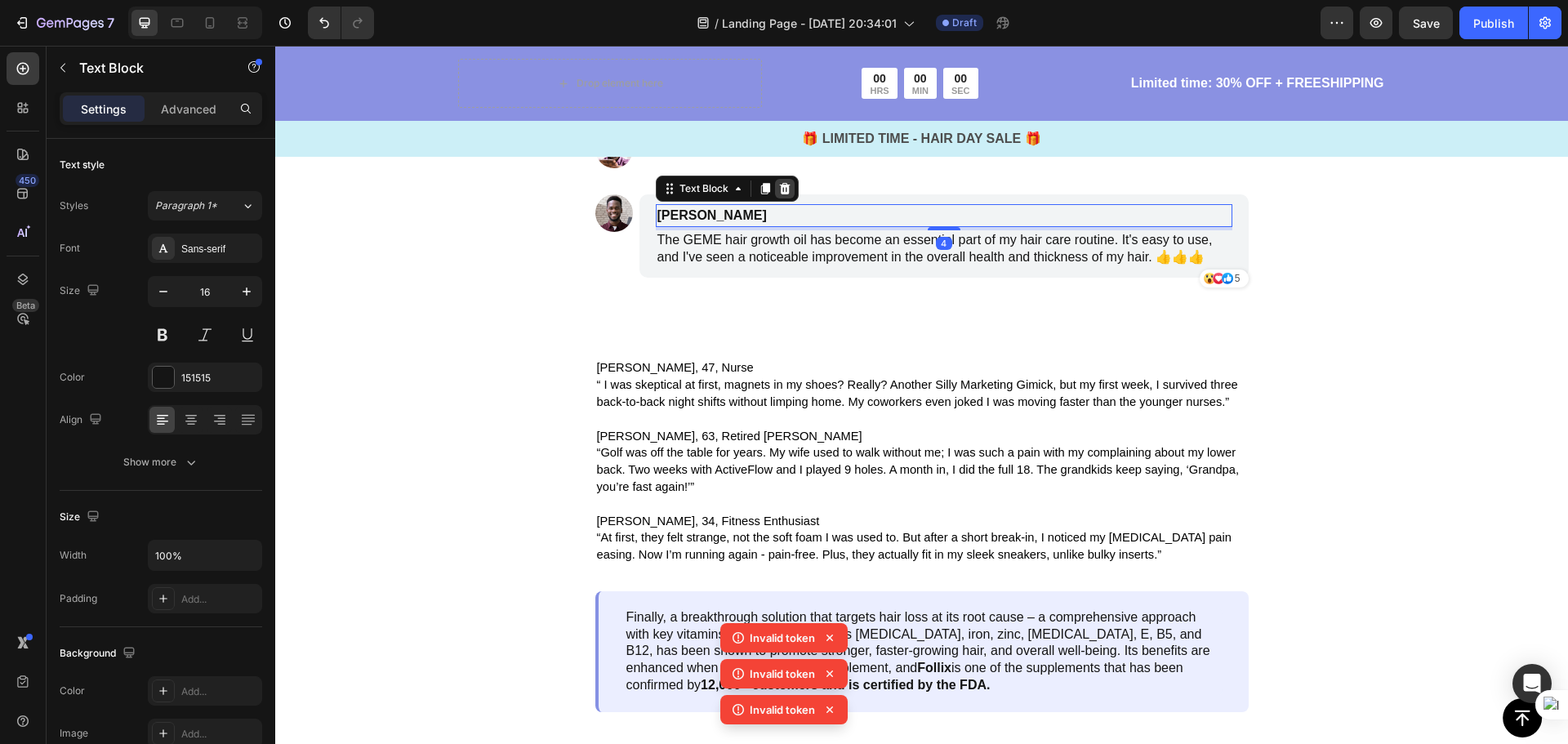
click at [785, 199] on div at bounding box center [785, 189] width 20 height 20
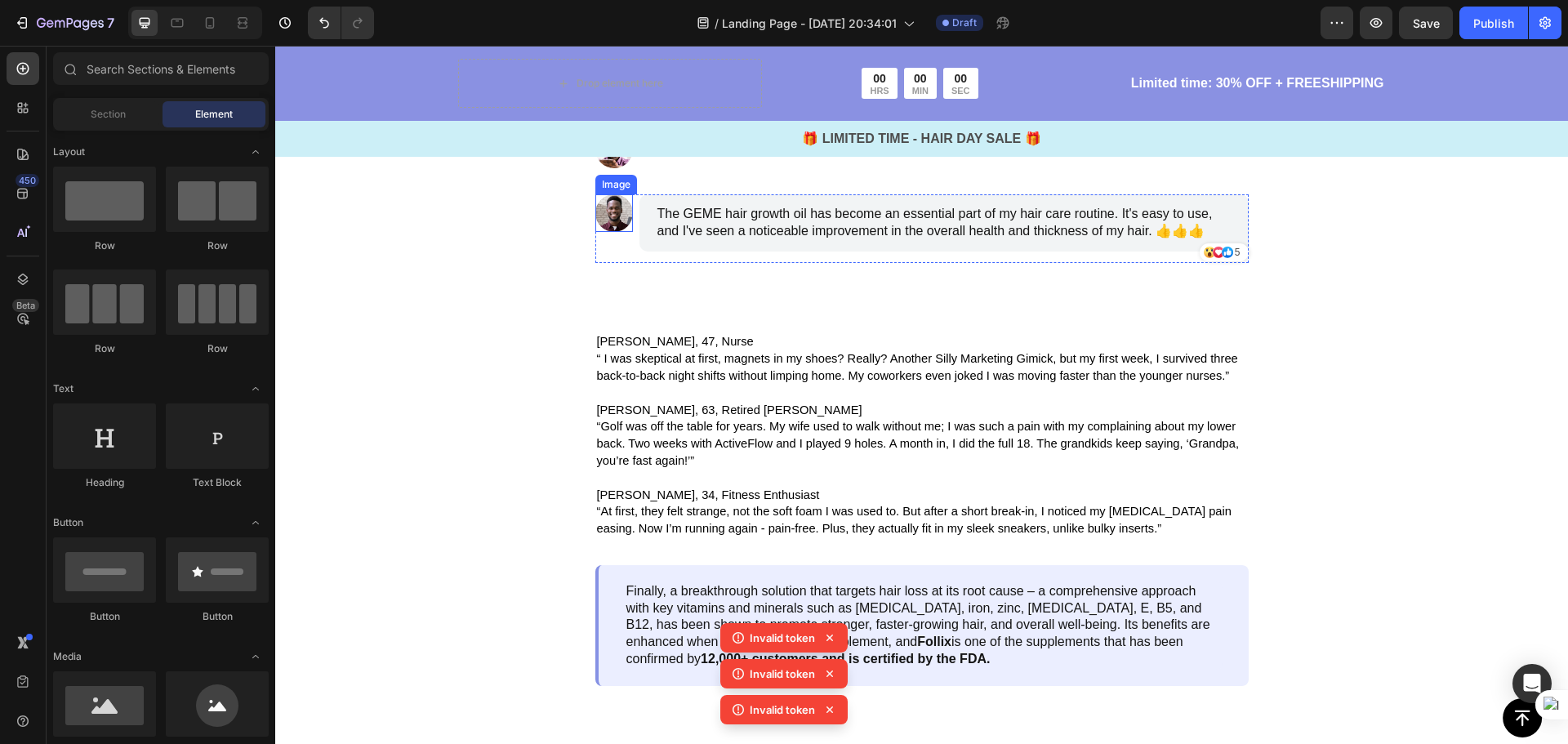
click at [622, 232] on img at bounding box center [613, 212] width 37 height 37
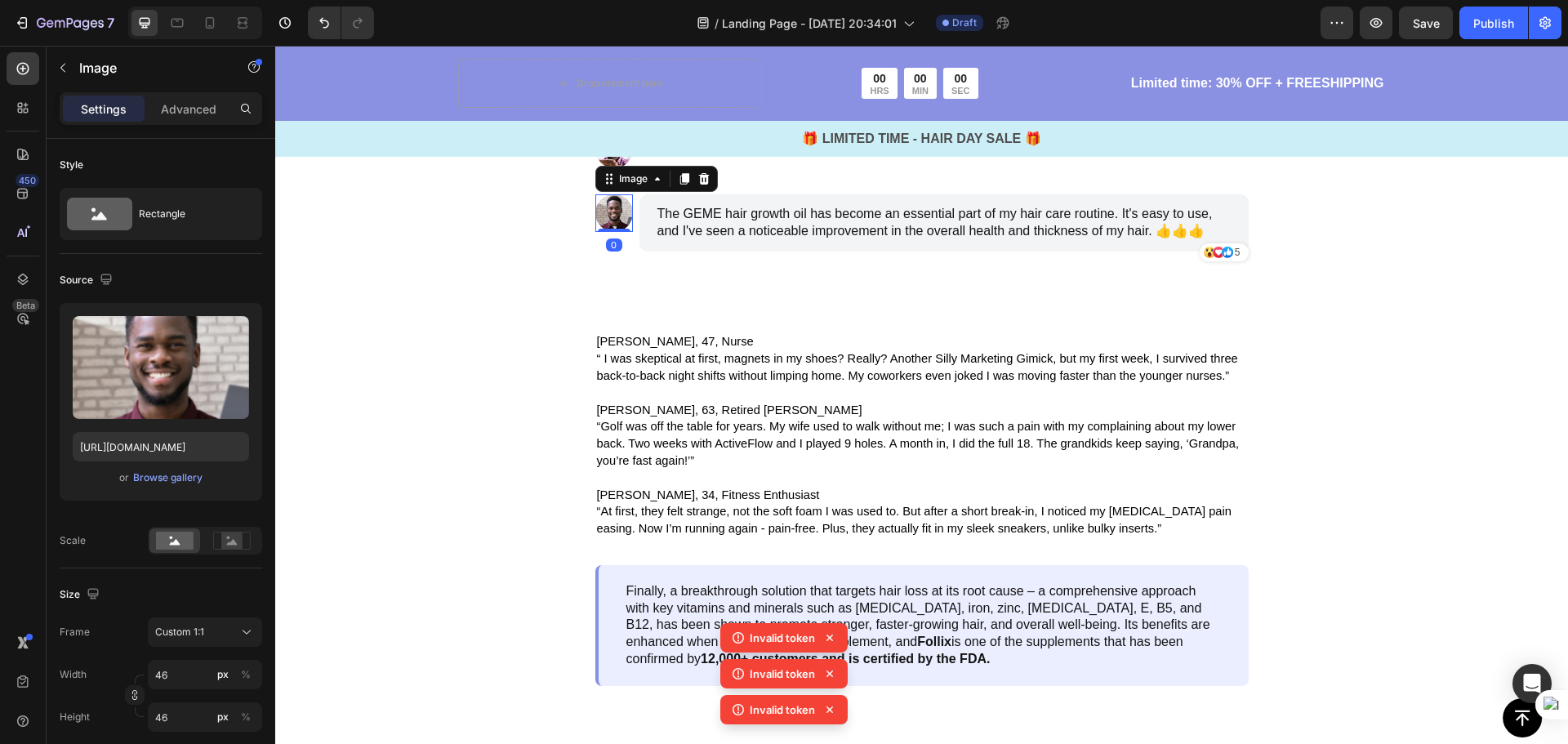
click at [784, 168] on div "Image Icon Icon Icon 5 Text Block Row Row Row" at bounding box center [921, 148] width 653 height 37
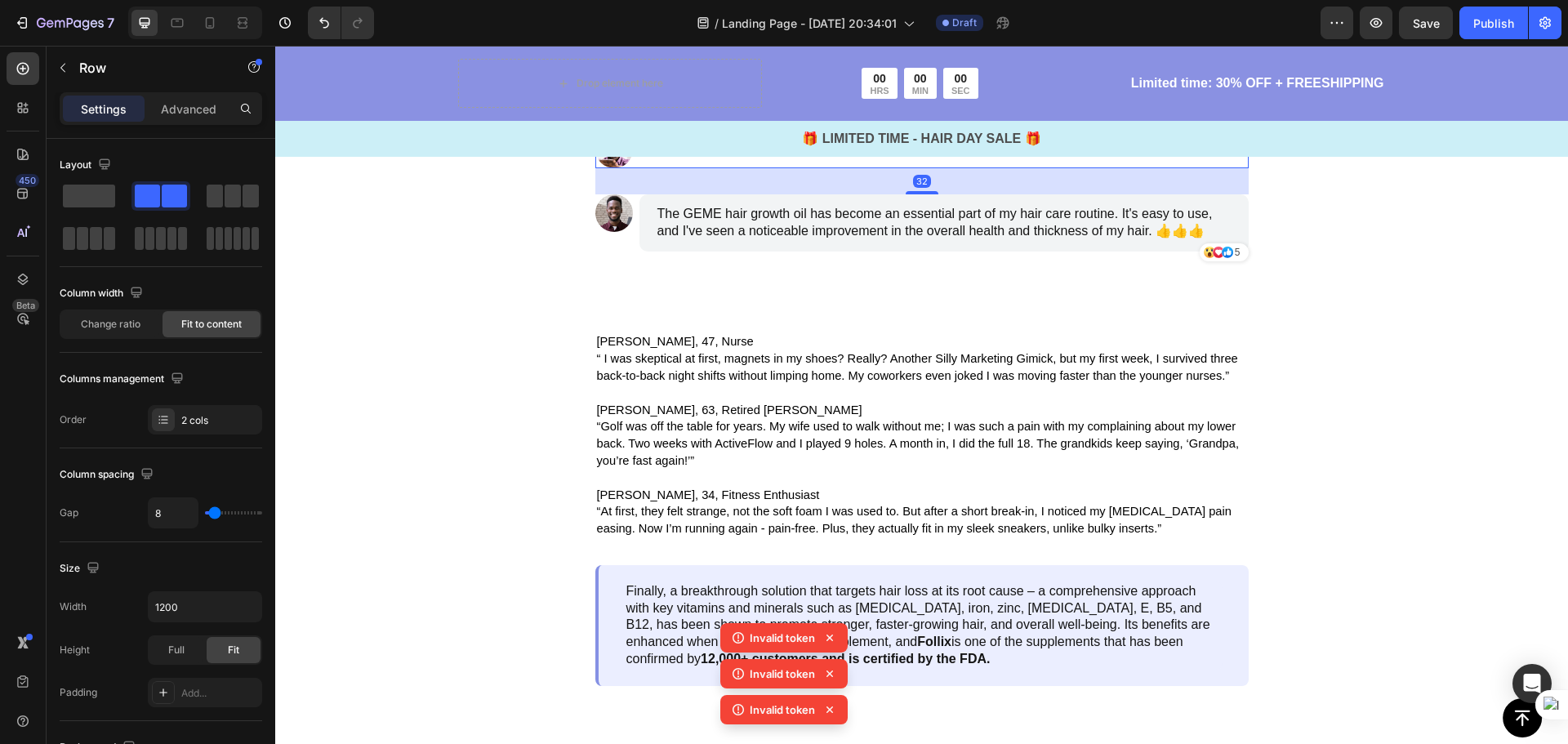
click at [695, 125] on div at bounding box center [696, 116] width 20 height 20
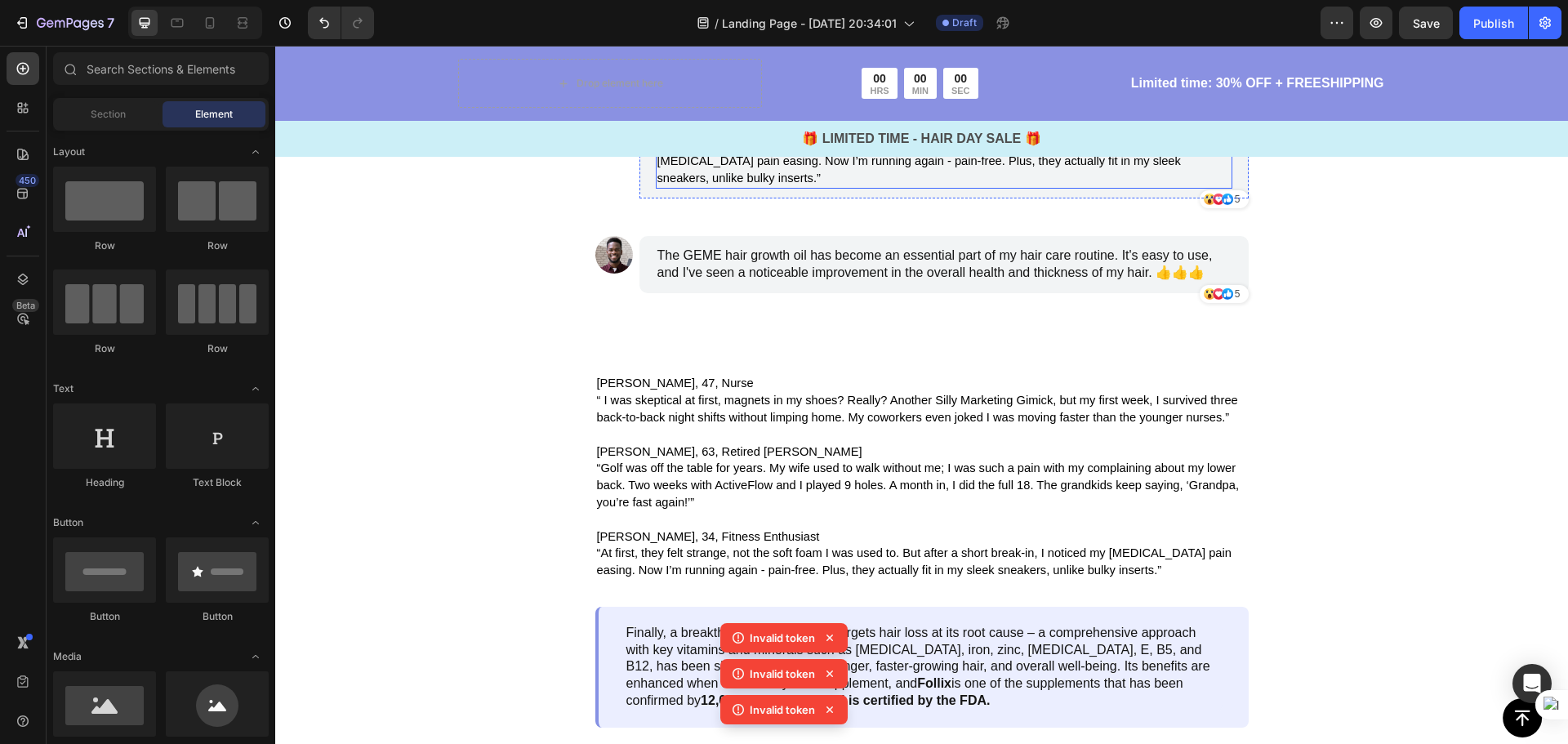
scroll to position [3838, 0]
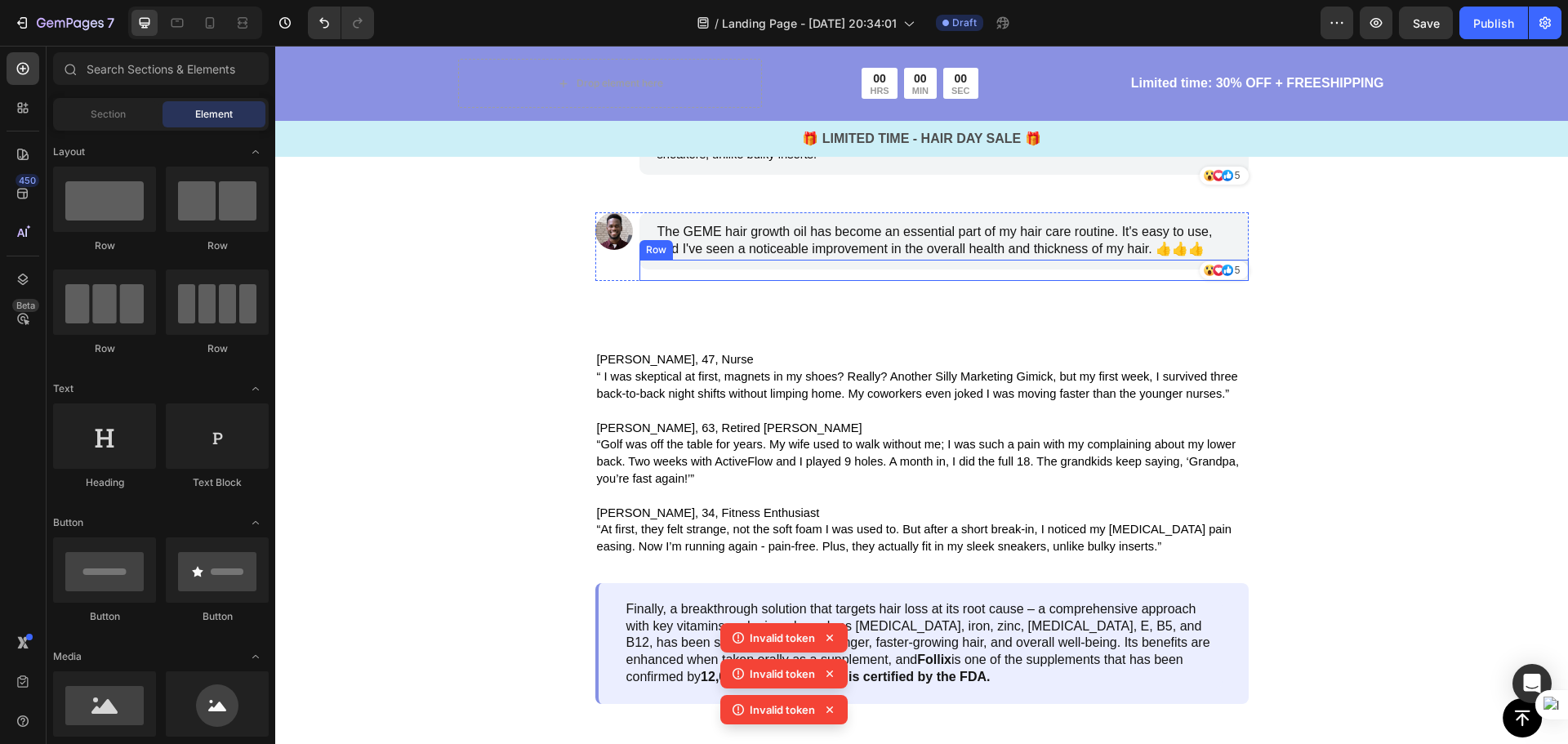
click at [891, 270] on div "The GEME hair growth oil has become an essential part of my hair care routine. …" at bounding box center [944, 240] width 610 height 57
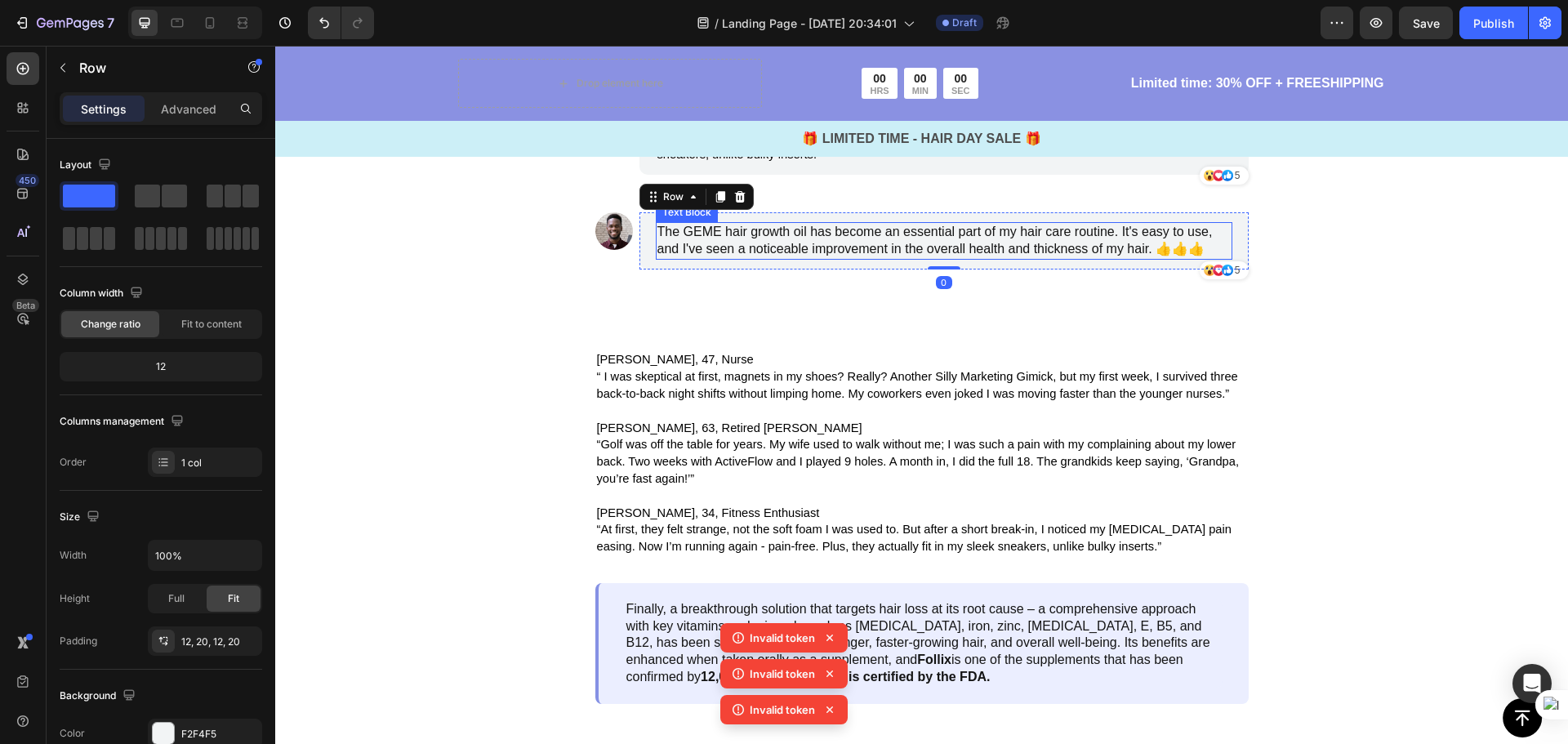
click at [1136, 258] on p "The GEME hair growth oil has become an essential part of my hair care routine. …" at bounding box center [944, 241] width 573 height 35
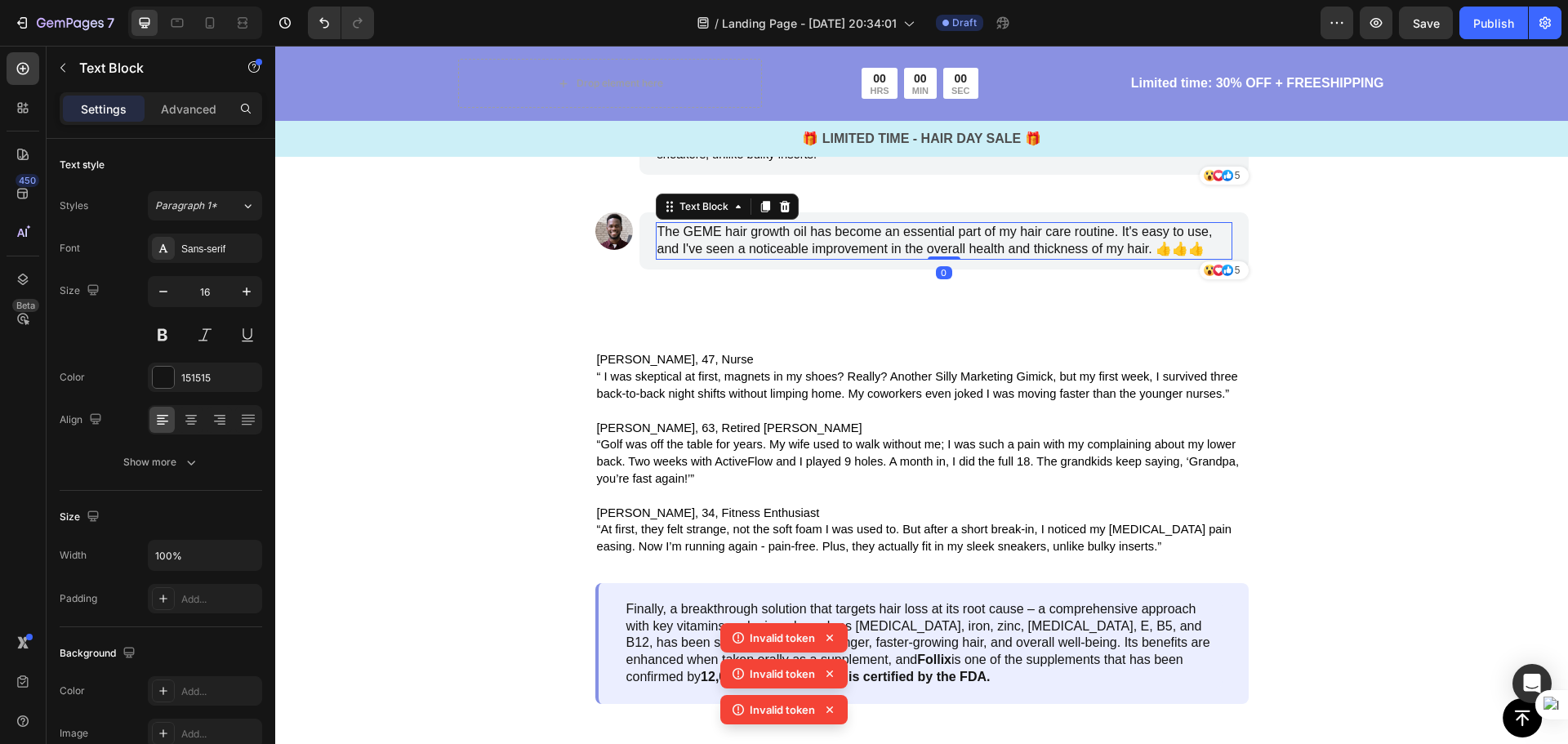
click at [1204, 258] on p "The GEME hair growth oil has become an essential part of my hair care routine. …" at bounding box center [944, 241] width 573 height 35
drag, startPoint x: 1206, startPoint y: 555, endPoint x: 741, endPoint y: 540, distance: 465.2
click at [665, 258] on p "The GEME hair growth oil has become an essential part of my hair care routine. …" at bounding box center [944, 241] width 573 height 35
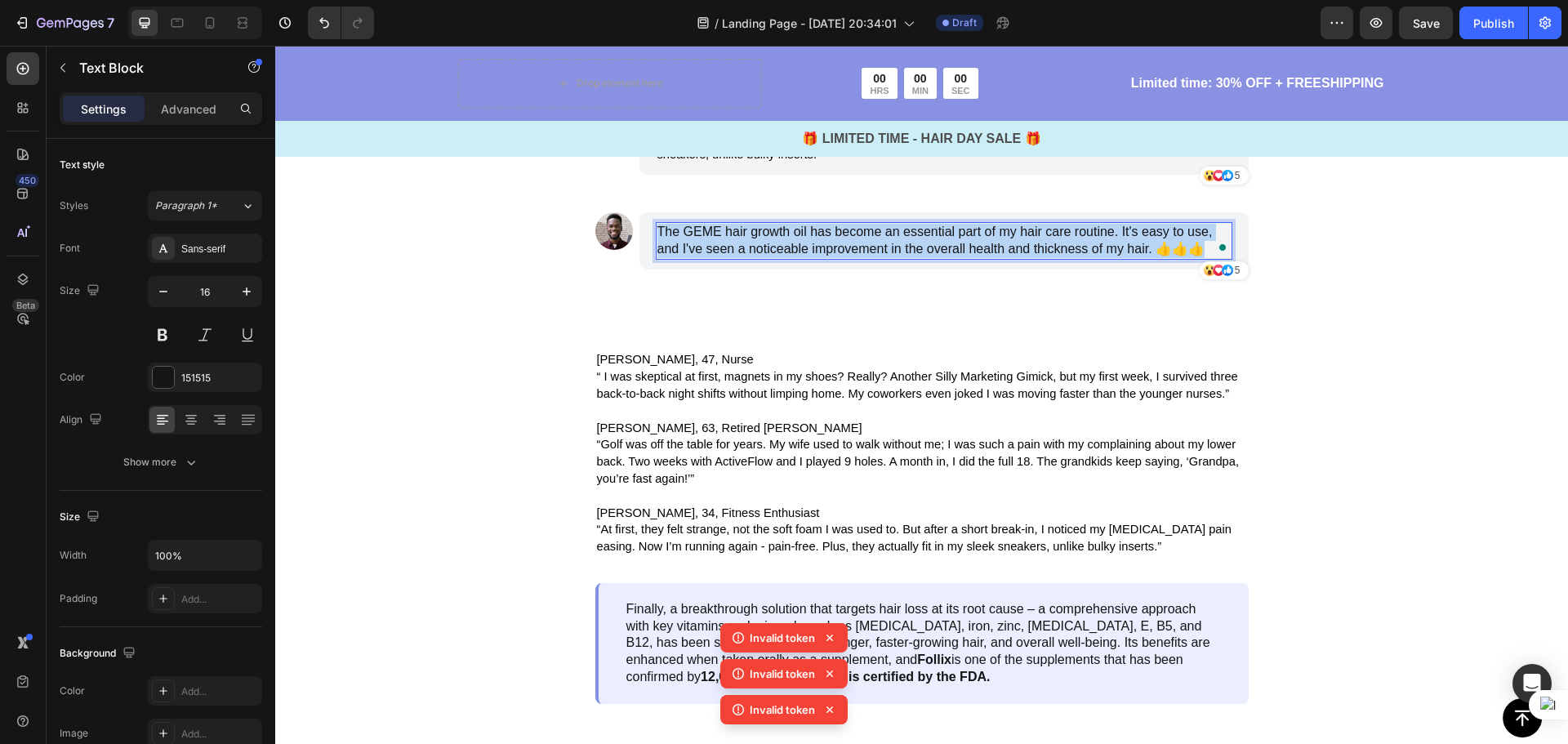
click at [666, 258] on p "The GEME hair growth oil has become an essential part of my hair care routine. …" at bounding box center [944, 241] width 573 height 35
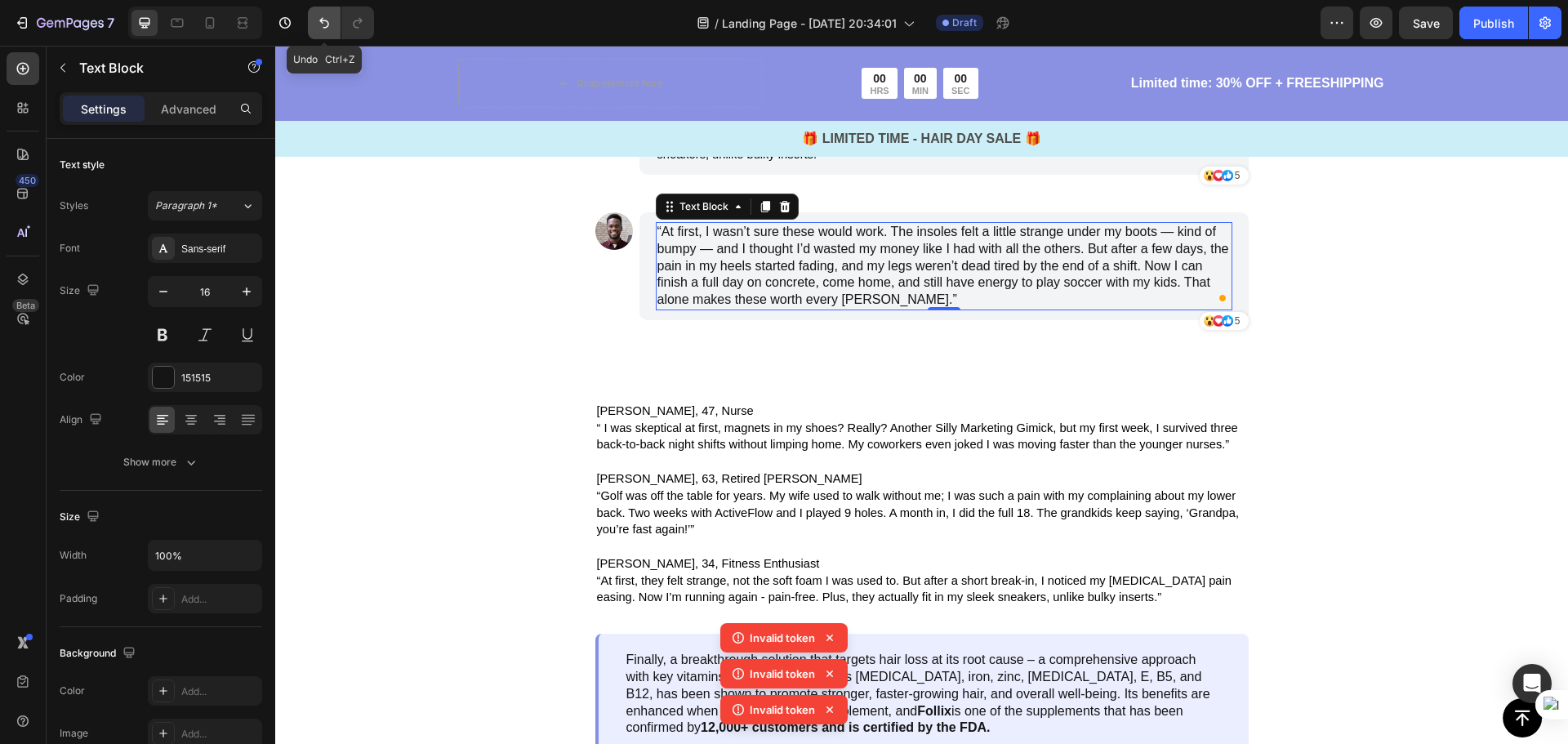
click at [321, 23] on icon "Undo/Redo" at bounding box center [324, 23] width 16 height 16
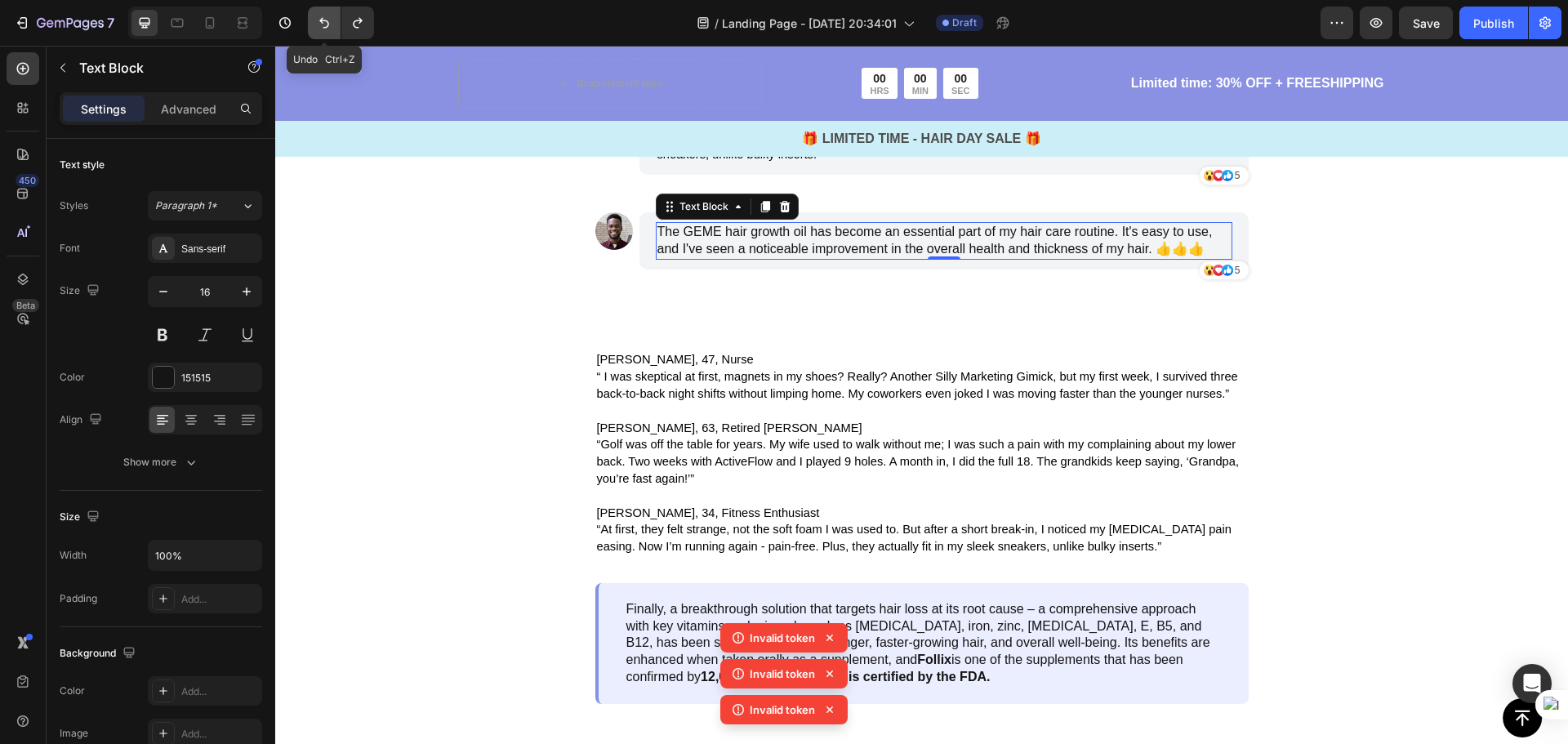
click at [321, 23] on icon "Undo/Redo" at bounding box center [324, 23] width 16 height 16
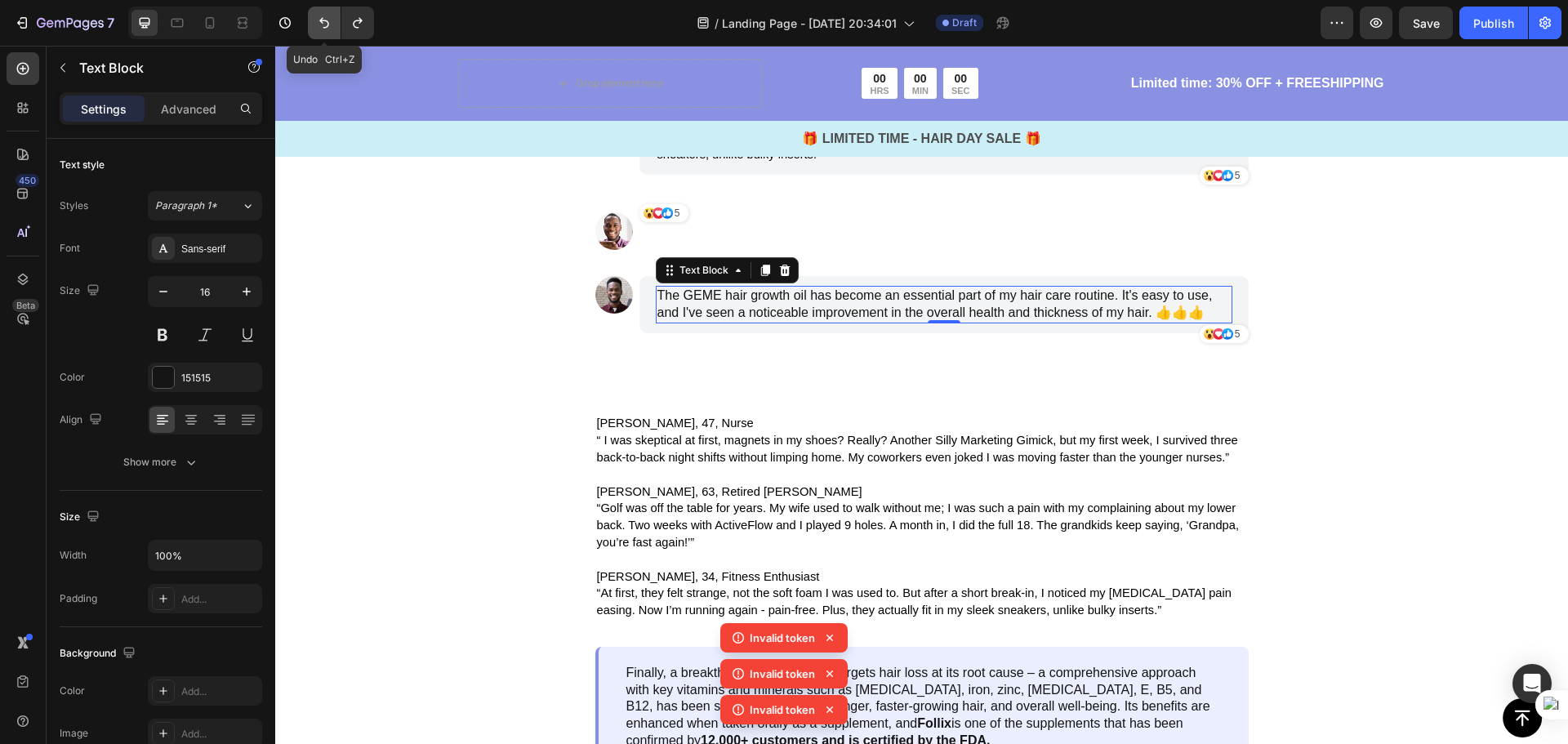
click at [321, 23] on icon "Undo/Redo" at bounding box center [324, 23] width 16 height 16
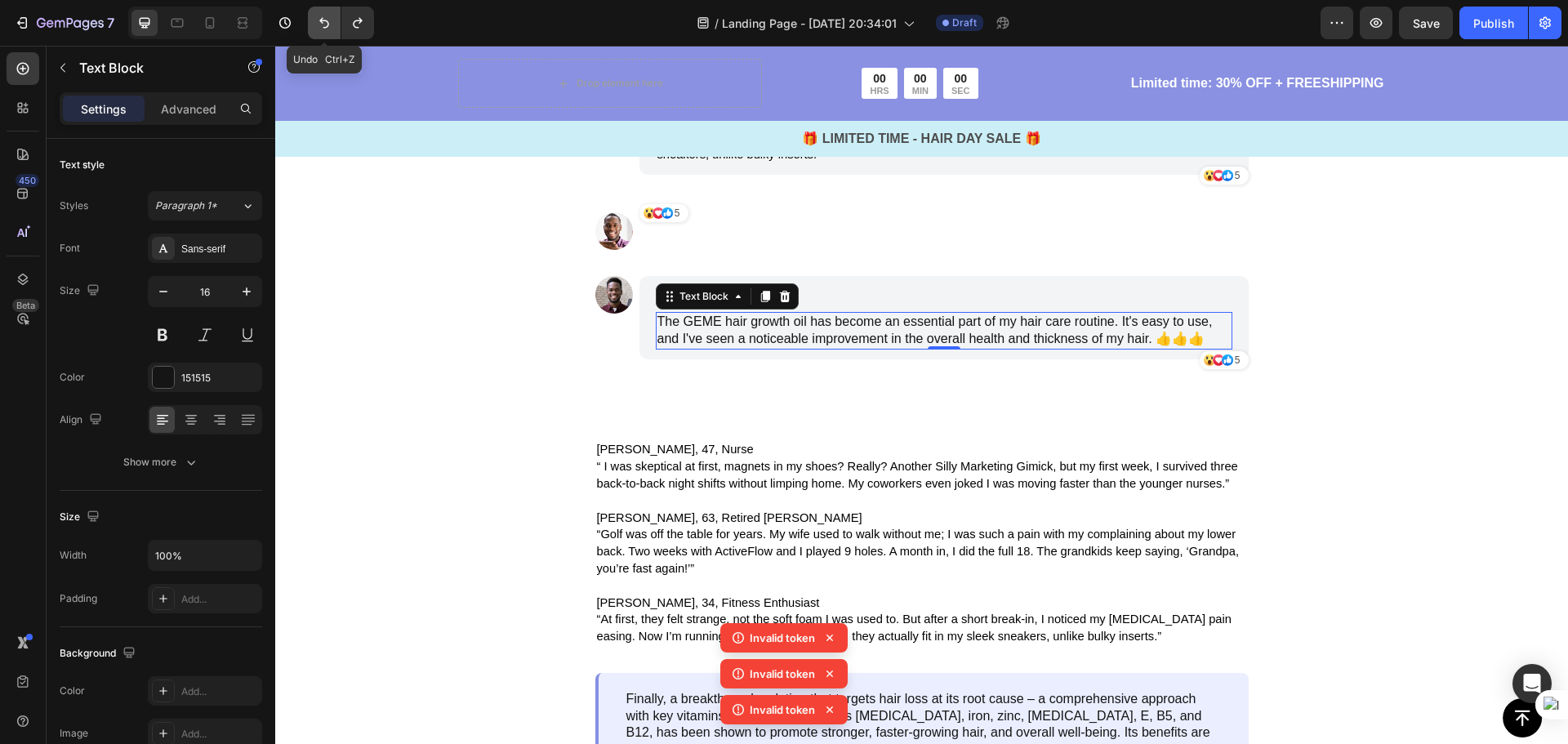
click at [321, 23] on icon "Undo/Redo" at bounding box center [324, 23] width 16 height 16
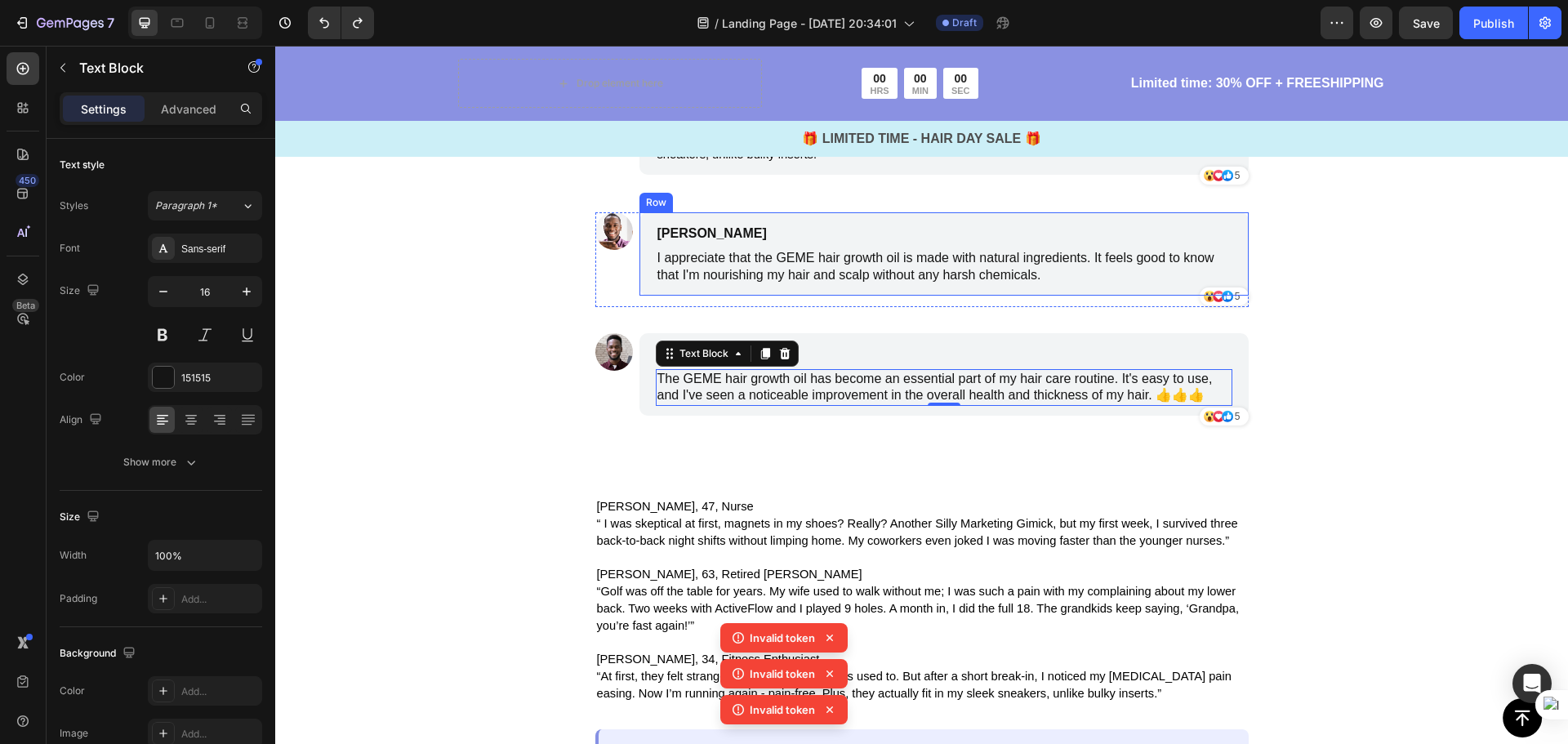
click at [911, 296] on div "Benjamin Brown Text Block I appreciate that the GEME hair growth oil is made wi…" at bounding box center [944, 253] width 610 height 83
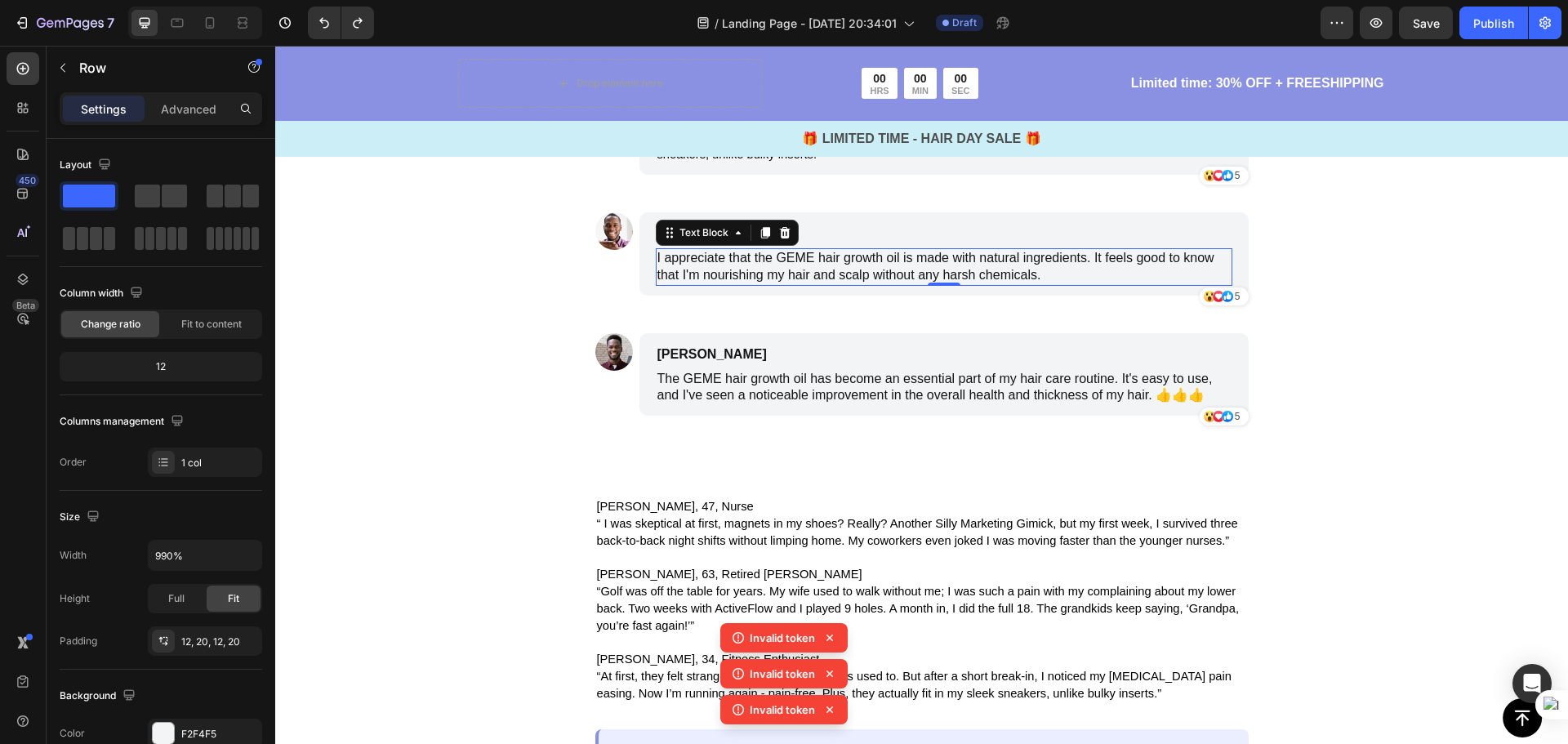
click at [1036, 284] on p "I appreciate that the GEME hair growth oil is made with natural ingredients. It…" at bounding box center [944, 267] width 573 height 35
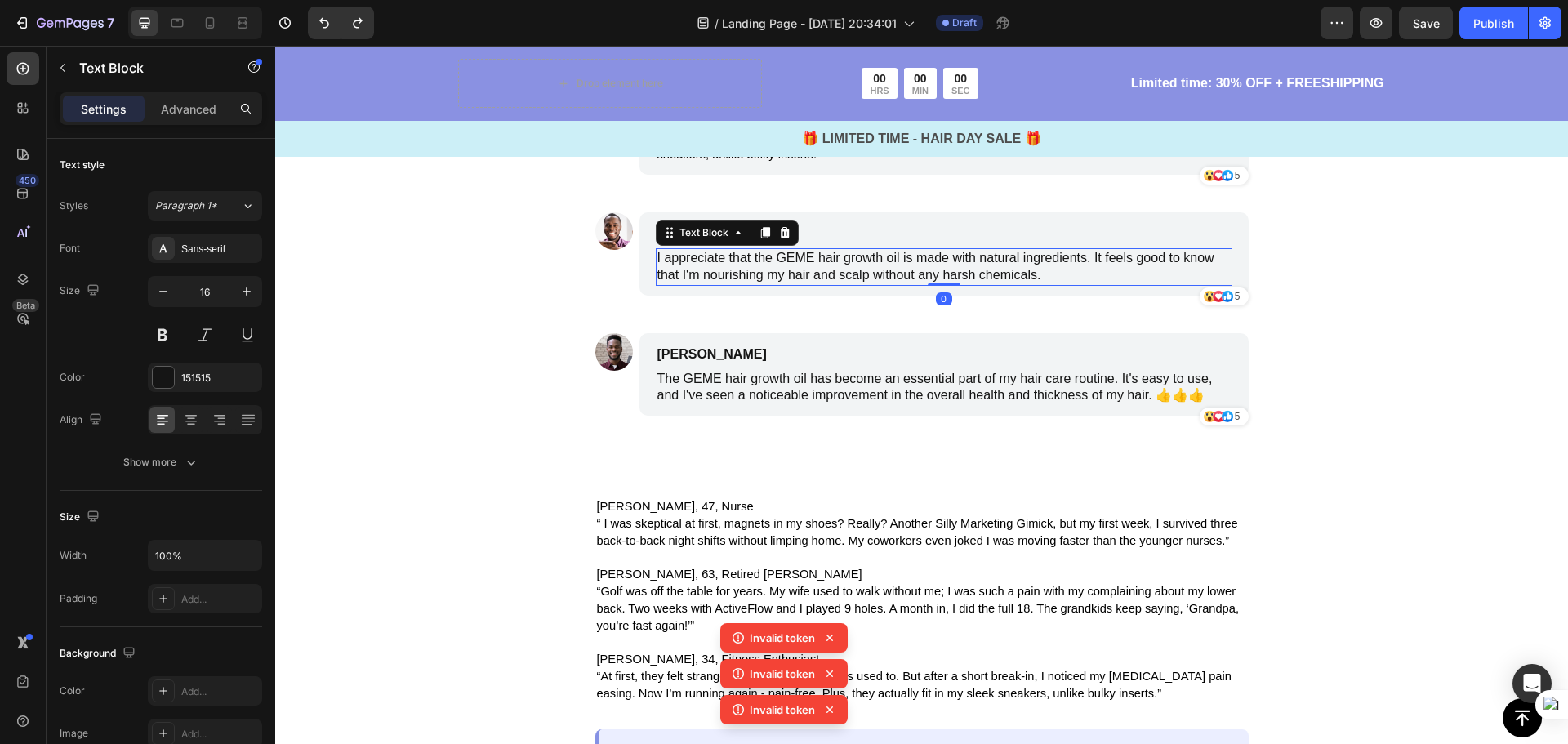
click at [1074, 284] on p "I appreciate that the GEME hair growth oil is made with natural ingredients. It…" at bounding box center [944, 267] width 573 height 35
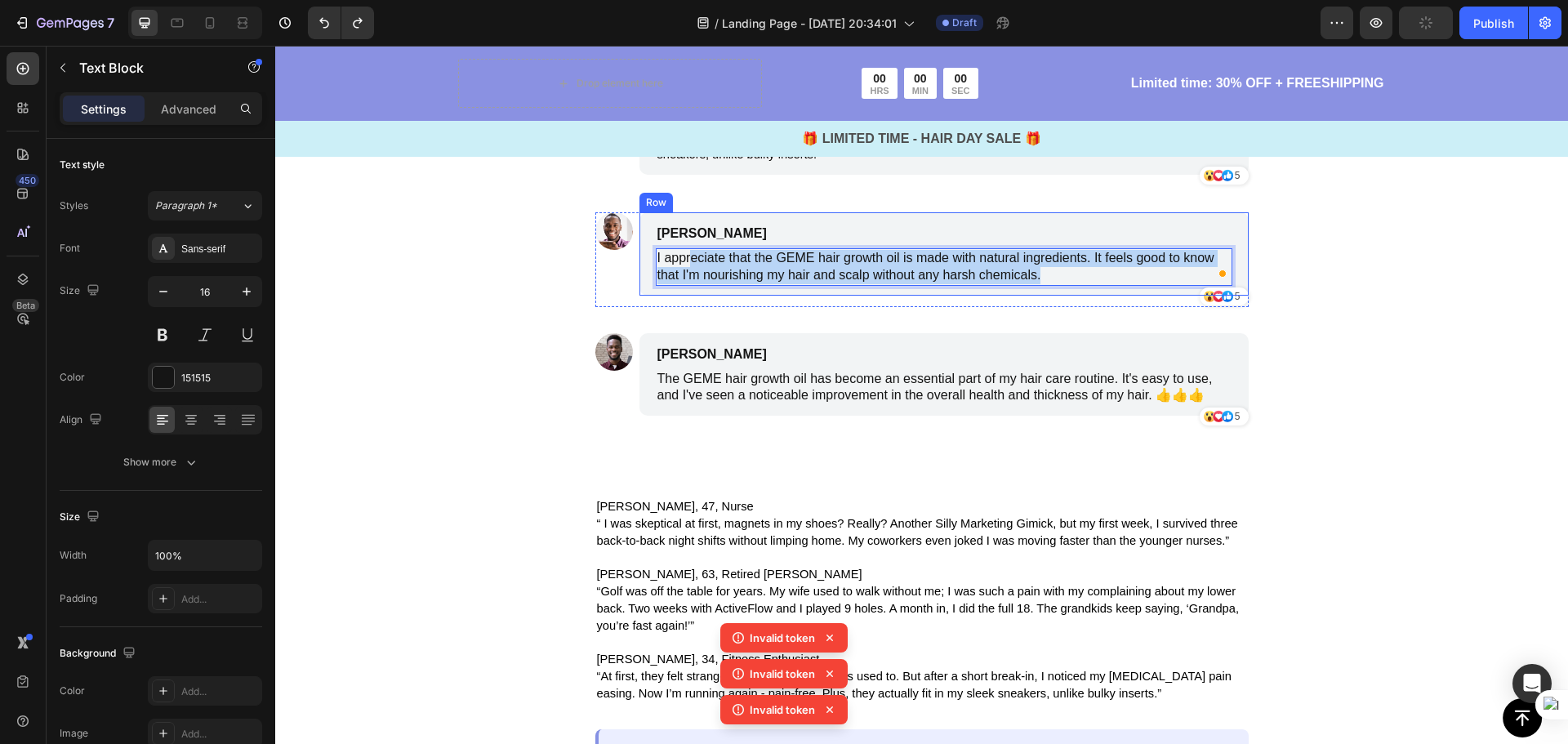
drag, startPoint x: 1040, startPoint y: 586, endPoint x: 642, endPoint y: 559, distance: 398.9
click at [642, 296] on div "Benjamin Brown Text Block I appreciate that the GEME hair growth oil is made wi…" at bounding box center [944, 253] width 610 height 83
copy p "I appreciate that the GEME hair growth oil is made with natural ingredients. It…"
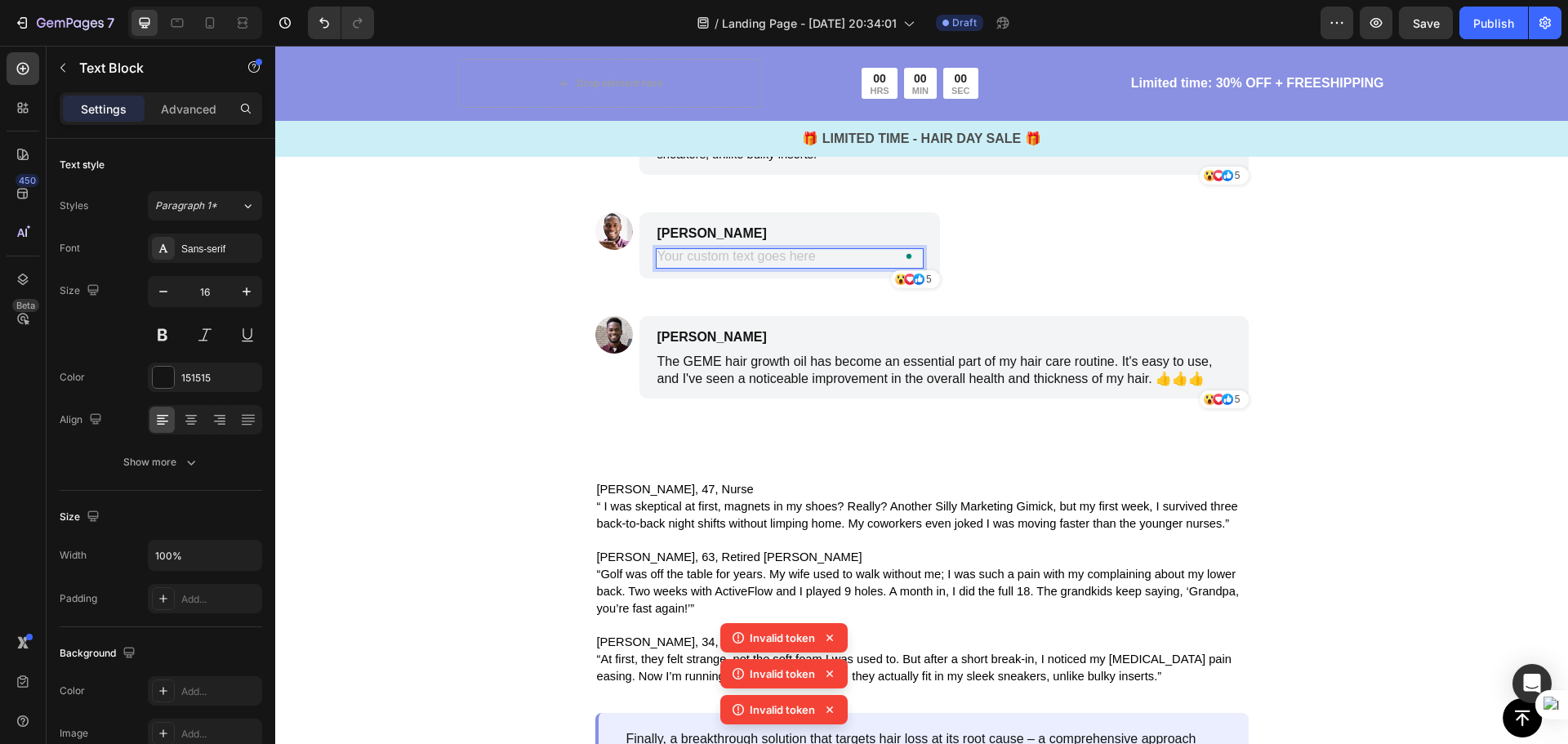
click at [705, 269] on div "To enrich screen reader interactions, please activate Accessibility in Grammarl…" at bounding box center [790, 259] width 268 height 20
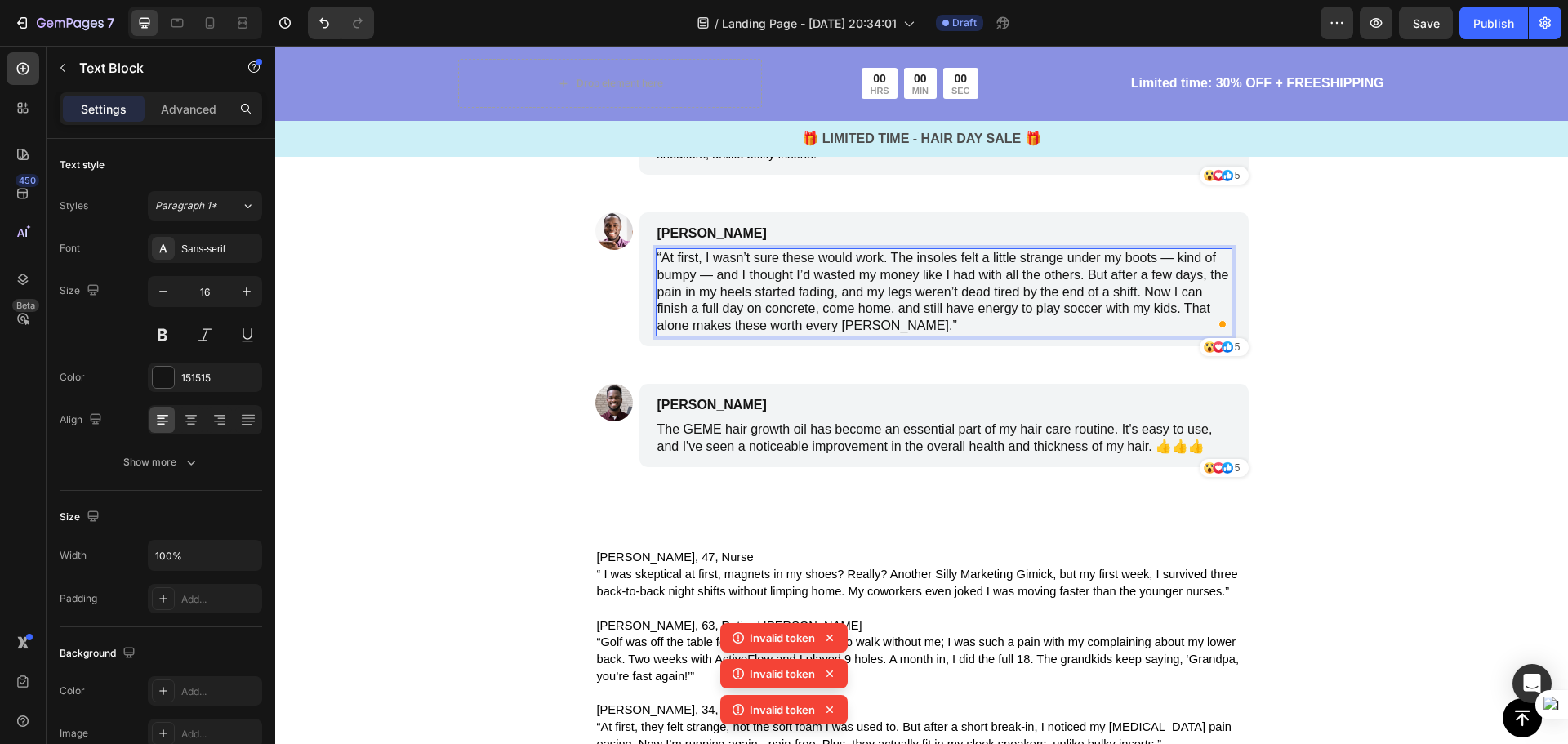
scroll to position [4001, 0]
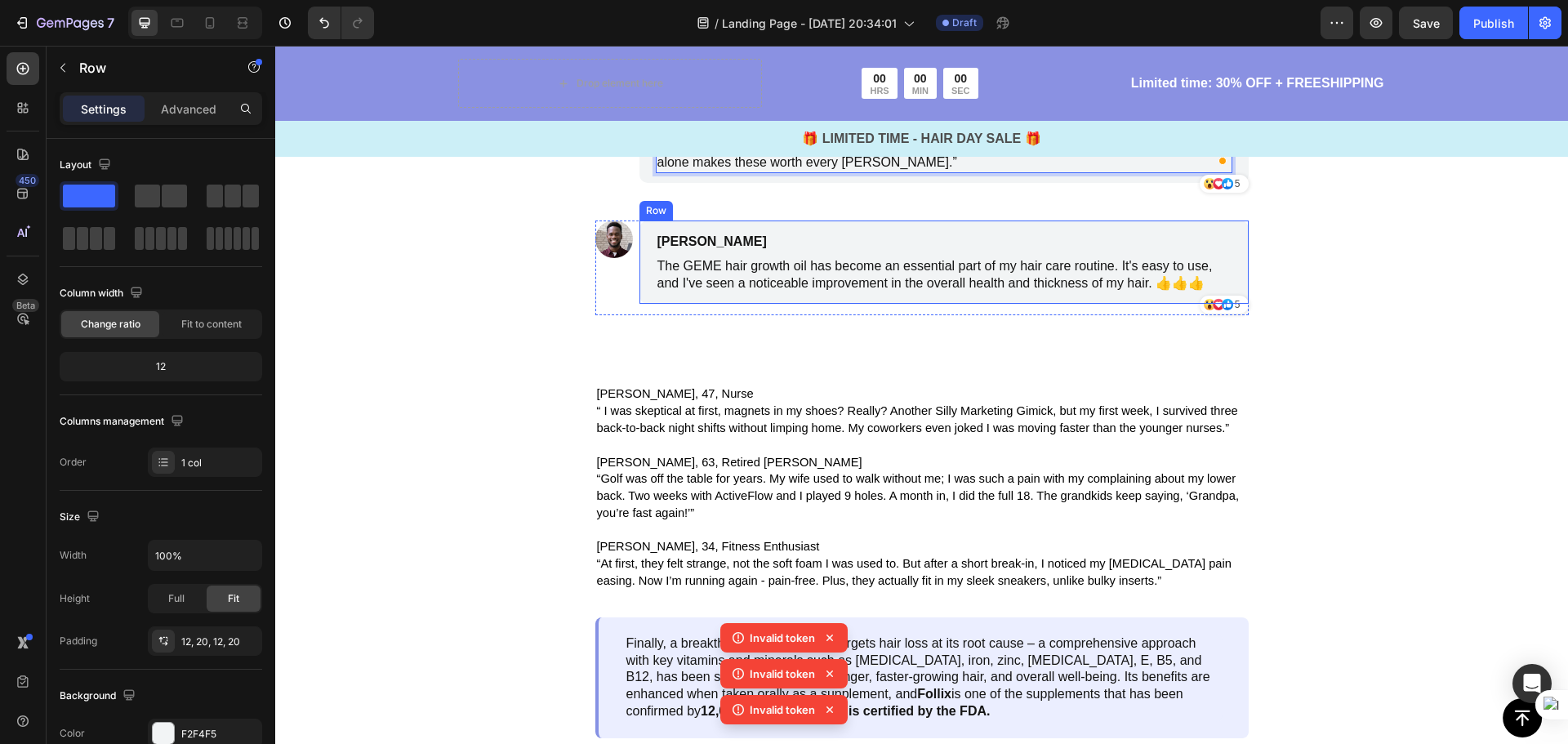
click at [655, 220] on div "Row" at bounding box center [656, 211] width 34 height 20
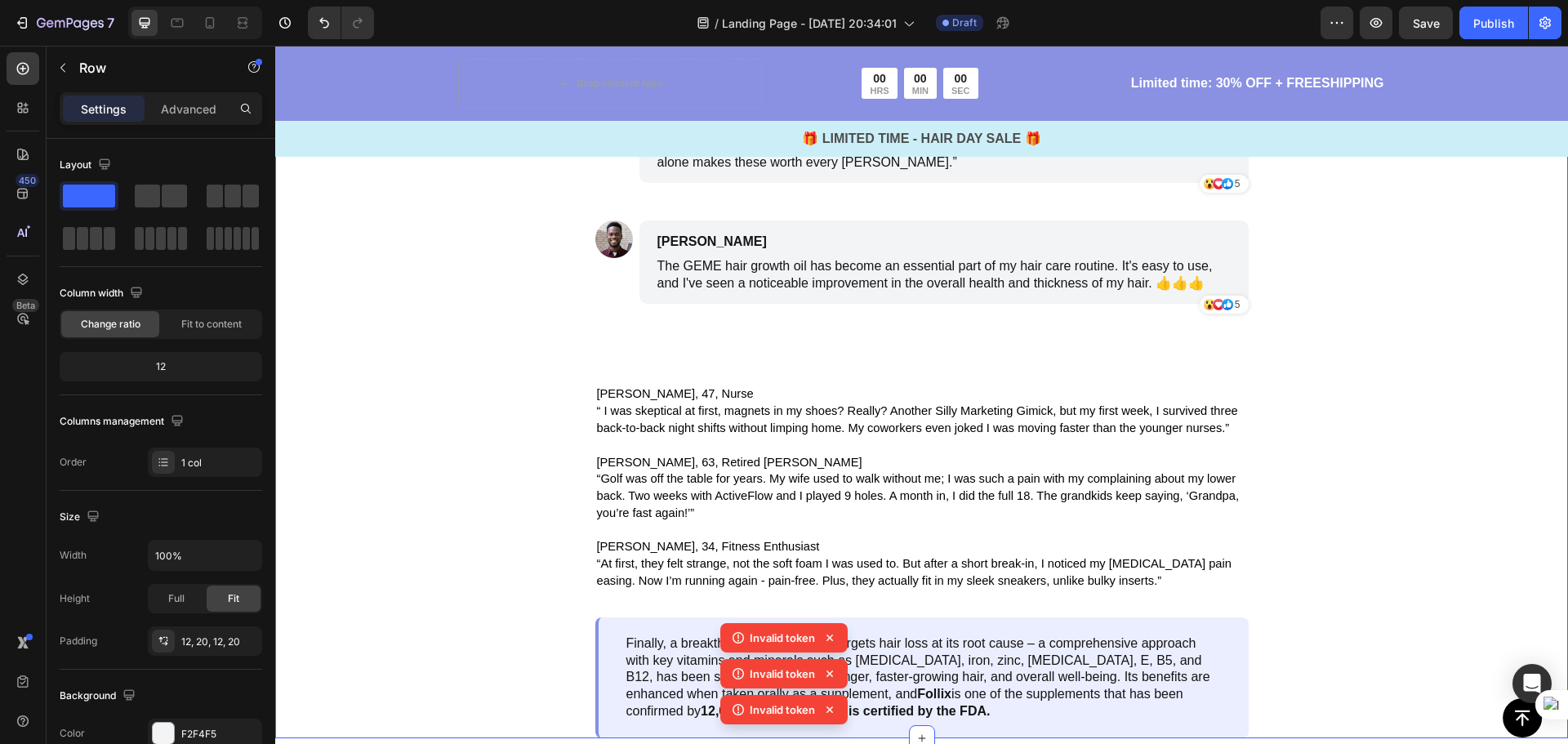
click at [585, 521] on div "Image The Proof Is Overwhelming Text Block Image [PERSON_NAME], 47, Nurse Text …" at bounding box center [921, 146] width 770 height 1185
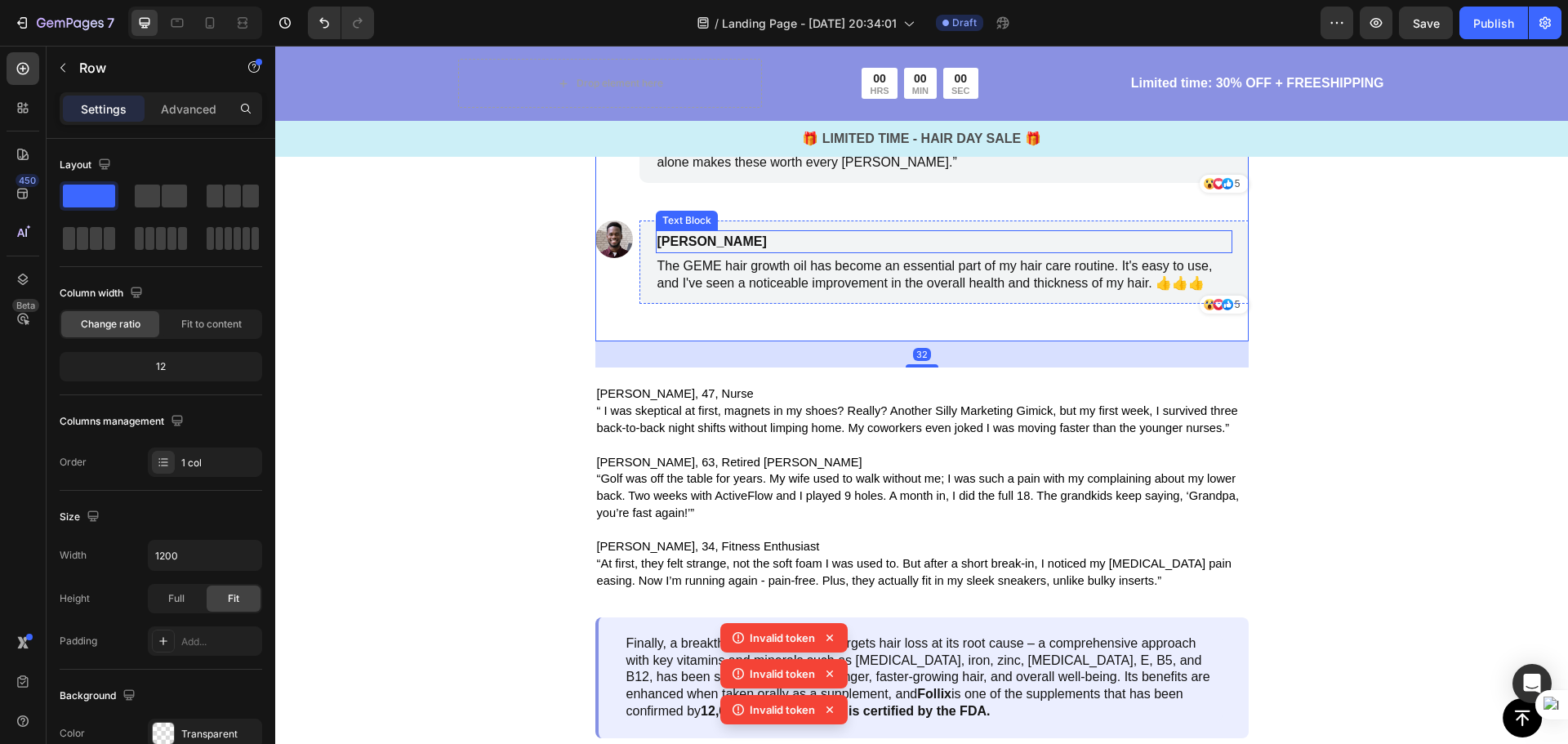
click at [800, 253] on div "Michael Miller" at bounding box center [866, 241] width 422 height 23
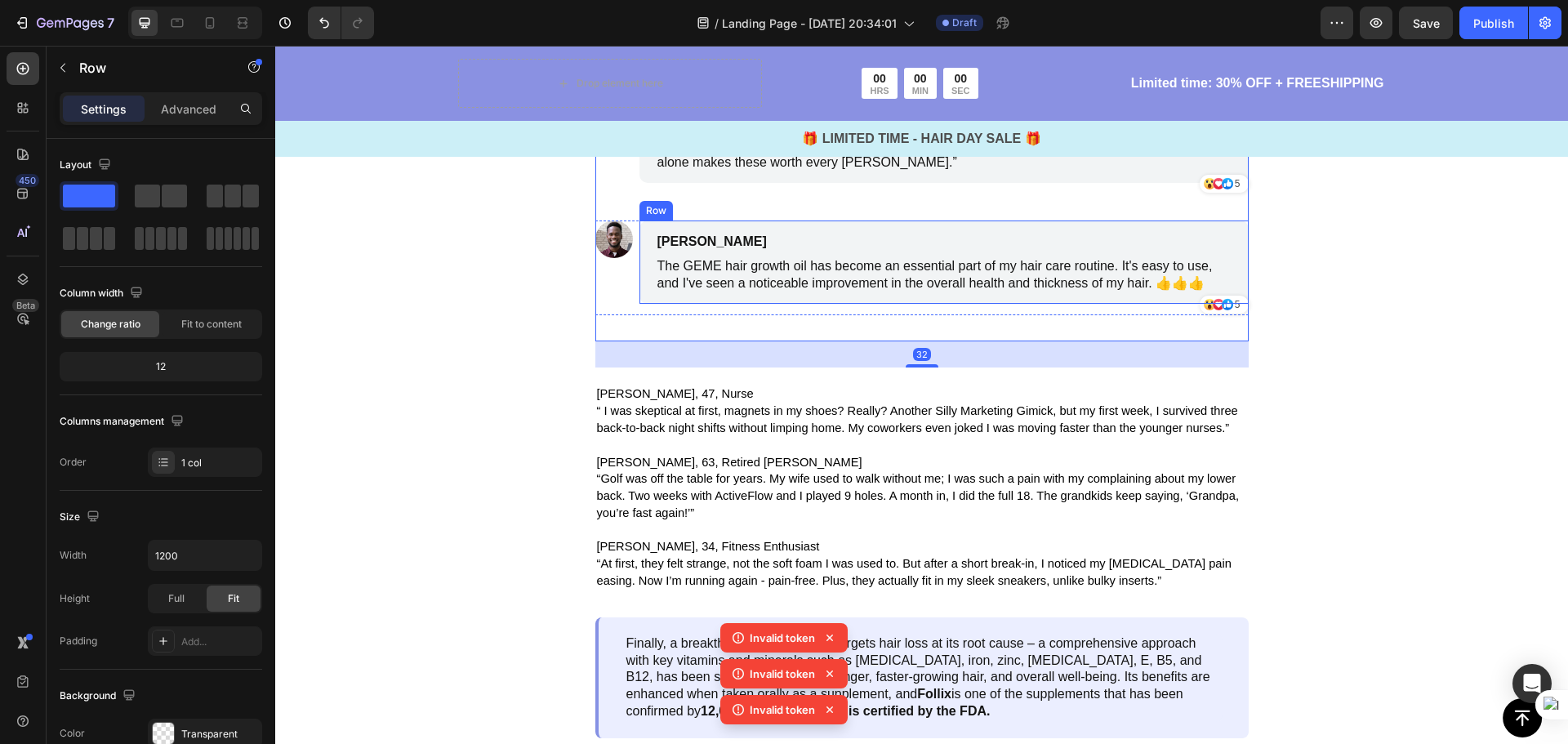
click at [1101, 253] on div "Michael Miller Text Block" at bounding box center [944, 241] width 577 height 23
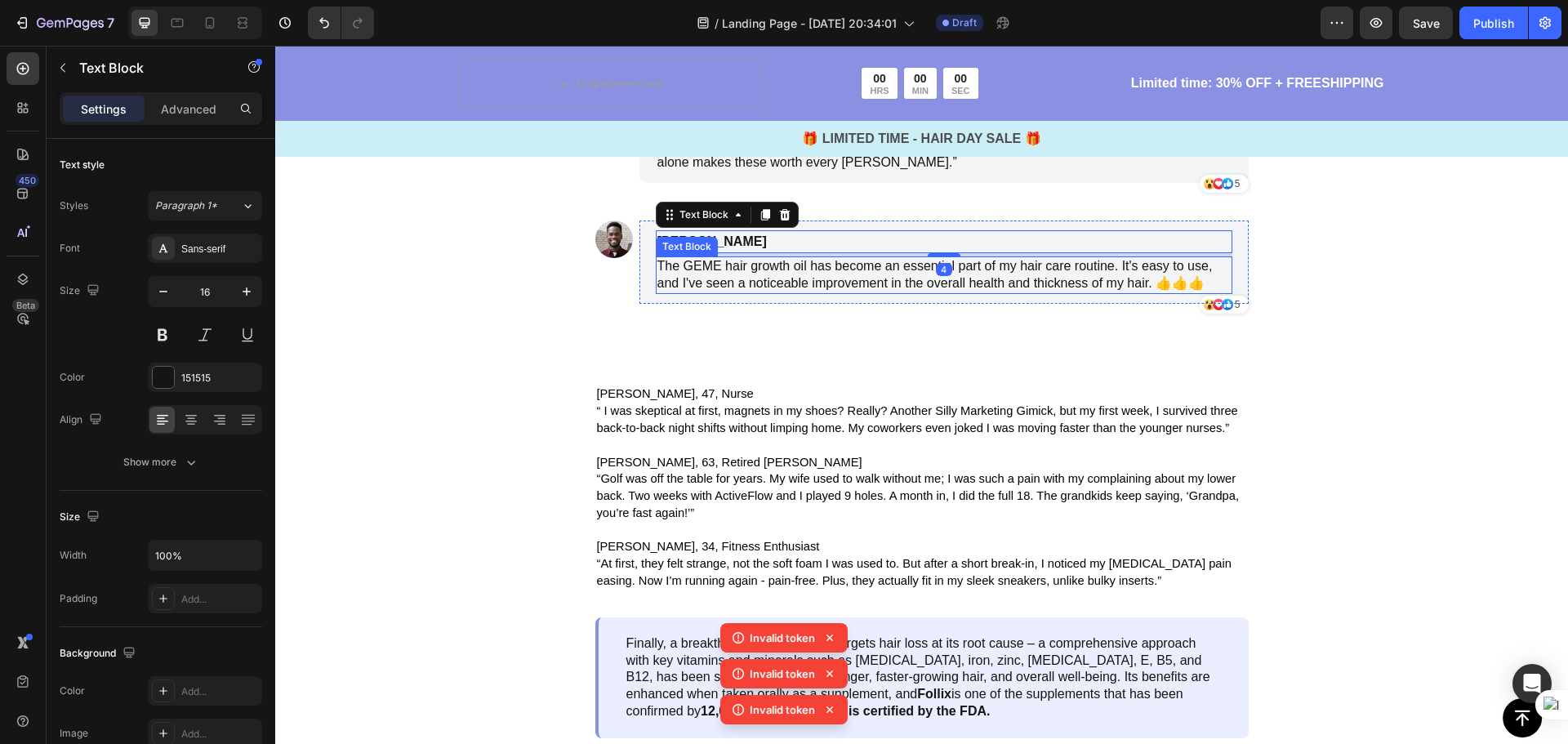
click at [1224, 292] on p "The GEME hair growth oil has become an essential part of my hair care routine. …" at bounding box center [944, 275] width 573 height 35
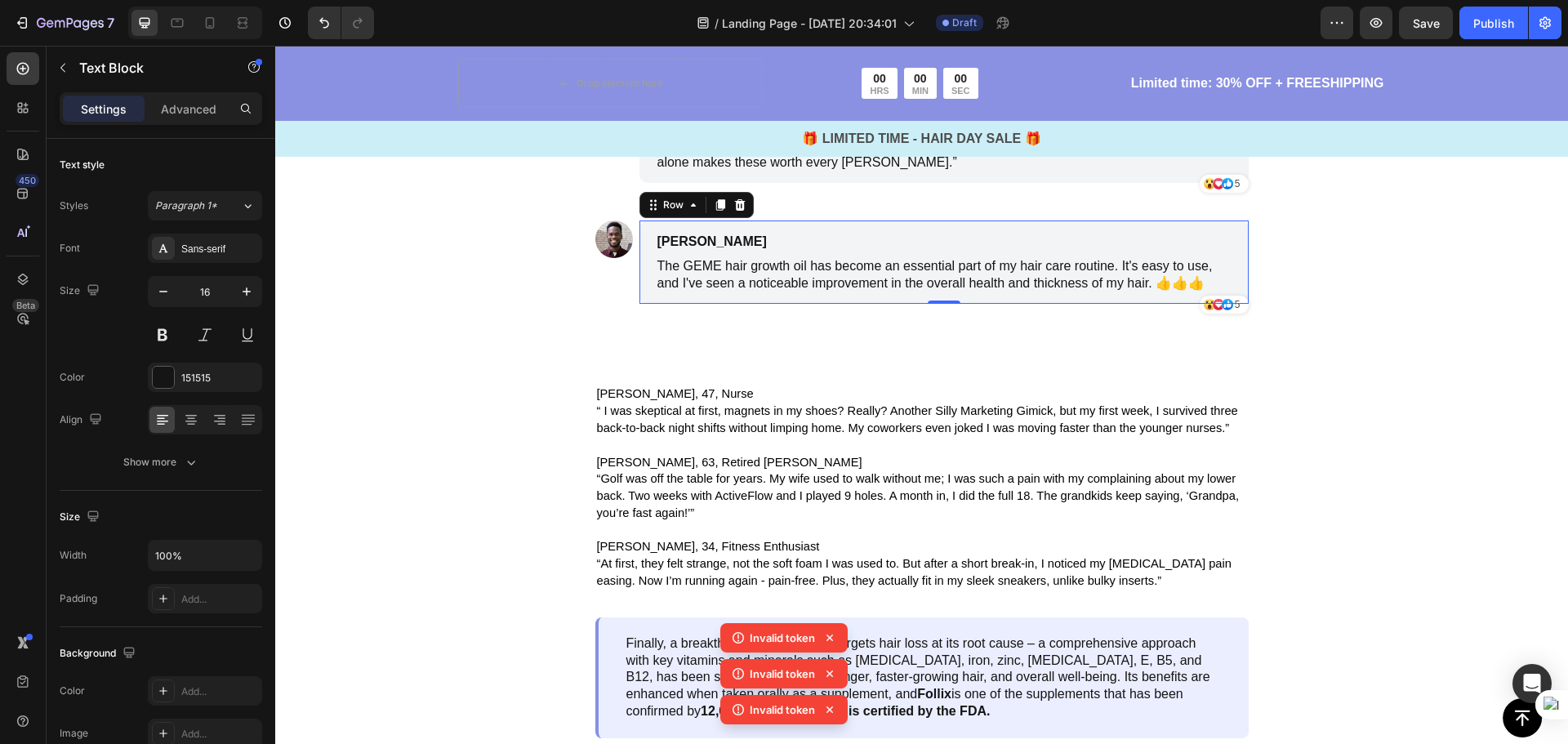
click at [1235, 303] on div "Michael Miller Text Block The GEME hair growth oil has become an essential part…" at bounding box center [944, 261] width 610 height 83
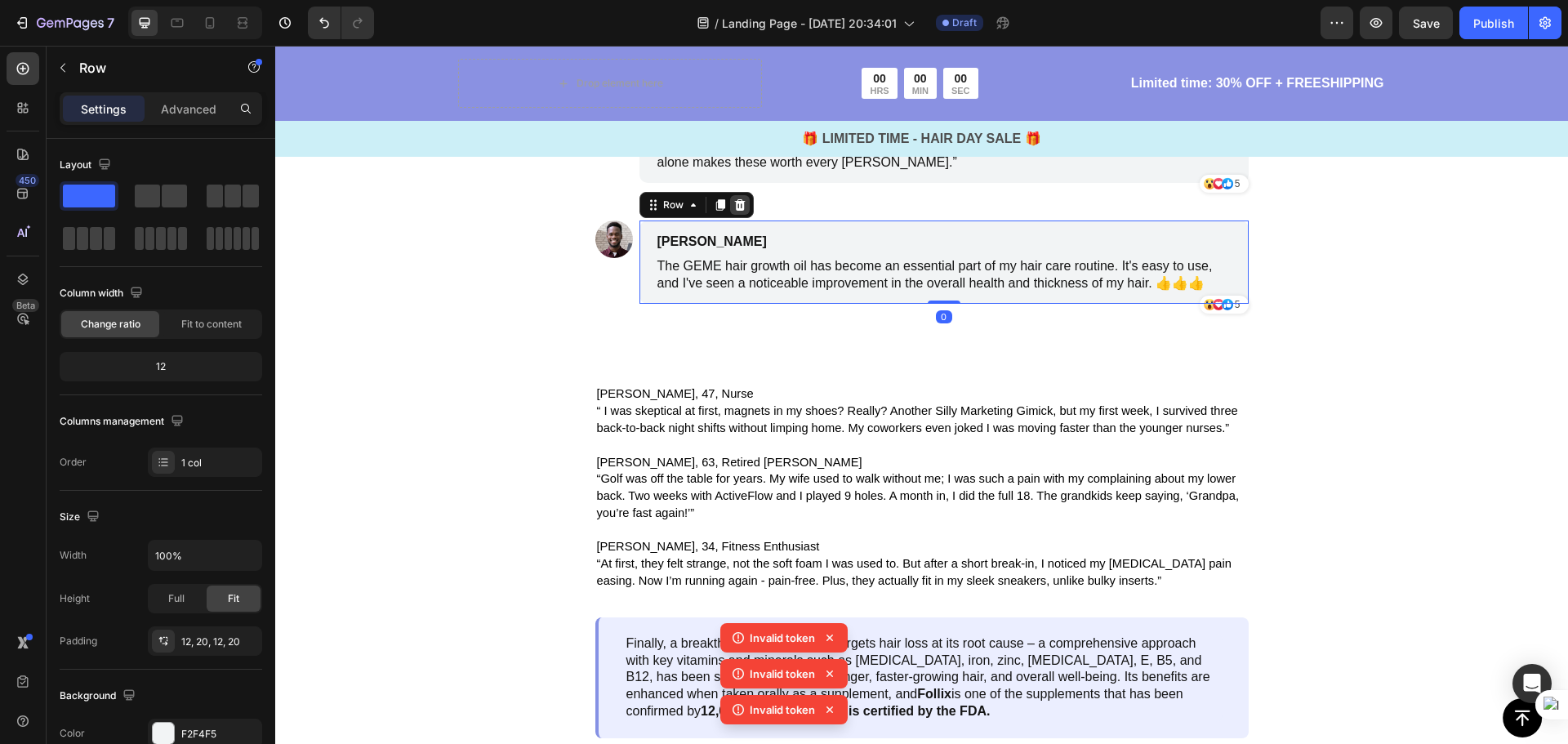
click at [738, 211] on icon at bounding box center [740, 205] width 13 height 13
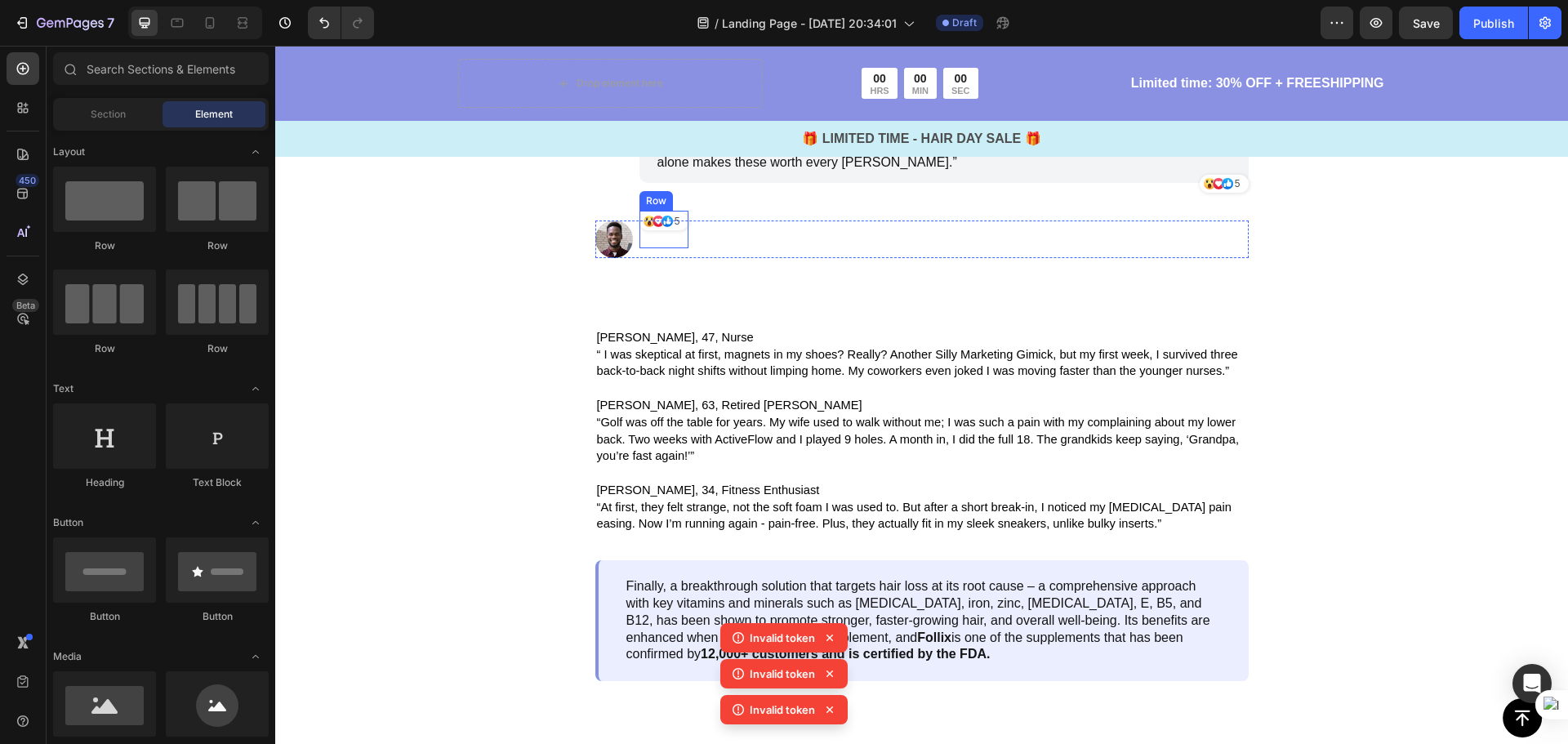
click at [650, 249] on div "Icon Icon Icon 5 Text Block Row" at bounding box center [664, 229] width 49 height 37
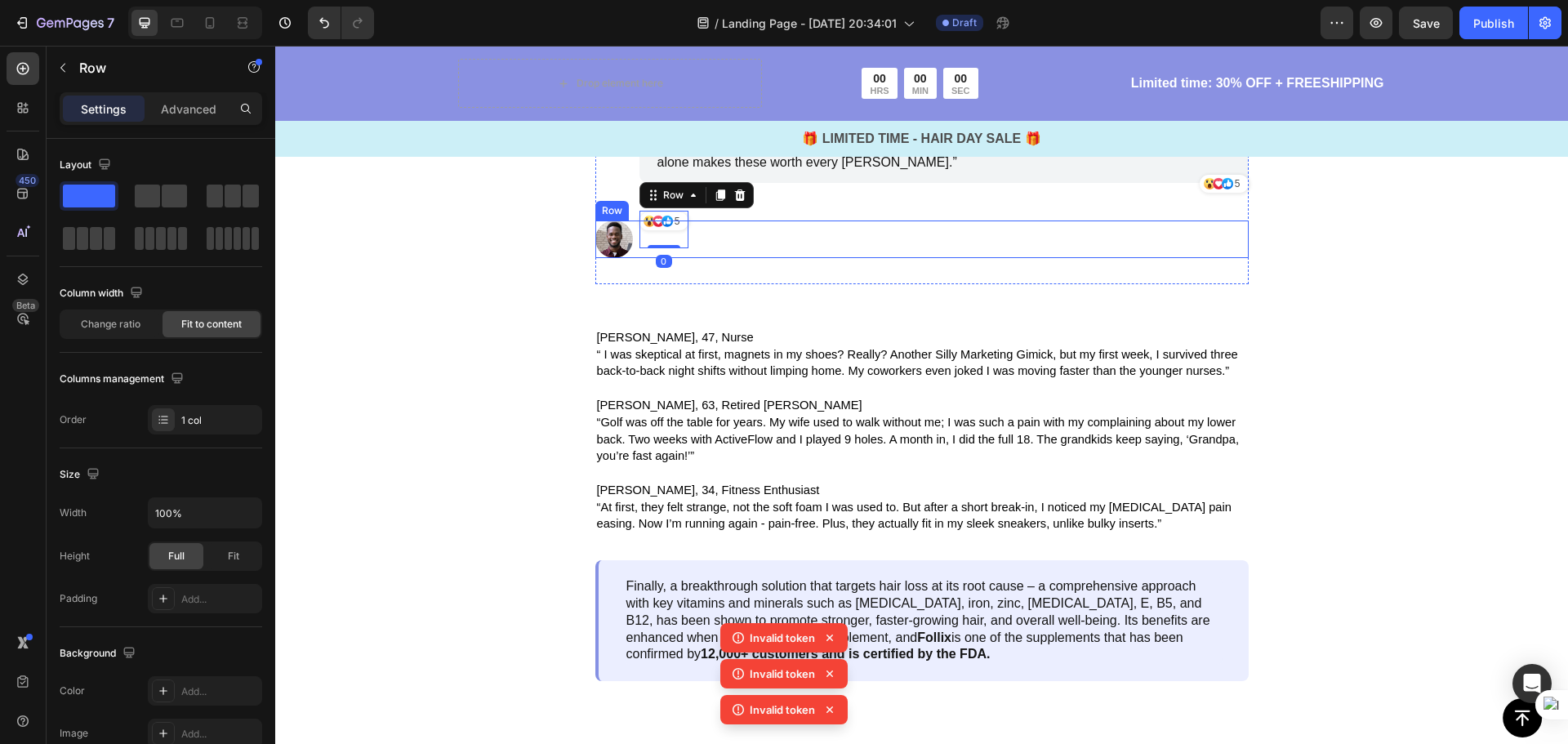
click at [746, 258] on div "Image Icon Icon Icon 5 Text Block Row Row 0 Row" at bounding box center [921, 239] width 653 height 37
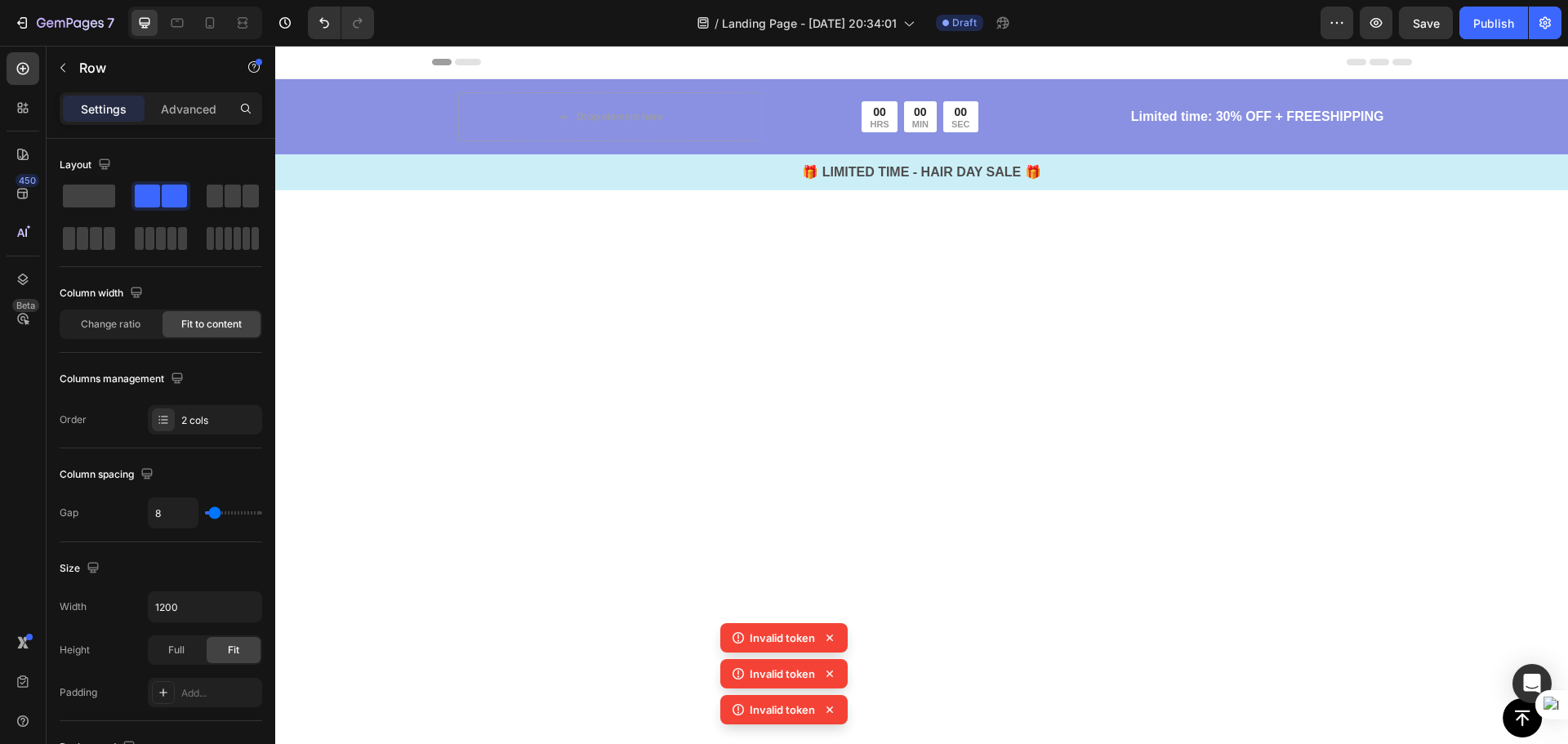
scroll to position [4001, 0]
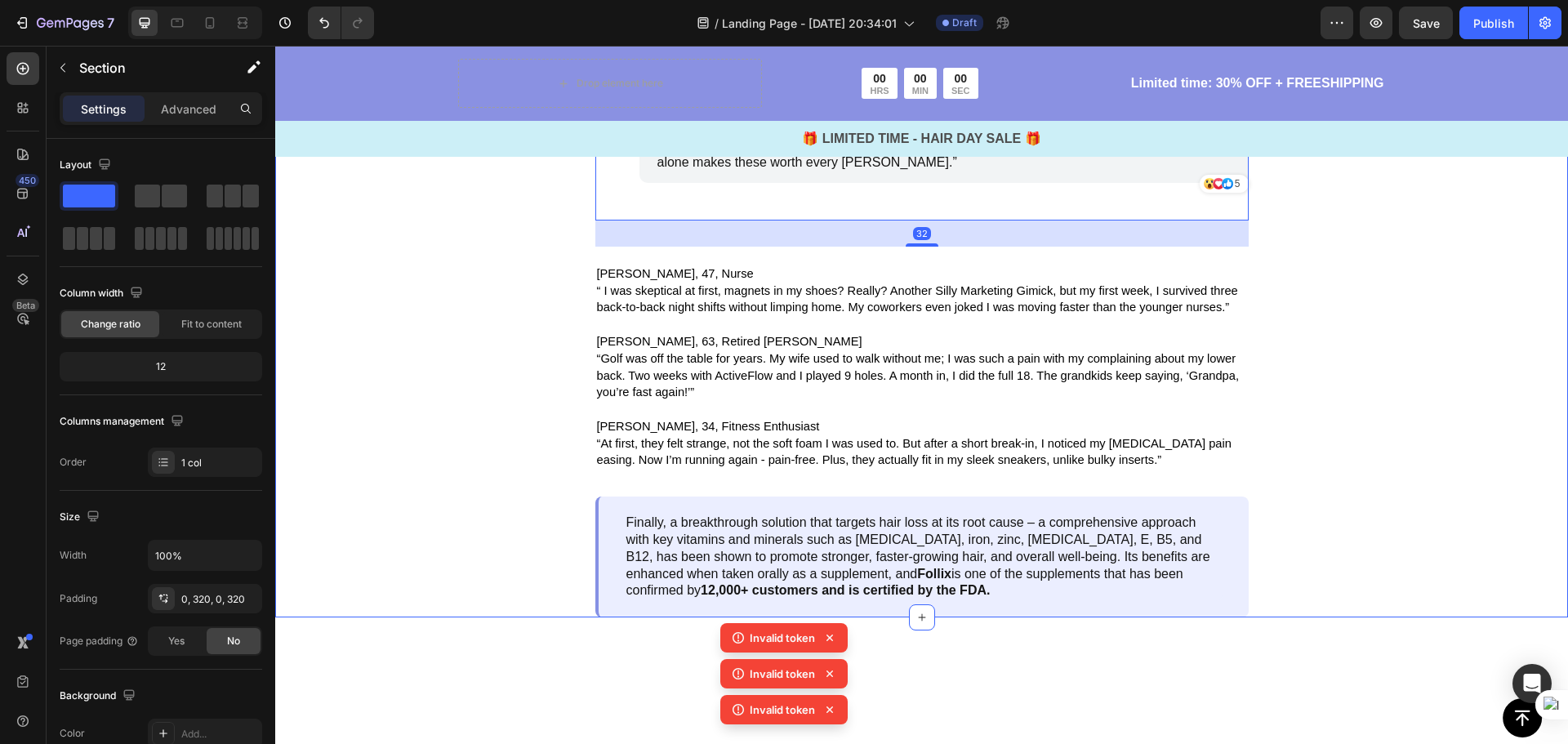
click at [1326, 517] on div "Image The Proof Is Overwhelming Text Block Image [PERSON_NAME], 47, Nurse Text …" at bounding box center [921, 86] width 1293 height 1064
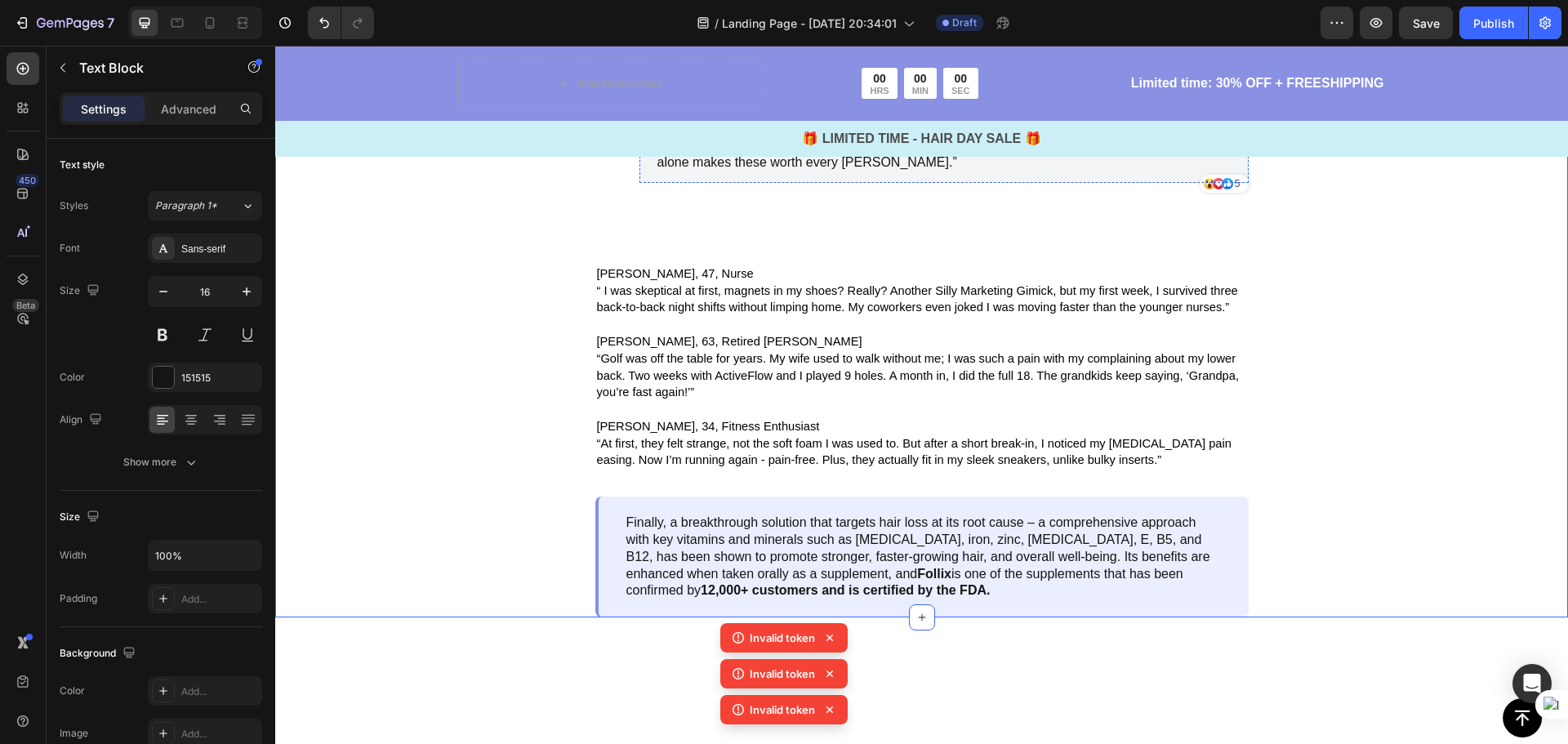
click at [753, 80] on p "[PERSON_NAME]" at bounding box center [866, 70] width 418 height 20
click at [1394, 322] on div "Image The Proof Is Overwhelming Text Block Image [PERSON_NAME], 47, Nurse Text …" at bounding box center [921, 86] width 1293 height 1064
click at [1170, 171] on p "“At first, I wasn’t sure these would work. The insoles felt a little strange un…" at bounding box center [944, 128] width 573 height 85
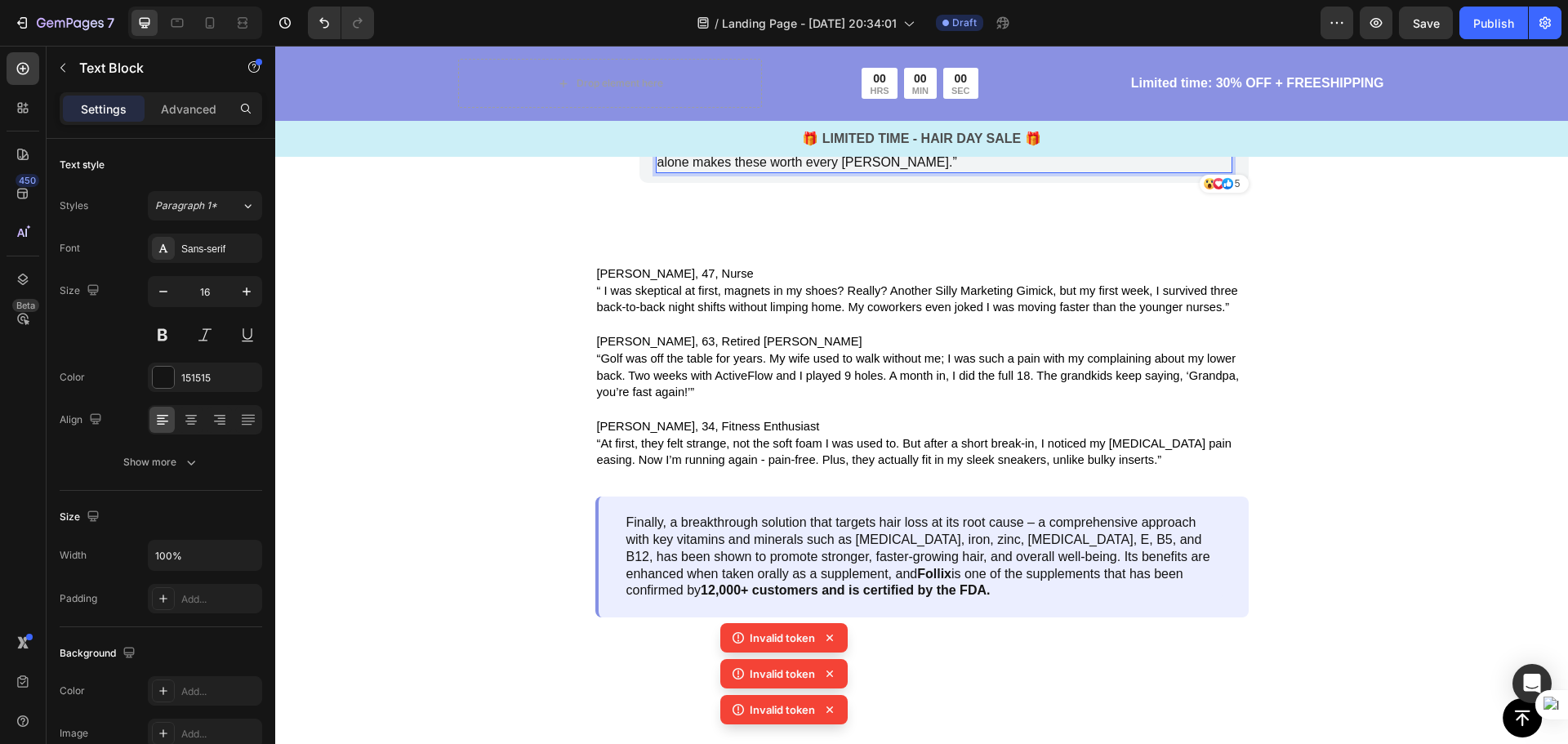
click at [1171, 171] on p "“At first, I wasn’t sure these would work. The insoles felt a little strange un…" at bounding box center [944, 128] width 573 height 85
click at [712, 171] on p "“At first, I wasn’t sure these would work. The insoles felt a little strange un…" at bounding box center [944, 128] width 573 height 85
click at [1162, 171] on p "“At first, I wasn’t sure these would work. The insoles felt a little strange un…" at bounding box center [944, 128] width 573 height 85
click at [785, 80] on p "Benjamin Brown" at bounding box center [866, 70] width 418 height 20
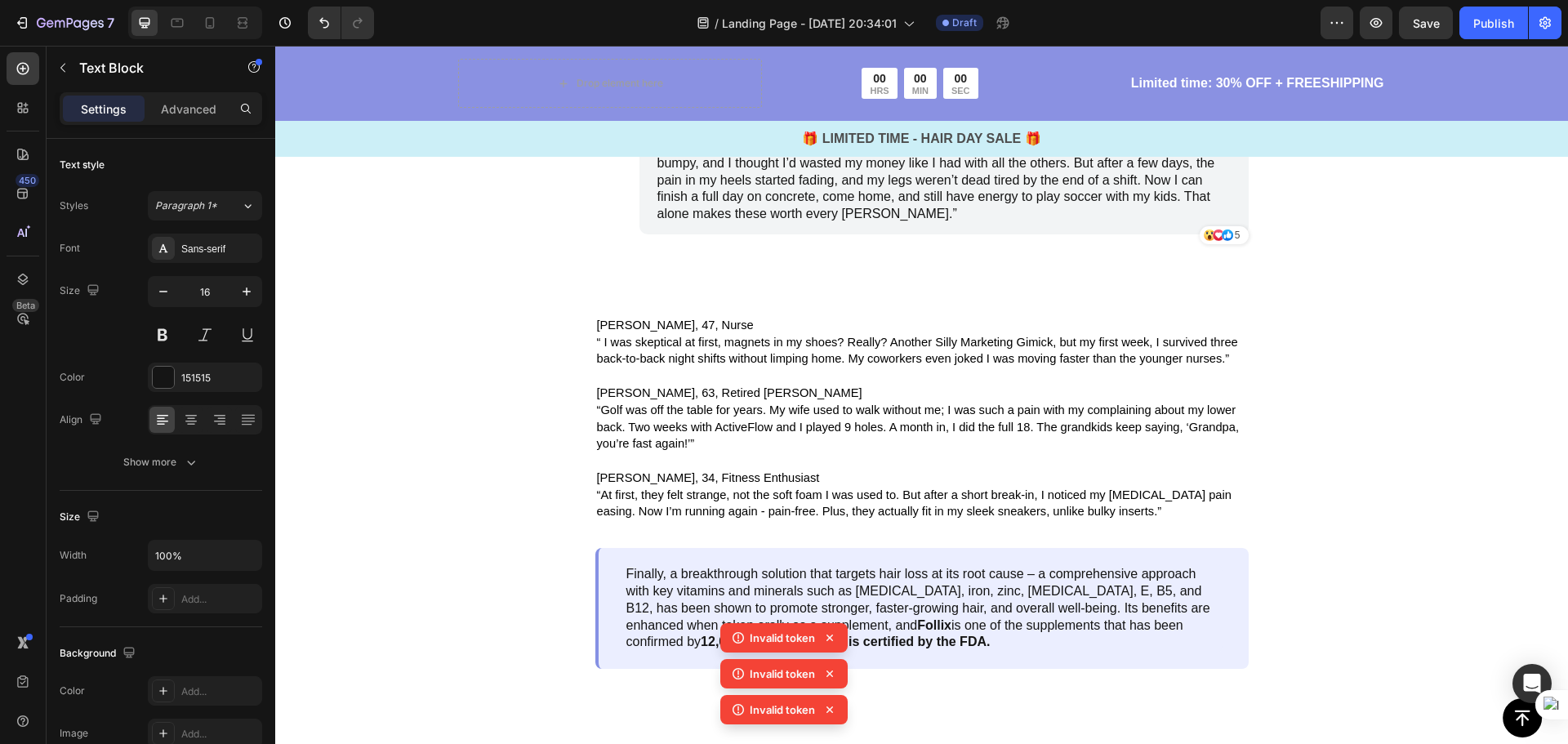
scroll to position [3920, 0]
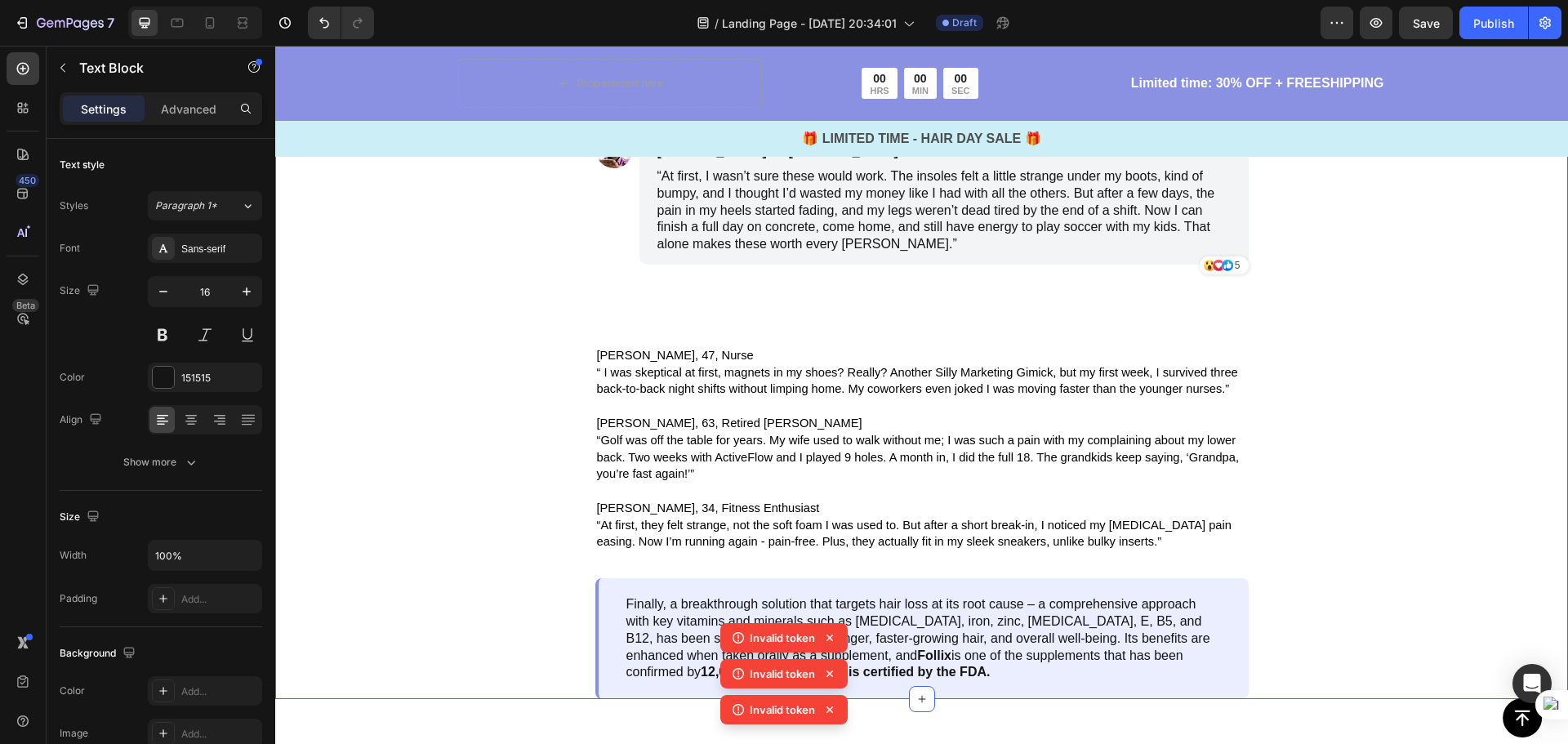
click at [1413, 416] on div "Image The Proof Is Overwhelming Text Block Image Linda, 47, Nurse Text Block “ …" at bounding box center [921, 167] width 1293 height 1064
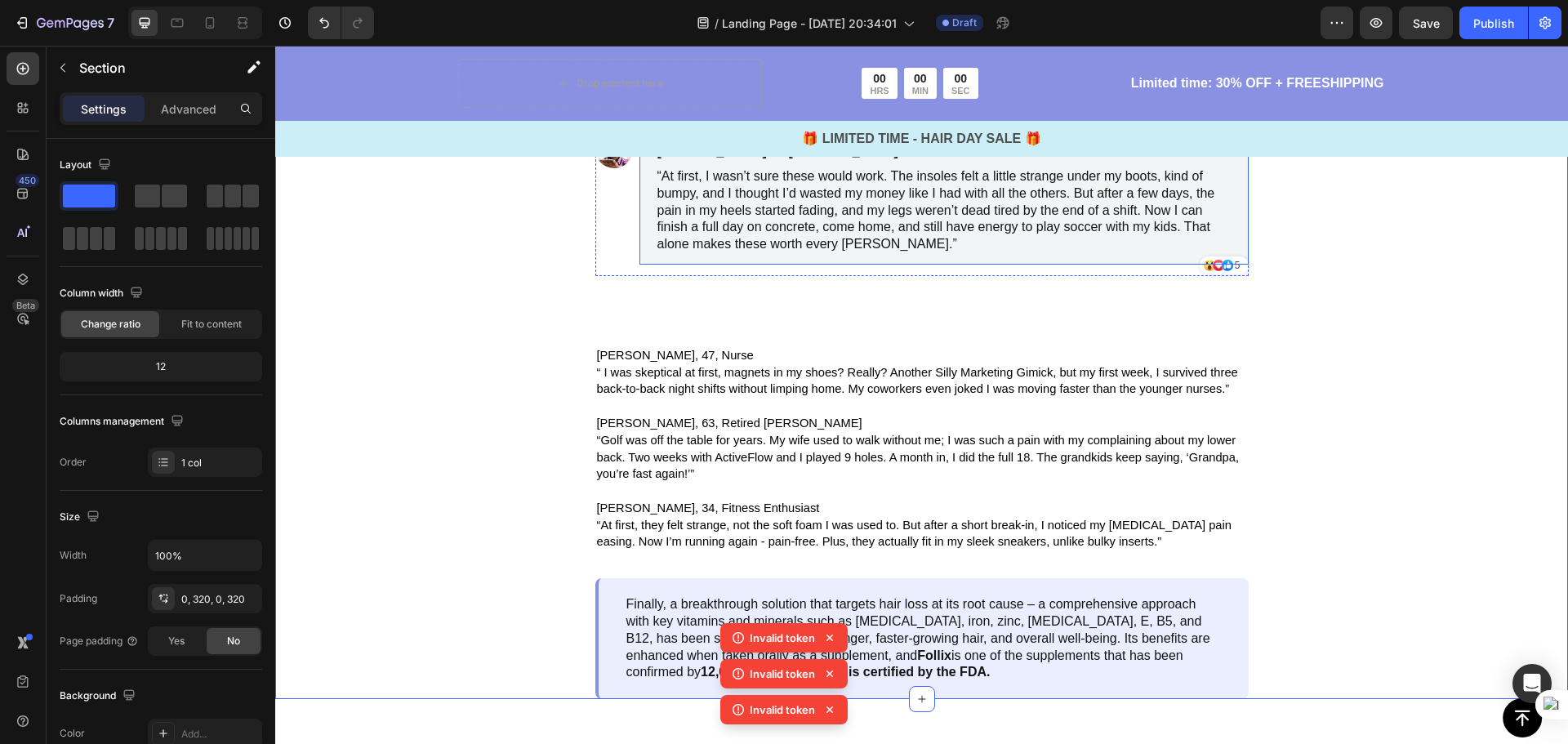
click at [860, 161] on p "[PERSON_NAME] 32 [MEDICAL_DATA]" at bounding box center [866, 152] width 418 height 20
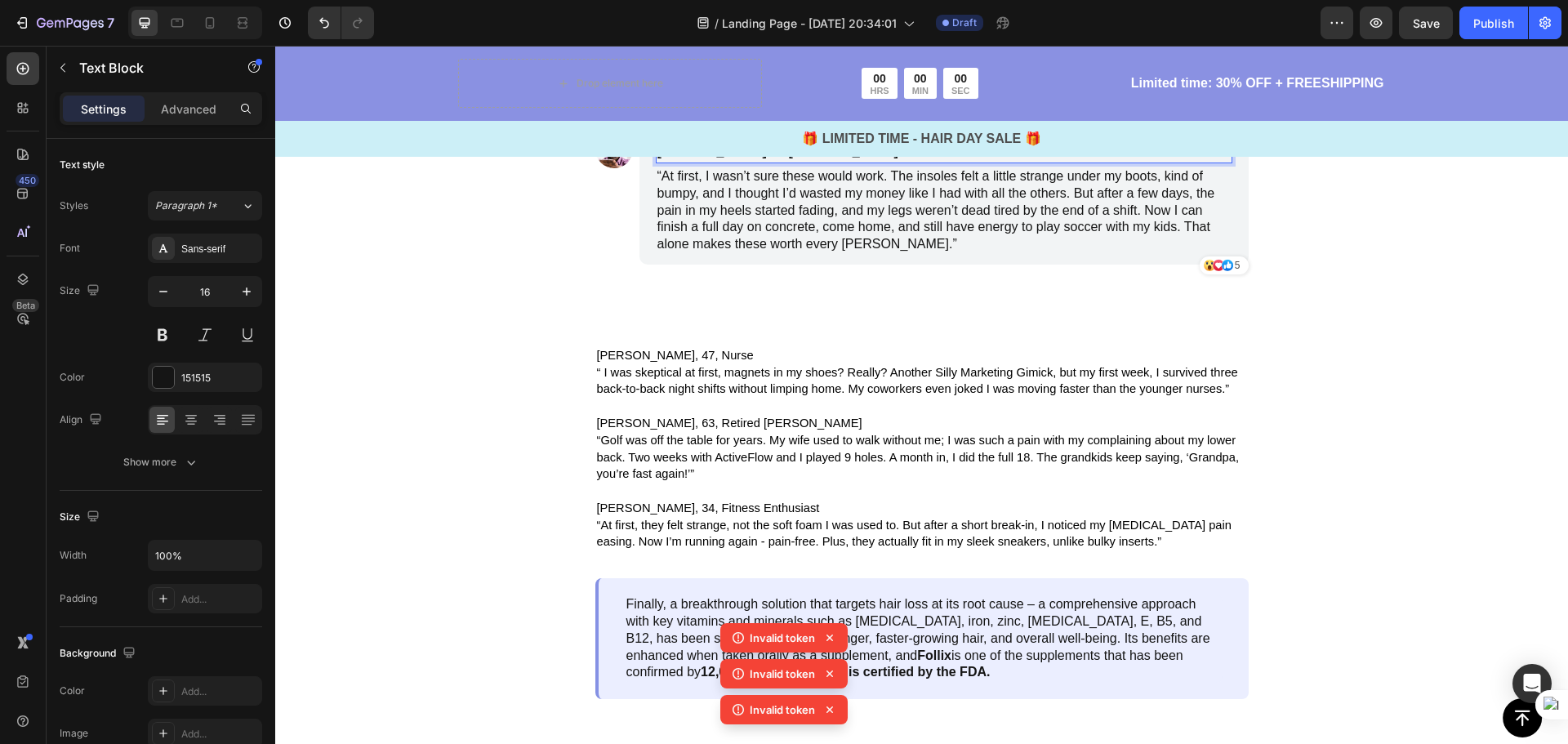
click at [893, 161] on p "[PERSON_NAME] 32 [MEDICAL_DATA]" at bounding box center [866, 152] width 418 height 20
drag, startPoint x: 897, startPoint y: 459, endPoint x: 822, endPoint y: 461, distance: 75.0
click at [822, 161] on p "[PERSON_NAME] 32 [MEDICAL_DATA]" at bounding box center [866, 152] width 418 height 20
click at [882, 253] on p "“At first, I wasn’t sure these would work. The insoles felt a little strange un…" at bounding box center [944, 210] width 573 height 85
click at [953, 253] on p "“At first, I wasn’t sure these would work. The insoles felt a little strange un…" at bounding box center [944, 210] width 573 height 85
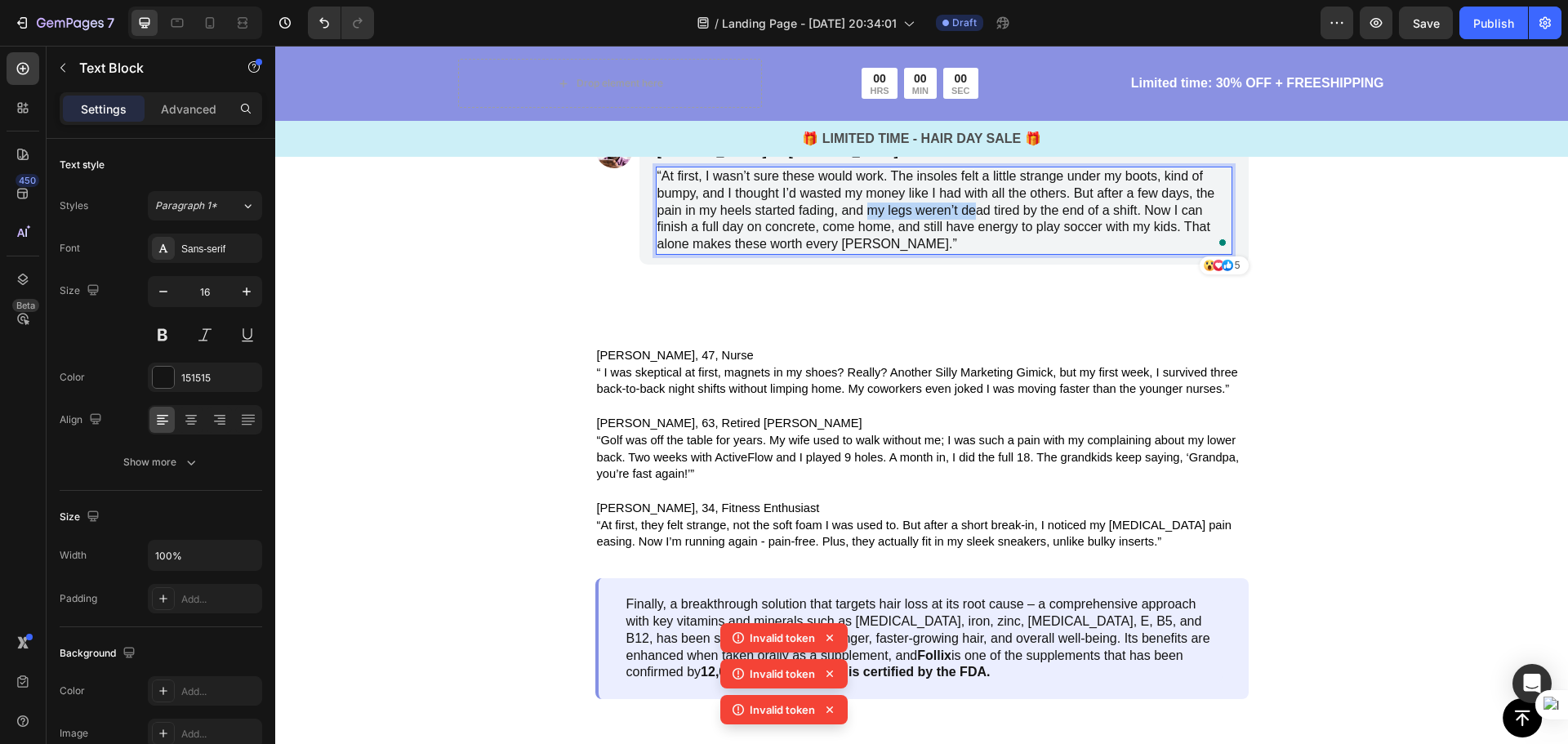
drag, startPoint x: 970, startPoint y: 523, endPoint x: 864, endPoint y: 514, distance: 106.4
click at [864, 253] on p "“At first, I wasn’t sure these would work. The insoles felt a little strange un…" at bounding box center [944, 210] width 573 height 85
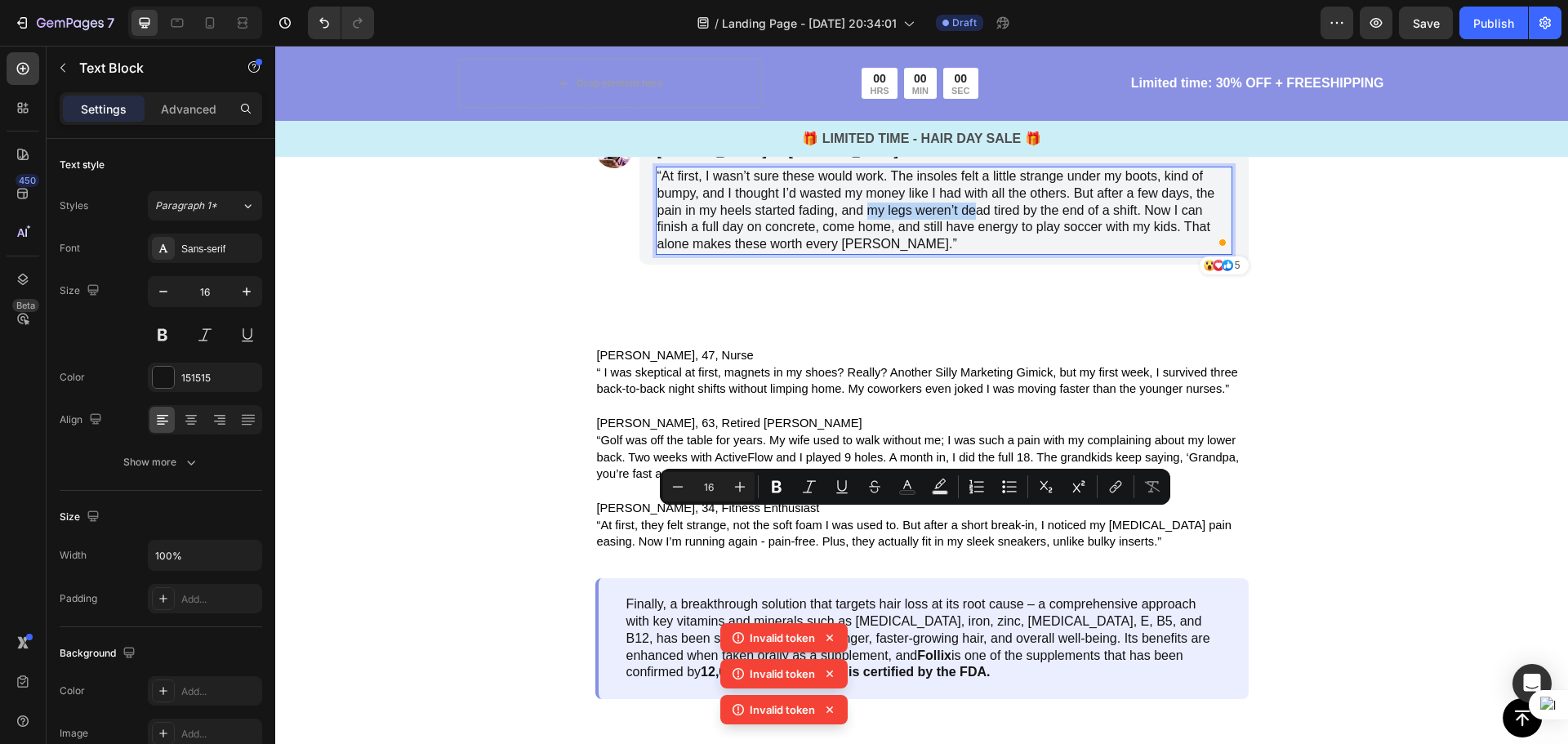
click at [817, 83] on div "“At first, they felt strange, not the soft foam I was used to. But after a shor…" at bounding box center [944, 56] width 577 height 54
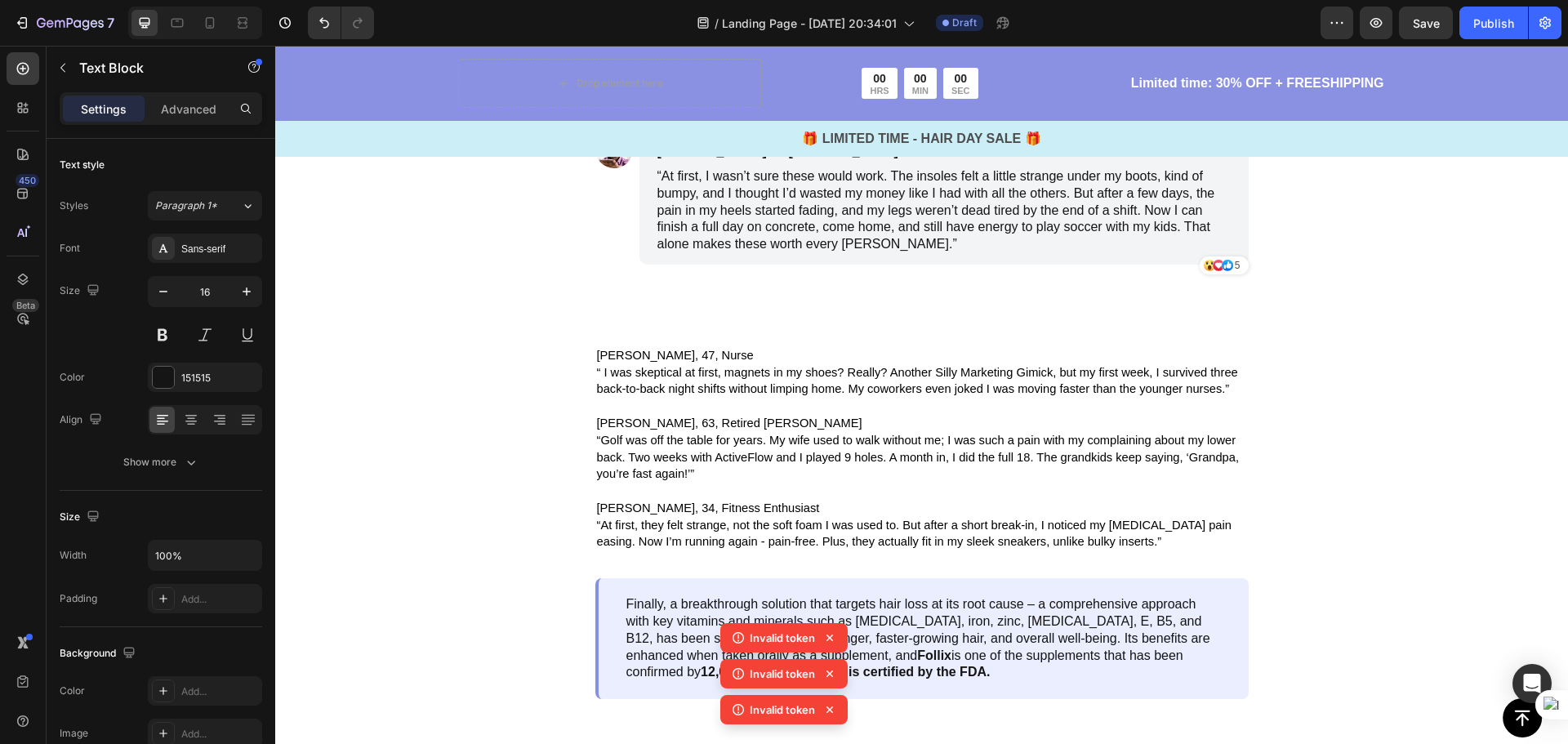
drag, startPoint x: 964, startPoint y: 362, endPoint x: 917, endPoint y: 373, distance: 48.3
click at [920, 80] on span "“At first, they felt strange, not the soft foam I was used to. But after a shor…" at bounding box center [919, 56] width 524 height 47
click at [728, 82] on p "“At first, they felt strange, not the soft foam I was used to. But after a shor…" at bounding box center [944, 56] width 573 height 51
drag, startPoint x: 723, startPoint y: 378, endPoint x: 657, endPoint y: 346, distance: 73.3
click at [658, 82] on p "“At first, they felt strange, not the soft foam I was used to. But after a shor…" at bounding box center [944, 56] width 573 height 51
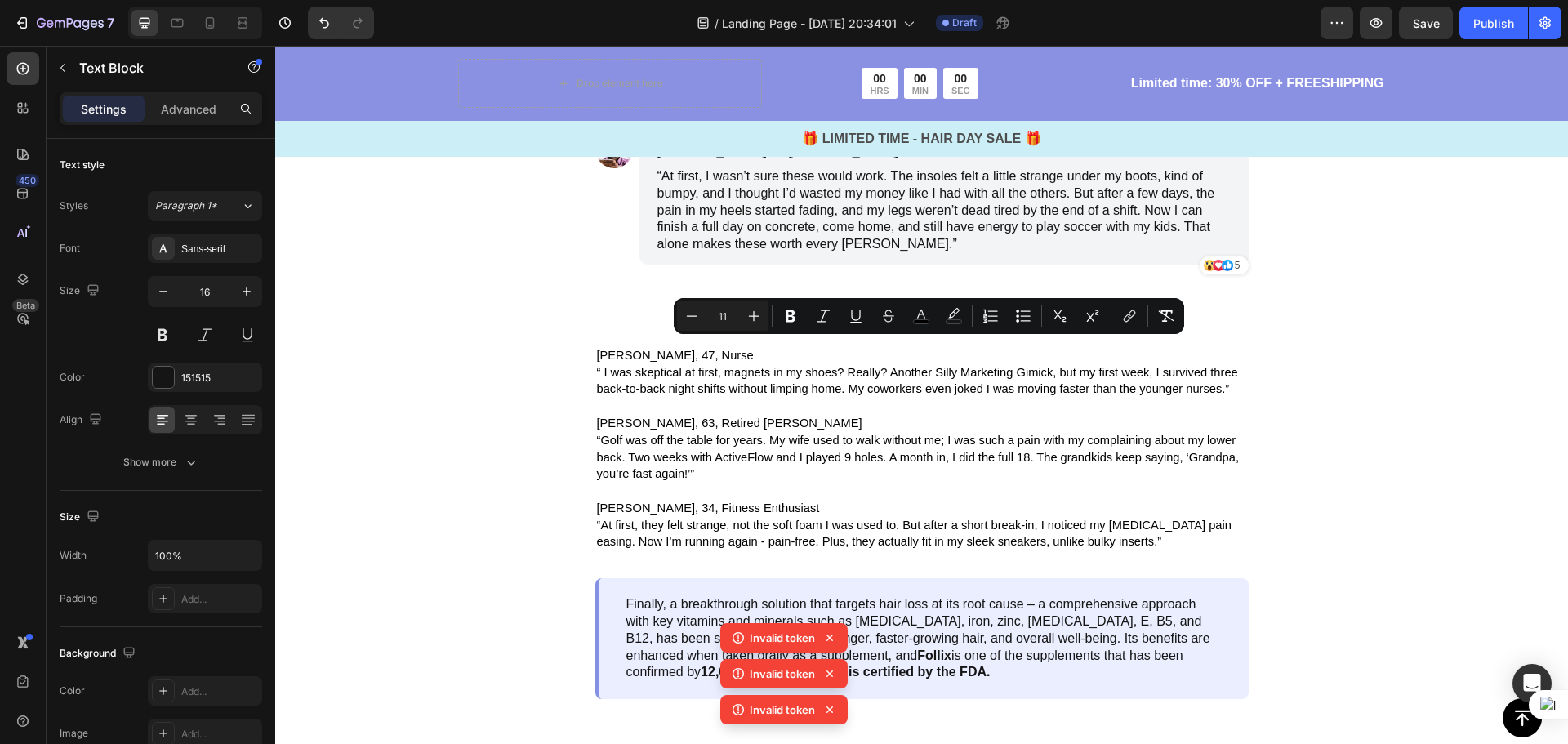
click at [754, 105] on div "Icon Icon Icon 5 Text Block Row Row" at bounding box center [944, 93] width 610 height 21
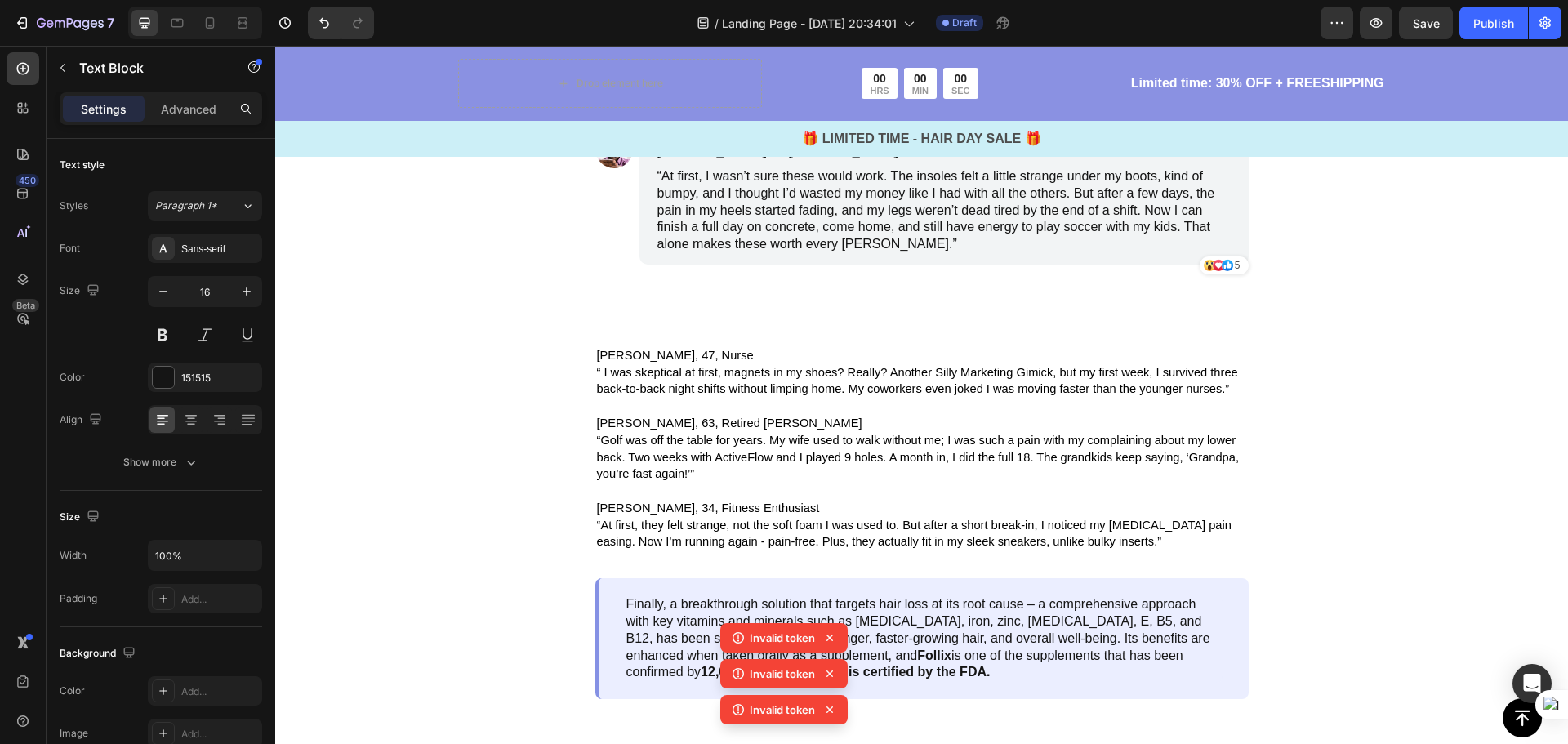
click at [759, 82] on p "“At first, they felt strange, not the soft foam I was used to. But after a shor…" at bounding box center [944, 56] width 573 height 51
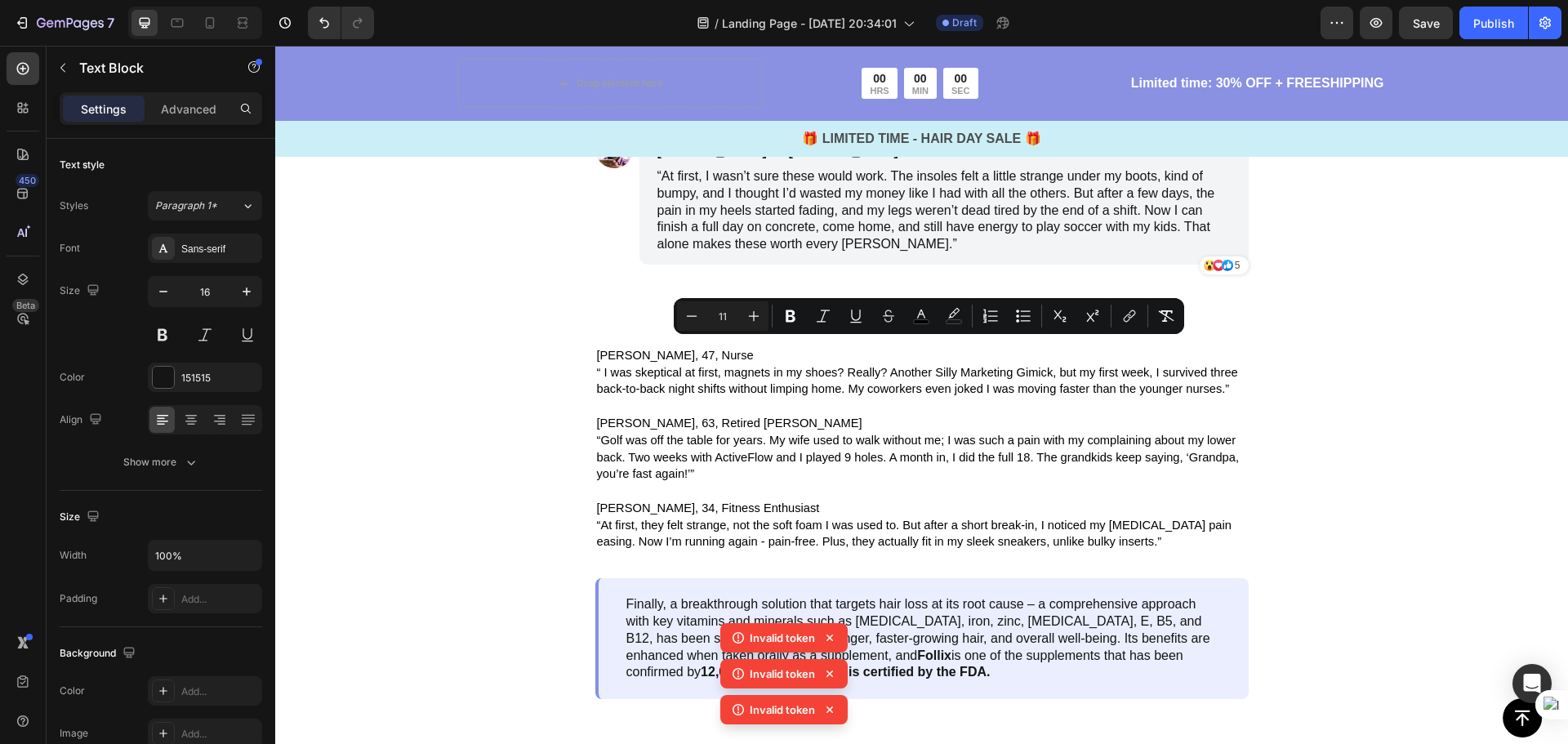
drag, startPoint x: 730, startPoint y: 379, endPoint x: 648, endPoint y: 345, distance: 88.8
click at [648, 93] on div "Megan, 34, Fitness Enthusiast Text Block “At first, they felt strange, not the …" at bounding box center [944, 43] width 610 height 99
click at [753, 318] on icon "Editor contextual toolbar" at bounding box center [754, 317] width 11 height 11
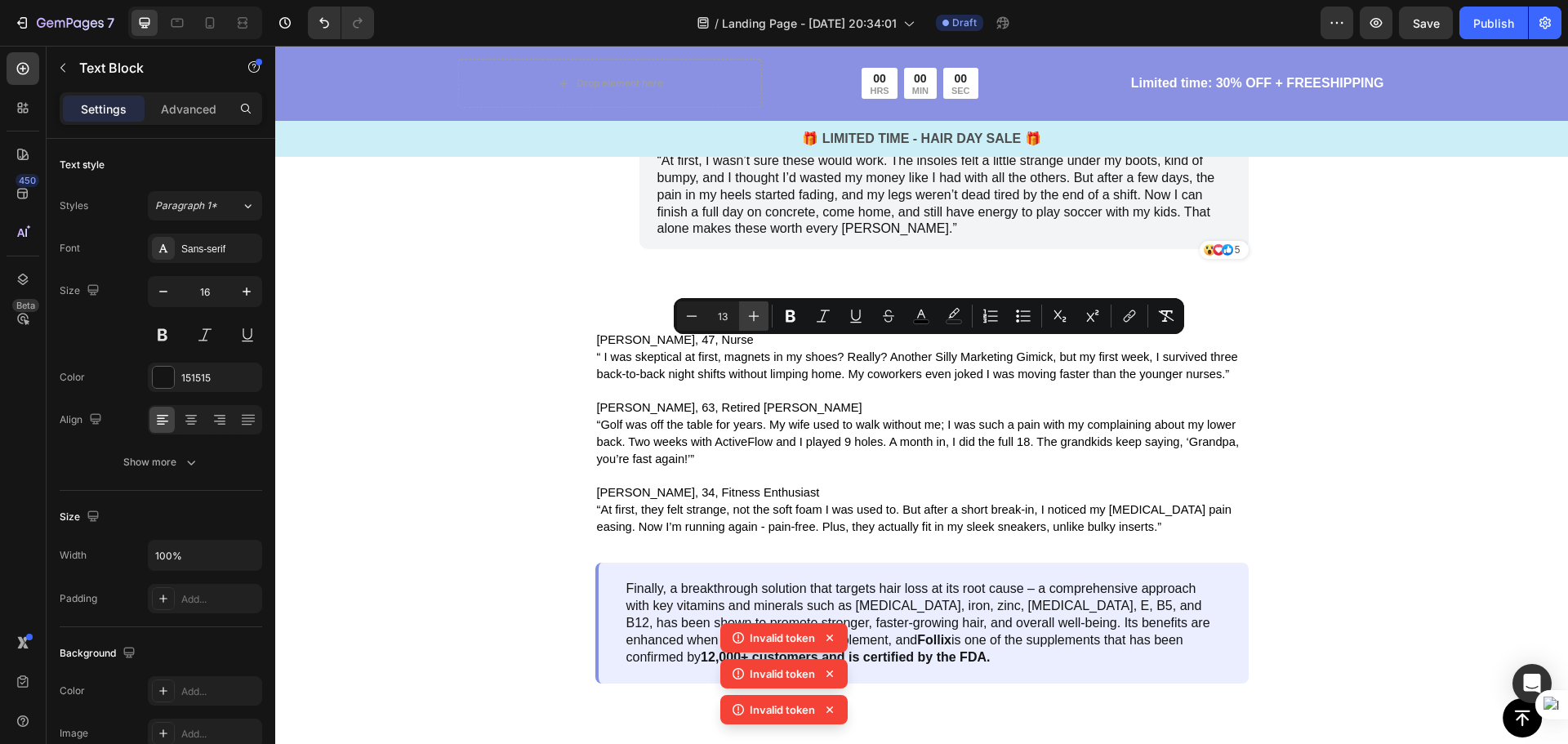
click at [753, 318] on icon "Editor contextual toolbar" at bounding box center [754, 317] width 11 height 11
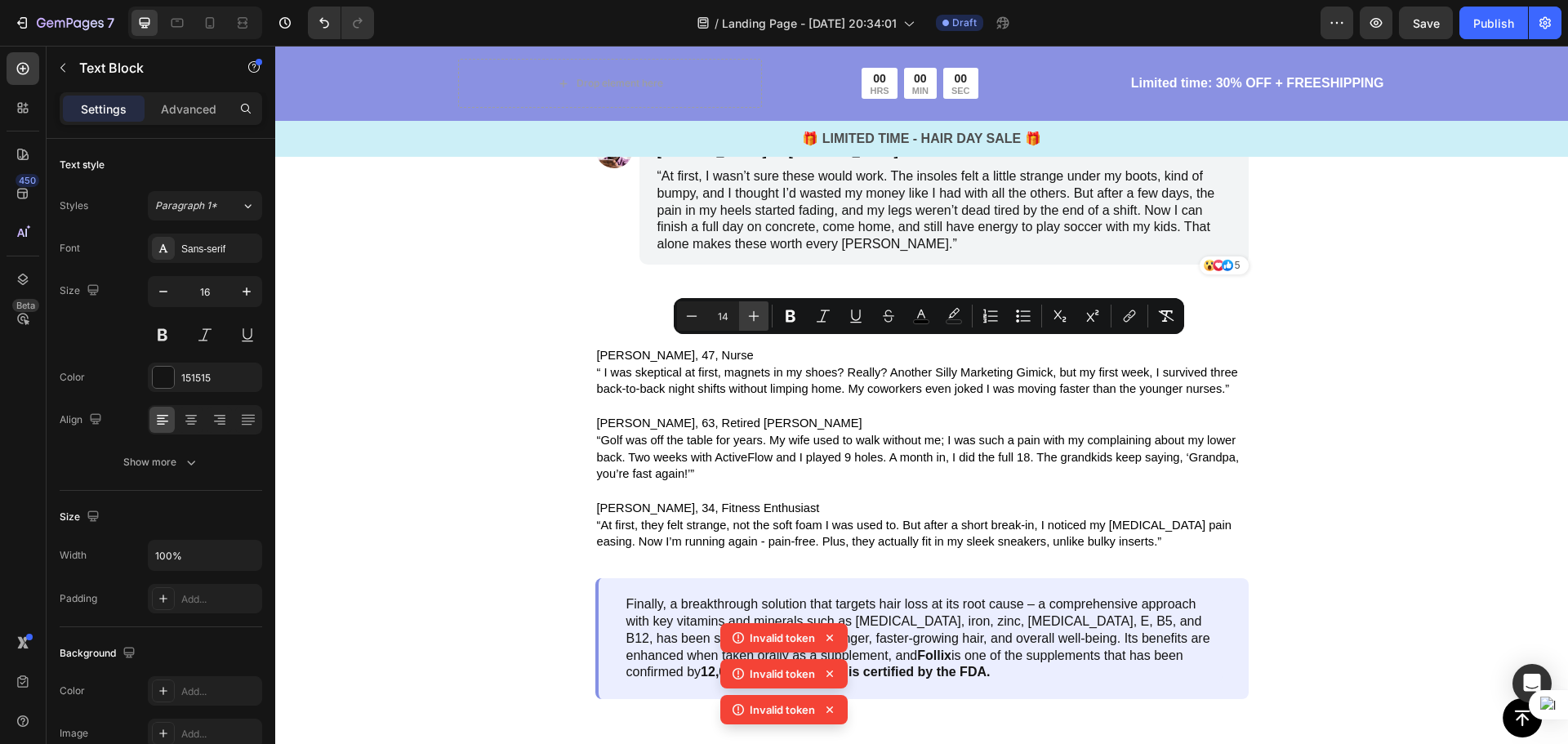
click at [753, 318] on icon "Editor contextual toolbar" at bounding box center [754, 317] width 11 height 11
type input "16"
click at [932, 302] on div "Image Linda, 47, Nurse Text Block “ I was skeptical at first, magnets in my sho…" at bounding box center [921, 10] width 653 height 584
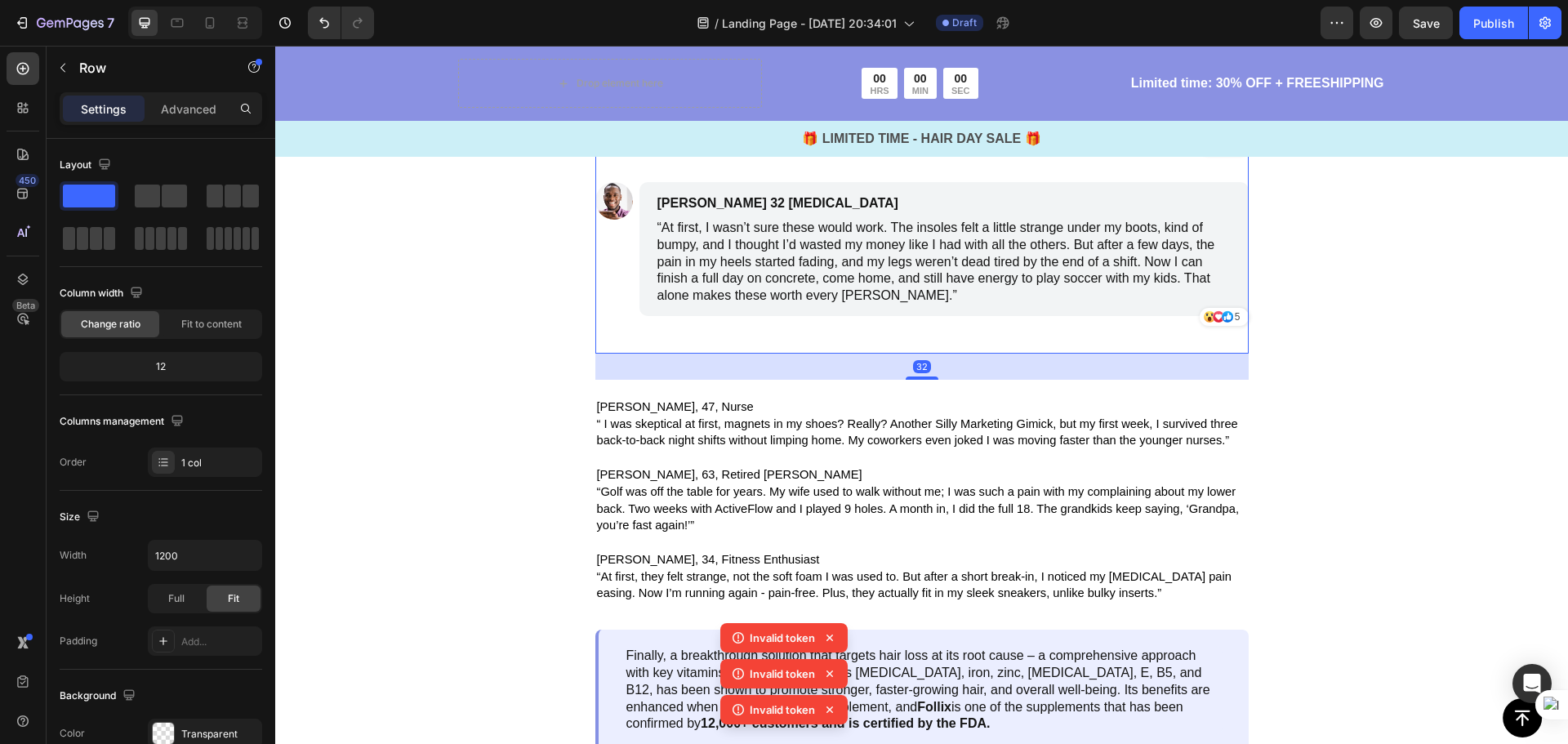
scroll to position [3838, 0]
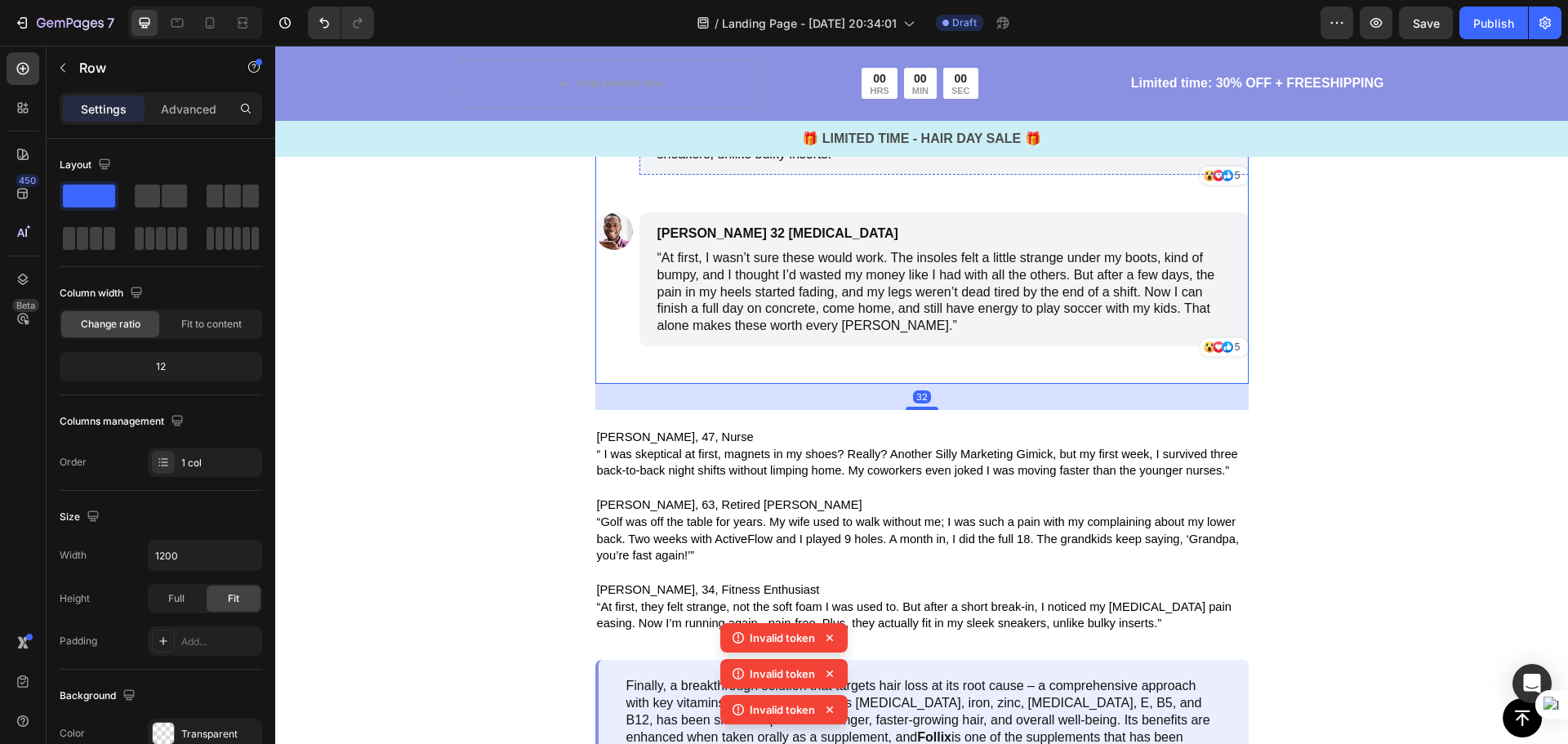
click at [811, 103] on span "Megan, 34, Fitness Enthusiast" at bounding box center [774, 97] width 233 height 13
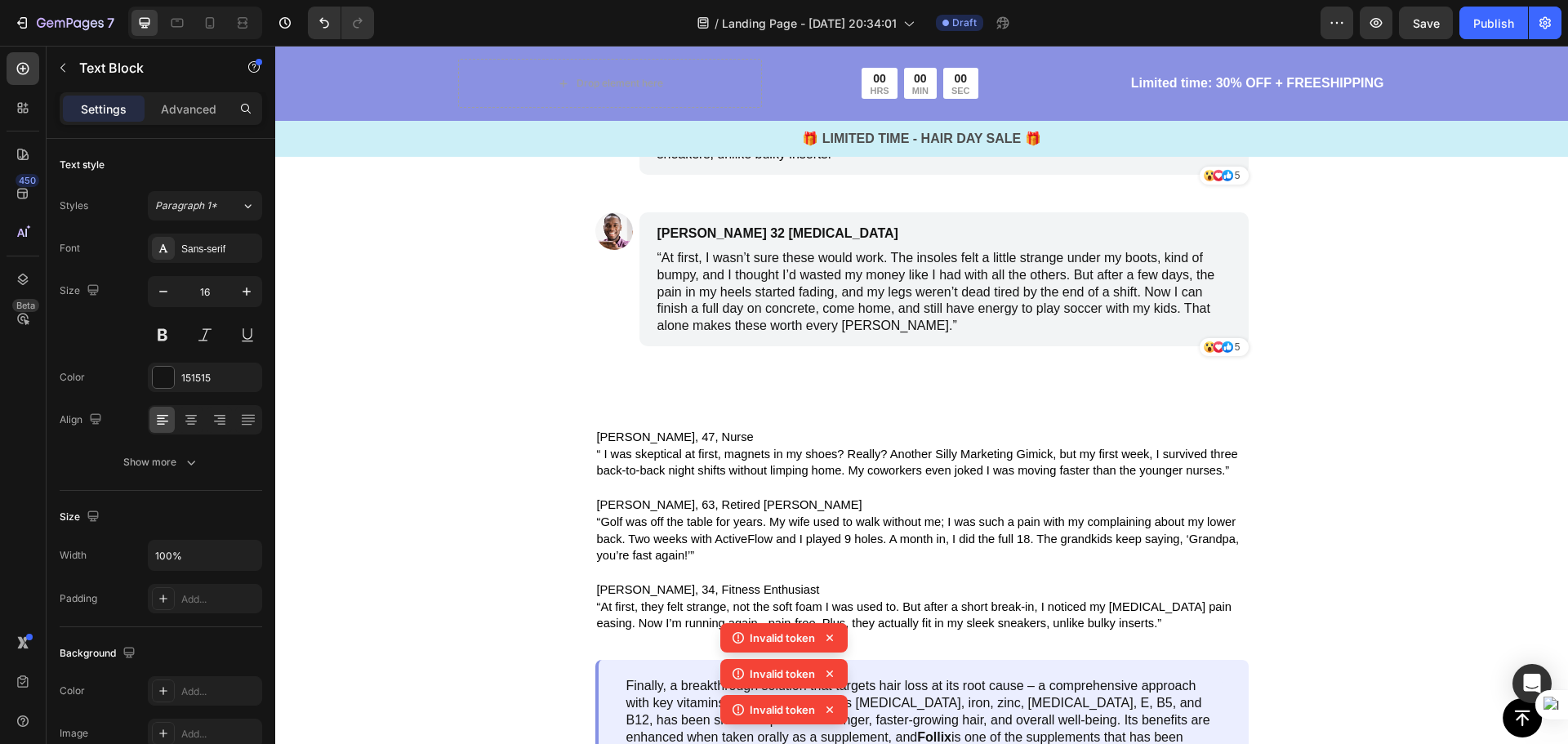
click at [828, 107] on p "Megan, 34, Fitness Enthusiast" at bounding box center [866, 97] width 418 height 20
drag, startPoint x: 823, startPoint y: 403, endPoint x: 662, endPoint y: 399, distance: 161.0
click at [658, 107] on p "Megan, 34, Fitness Enthusiast" at bounding box center [866, 97] width 418 height 20
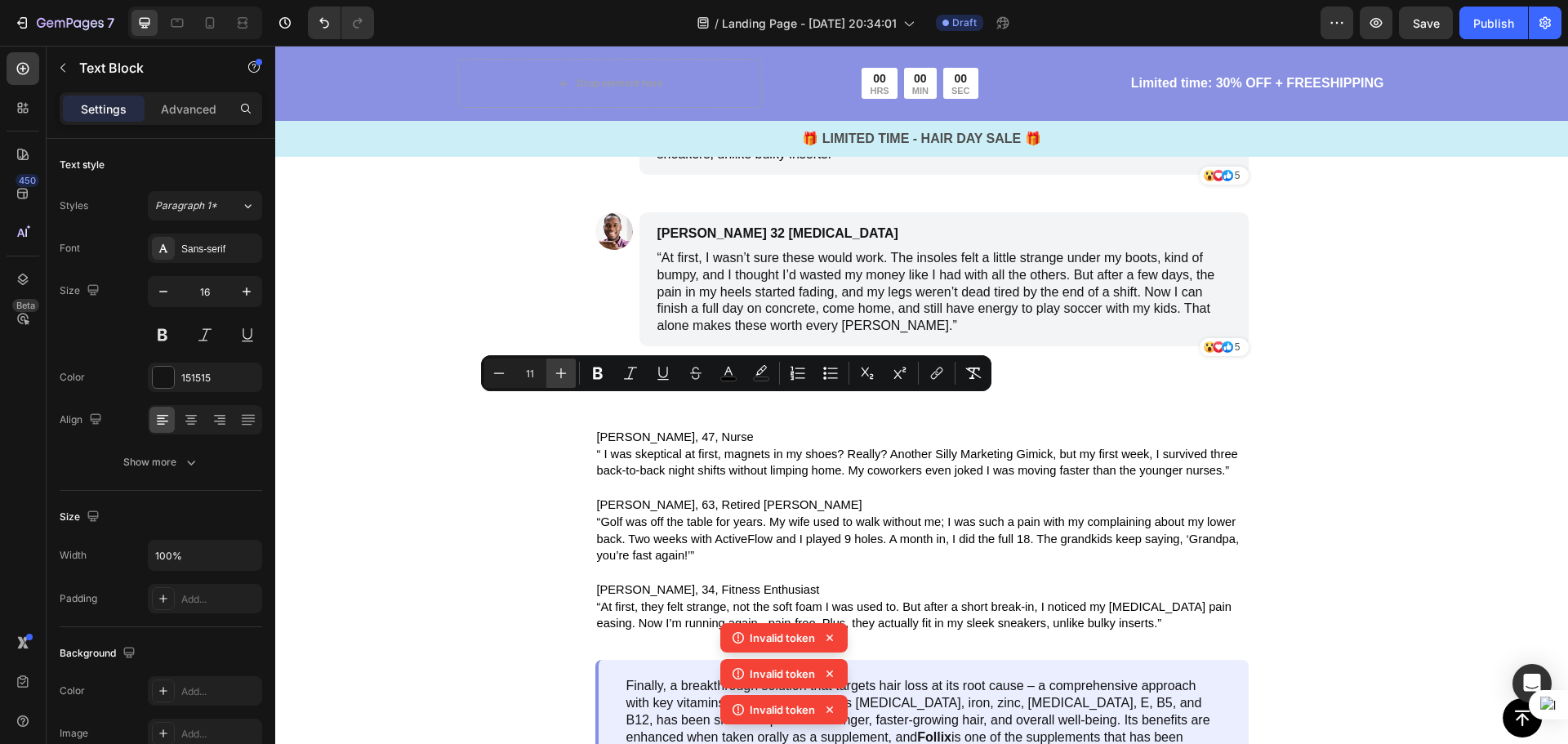
click at [564, 374] on icon "Editor contextual toolbar" at bounding box center [561, 373] width 16 height 16
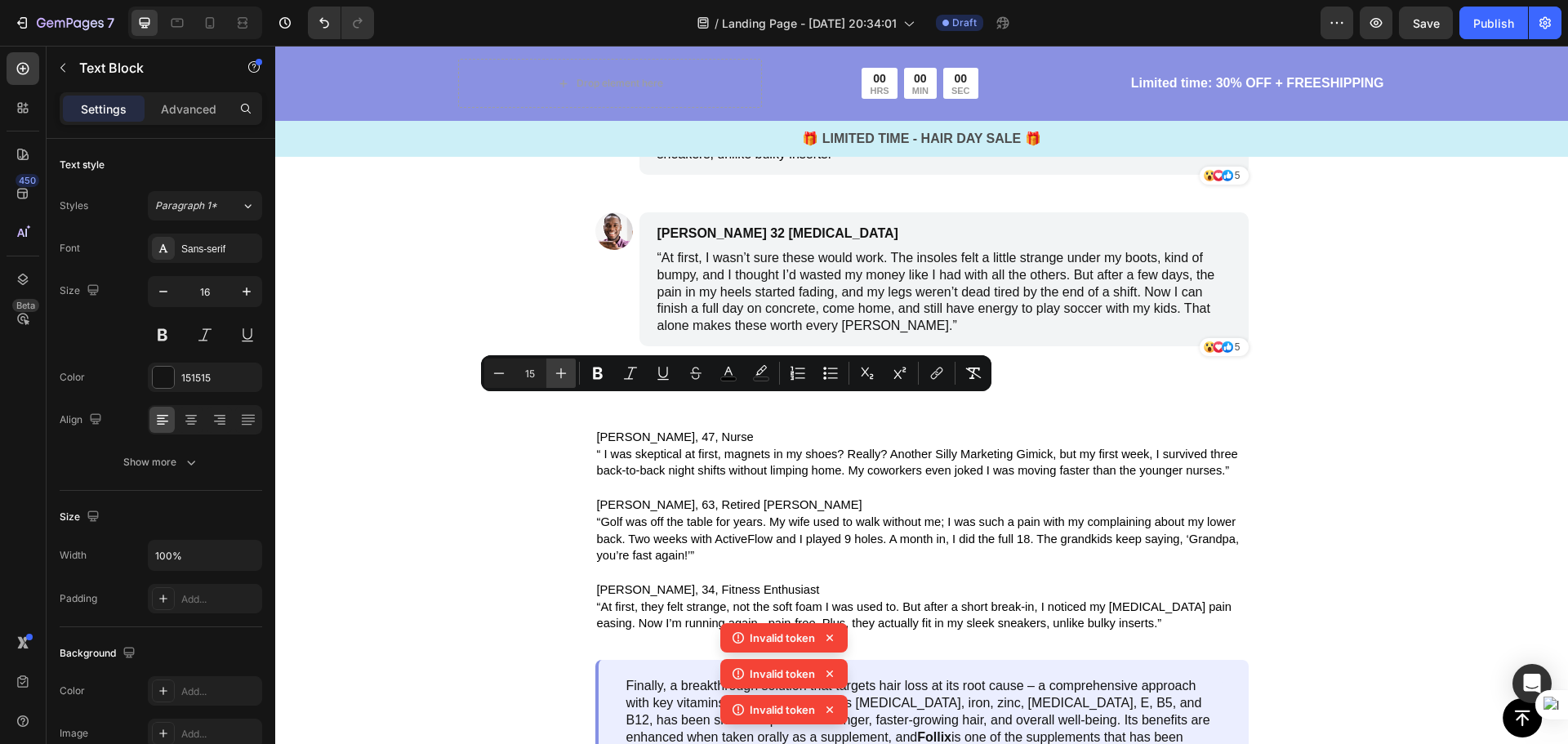
type input "16"
click at [792, 24] on span "Golf was off the table for years. My wife used to walk without me; I was such a…" at bounding box center [933, 0] width 550 height 47
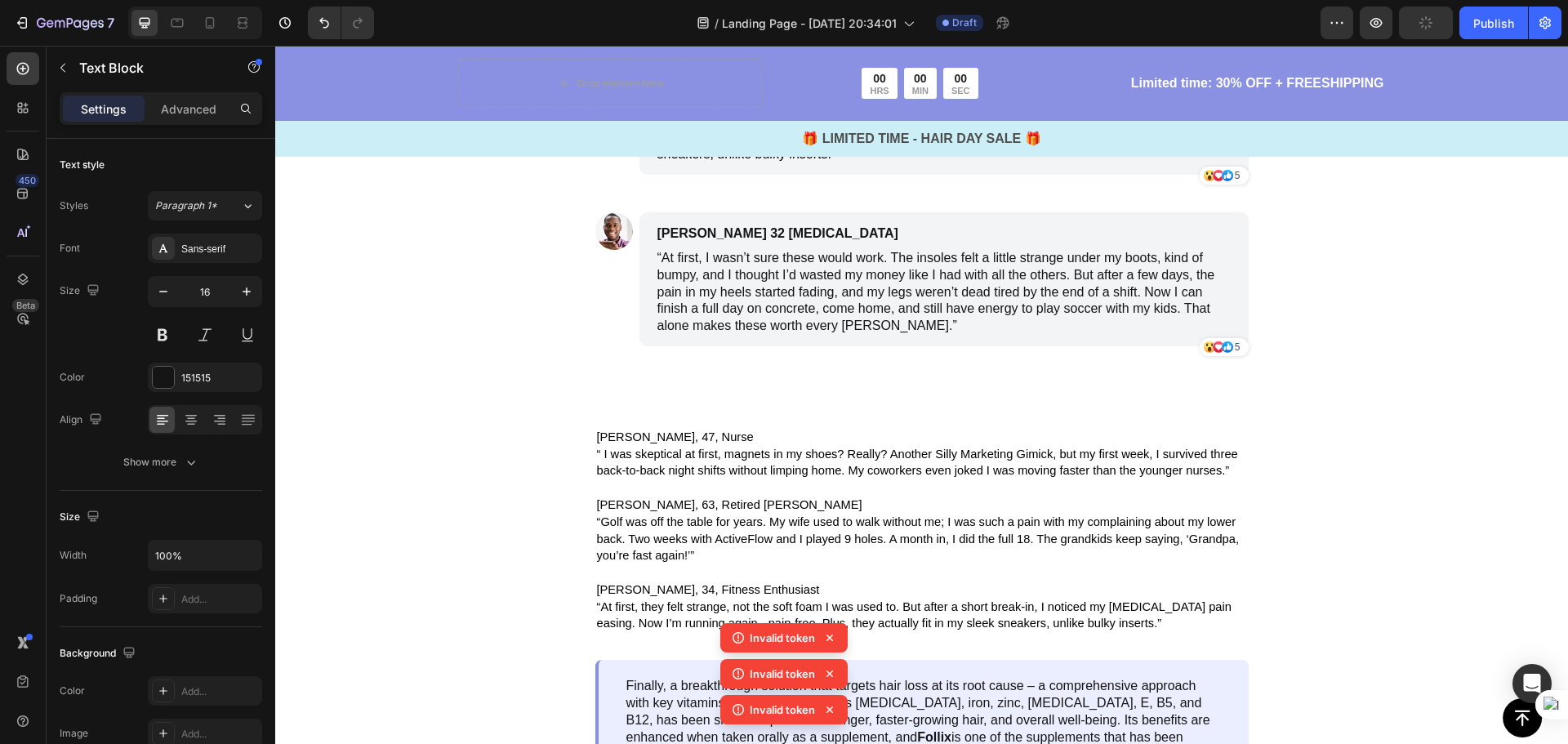
click at [964, 24] on span "Golf was off the table for years. My wife used to walk without me; I was such a…" at bounding box center [933, 0] width 550 height 47
click at [919, 24] on span "Golf was off the table for years. My wife used to walk without me; I was such a…" at bounding box center [933, 0] width 550 height 47
click at [935, 25] on p "Golf was off the table for years. My wife used to walk without me; I was such a…" at bounding box center [944, 0] width 573 height 51
drag, startPoint x: 935, startPoint y: 322, endPoint x: 626, endPoint y: 275, distance: 312.6
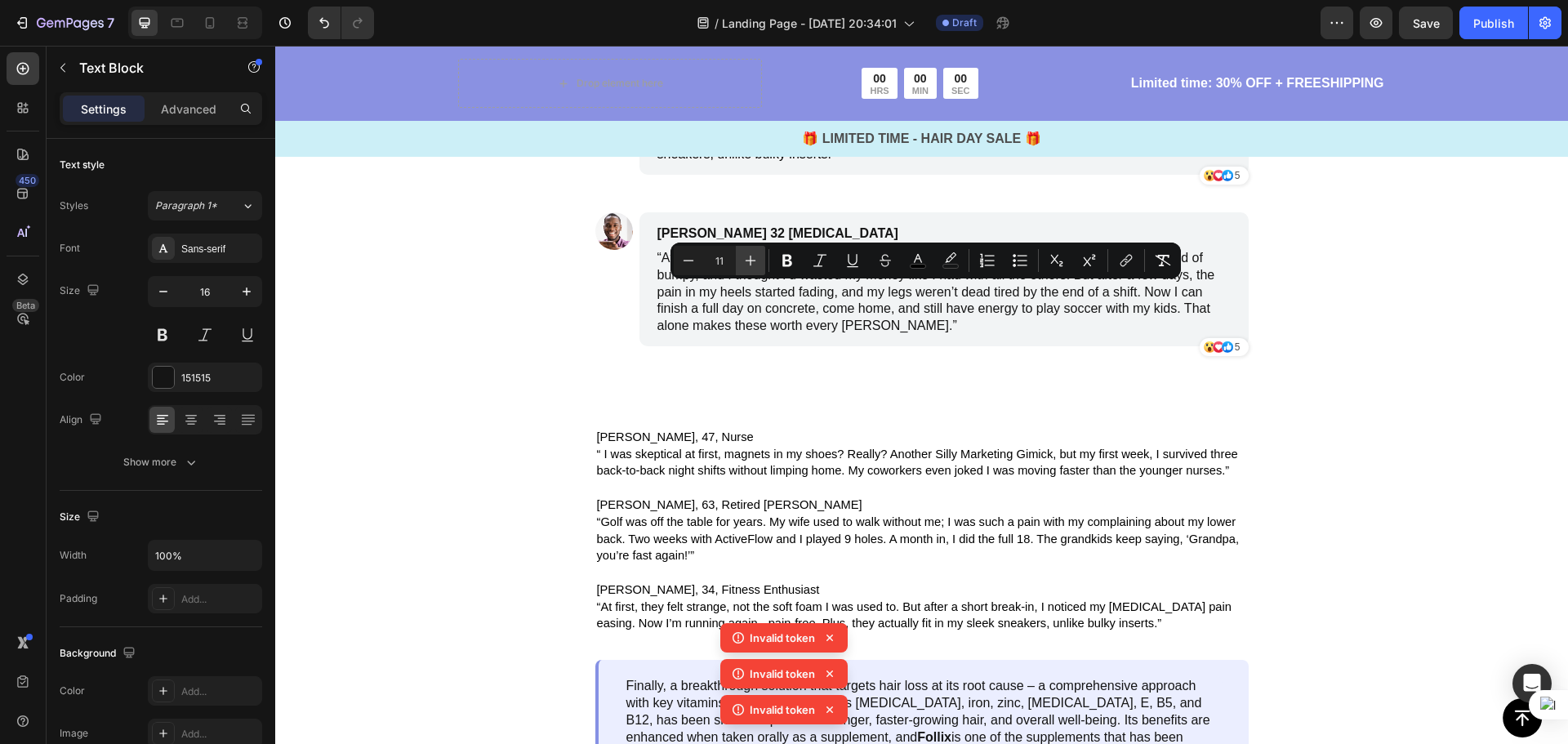
click at [758, 264] on icon "Editor contextual toolbar" at bounding box center [751, 260] width 16 height 16
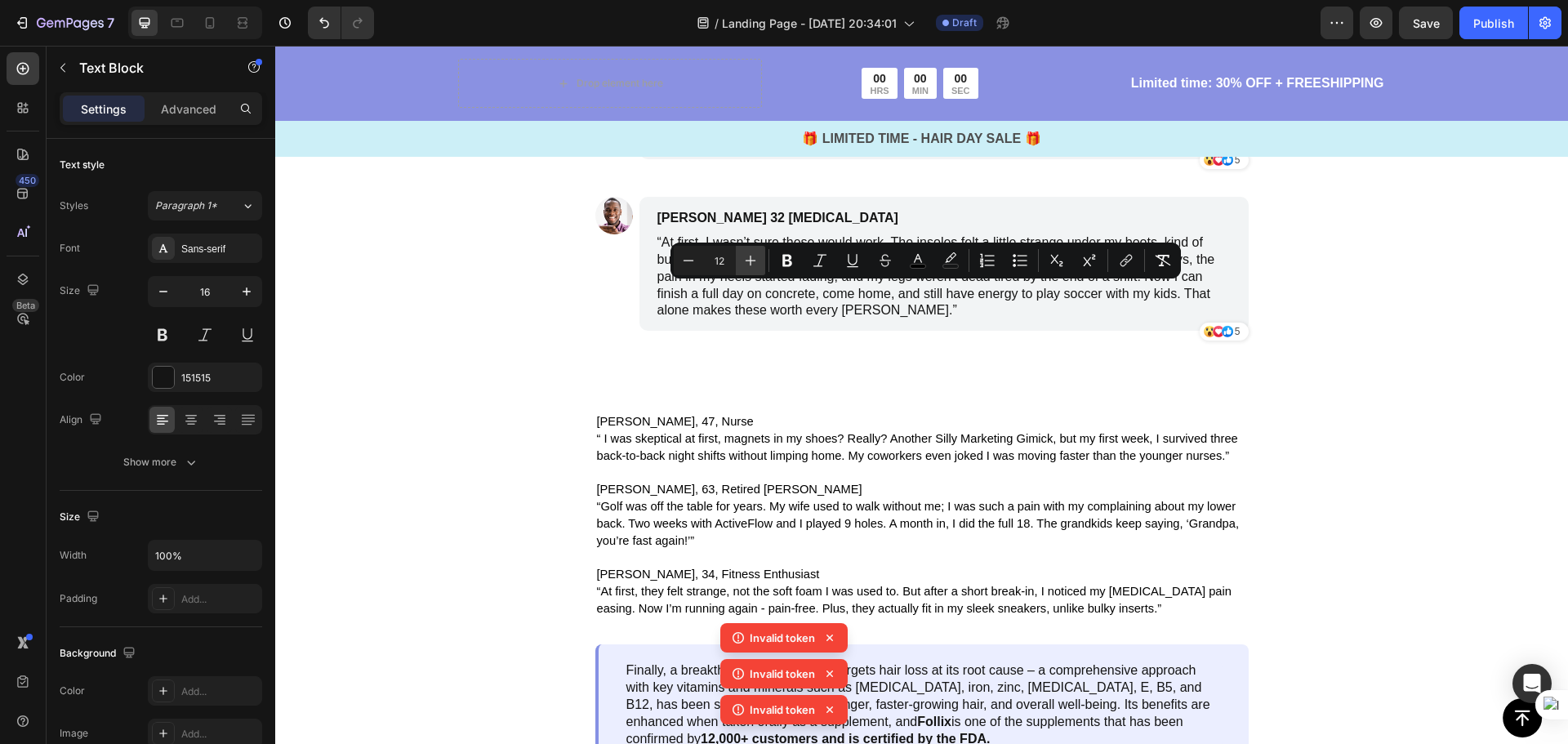
click at [758, 264] on icon "Editor contextual toolbar" at bounding box center [751, 260] width 16 height 16
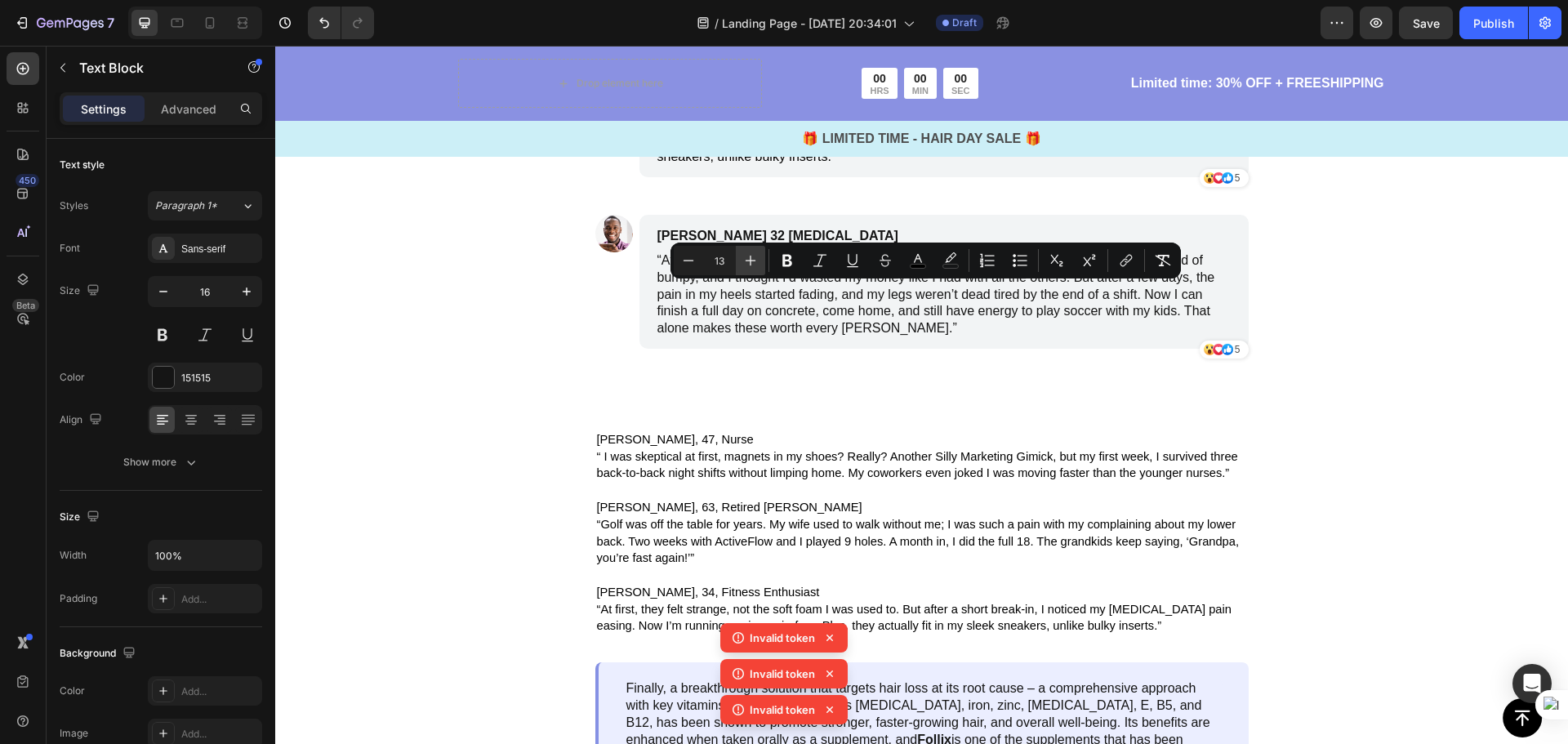
click at [758, 264] on icon "Editor contextual toolbar" at bounding box center [751, 260] width 16 height 16
click at [682, 264] on icon "Editor contextual toolbar" at bounding box center [689, 260] width 16 height 16
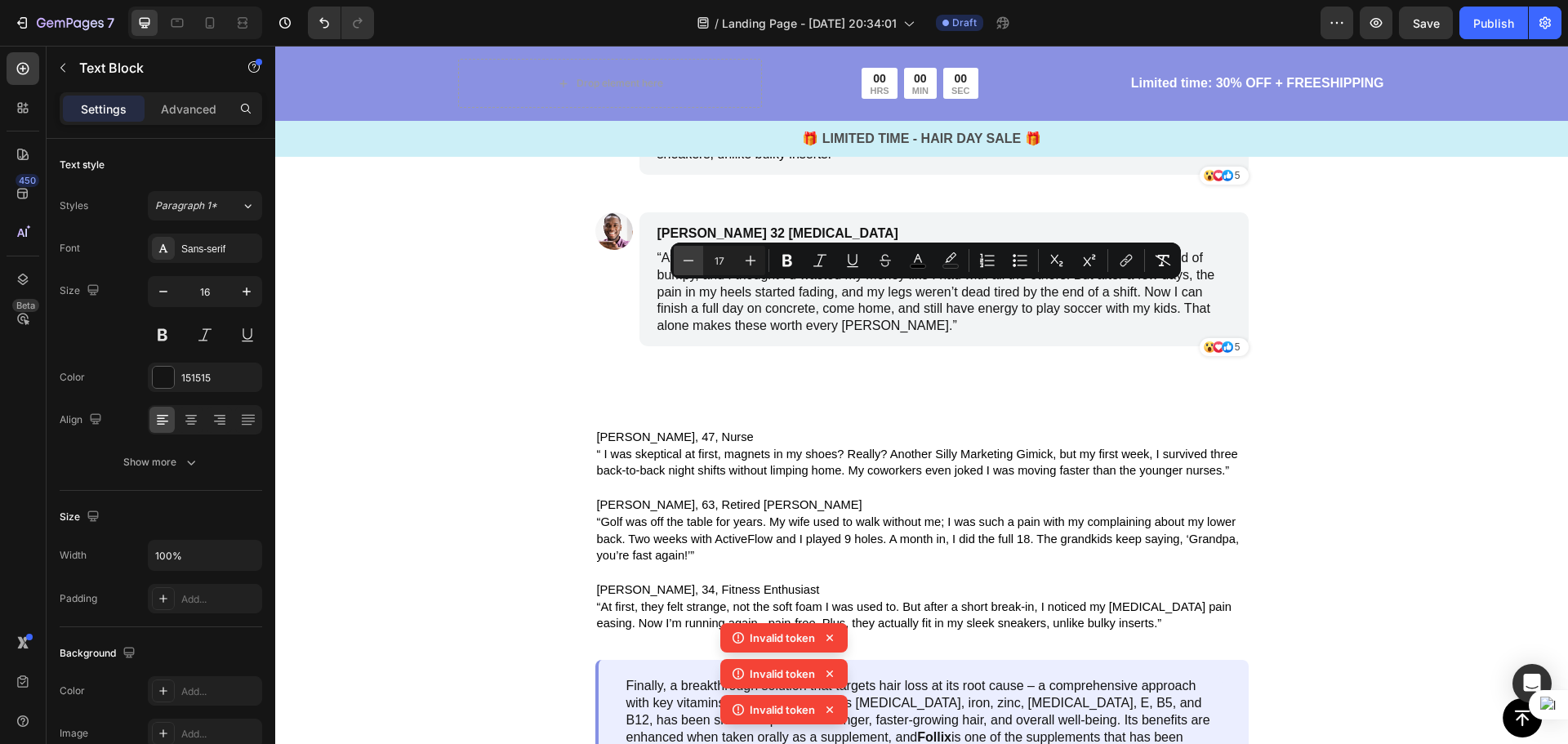
type input "16"
click at [817, 103] on span "Megan, 34, Fitness Enthusiast" at bounding box center [785, 96] width 255 height 14
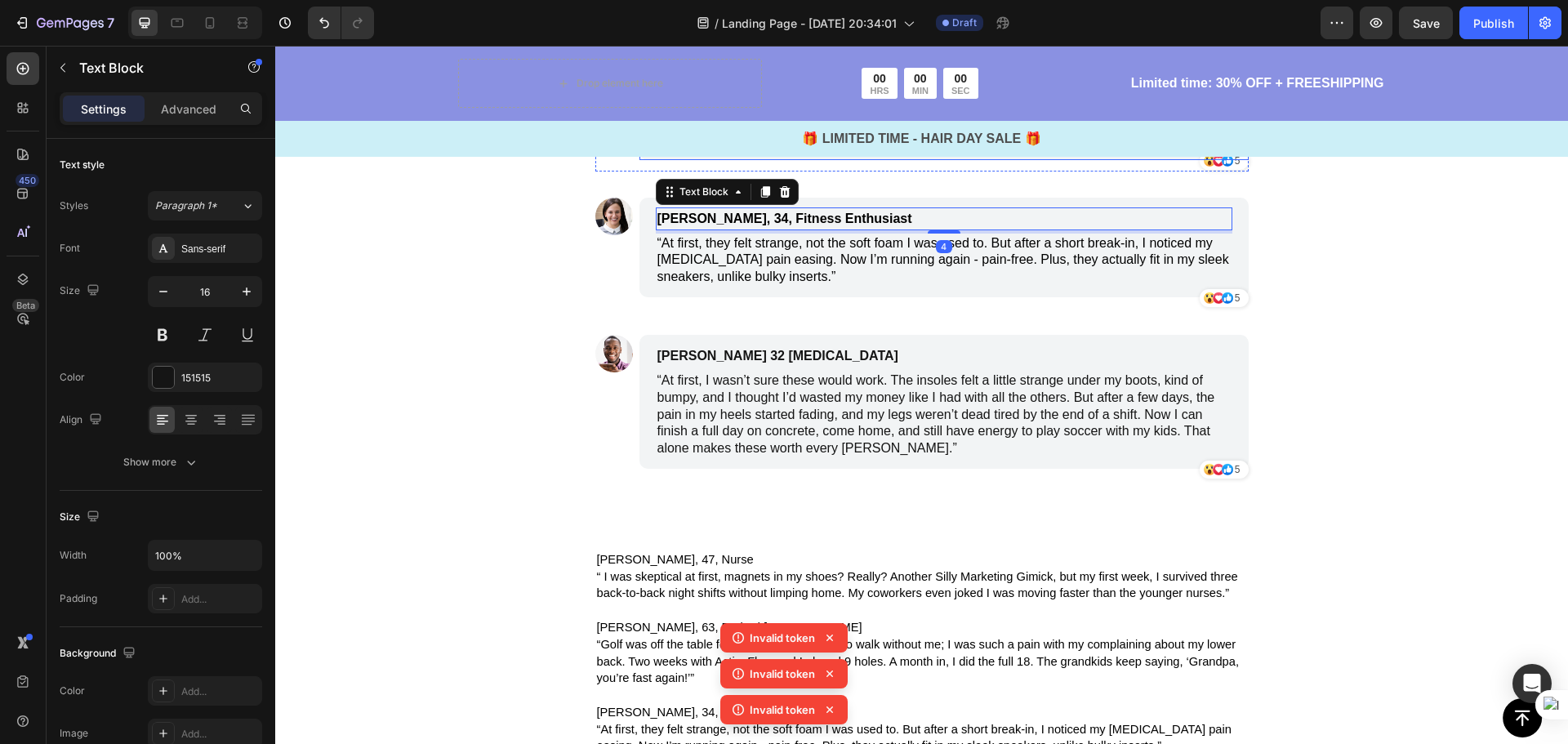
scroll to position [3675, 0]
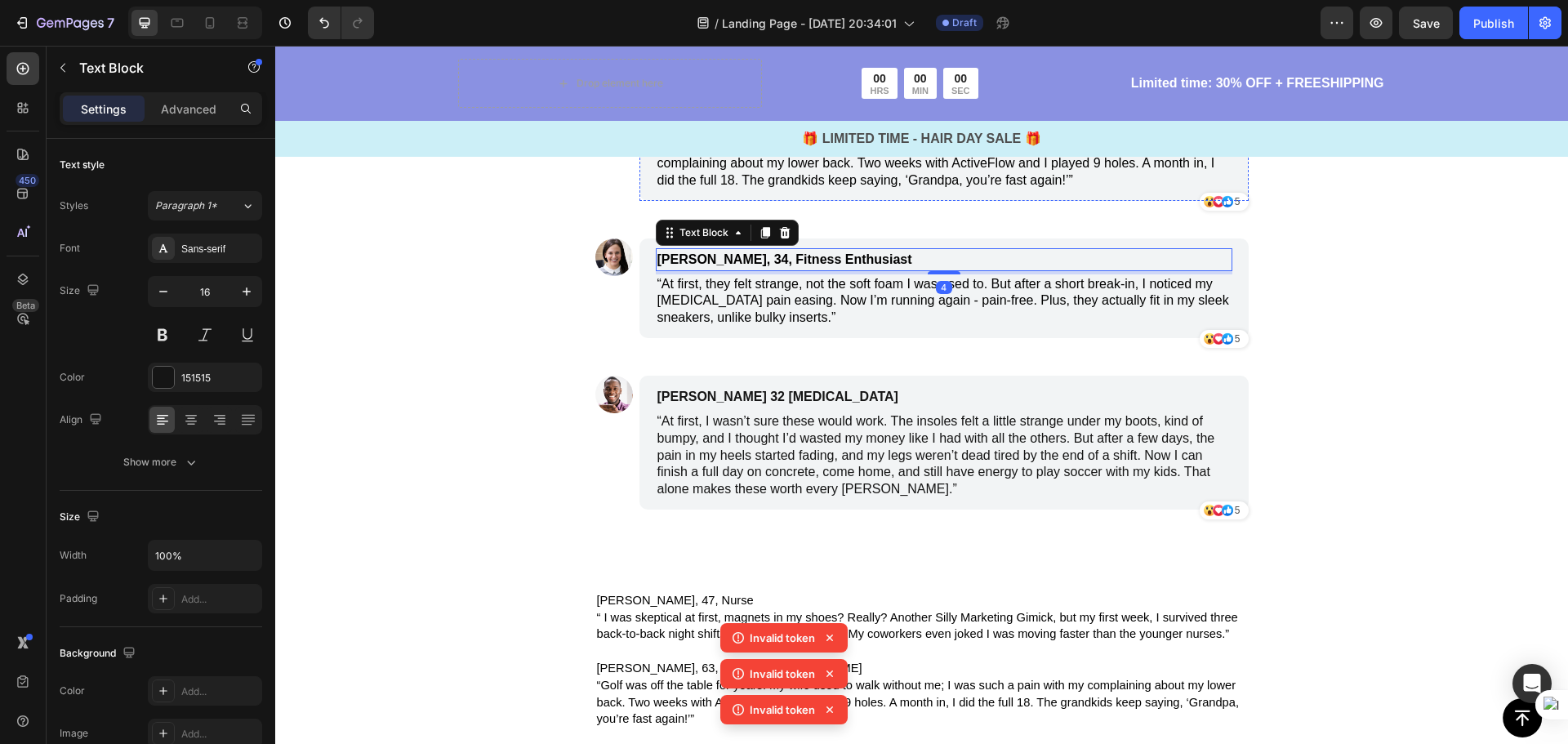
click at [727, 131] on p "George, 63, Retired Millwright and Plumber" at bounding box center [866, 122] width 418 height 20
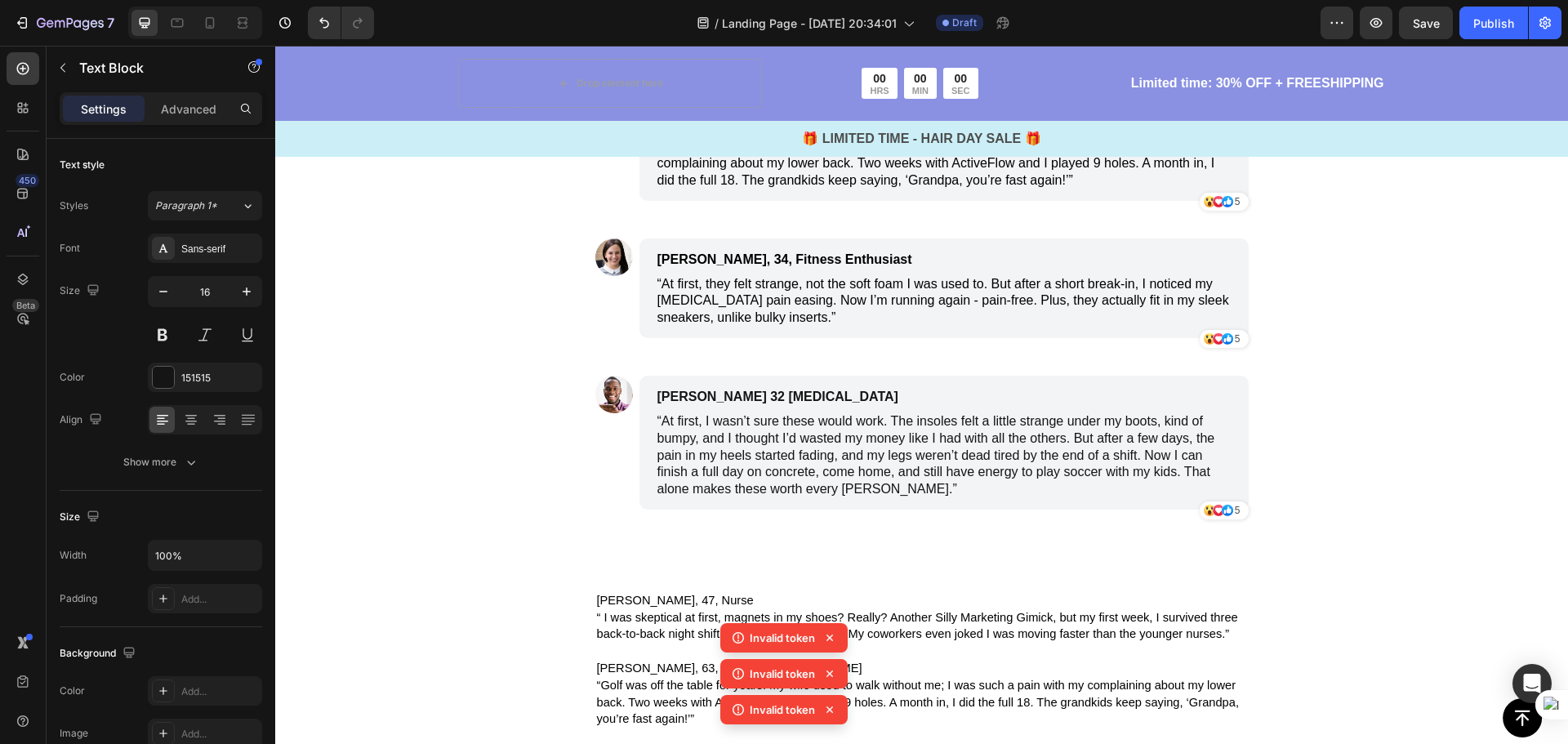
click at [709, 128] on span "George, 63, Retired Millwright and Plumber" at bounding box center [832, 121] width 348 height 13
click at [951, 187] on span "Golf was off the table for years. My wife used to walk without me; I was such a…" at bounding box center [937, 162] width 558 height 48
click at [952, 187] on span "Golf was off the table for years. My wife used to walk without me; I was such a…" at bounding box center [937, 162] width 558 height 48
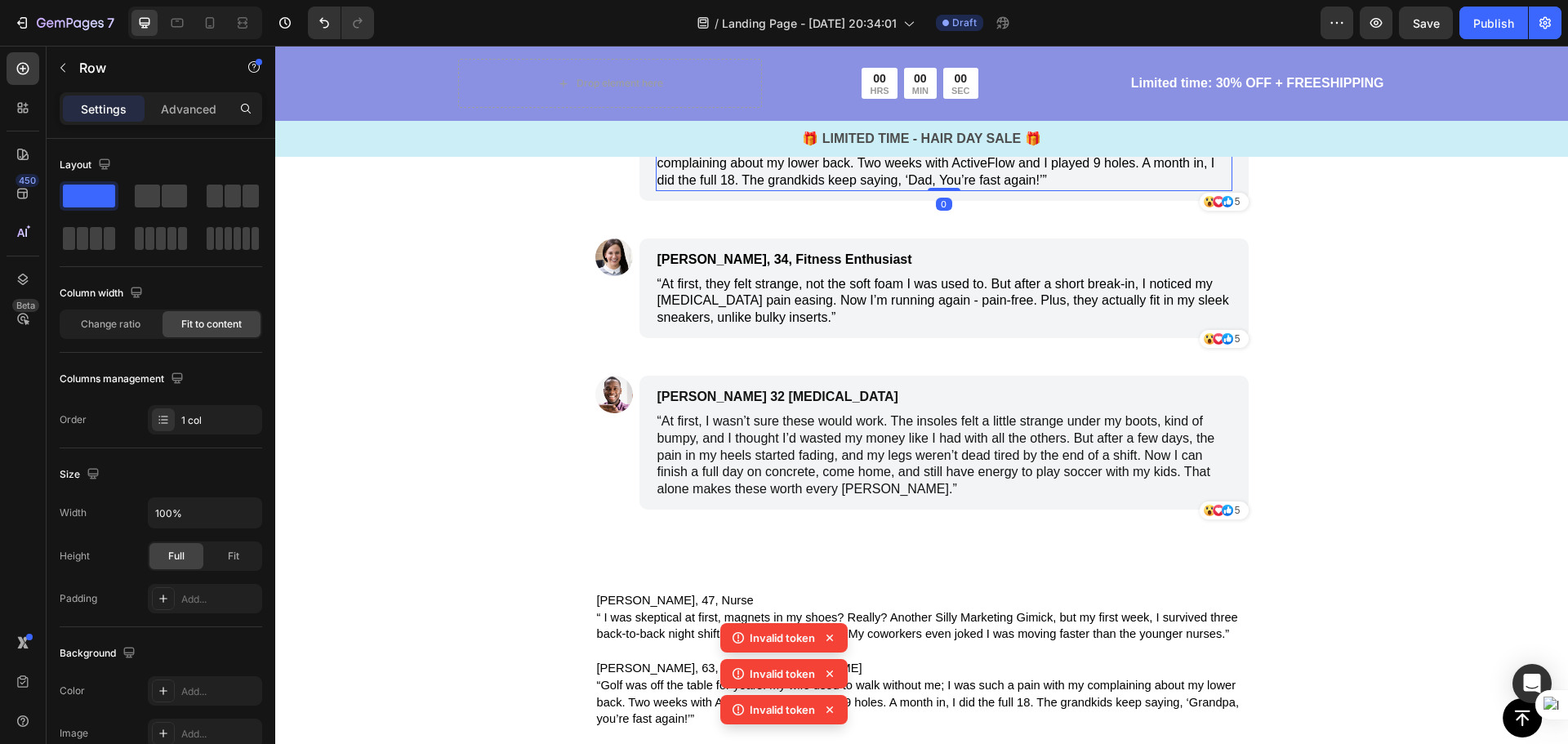
click at [890, 189] on p "Golf was off the table for years. My wife used to walk without me; I was such a…" at bounding box center [944, 163] width 573 height 51
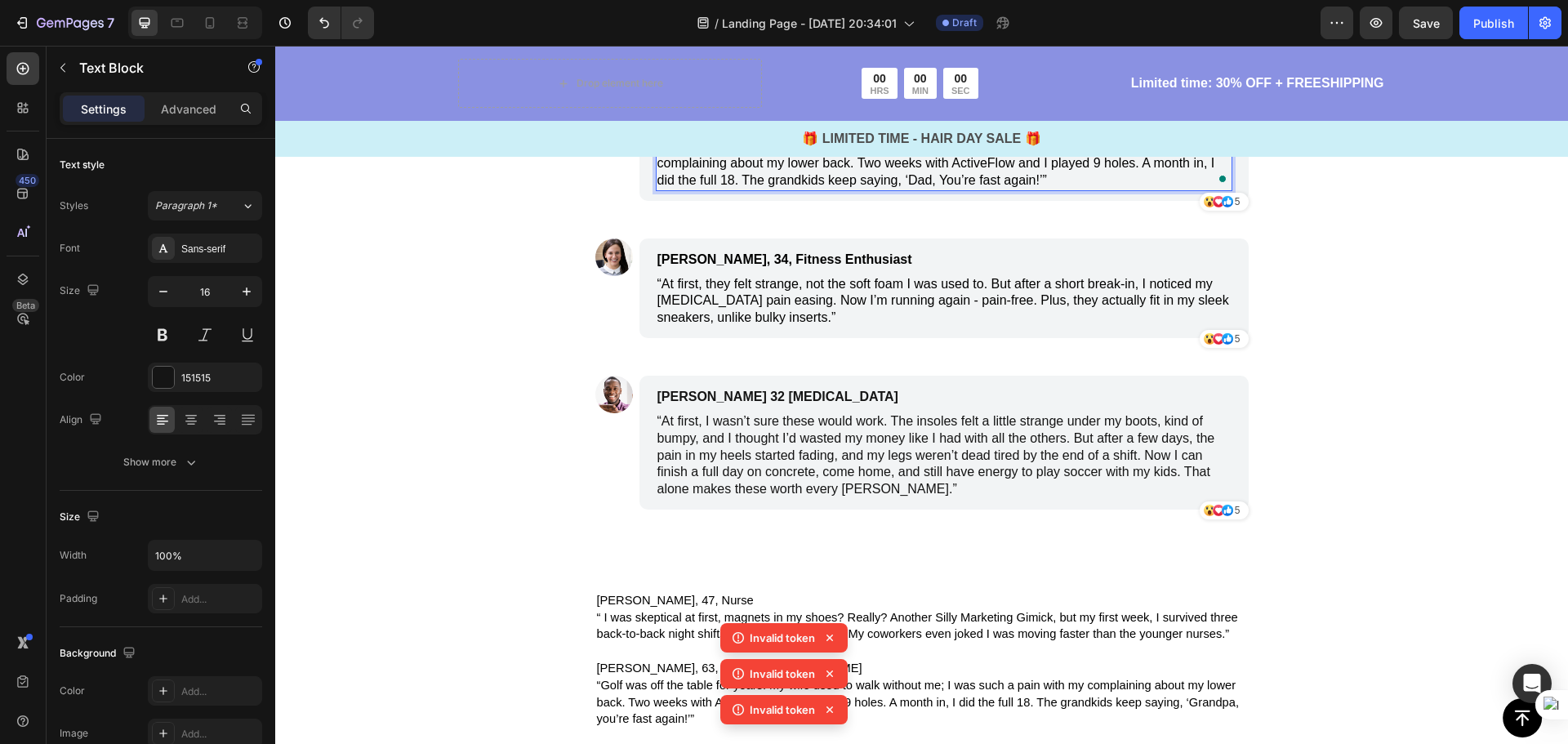
click at [799, 187] on span "Golf was off the table for years. My wife used to walk without me; I was such a…" at bounding box center [937, 162] width 558 height 48
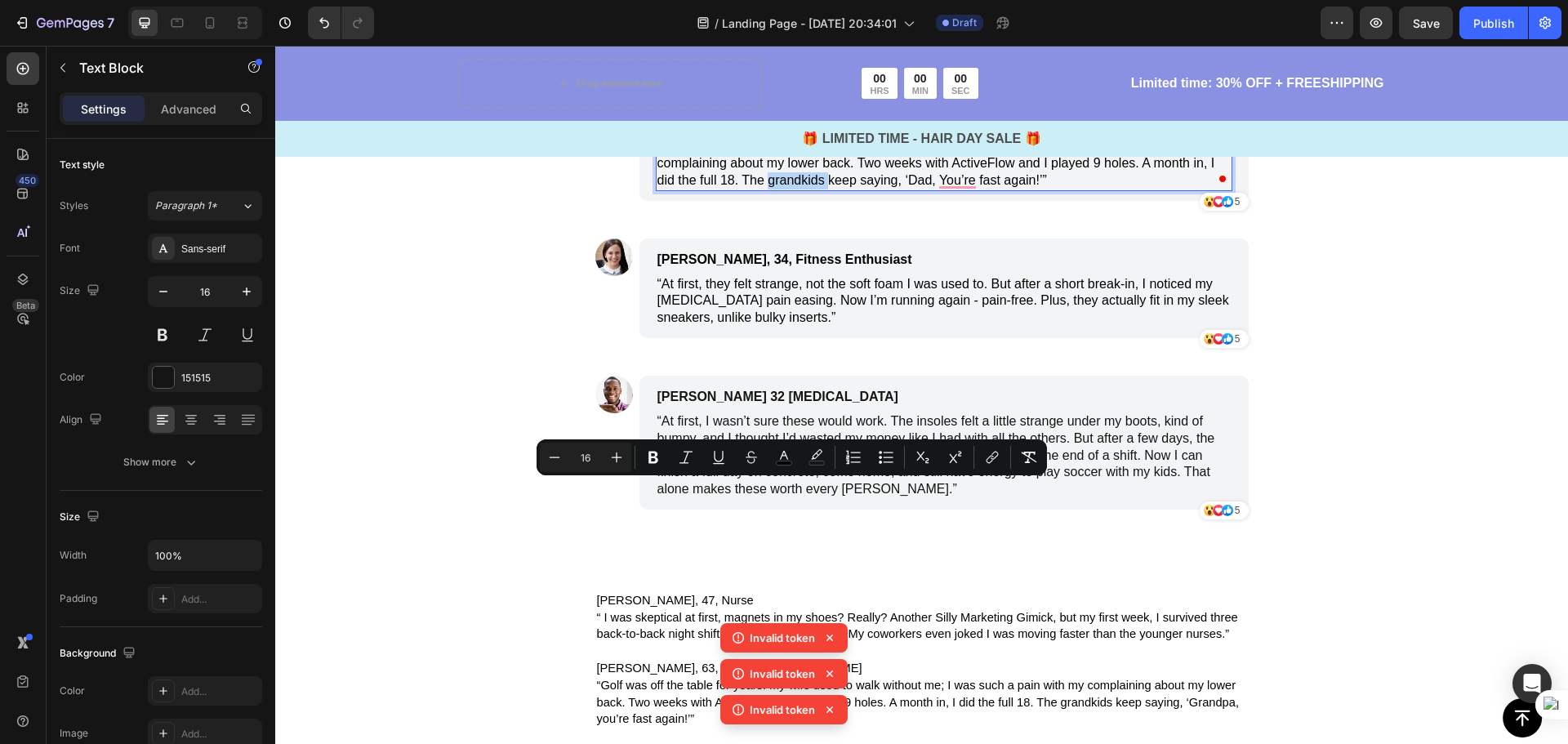
click at [795, 187] on span "Golf was off the table for years. My wife used to walk without me; I was such a…" at bounding box center [937, 162] width 558 height 48
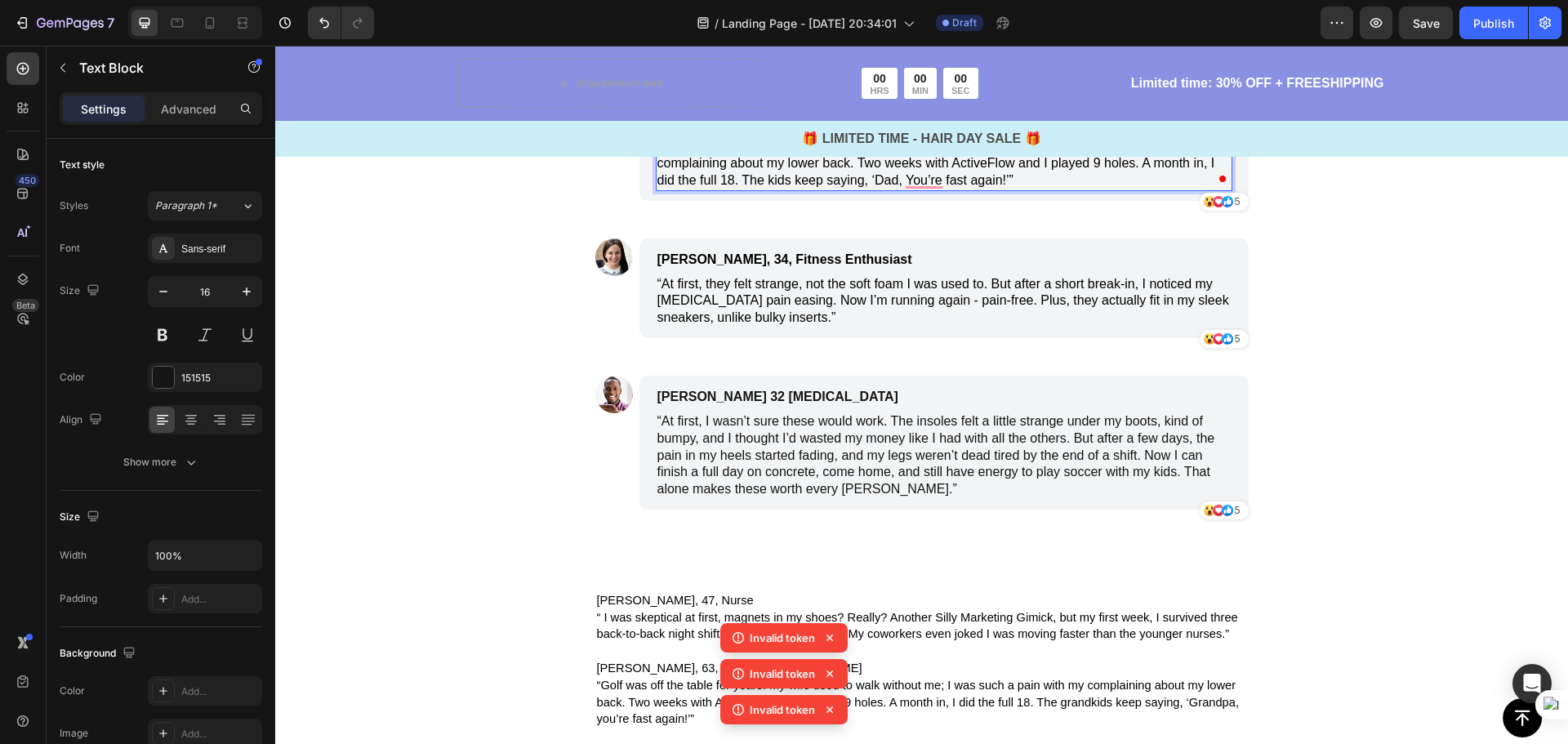
click at [810, 50] on span "“ I was skeptical at first, magnets in my shoes? Really? Another Silly Marketin…" at bounding box center [942, 26] width 569 height 47
click at [813, 50] on span "“ I was skeptical at first, magnets in my shoes? Really? Another Silly Marketin…" at bounding box center [942, 26] width 569 height 47
click at [823, 51] on p "“ I was skeptical at first, magnets in my shoes? Really? Another Silly Marketin…" at bounding box center [944, 26] width 573 height 51
click at [828, 51] on p "“ I was skeptical at first, magnets in my shoes? Really? Another Silly Marketin…" at bounding box center [944, 26] width 573 height 51
drag, startPoint x: 828, startPoint y: 348, endPoint x: 651, endPoint y: 311, distance: 180.8
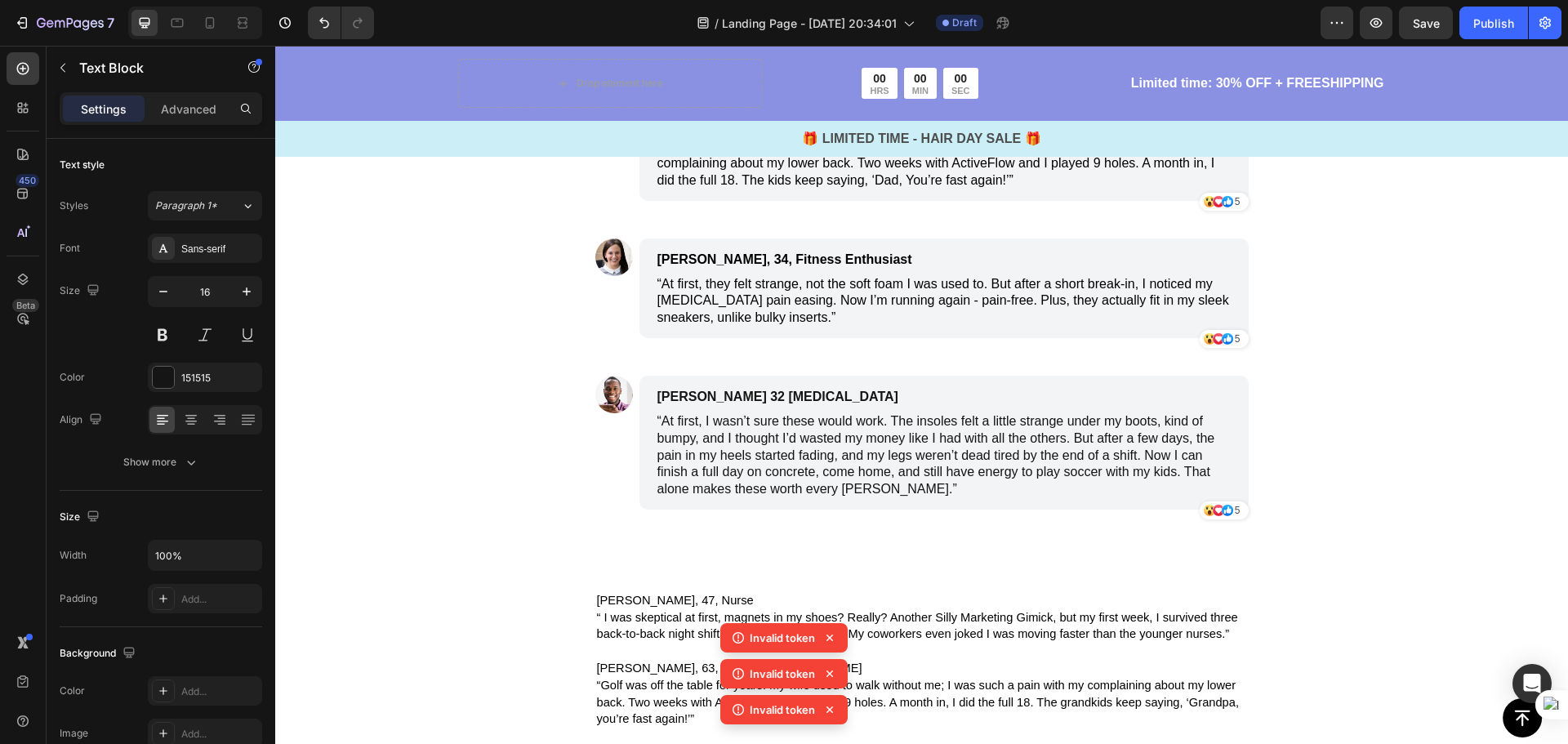
click at [658, 51] on p "“ I was skeptical at first, magnets in my shoes? Really? Another Silly Marketin…" at bounding box center [944, 26] width 573 height 51
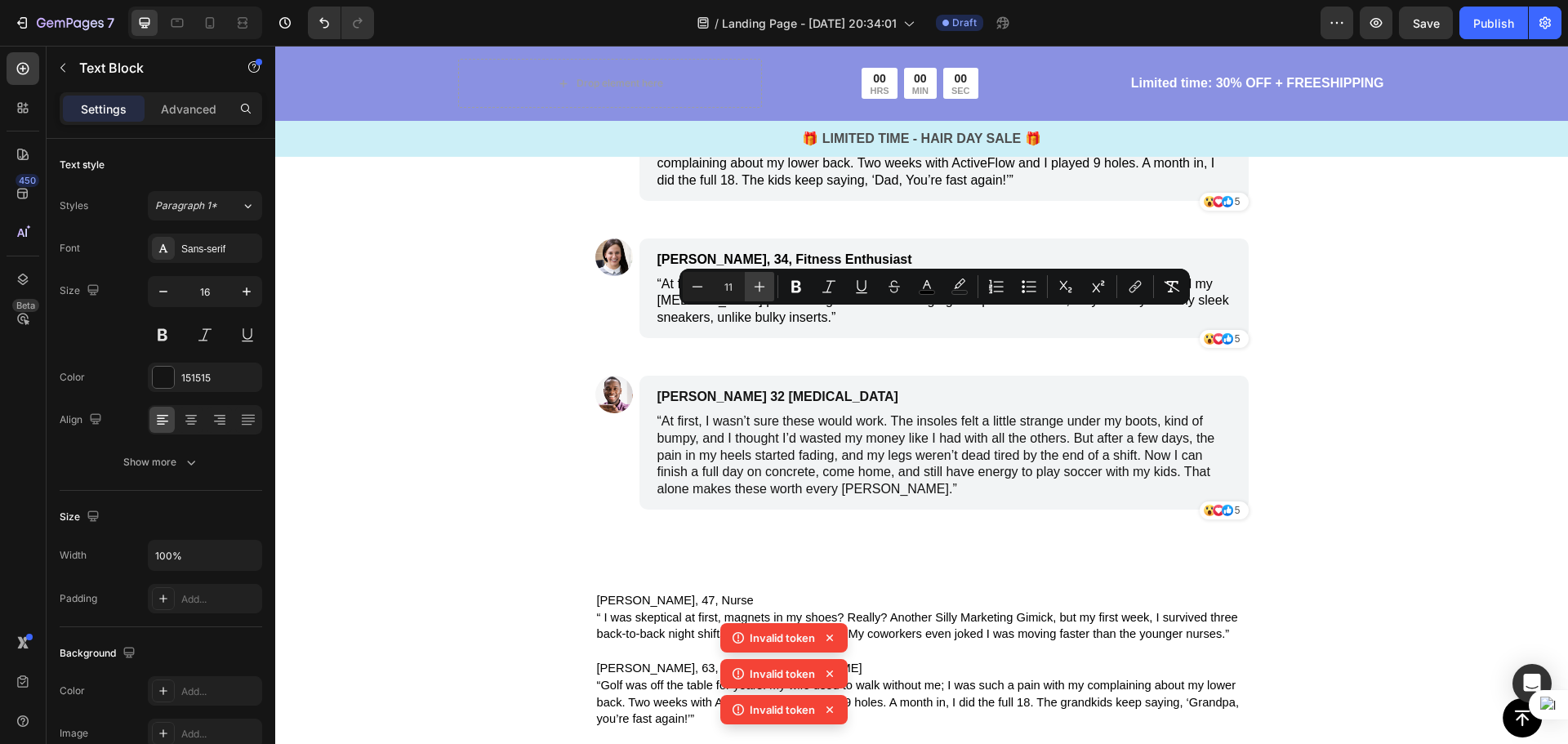
click at [768, 290] on button "Plus" at bounding box center [760, 287] width 29 height 29
click at [767, 290] on button "Plus" at bounding box center [760, 287] width 29 height 29
click at [765, 290] on icon "Editor contextual toolbar" at bounding box center [760, 287] width 16 height 16
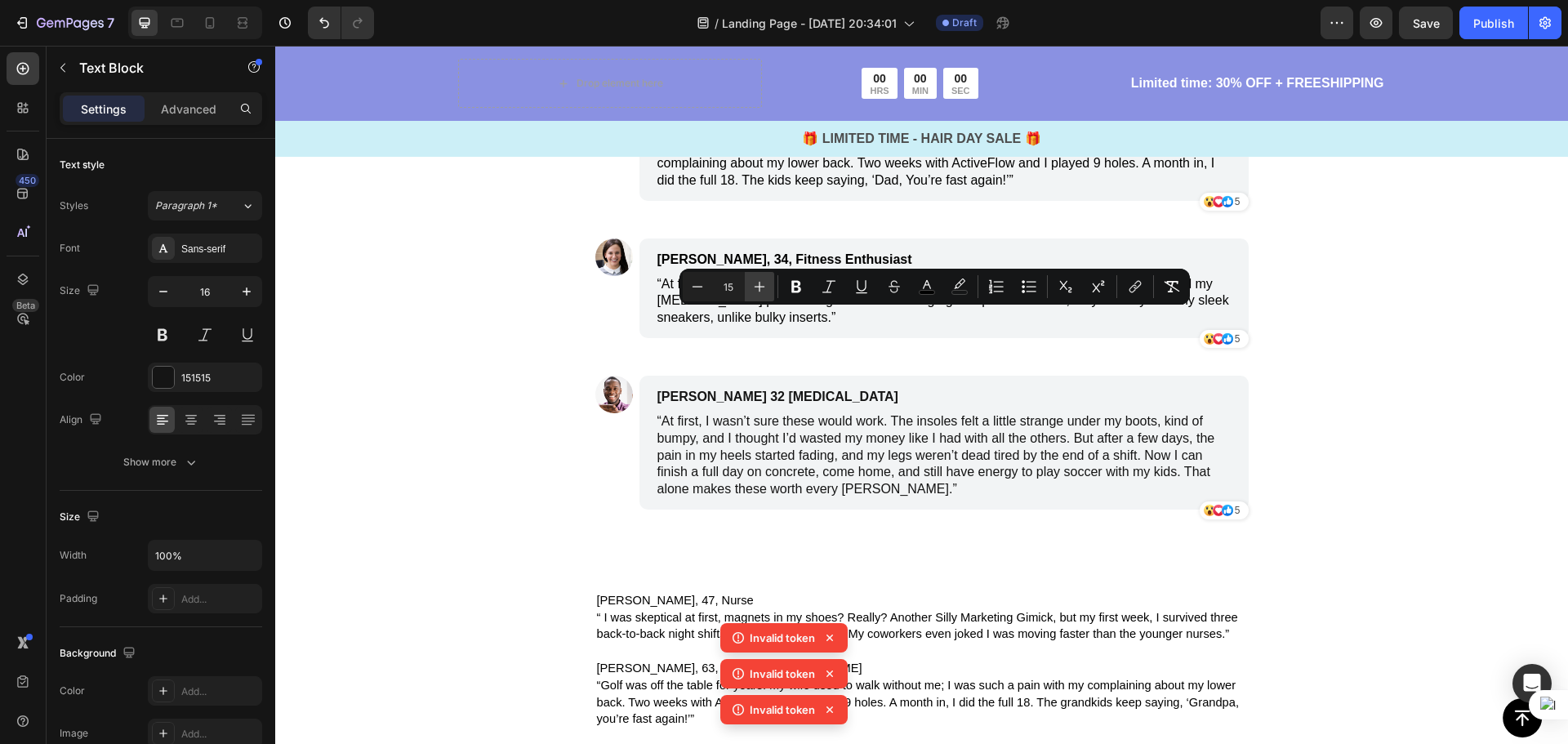
type input "16"
click at [869, 50] on span "“ I was skeptical at first, magnets in my shoes? Really? Another Silly Marketin…" at bounding box center [937, 25] width 559 height 48
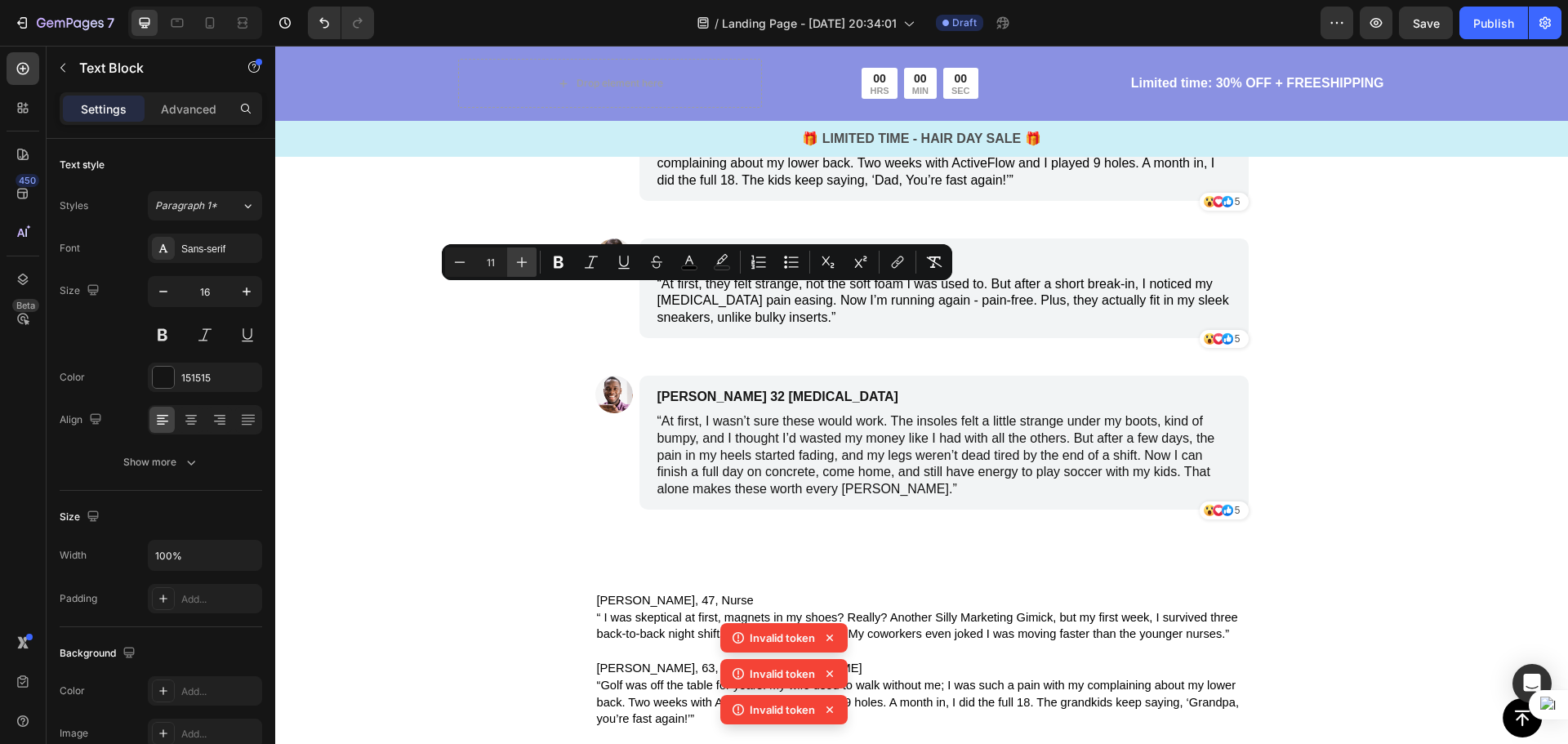
click at [529, 267] on icon "Editor contextual toolbar" at bounding box center [522, 262] width 16 height 16
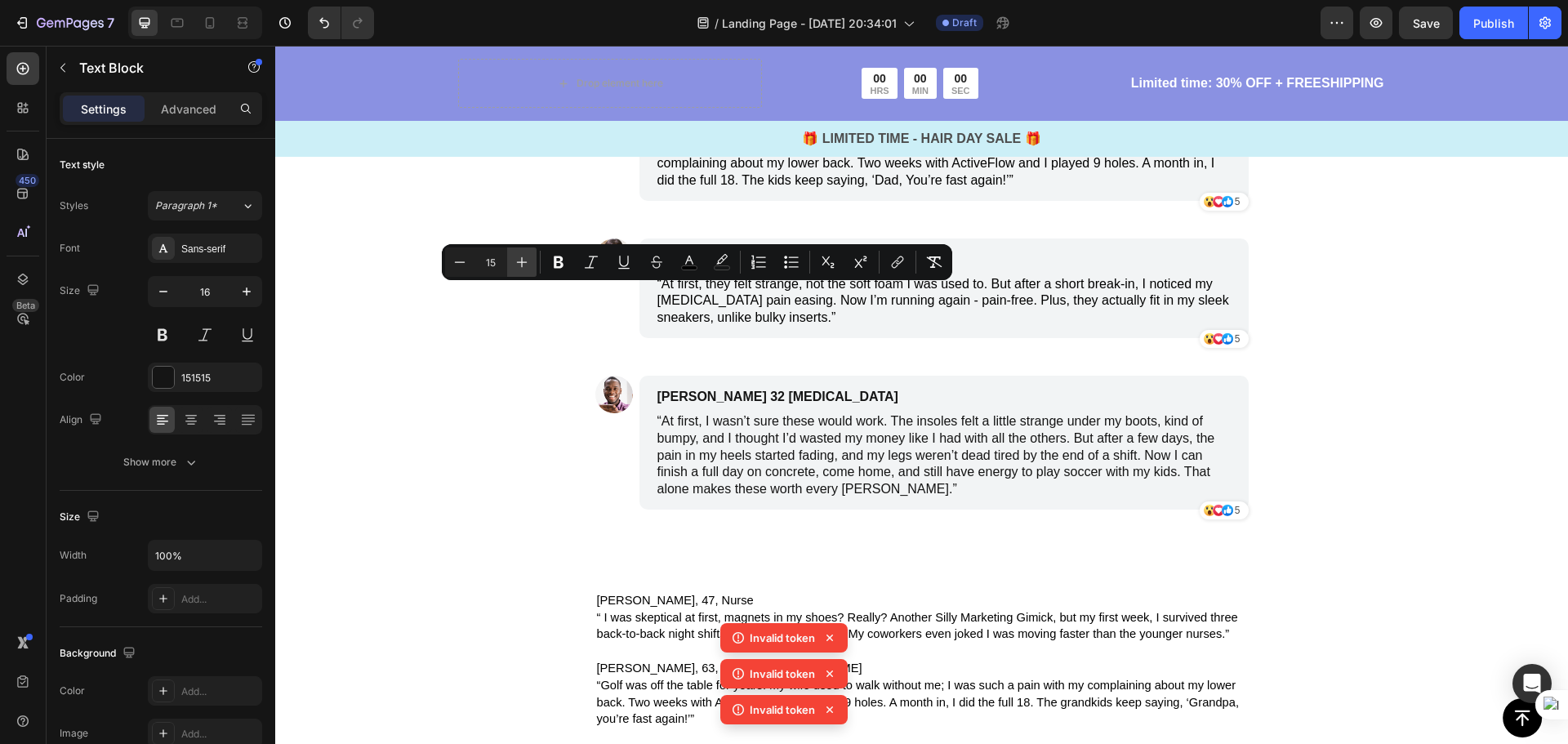
type input "16"
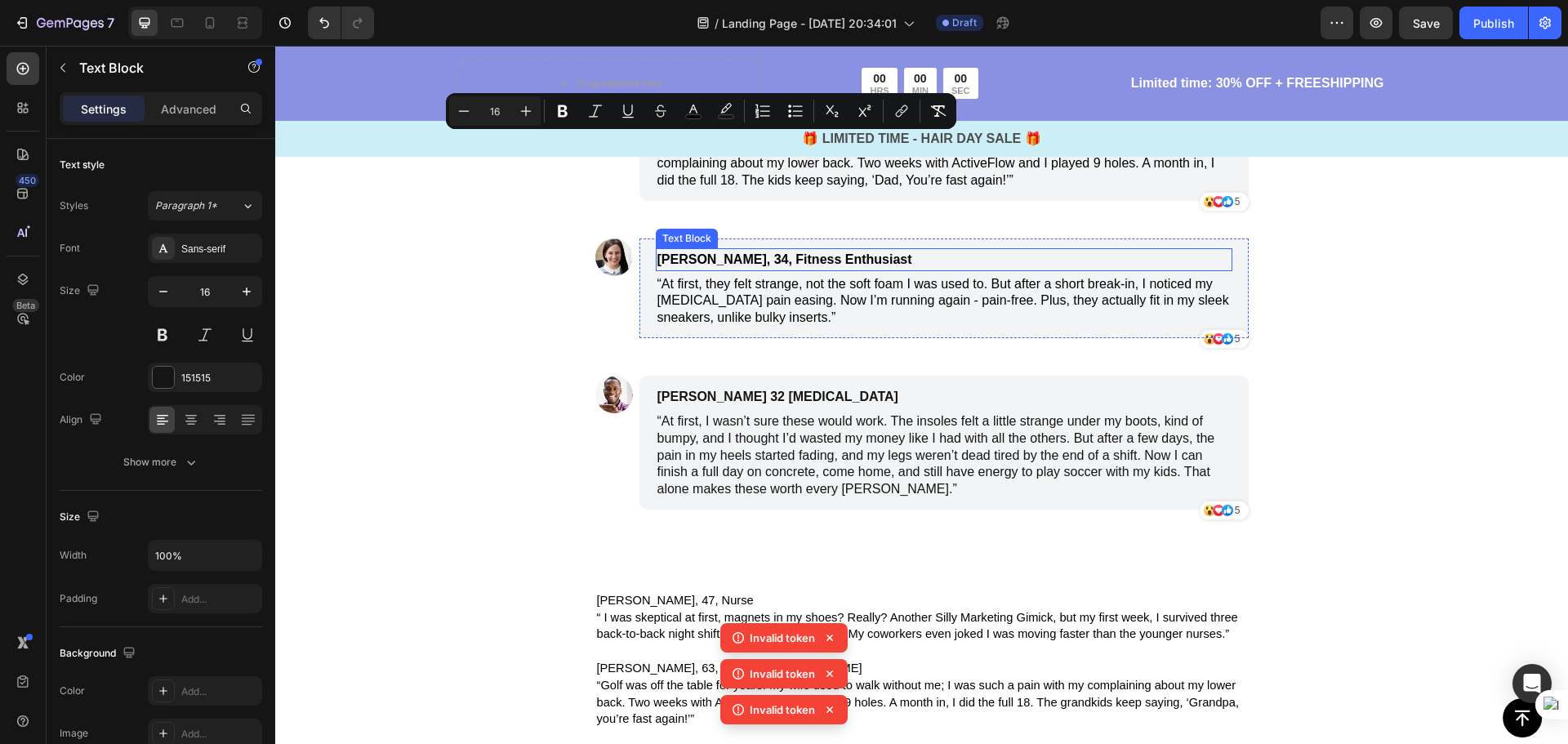
scroll to position [3838, 0]
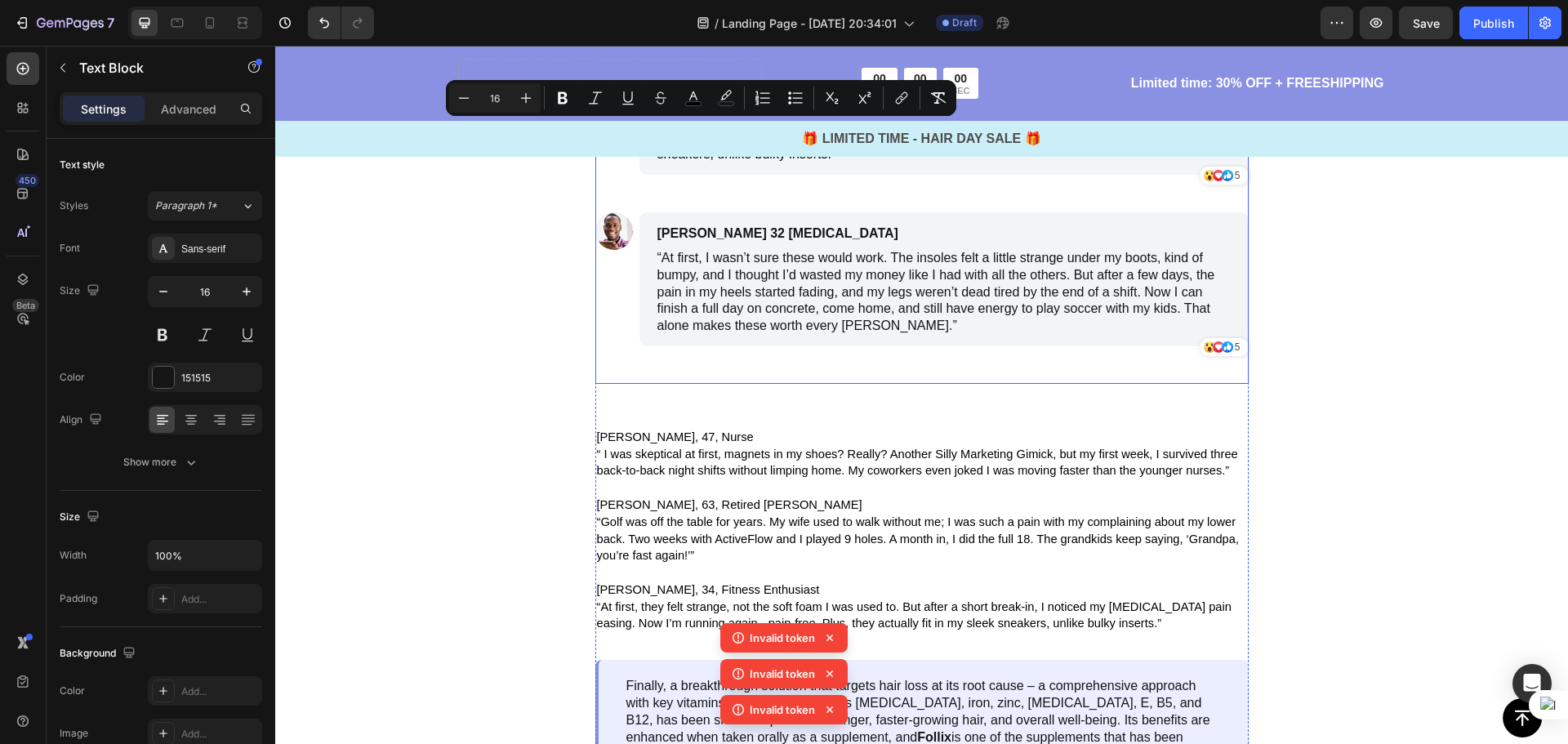
click at [979, 383] on div "Image Linda, 47, Nurse Text Block 4 “ I was skeptical at first, magnets in my s…" at bounding box center [921, 91] width 653 height 584
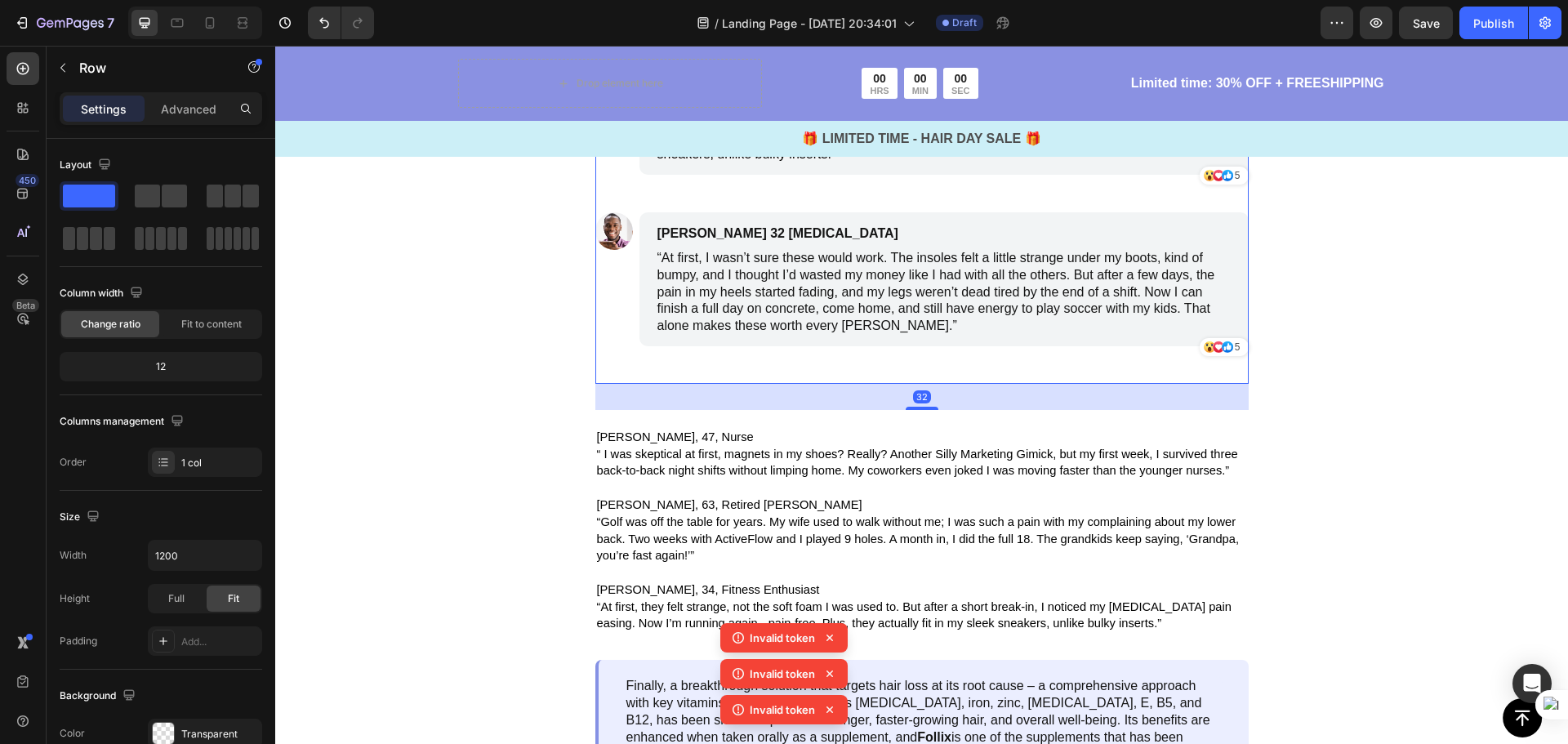
click at [879, 383] on div "Image Linda, 47, Nurse Text Block “ I was skeptical at first, magnets in my sho…" at bounding box center [921, 91] width 653 height 584
click at [617, 212] on div "Image" at bounding box center [616, 203] width 42 height 20
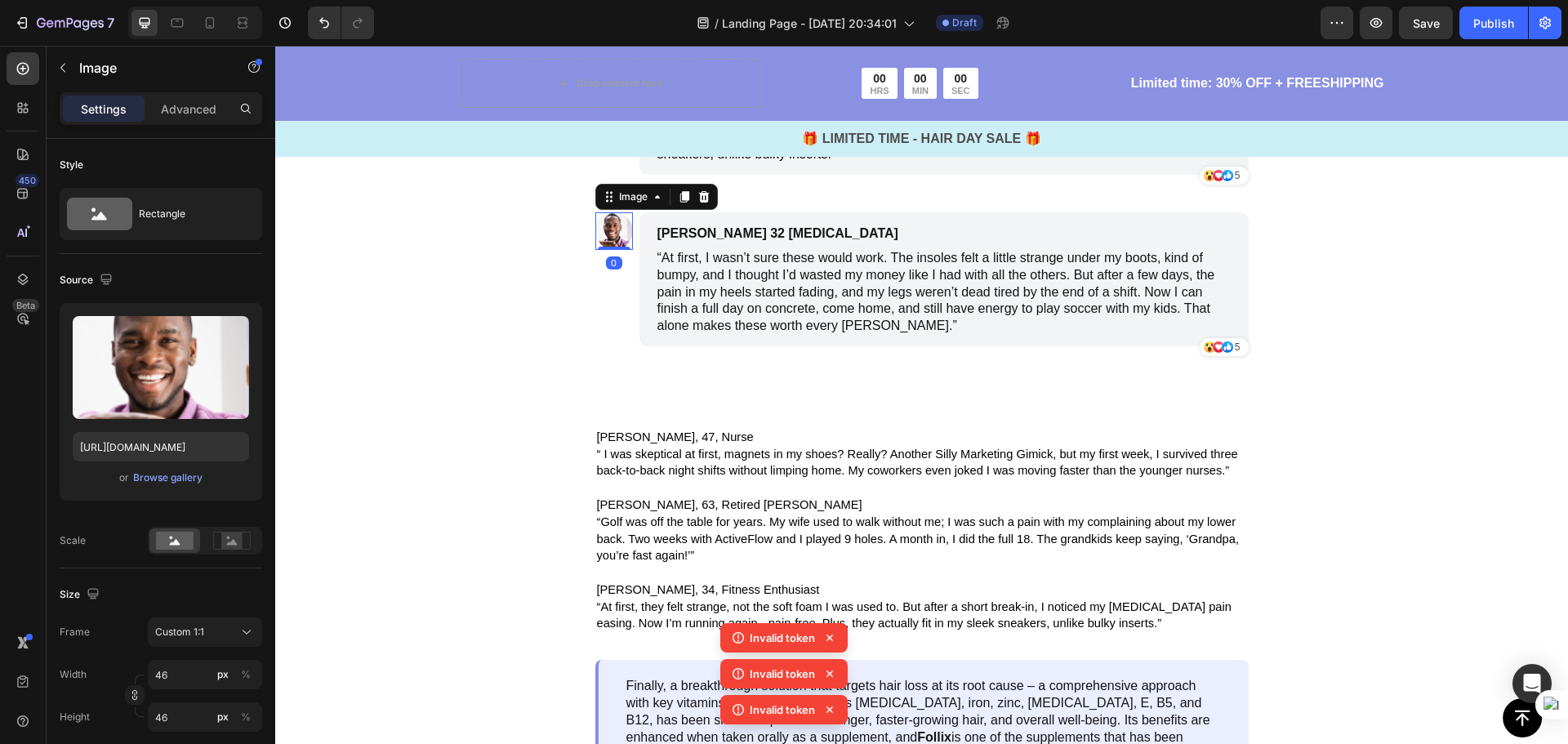
click at [694, 209] on div "Image" at bounding box center [656, 197] width 122 height 26
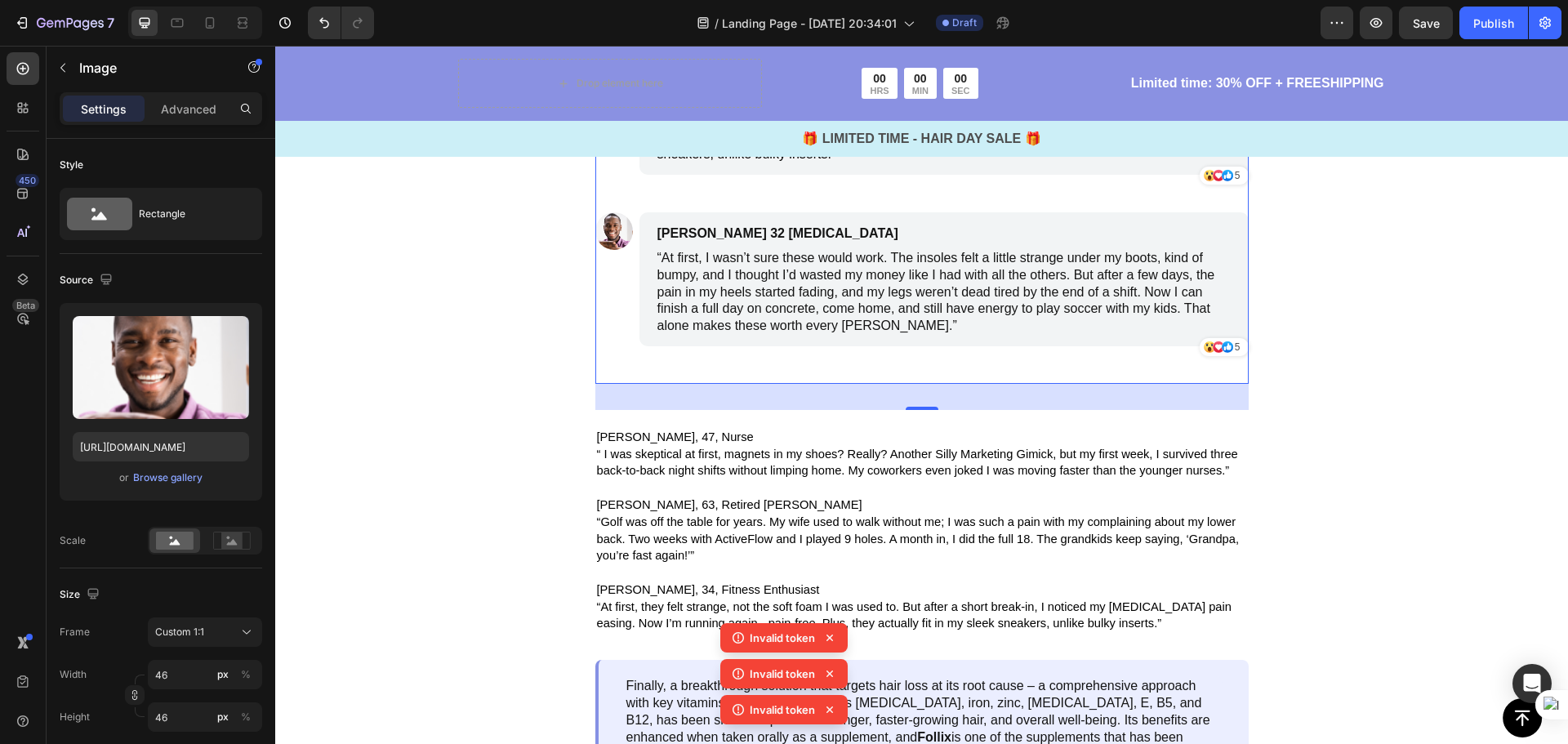
click at [745, 383] on div "Image Linda, 47, Nurse Text Block “ I was skeptical at first, magnets in my sho…" at bounding box center [921, 91] width 653 height 584
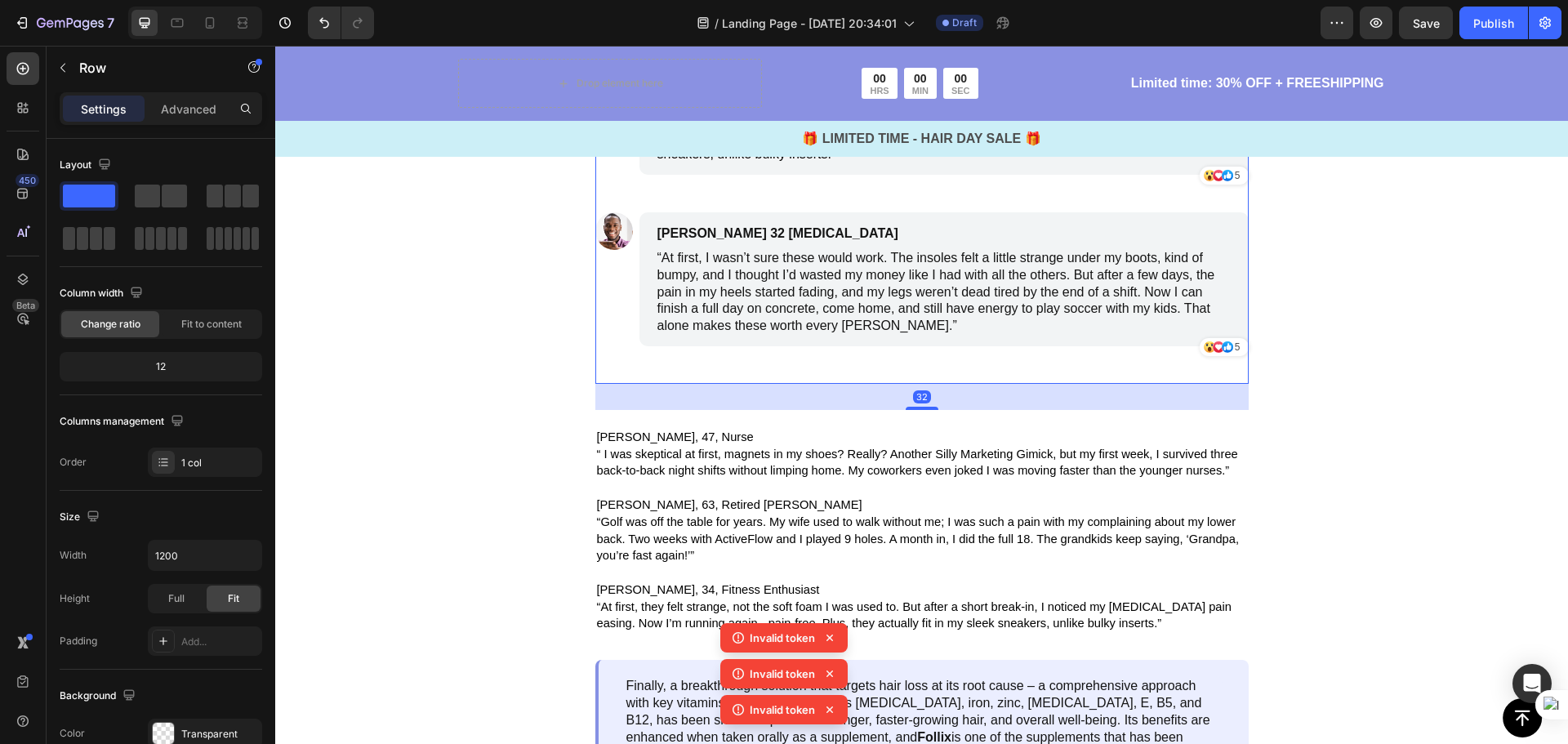
click at [673, 383] on div "Image Linda, 47, Nurse Text Block “ I was skeptical at first, magnets in my sho…" at bounding box center [921, 91] width 653 height 584
click at [622, 358] on div "Image" at bounding box center [613, 285] width 37 height 146
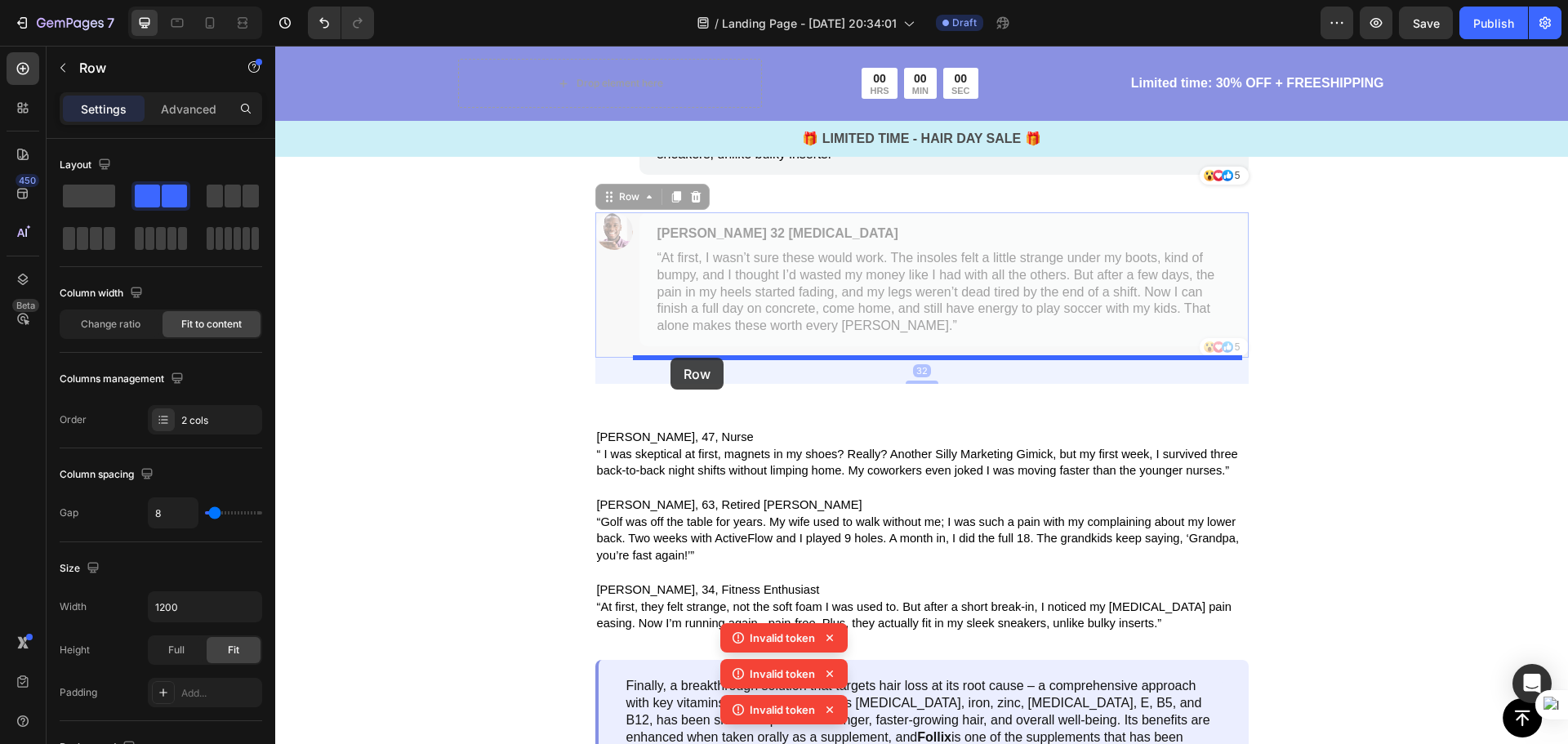
scroll to position [3756, 0]
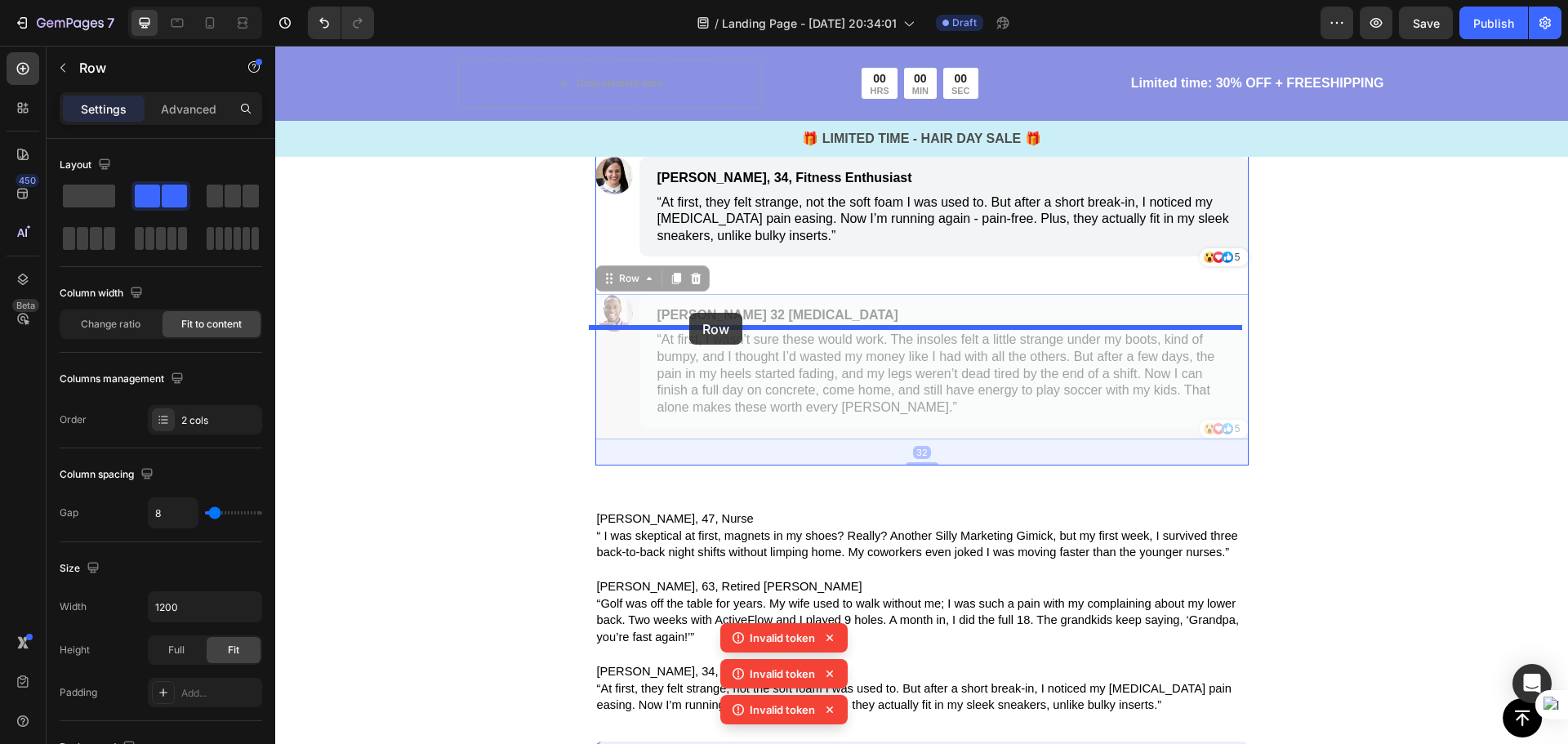
drag, startPoint x: 634, startPoint y: 512, endPoint x: 690, endPoint y: 312, distance: 207.7
click at [690, 312] on div "Header Button Sticky Drop element here 00 HRS 00 MIN 00 SEC Countdown Timer Row…" at bounding box center [921, 552] width 1293 height 8526
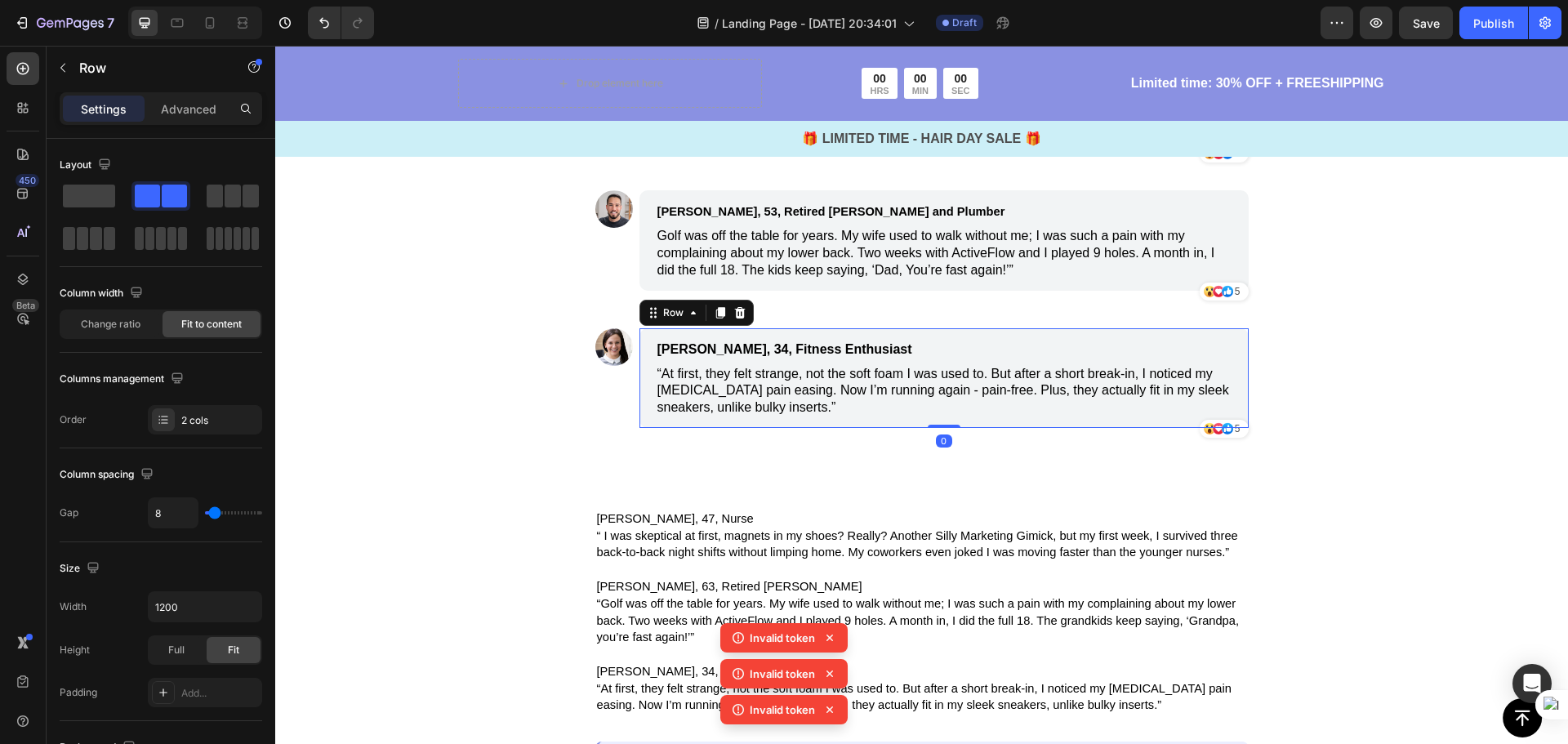
click at [654, 428] on div "Megan, 34, Fitness Enthusiast Text Block “At first, they felt strange, not the …" at bounding box center [944, 377] width 610 height 99
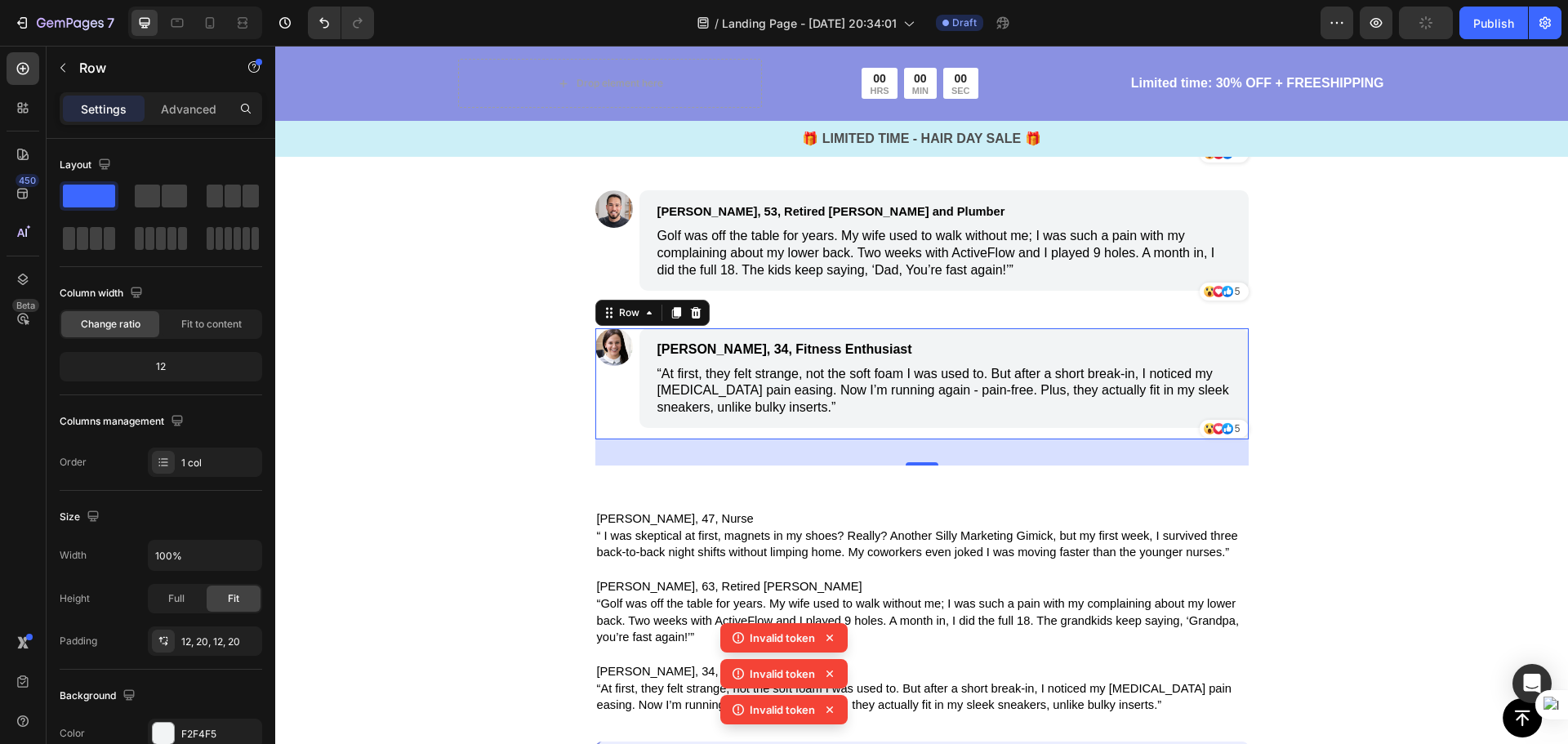
click at [619, 439] on div "Image" at bounding box center [613, 383] width 37 height 111
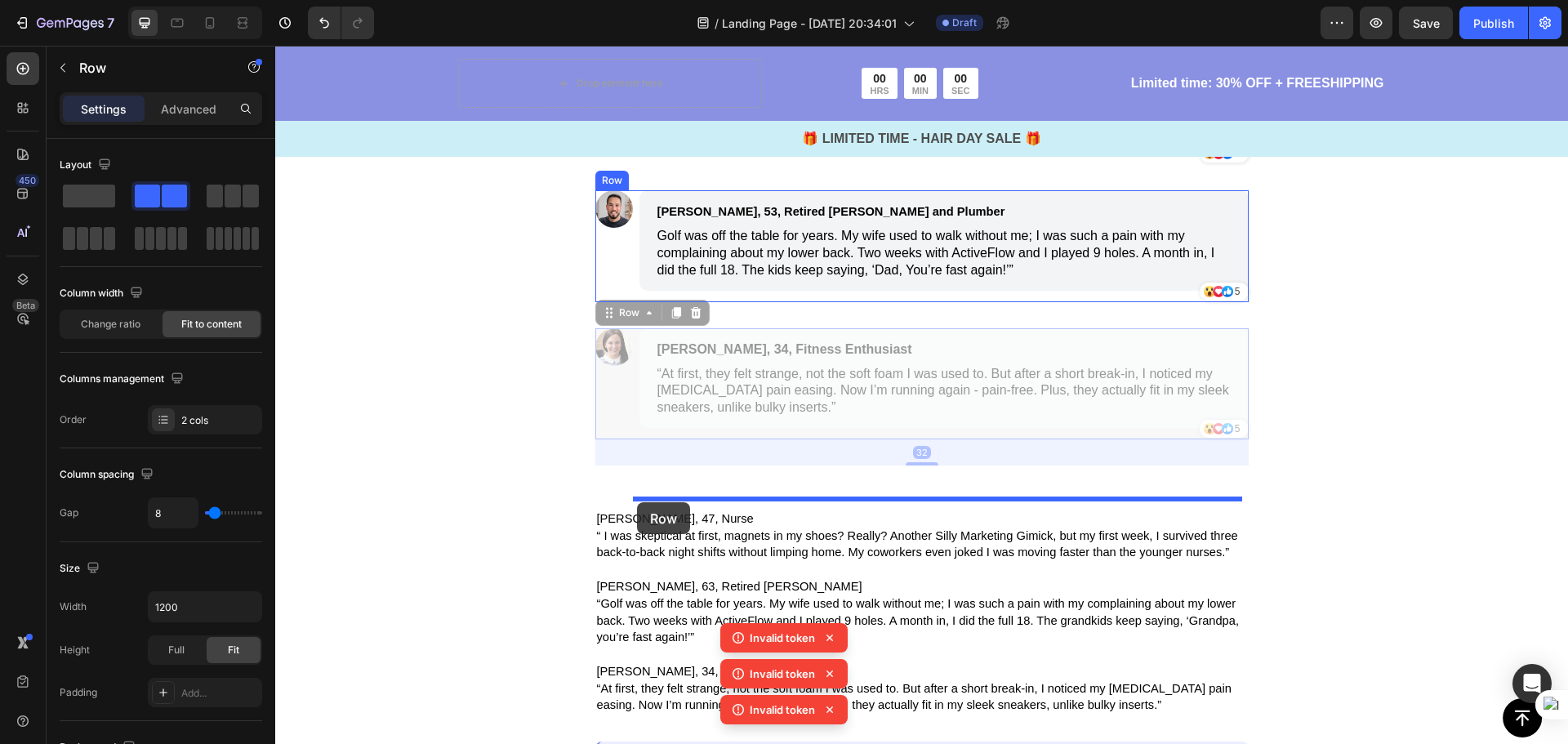
drag, startPoint x: 624, startPoint y: 624, endPoint x: 637, endPoint y: 502, distance: 122.7
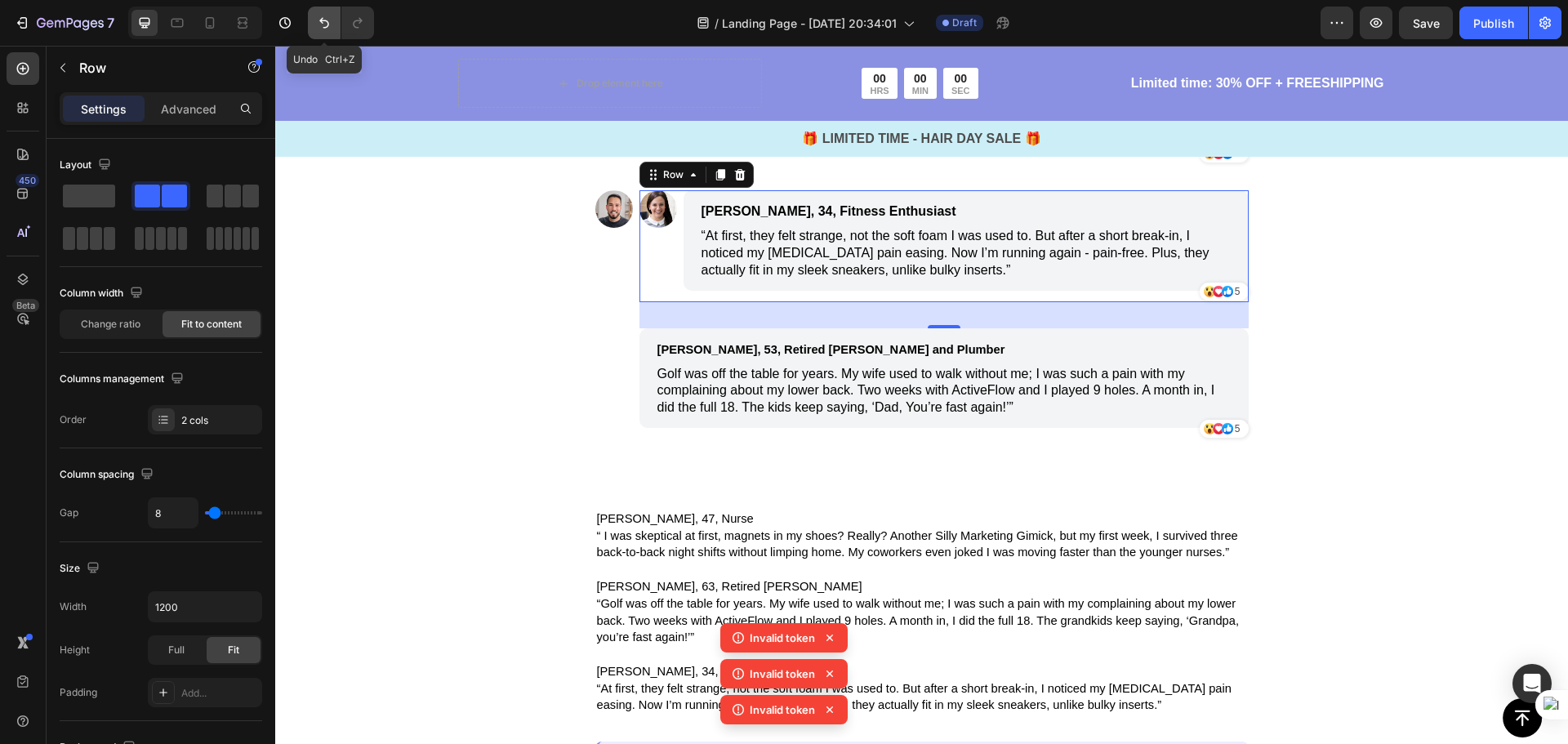
drag, startPoint x: 317, startPoint y: 31, endPoint x: 65, endPoint y: 22, distance: 252.2
click at [317, 31] on button "Undo/Redo" at bounding box center [324, 23] width 33 height 33
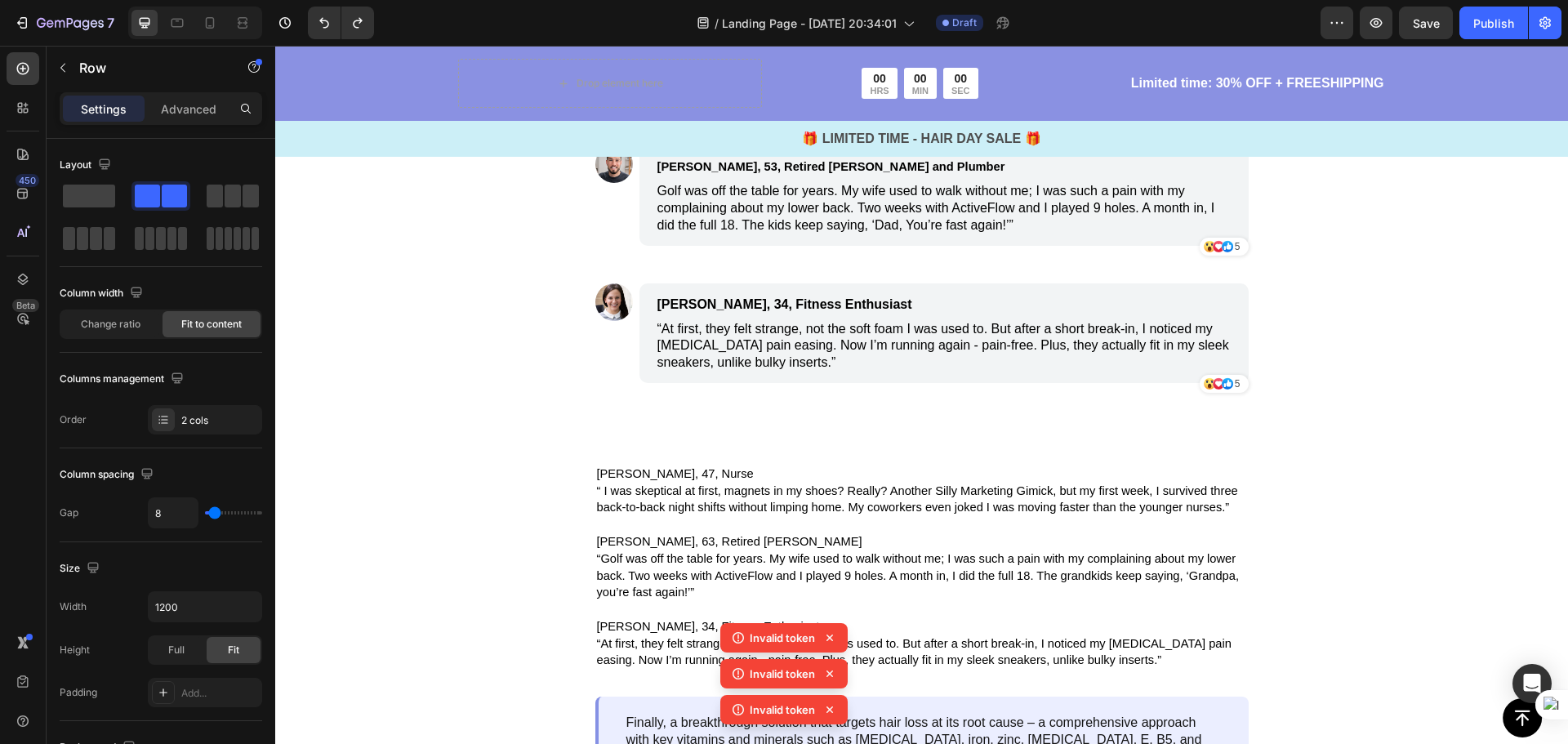
scroll to position [3838, 0]
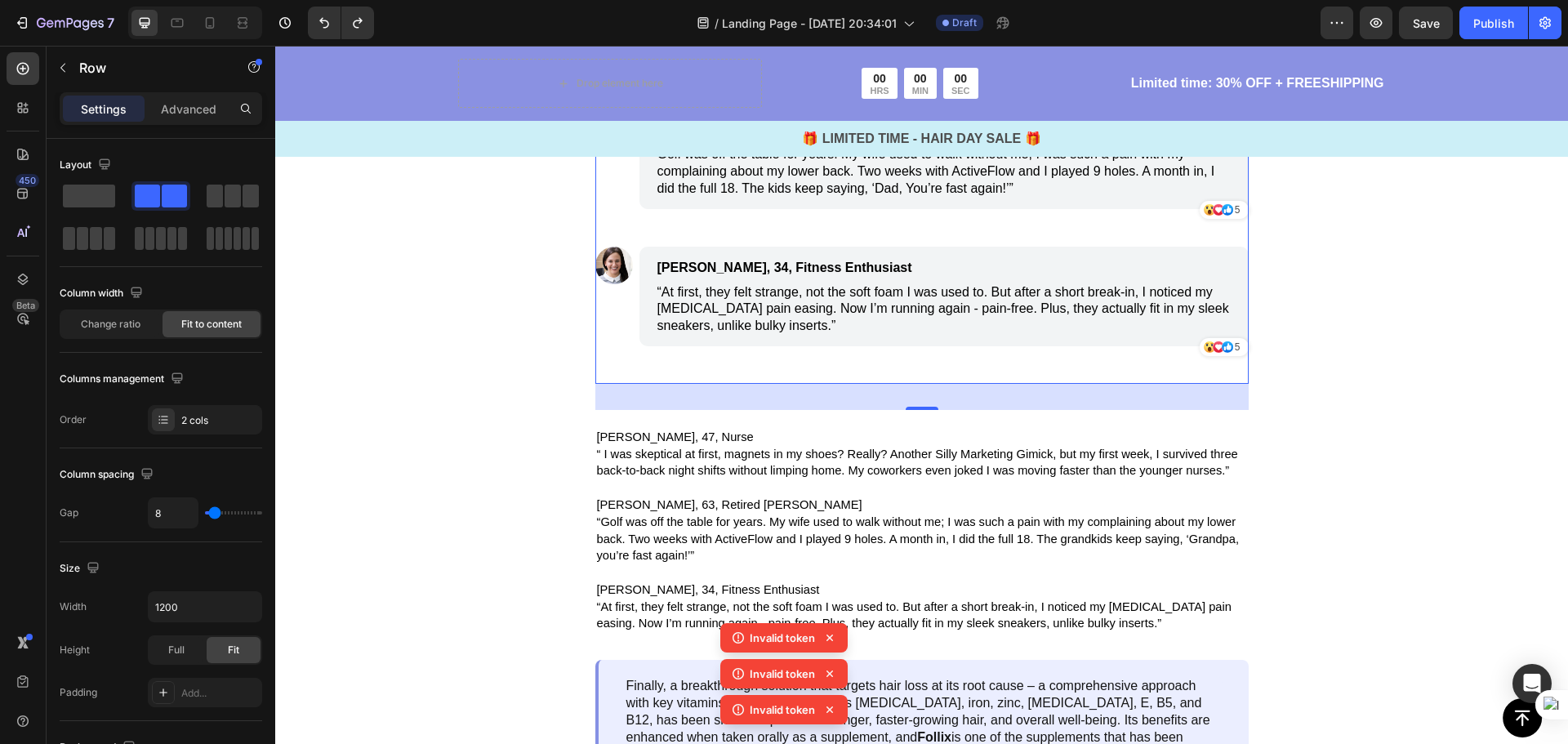
click at [600, 383] on div "Image Linda, 47, Nurse Text Block “ I was skeptical at first, magnets in my sho…" at bounding box center [921, 91] width 653 height 584
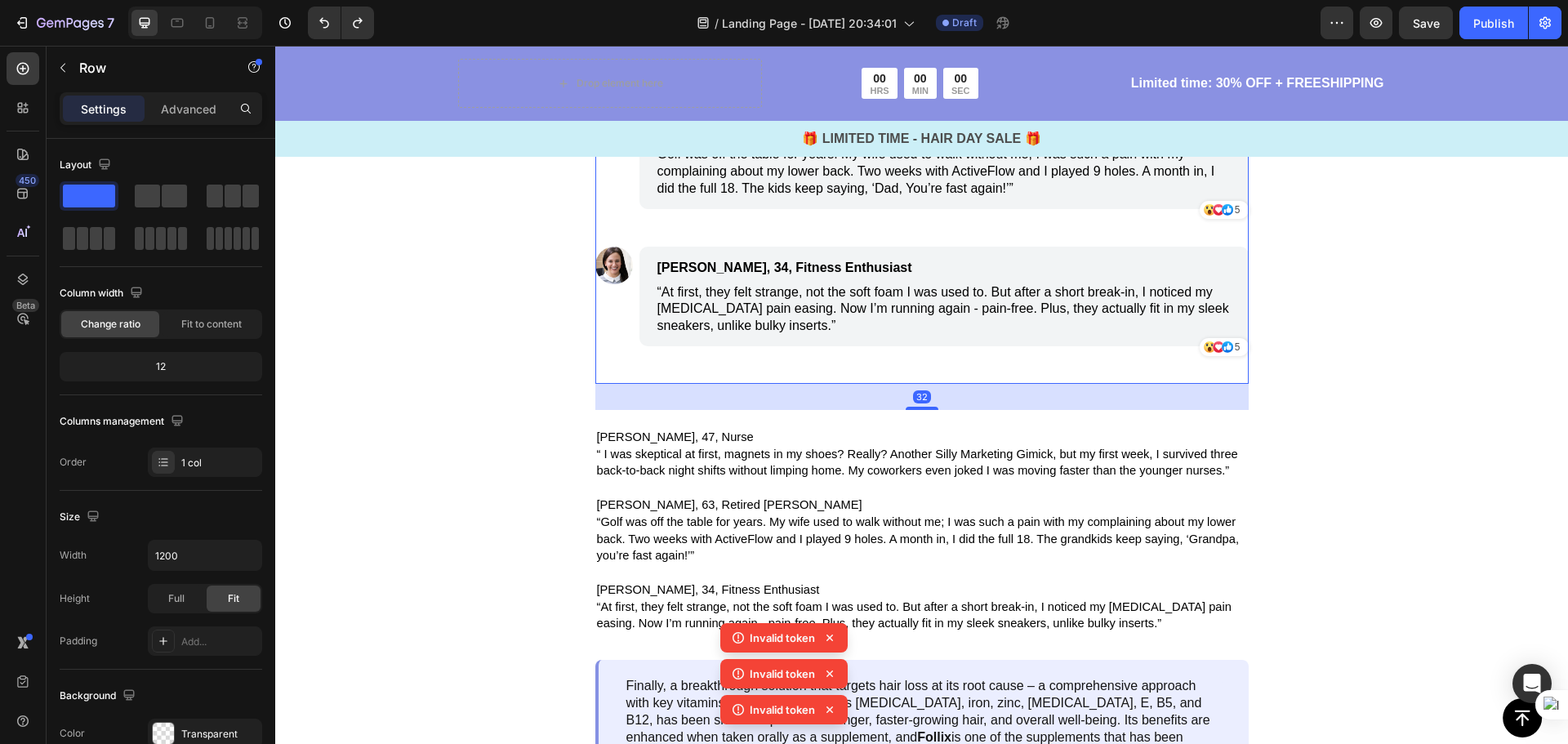
click at [600, 383] on div "Image Linda, 47, Nurse Text Block “ I was skeptical at first, magnets in my sho…" at bounding box center [921, 91] width 653 height 584
click at [634, 383] on div "Image Linda, 47, Nurse Text Block “ I was skeptical at first, magnets in my sho…" at bounding box center [921, 91] width 653 height 584
click at [685, 278] on p "Megan, 34, Fitness Enthusiast" at bounding box center [866, 268] width 418 height 20
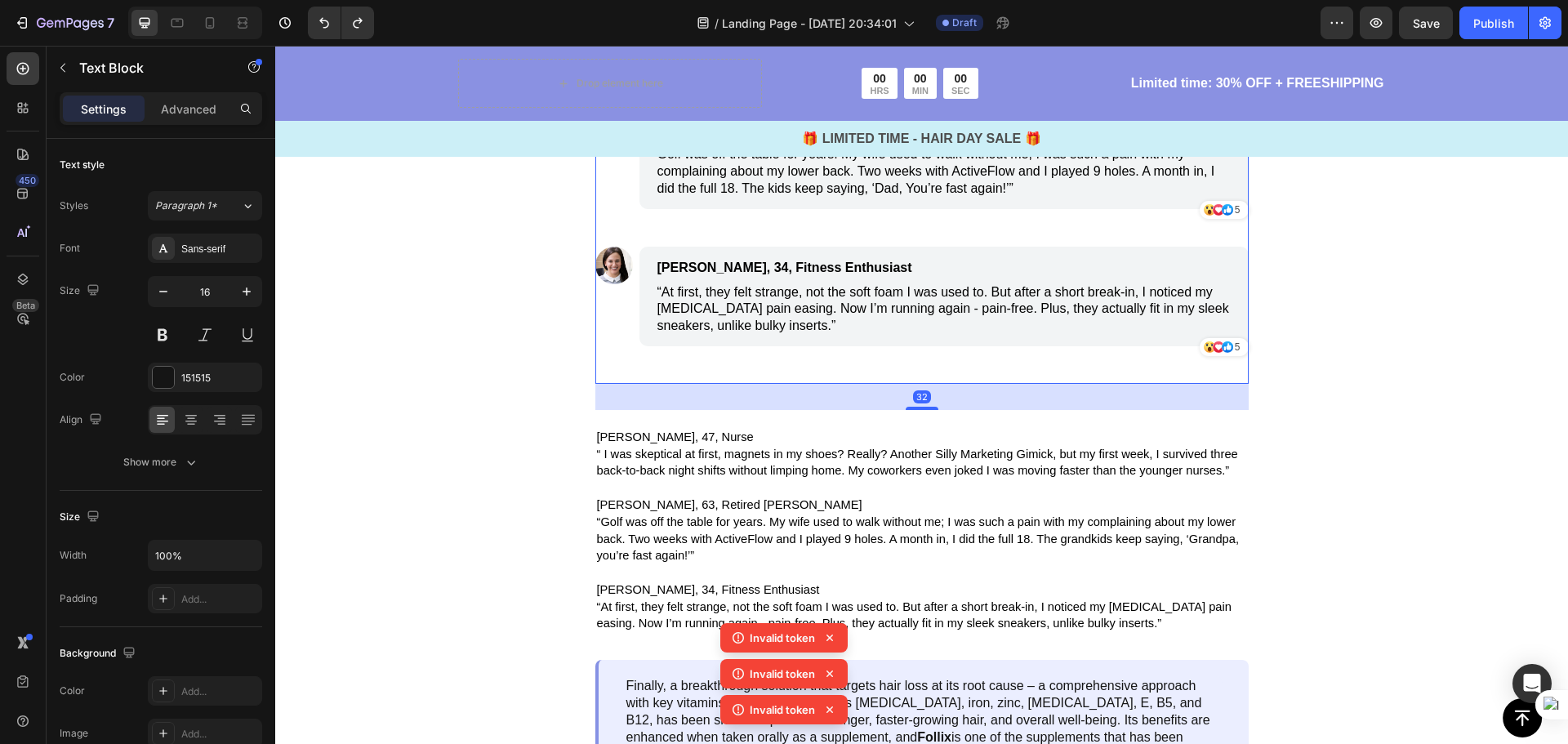
click at [619, 383] on div "Image Linda, 47, Nurse Text Block “ I was skeptical at first, magnets in my sho…" at bounding box center [921, 91] width 653 height 584
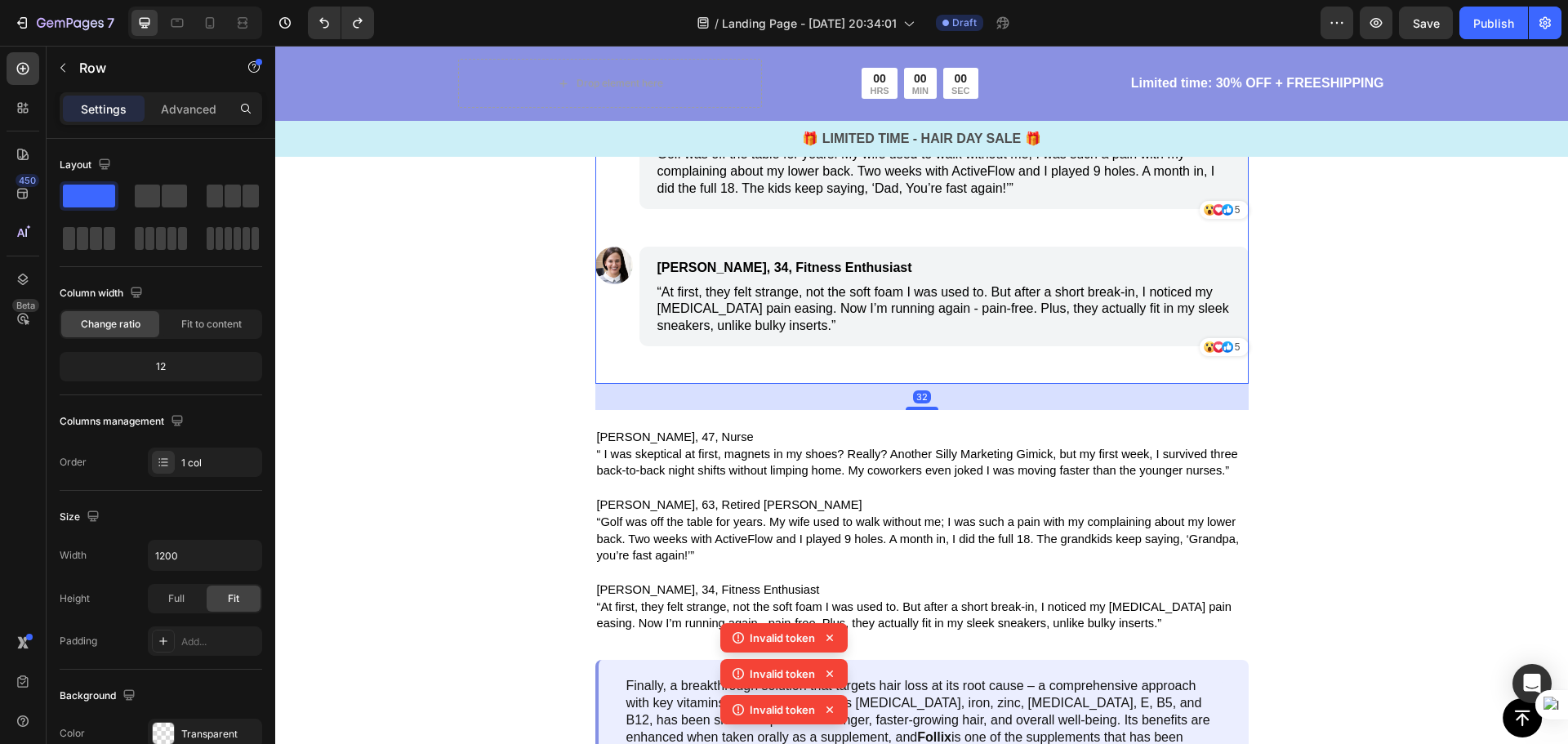
click at [642, 383] on div "Image Linda, 47, Nurse Text Block “ I was skeptical at first, magnets in my sho…" at bounding box center [921, 91] width 653 height 584
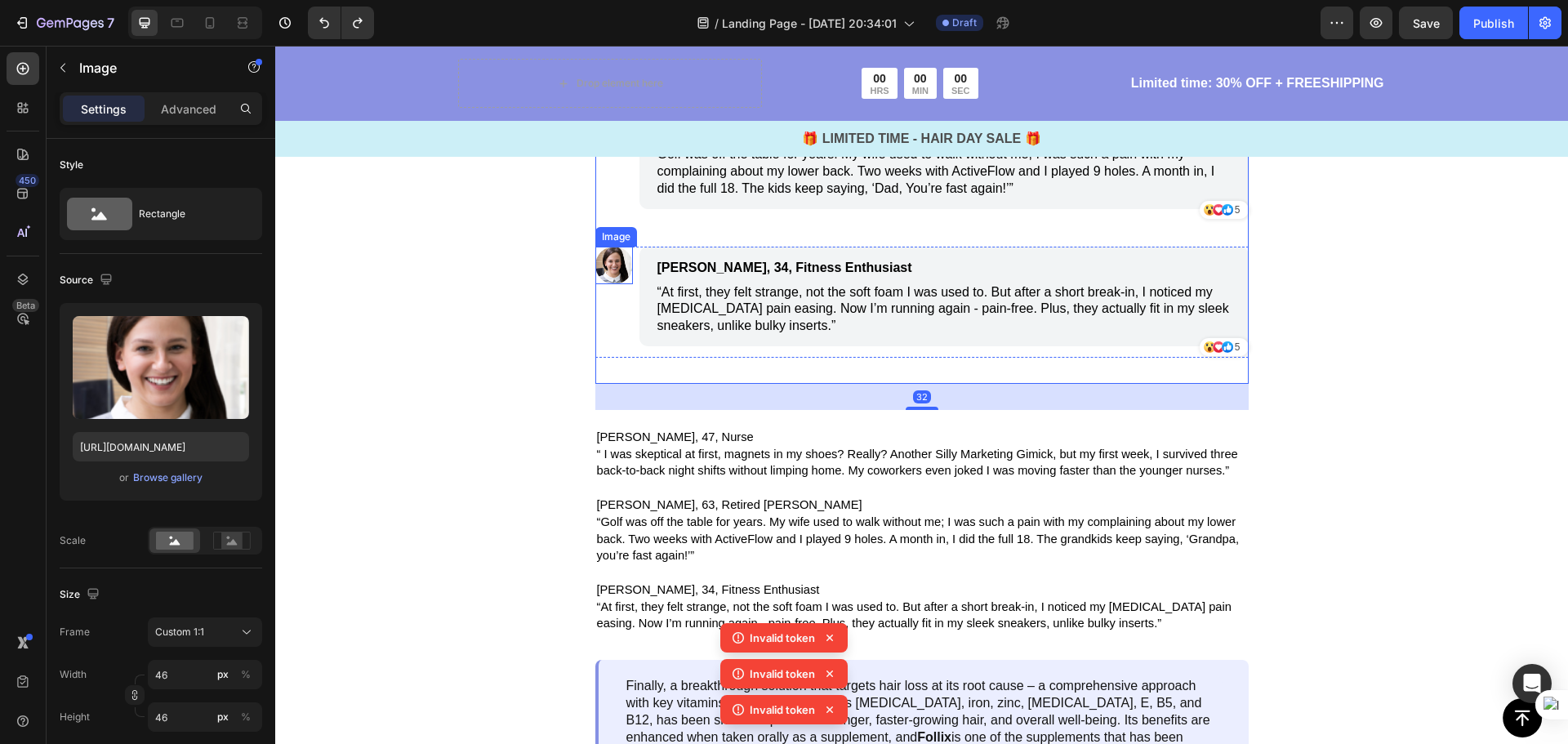
click at [620, 247] on div "Image" at bounding box center [616, 237] width 42 height 20
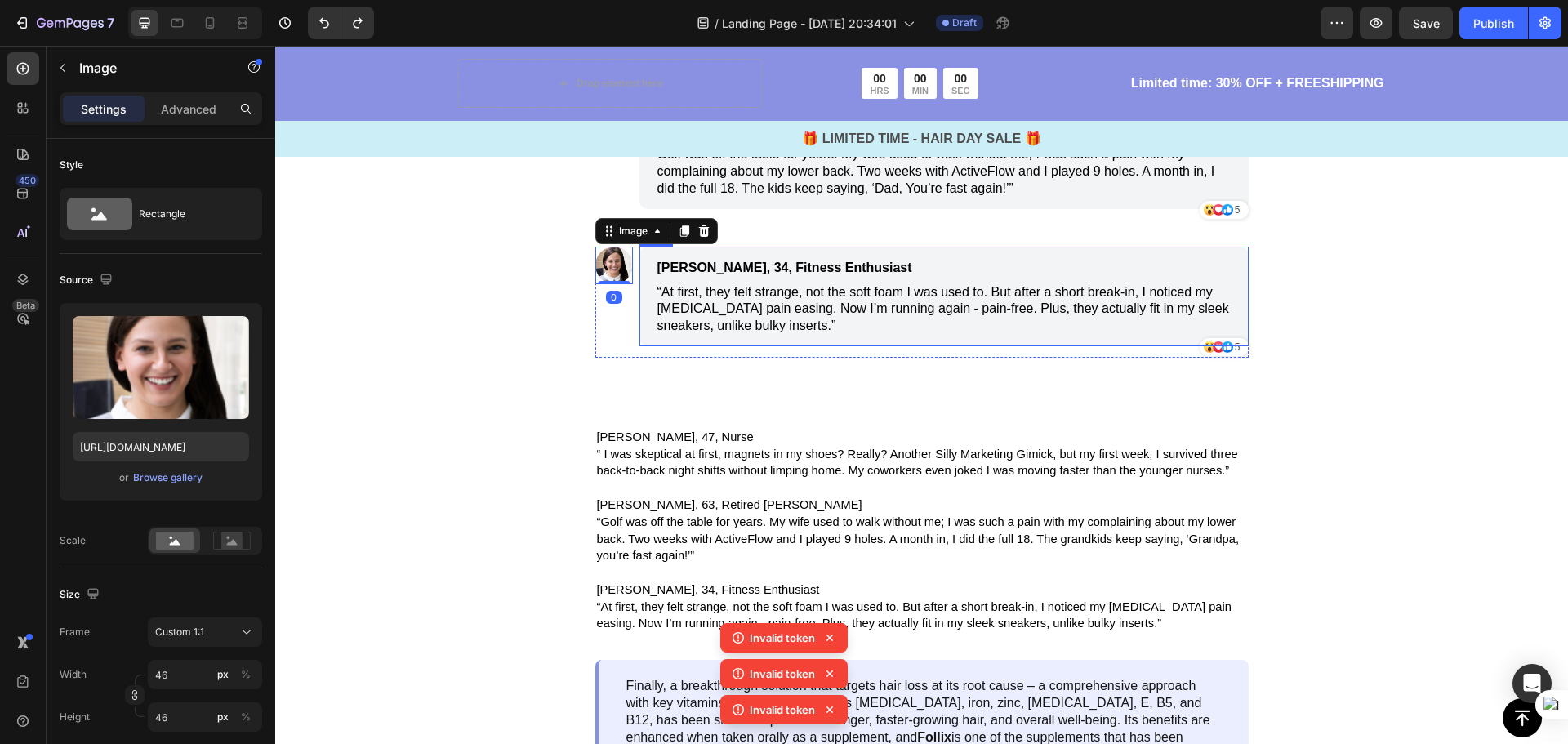
click at [741, 383] on div "Image Linda, 47, Nurse Text Block “ I was skeptical at first, magnets in my sho…" at bounding box center [921, 91] width 653 height 584
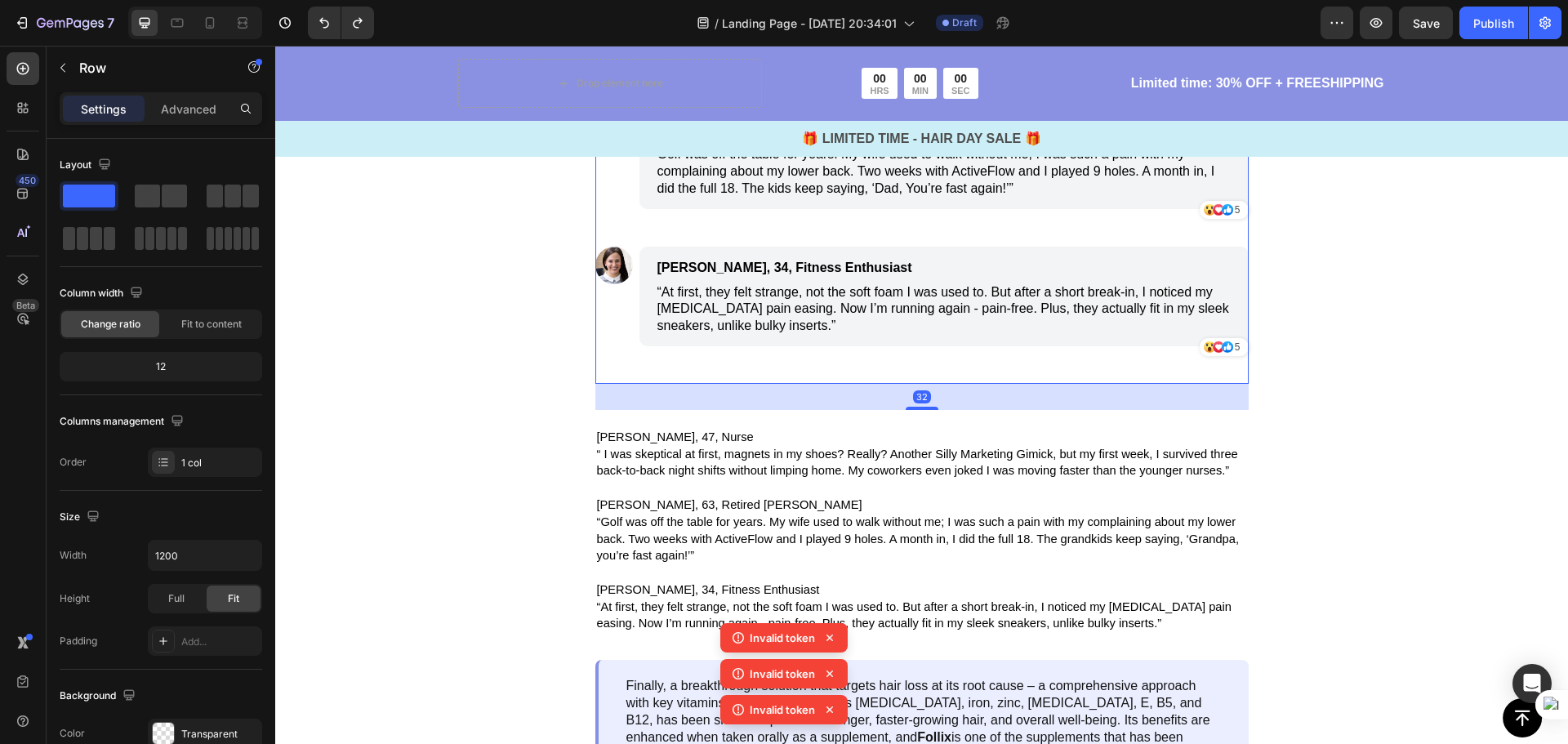
click at [710, 383] on div "Image Linda, 47, Nurse Text Block “ I was skeptical at first, magnets in my sho…" at bounding box center [921, 91] width 653 height 584
click at [690, 274] on span "Megan, 34, Fitness Enthusiast" at bounding box center [785, 267] width 255 height 14
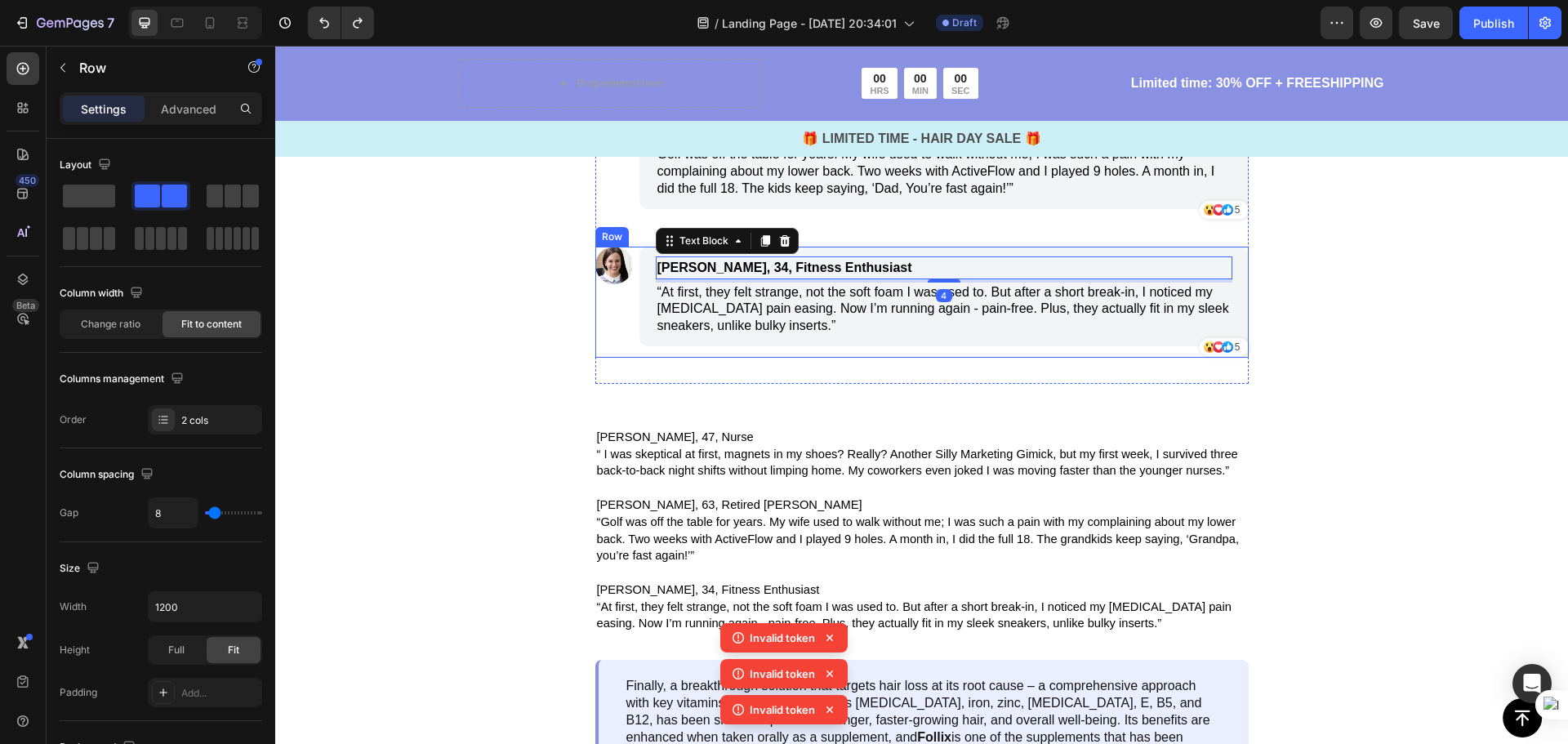
click at [612, 358] on div "Image" at bounding box center [613, 302] width 37 height 111
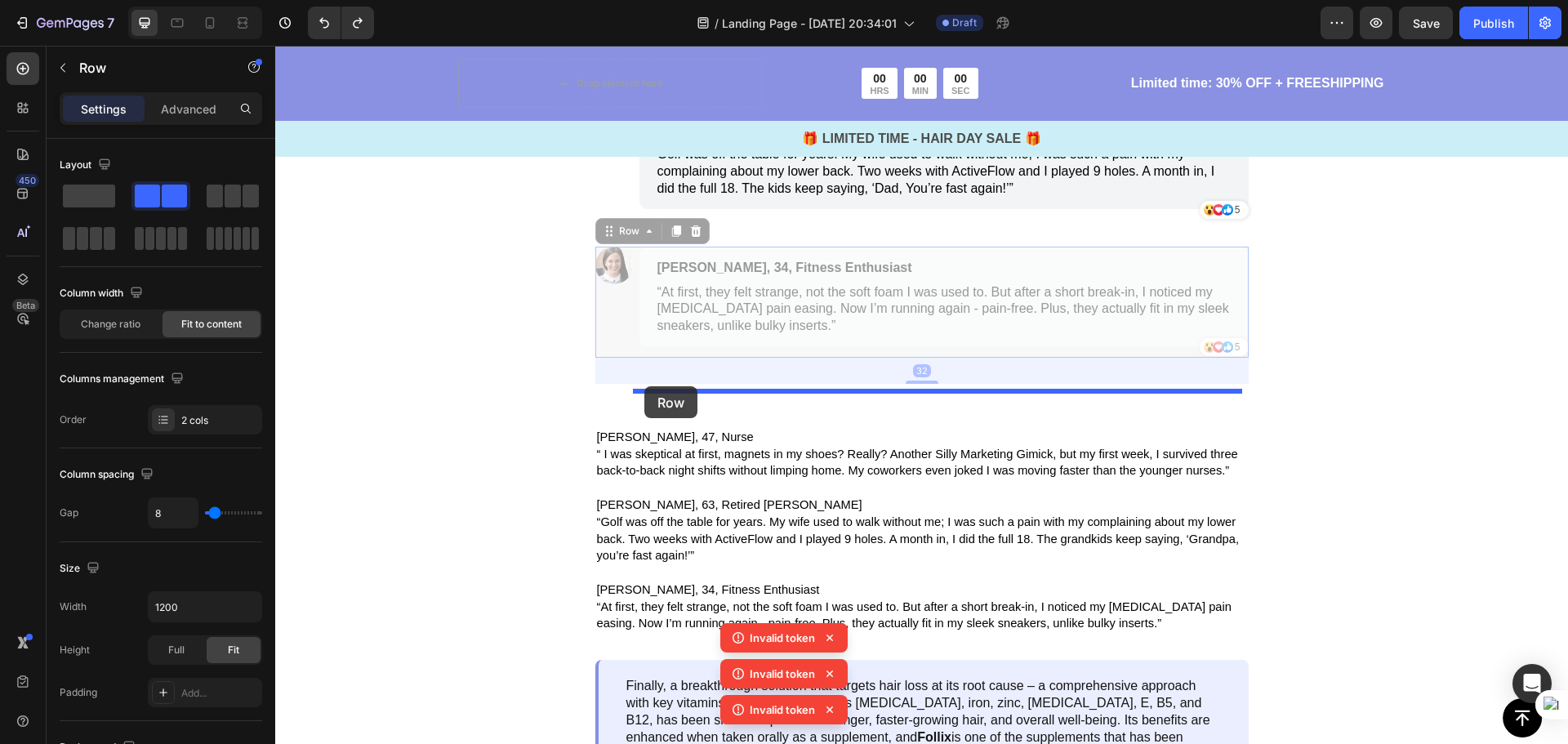
drag, startPoint x: 630, startPoint y: 540, endPoint x: 644, endPoint y: 386, distance: 154.6
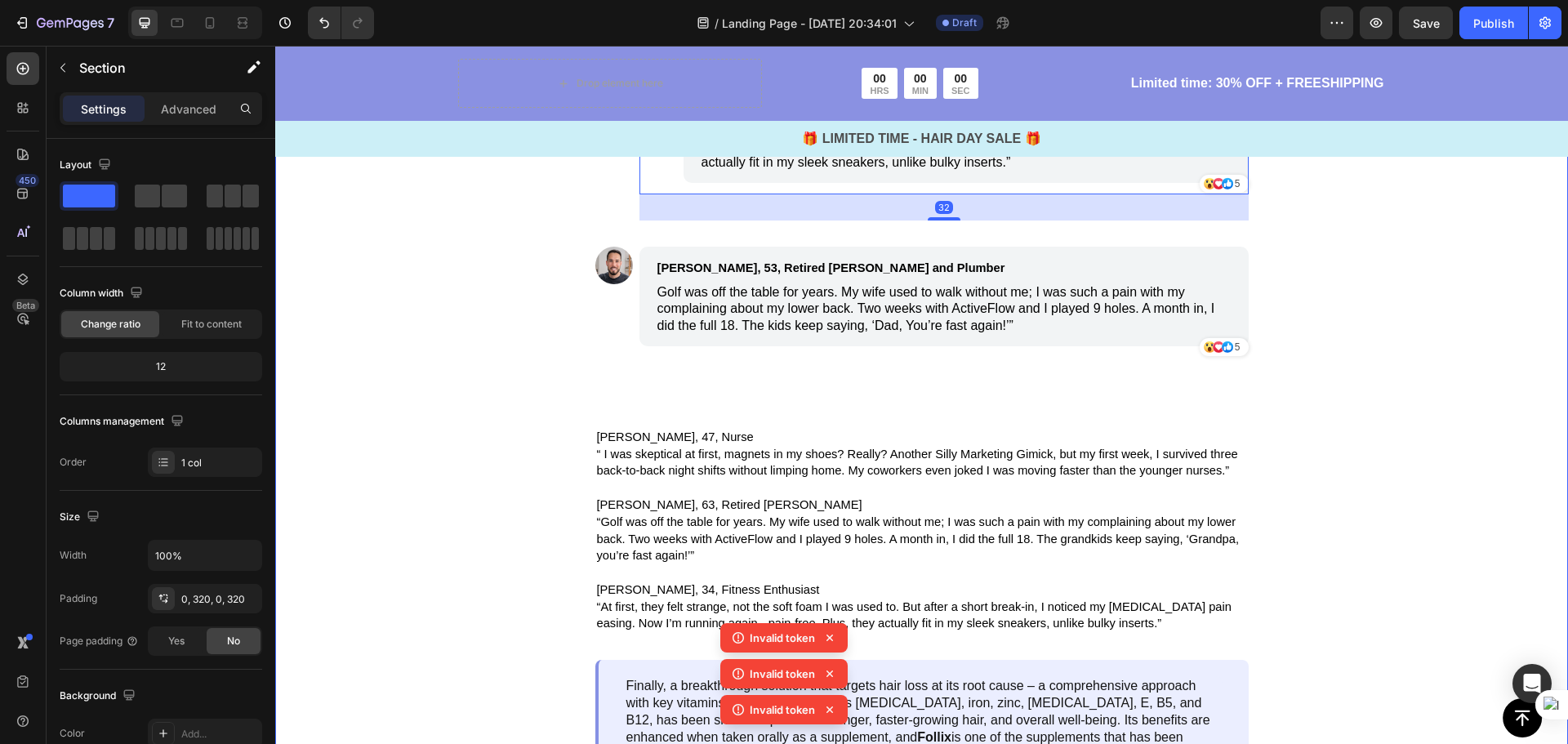
click at [1360, 342] on div "Image The Proof Is Overwhelming Text Block Image Linda, 47, Nurse Text Block “ …" at bounding box center [921, 249] width 1293 height 1064
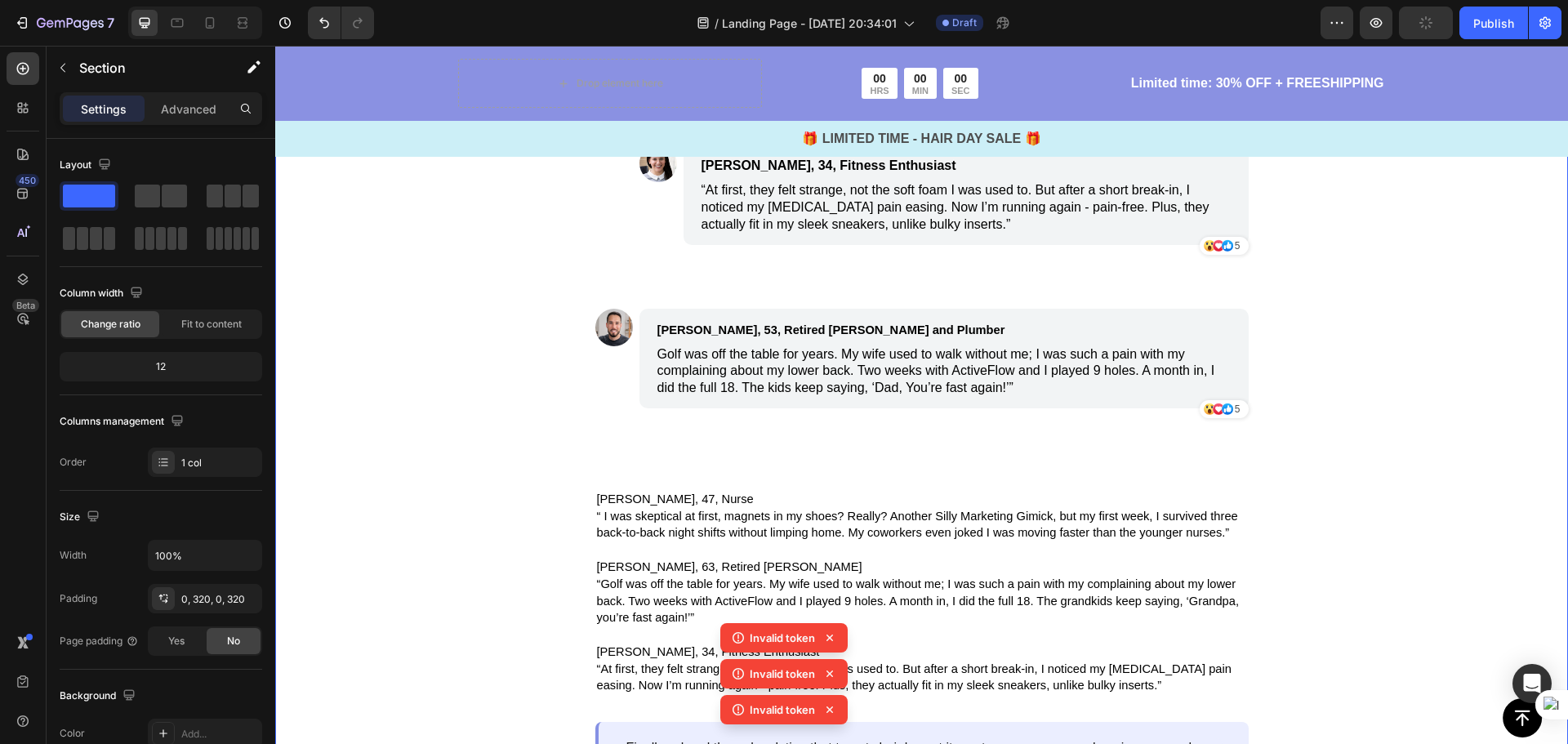
scroll to position [3593, 0]
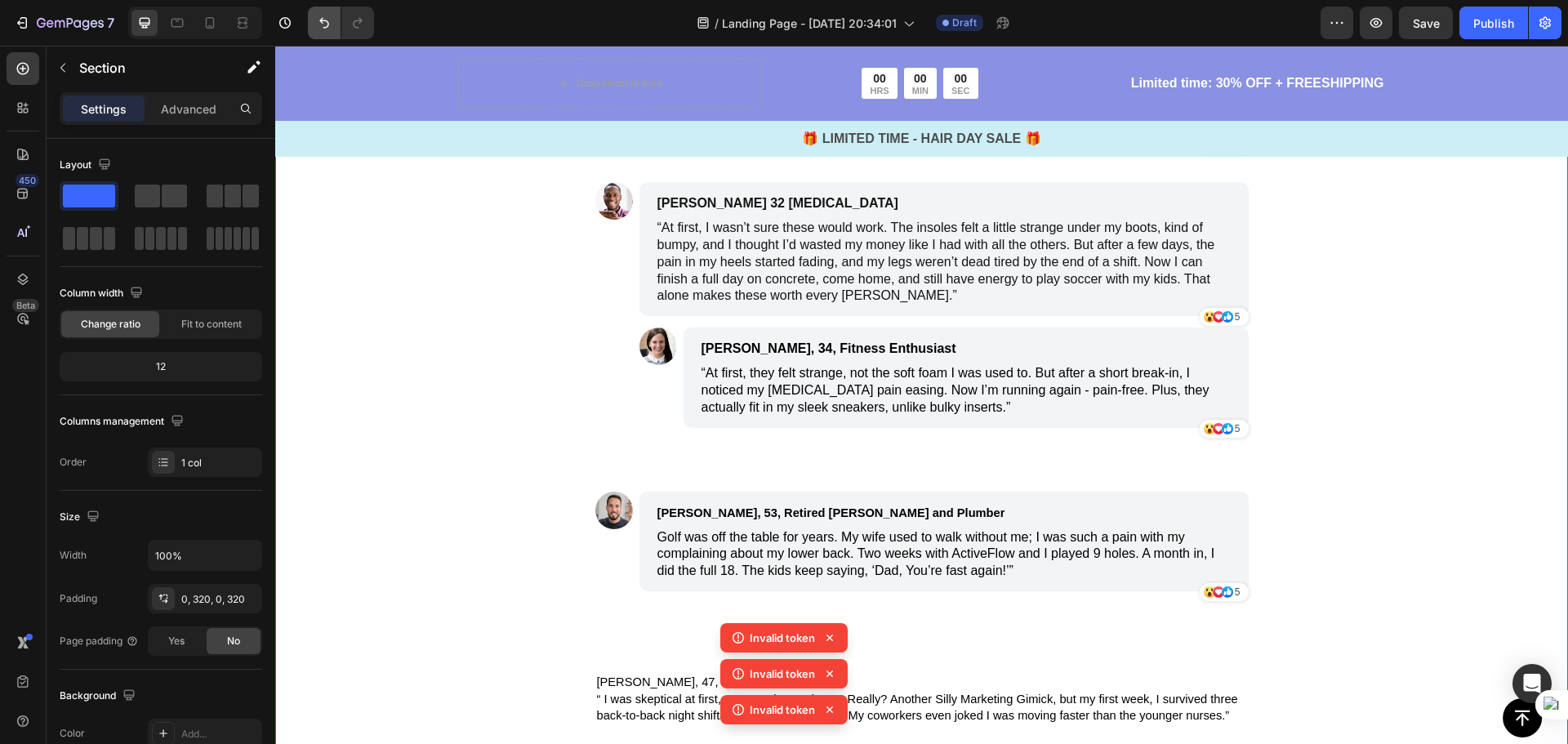
click at [311, 24] on button "Undo/Redo" at bounding box center [324, 23] width 33 height 33
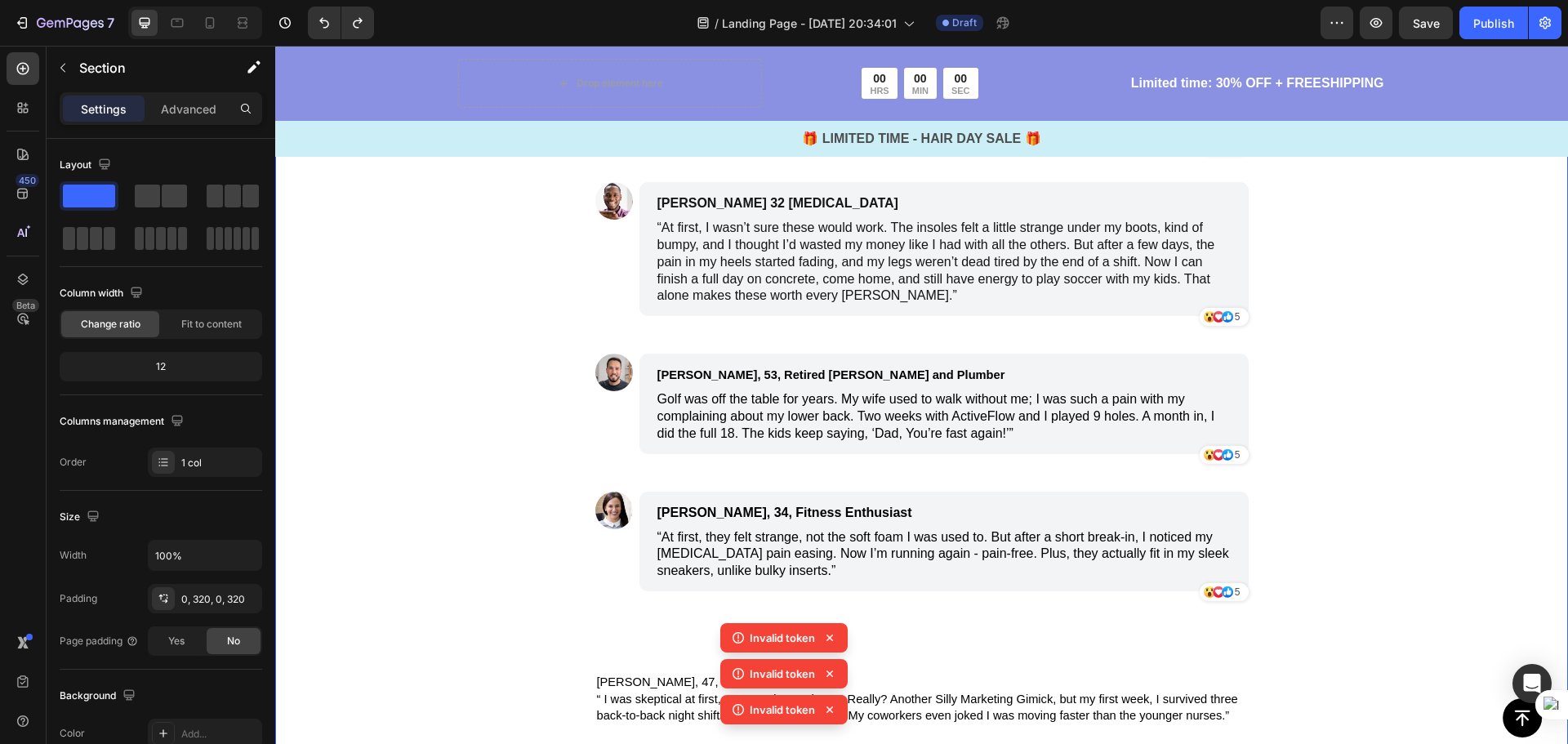
scroll to position [3838, 0]
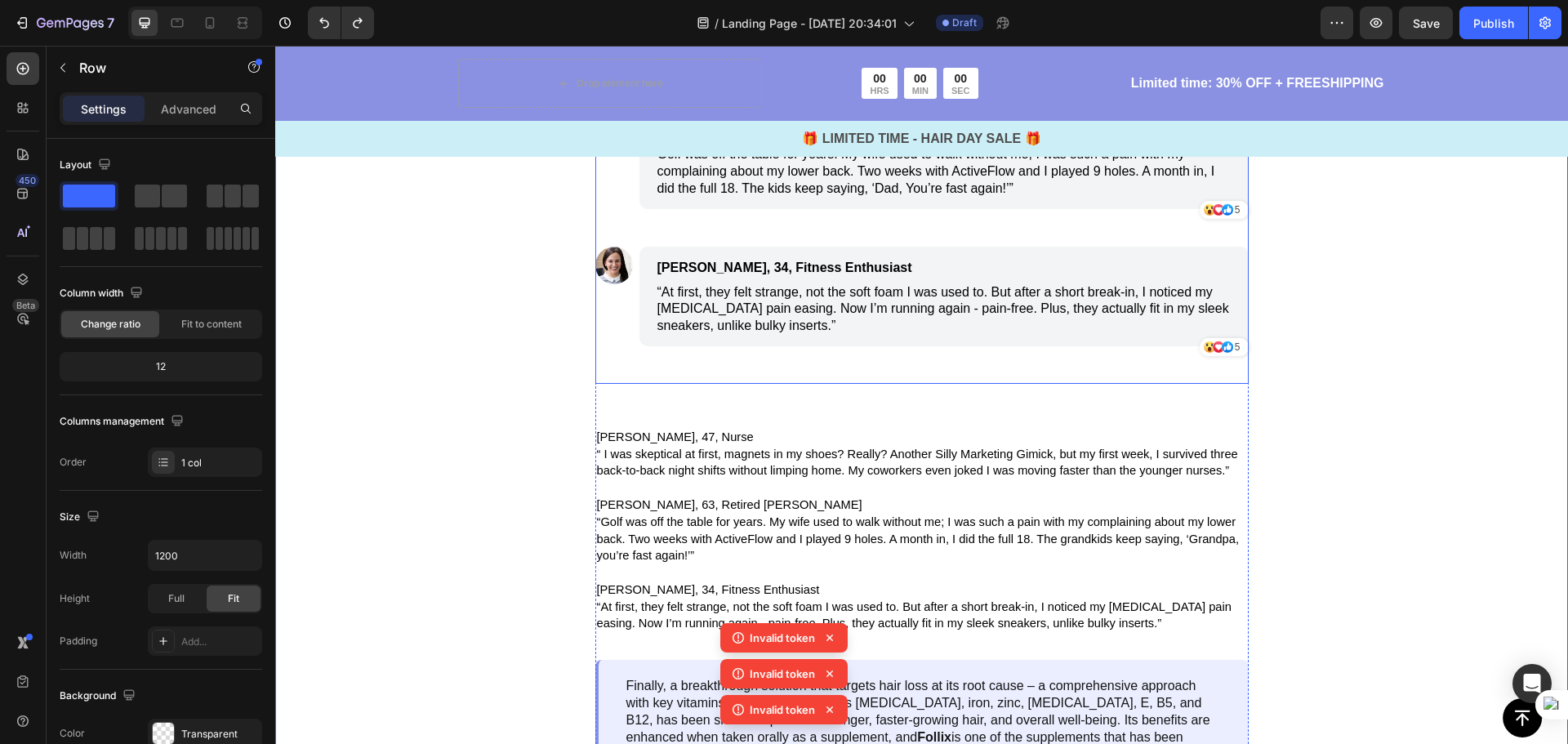
click at [663, 383] on div "Image Linda, 47, Nurse Text Block “ I was skeptical at first, magnets in my sho…" at bounding box center [921, 91] width 653 height 584
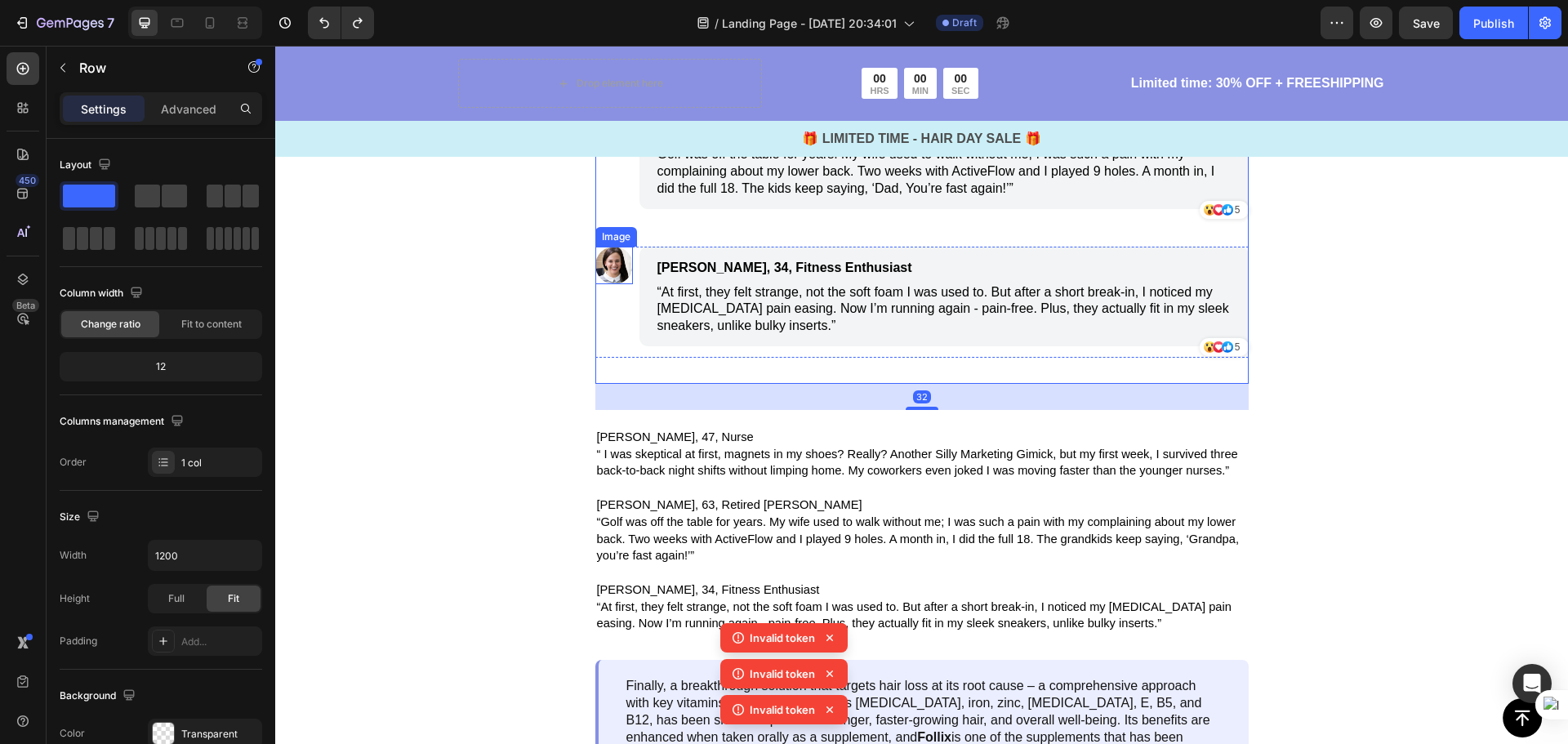
click at [624, 358] on div "Image" at bounding box center [613, 302] width 37 height 111
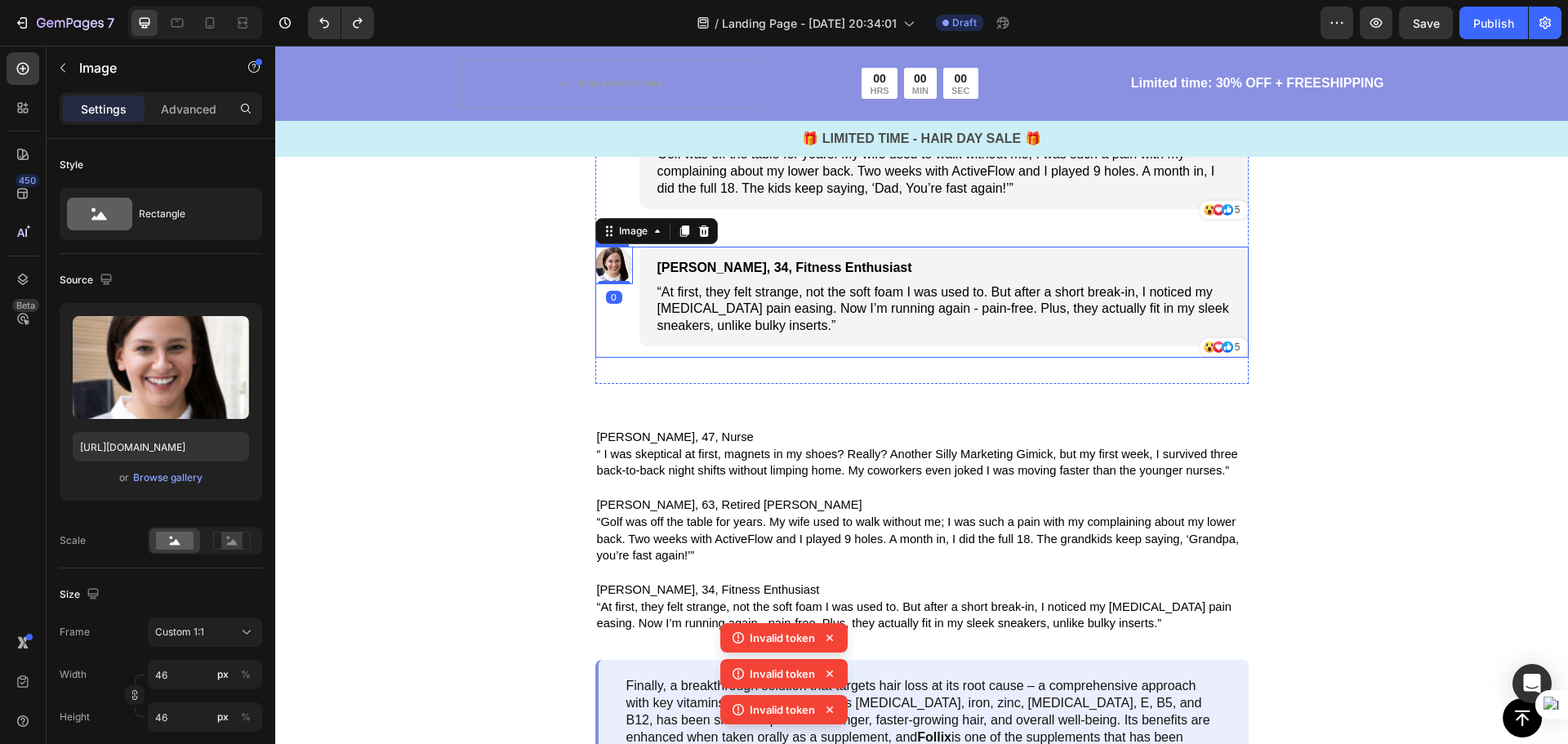
click at [631, 358] on div "Image 0 Megan, 34, Fitness Enthusiast Text Block “At first, they felt strange, …" at bounding box center [921, 302] width 653 height 111
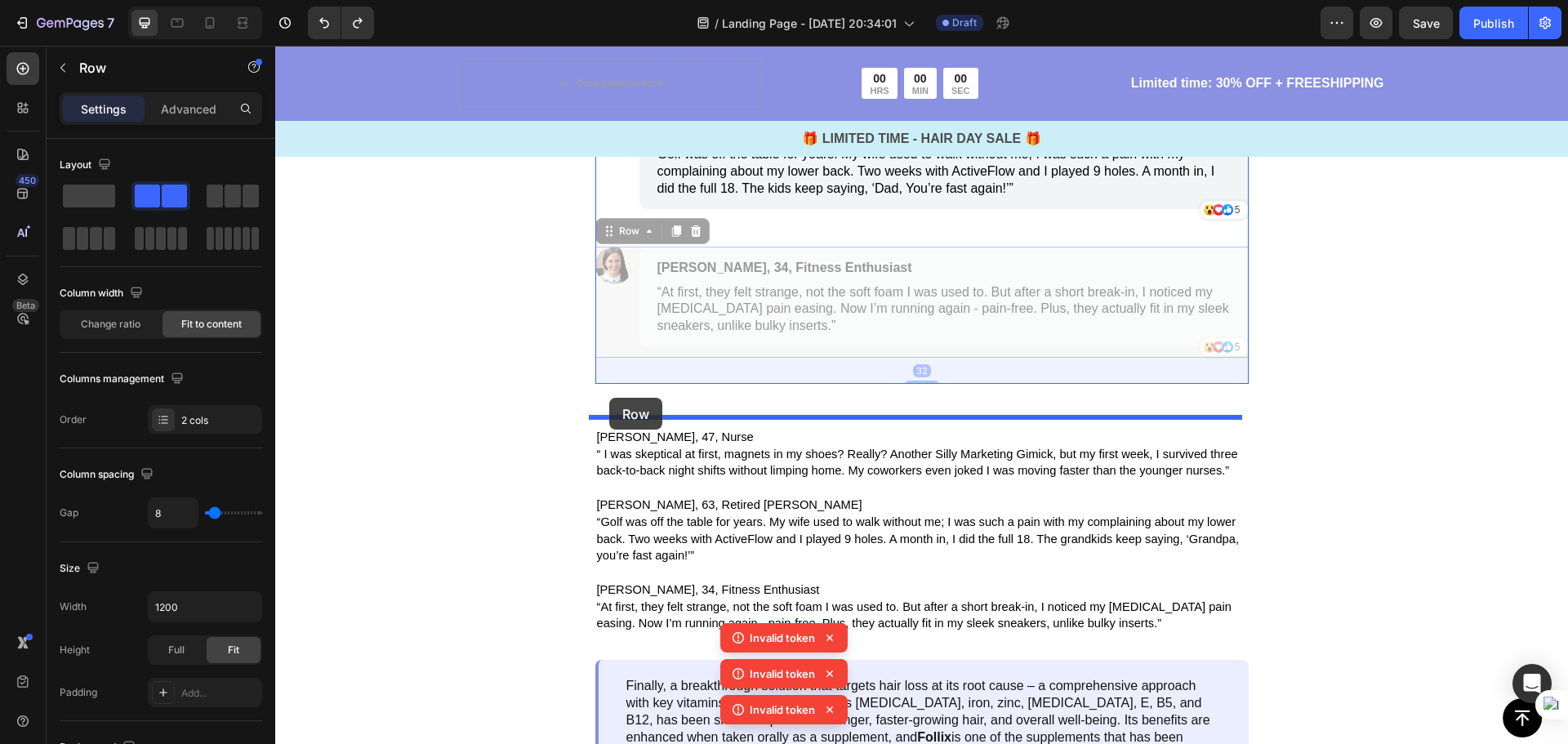
drag, startPoint x: 624, startPoint y: 546, endPoint x: 610, endPoint y: 398, distance: 148.7
click at [610, 398] on div "Header Button Sticky Drop element here 00 HRS 00 MIN 00 SEC Countdown Timer Row…" at bounding box center [921, 470] width 1293 height 8526
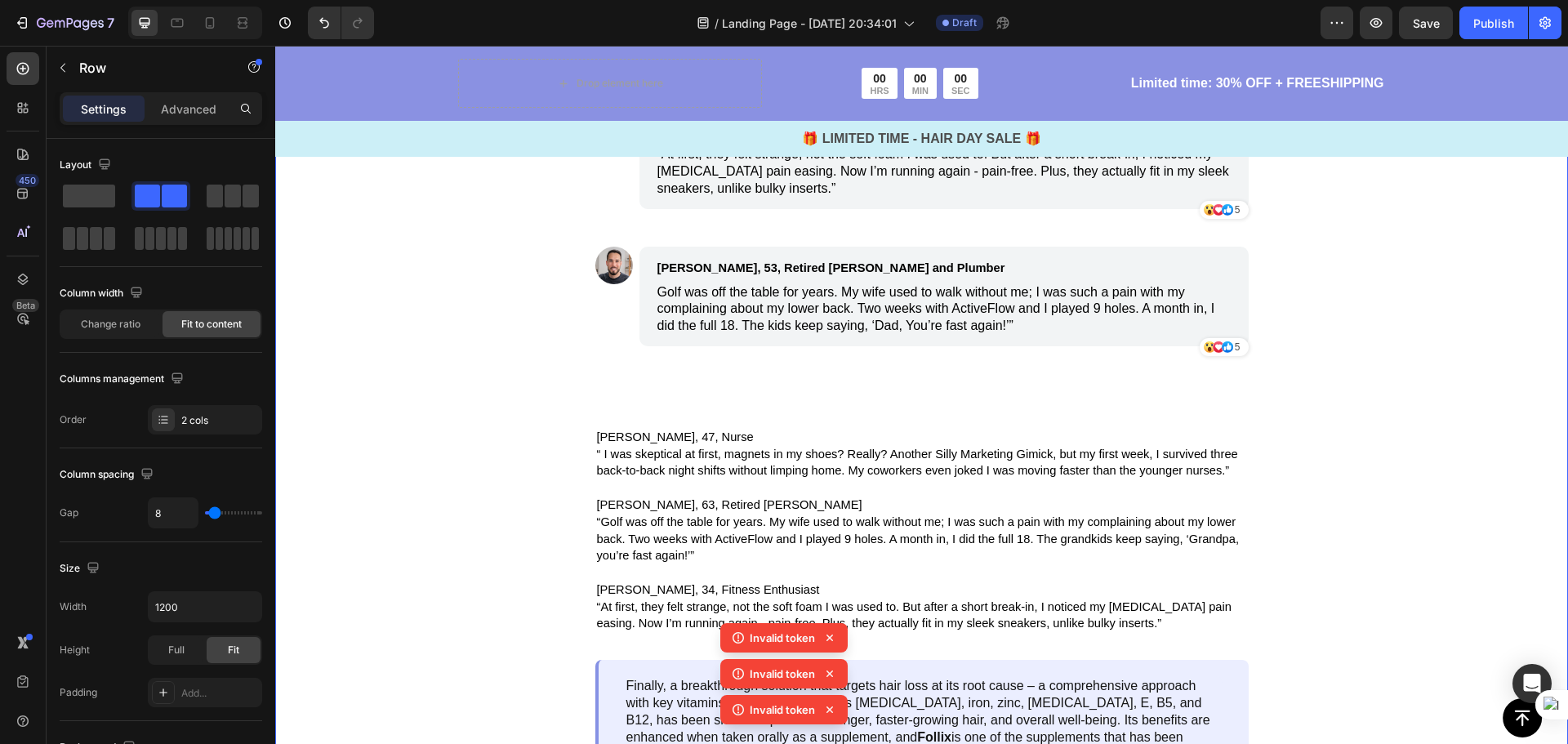
click at [1305, 532] on div "Image The Proof Is Overwhelming Text Block Image Linda, 47, Nurse Text Block “ …" at bounding box center [921, 249] width 1293 height 1064
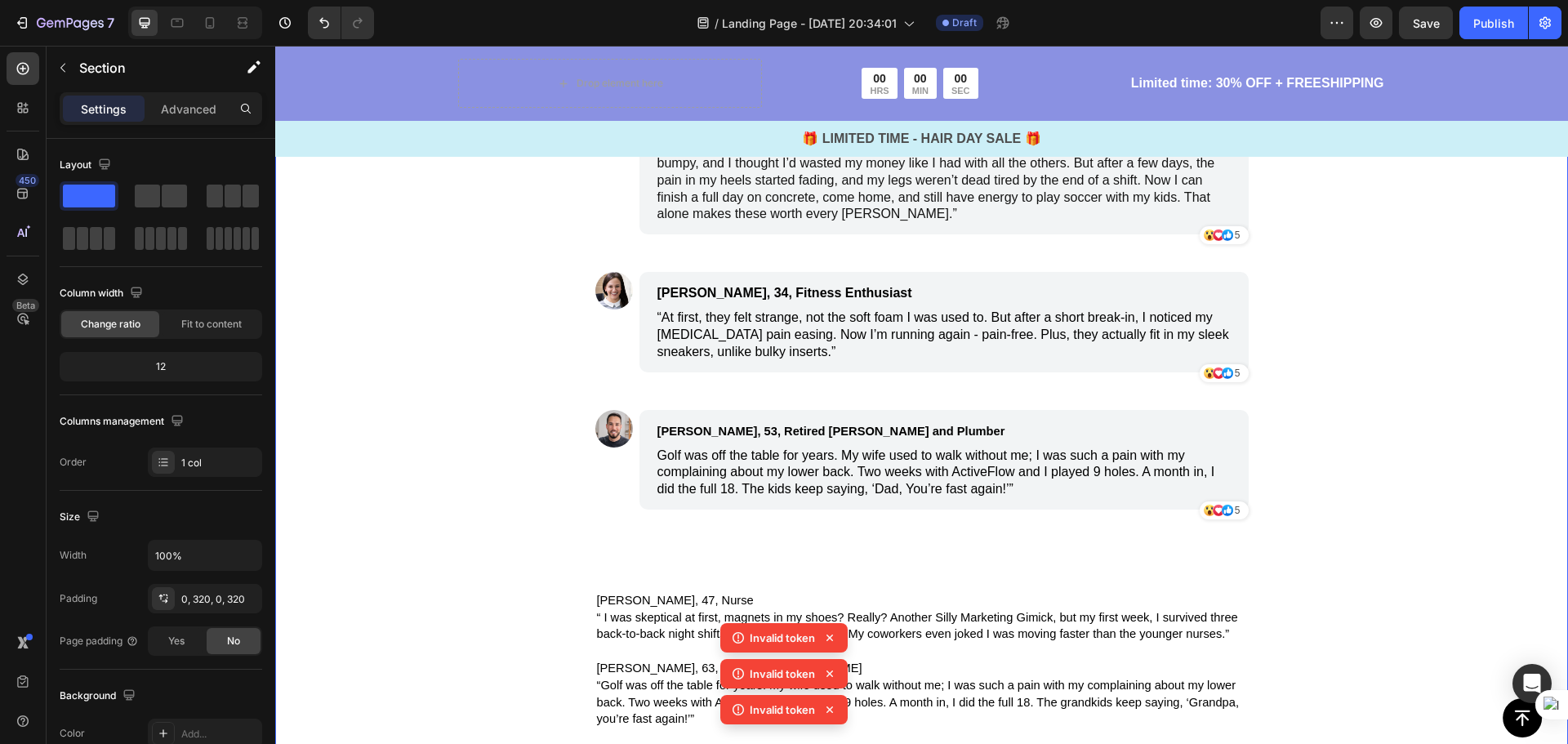
scroll to position [3756, 0]
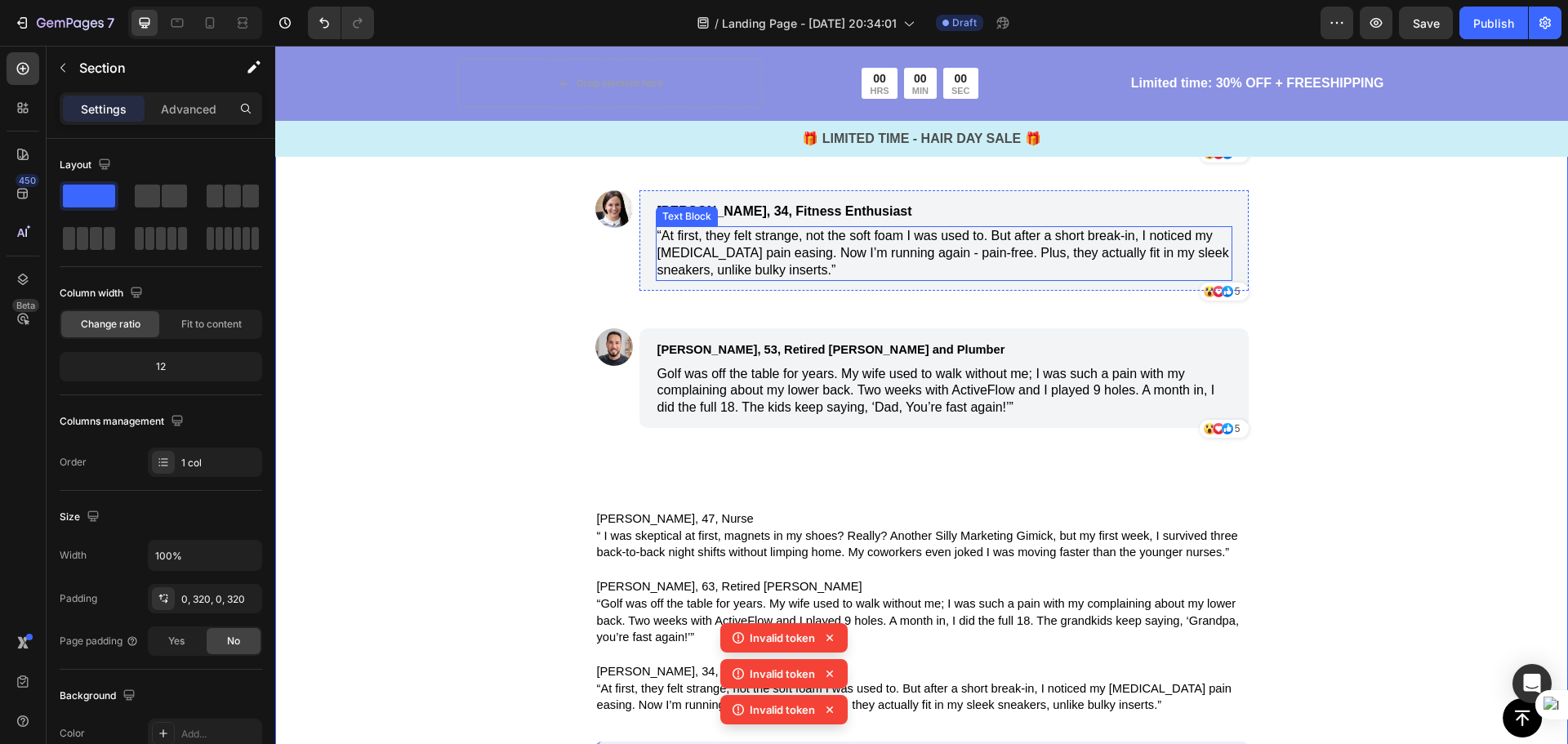
click at [1137, 277] on span "“At first, they felt strange, not the soft foam I was used to. But after a shor…" at bounding box center [943, 252] width 571 height 48
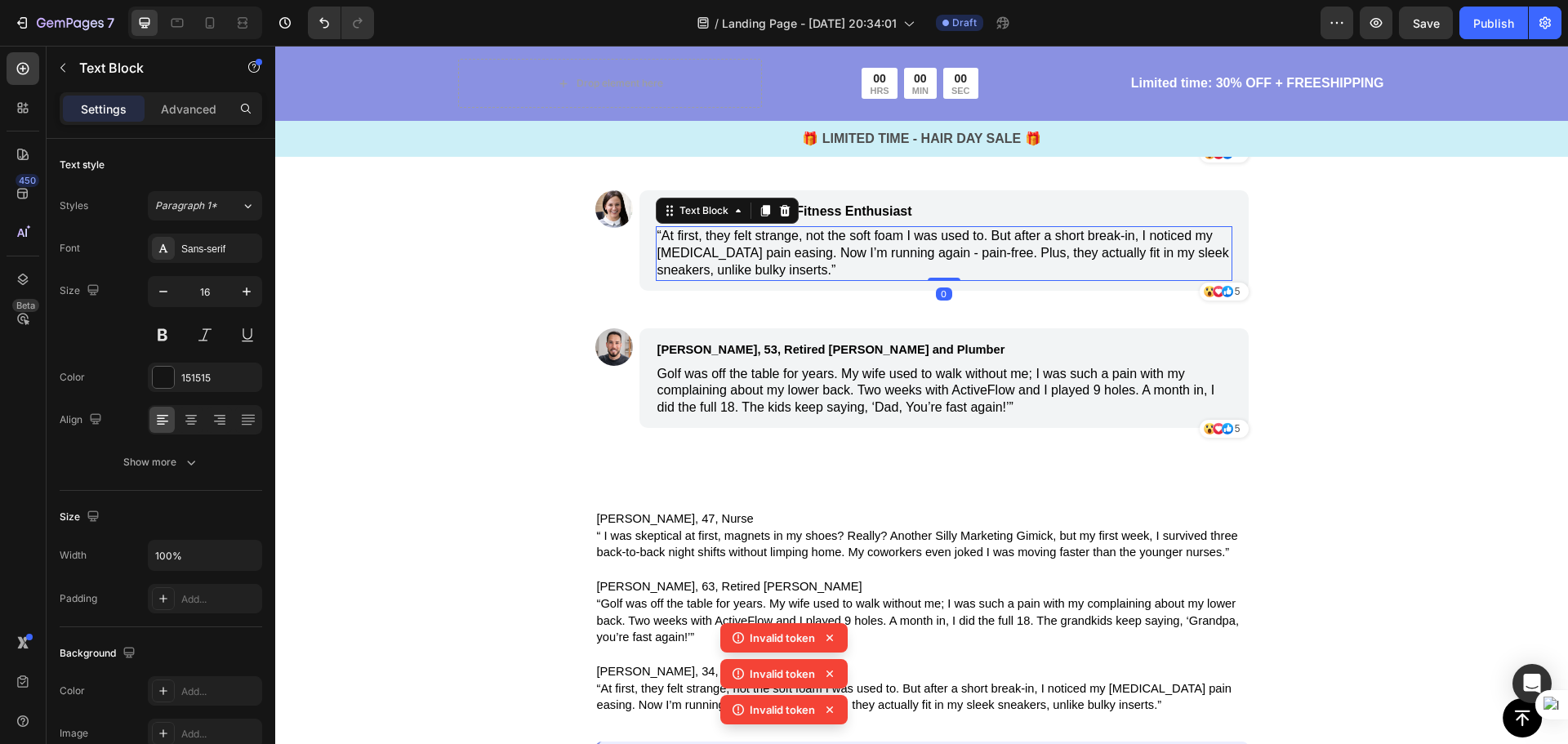
click at [850, 279] on p "“At first, they felt strange, not the soft foam I was used to. But after a shor…" at bounding box center [944, 253] width 573 height 51
click at [829, 277] on span "“At first, they felt strange, not the soft foam I was used to. But after a shor…" at bounding box center [943, 252] width 571 height 48
click at [826, 277] on span "“At first, they felt strange, not the soft foam I was used to. But after a shor…" at bounding box center [943, 252] width 571 height 48
drag, startPoint x: 825, startPoint y: 572, endPoint x: 702, endPoint y: 555, distance: 124.2
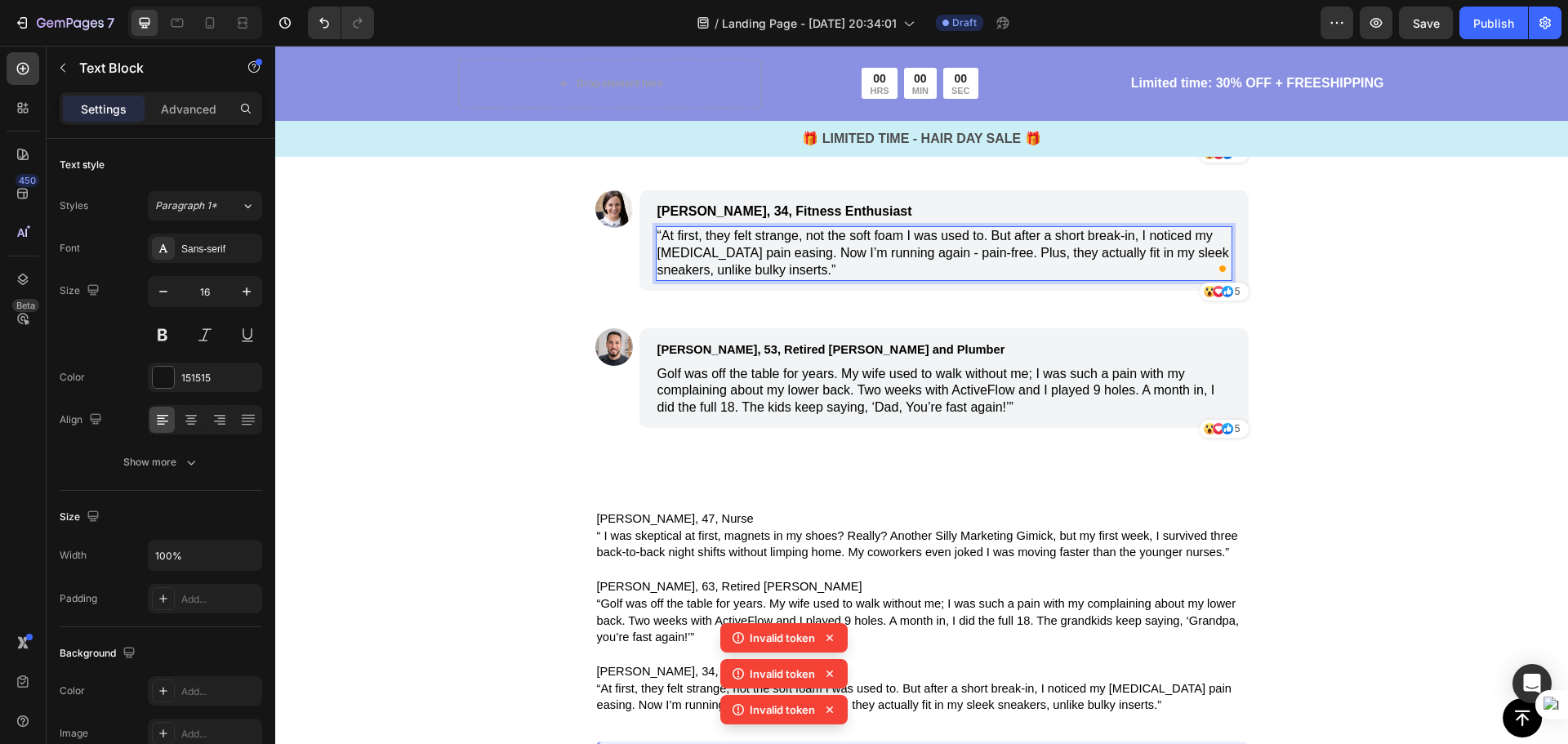
click at [702, 277] on span "“At first, they felt strange, not the soft foam I was used to. But after a shor…" at bounding box center [943, 252] width 571 height 48
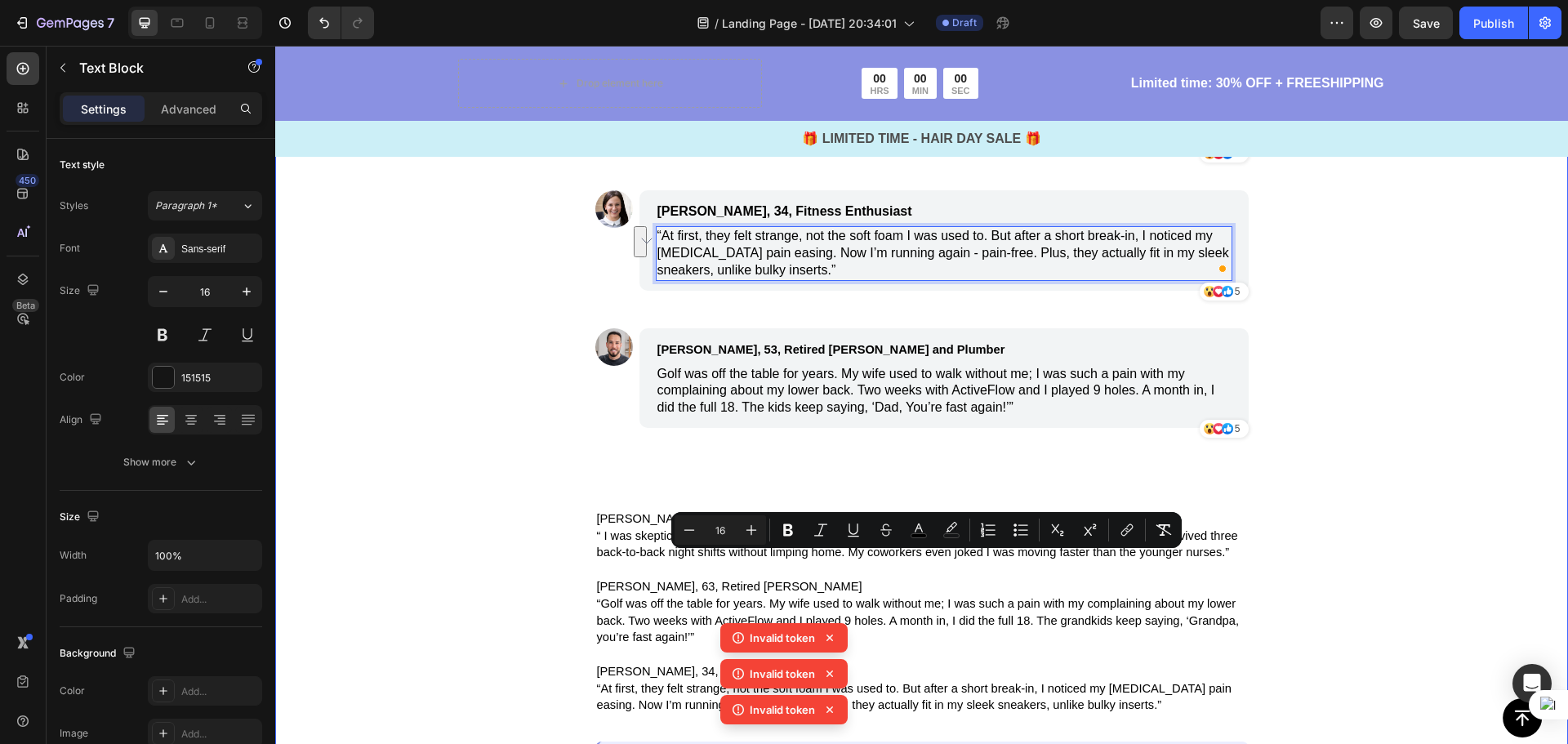
click at [1344, 531] on div "Image The Proof Is Overwhelming Text Block Image Linda, 47, Nurse Text Block “ …" at bounding box center [921, 331] width 1293 height 1064
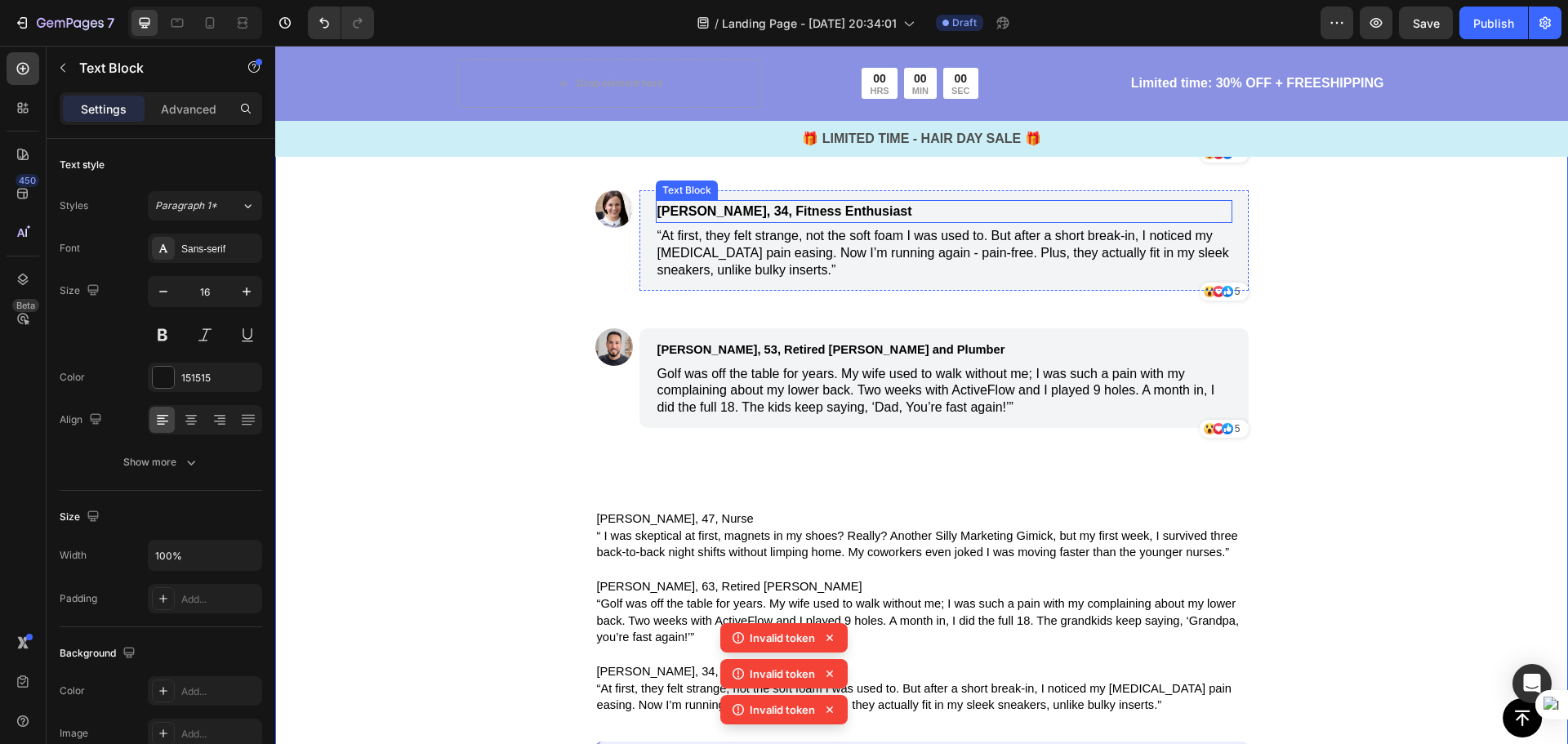
click at [800, 218] on span "Megan, 34, Fitness Enthusiast" at bounding box center [785, 210] width 255 height 14
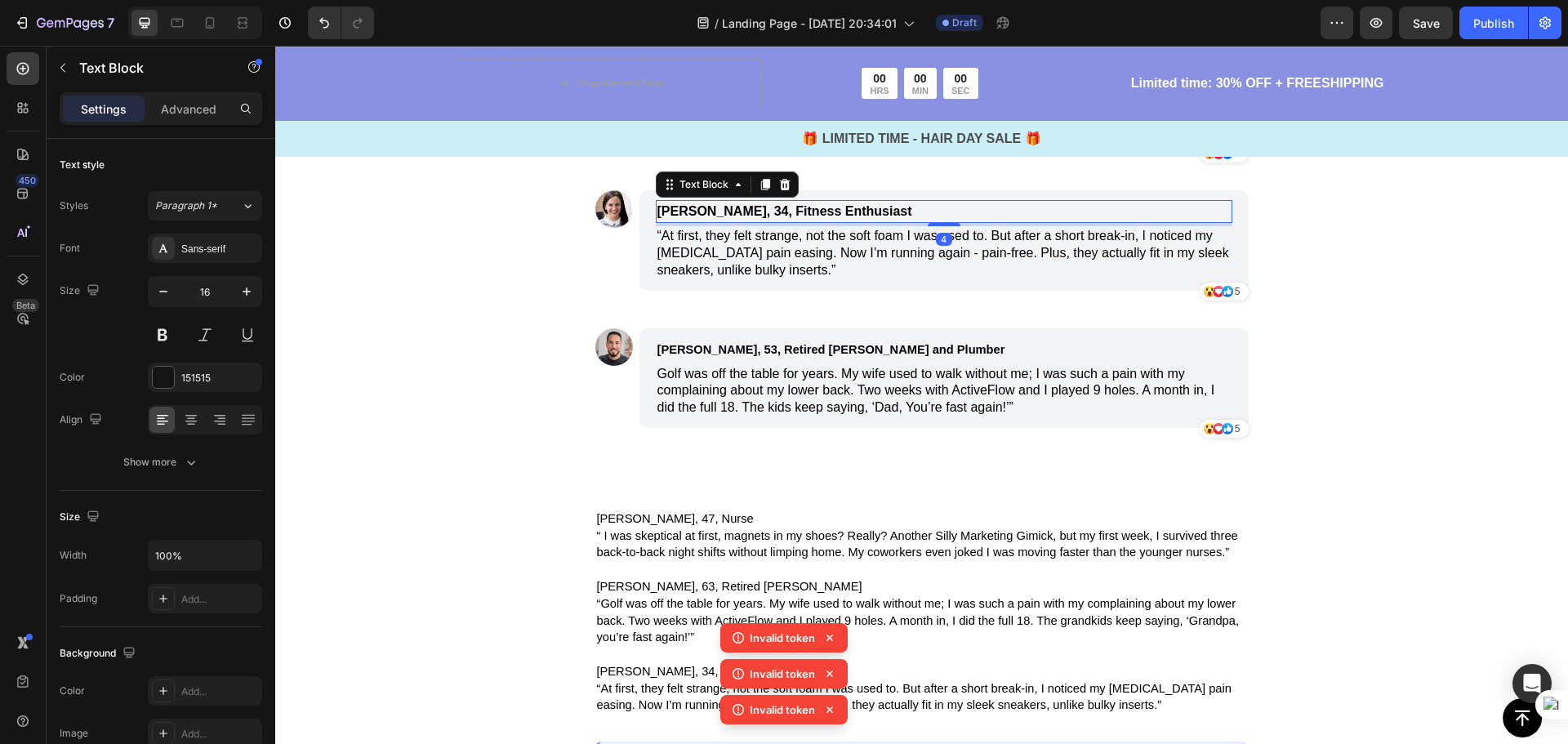
click at [800, 218] on span "Megan, 34, Fitness Enthusiast" at bounding box center [785, 210] width 255 height 14
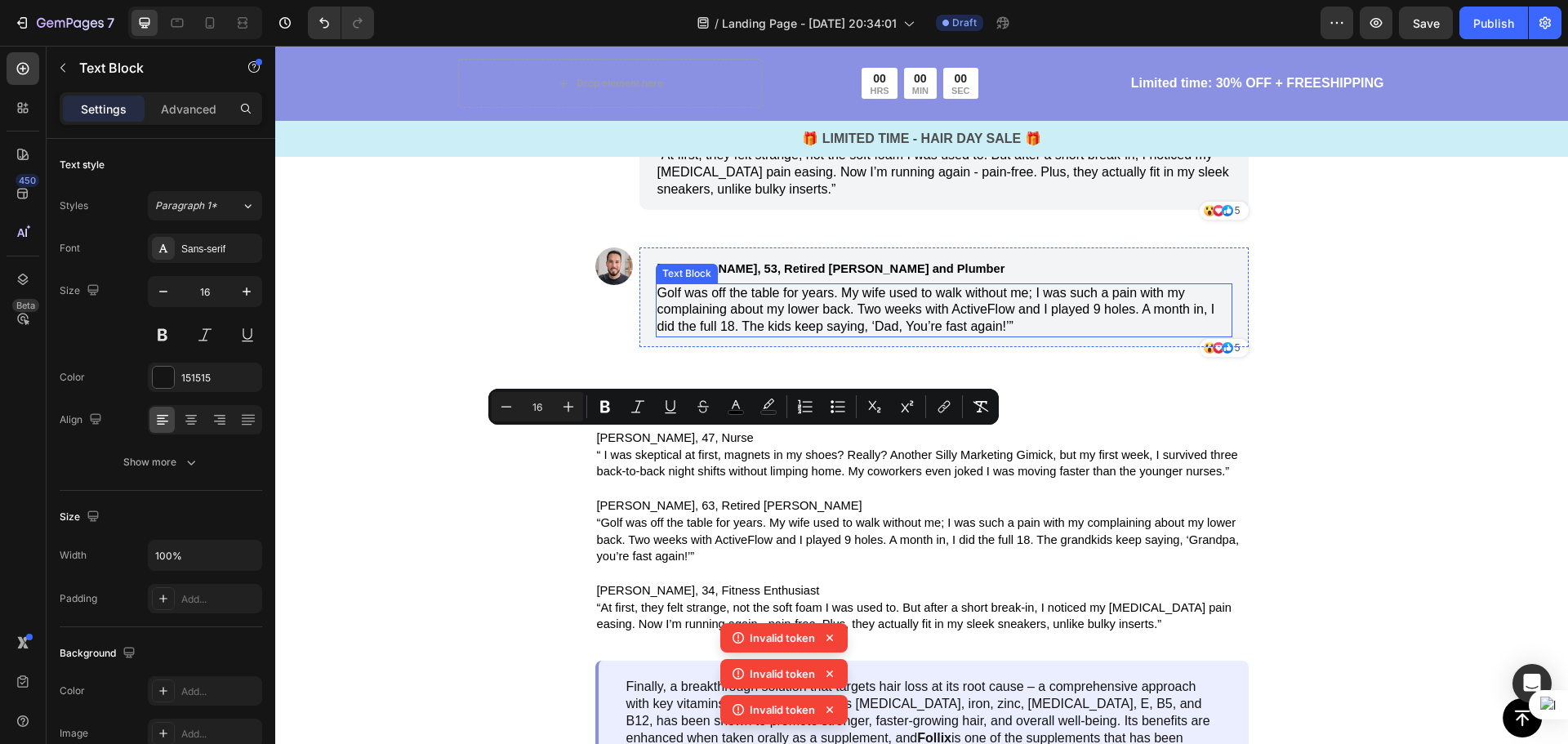
scroll to position [3838, 0]
click at [683, 335] on p "Golf was off the table for years. My wife used to walk without me; I was such a…" at bounding box center [944, 310] width 573 height 51
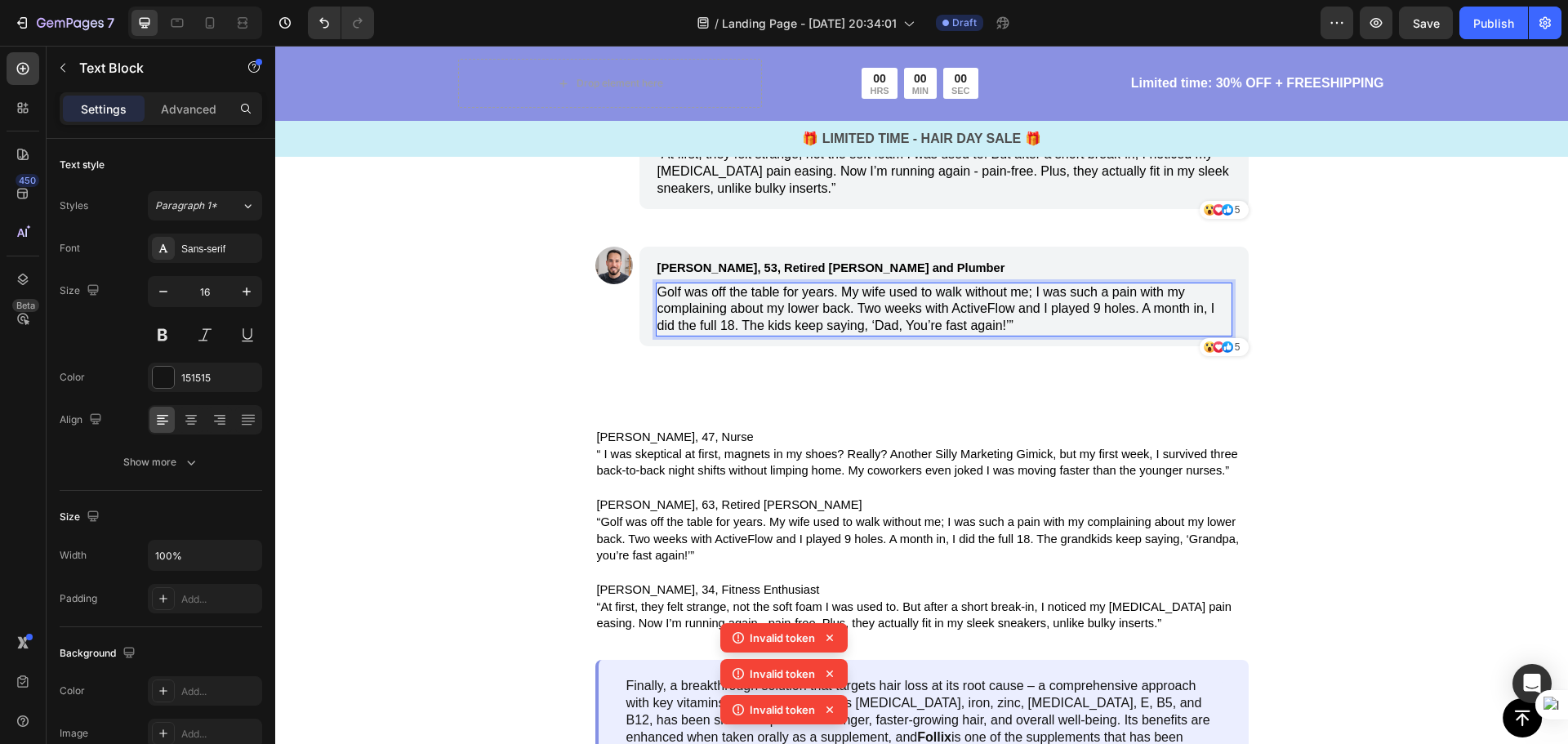
click at [692, 335] on p "Golf was off the table for years. My wife used to walk without me; I was such a…" at bounding box center [944, 310] width 573 height 51
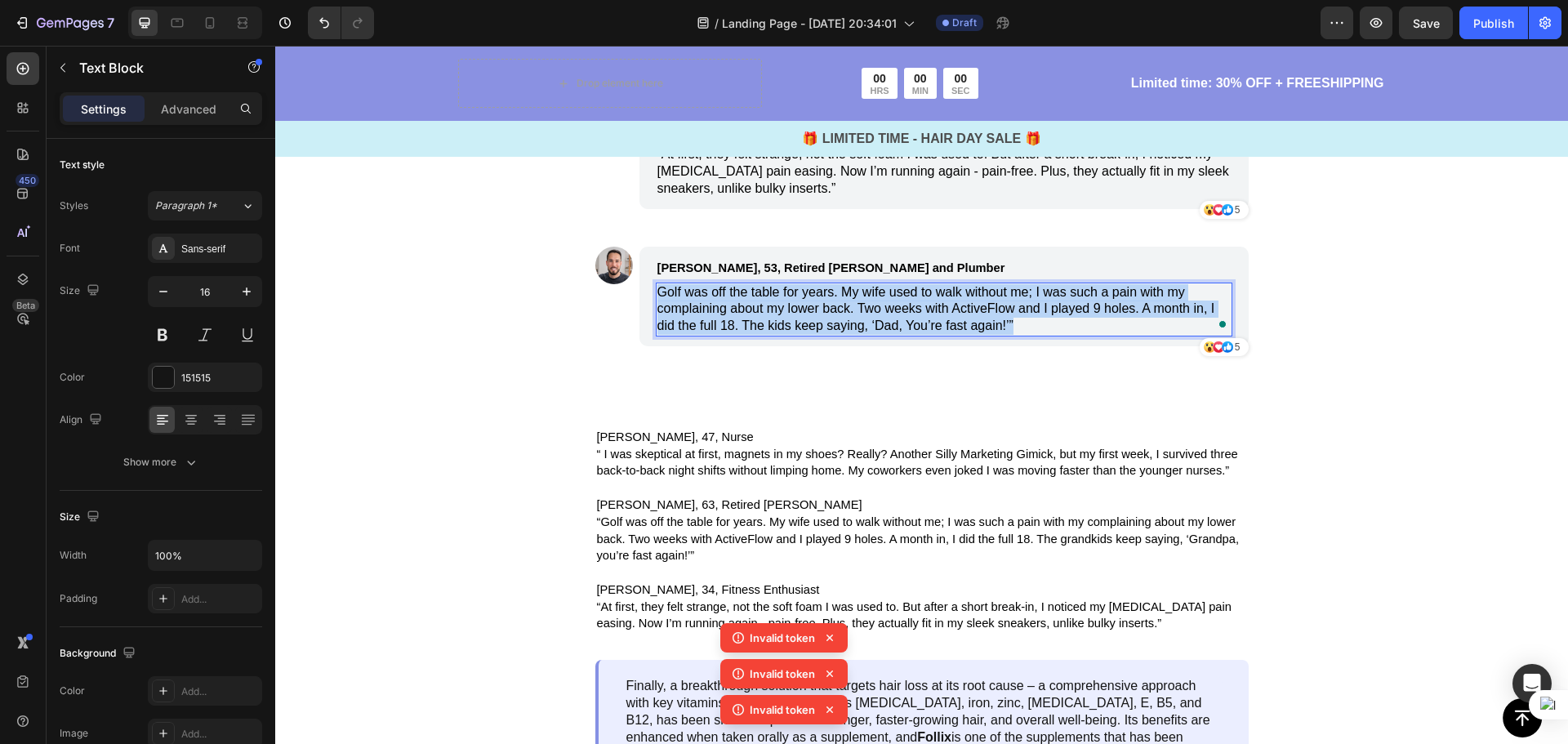
click at [693, 335] on p "Golf was off the table for years. My wife used to walk without me; I was such a…" at bounding box center [944, 310] width 573 height 51
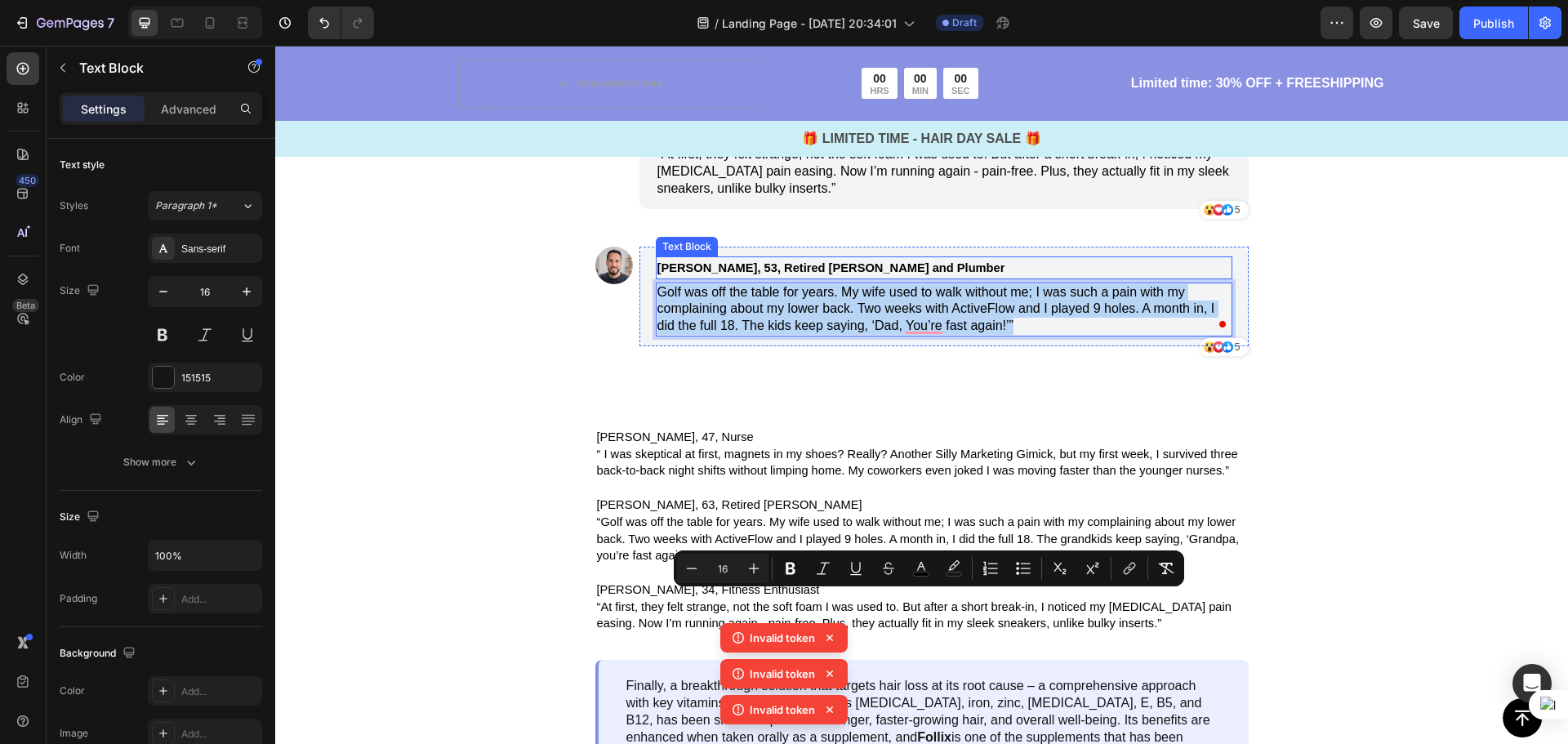
click at [659, 274] on span "George, 53, Retired Millwright and Plumber" at bounding box center [832, 268] width 348 height 13
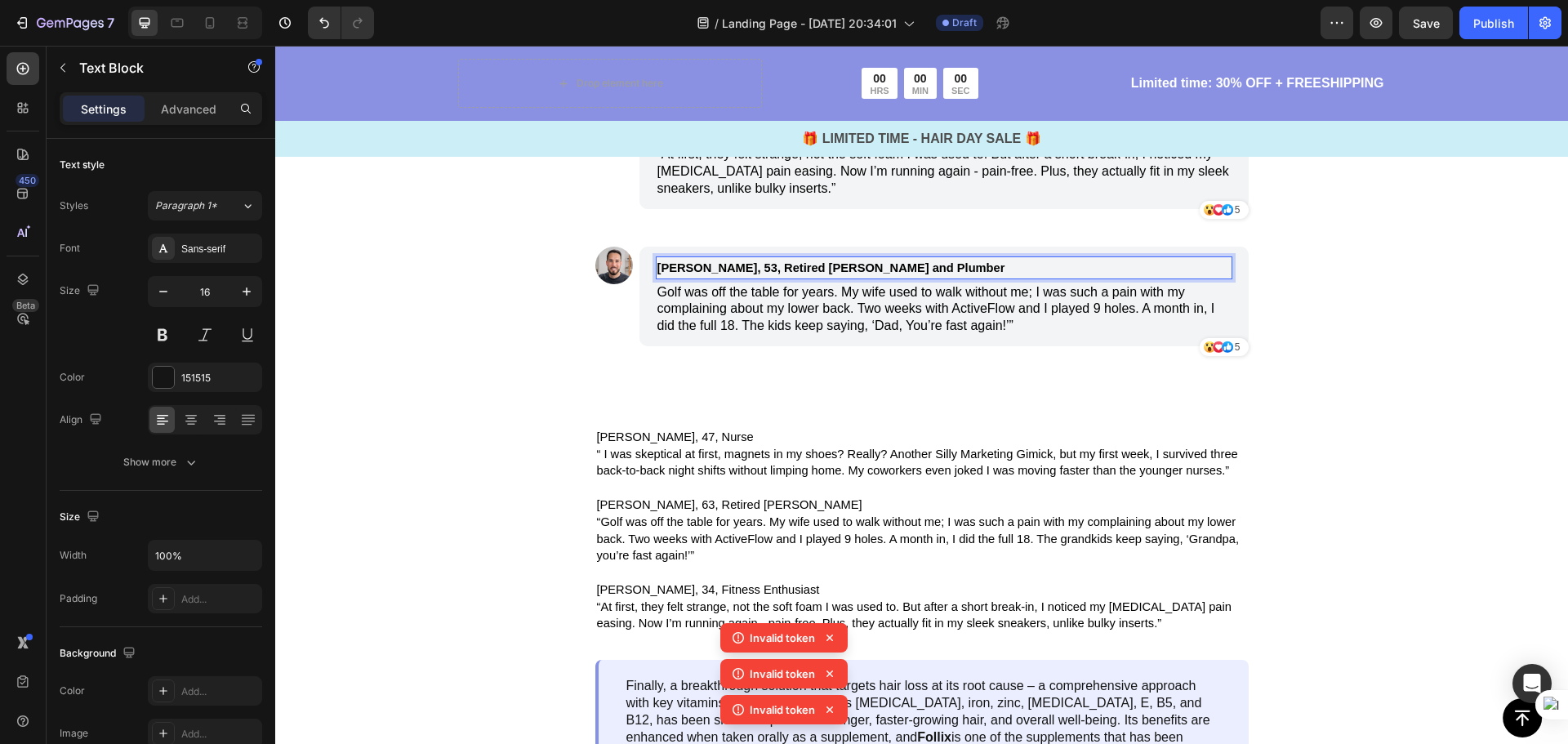
click at [668, 274] on span "George, 53, Retired Millwright and Plumber" at bounding box center [832, 268] width 348 height 13
click at [672, 274] on span "George, 53, Retired Millwright and Plumber" at bounding box center [832, 268] width 348 height 13
click at [702, 274] on span "George, 53, Retired Millwright and Plumber" at bounding box center [832, 268] width 348 height 13
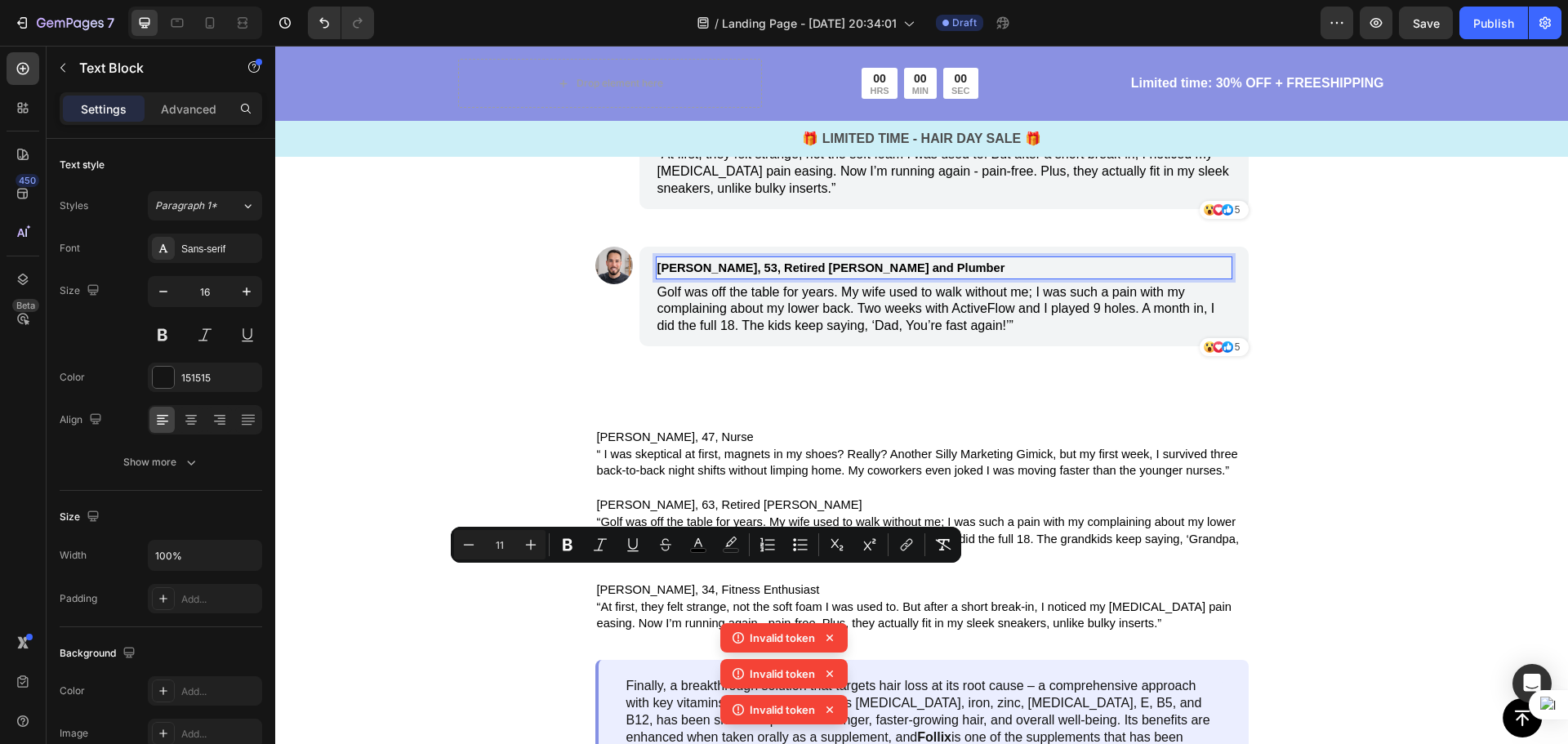
click at [902, 278] on p "George, 53, Retired Millwright and Plumber" at bounding box center [866, 268] width 418 height 20
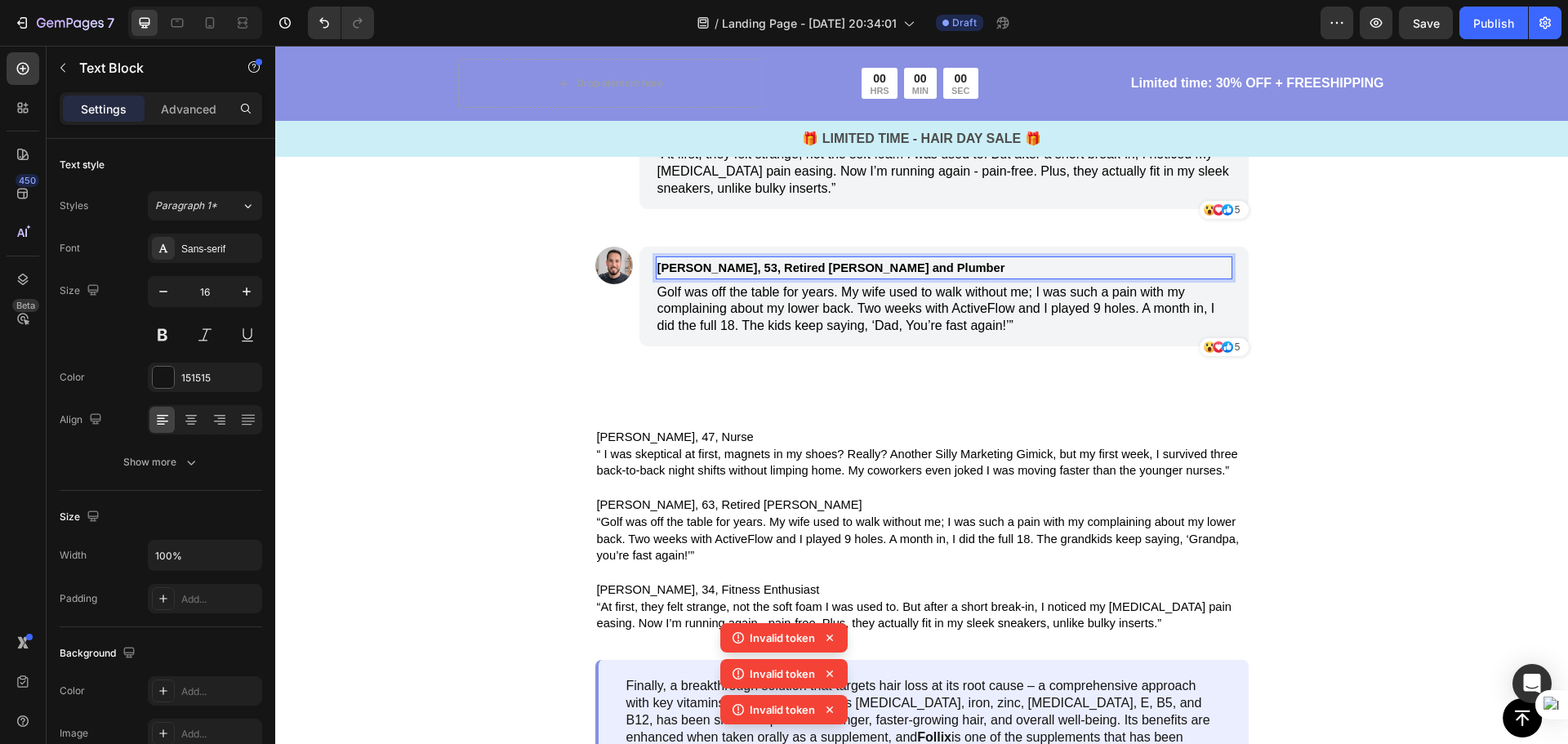
click at [880, 274] on span "George, 53, Retired Millwright and Plumber" at bounding box center [832, 268] width 348 height 13
click at [879, 274] on span "George, 53, Retired Millwright and Plumber" at bounding box center [832, 268] width 348 height 13
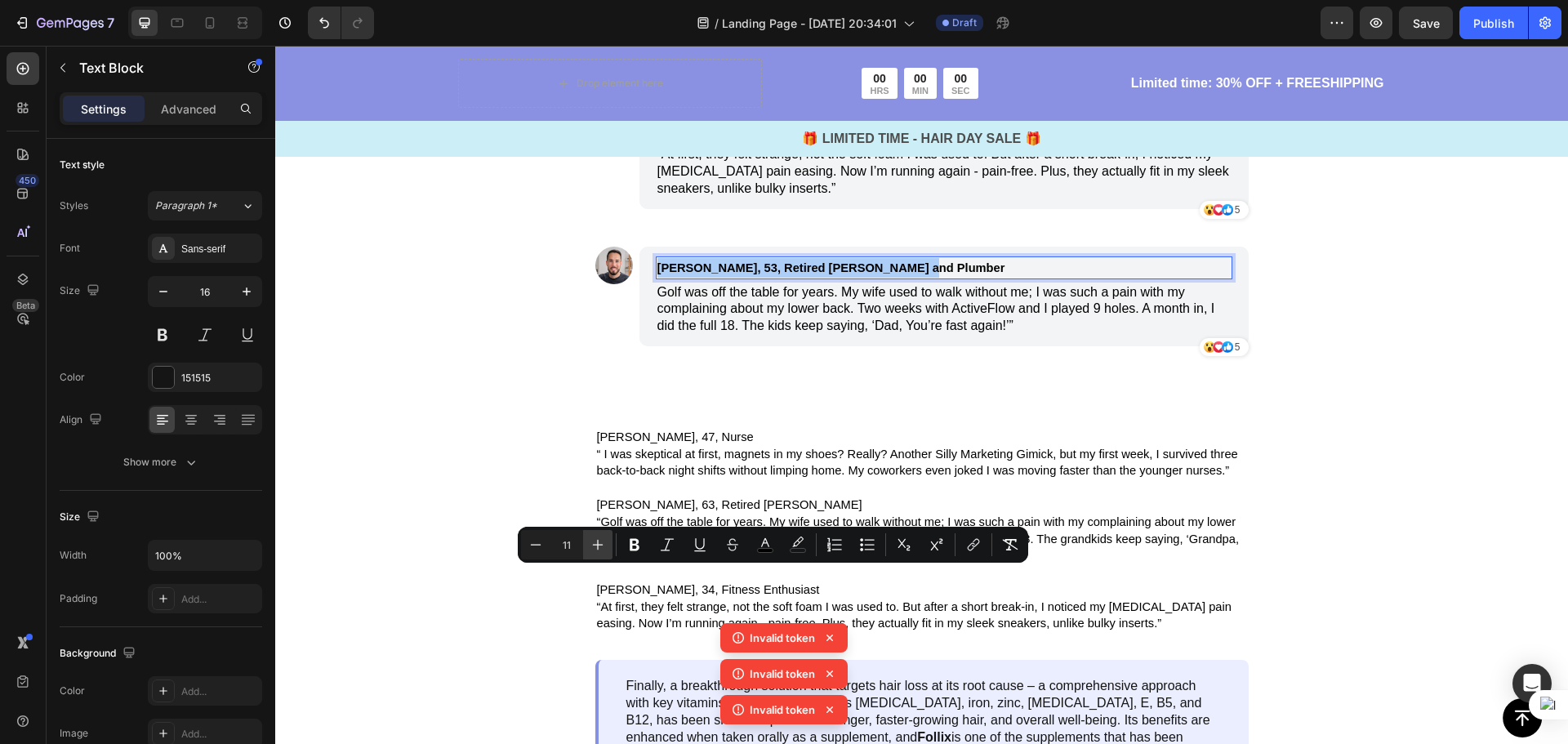
click at [596, 550] on icon "Editor contextual toolbar" at bounding box center [598, 545] width 16 height 16
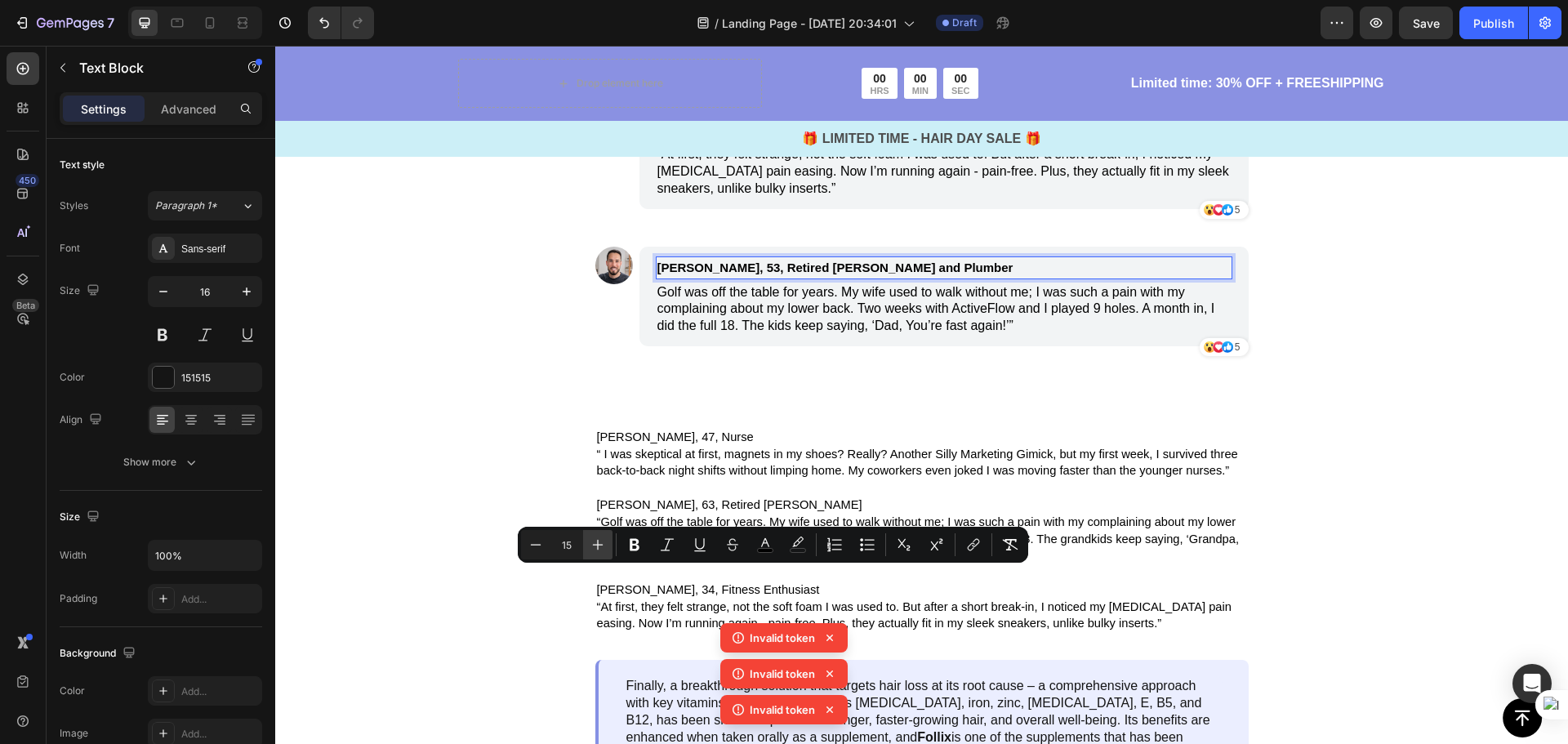
type input "16"
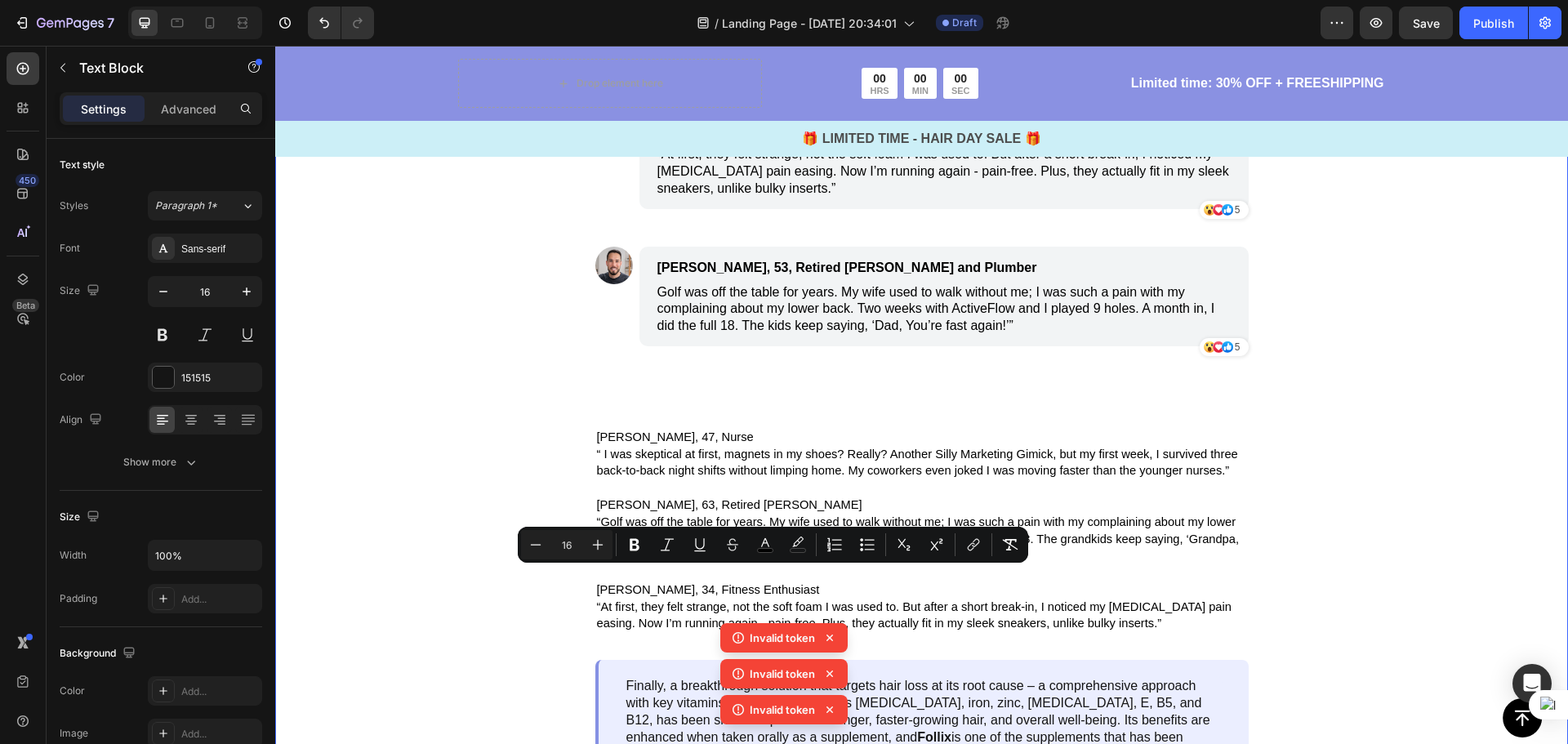
click at [1257, 479] on div "Image The Proof Is Overwhelming Text Block Image Linda, 47, Nurse Text Block “ …" at bounding box center [921, 249] width 770 height 1064
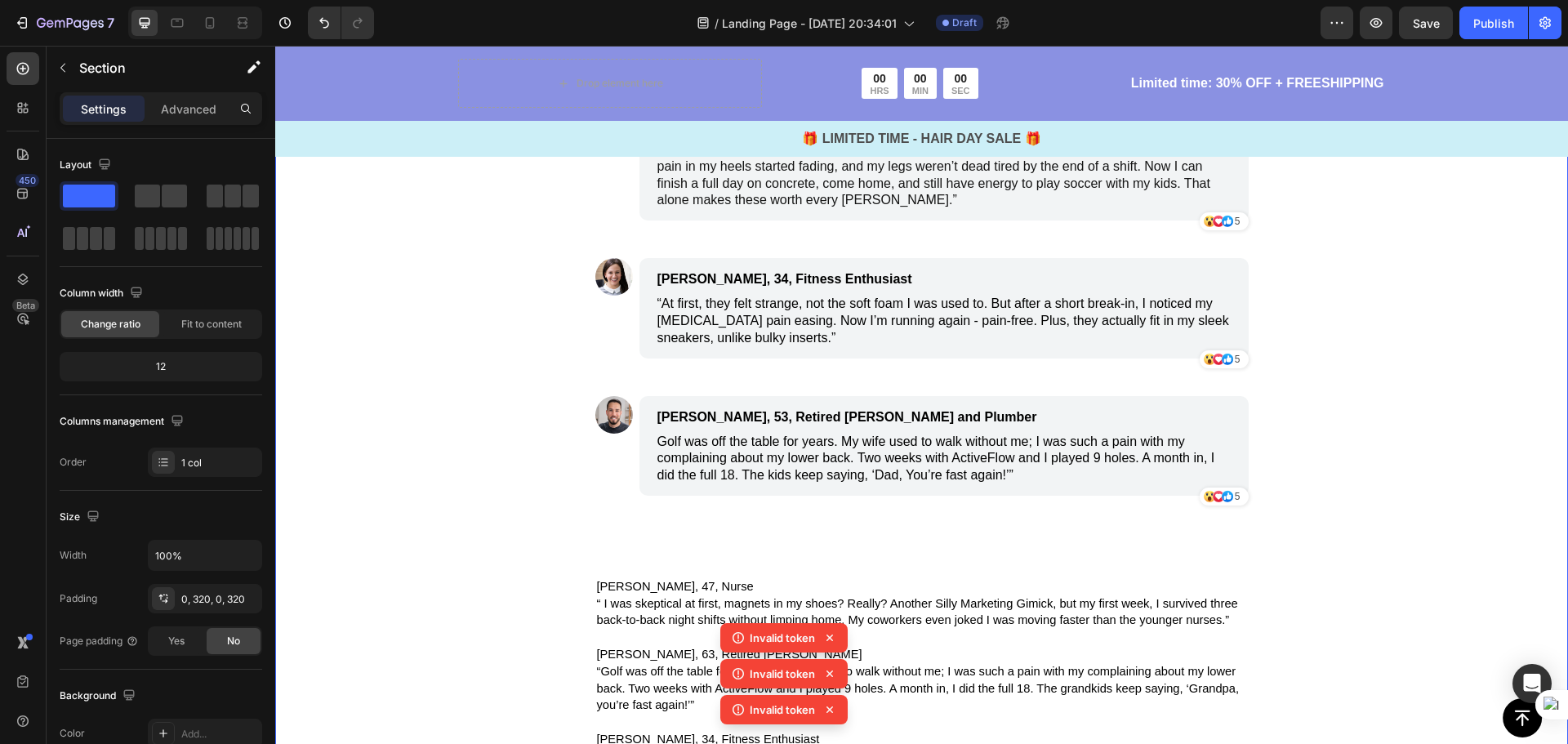
scroll to position [3675, 0]
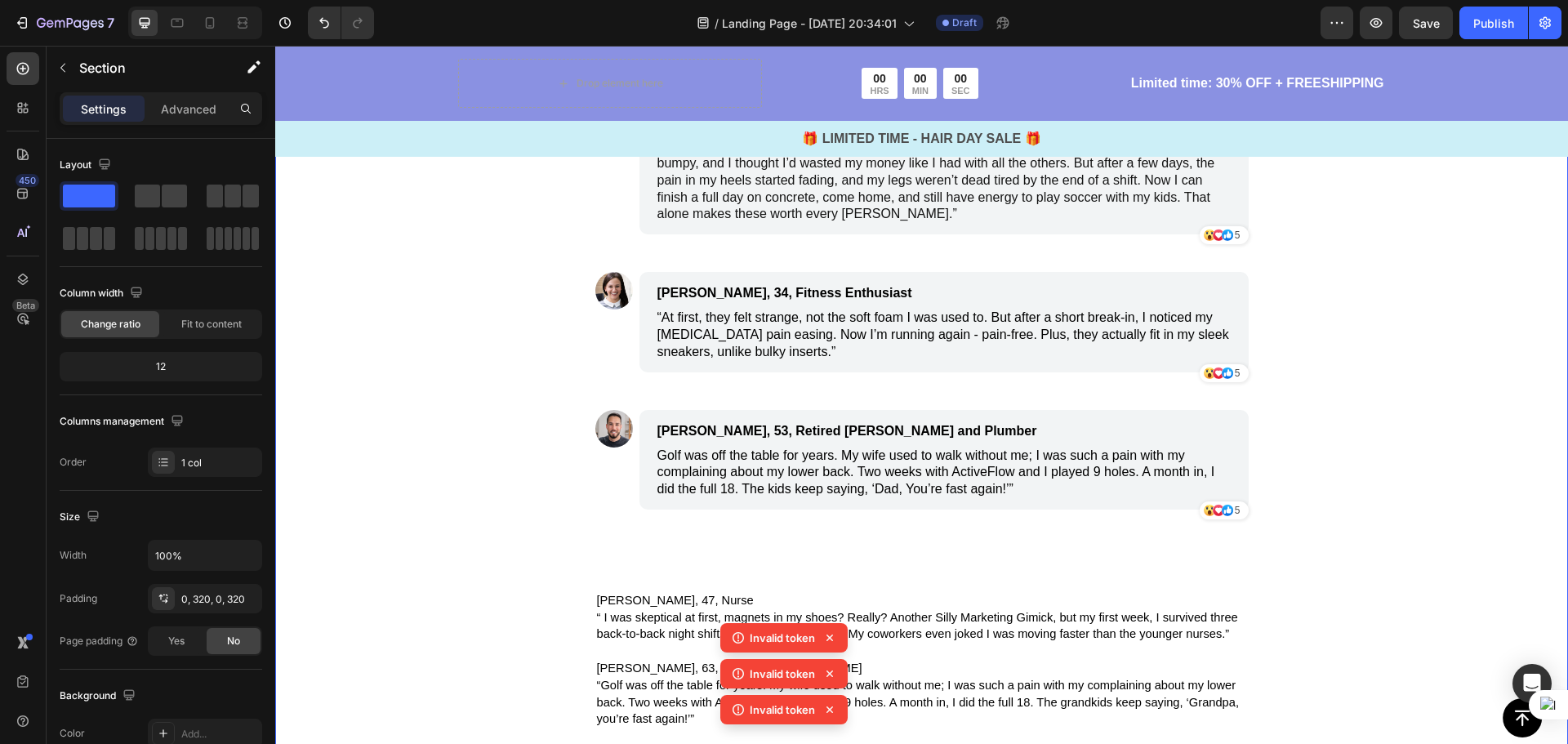
click at [1460, 365] on div "Image The Proof Is Overwhelming Text Block Image Linda, 47, Nurse Text Block 4 …" at bounding box center [921, 412] width 1293 height 1064
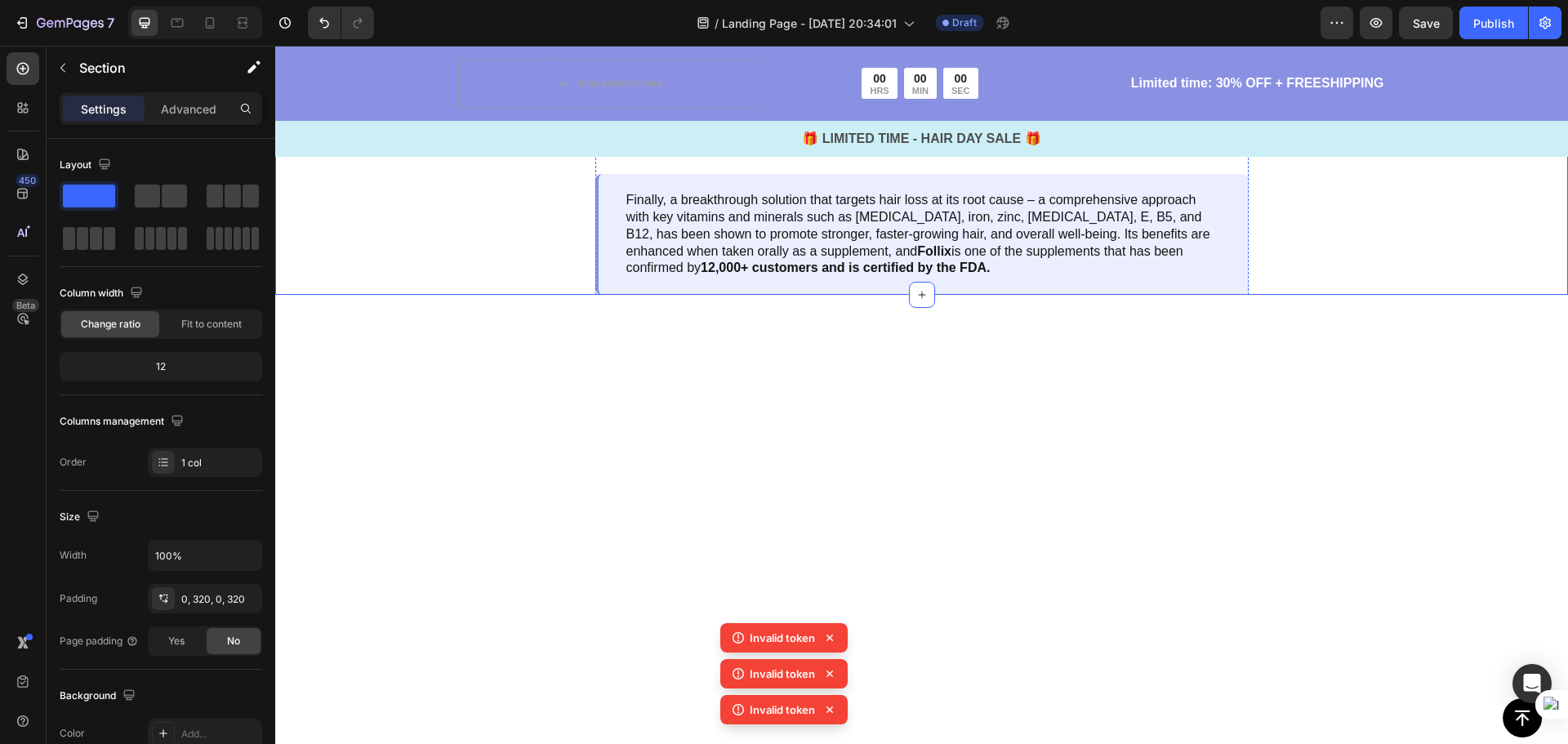
scroll to position [4328, 0]
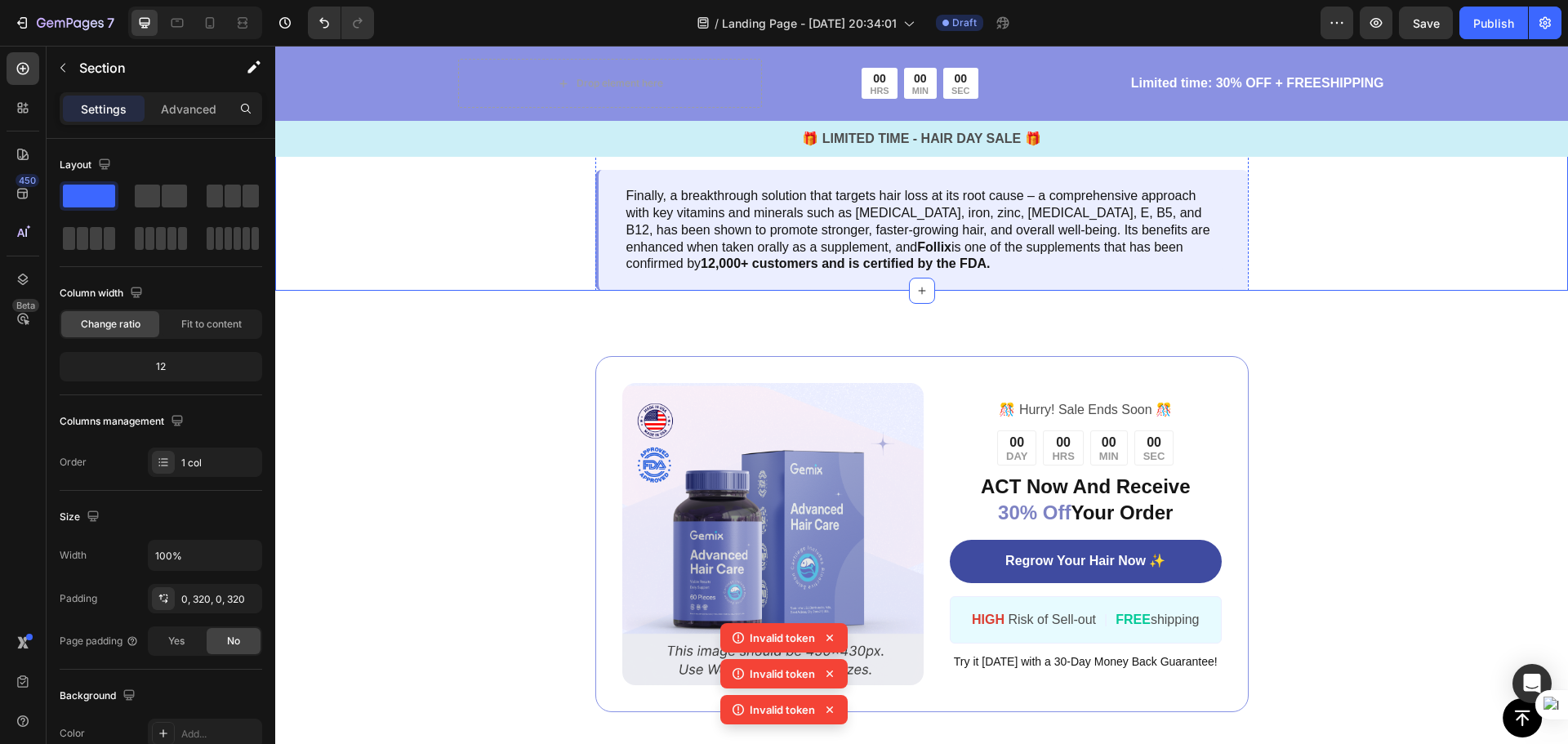
click at [706, 107] on span "Megan, 34, Fitness Enthusiast" at bounding box center [708, 99] width 223 height 13
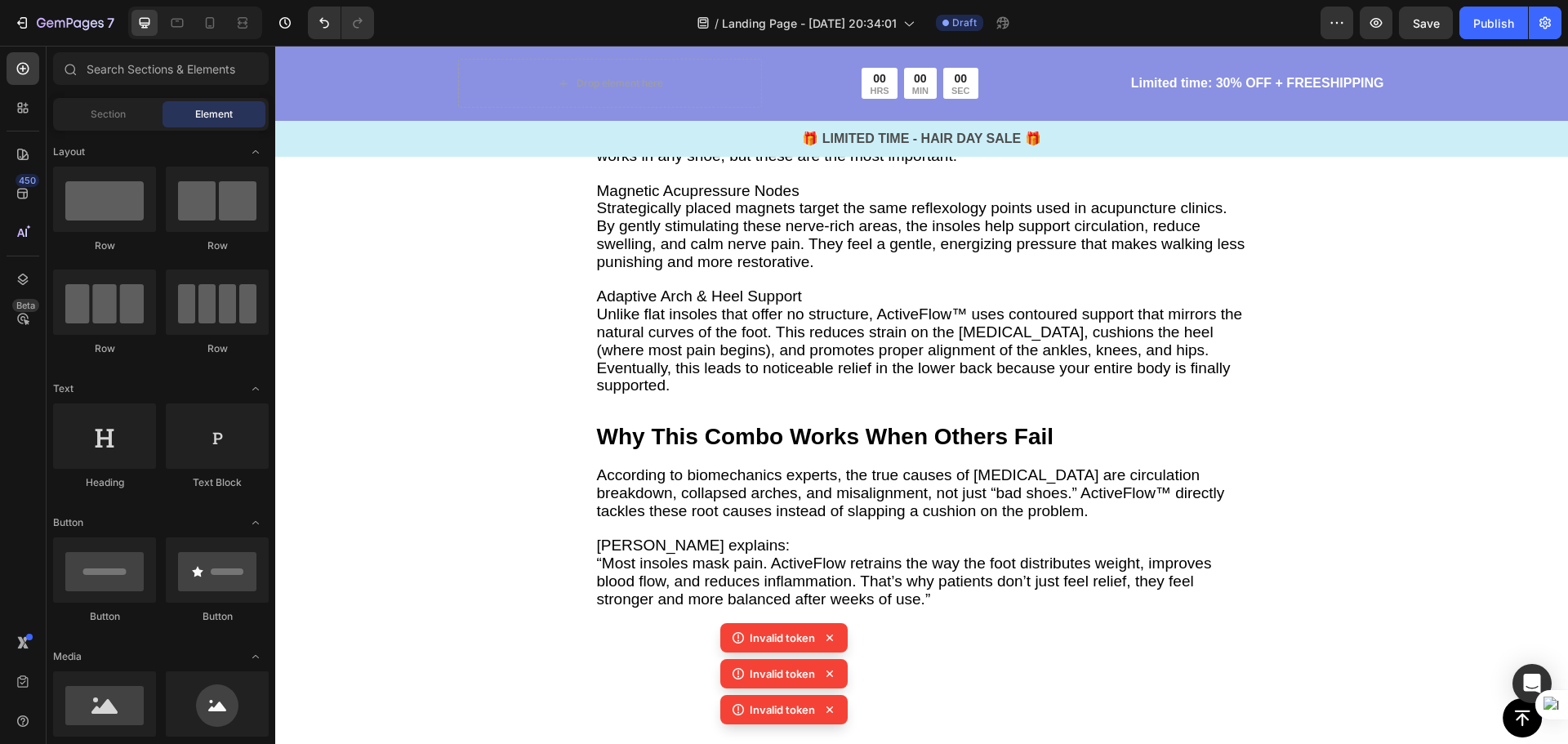
scroll to position [2614, 0]
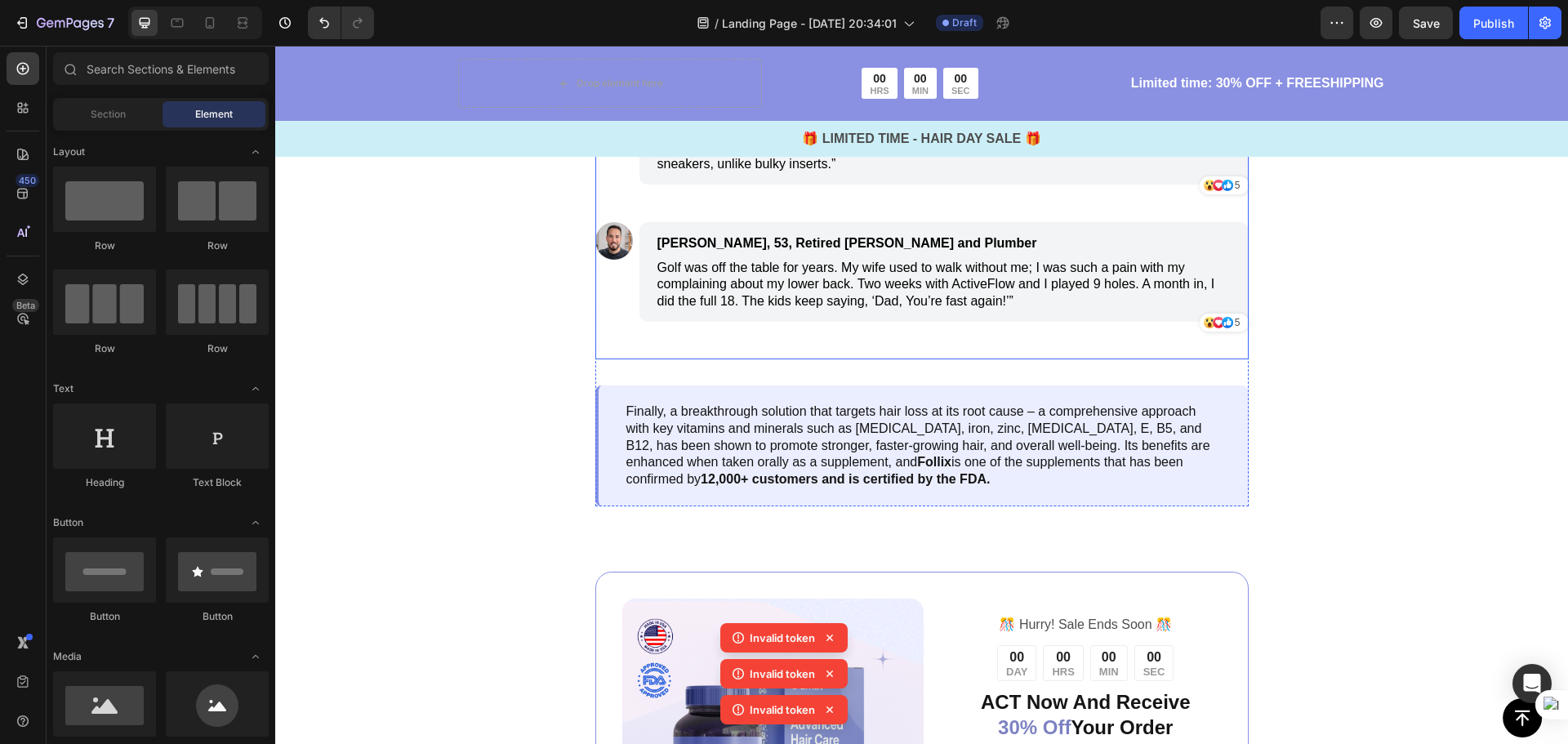
scroll to position [3675, 0]
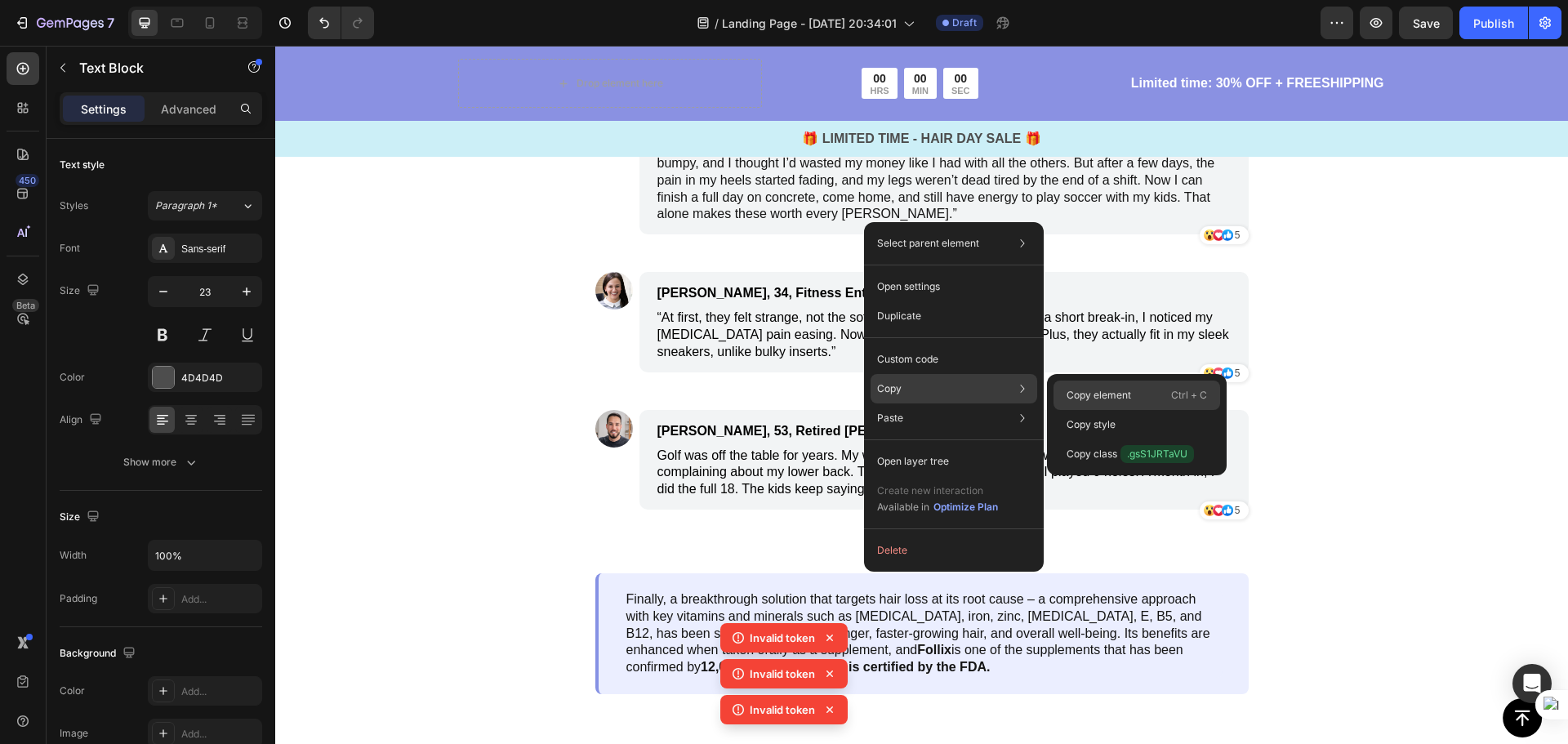
click at [1094, 393] on p "Copy element" at bounding box center [1099, 395] width 65 height 15
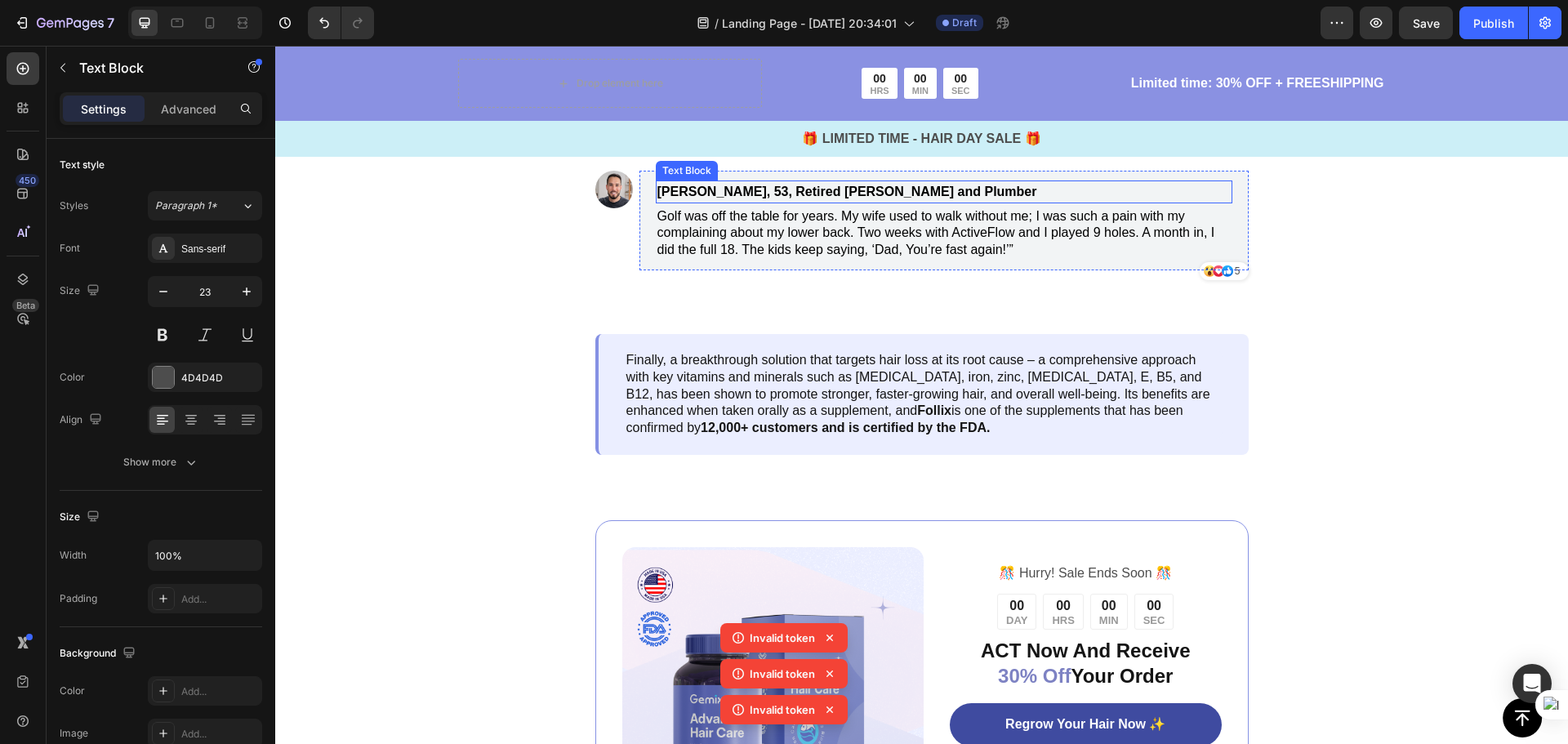
scroll to position [4001, 0]
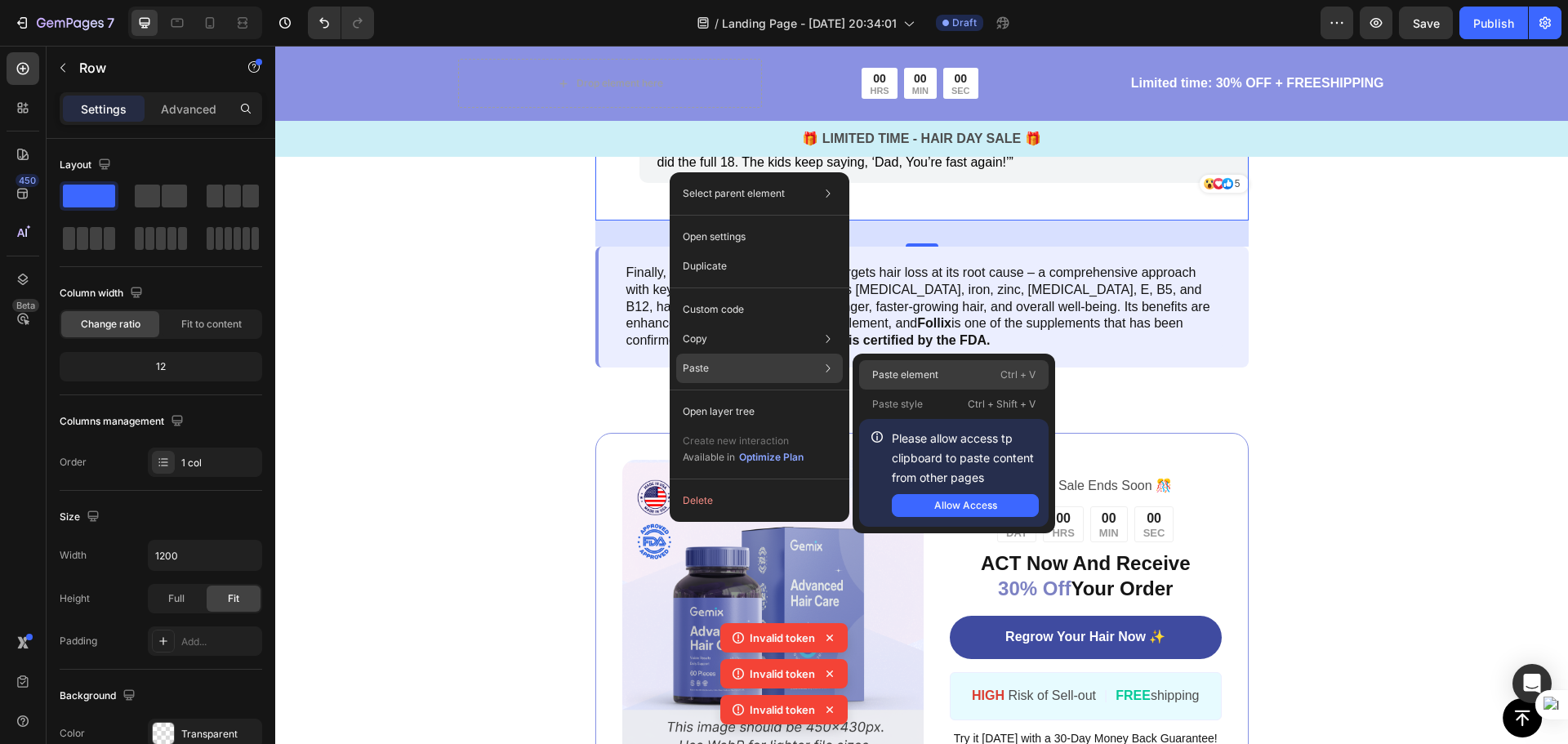
click at [895, 367] on p "Paste element" at bounding box center [905, 374] width 67 height 15
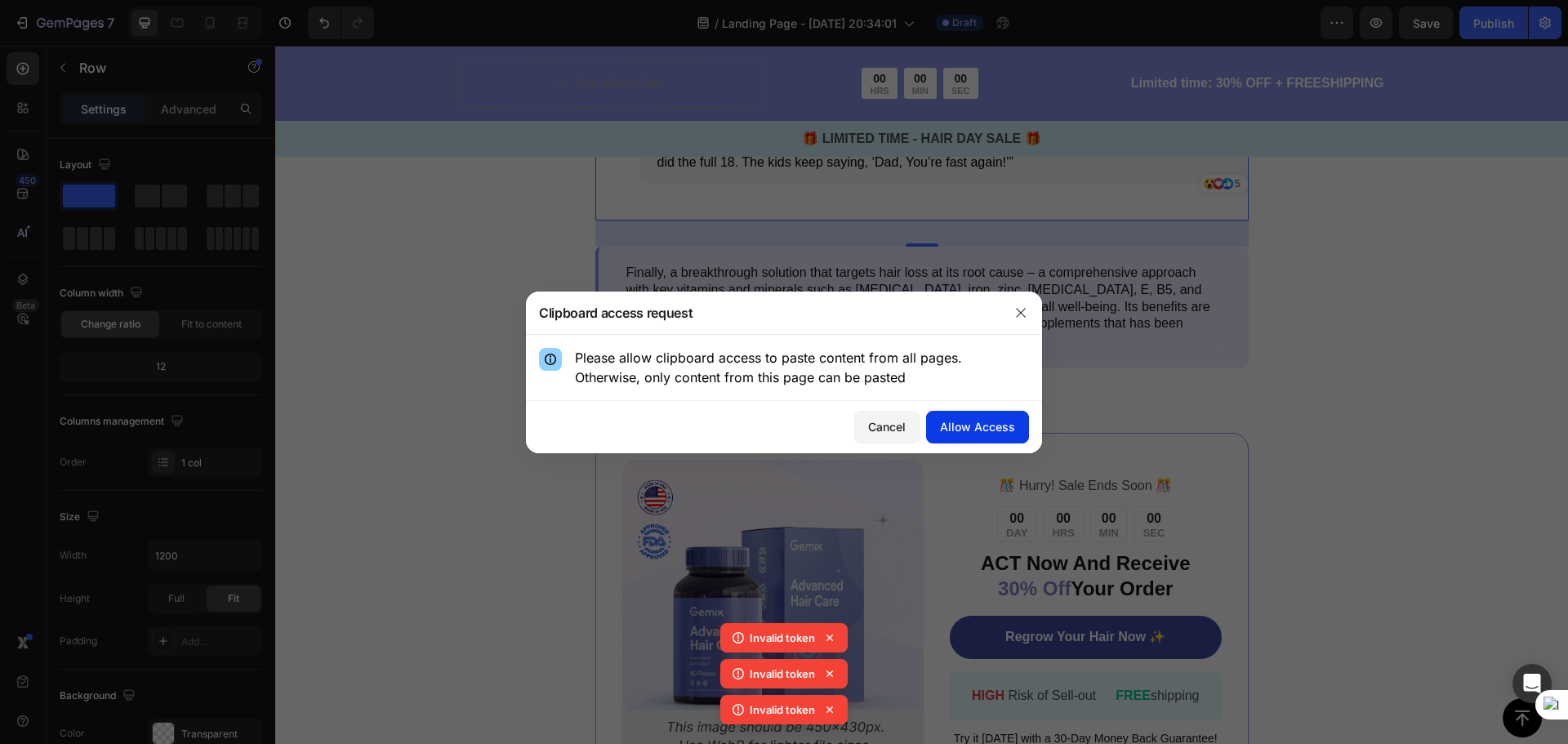
click at [983, 422] on div "Allow Access" at bounding box center [978, 426] width 75 height 17
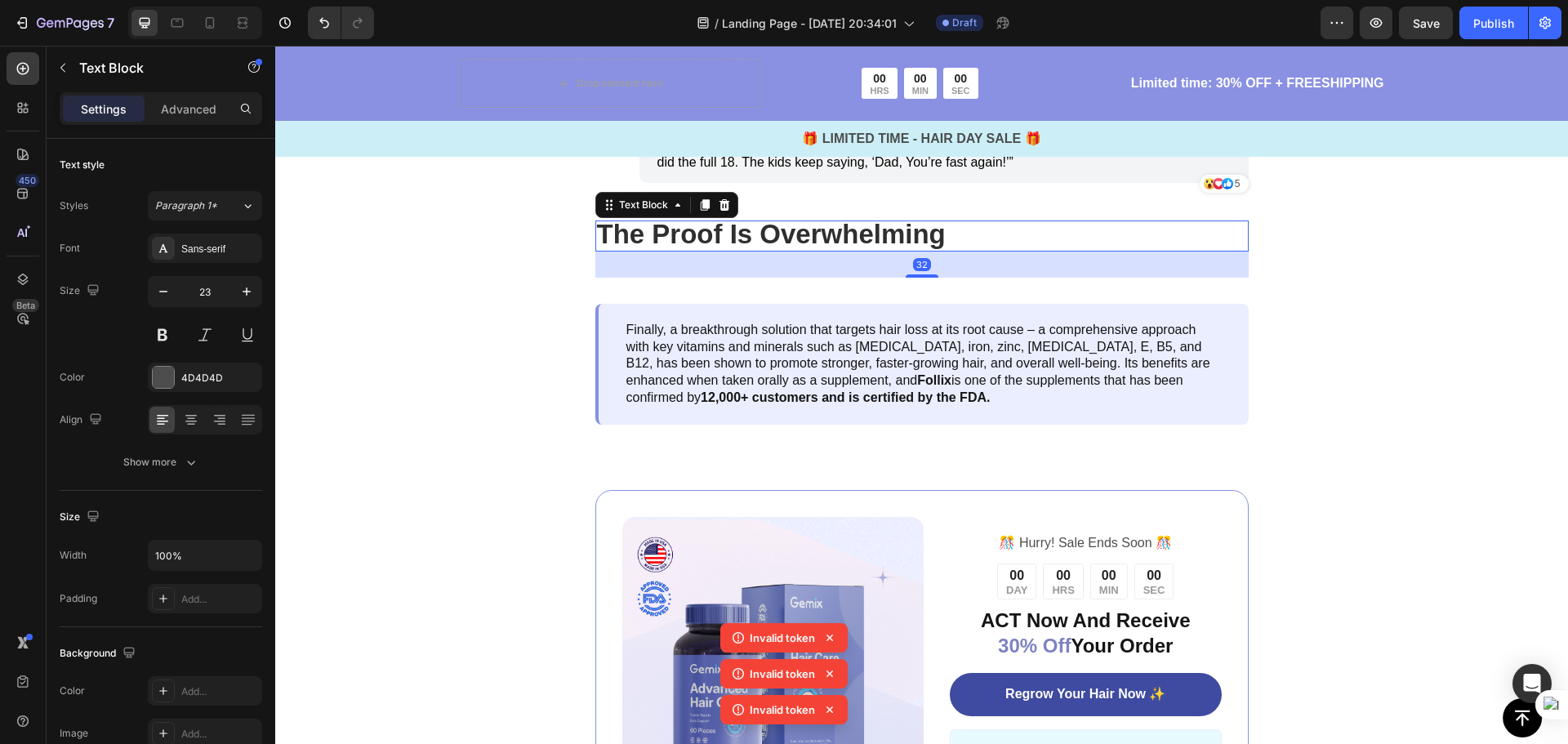
click at [1162, 250] on p "The Proof Is Overwhelming" at bounding box center [922, 236] width 651 height 27
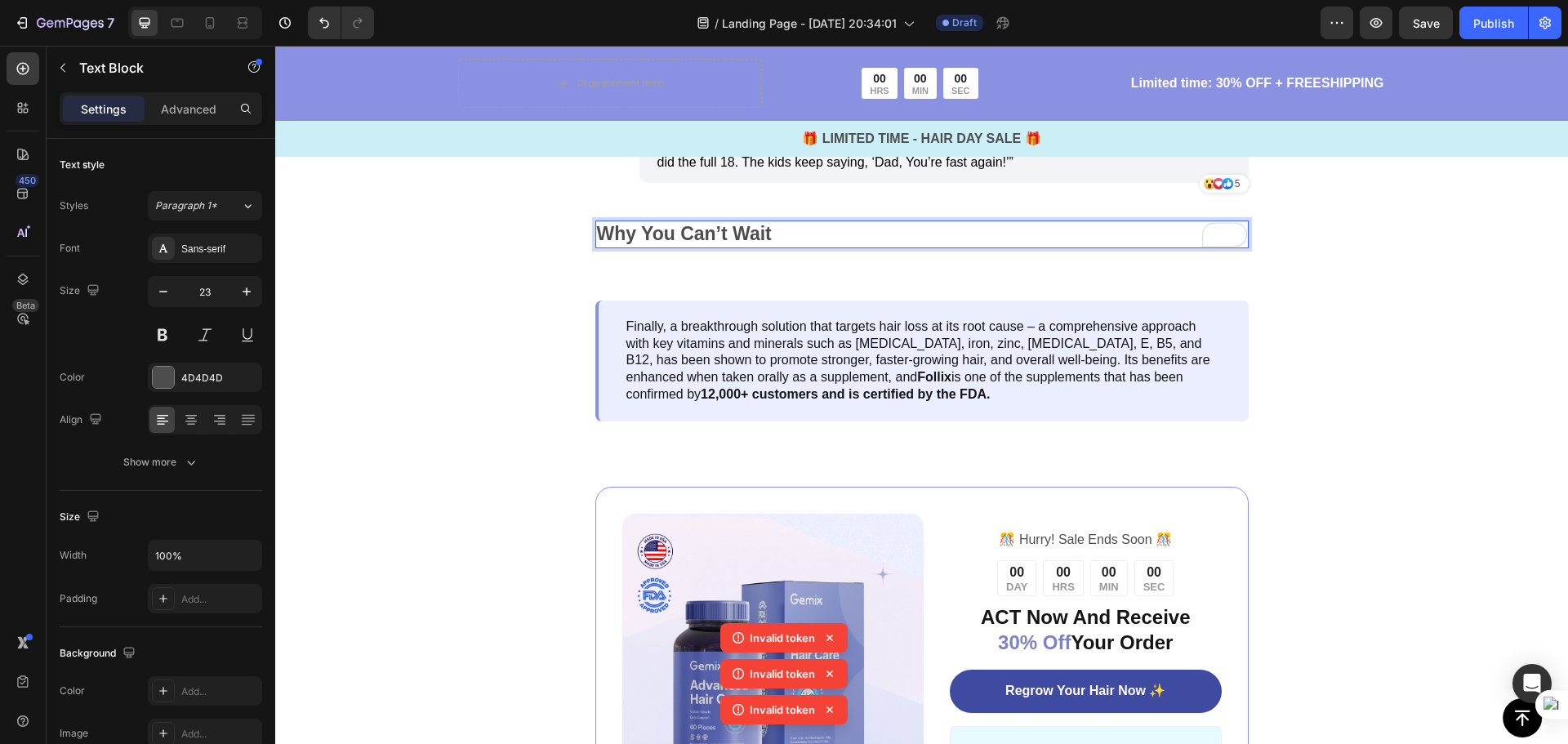
click at [770, 247] on p "Why You Can’t Wait" at bounding box center [922, 234] width 651 height 25
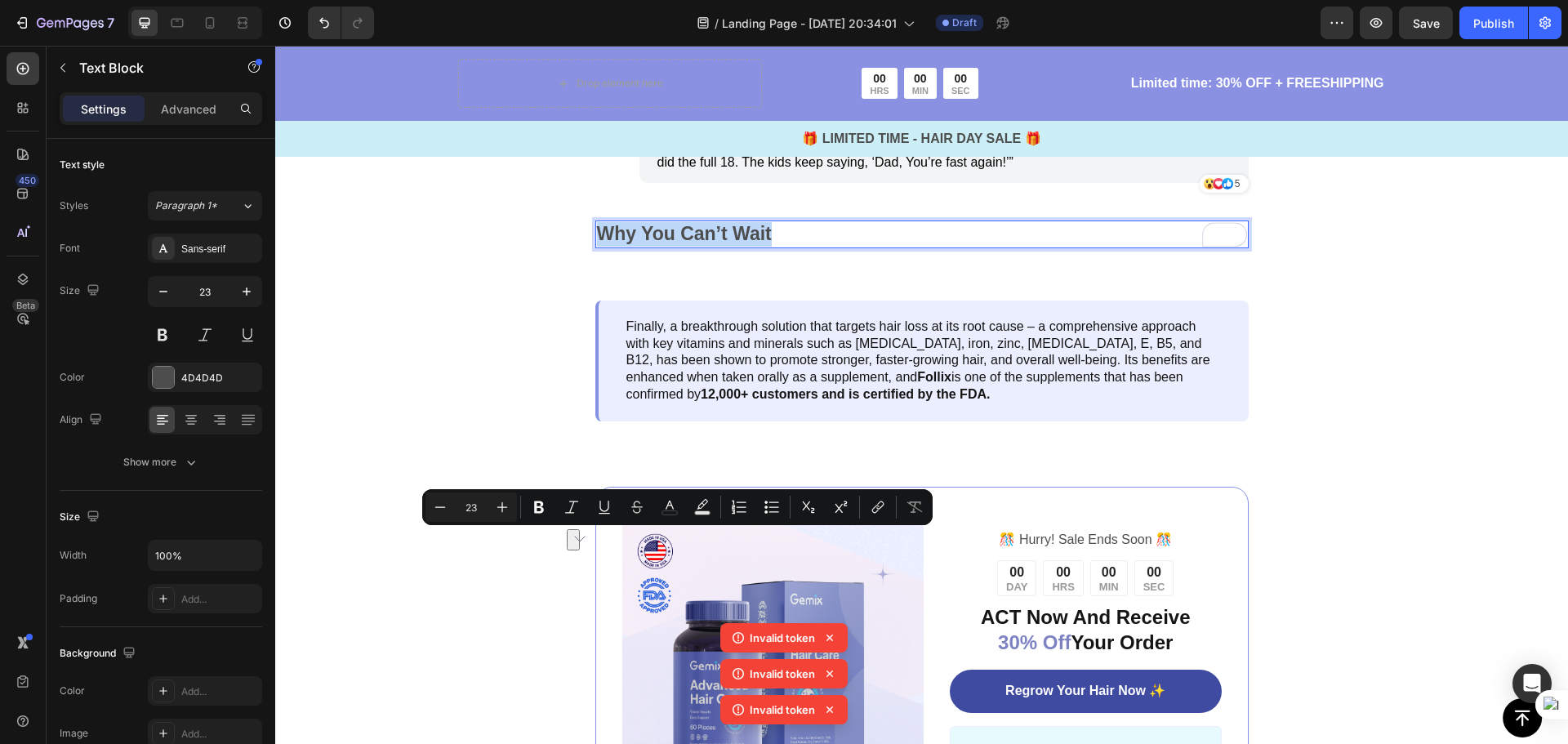
drag, startPoint x: 770, startPoint y: 540, endPoint x: 598, endPoint y: 531, distance: 172.2
click at [598, 247] on p "Why You Can’t Wait" at bounding box center [922, 234] width 651 height 25
click at [493, 502] on button "Plus" at bounding box center [502, 507] width 29 height 29
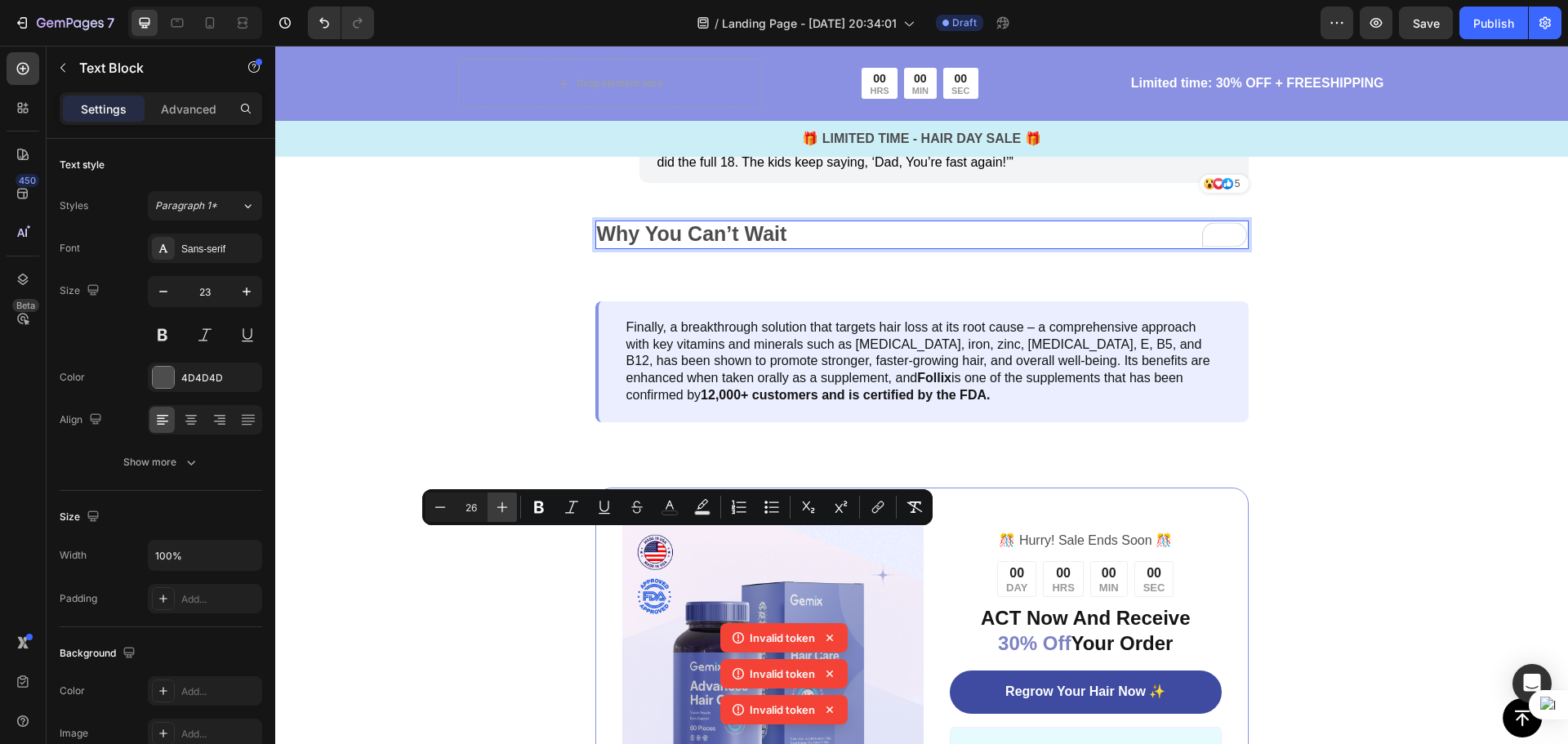
click at [493, 502] on button "Plus" at bounding box center [502, 507] width 29 height 29
type input "28"
click at [666, 515] on rect "Editor contextual toolbar" at bounding box center [670, 513] width 15 height 4
type input "4D4D4D"
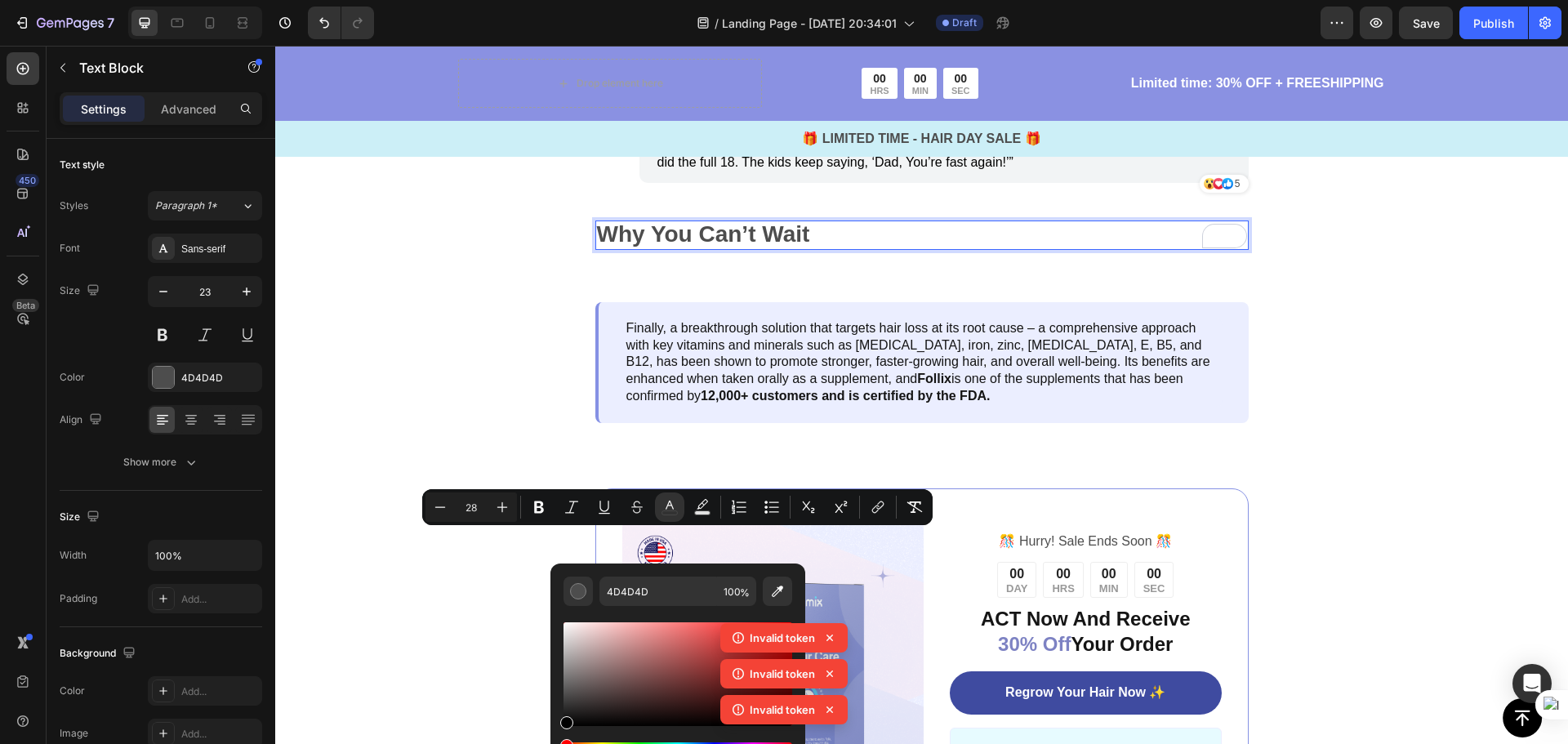
drag, startPoint x: 571, startPoint y: 681, endPoint x: 600, endPoint y: 708, distance: 39.6
click at [555, 728] on div "4D4D4D 100 %" at bounding box center [678, 668] width 255 height 209
type input "000000"
click at [892, 249] on p "Why You Can’t Wait" at bounding box center [922, 235] width 651 height 26
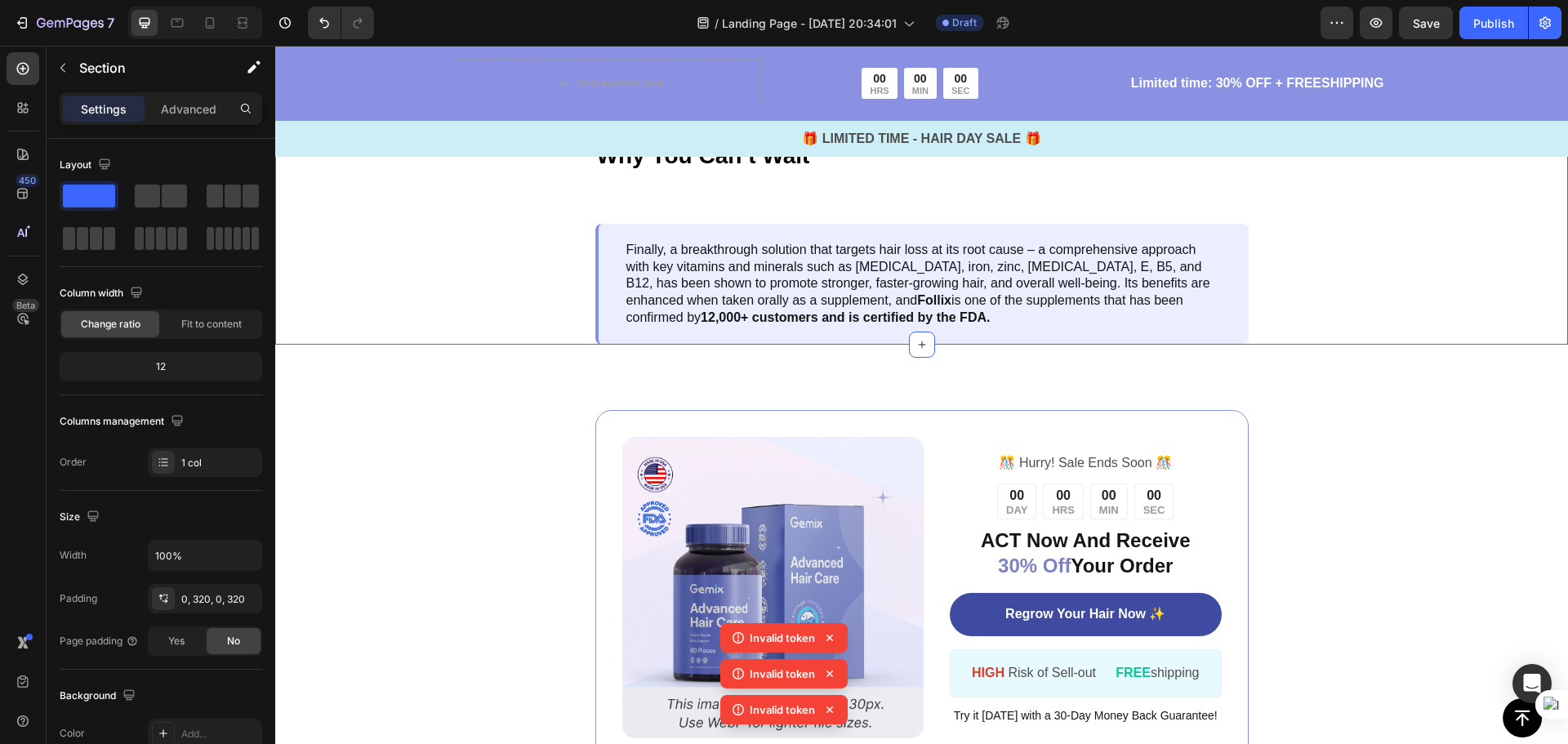
scroll to position [4165, 0]
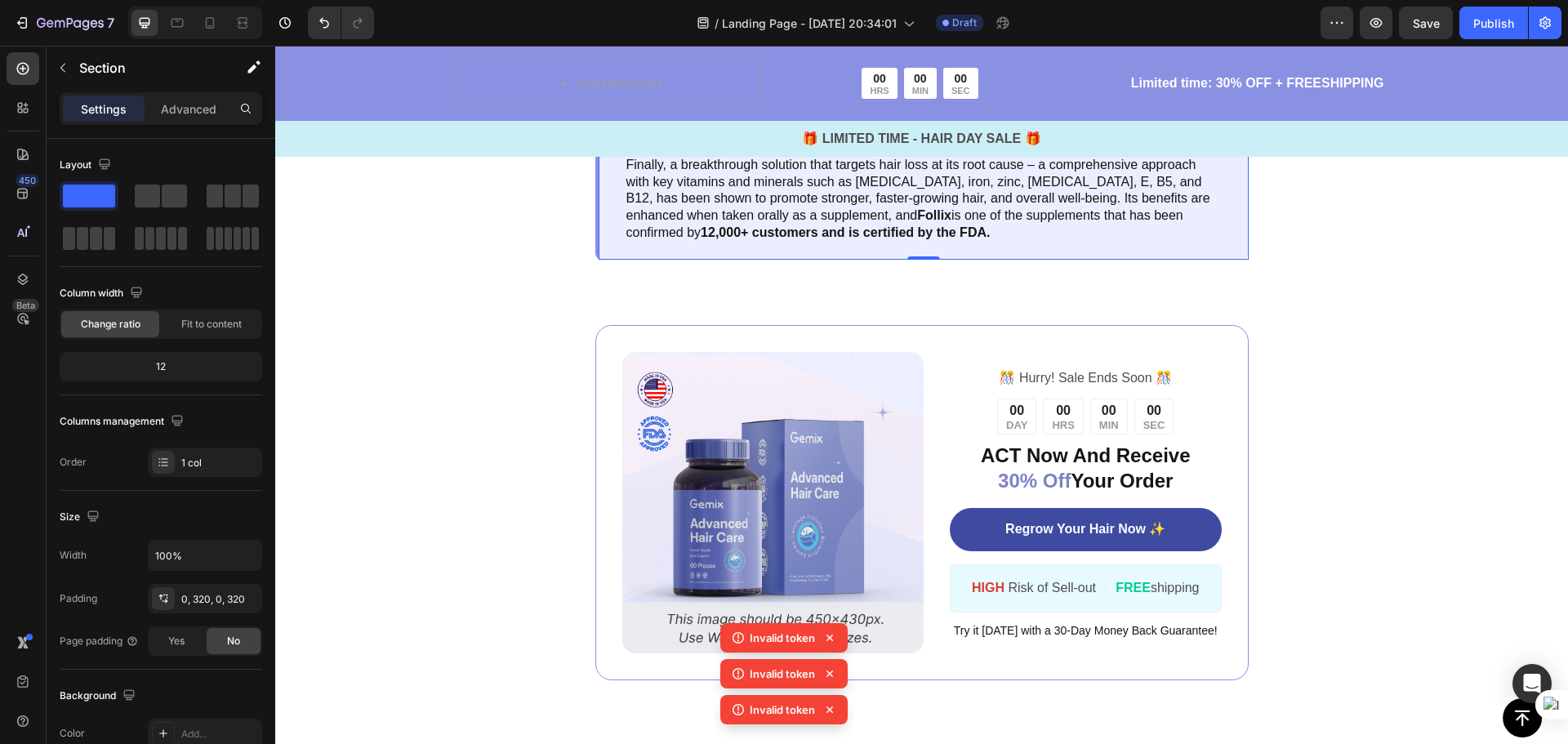
click at [851, 260] on div "Finally, a breakthrough solution that targets hair loss at its root cause – a c…" at bounding box center [921, 199] width 653 height 121
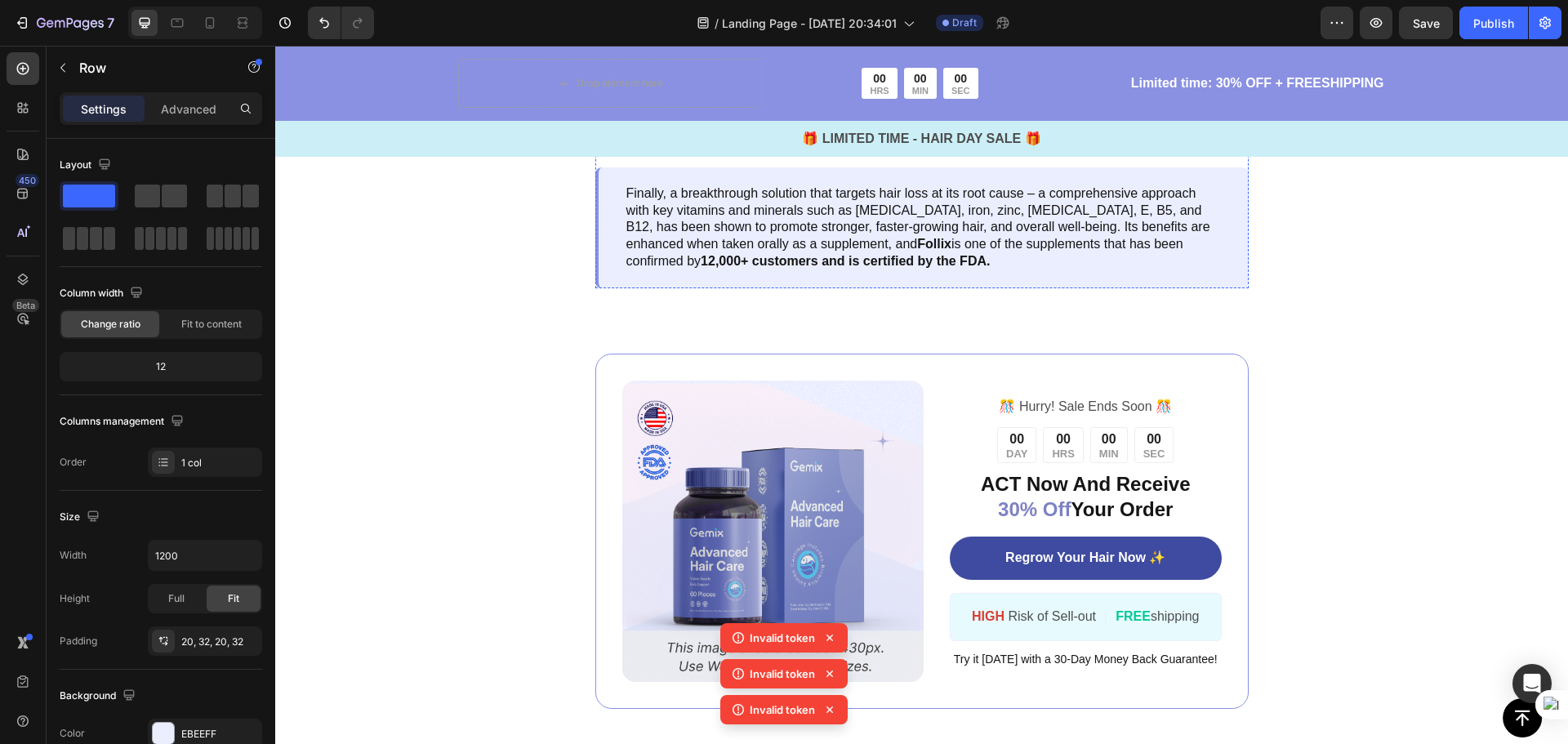
scroll to position [4246, 0]
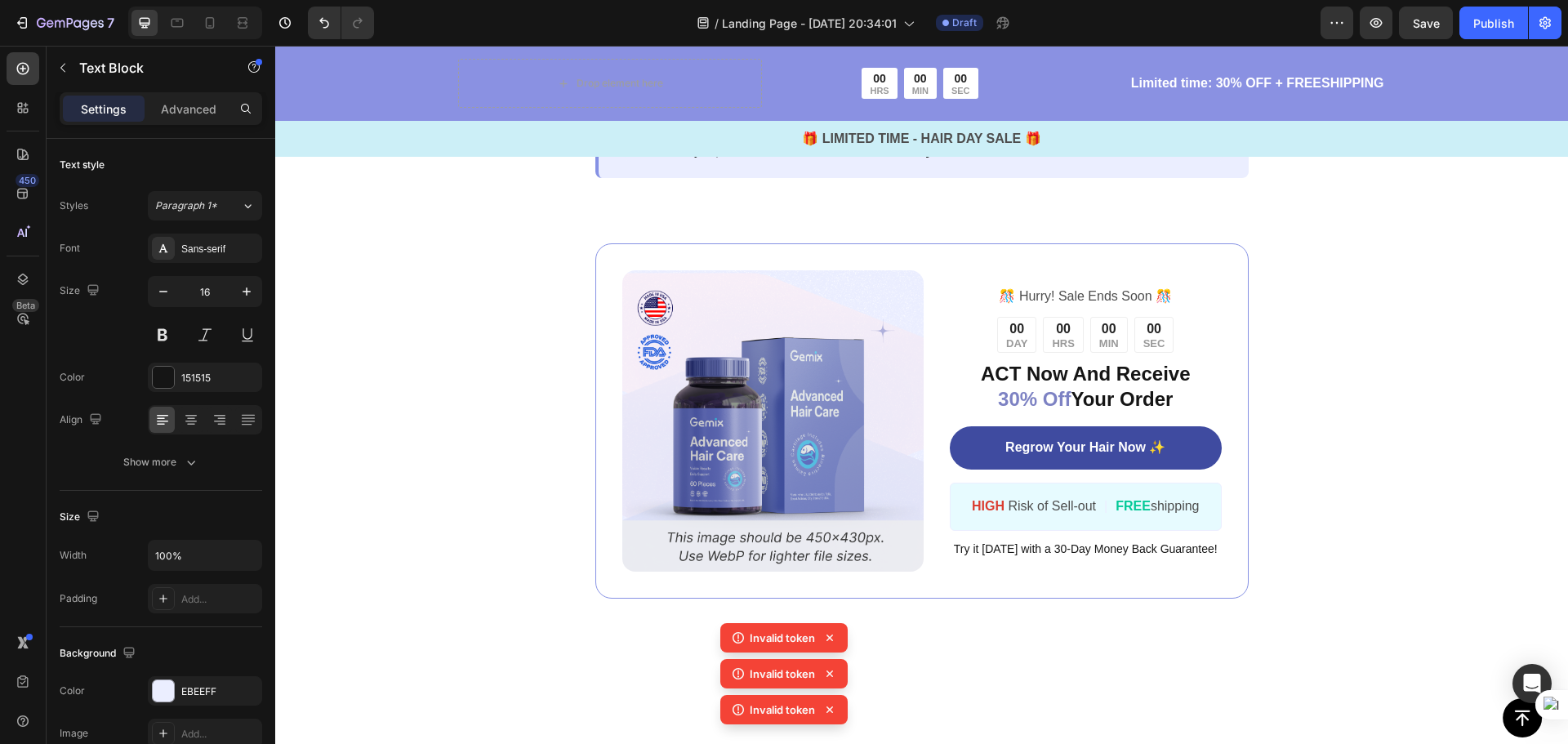
click at [868, 160] on p "Finally, a breakthrough solution that targets hair loss at its root cause – a c…" at bounding box center [924, 117] width 595 height 85
click at [871, 160] on p "Finally, a breakthrough solution that targets hair loss at its root cause – a c…" at bounding box center [924, 117] width 595 height 85
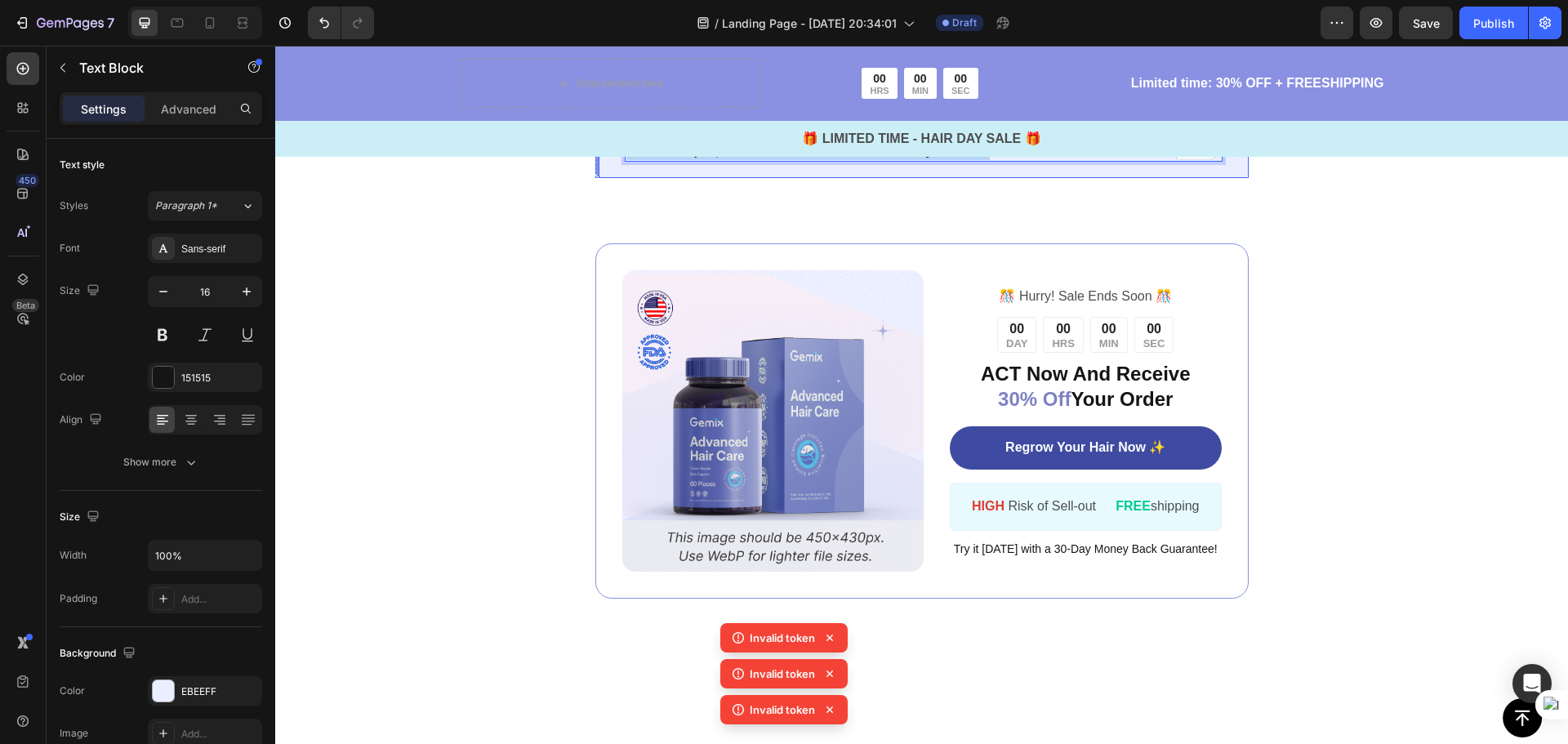
drag, startPoint x: 862, startPoint y: 454, endPoint x: 609, endPoint y: 388, distance: 261.5
click at [609, 178] on div "Finally, a breakthrough solution that targets hair loss at its root cause – a c…" at bounding box center [921, 117] width 653 height 121
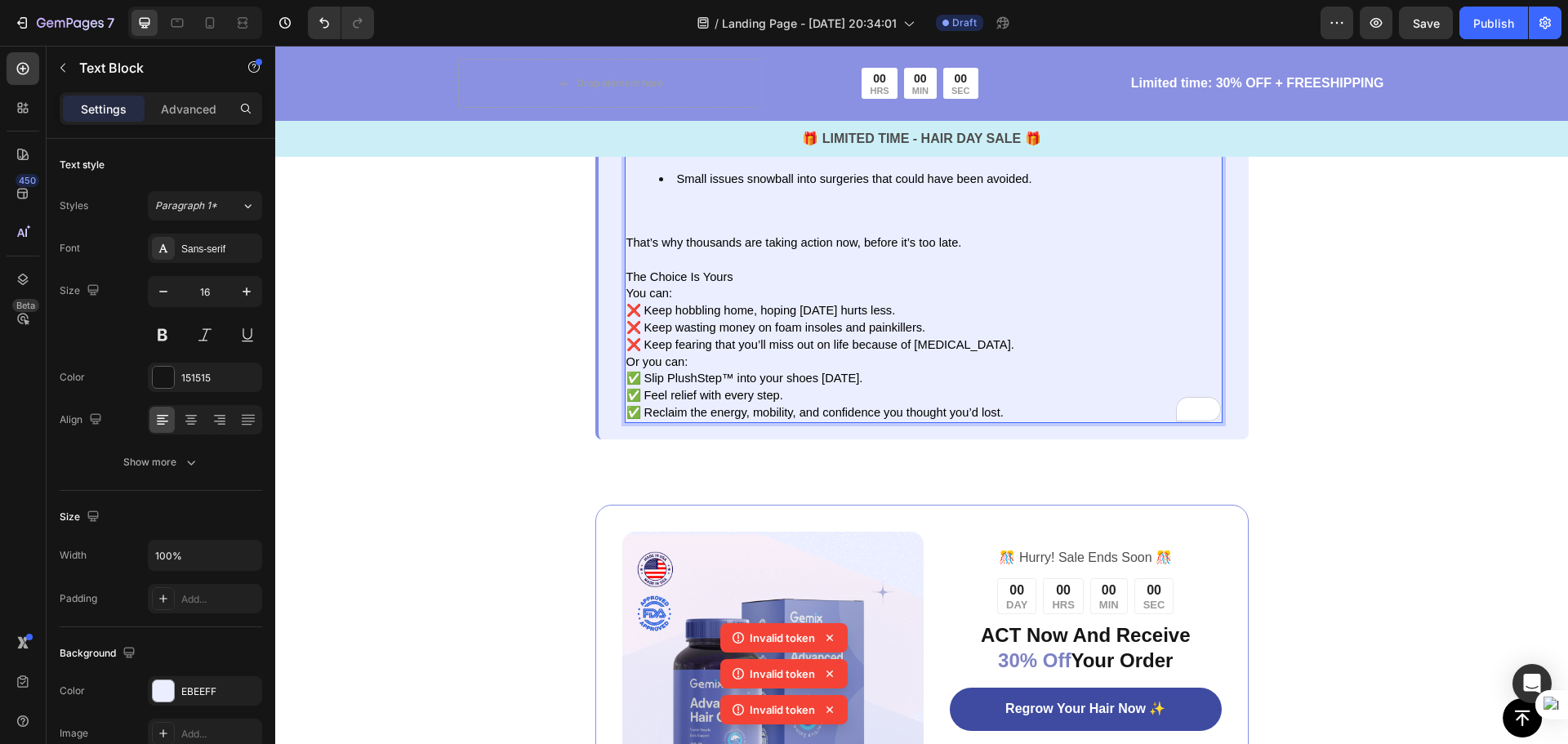
scroll to position [4514, 0]
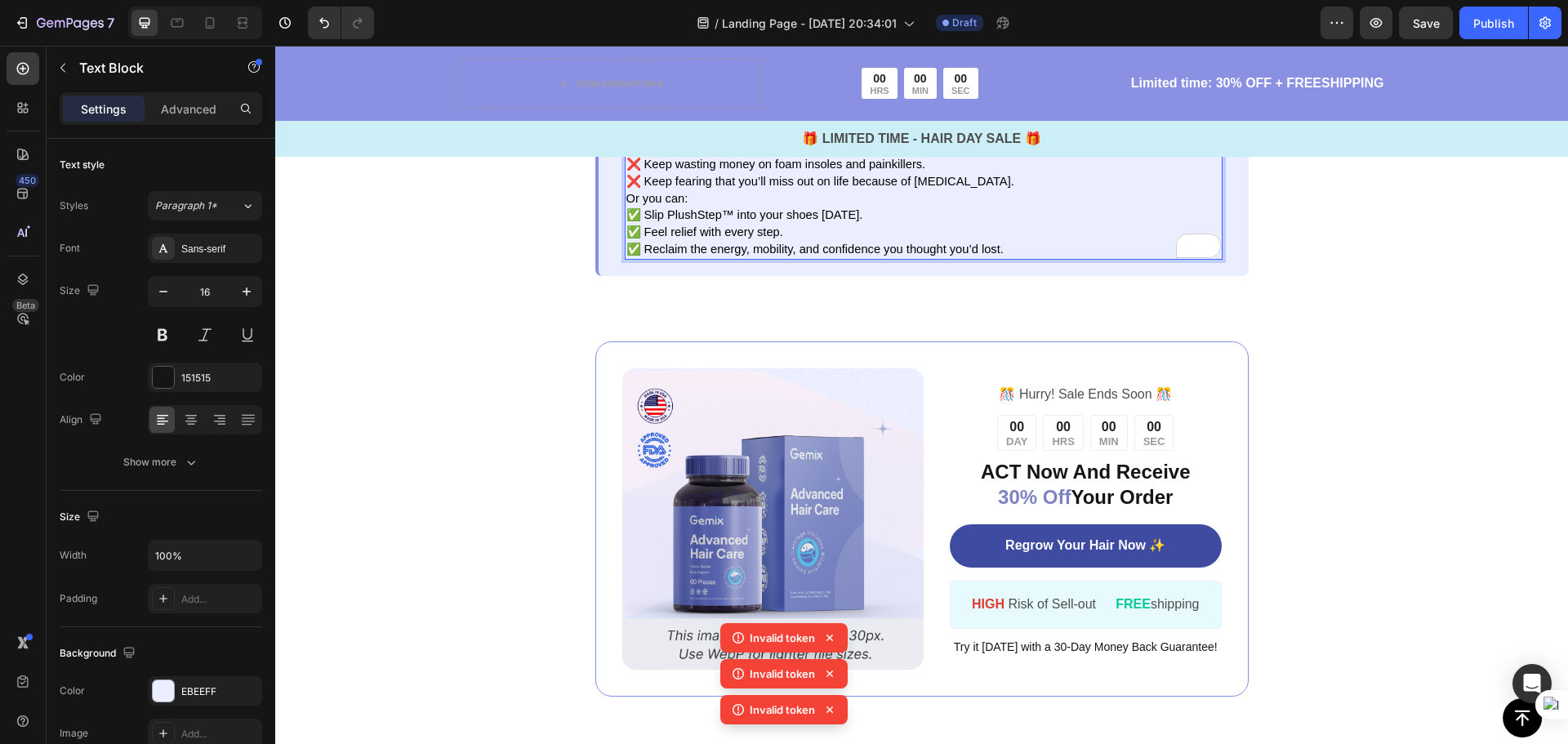
click at [629, 106] on p "Rich Text Editor. Editing area: main" at bounding box center [924, 97] width 595 height 17
click at [694, 58] on li "Small issues snowball into surgeries that could have been avoided." at bounding box center [939, 33] width 562 height 51
click at [661, 260] on div "Here’s the harsh truth: Every day you keep pushing through the pain, you risk p…" at bounding box center [924, 33] width 598 height 454
click at [659, 58] on li "Small issues snowball into surgeries that could have been avoided." at bounding box center [939, 33] width 562 height 51
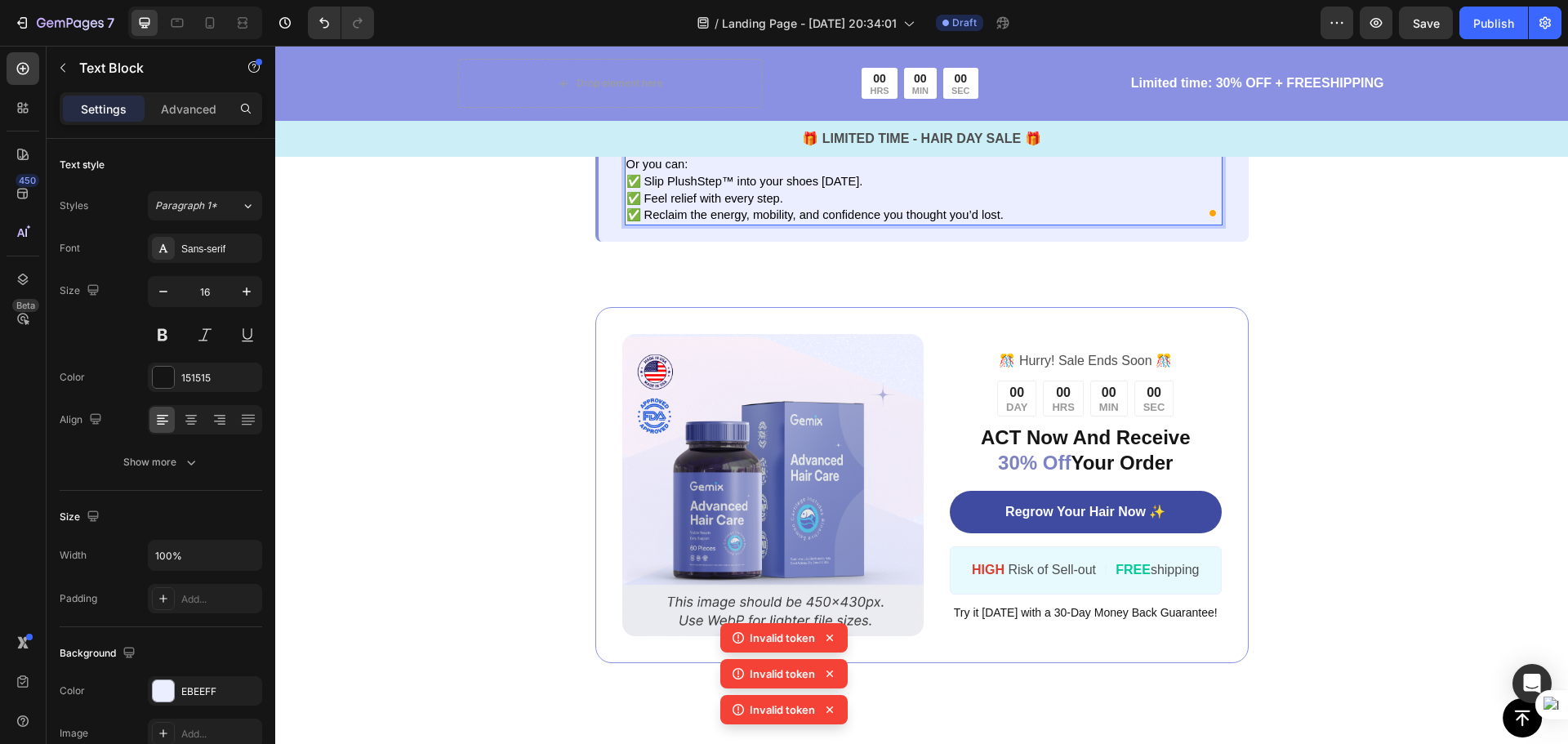
scroll to position [4433, 0]
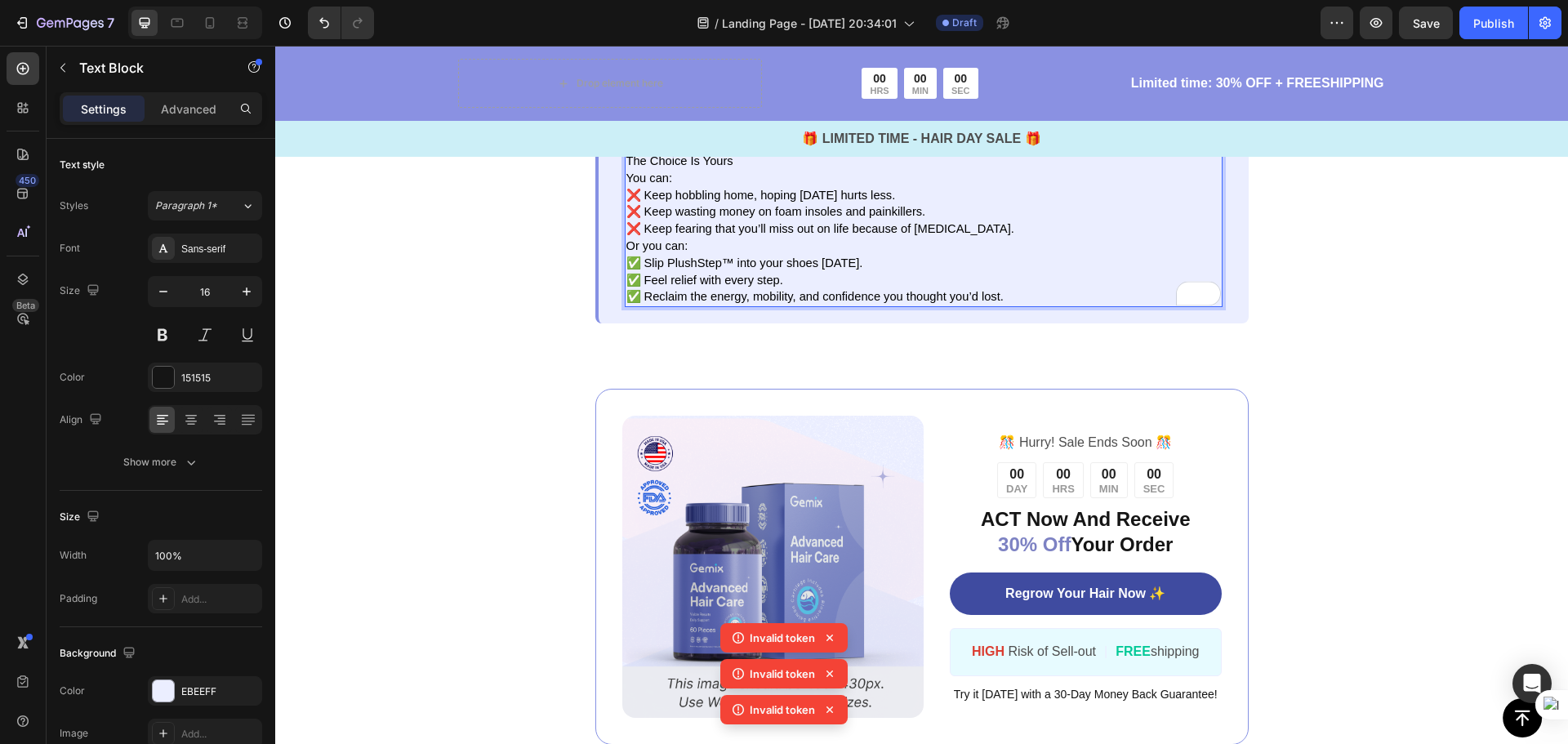
click at [674, 88] on li "Your gait shifts, straining knees, hips, and even your back." at bounding box center [939, 63] width 562 height 51
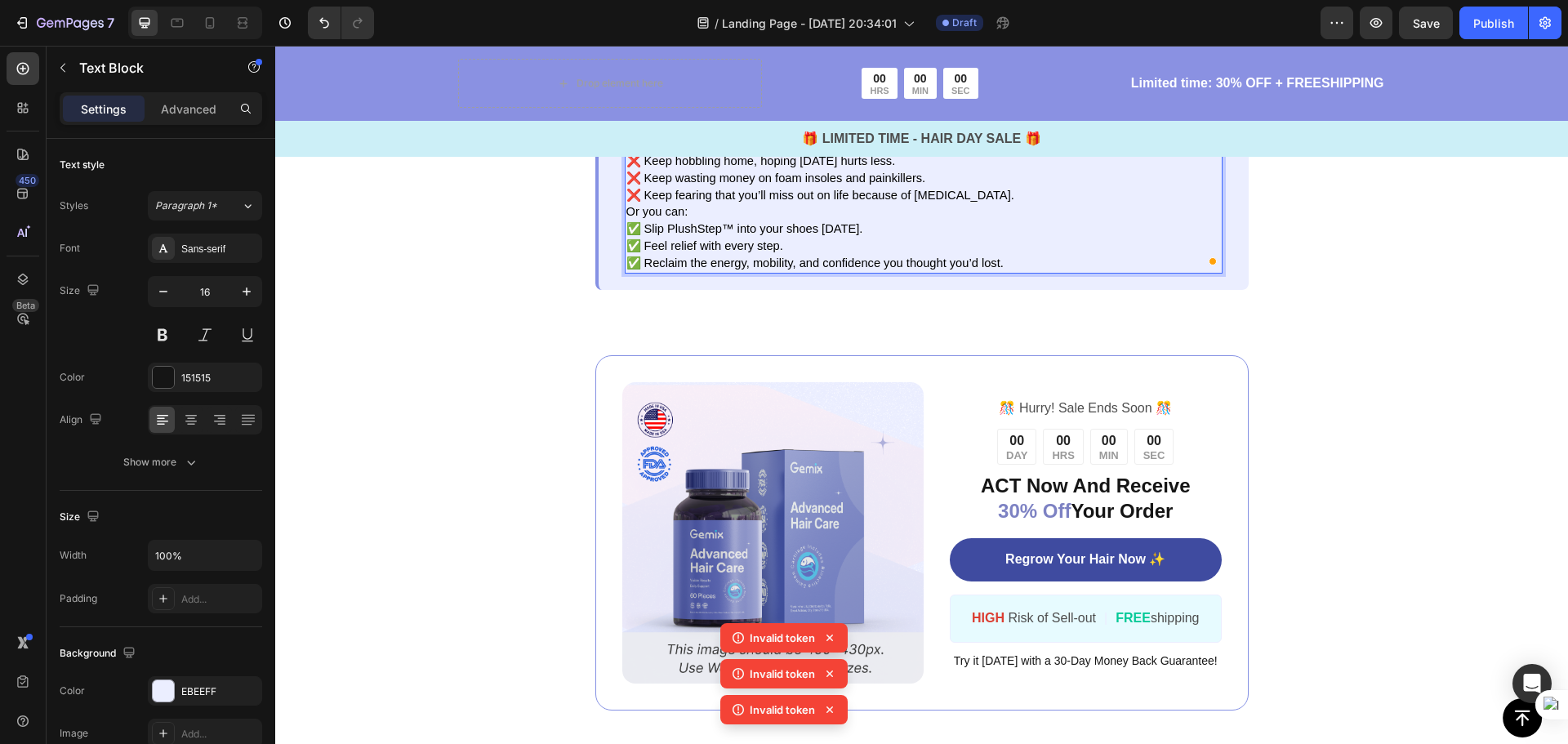
click at [661, 37] on li "Week by week, inflammation builds." at bounding box center [939, 13] width 562 height 51
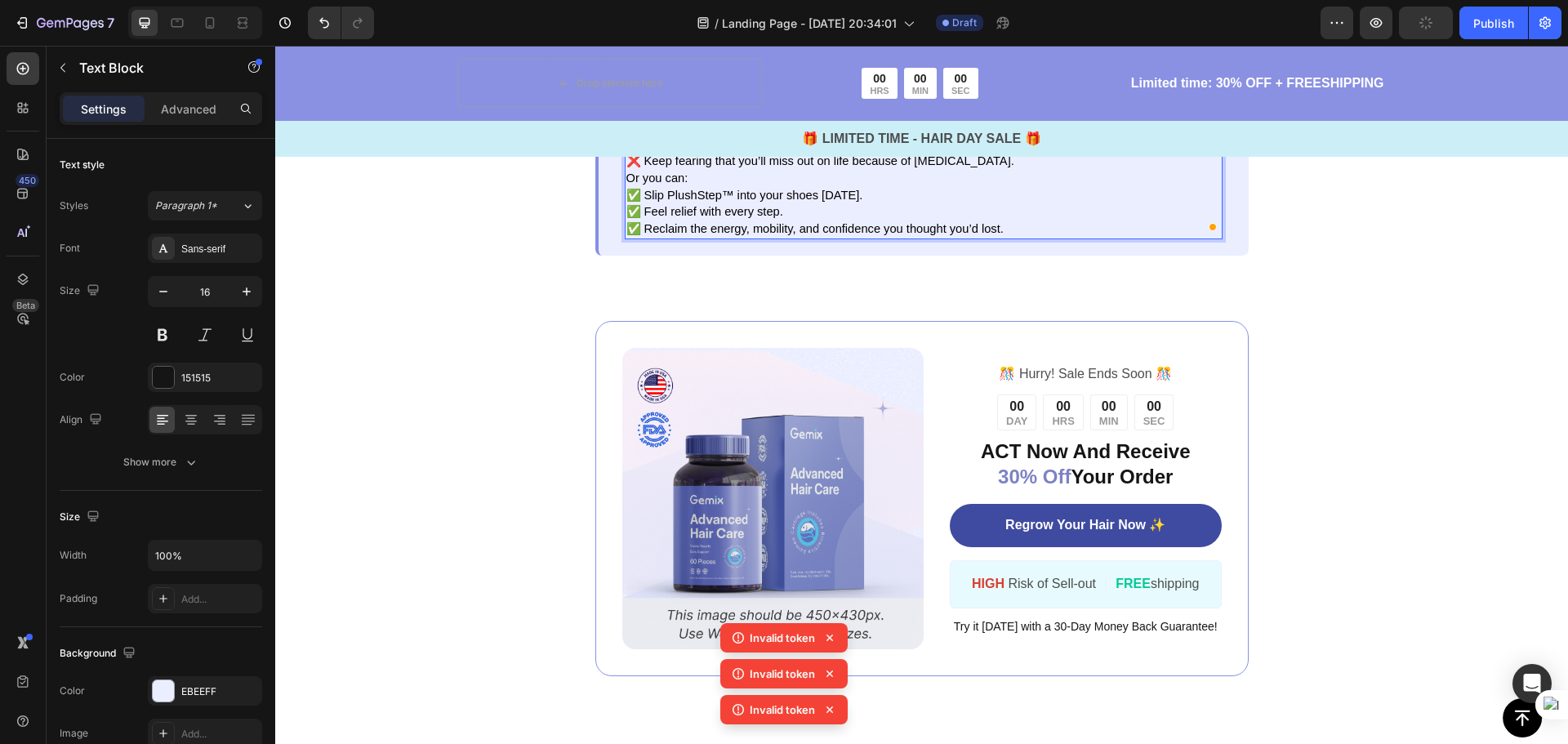
scroll to position [4351, 0]
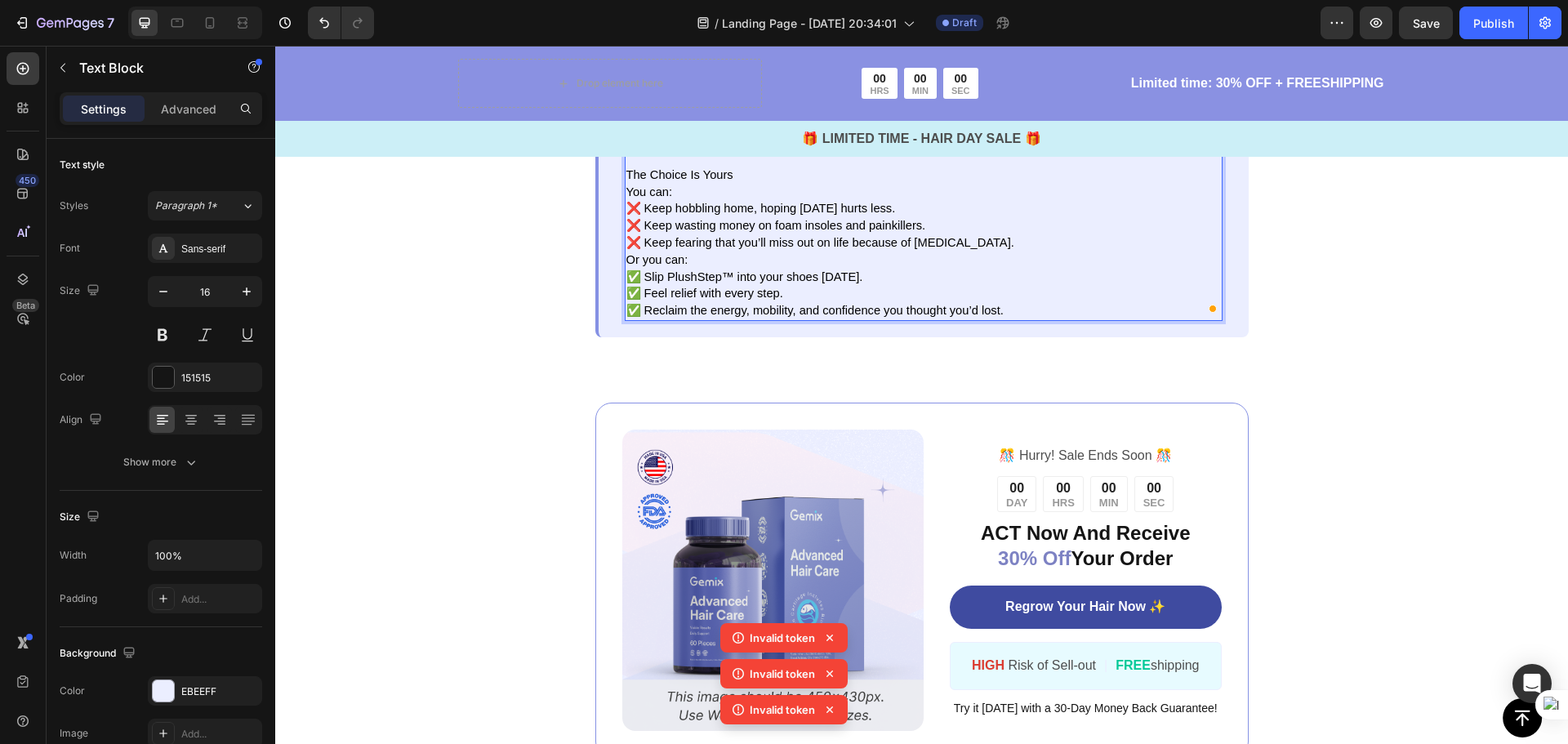
click at [678, 321] on div "Here’s the harsh truth: Every day you keep pushing through the pain, you risk p…" at bounding box center [924, 145] width 598 height 352
click at [666, 56] on p "Rich Text Editor. Editing area: main" at bounding box center [924, 46] width 595 height 17
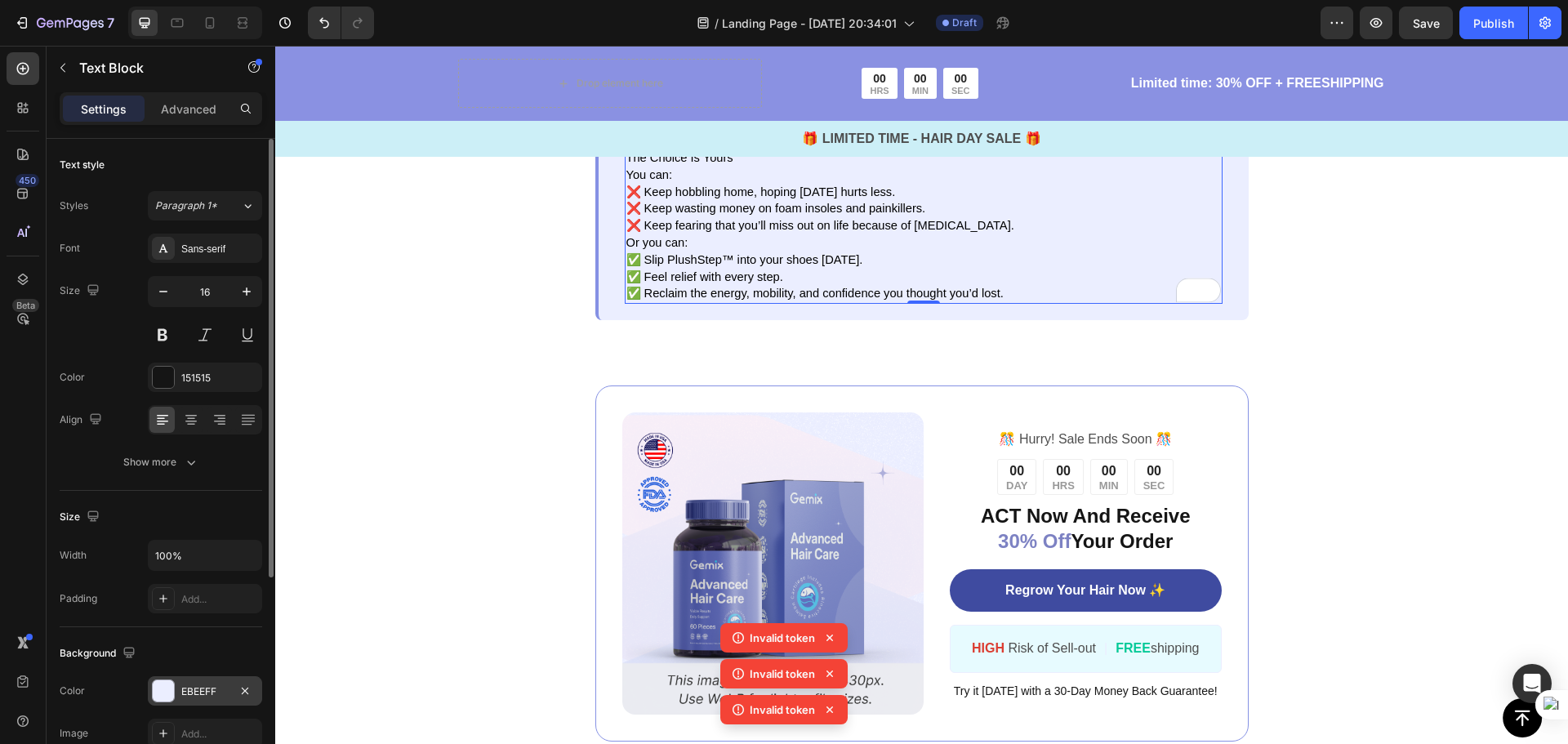
click at [209, 693] on div "EBEEFF" at bounding box center [205, 691] width 47 height 15
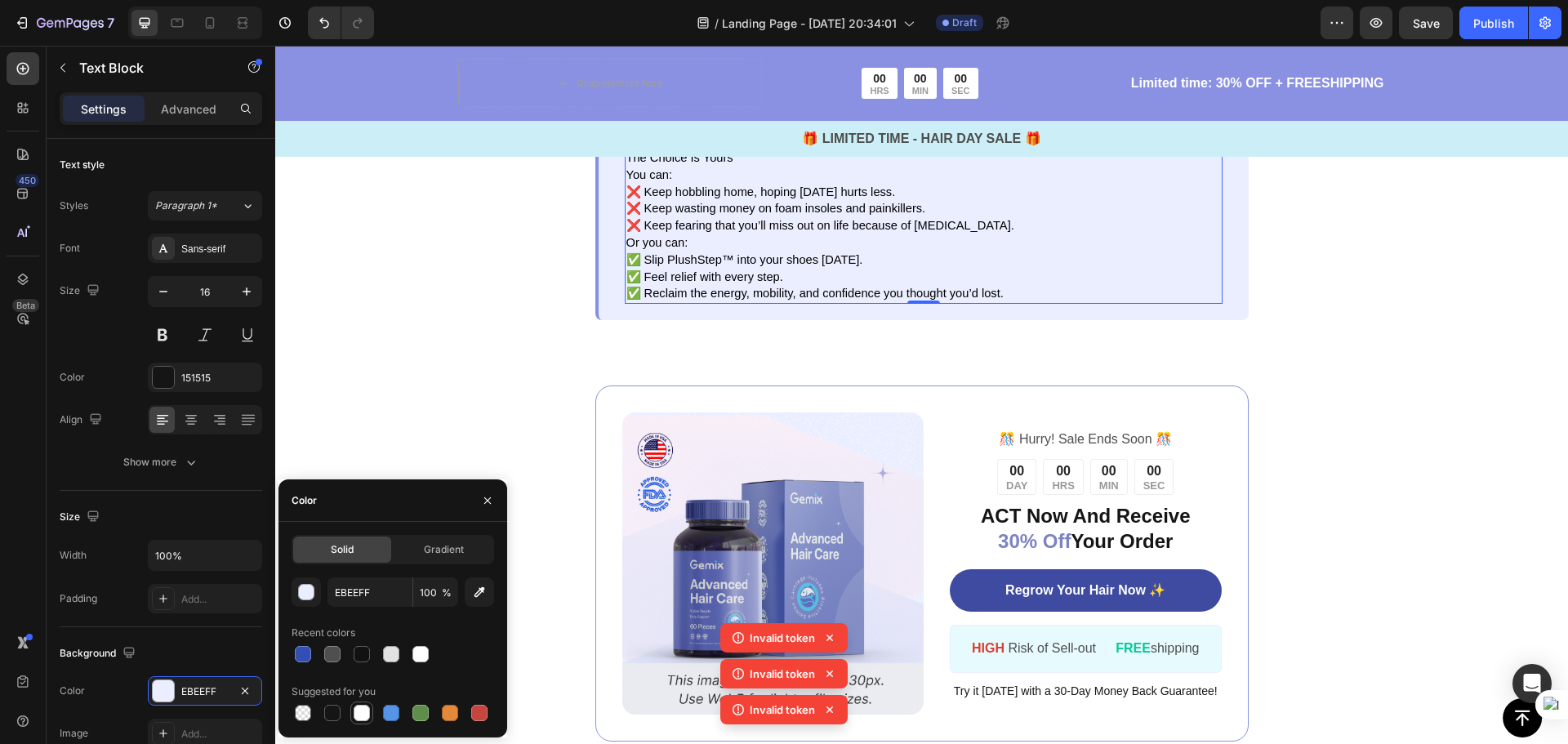
click at [364, 712] on div at bounding box center [362, 713] width 16 height 16
type input "FFFFFF"
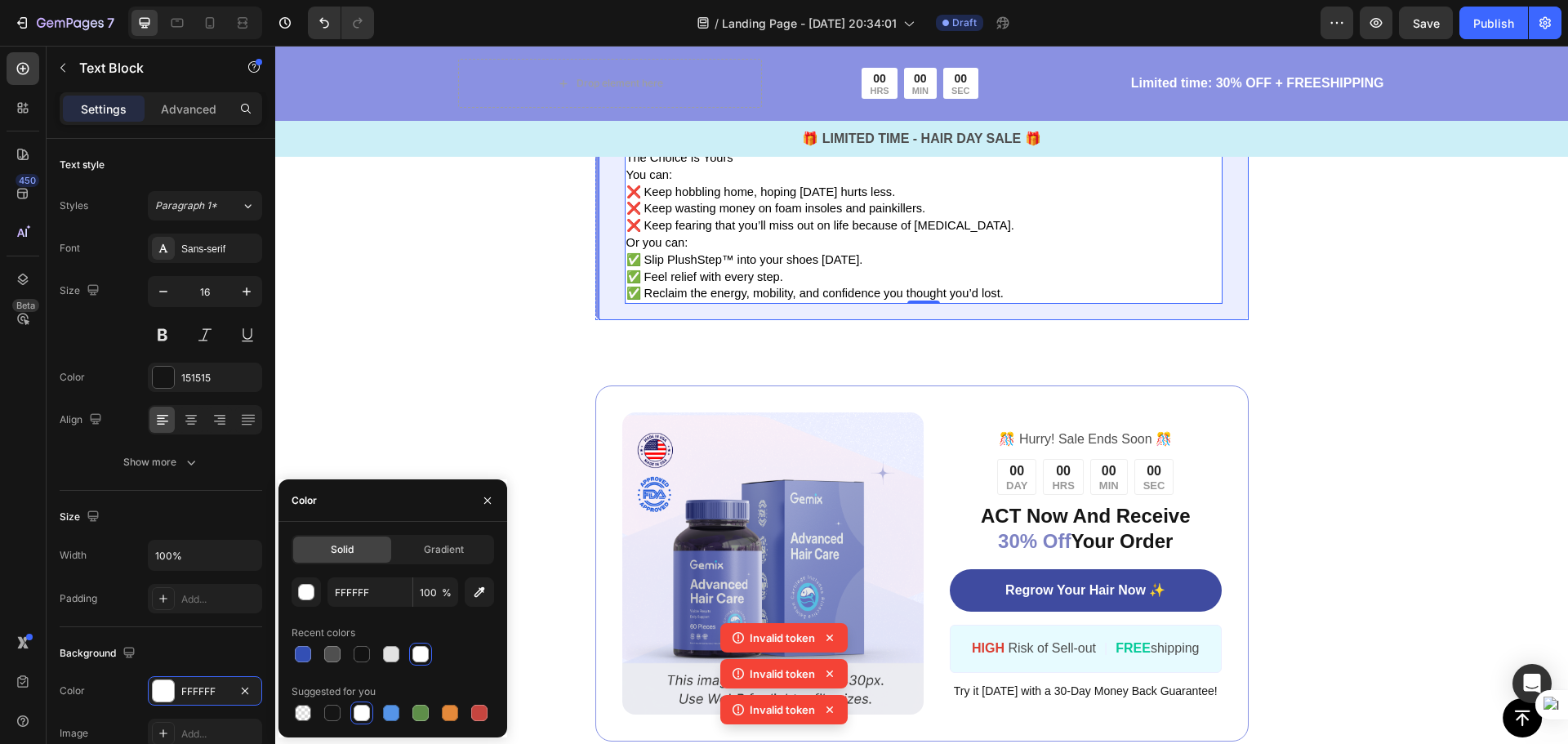
click at [602, 320] on div "Here’s the harsh truth: Every day you keep pushing through the pain, you risk p…" at bounding box center [921, 136] width 653 height 367
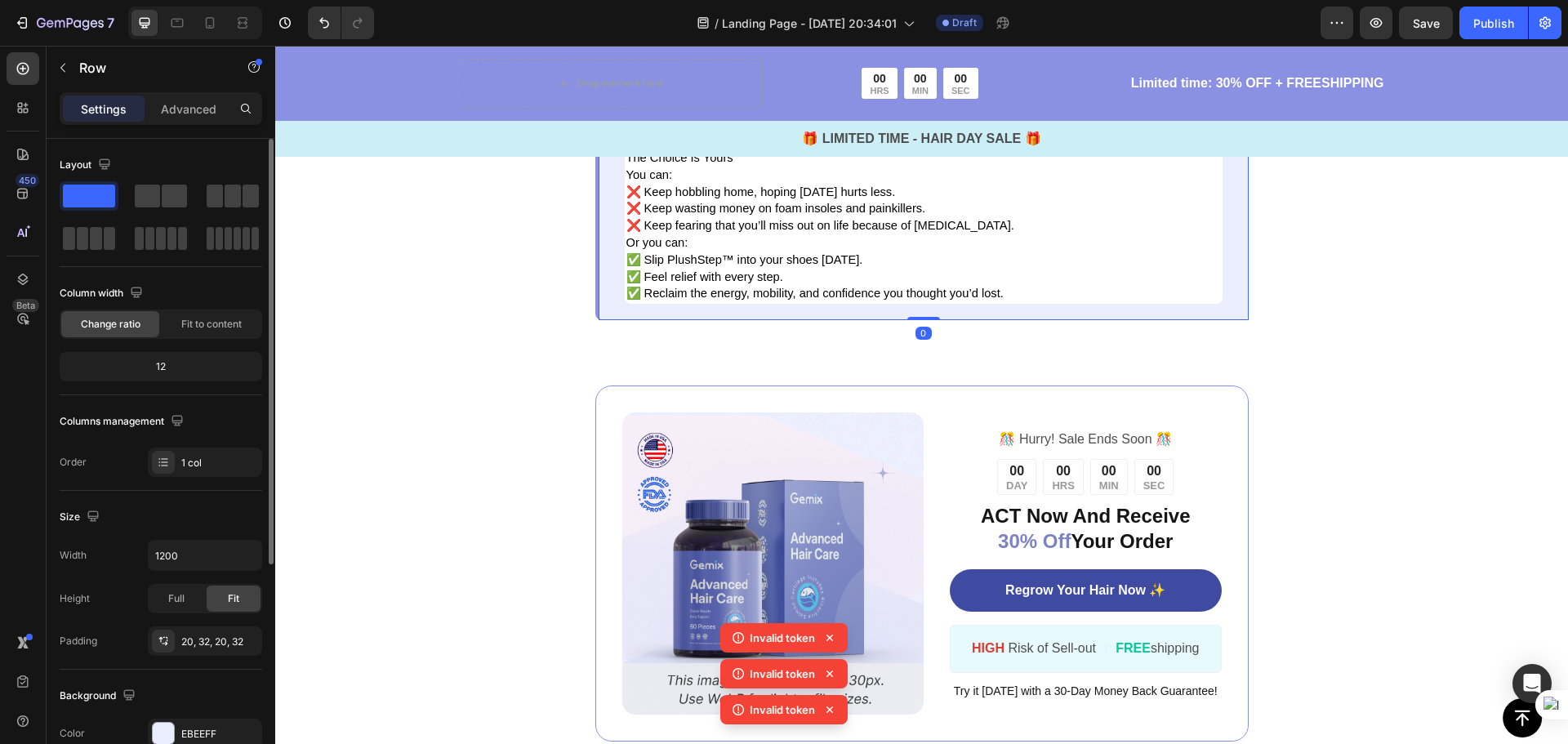
scroll to position [82, 0]
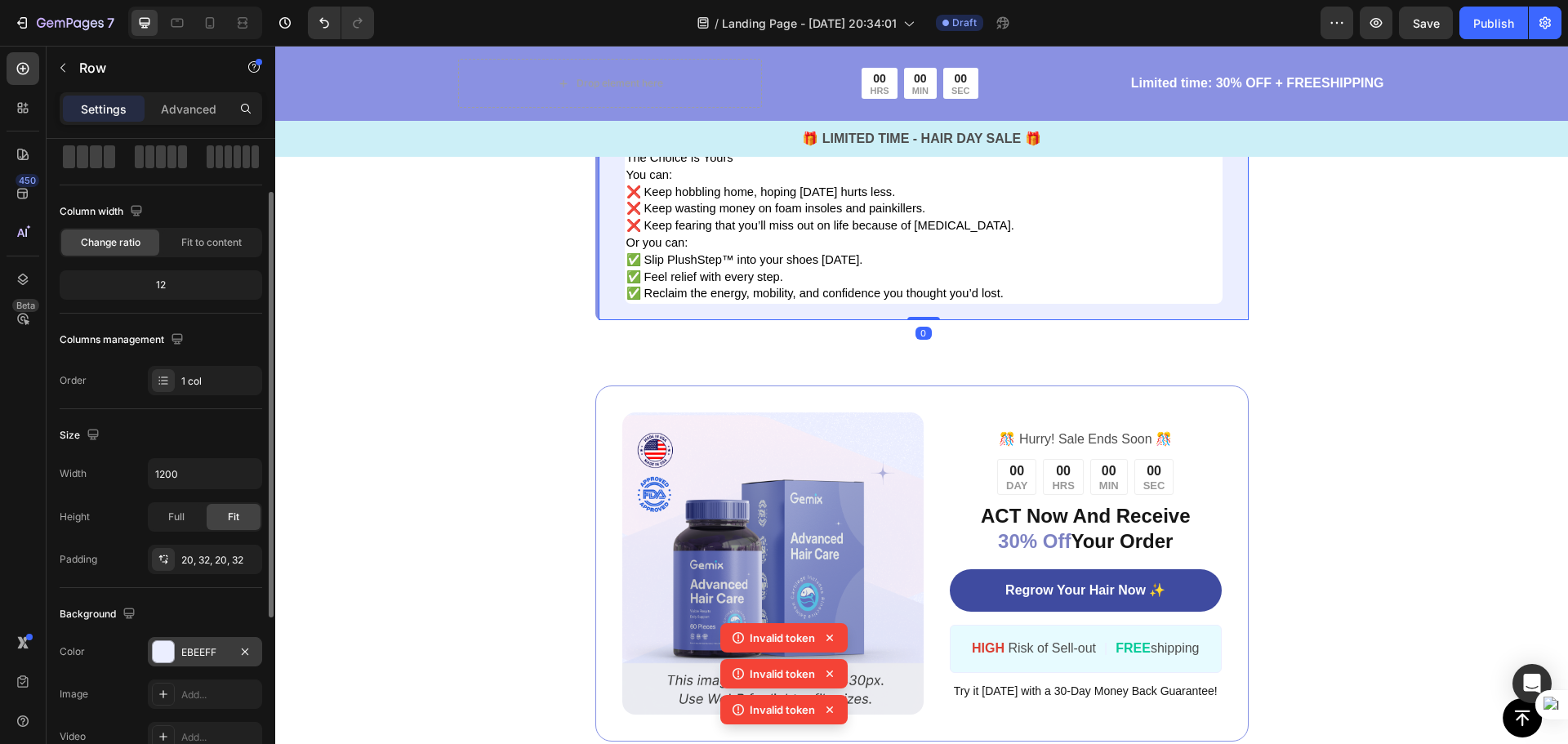
click at [200, 646] on div "EBEEFF" at bounding box center [205, 652] width 47 height 15
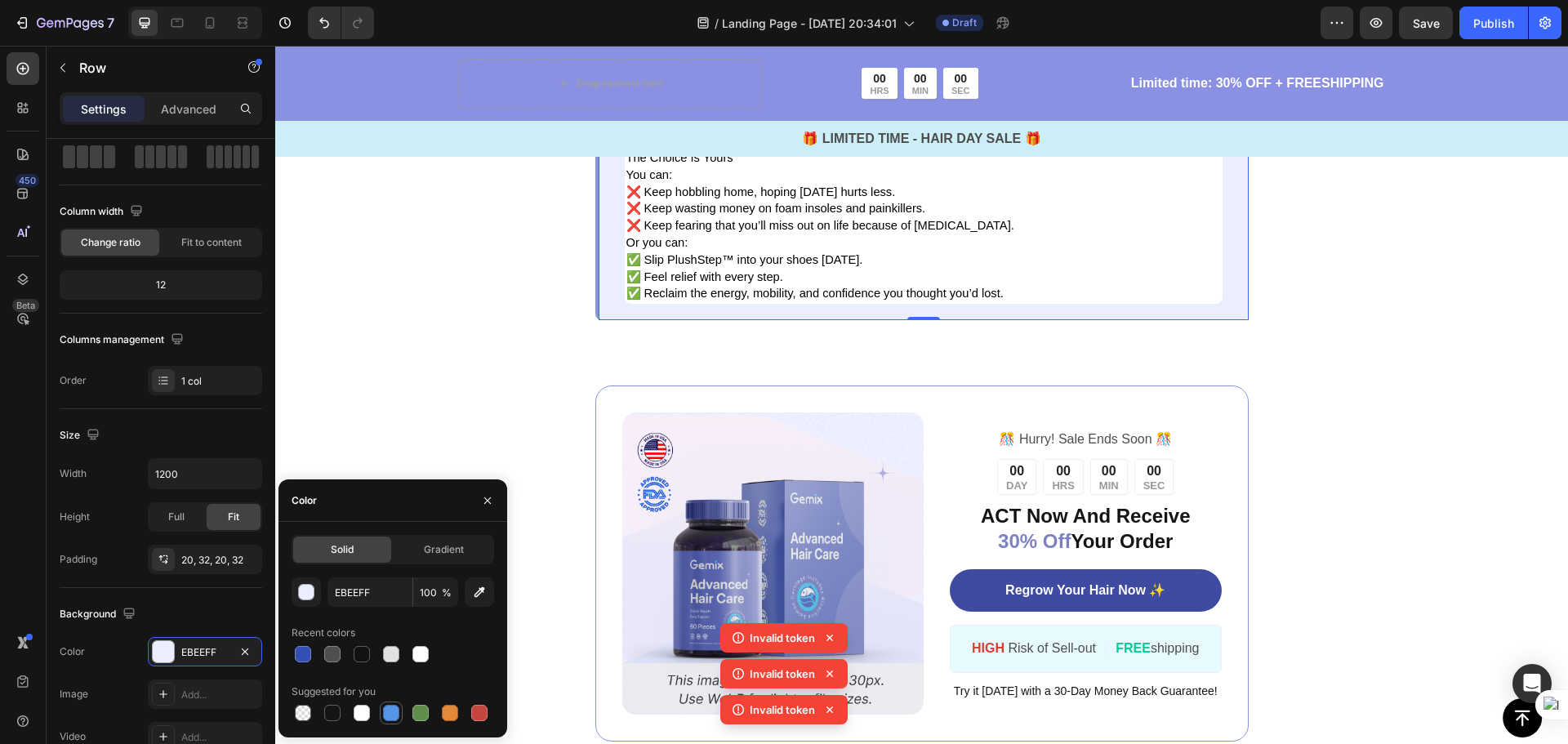
click at [394, 714] on div at bounding box center [391, 713] width 16 height 16
type input "5594E7"
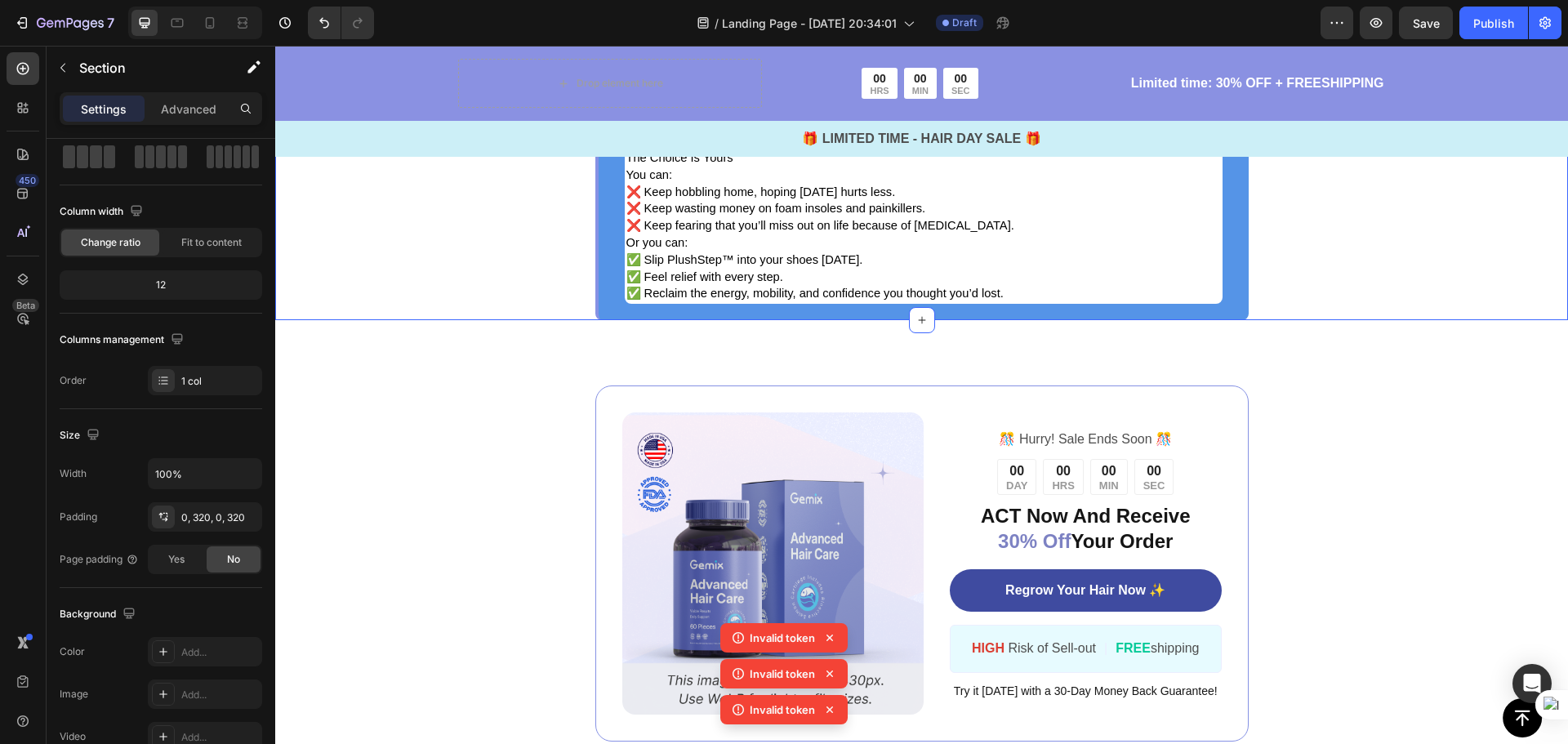
scroll to position [0, 0]
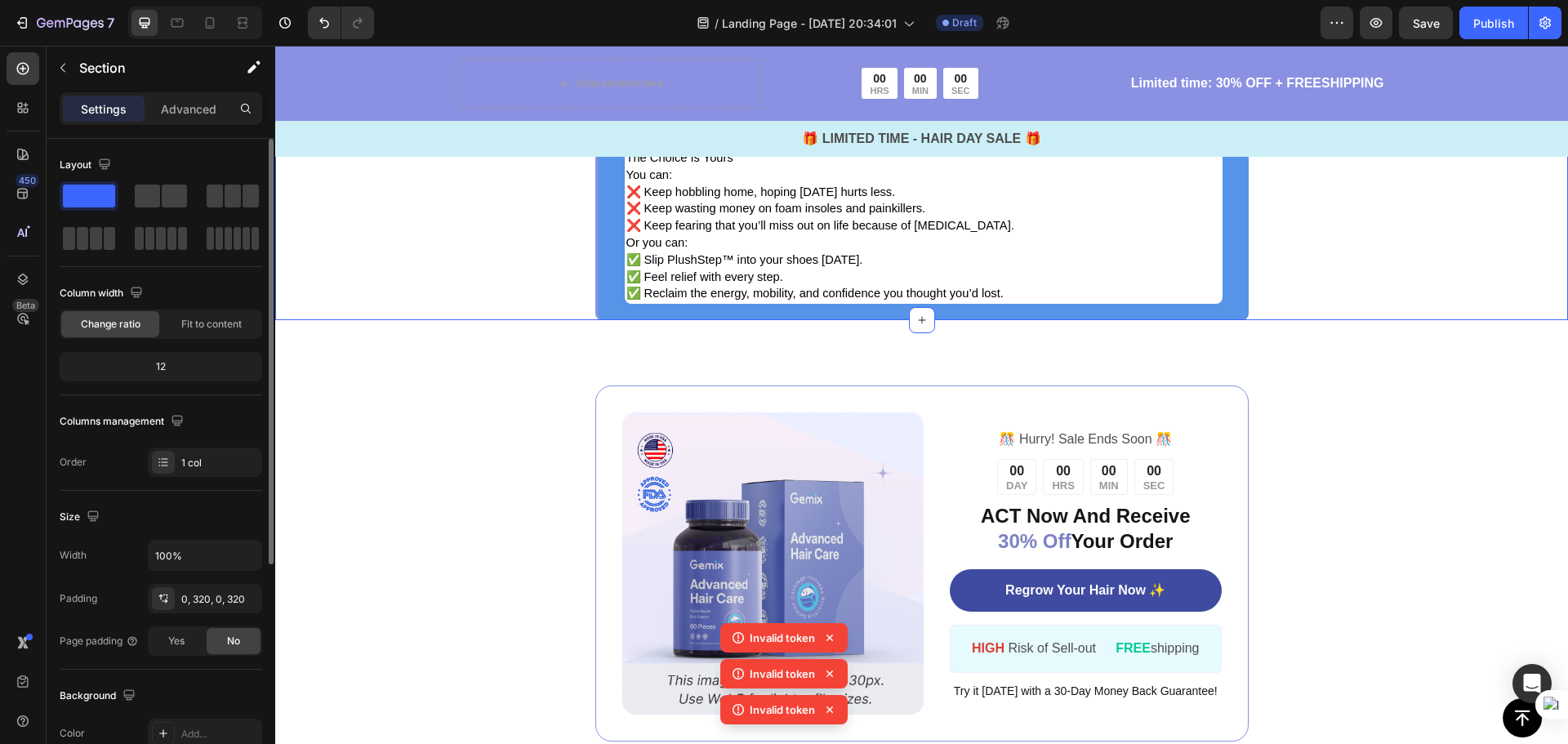
click at [1165, 132] on p "That’s why thousands are taking action now, before it’s too late." at bounding box center [924, 123] width 595 height 17
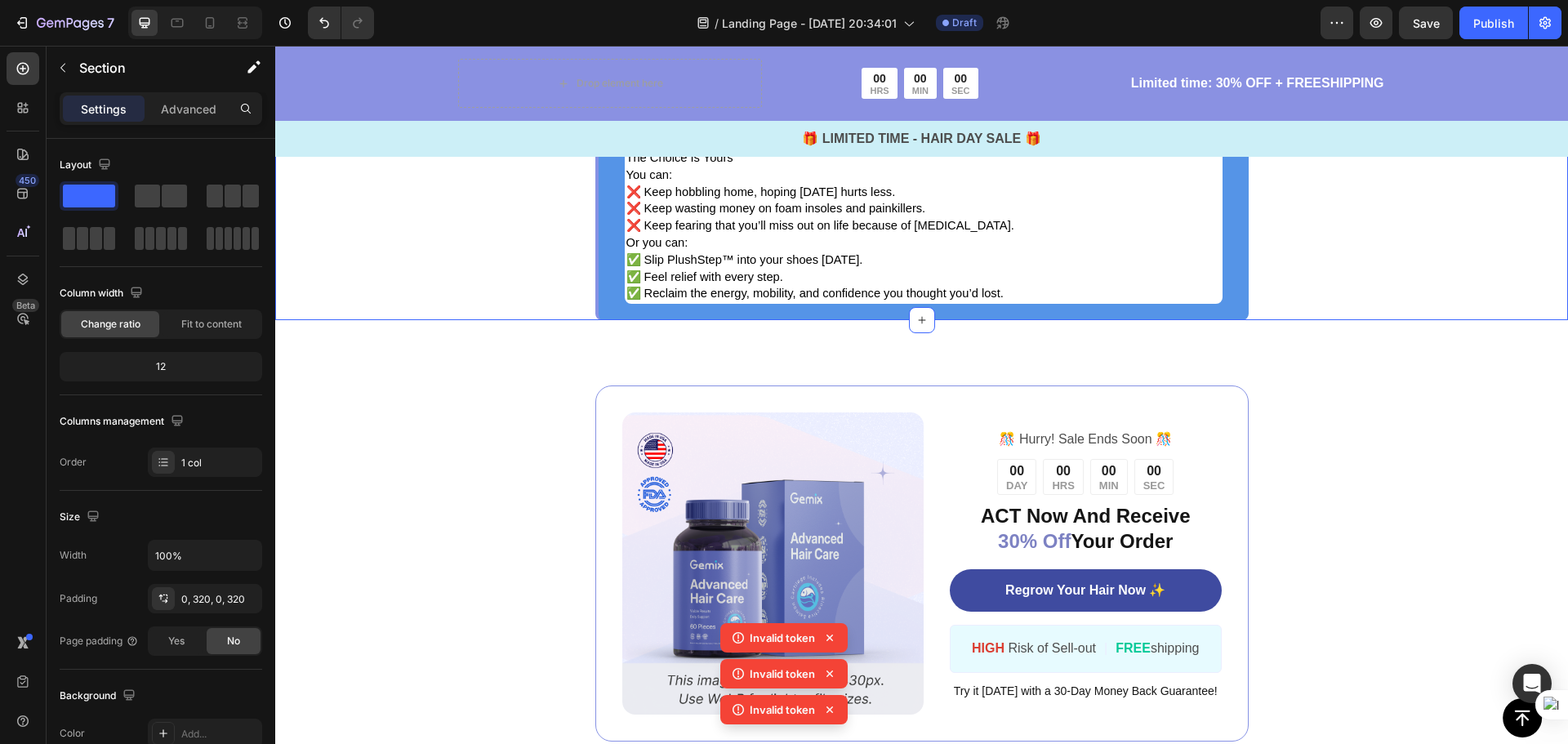
scroll to position [4269, 0]
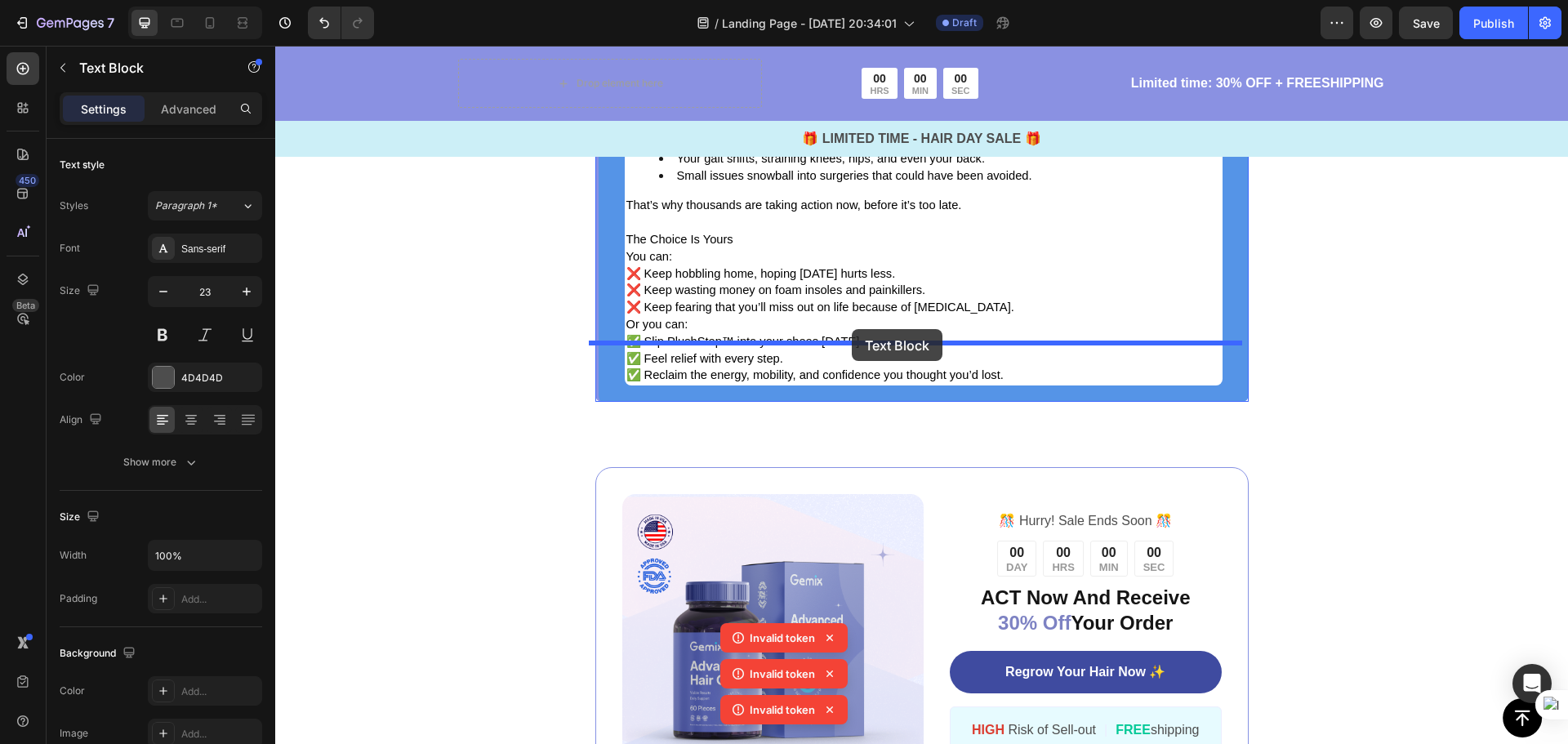
drag, startPoint x: 852, startPoint y: 280, endPoint x: 852, endPoint y: 329, distance: 49.0
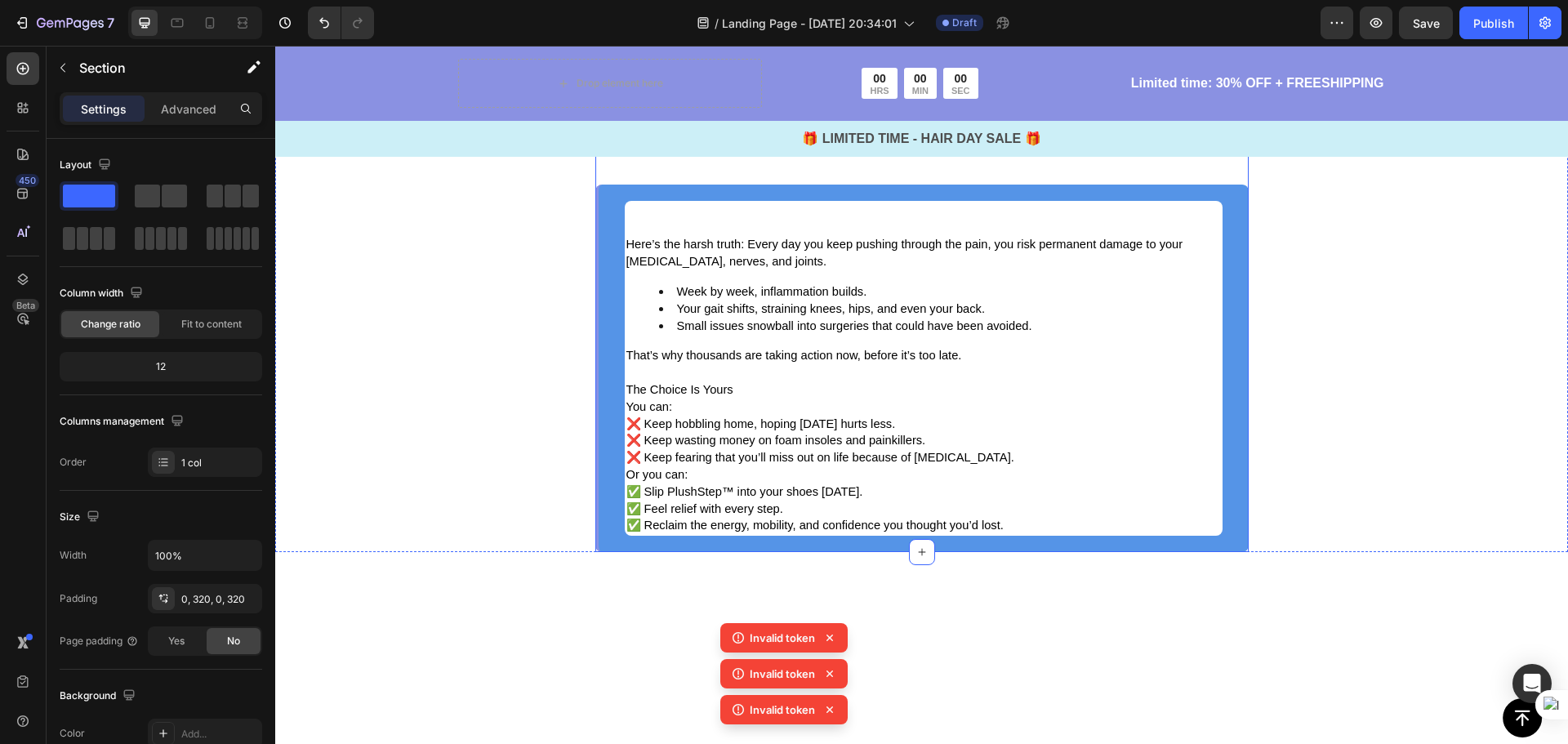
scroll to position [4106, 0]
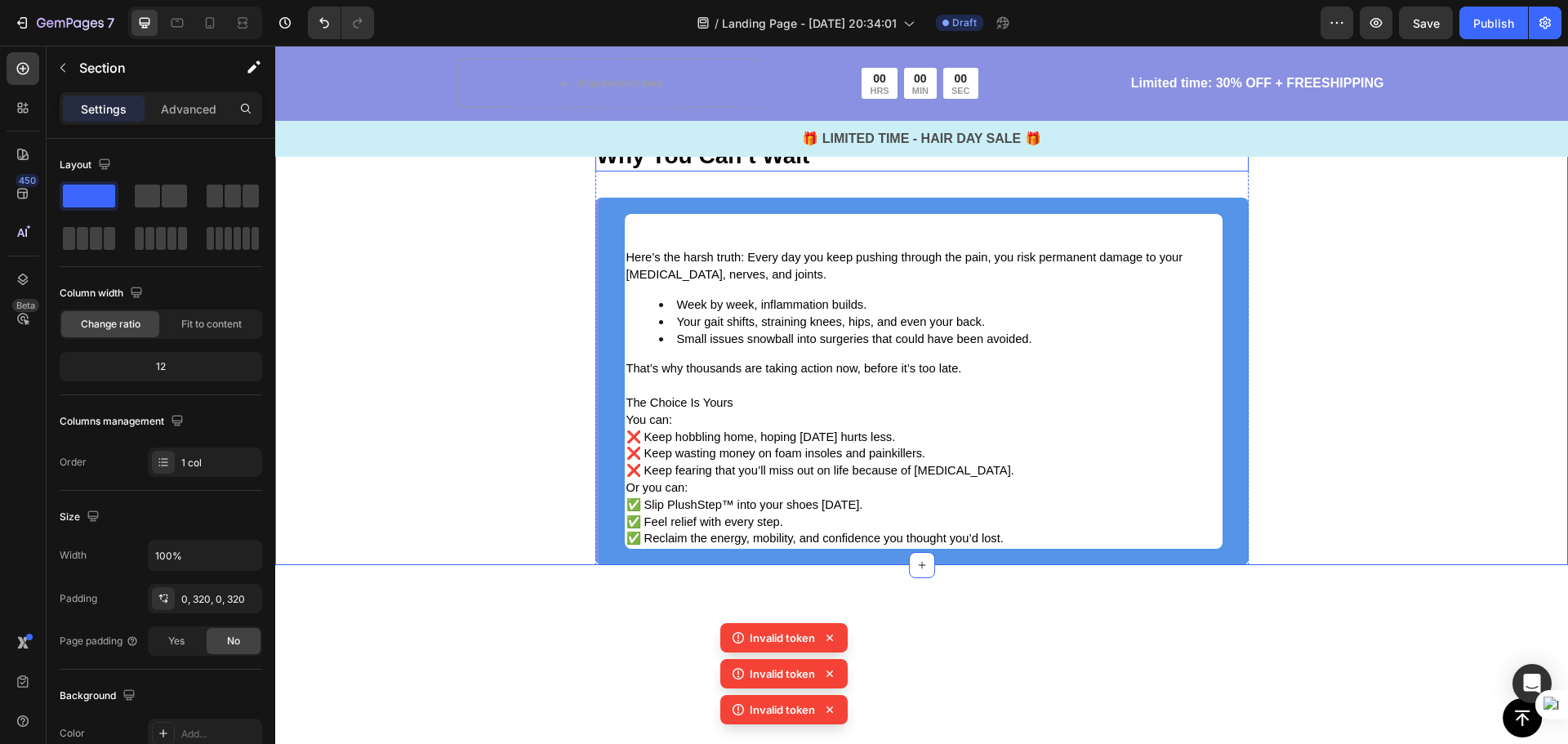
click at [832, 169] on p "Why You Can’t Wait" at bounding box center [922, 157] width 651 height 26
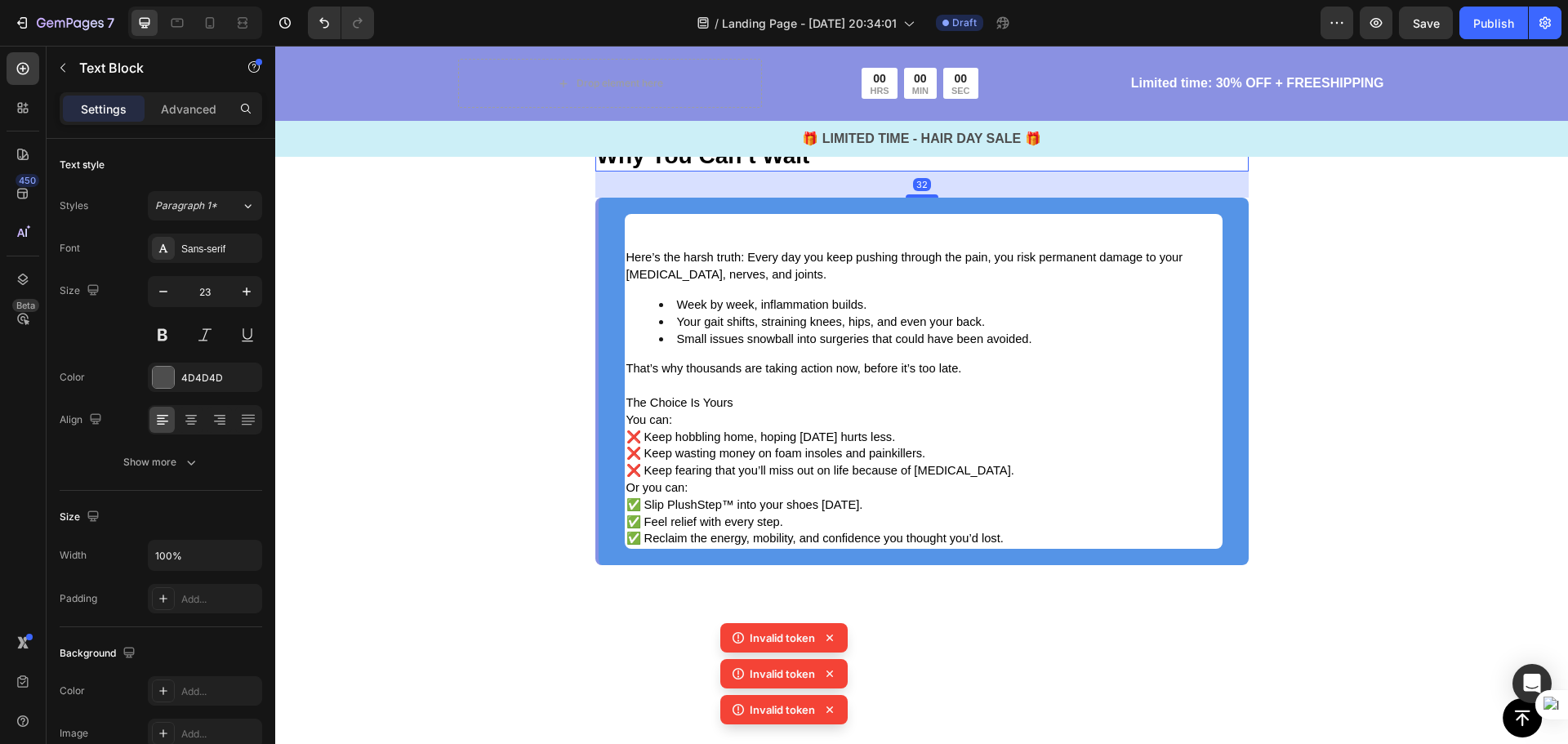
click at [832, 169] on p "Why You Can’t Wait" at bounding box center [922, 157] width 651 height 26
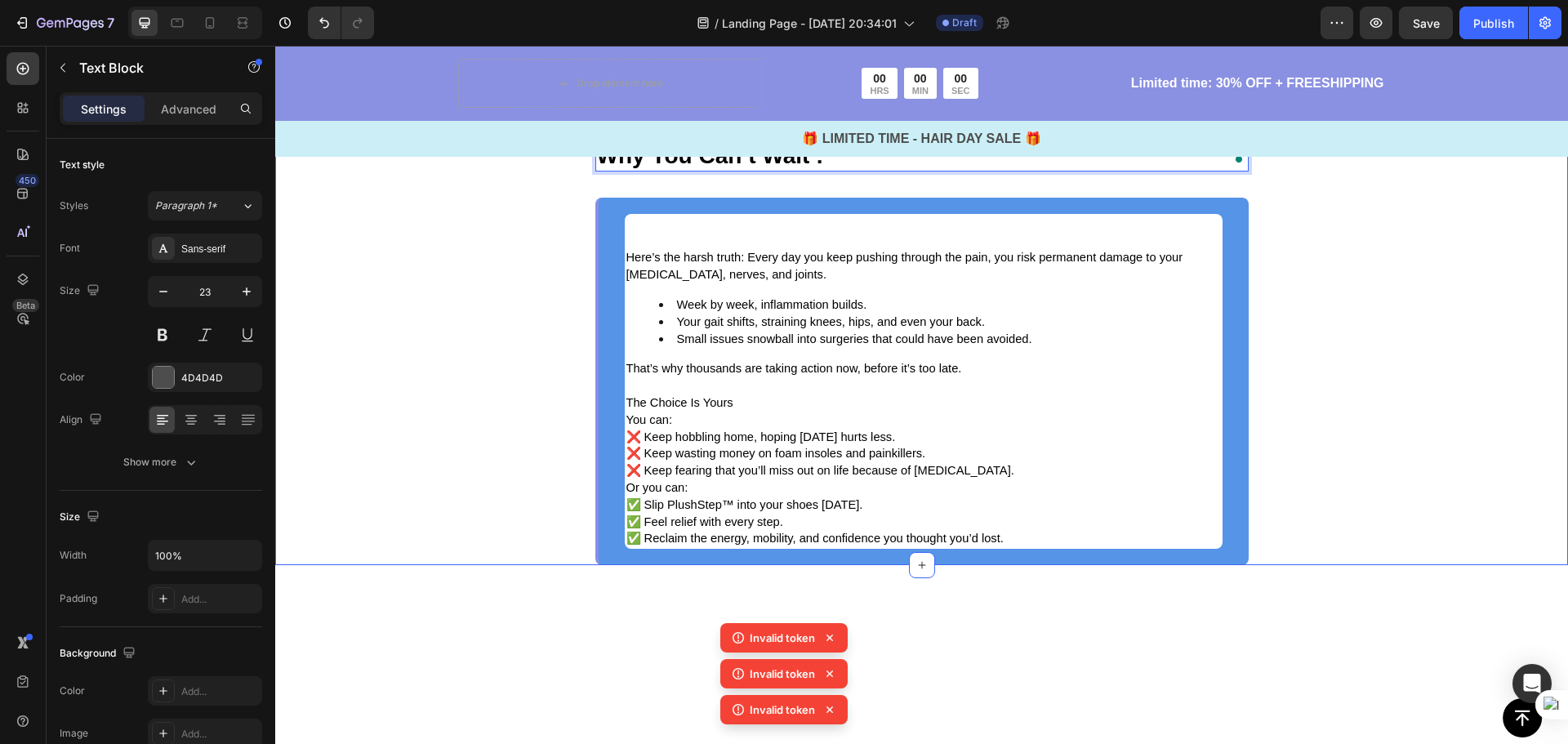
click at [1476, 484] on div "Image The Proof Is Overwhelming Text Block Image Linda, 47, Nurse Text Block “ …" at bounding box center [921, 6] width 1293 height 1116
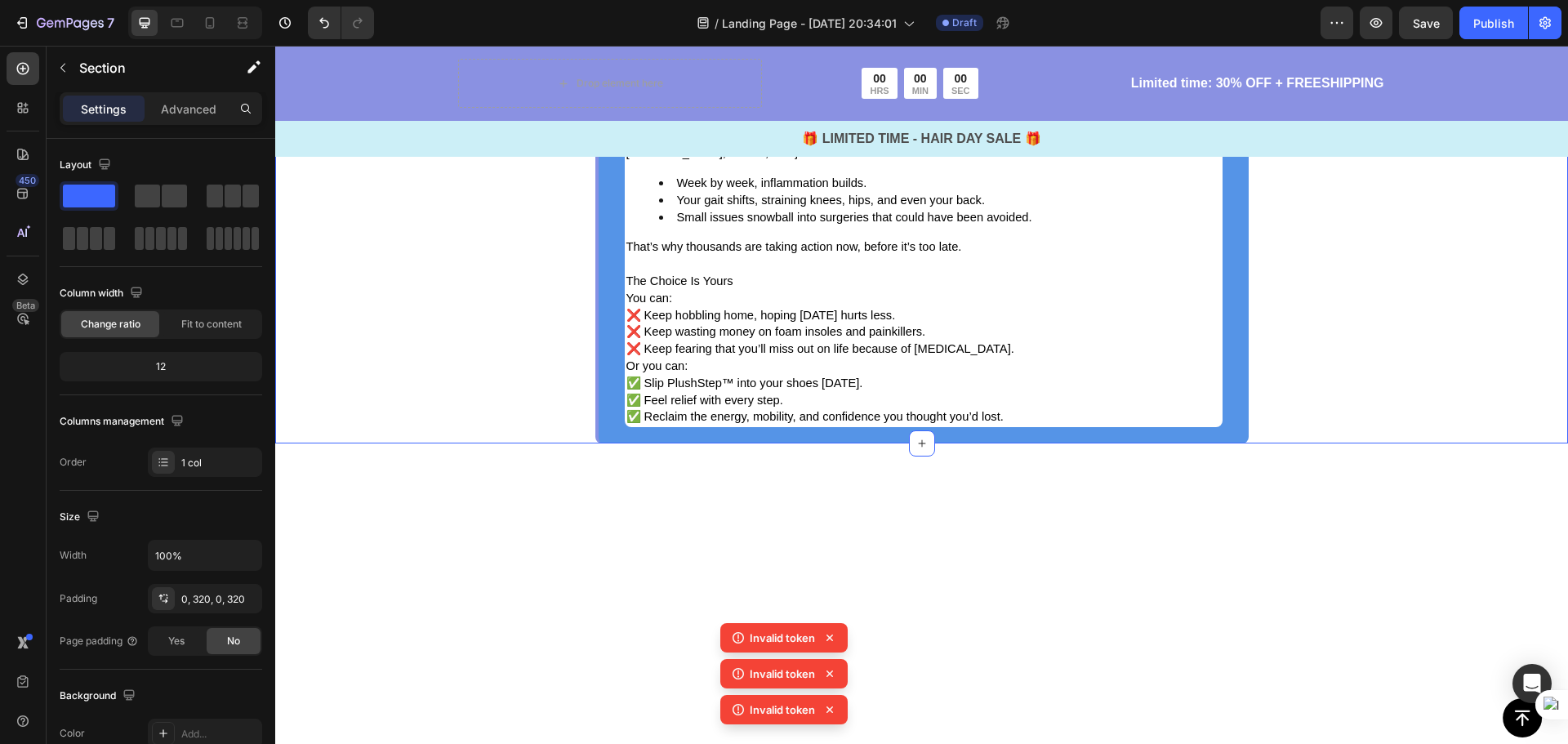
scroll to position [4269, 0]
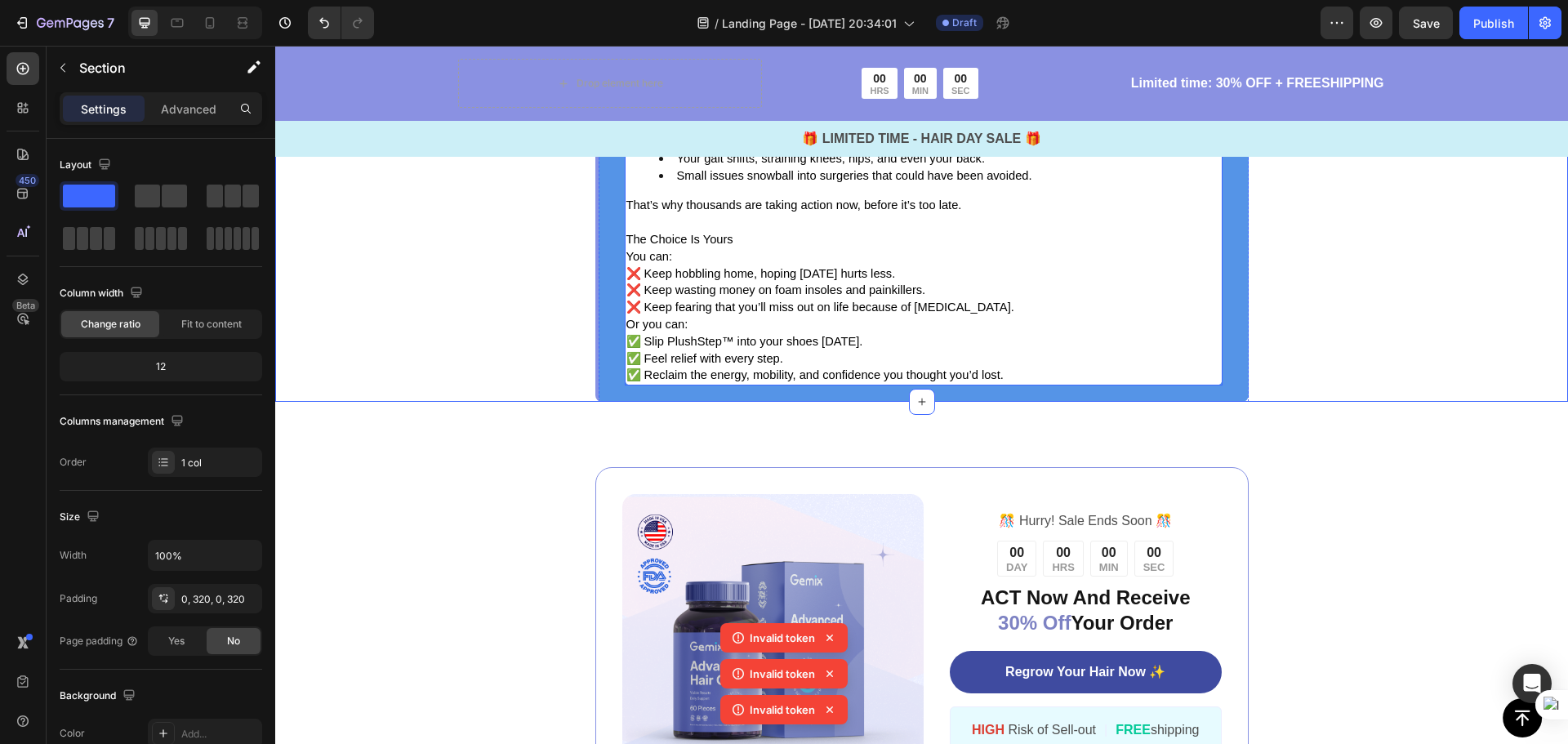
click at [776, 117] on span "Here’s the harsh truth: Every day you keep pushing through the pain, you risk p…" at bounding box center [905, 102] width 557 height 30
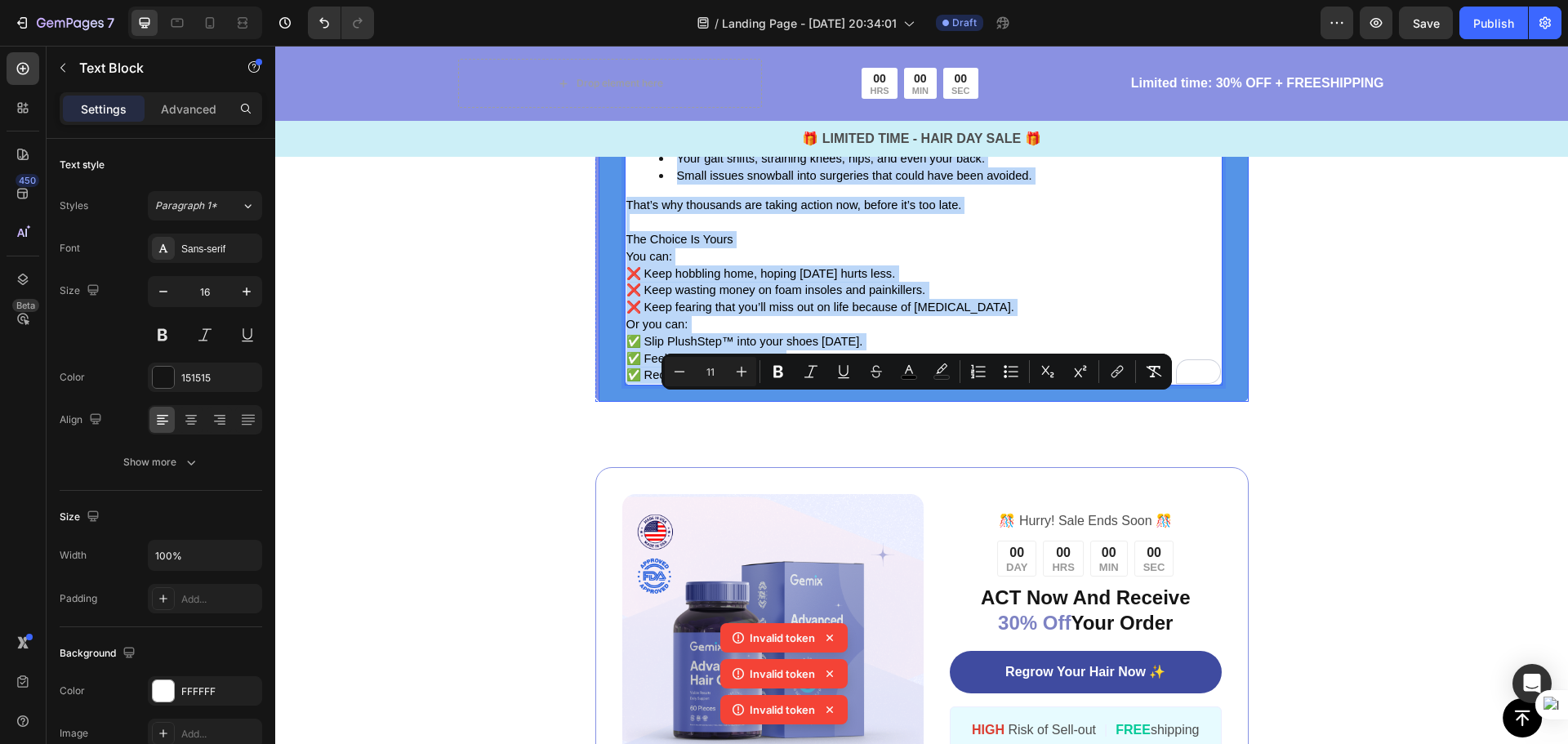
drag, startPoint x: 1004, startPoint y: 682, endPoint x: 613, endPoint y: 398, distance: 483.3
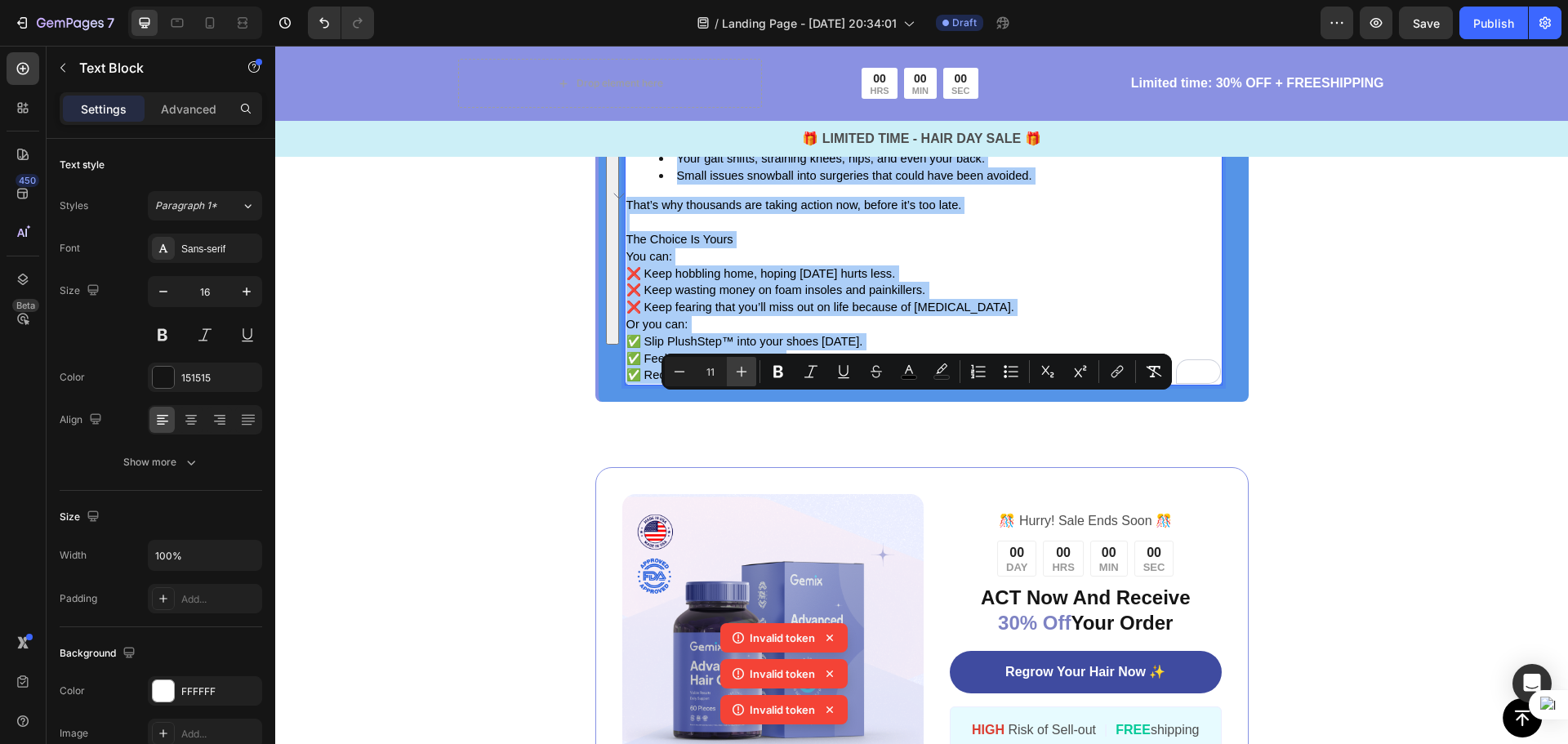
click at [746, 368] on icon "Editor contextual toolbar" at bounding box center [742, 372] width 16 height 16
click at [745, 368] on icon "Editor contextual toolbar" at bounding box center [742, 372] width 16 height 16
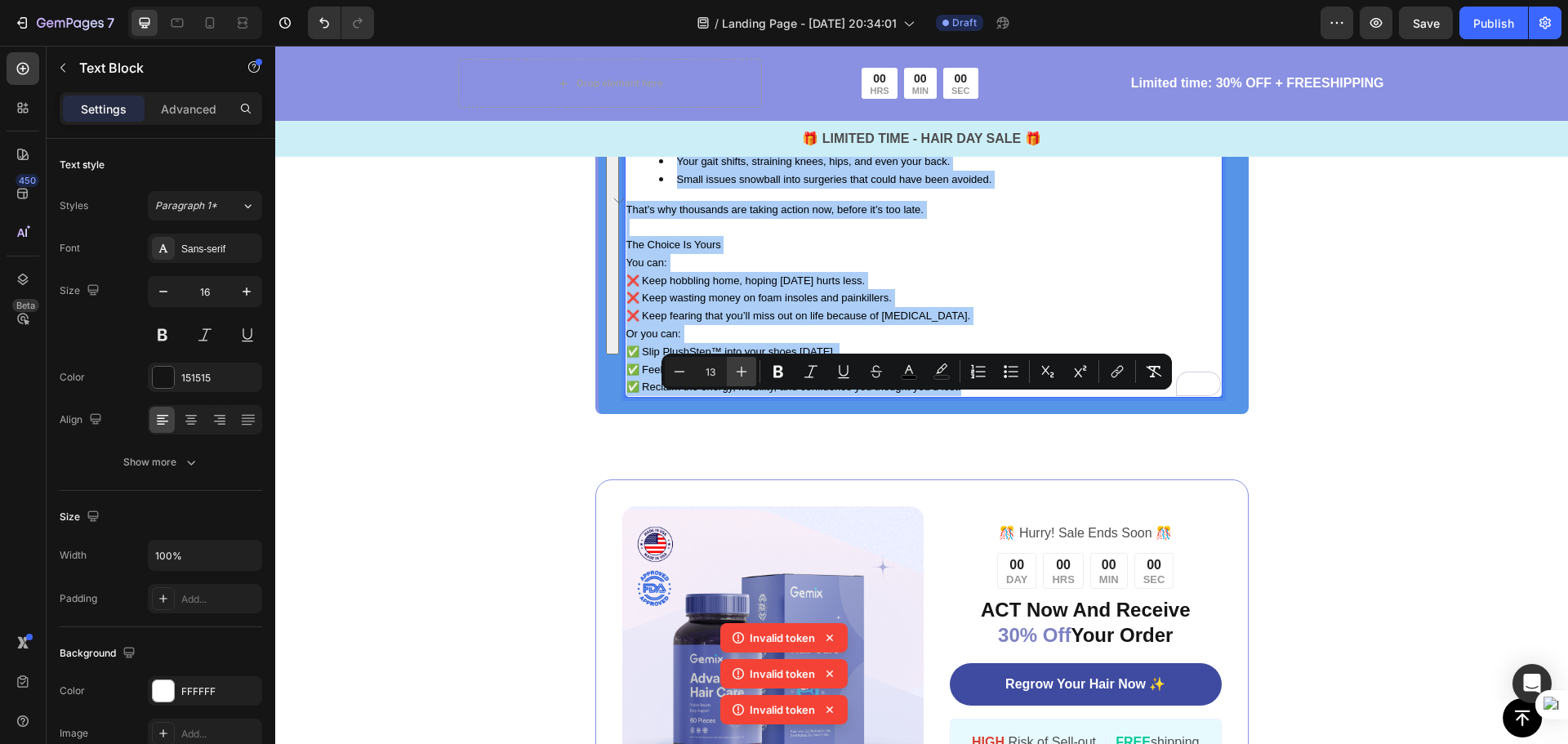
click at [745, 368] on icon "Editor contextual toolbar" at bounding box center [742, 372] width 16 height 16
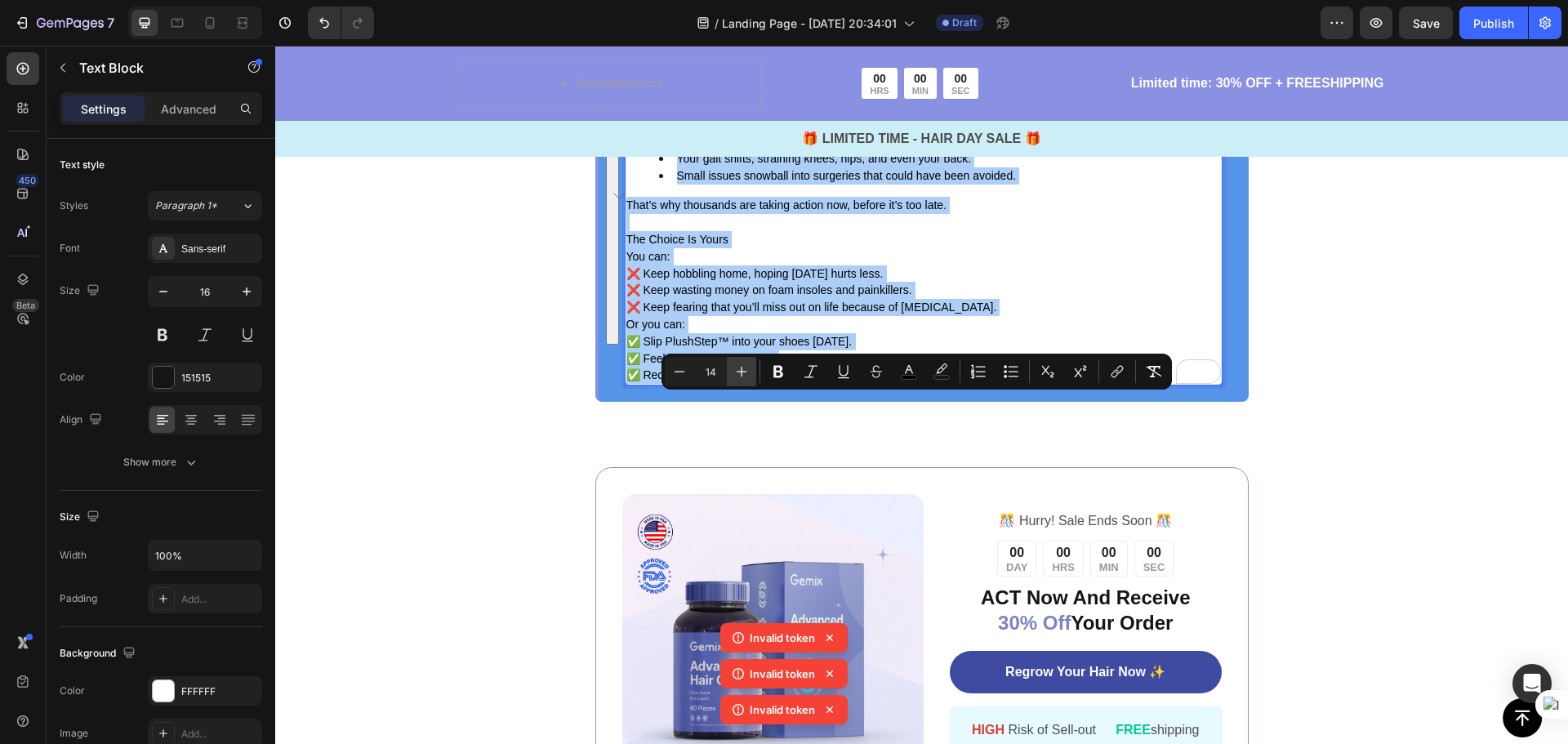
click at [745, 368] on icon "Editor contextual toolbar" at bounding box center [742, 372] width 16 height 16
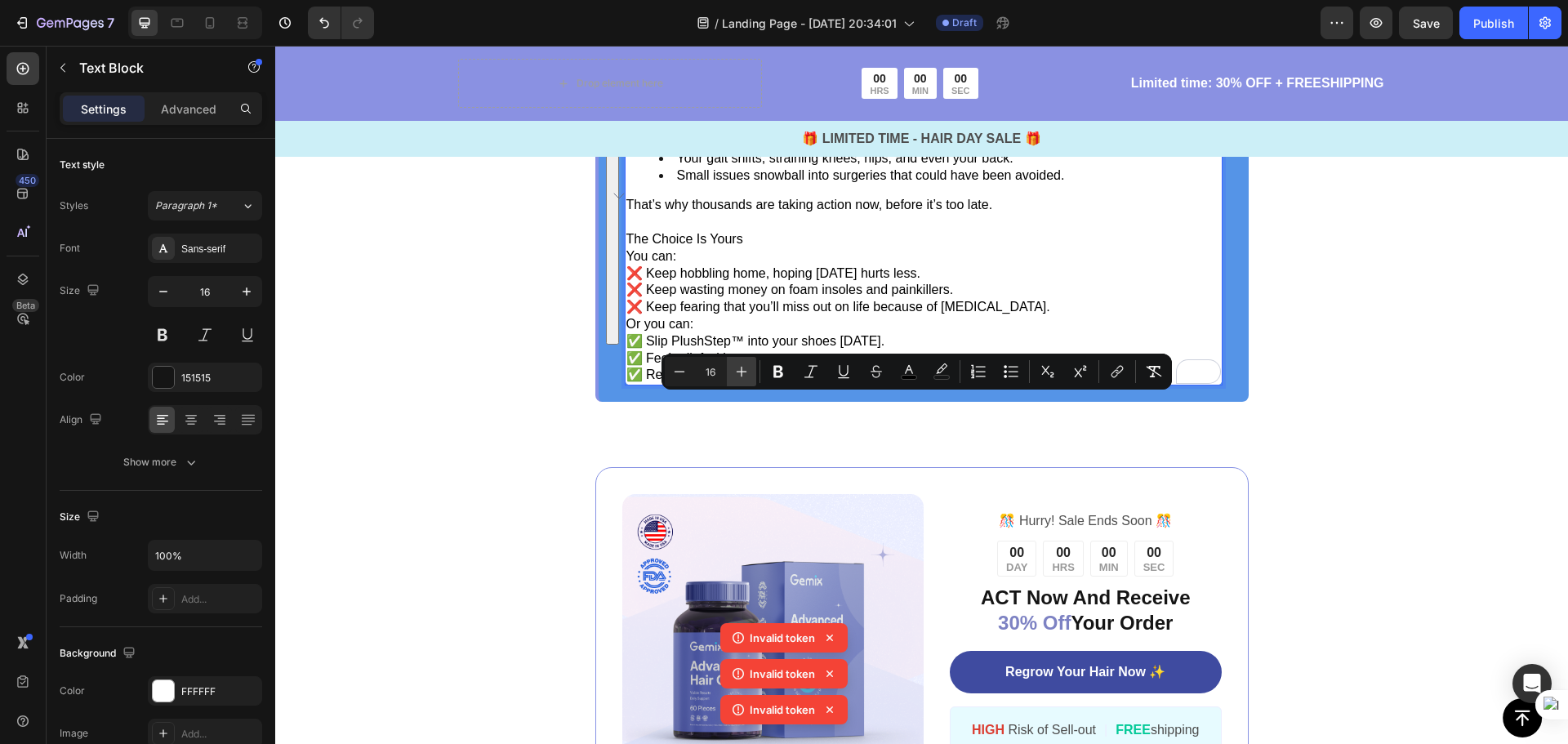
click at [747, 370] on icon "Editor contextual toolbar" at bounding box center [742, 372] width 16 height 16
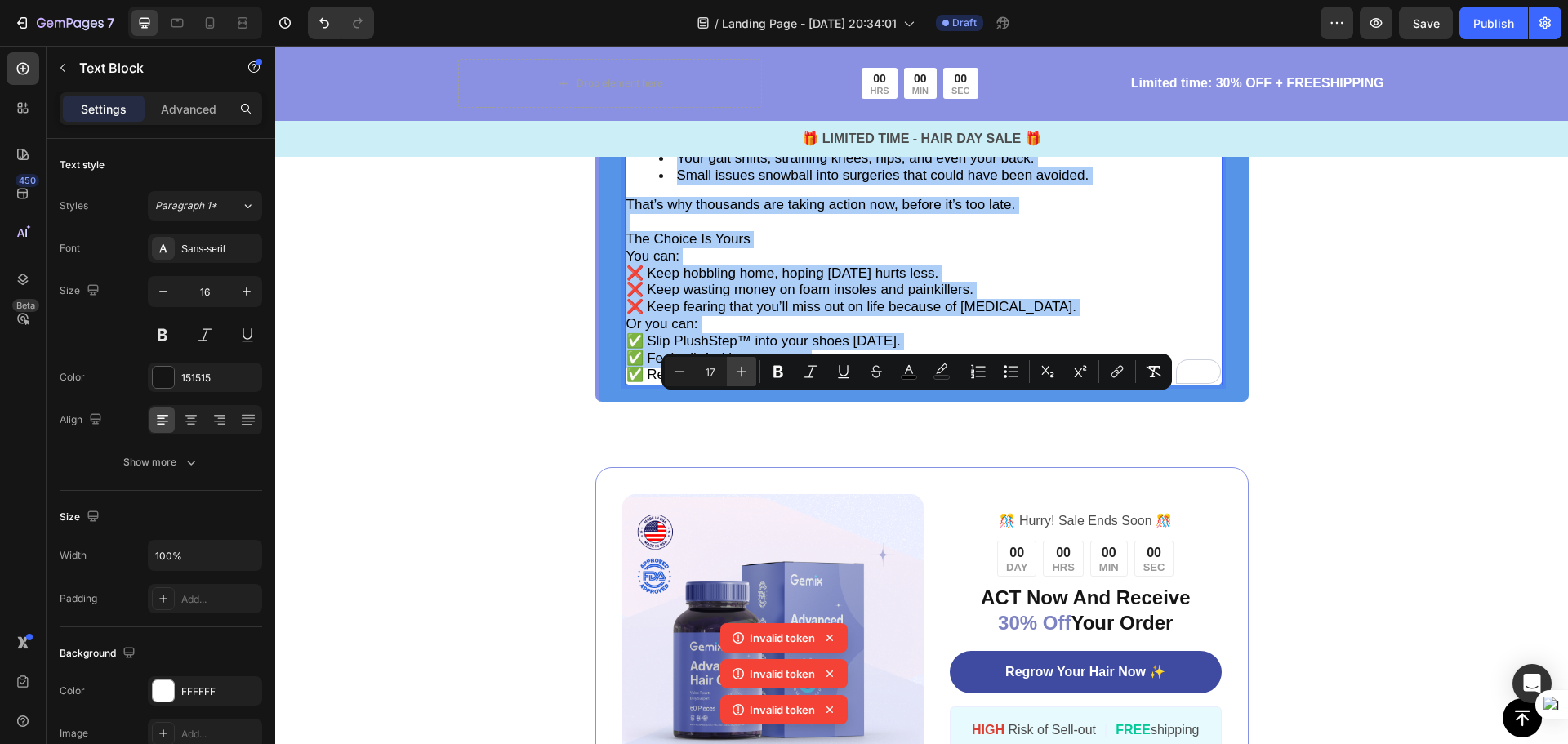
click at [747, 370] on icon "Editor contextual toolbar" at bounding box center [742, 372] width 16 height 16
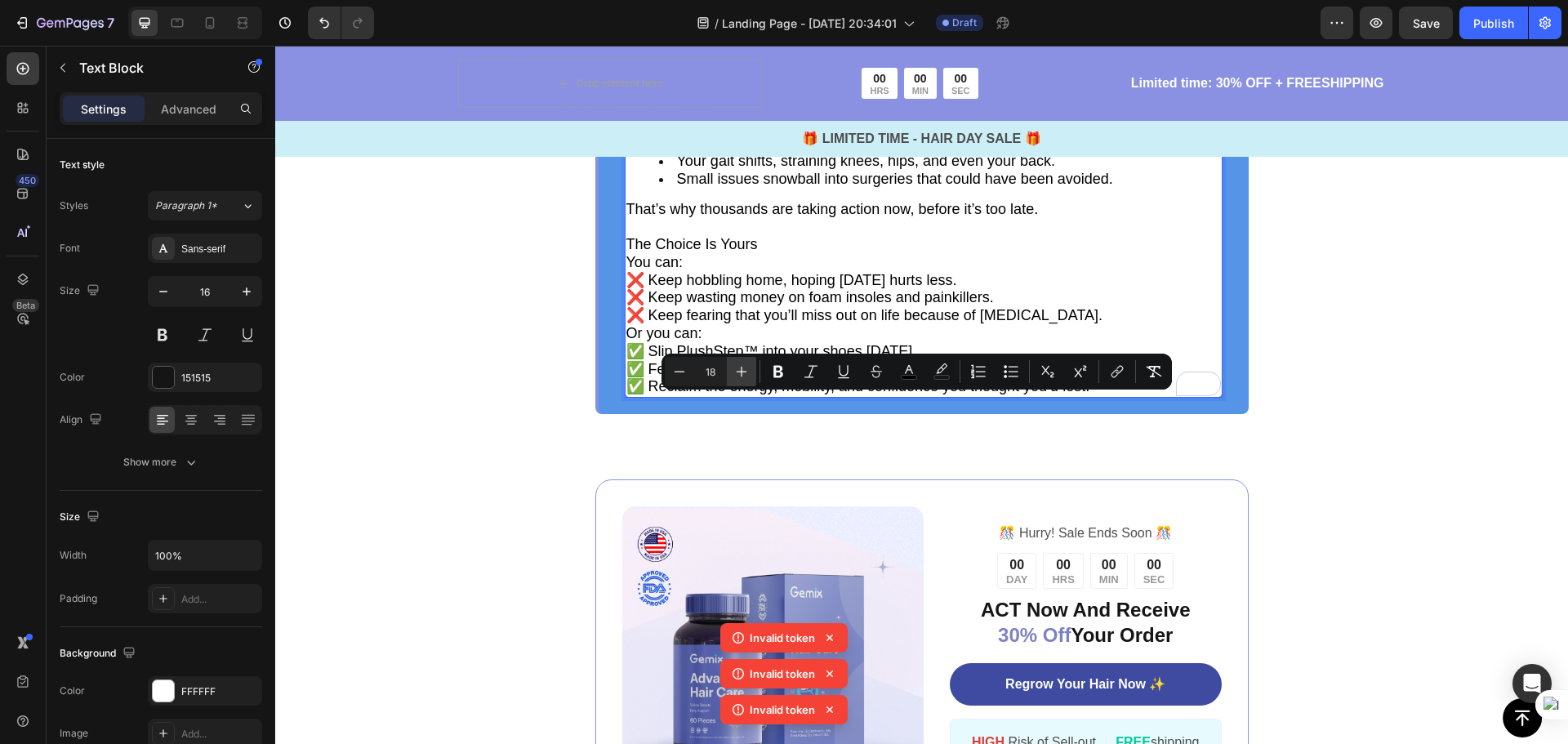
click at [747, 370] on icon "Editor contextual toolbar" at bounding box center [742, 372] width 16 height 16
type input "19"
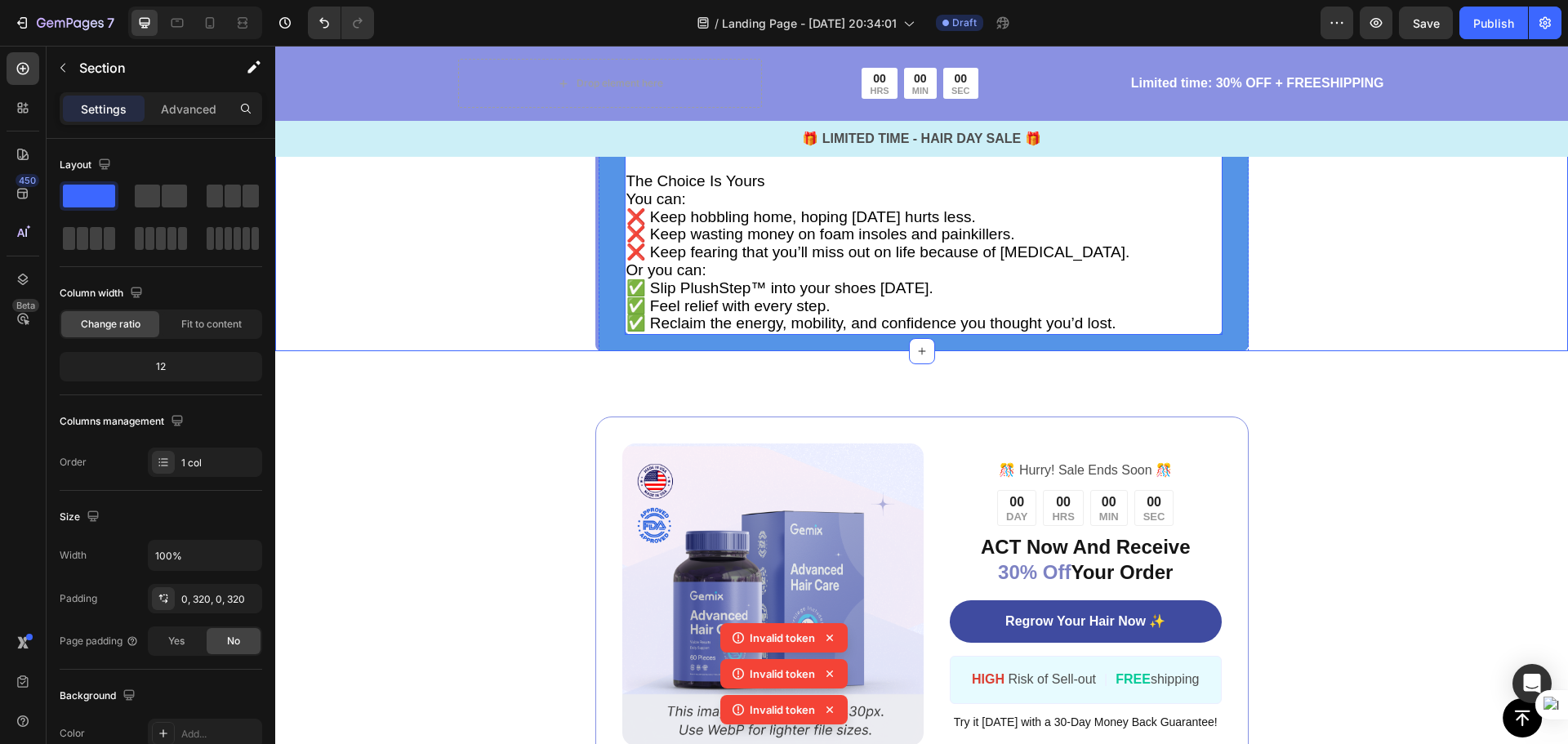
scroll to position [4351, 0]
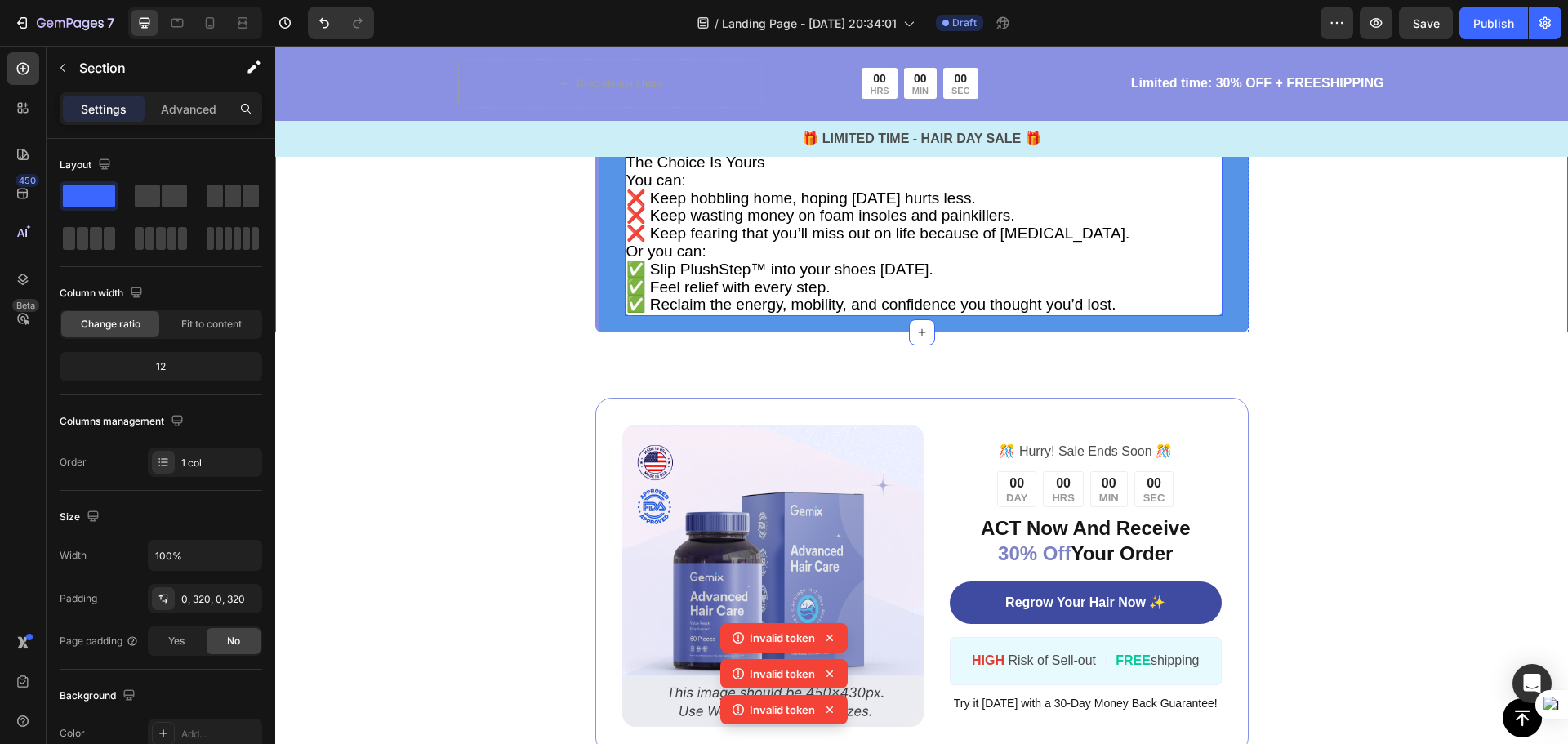
click at [744, 278] on span "✅ Slip PlushStep™ into your shoes today." at bounding box center [780, 269] width 307 height 17
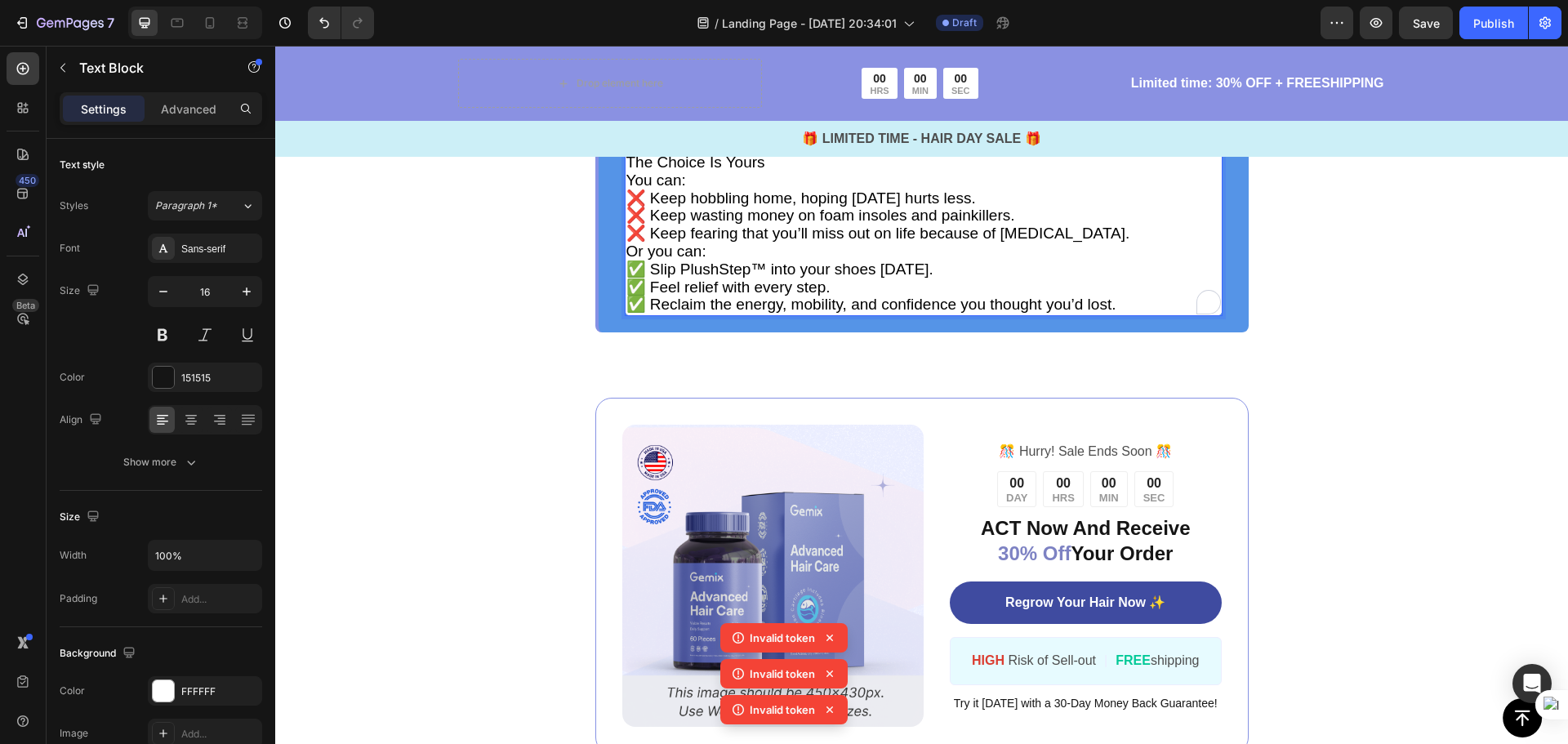
click at [744, 278] on span "✅ Slip PlushStep™ into your shoes today." at bounding box center [780, 269] width 307 height 17
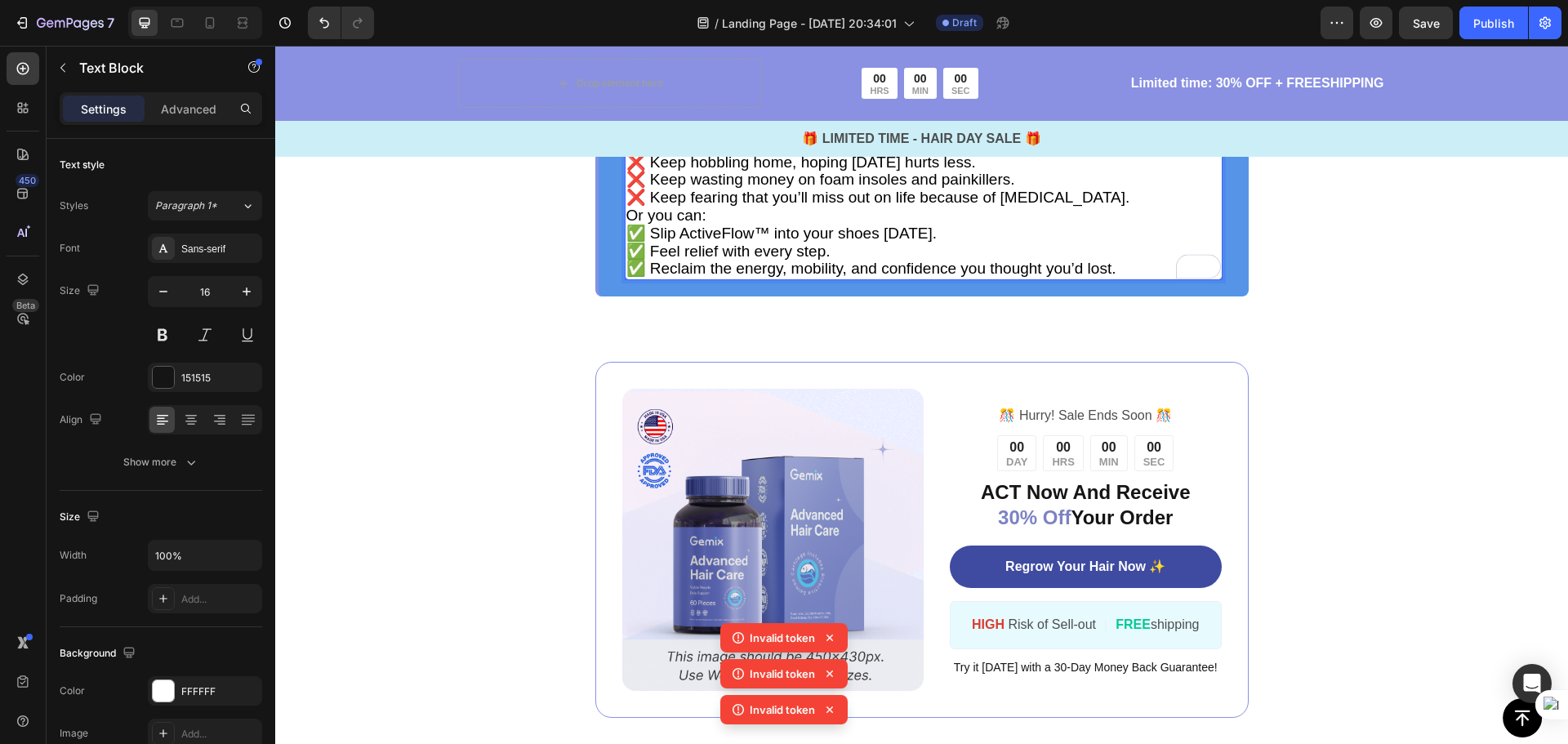
scroll to position [4433, 0]
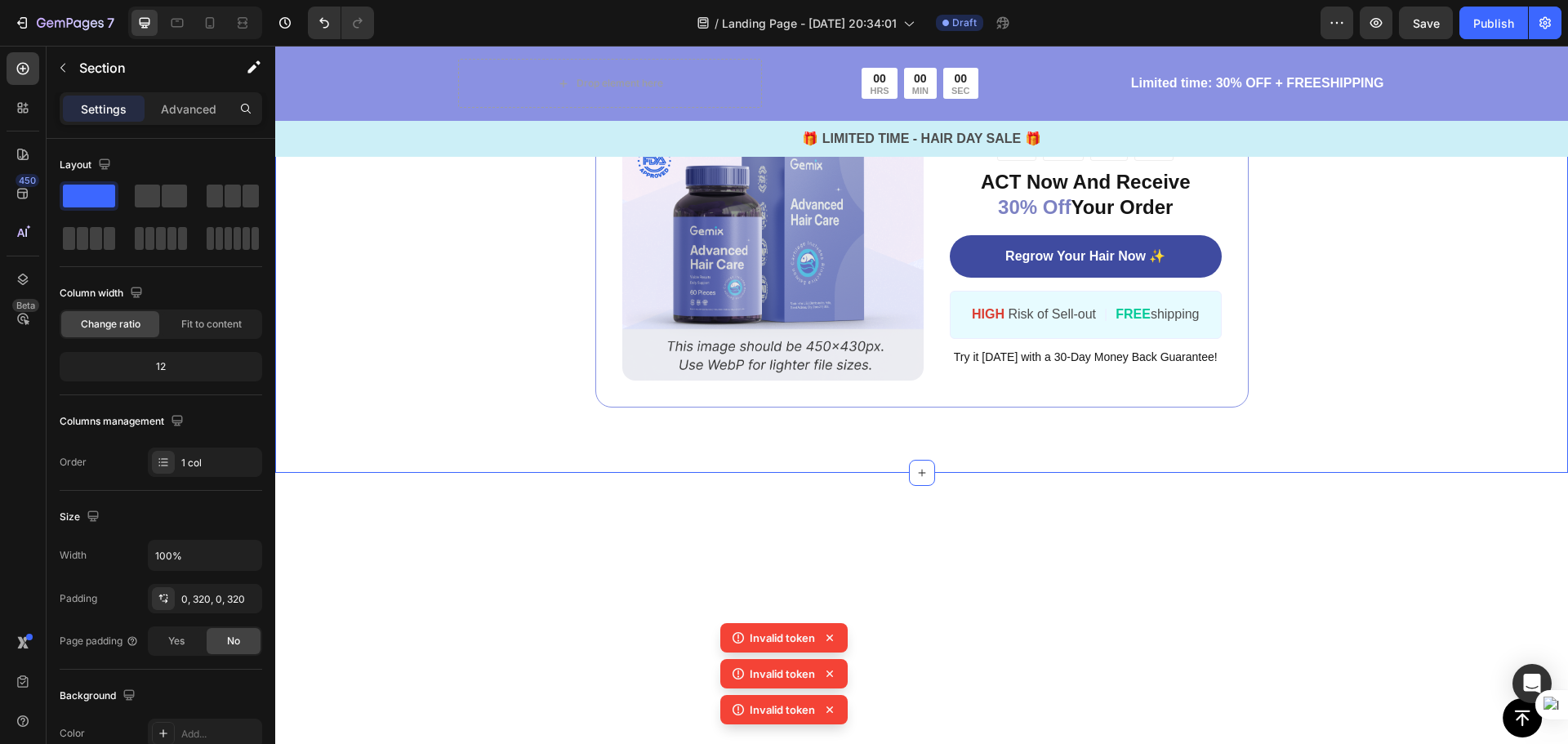
scroll to position [4841, 0]
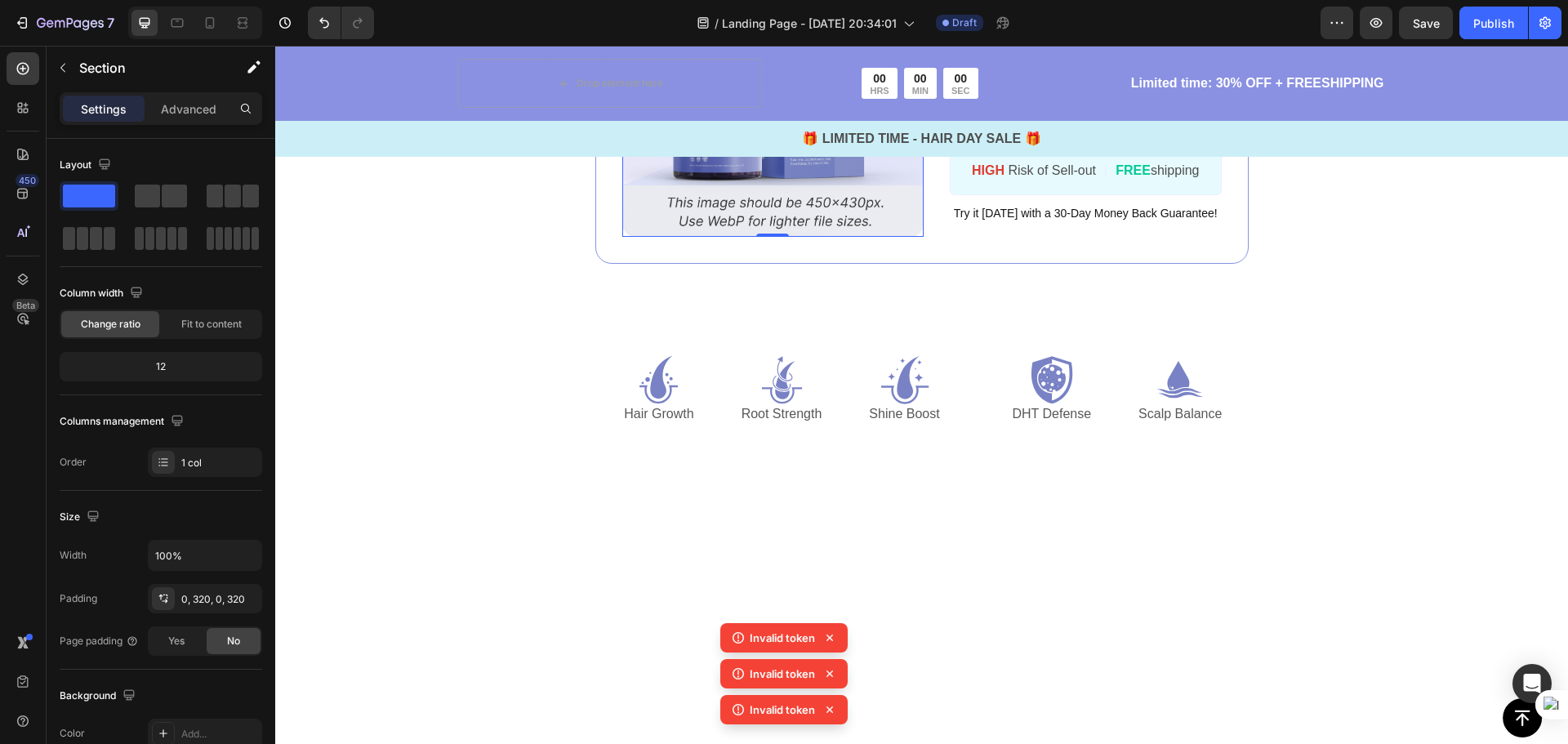
click at [910, 237] on img at bounding box center [774, 86] width 302 height 302
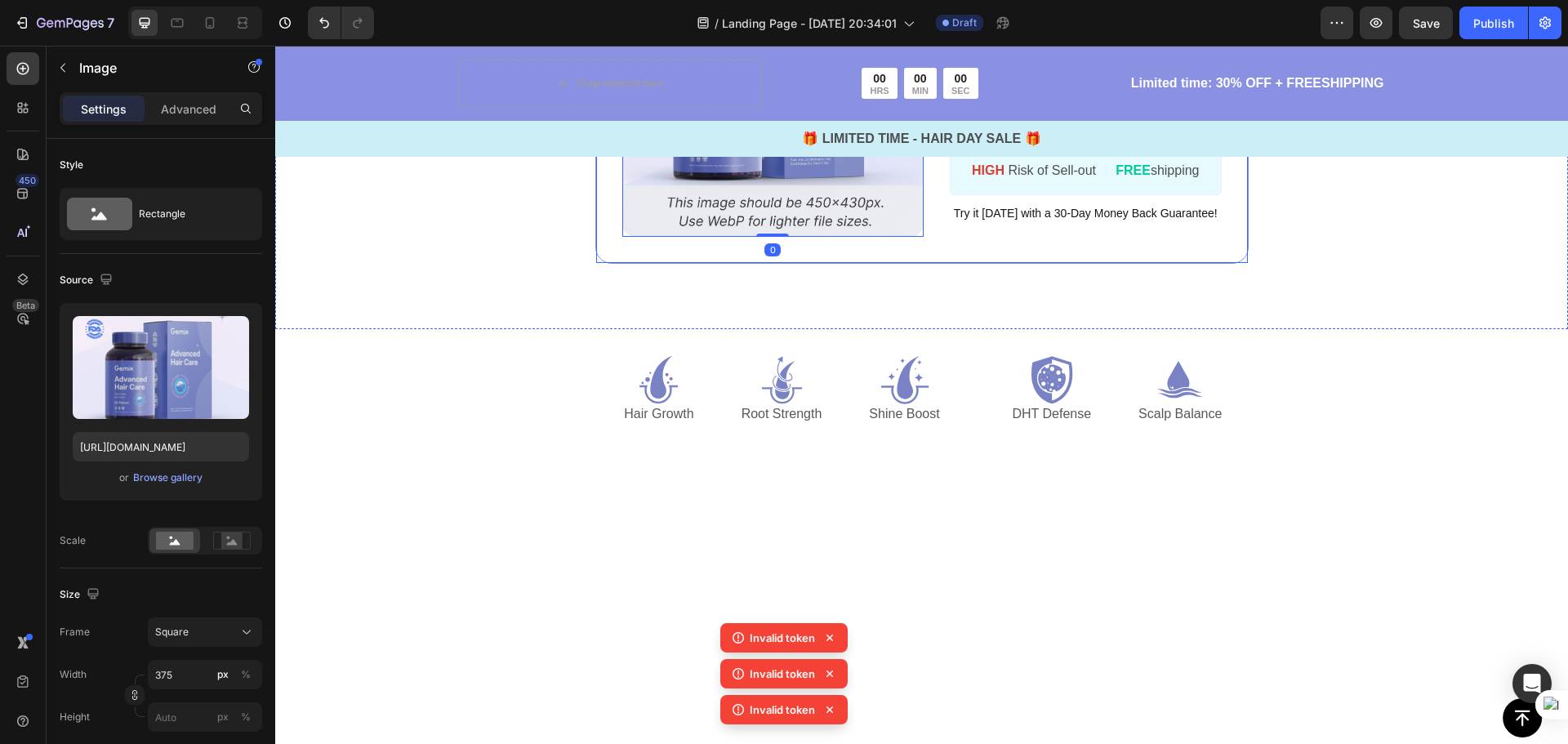
click at [919, 264] on div "Image 0 ️🎊 Hurry! Sale Ends Soon ️🎊 Text Block 00 DAY 00 HRS 00 MIN 00 SEC Coun…" at bounding box center [921, 86] width 653 height 356
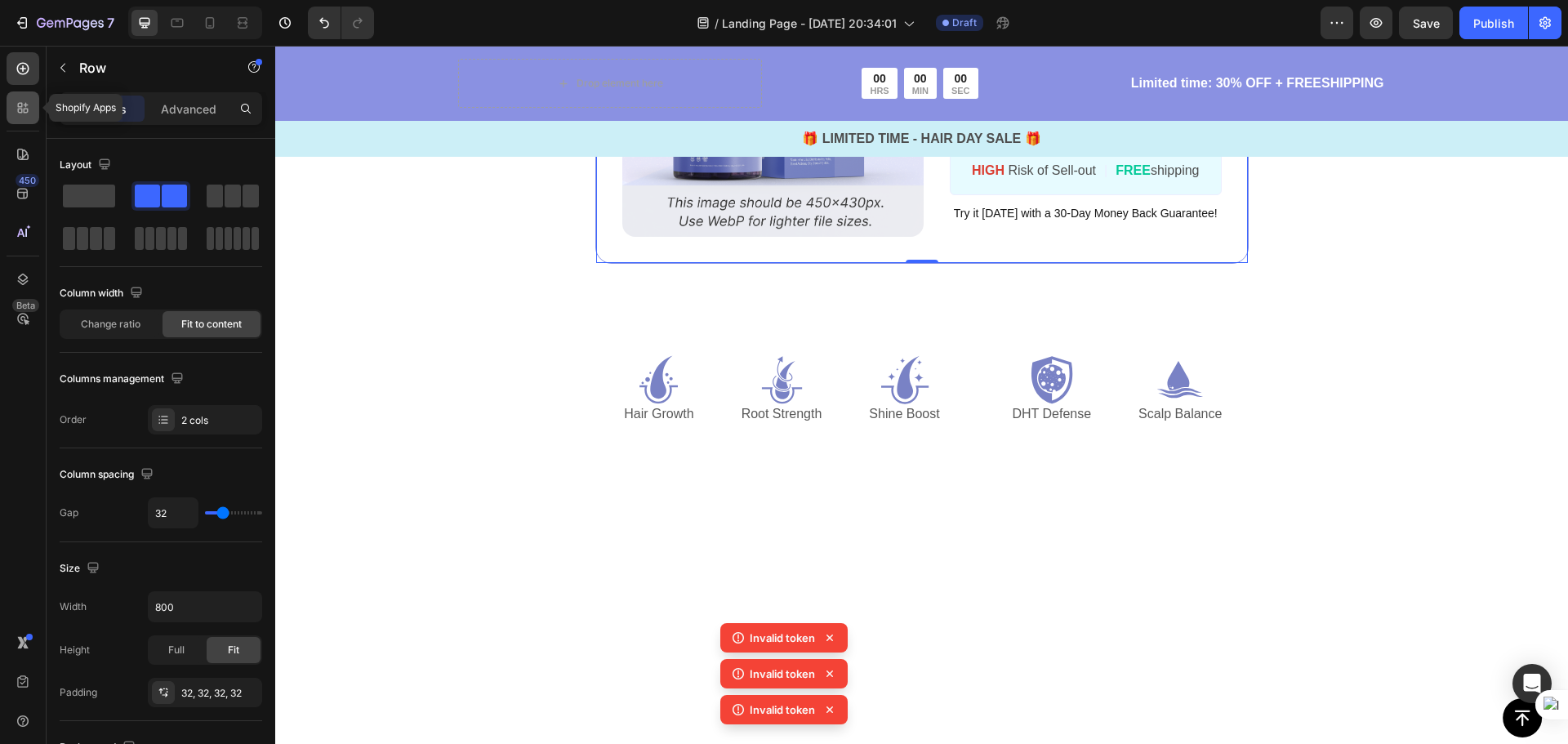
click at [25, 107] on icon at bounding box center [23, 107] width 16 height 16
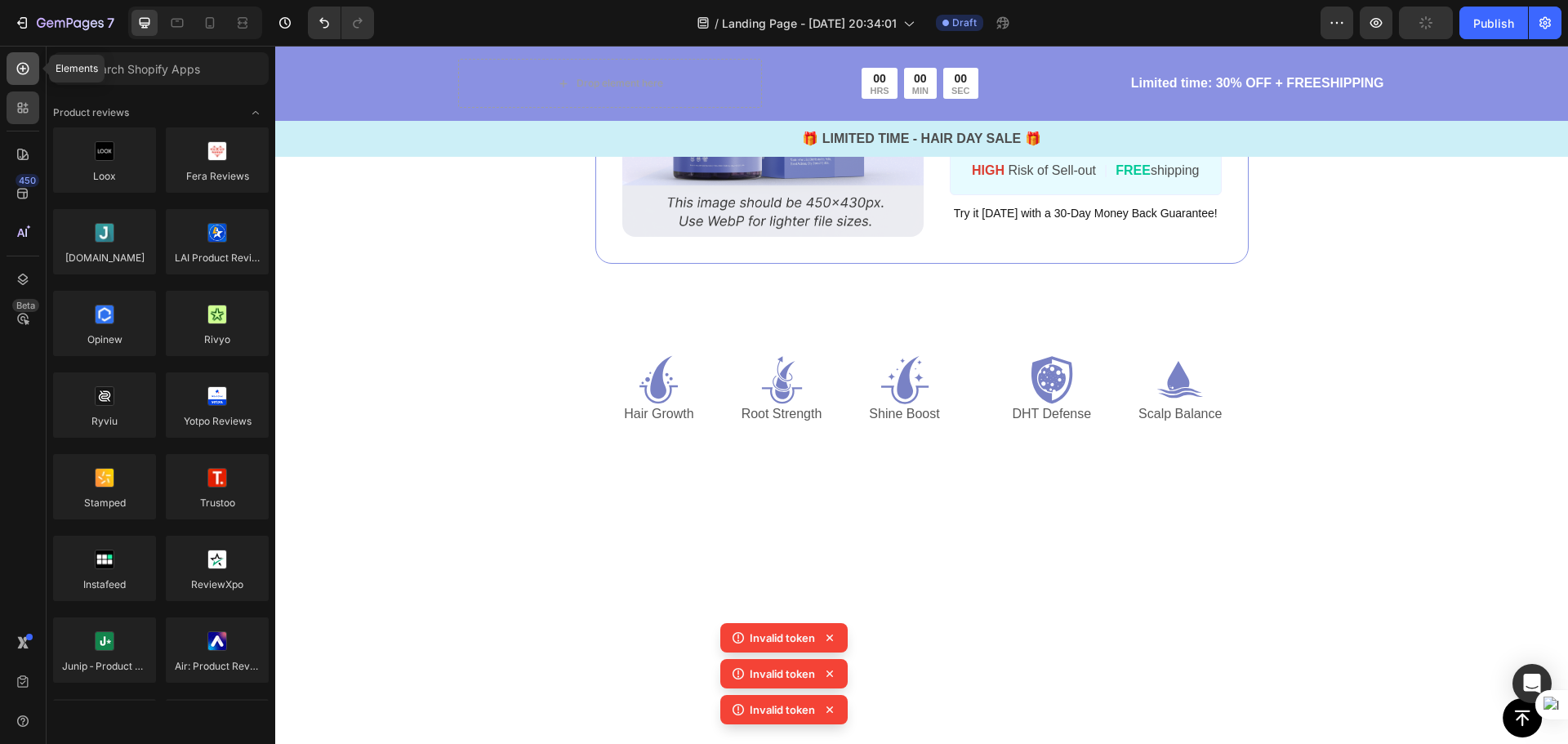
click at [16, 83] on div at bounding box center [23, 68] width 33 height 33
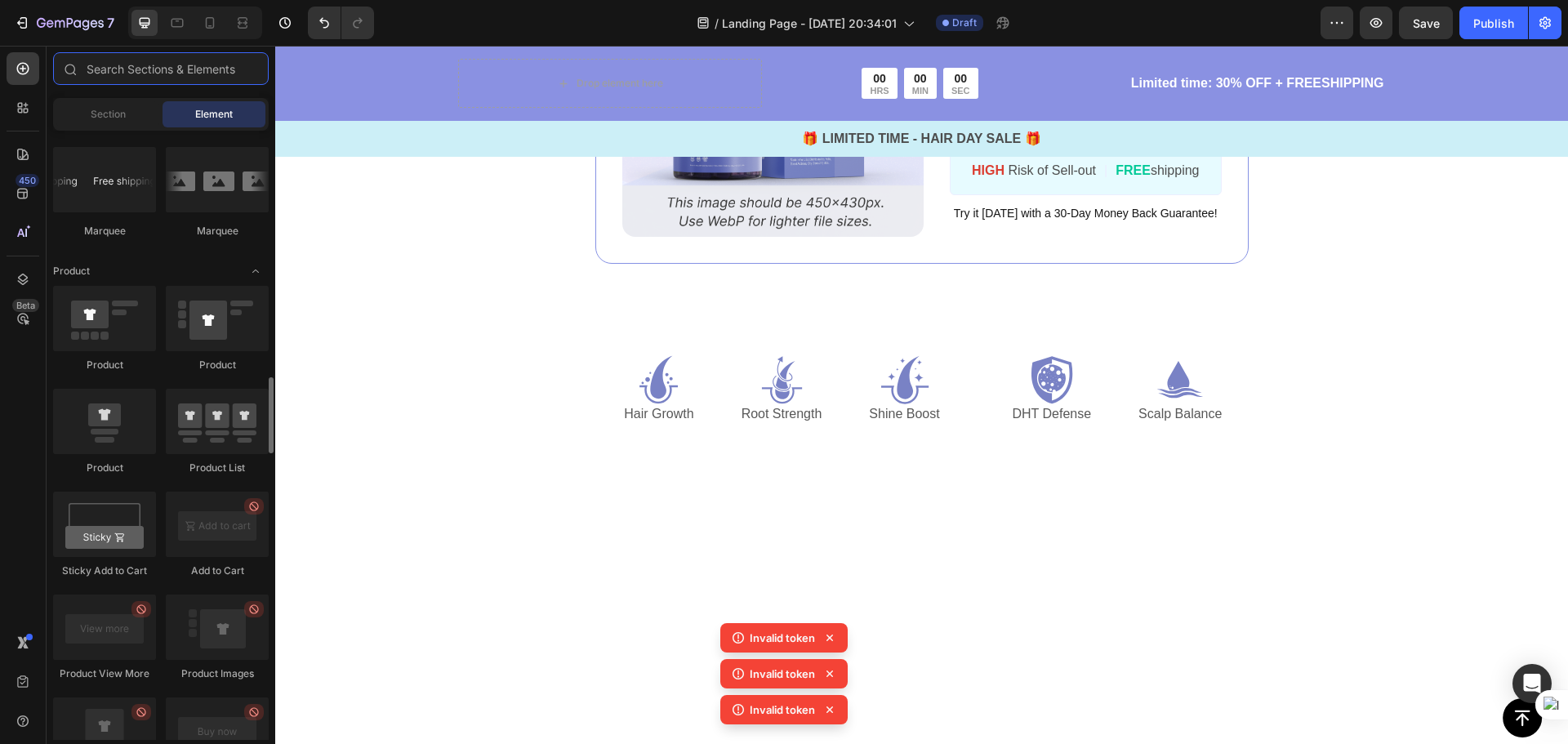
scroll to position [1878, 0]
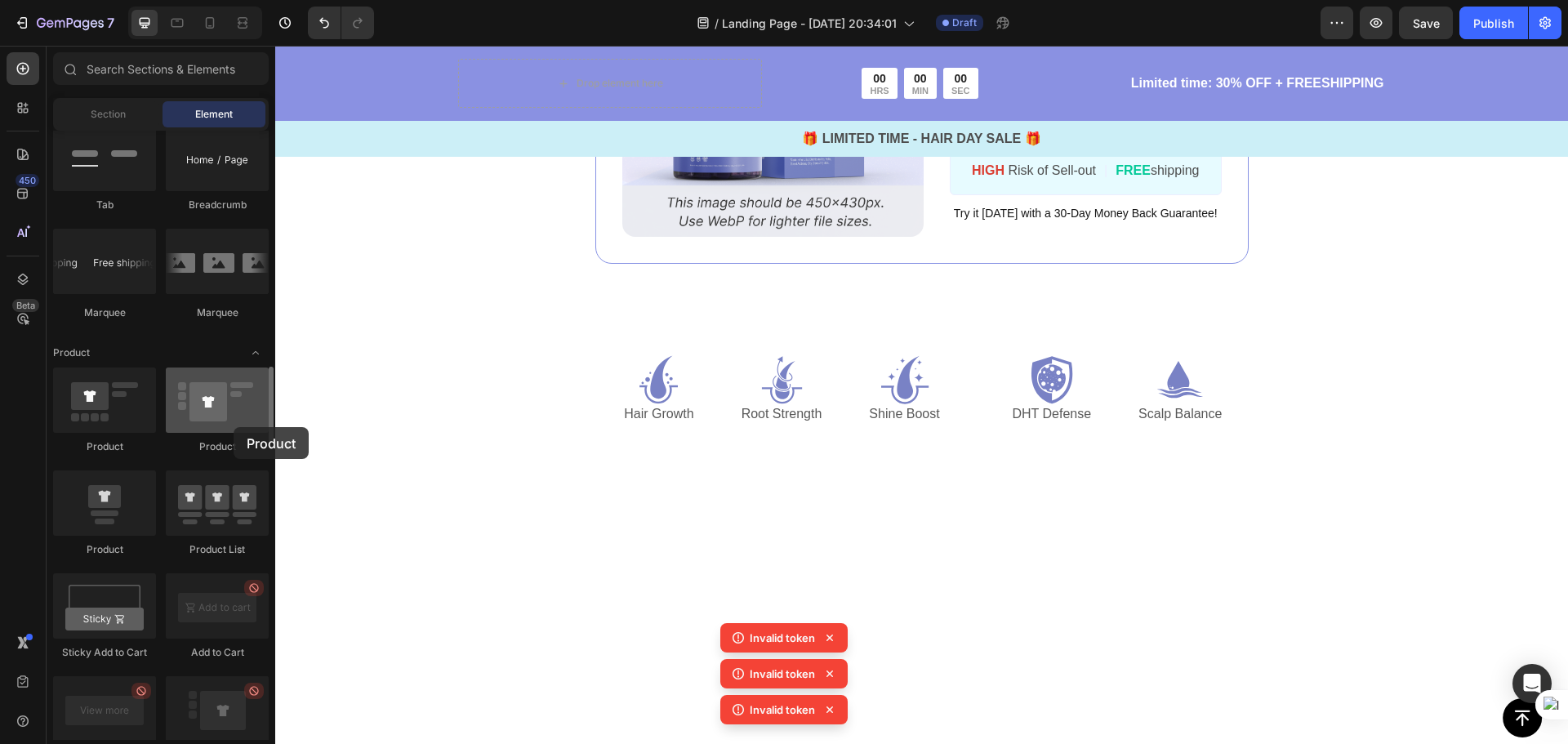
drag, startPoint x: 202, startPoint y: 423, endPoint x: 233, endPoint y: 427, distance: 31.3
click at [233, 427] on div at bounding box center [217, 400] width 103 height 66
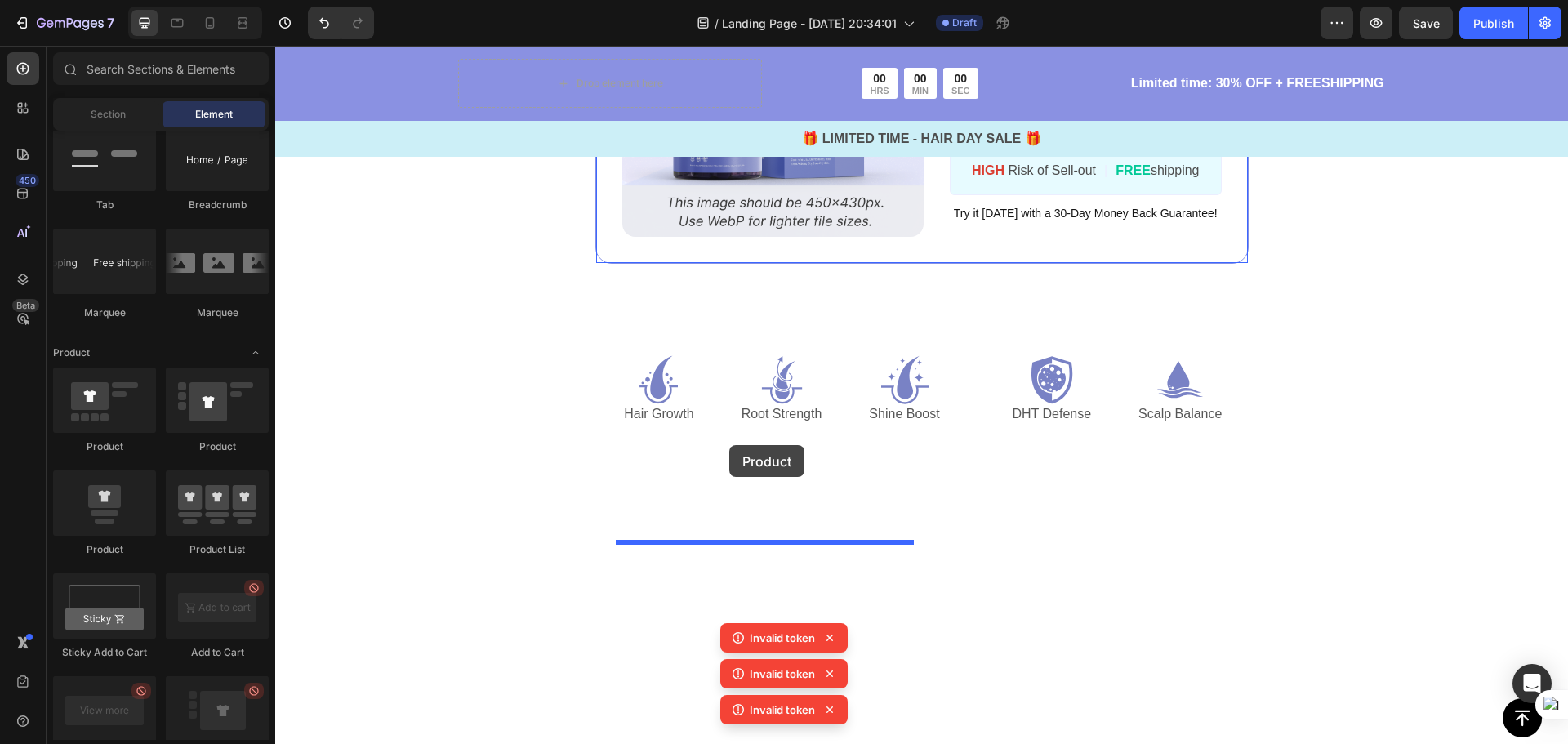
drag, startPoint x: 365, startPoint y: 469, endPoint x: 730, endPoint y: 445, distance: 365.8
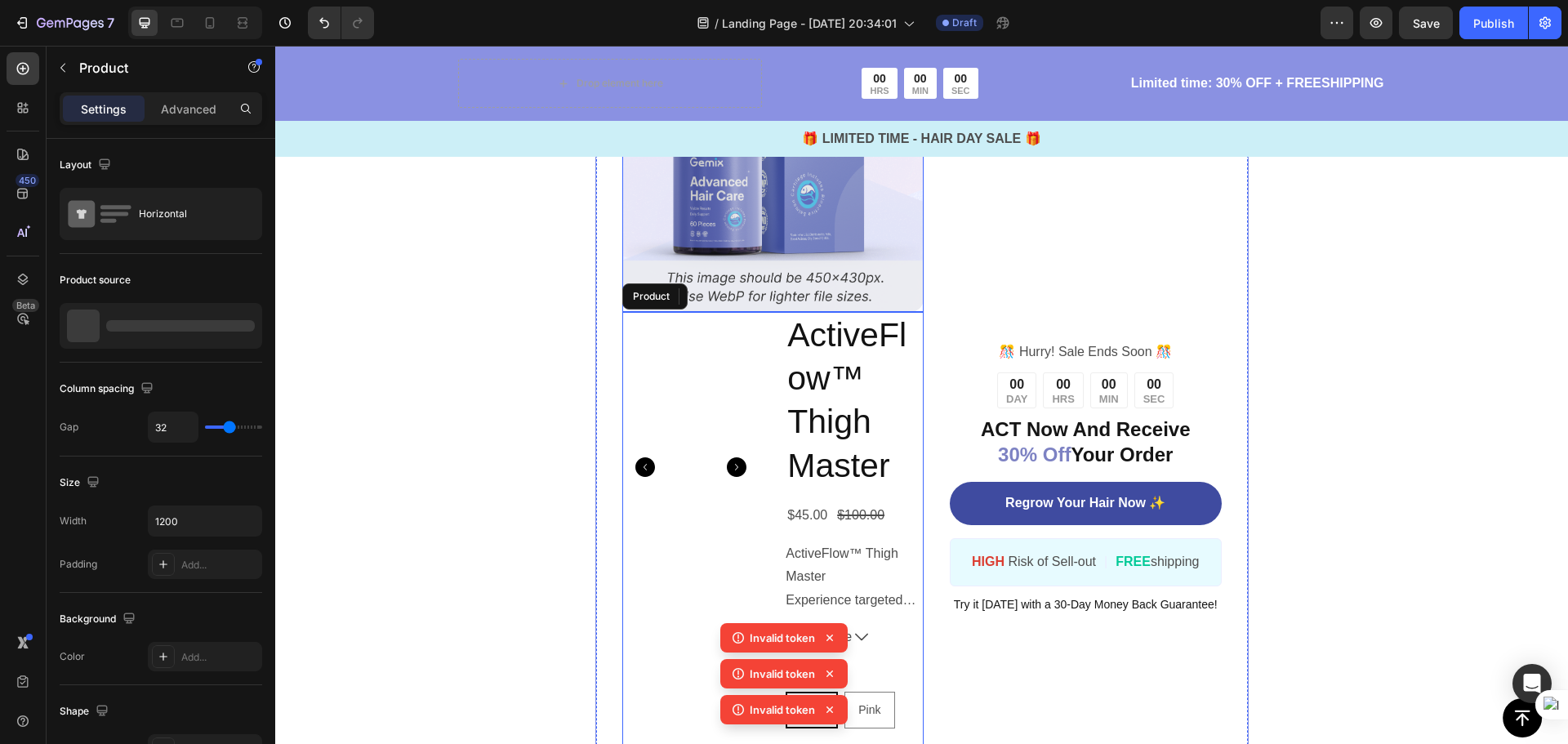
scroll to position [4759, 0]
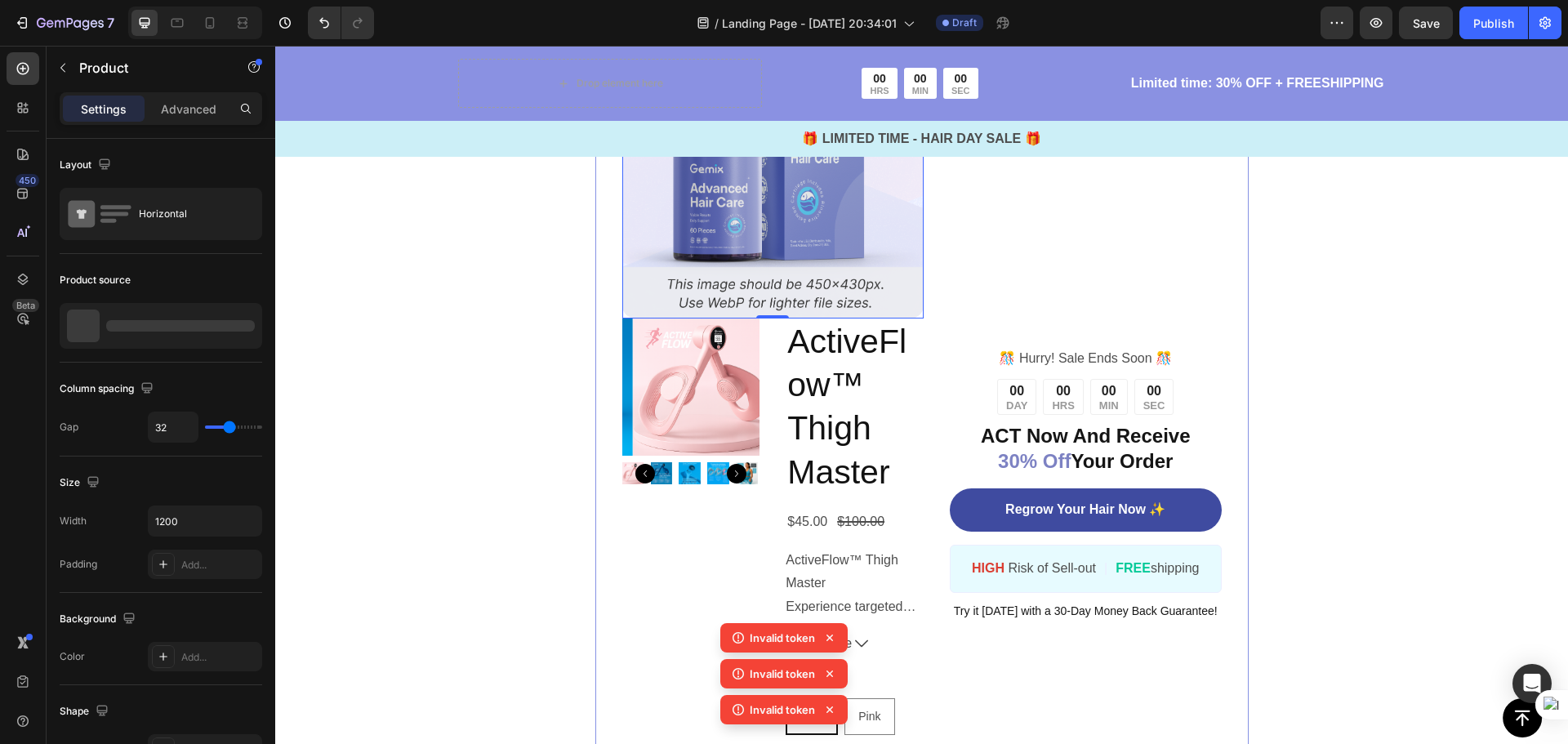
click at [866, 319] on img at bounding box center [774, 168] width 302 height 302
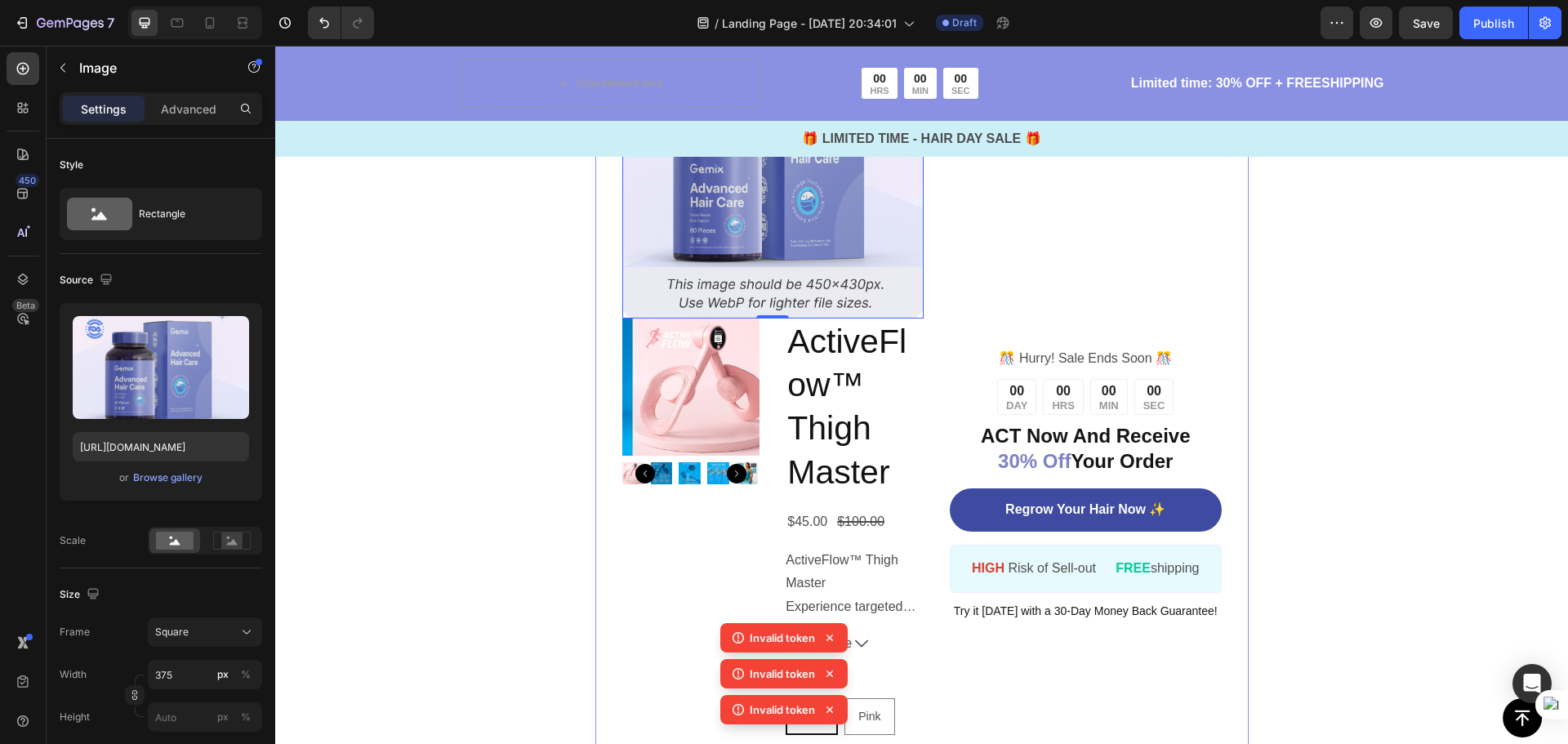
click at [881, 319] on img at bounding box center [774, 168] width 302 height 302
click at [728, 7] on icon at bounding box center [731, 1] width 13 height 13
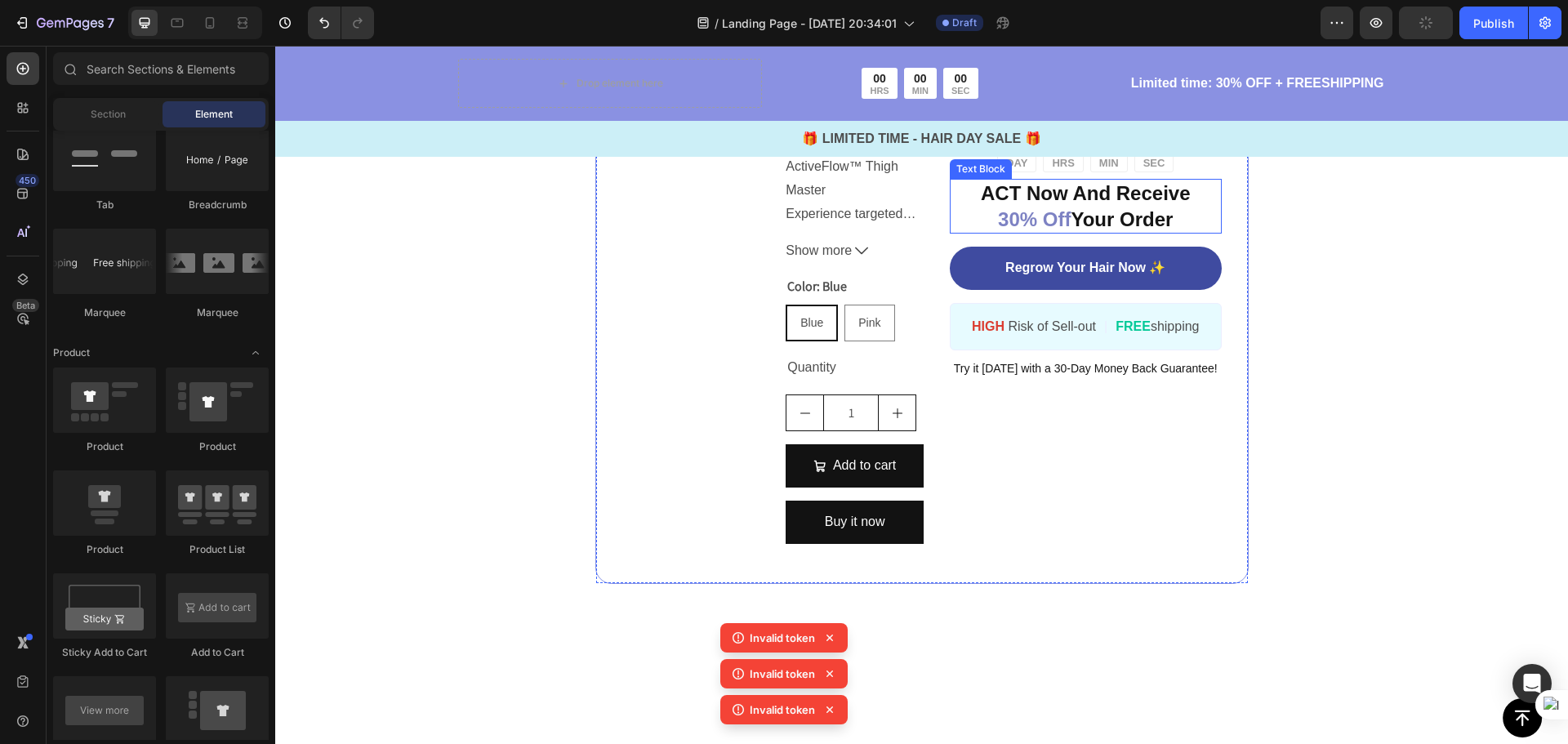
scroll to position [4922, 0]
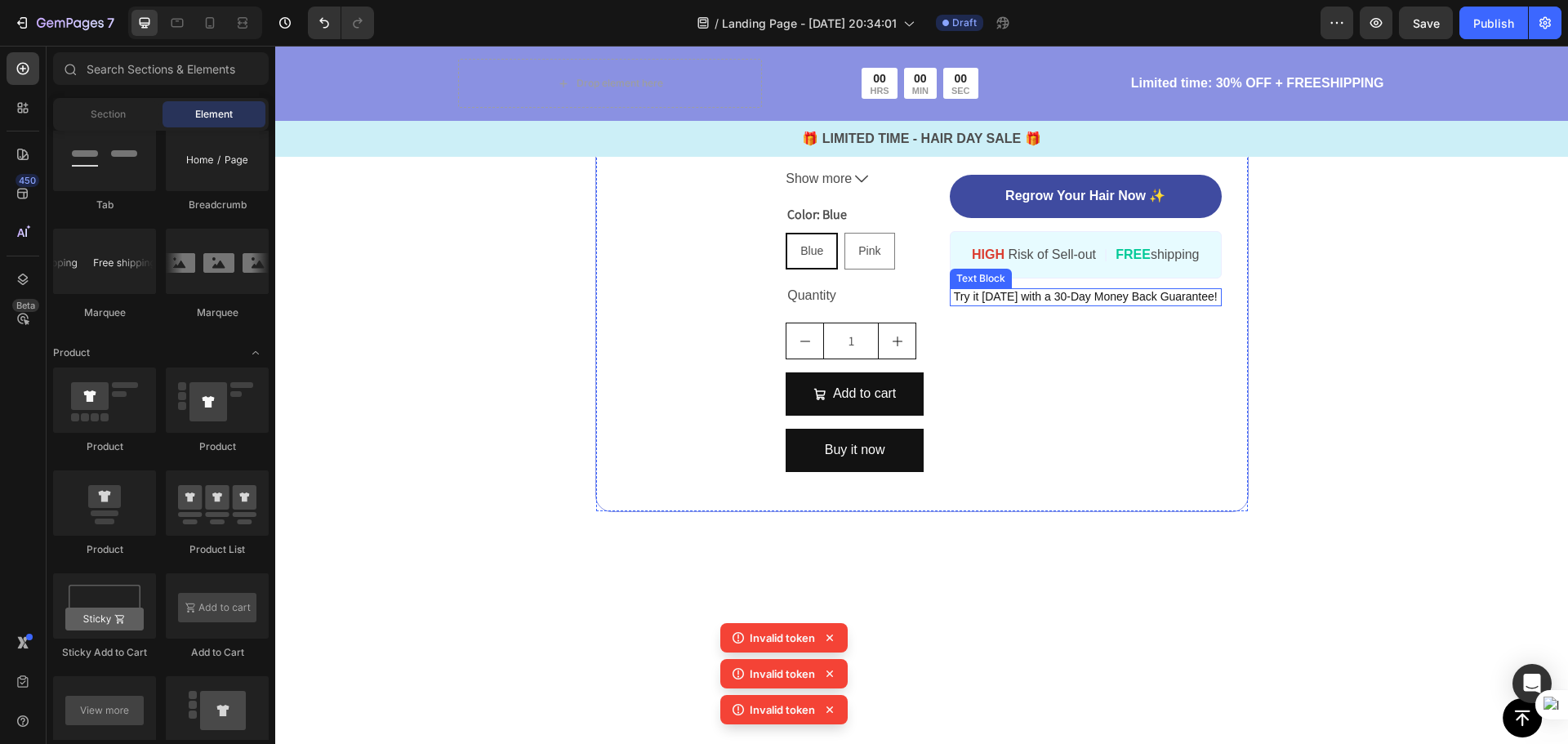
click at [1100, 484] on div "️🎊 Hurry! Sale Ends Soon ️🎊 Text Block 00 DAY 00 HRS 00 MIN 00 SEC Countdown Ti…" at bounding box center [1086, 169] width 272 height 632
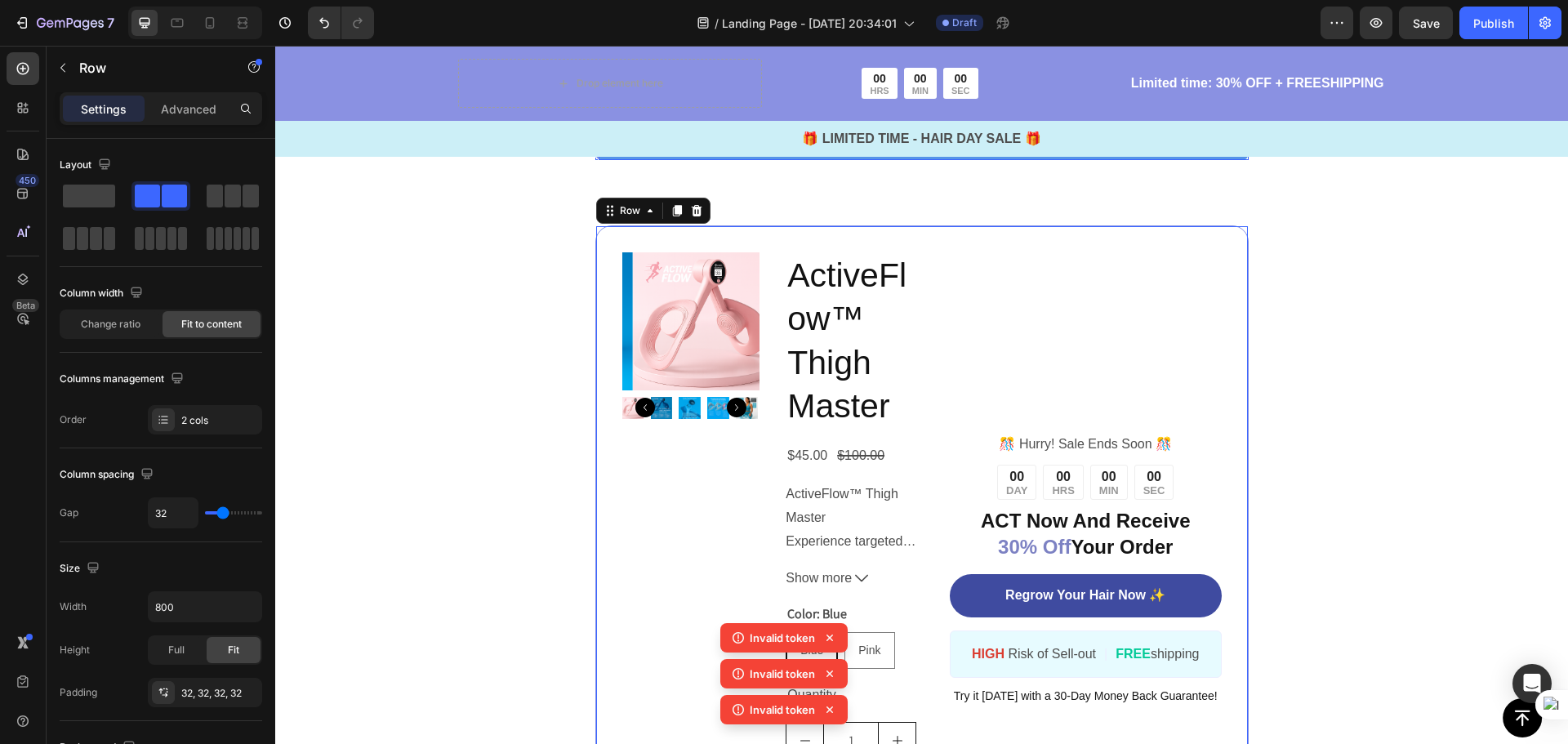
scroll to position [4514, 0]
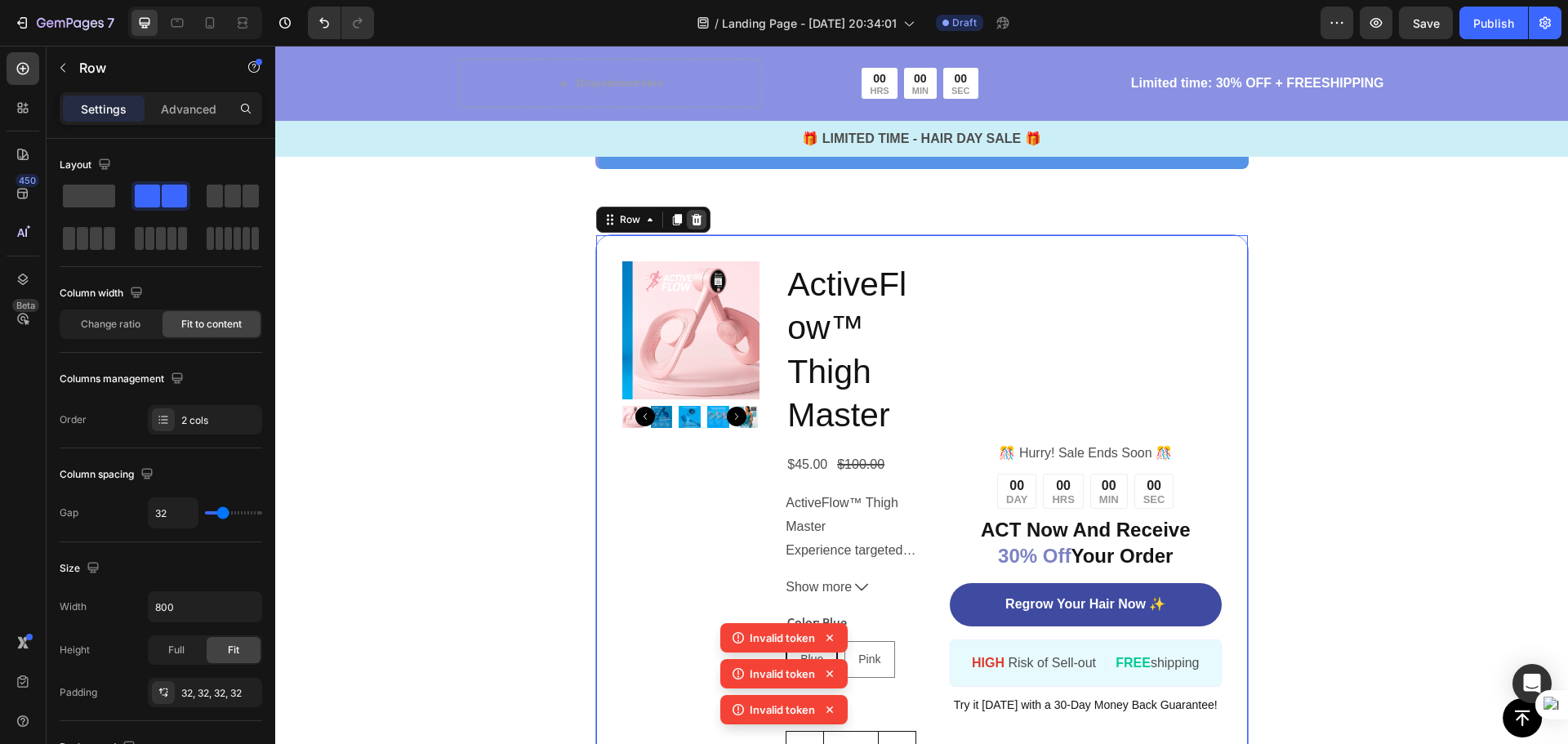
click at [699, 229] on div at bounding box center [697, 219] width 20 height 20
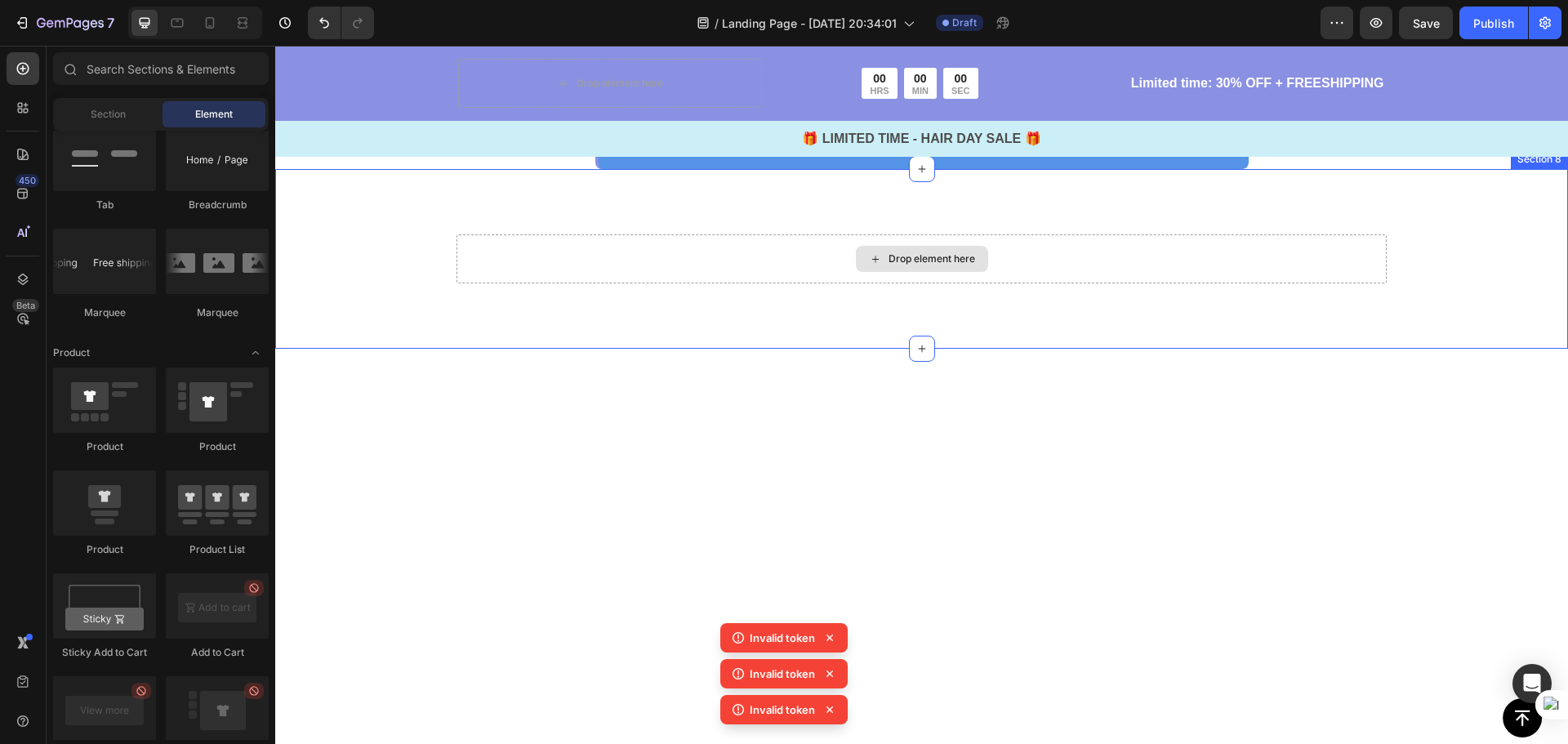
click at [935, 272] on div "Drop element here" at bounding box center [921, 259] width 132 height 26
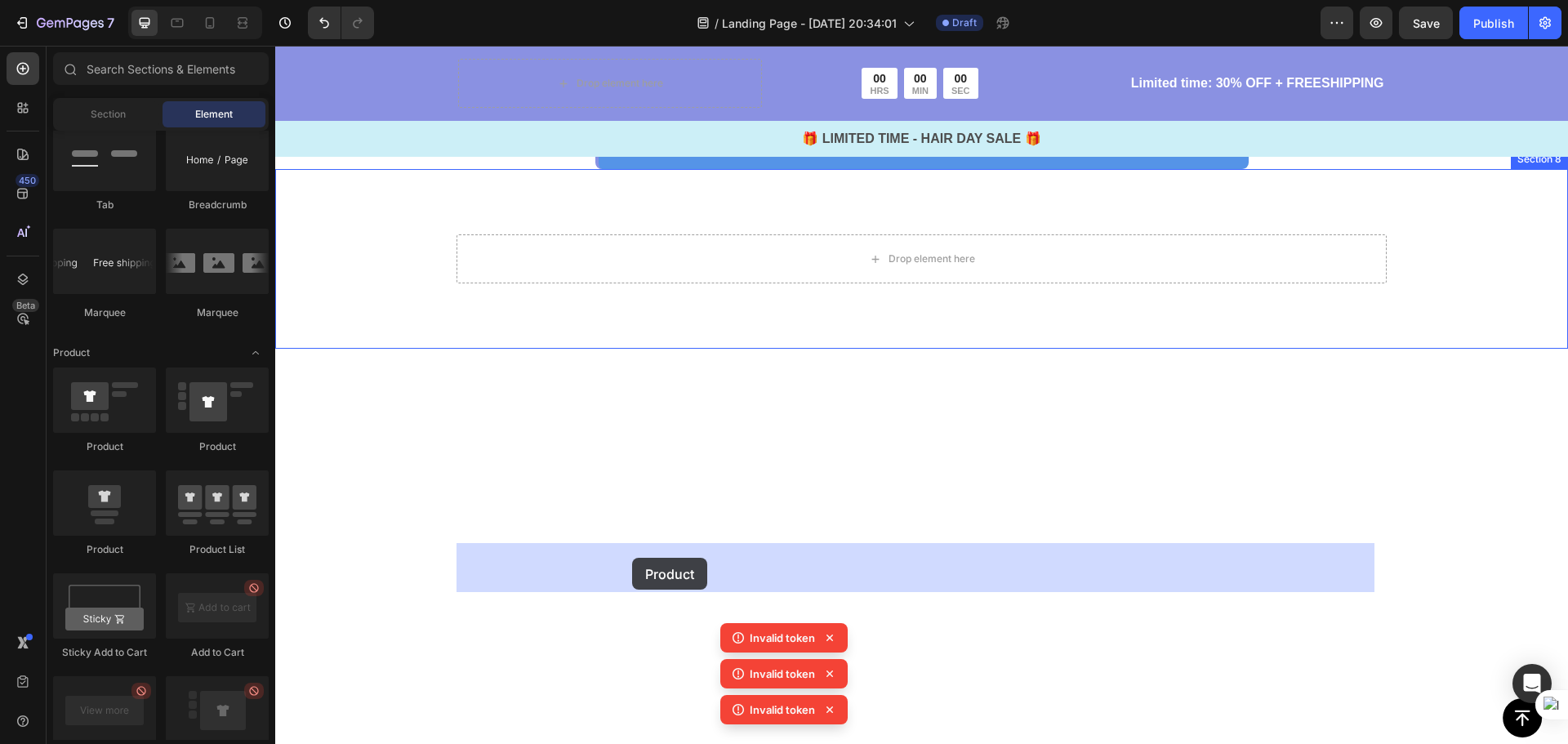
drag, startPoint x: 384, startPoint y: 463, endPoint x: 651, endPoint y: 565, distance: 285.8
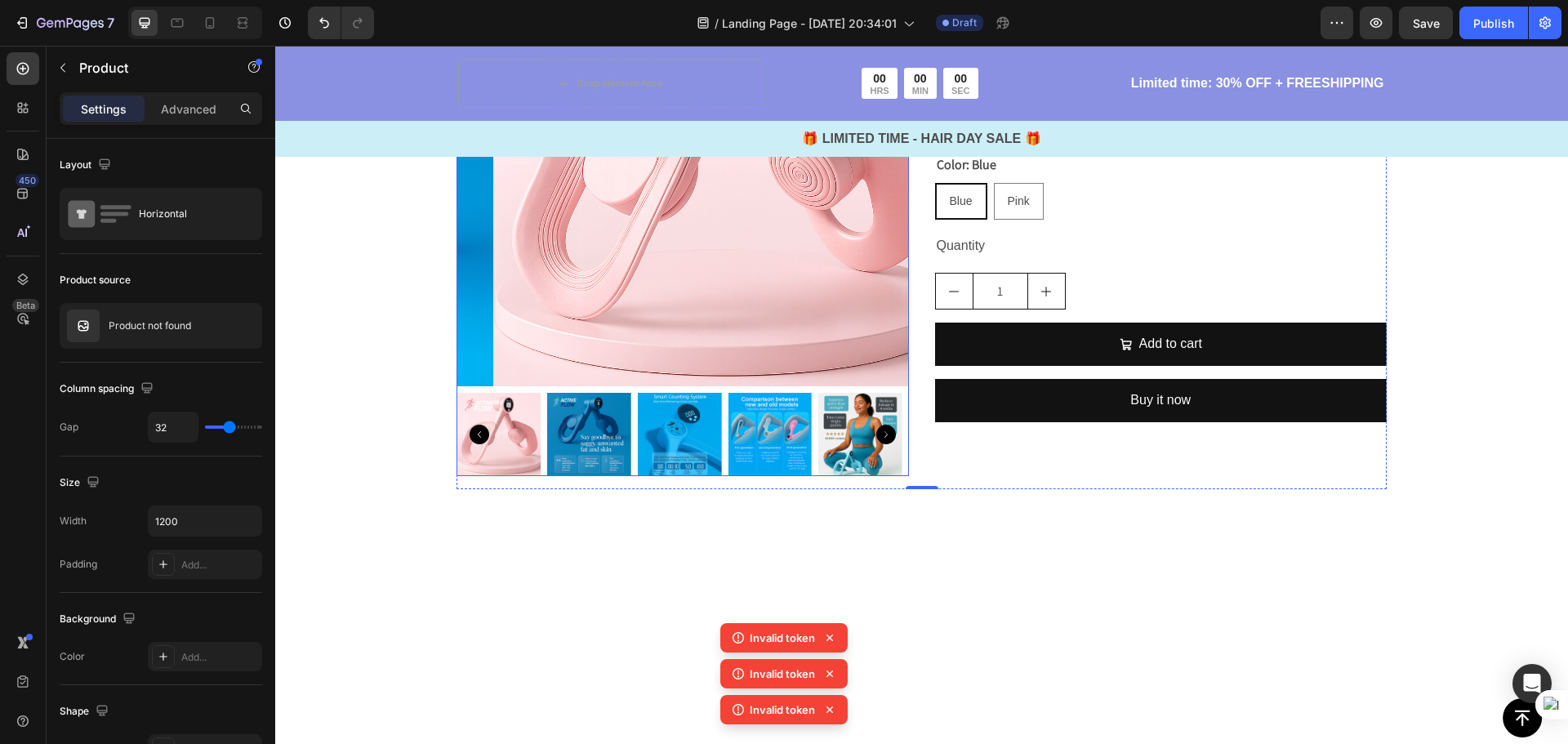
scroll to position [4841, 0]
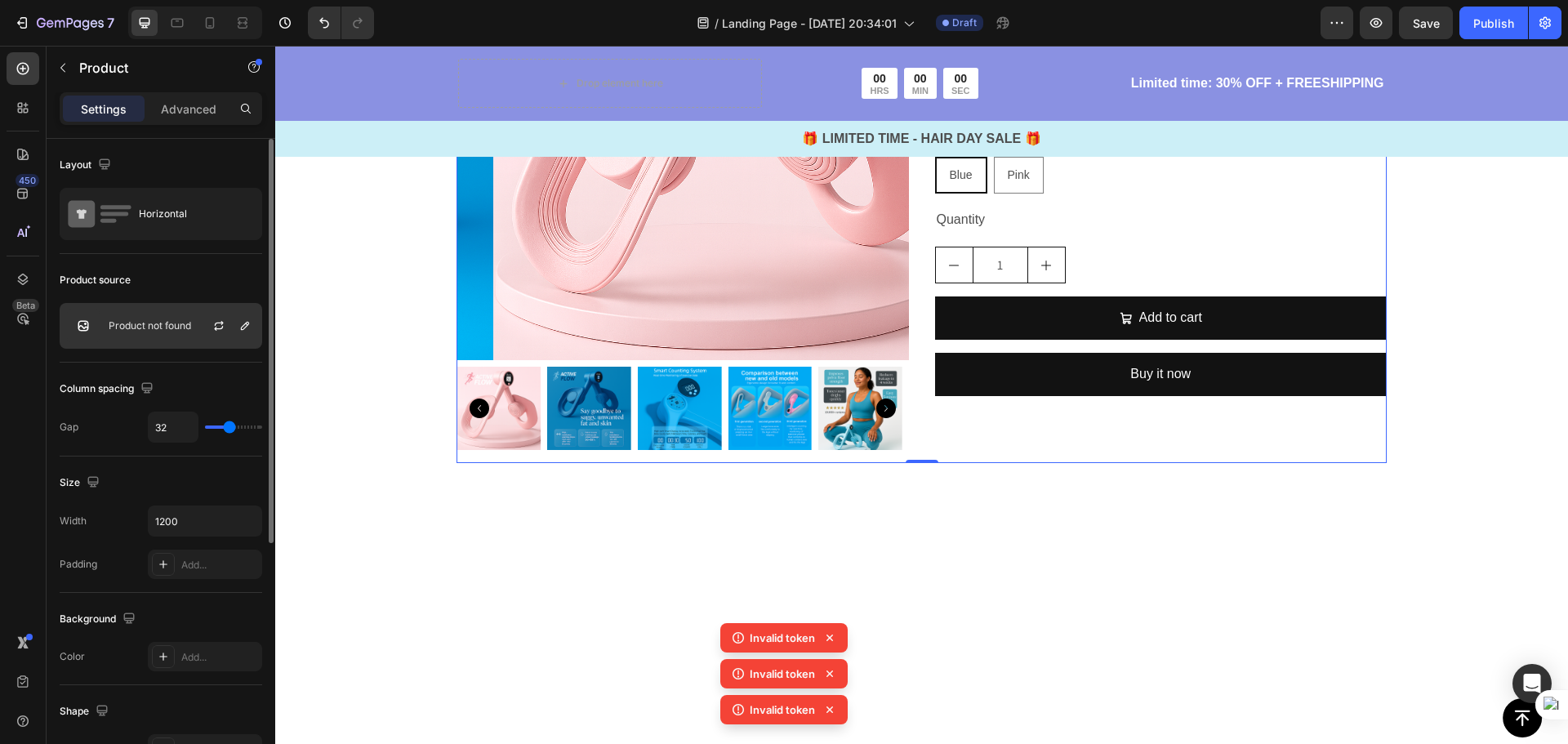
click at [147, 335] on div "Product not found" at bounding box center [160, 326] width 202 height 46
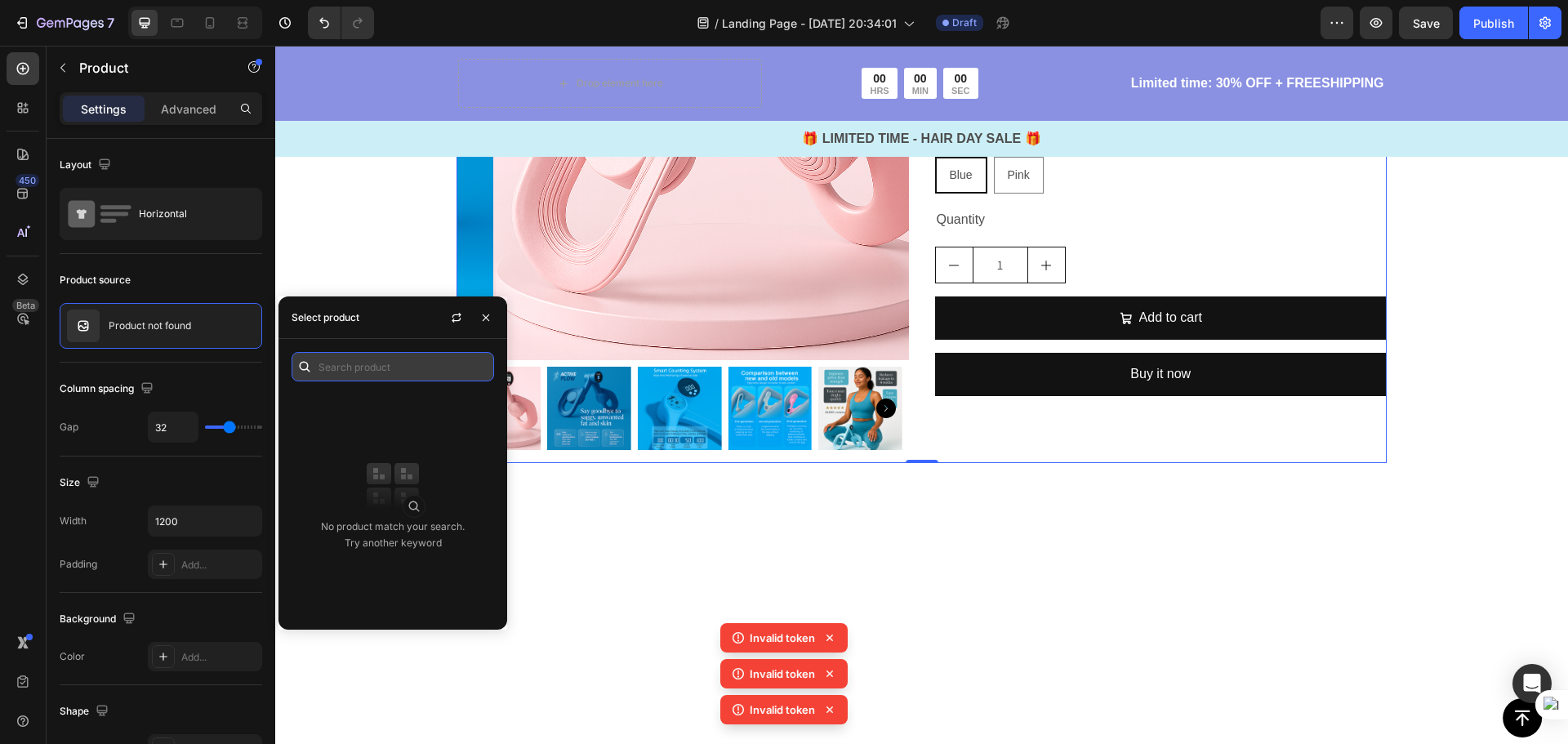
click at [347, 367] on input "text" at bounding box center [393, 366] width 202 height 29
type input "p"
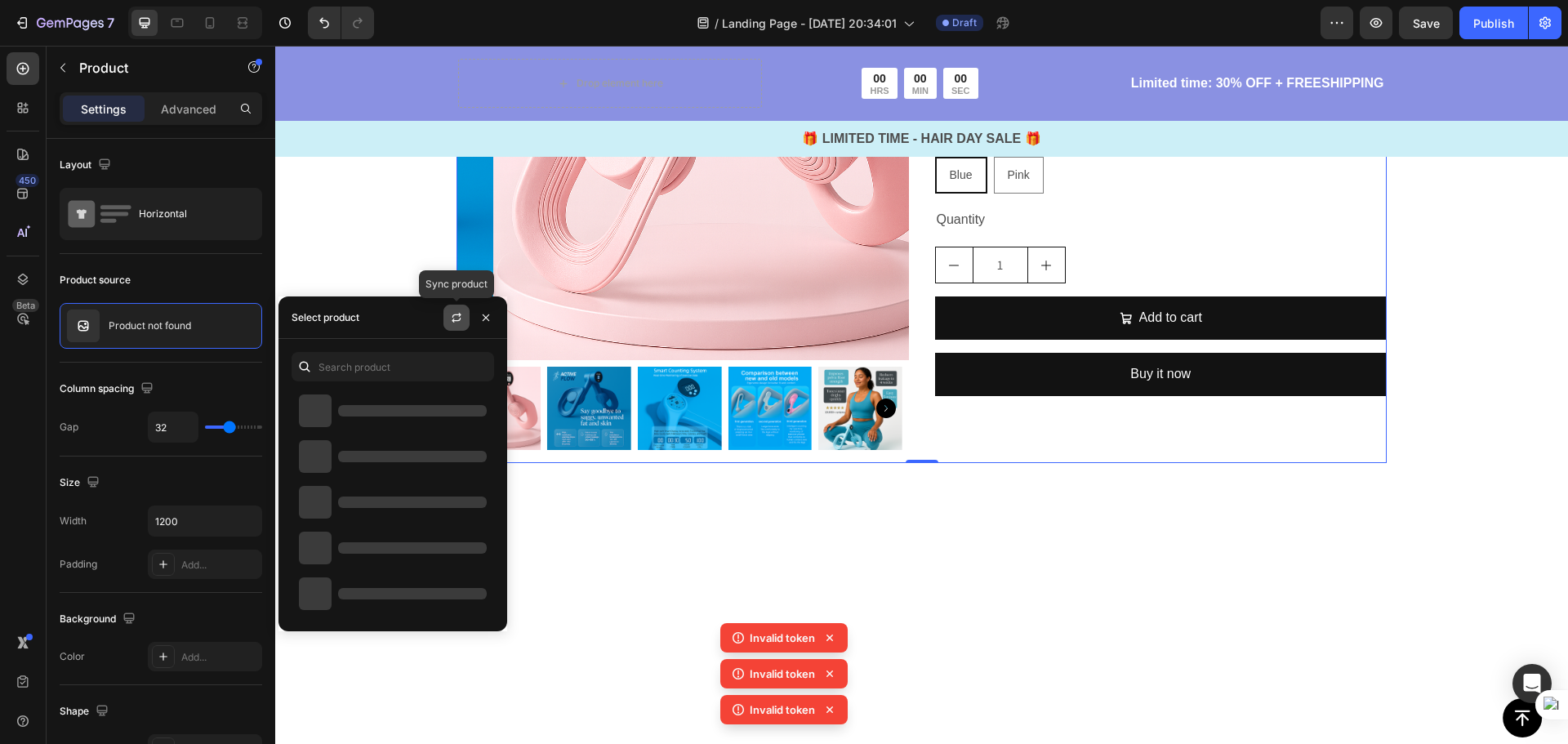
click at [446, 309] on button "button" at bounding box center [456, 317] width 26 height 26
click at [484, 334] on div at bounding box center [471, 317] width 56 height 42
drag, startPoint x: 480, startPoint y: 329, endPoint x: 12, endPoint y: 272, distance: 471.5
click at [480, 329] on button "button" at bounding box center [486, 317] width 26 height 26
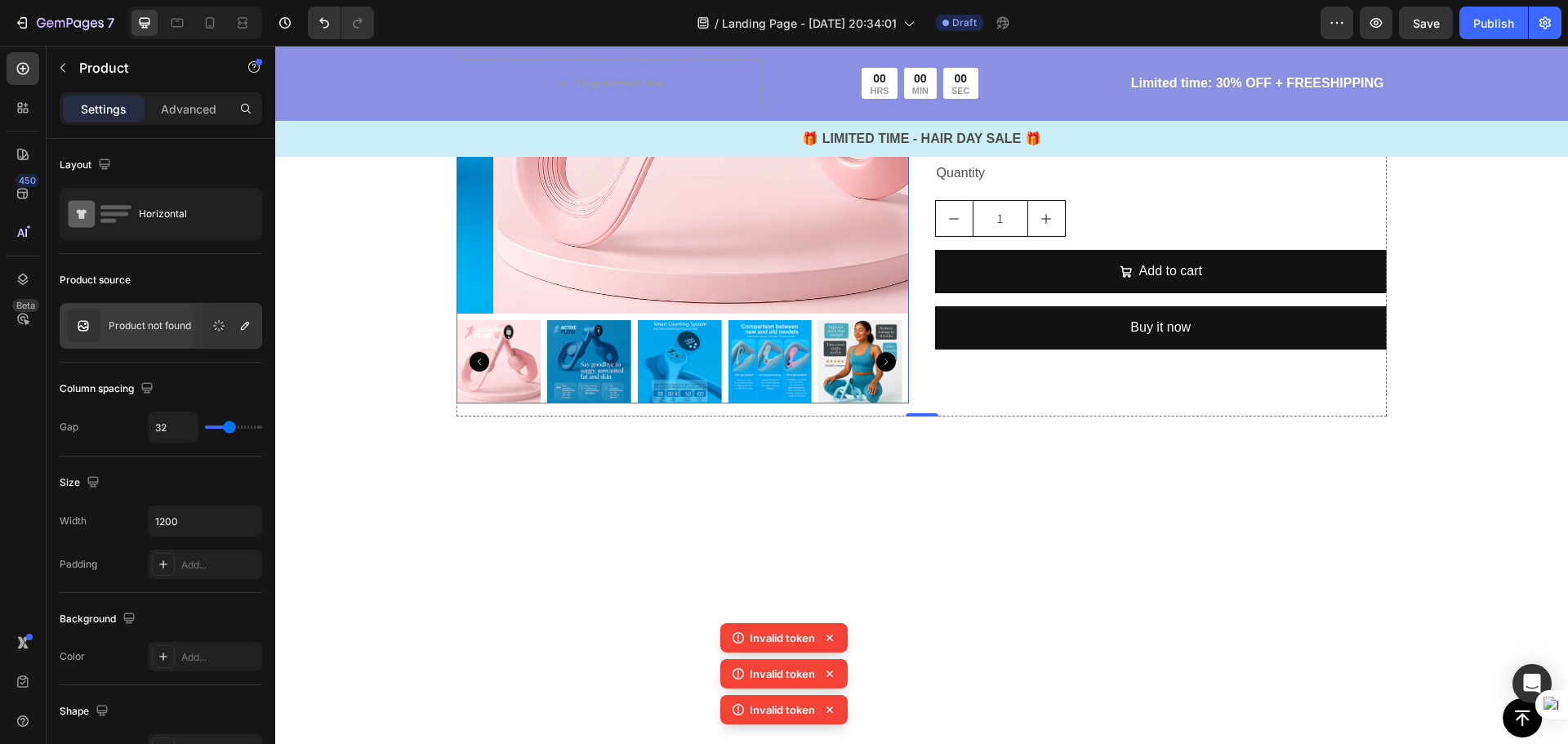
scroll to position [5004, 0]
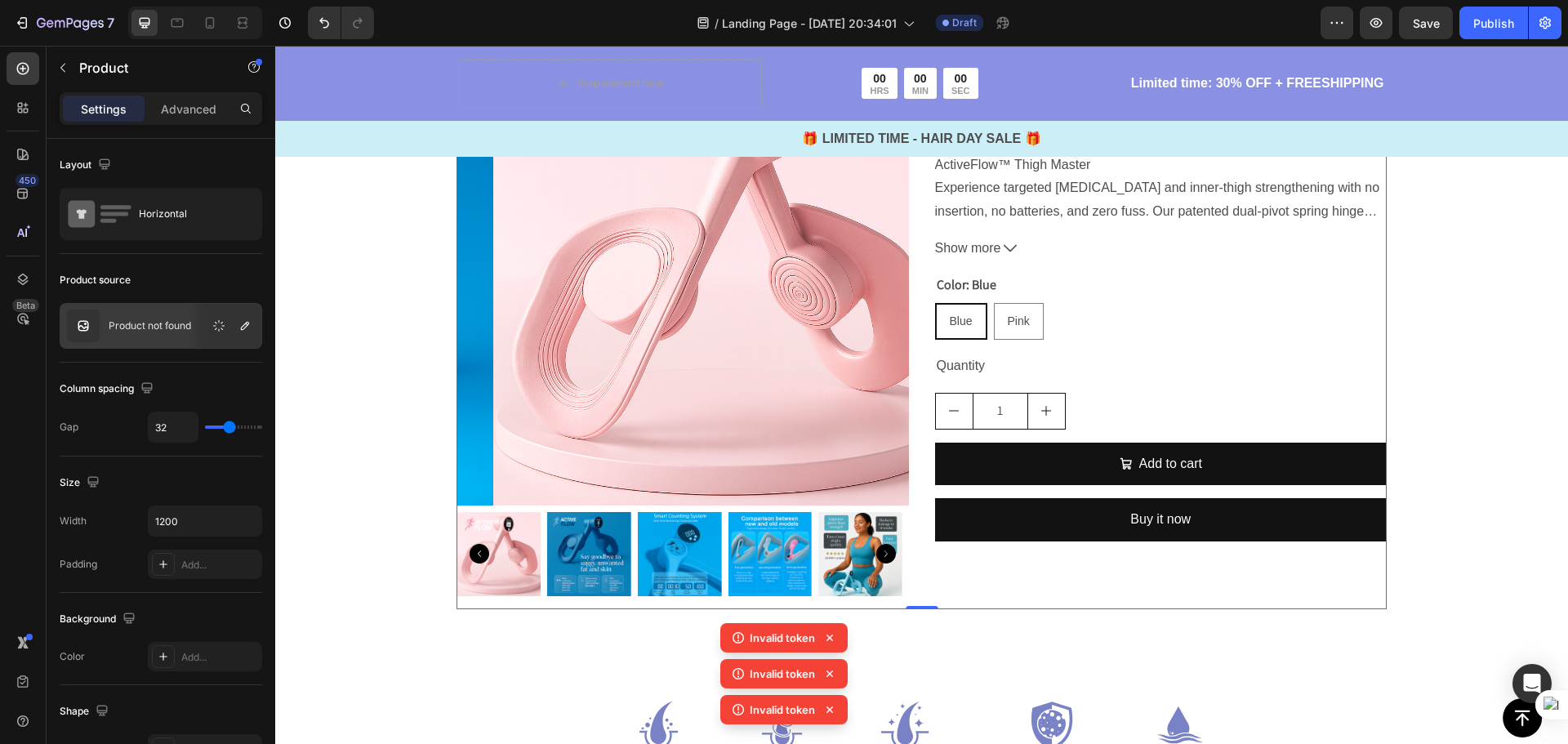
click at [827, 640] on icon at bounding box center [829, 637] width 6 height 6
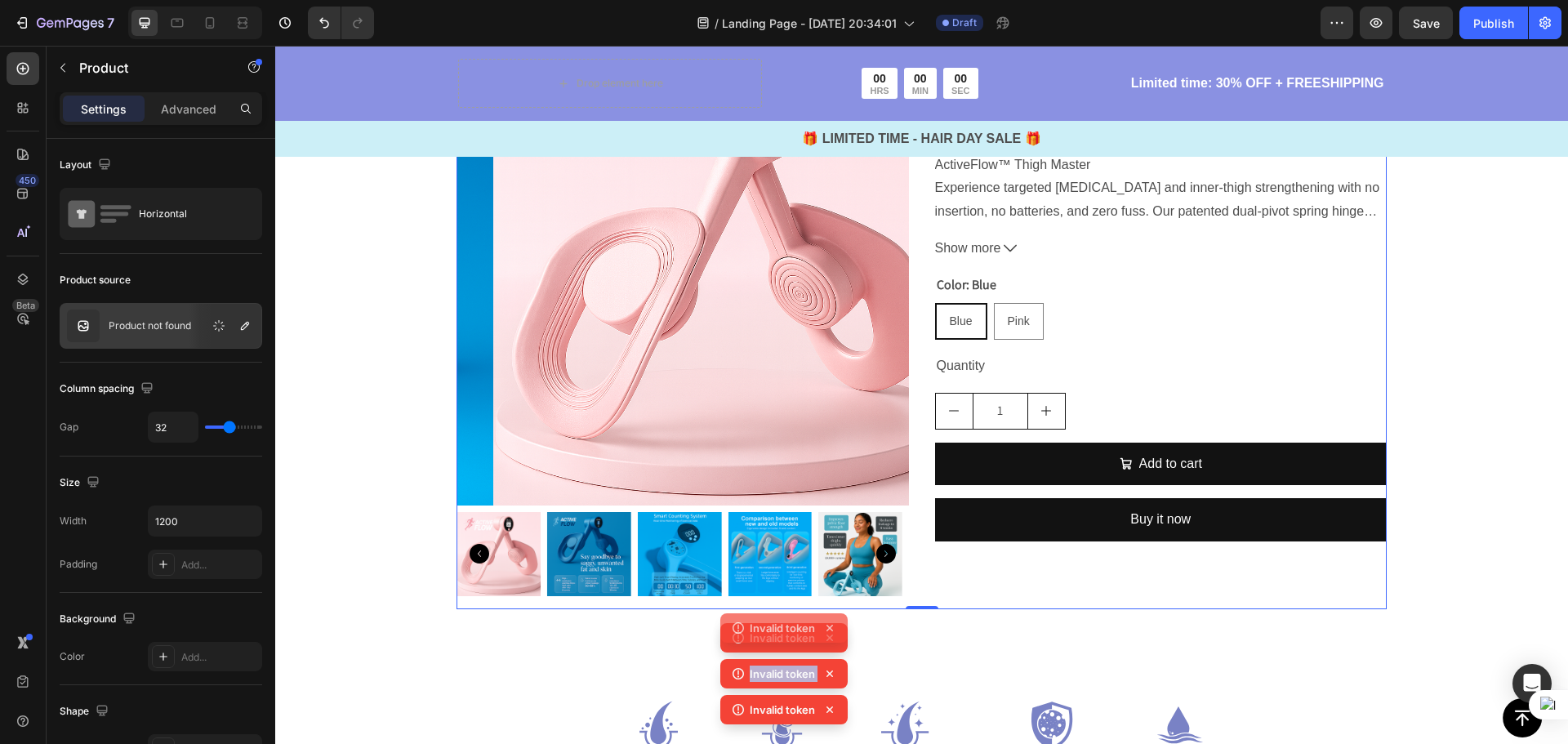
click at [827, 640] on icon at bounding box center [830, 637] width 16 height 16
click at [827, 640] on icon at bounding box center [829, 637] width 6 height 6
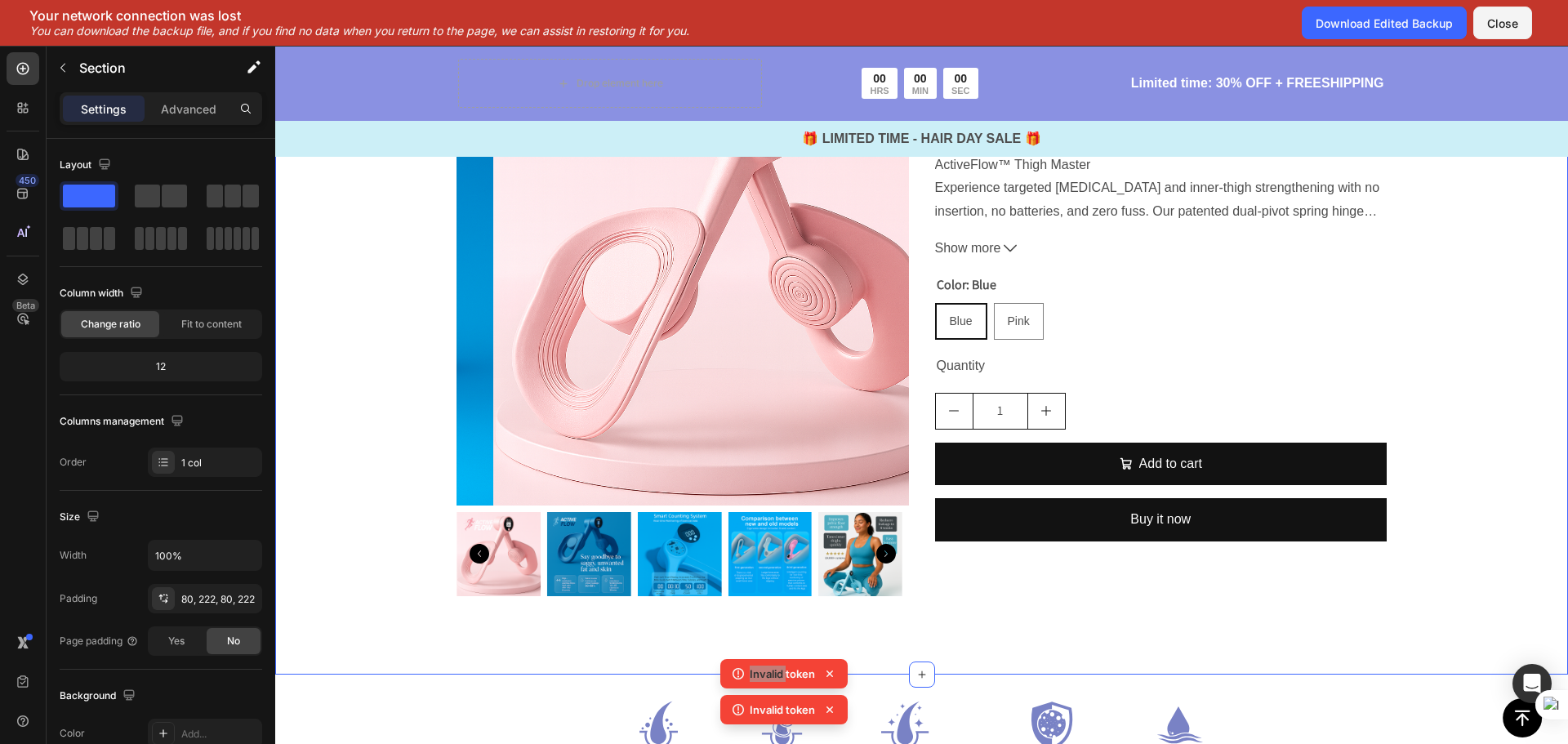
click at [827, 640] on div "Product Images ActiveFlow™ Thigh Master Product Title $45.00 Product Price Prod…" at bounding box center [921, 331] width 1293 height 686
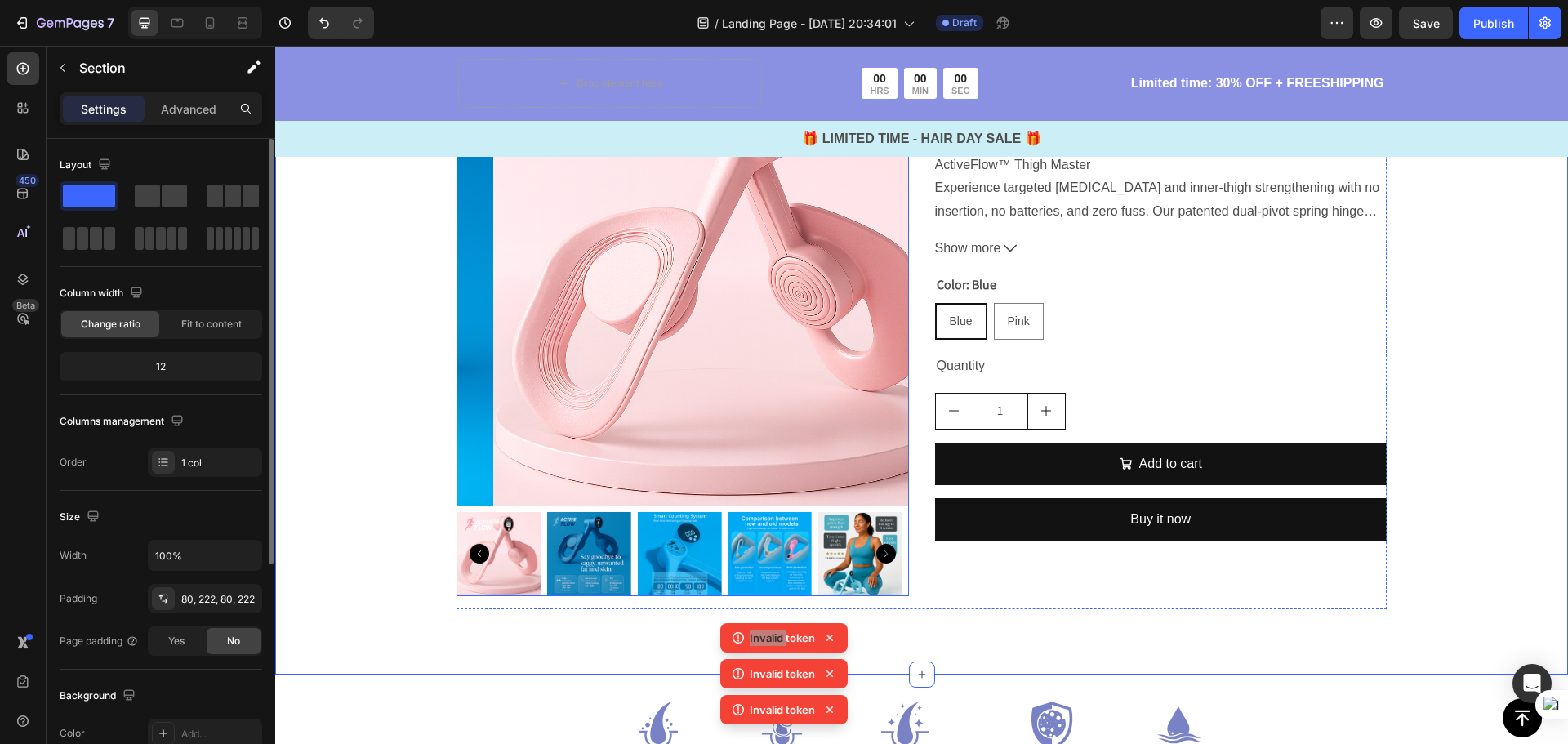
click at [597, 325] on img at bounding box center [719, 279] width 453 height 453
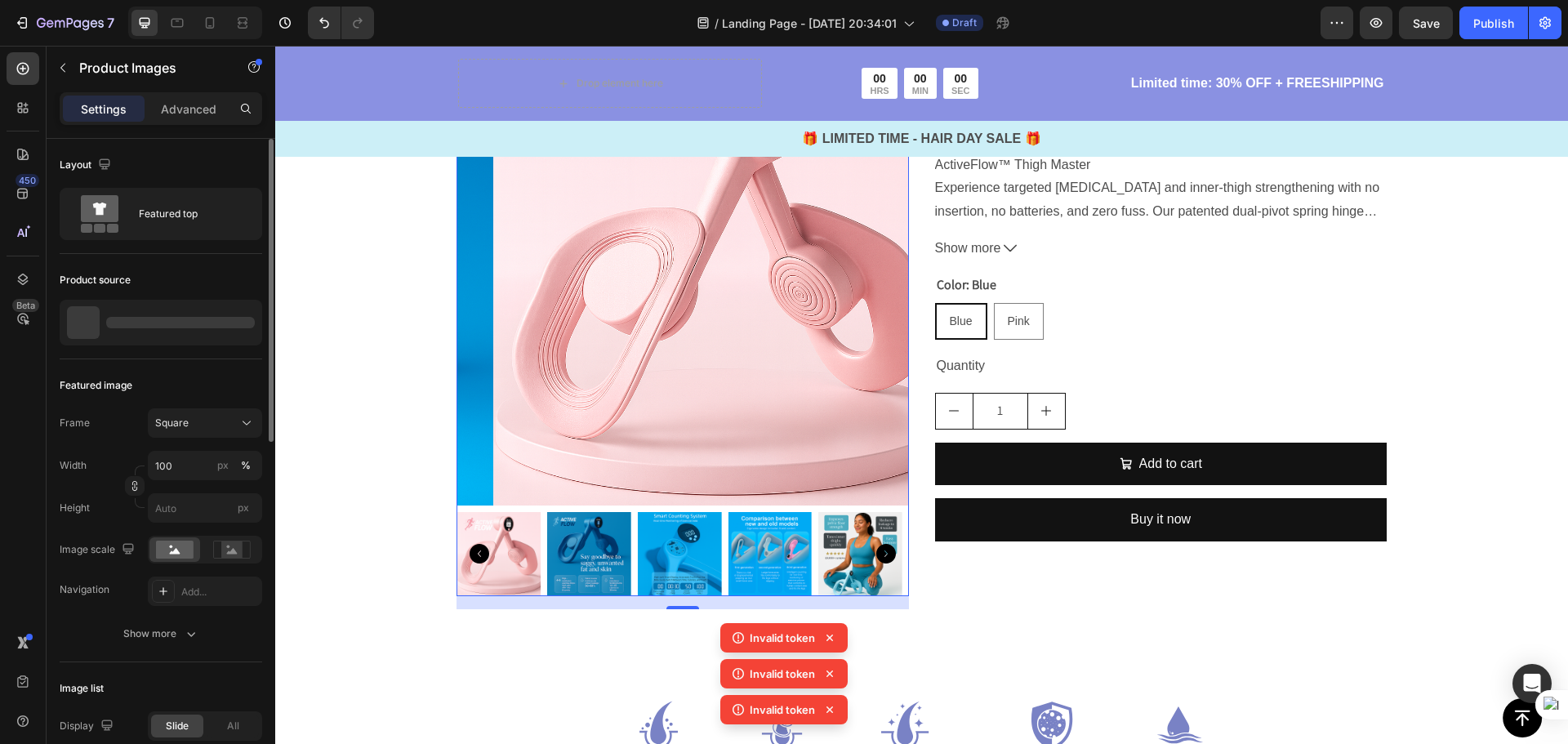
click at [180, 339] on div at bounding box center [160, 322] width 202 height 46
